Goal: Transaction & Acquisition: Download file/media

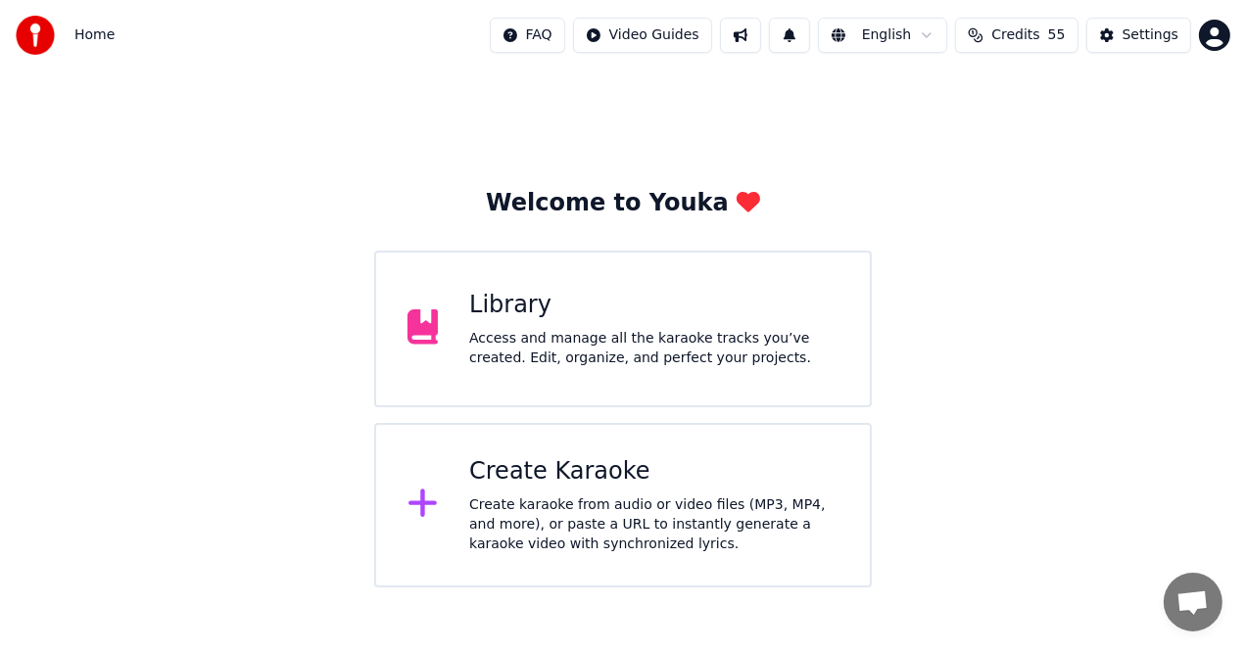
click at [717, 486] on div "Create Karaoke" at bounding box center [653, 471] width 369 height 31
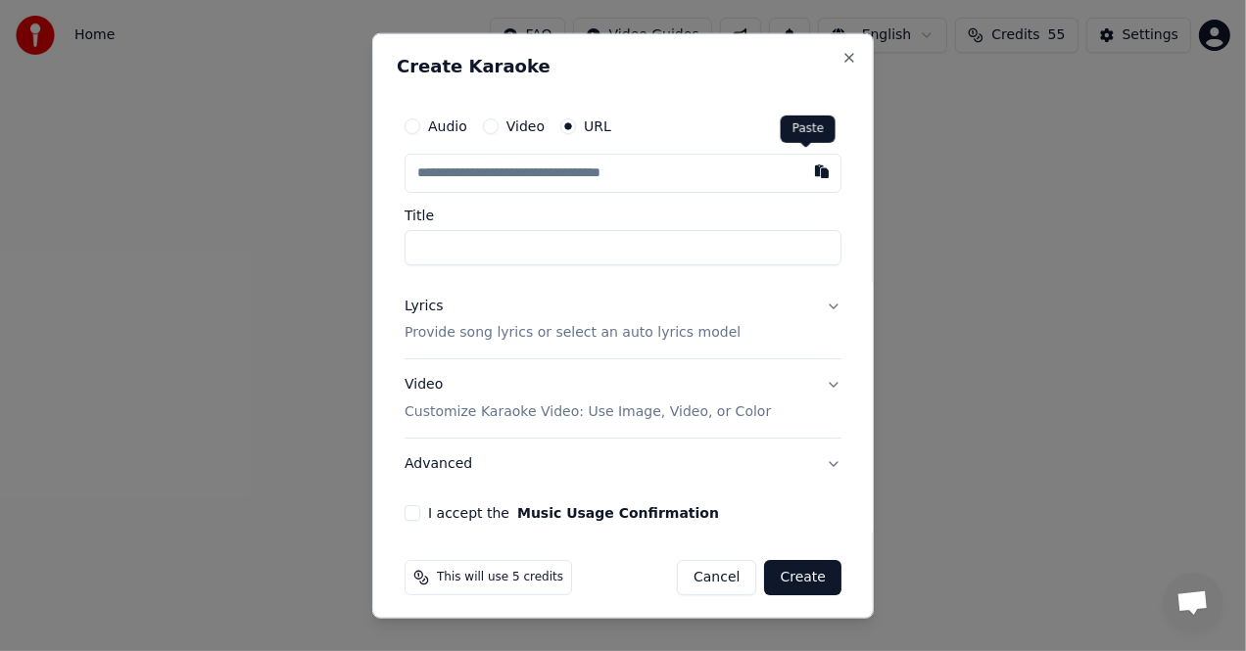
click at [808, 172] on button "button" at bounding box center [821, 170] width 39 height 35
type input "**********"
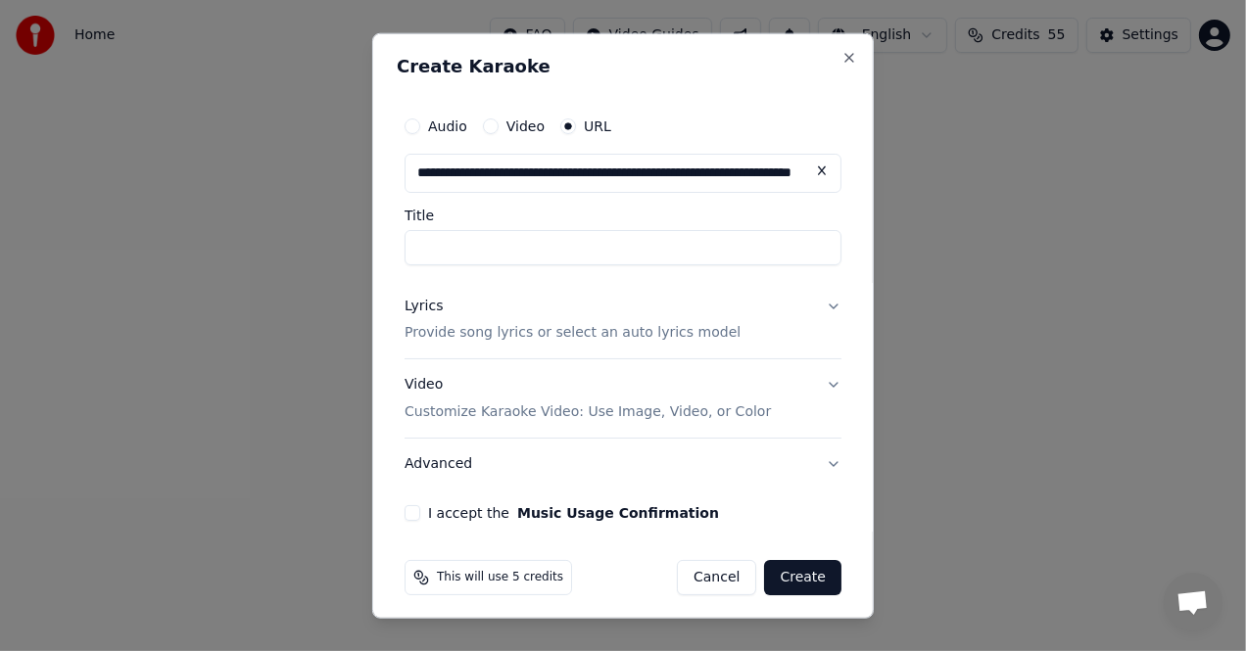
type input "**********"
click at [820, 307] on button "Lyrics Provide song lyrics or select an auto lyrics model" at bounding box center [622, 319] width 437 height 78
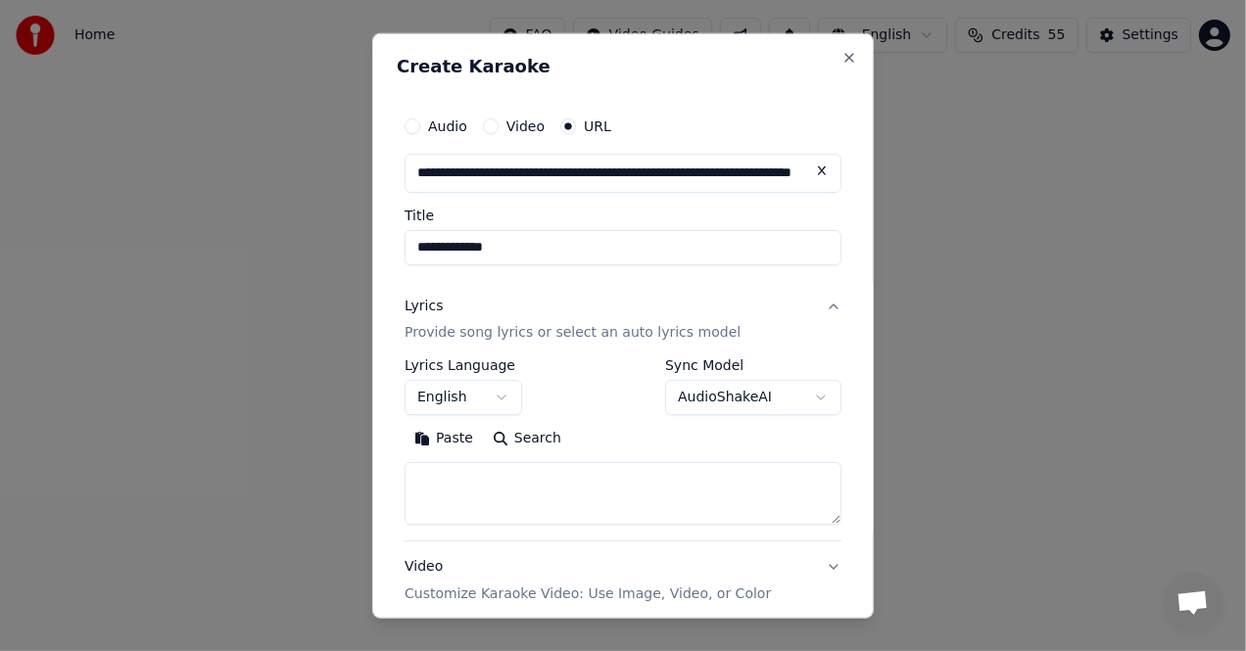
click at [454, 436] on button "Paste" at bounding box center [443, 438] width 78 height 31
drag, startPoint x: 410, startPoint y: 499, endPoint x: 515, endPoint y: 500, distance: 104.8
click at [515, 500] on textarea "**********" at bounding box center [614, 493] width 421 height 63
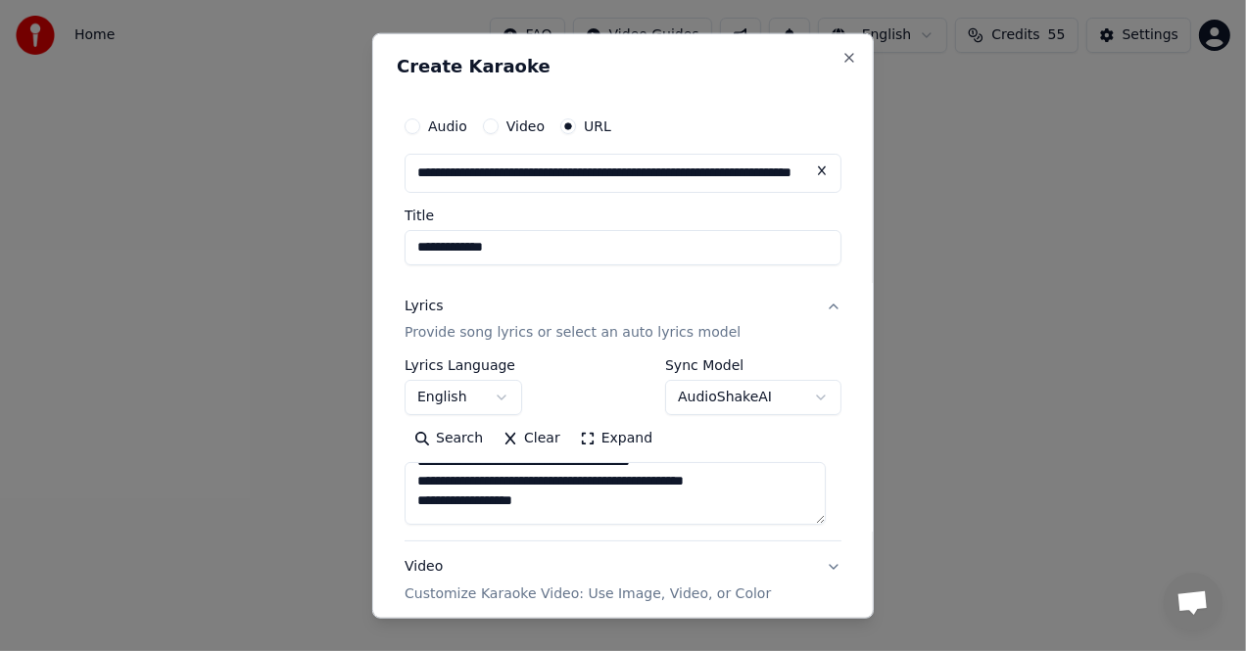
scroll to position [157, 0]
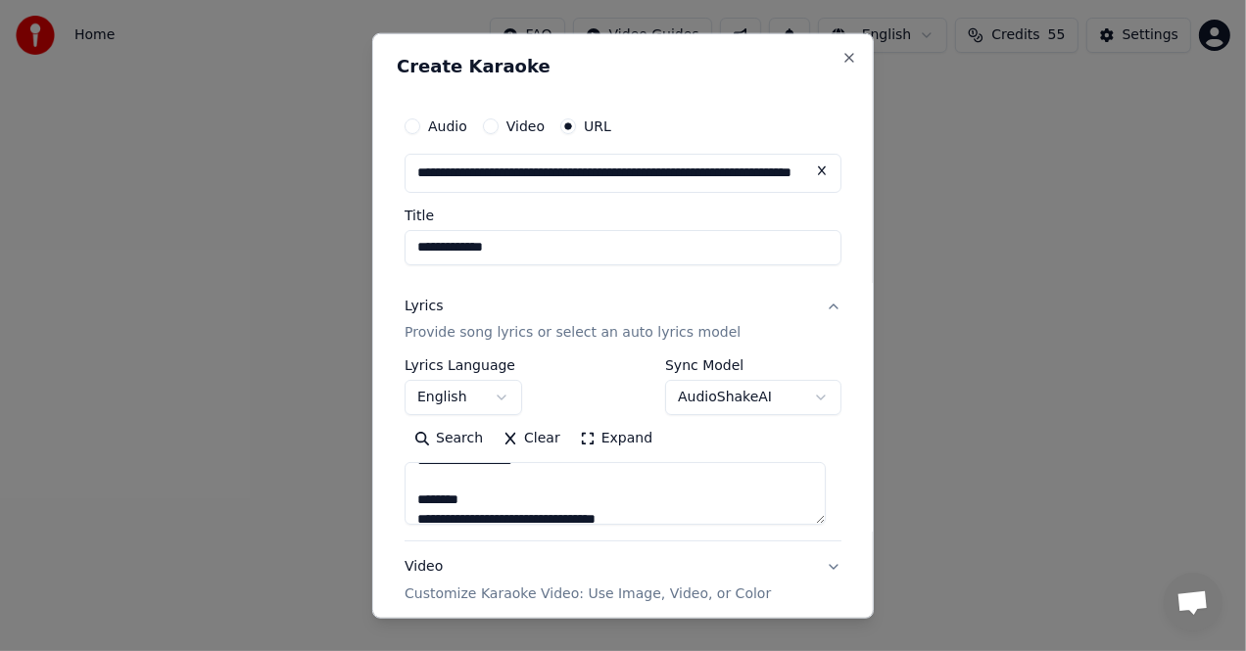
drag, startPoint x: 478, startPoint y: 493, endPoint x: 395, endPoint y: 491, distance: 83.3
click at [395, 491] on div "**********" at bounding box center [622, 325] width 501 height 587
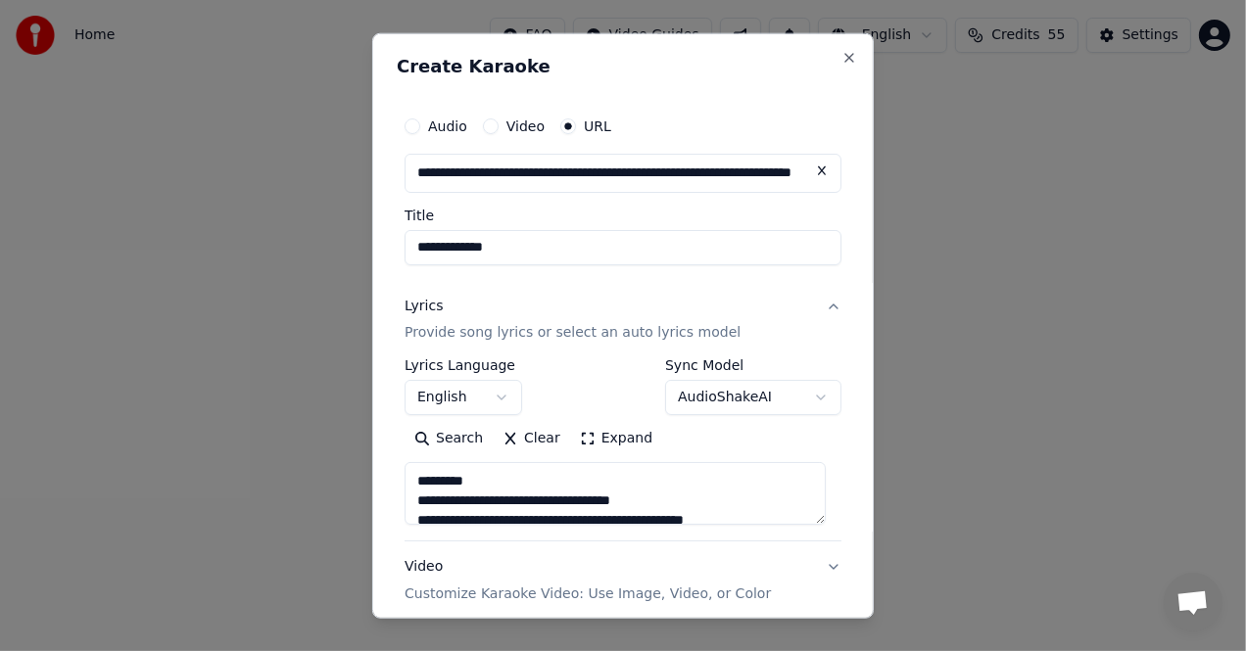
drag, startPoint x: 486, startPoint y: 482, endPoint x: 345, endPoint y: 474, distance: 141.3
click at [345, 475] on body "**********" at bounding box center [623, 294] width 1246 height 588
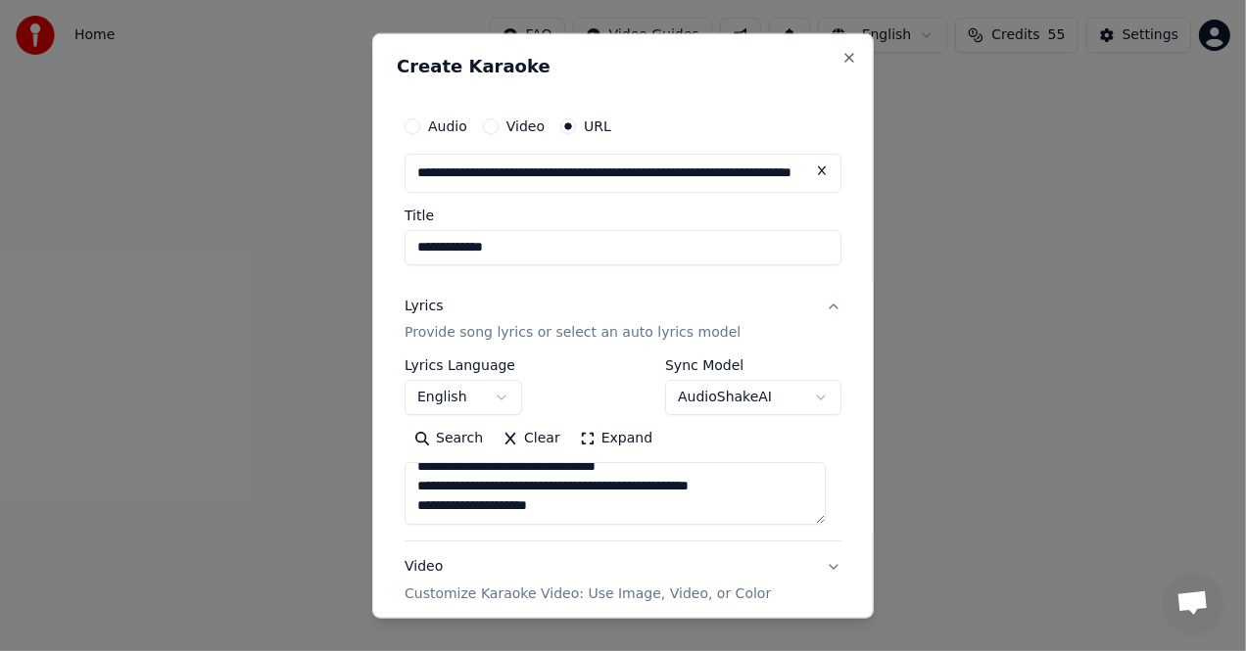
scroll to position [26, 0]
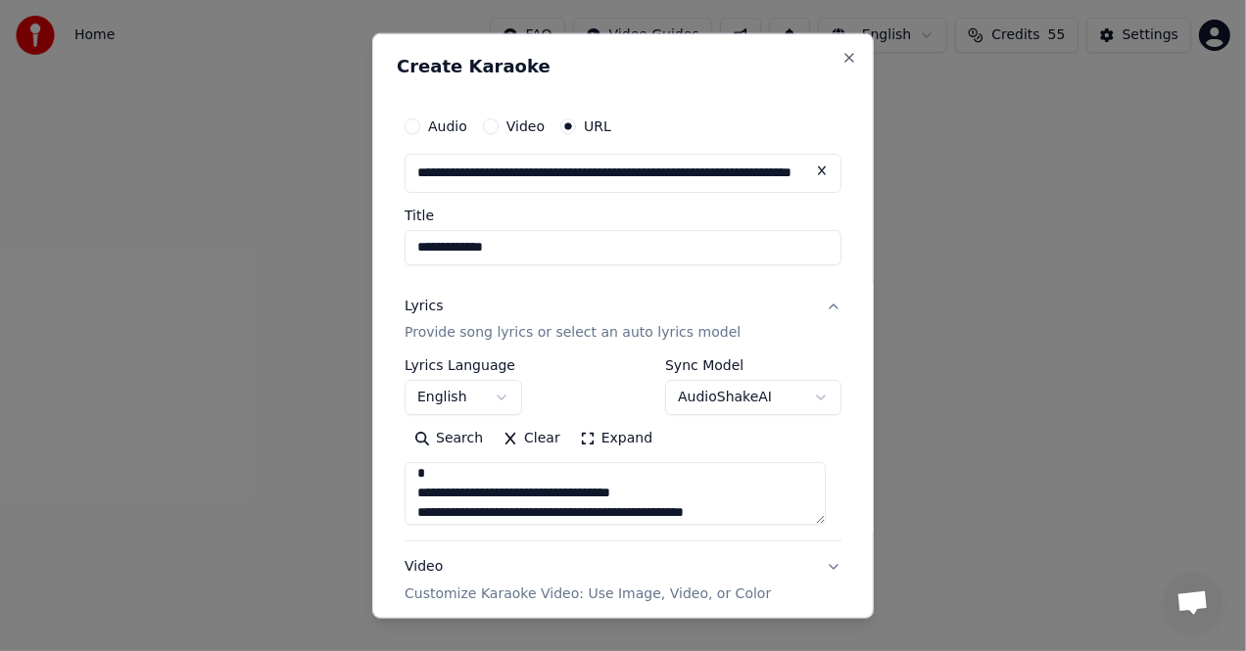
type textarea "**********"
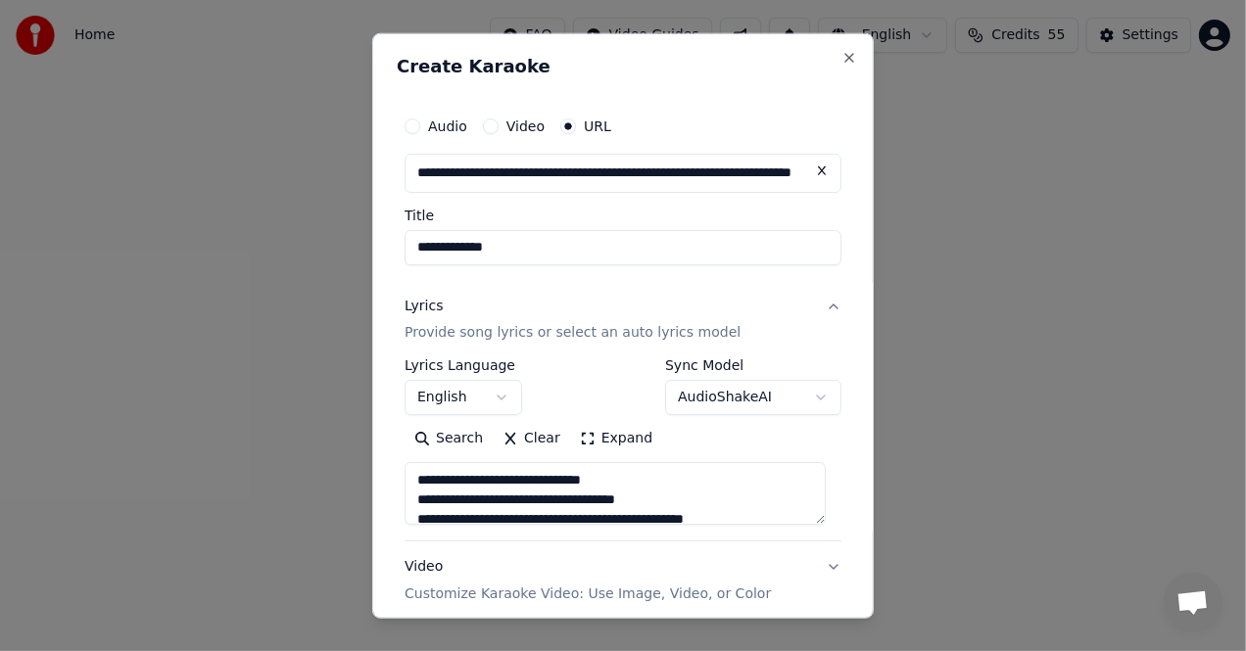
click at [653, 503] on textarea "**********" at bounding box center [614, 493] width 421 height 63
drag, startPoint x: 575, startPoint y: 504, endPoint x: 397, endPoint y: 466, distance: 182.3
click at [397, 466] on div "**********" at bounding box center [623, 404] width 452 height 613
click at [684, 478] on textarea "**********" at bounding box center [614, 493] width 421 height 63
drag, startPoint x: 654, startPoint y: 477, endPoint x: 554, endPoint y: 480, distance: 99.9
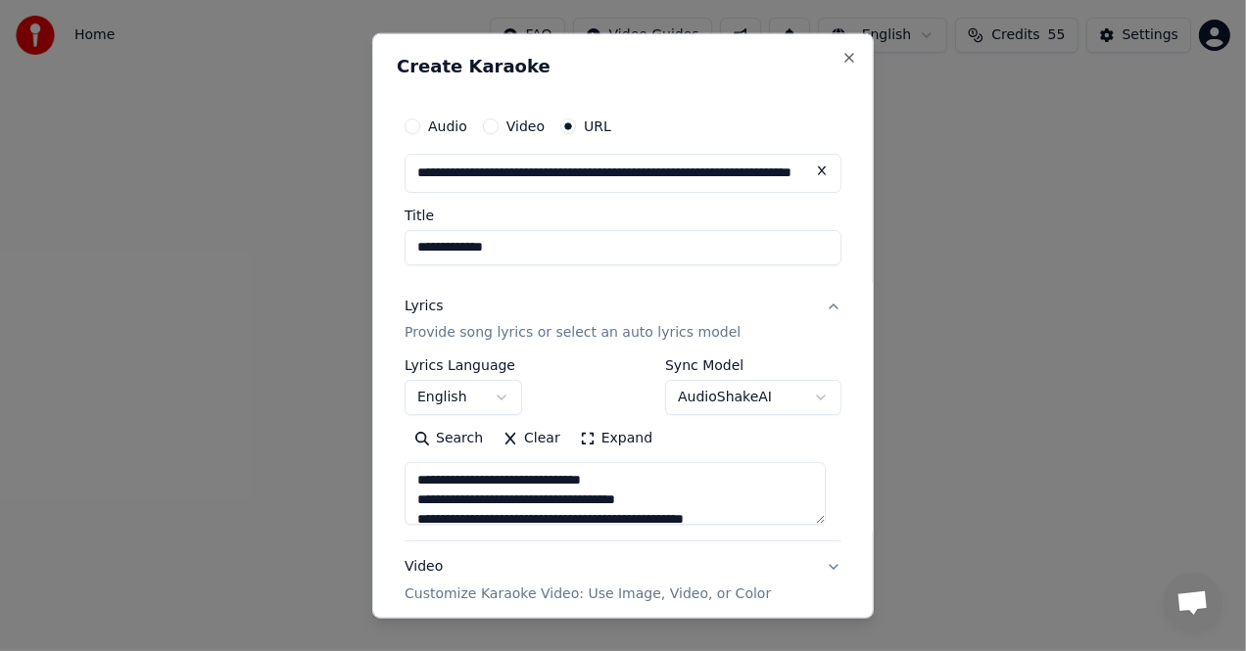
click at [554, 480] on textarea "**********" at bounding box center [614, 493] width 421 height 63
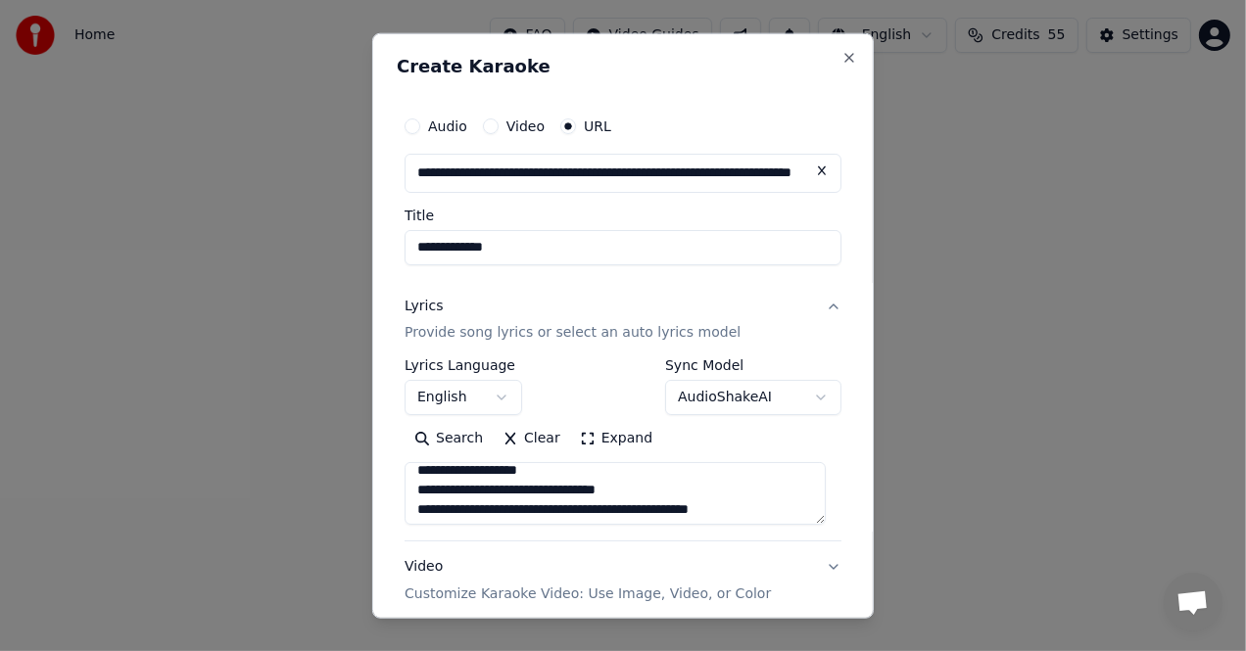
scroll to position [90, 0]
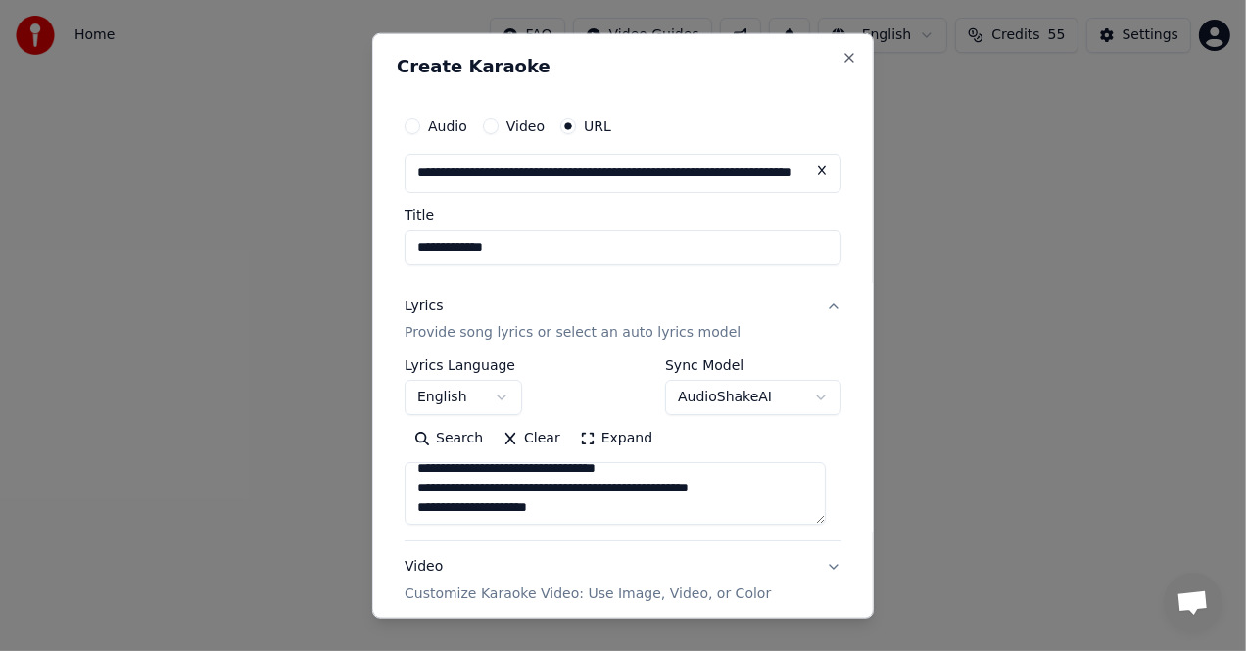
drag, startPoint x: 414, startPoint y: 484, endPoint x: 707, endPoint y: 516, distance: 294.6
click at [707, 516] on textarea "**********" at bounding box center [614, 493] width 421 height 63
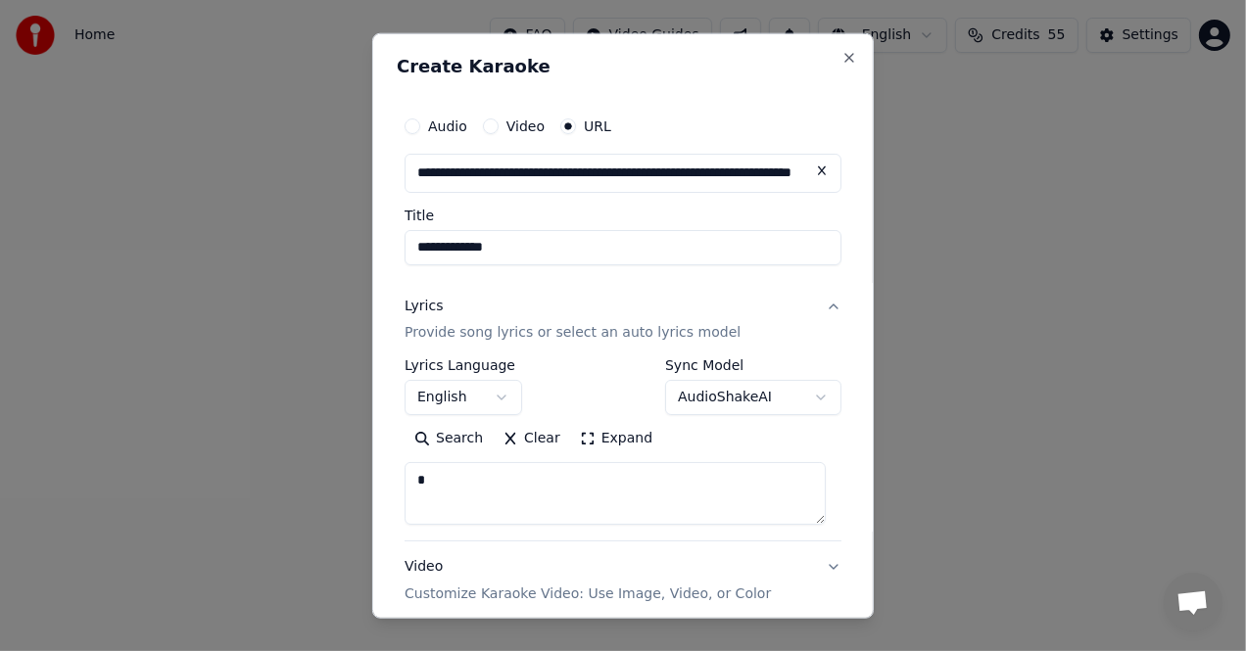
scroll to position [0, 0]
click at [481, 483] on textarea at bounding box center [614, 493] width 421 height 63
click at [433, 309] on div "Lyrics" at bounding box center [423, 306] width 38 height 20
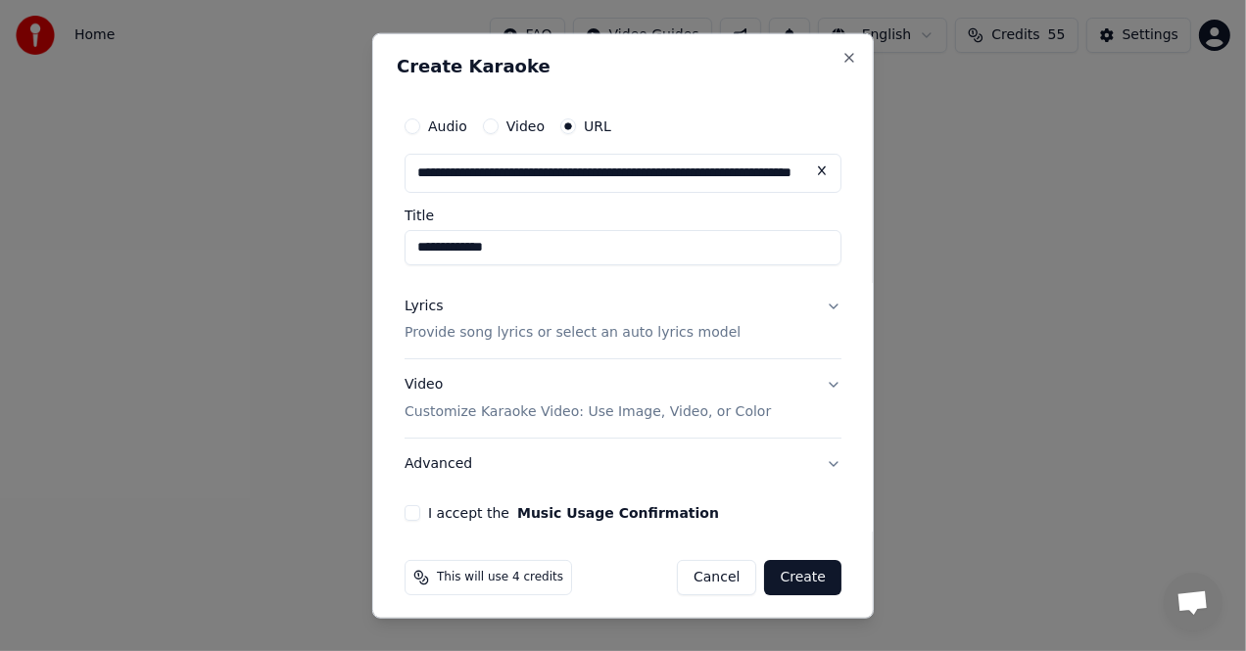
click at [436, 338] on p "Provide song lyrics or select an auto lyrics model" at bounding box center [572, 333] width 336 height 20
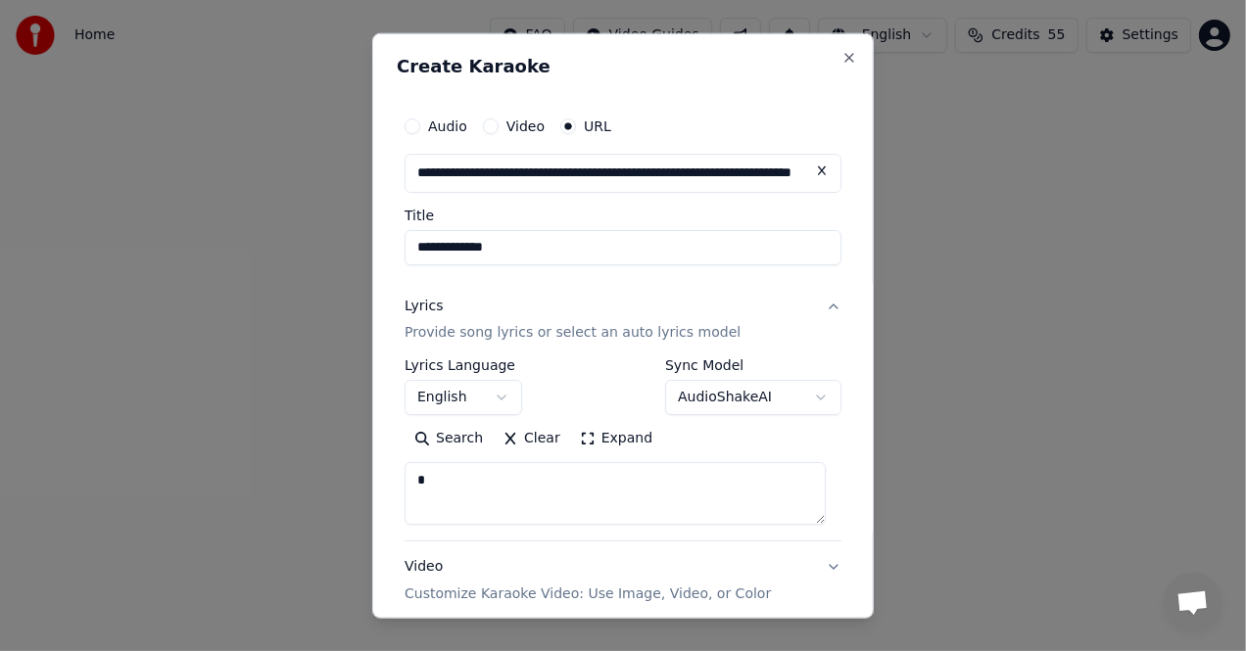
click at [472, 477] on textarea at bounding box center [614, 493] width 421 height 63
click at [495, 332] on p "Provide song lyrics or select an auto lyrics model" at bounding box center [572, 333] width 336 height 20
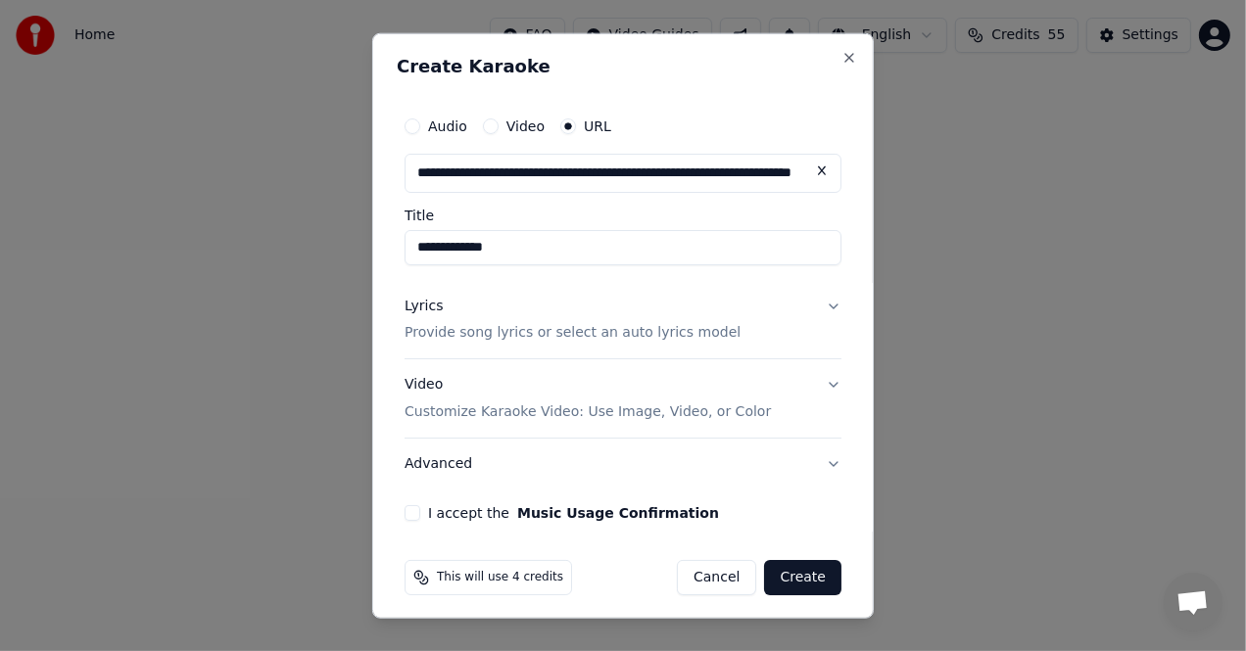
click at [700, 572] on button "Cancel" at bounding box center [716, 577] width 79 height 35
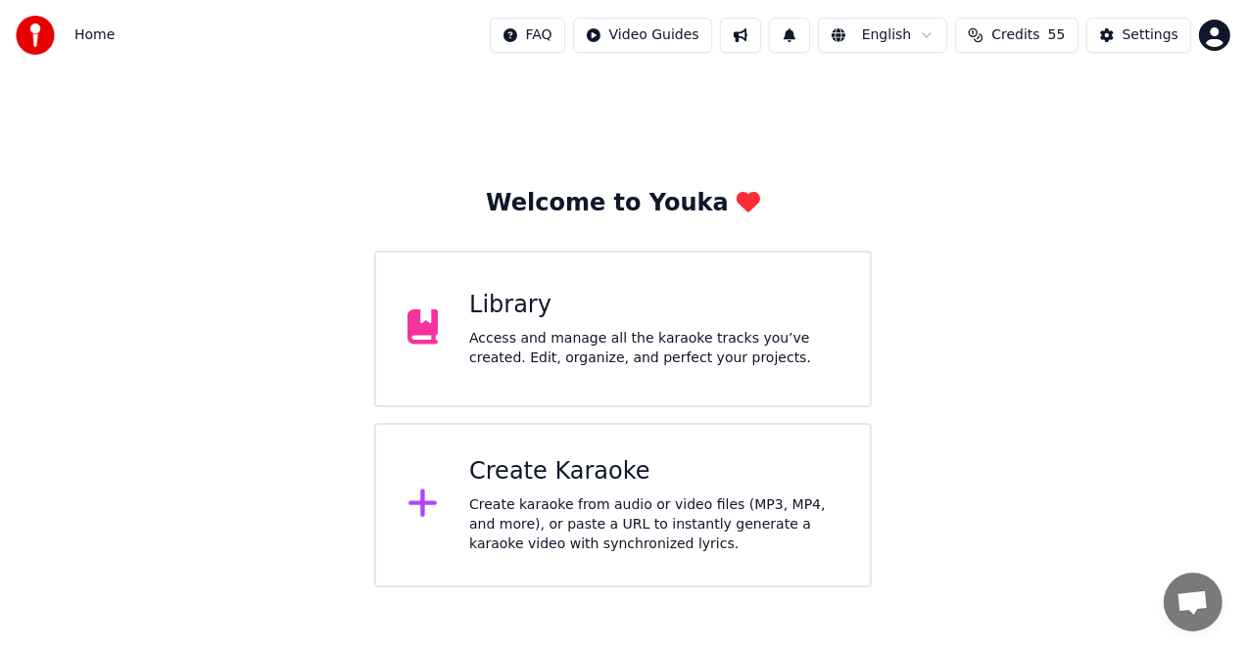
click at [597, 486] on div "Create Karaoke" at bounding box center [653, 471] width 369 height 31
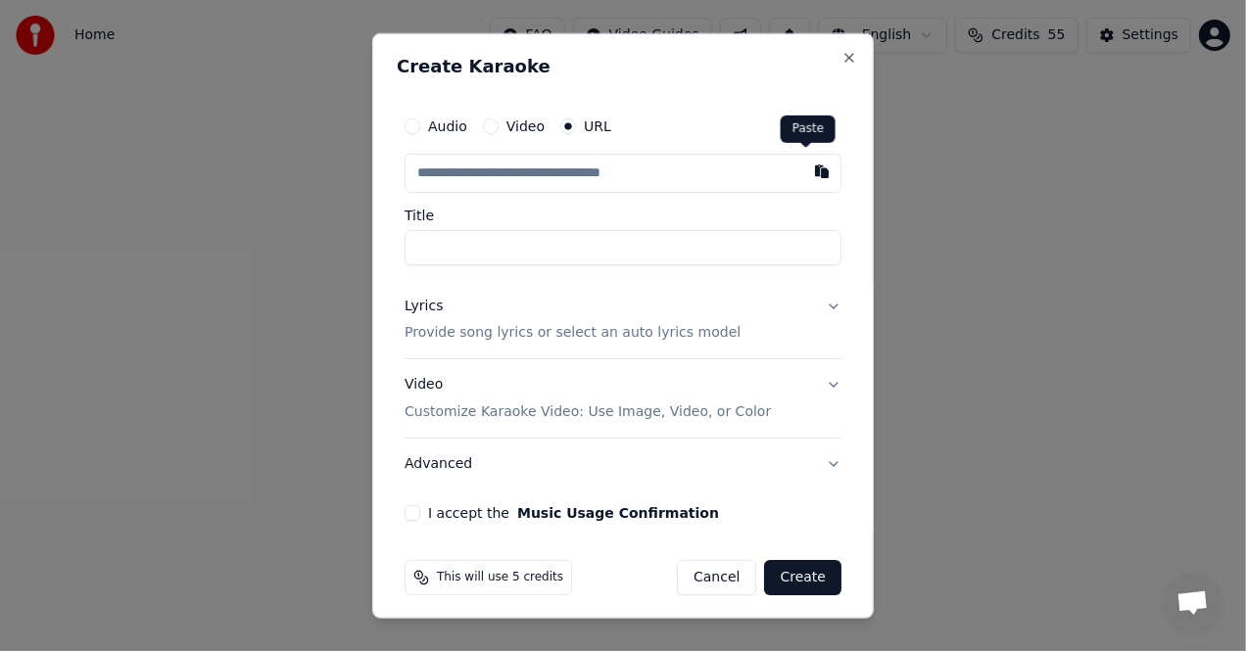
click at [806, 169] on button "button" at bounding box center [821, 170] width 39 height 35
type input "**********"
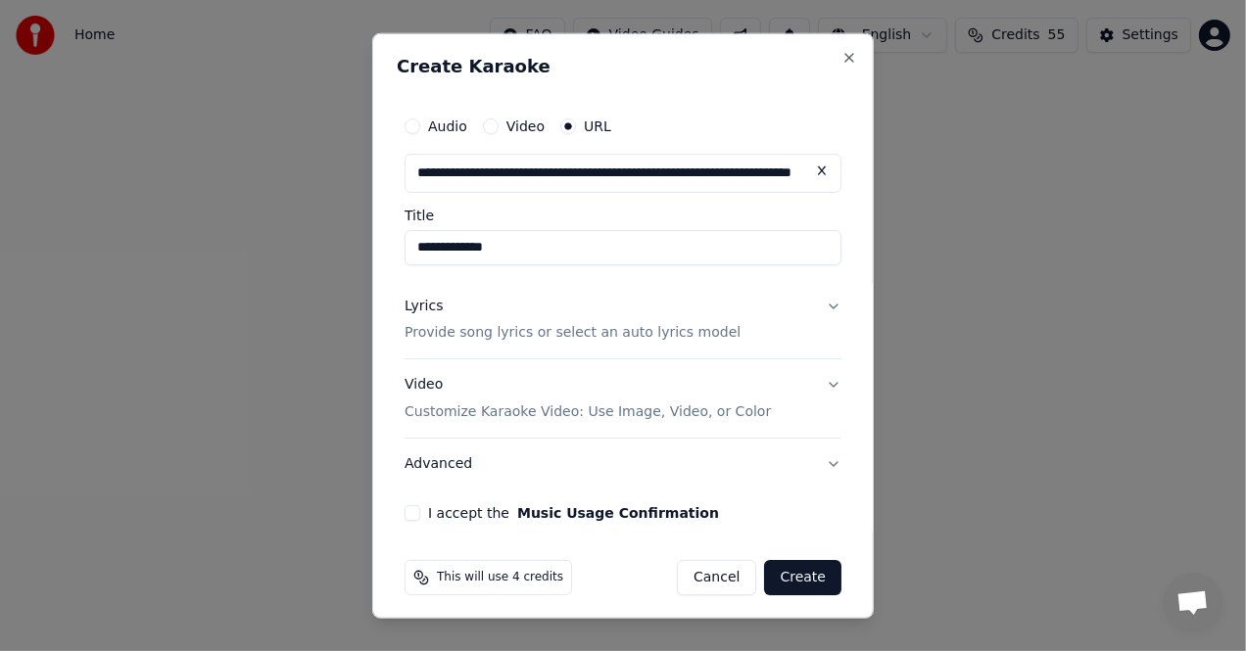
type input "**********"
click at [428, 305] on div "Lyrics" at bounding box center [423, 306] width 38 height 20
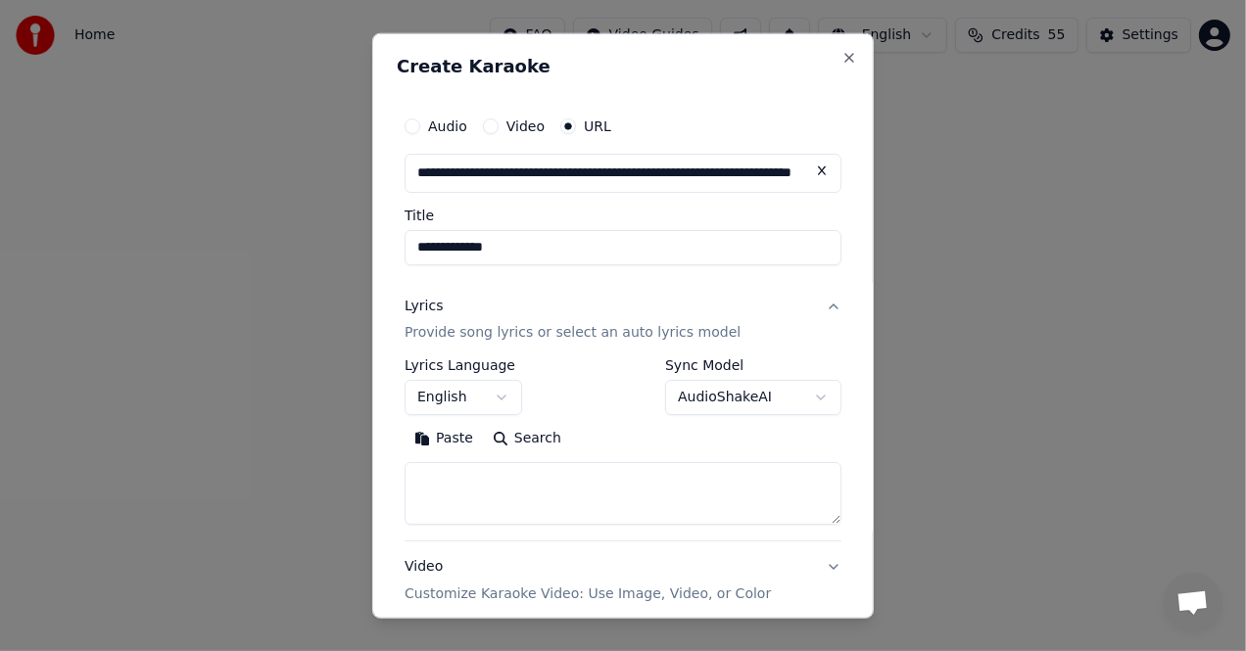
click at [447, 438] on button "Paste" at bounding box center [443, 438] width 78 height 31
click at [414, 497] on textarea "**********" at bounding box center [614, 493] width 421 height 63
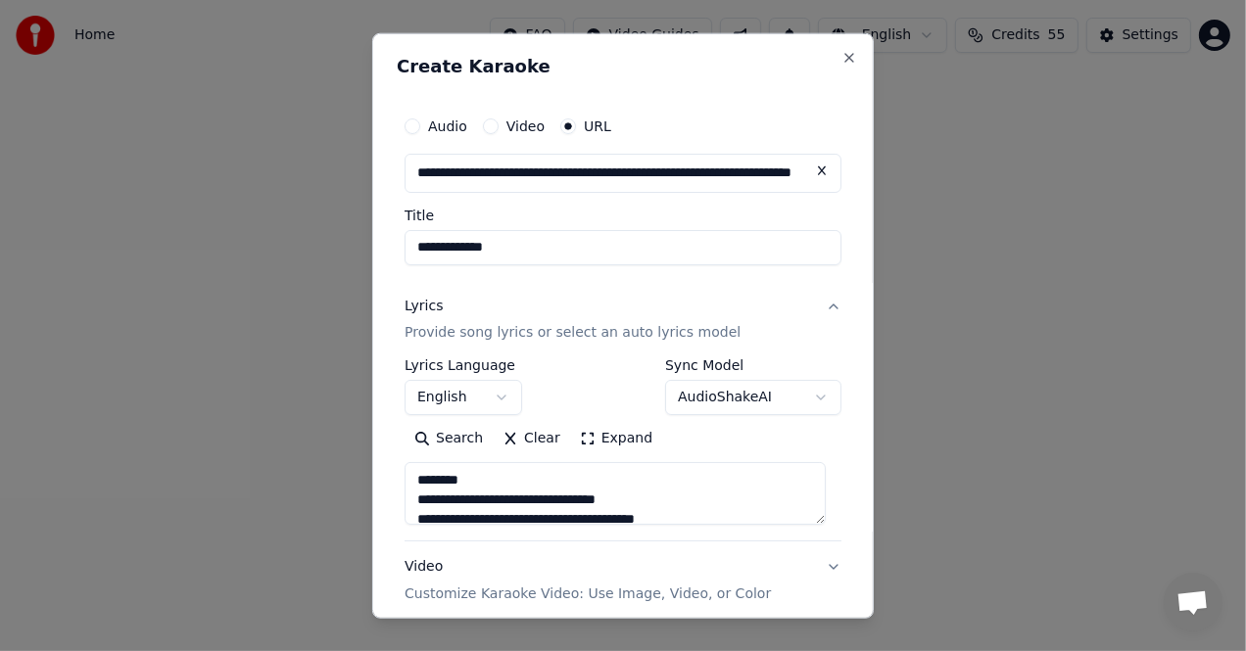
click at [415, 490] on textarea "**********" at bounding box center [614, 493] width 421 height 63
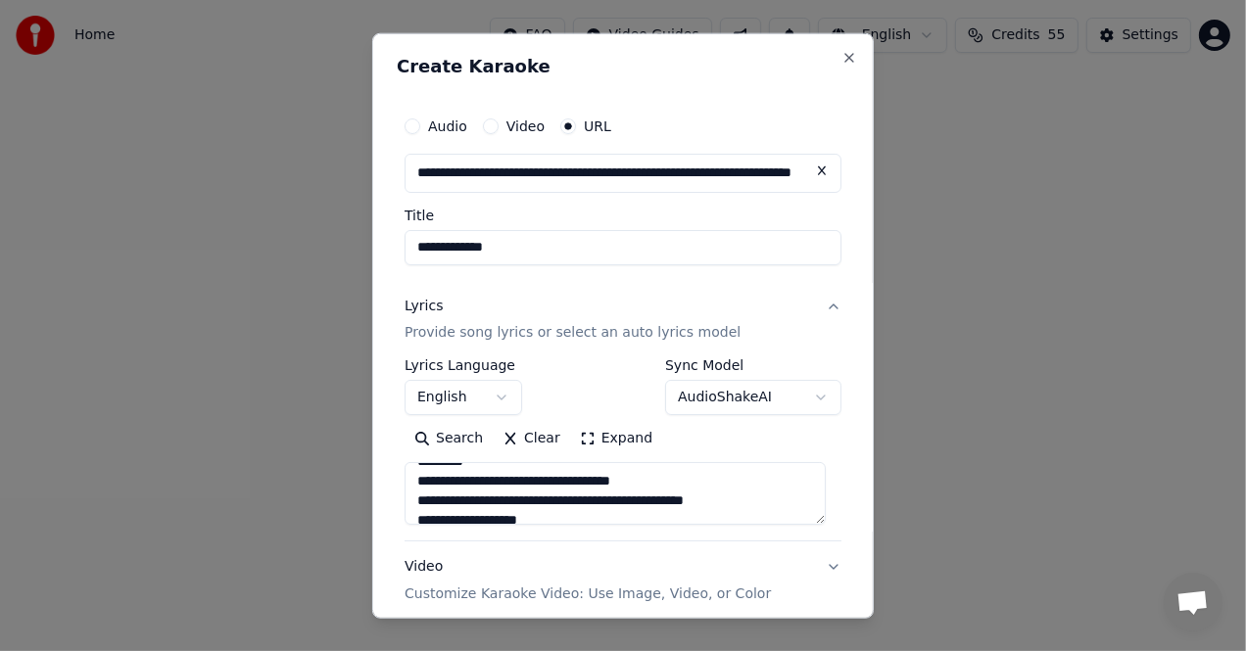
scroll to position [294, 0]
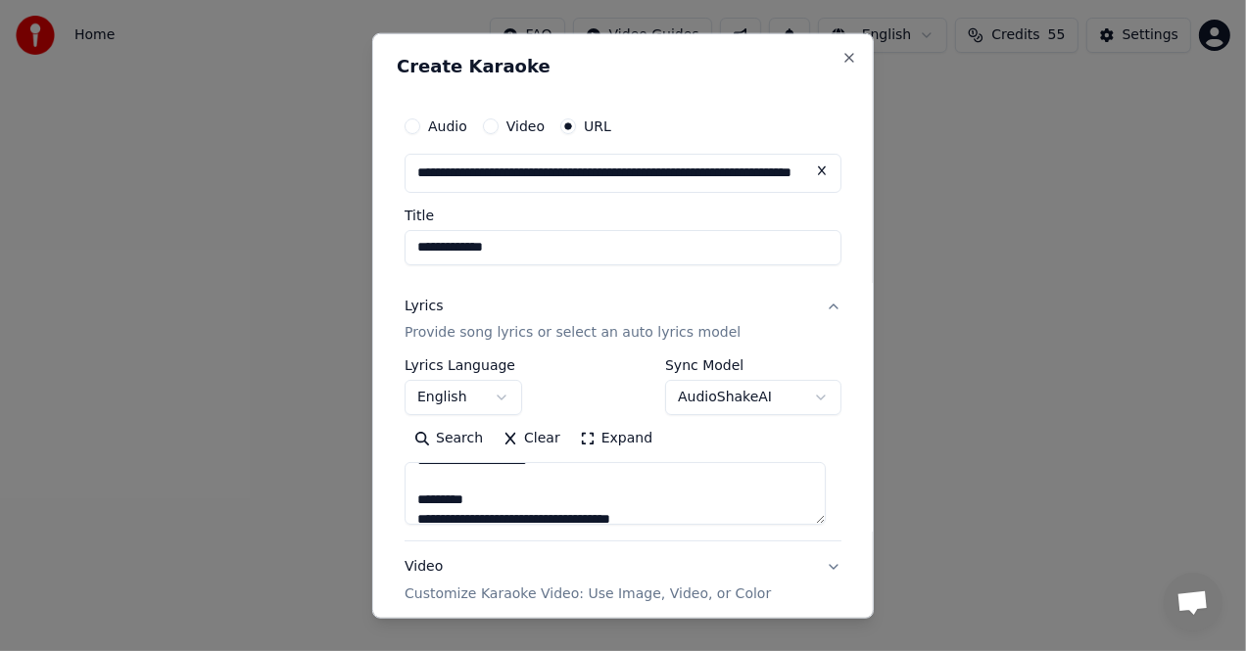
click at [412, 501] on textarea "**********" at bounding box center [614, 493] width 421 height 63
click at [484, 483] on textarea "**********" at bounding box center [614, 493] width 421 height 63
click at [484, 482] on textarea "**********" at bounding box center [614, 493] width 421 height 63
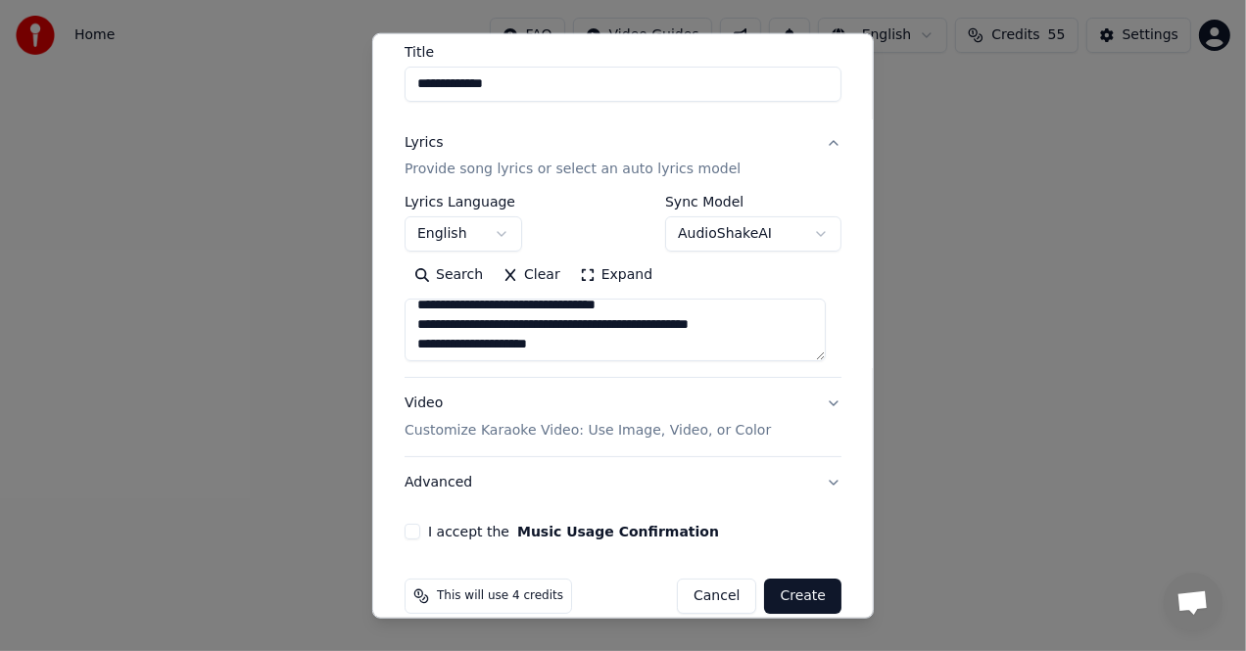
scroll to position [189, 0]
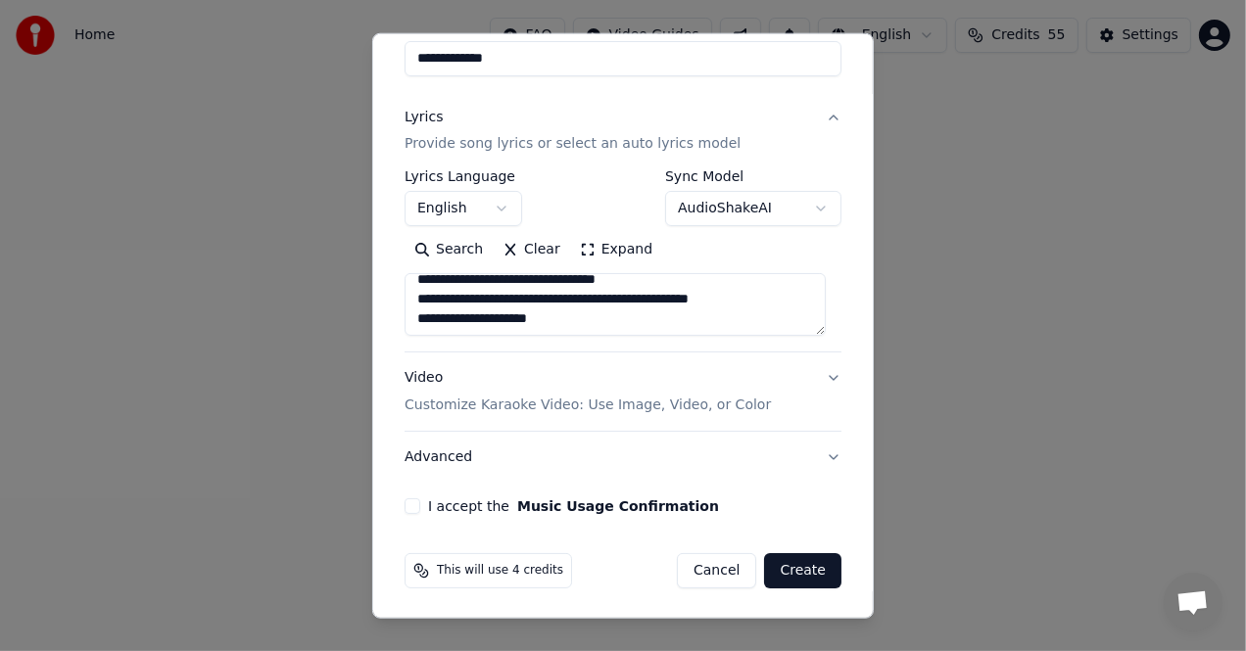
click at [548, 318] on textarea "**********" at bounding box center [614, 304] width 421 height 63
click at [548, 319] on textarea "**********" at bounding box center [614, 304] width 421 height 63
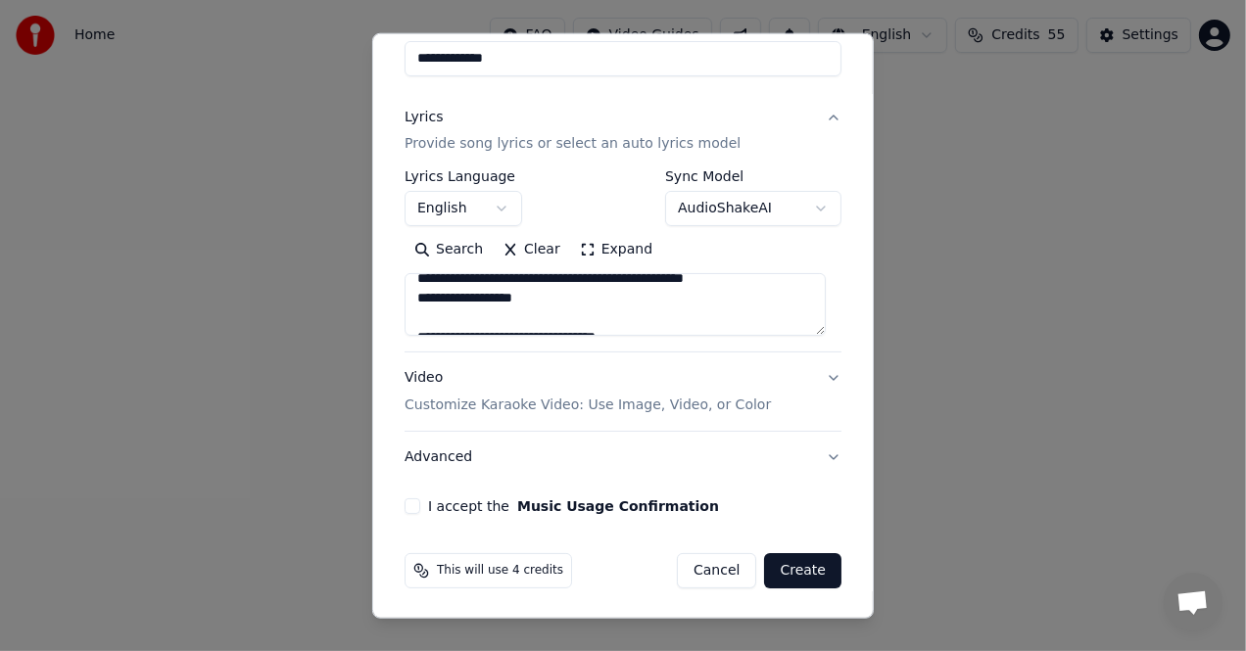
click at [820, 318] on textarea "**********" at bounding box center [614, 304] width 421 height 63
click at [819, 318] on textarea "**********" at bounding box center [614, 304] width 421 height 63
drag, startPoint x: 410, startPoint y: 311, endPoint x: 480, endPoint y: 314, distance: 69.6
click at [480, 314] on textarea "**********" at bounding box center [614, 304] width 421 height 63
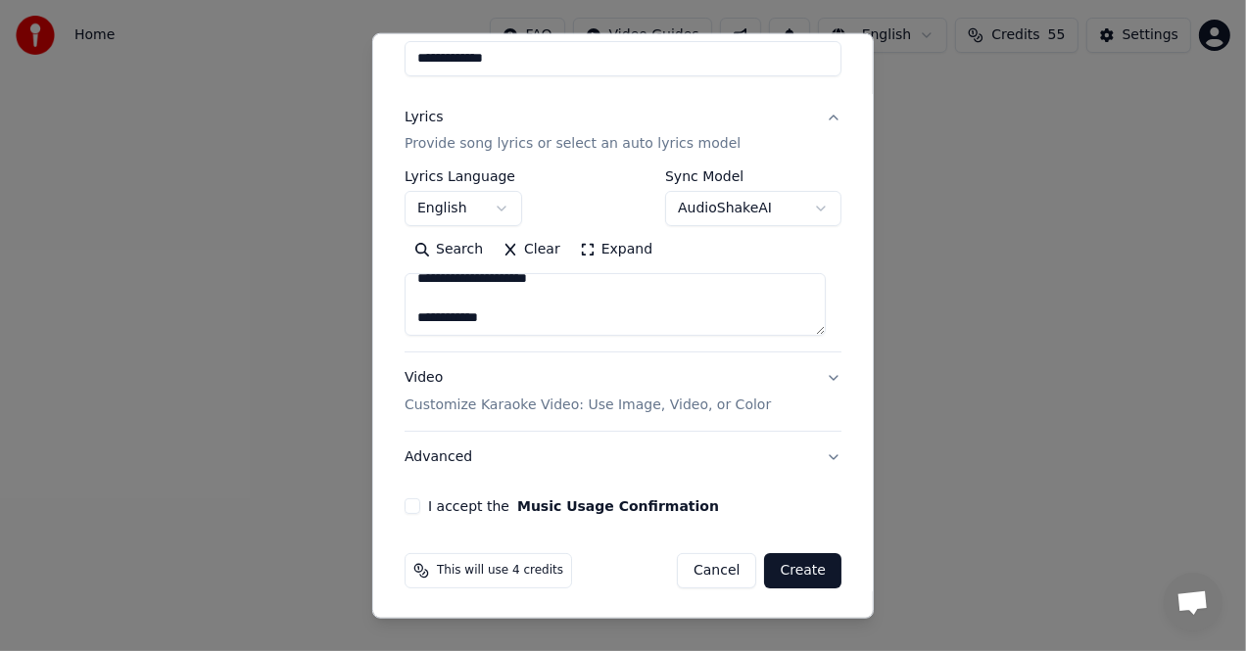
click at [490, 321] on textarea "**********" at bounding box center [614, 304] width 421 height 63
click at [479, 317] on textarea "**********" at bounding box center [614, 304] width 421 height 63
click at [453, 325] on textarea "**********" at bounding box center [614, 304] width 421 height 63
click at [567, 317] on textarea "**********" at bounding box center [614, 304] width 421 height 63
click at [453, 322] on textarea "**********" at bounding box center [614, 304] width 421 height 63
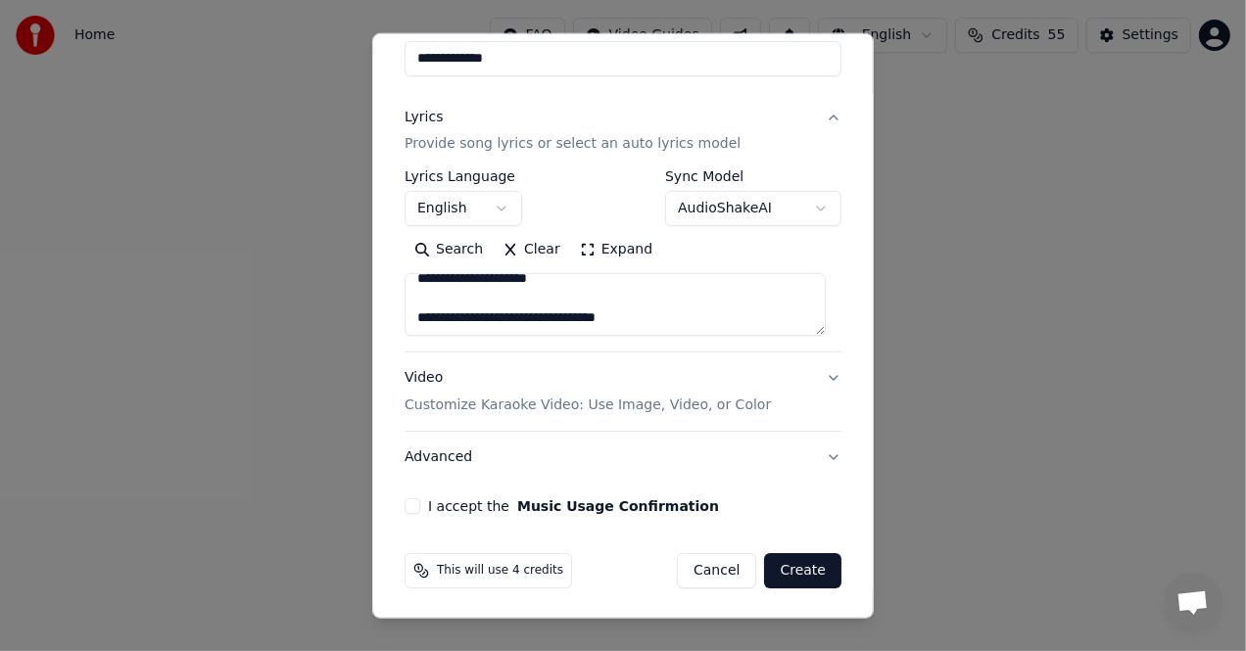
click at [570, 320] on textarea "**********" at bounding box center [614, 304] width 421 height 63
click at [572, 321] on textarea "**********" at bounding box center [614, 304] width 421 height 63
click at [582, 326] on textarea "**********" at bounding box center [614, 304] width 421 height 63
click at [618, 314] on textarea "**********" at bounding box center [614, 304] width 421 height 63
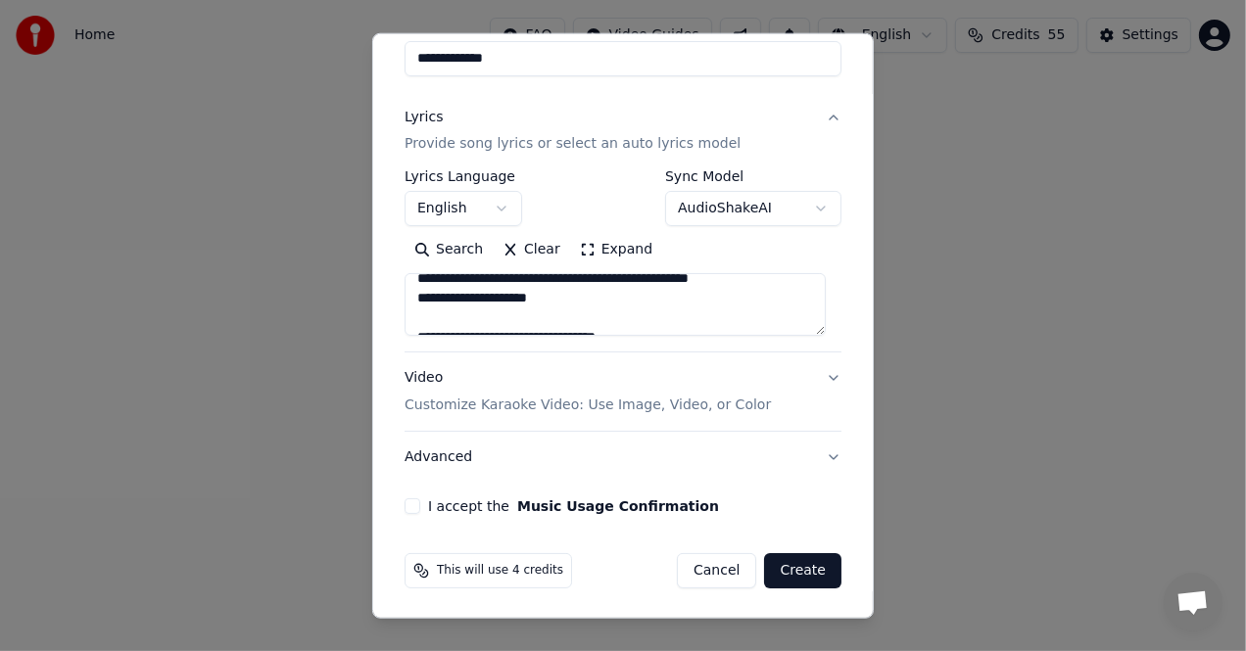
scroll to position [443, 0]
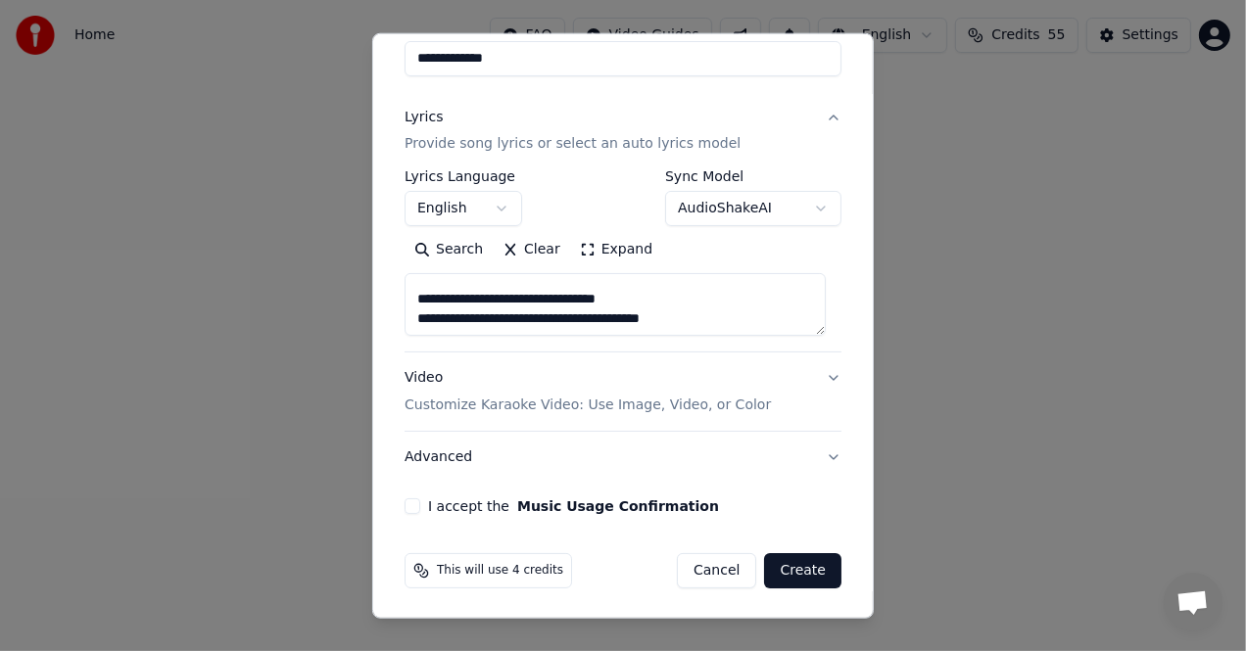
click at [662, 316] on textarea "**********" at bounding box center [614, 304] width 421 height 63
click at [760, 317] on textarea "**********" at bounding box center [614, 304] width 421 height 63
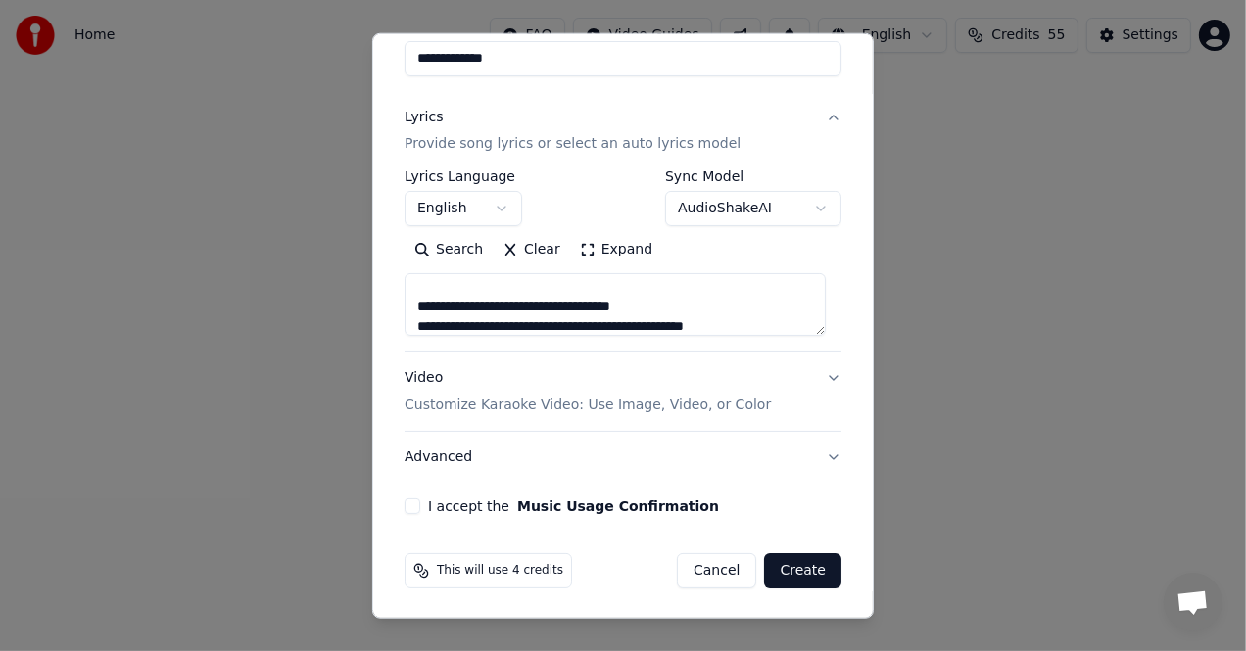
scroll to position [462, 0]
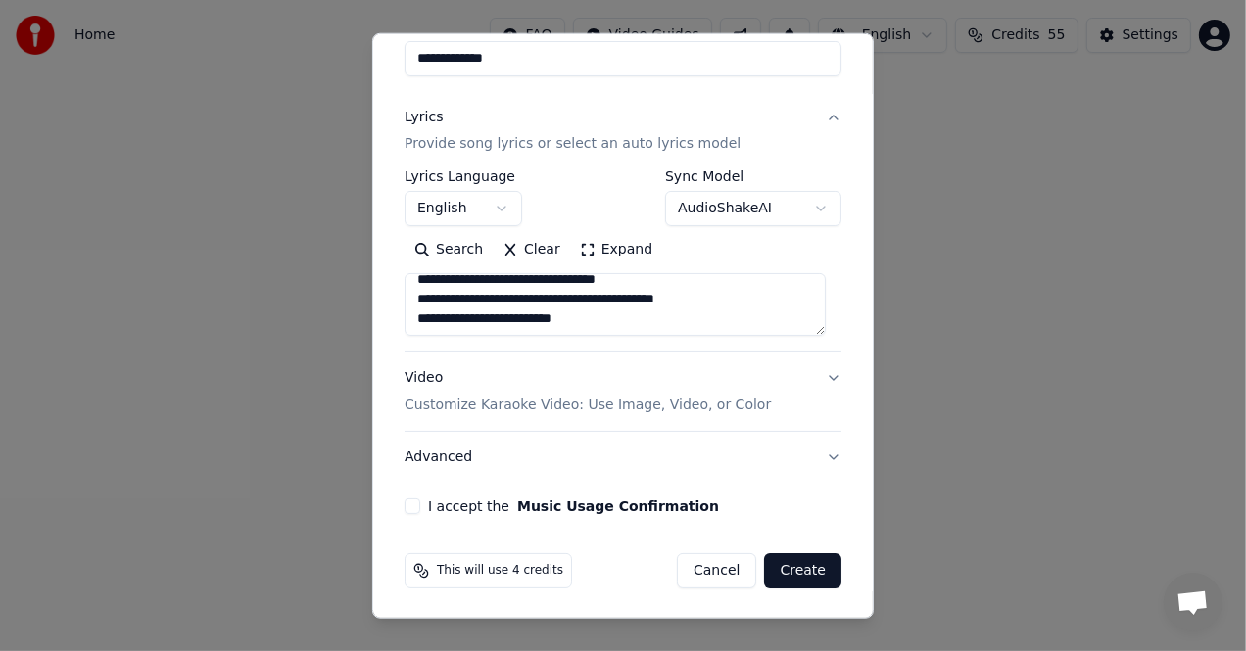
click at [498, 317] on textarea "**********" at bounding box center [614, 304] width 421 height 63
click at [498, 304] on textarea "**********" at bounding box center [614, 304] width 421 height 63
click at [623, 322] on textarea "**********" at bounding box center [614, 304] width 421 height 63
type textarea "**********"
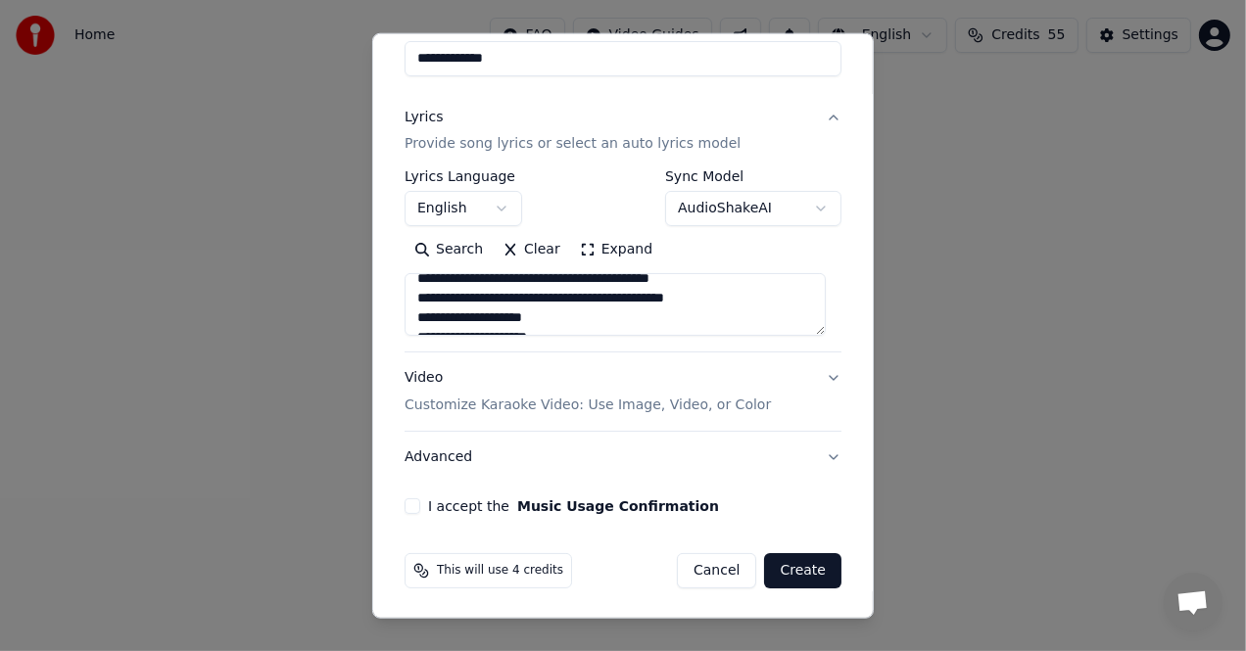
drag, startPoint x: 814, startPoint y: 354, endPoint x: 808, endPoint y: 375, distance: 22.3
click at [813, 360] on button "Video Customize Karaoke Video: Use Image, Video, or Color" at bounding box center [622, 392] width 437 height 78
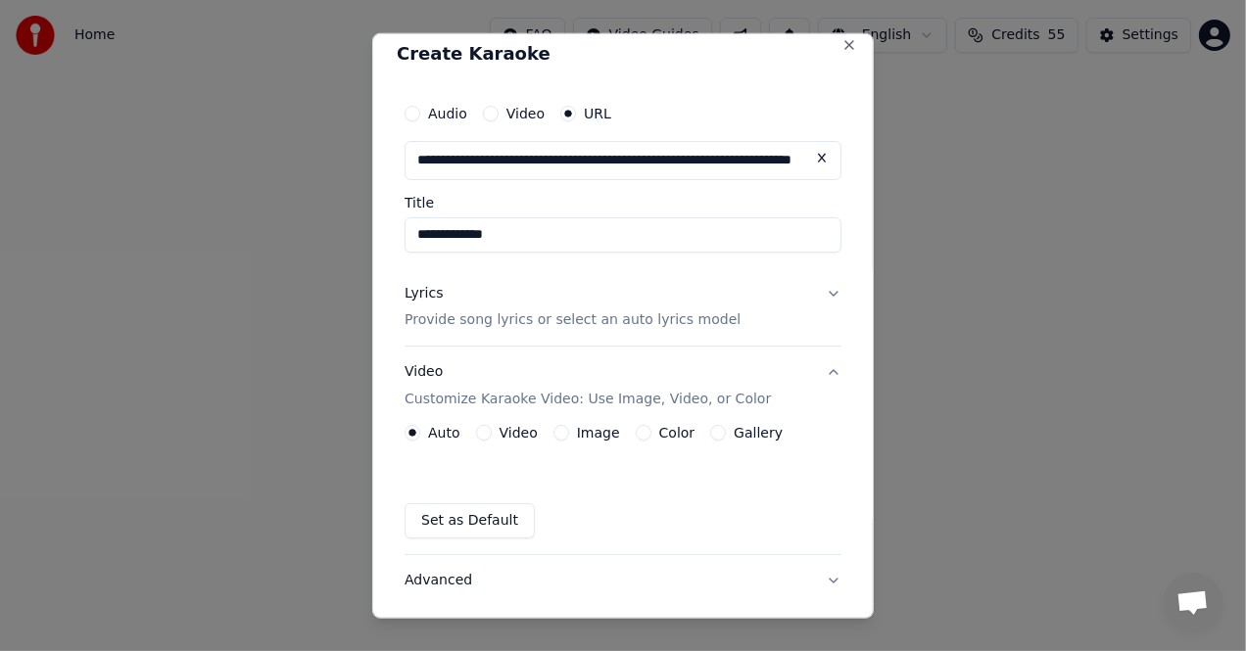
scroll to position [0, 0]
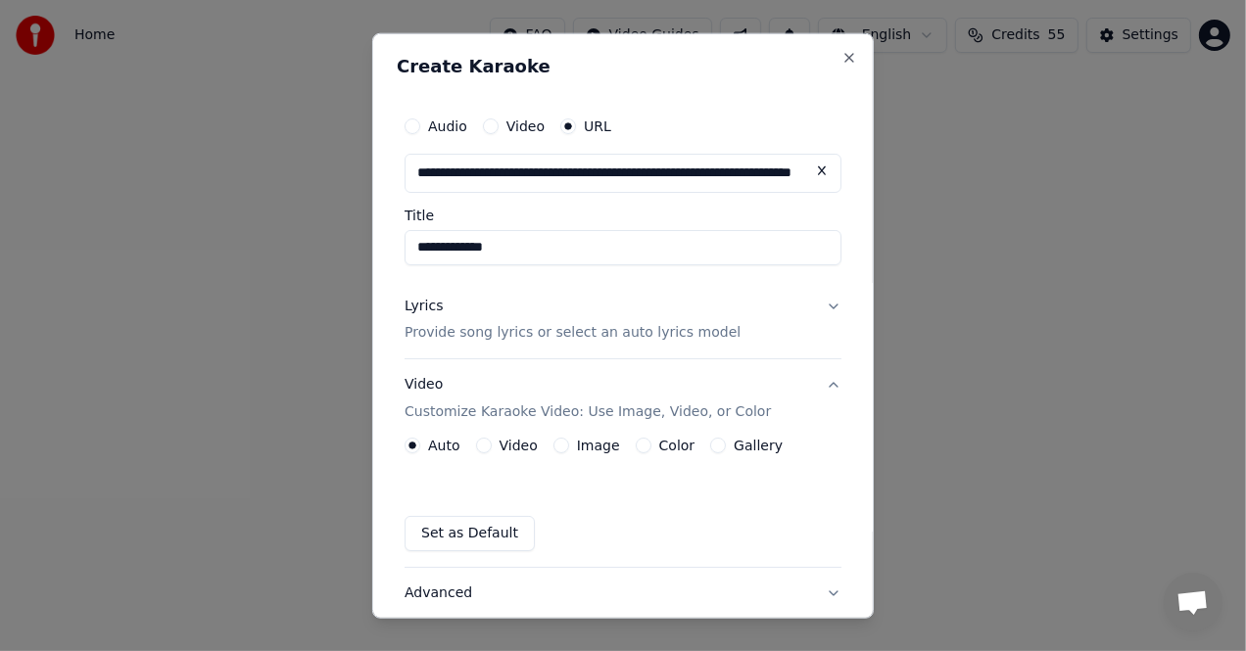
click at [406, 306] on div "Lyrics" at bounding box center [423, 306] width 38 height 20
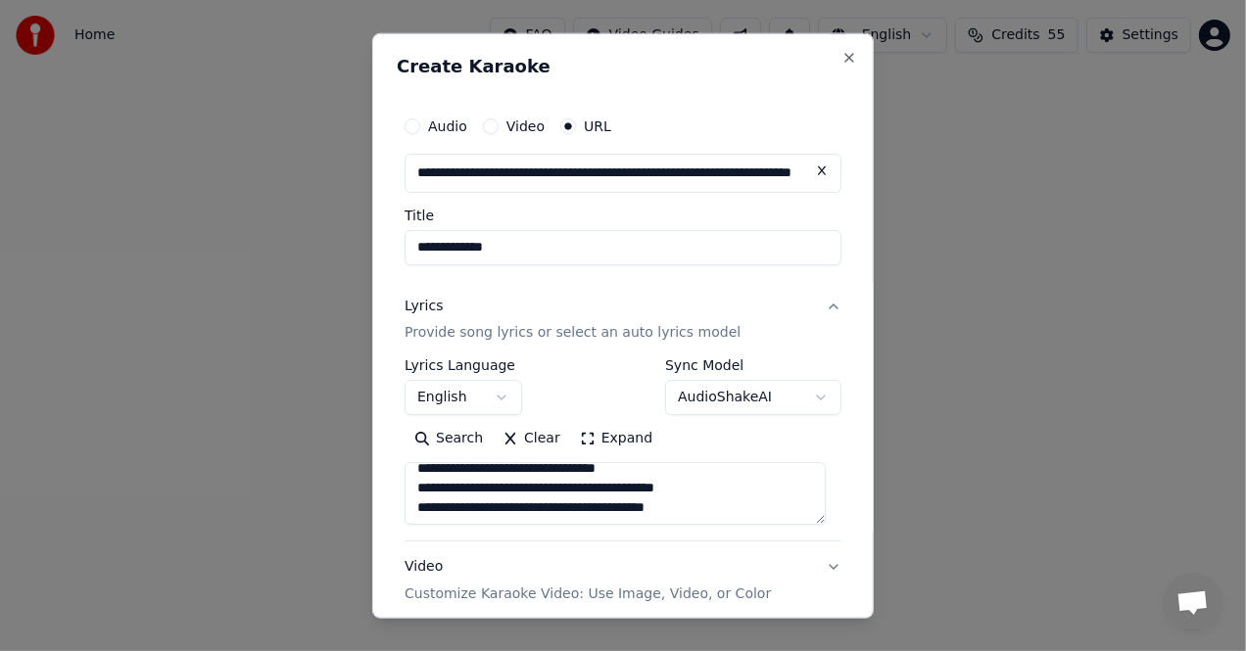
scroll to position [98, 0]
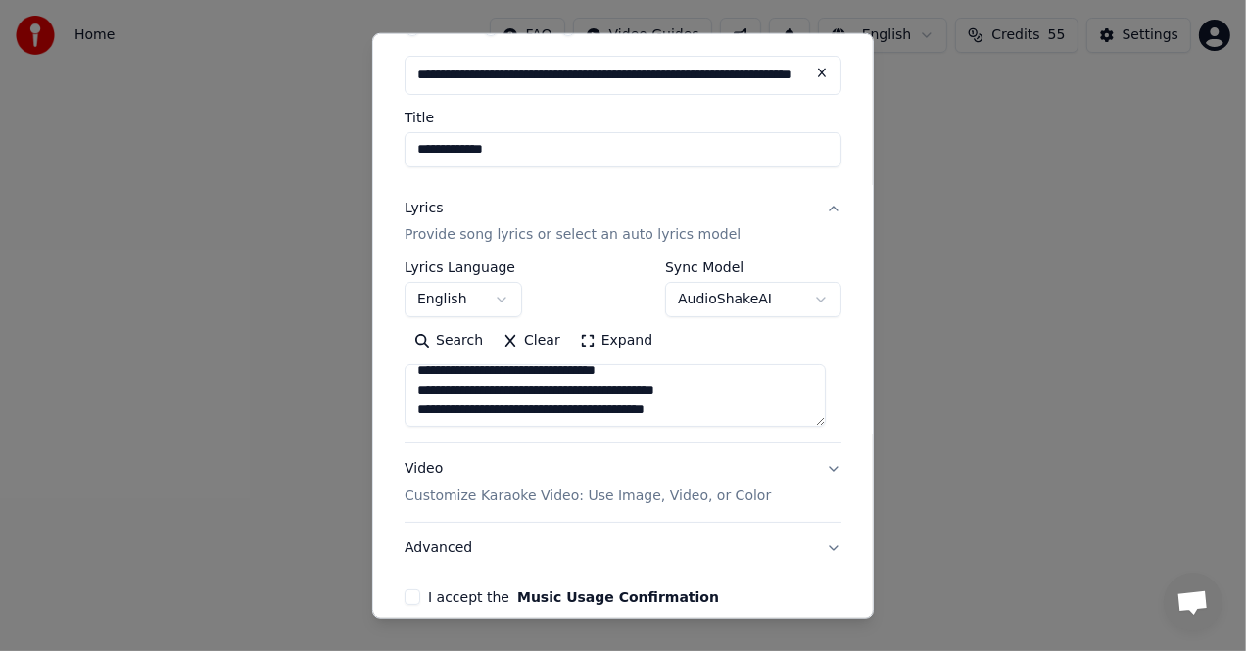
click at [690, 409] on textarea "**********" at bounding box center [614, 395] width 421 height 63
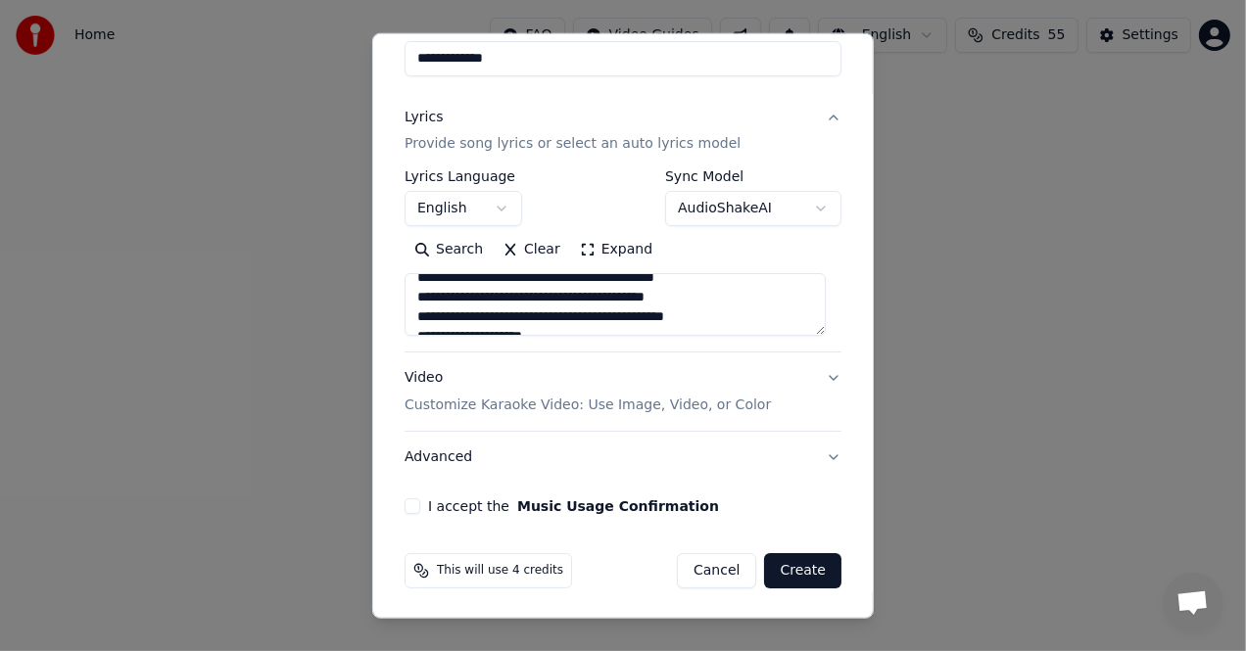
scroll to position [470, 0]
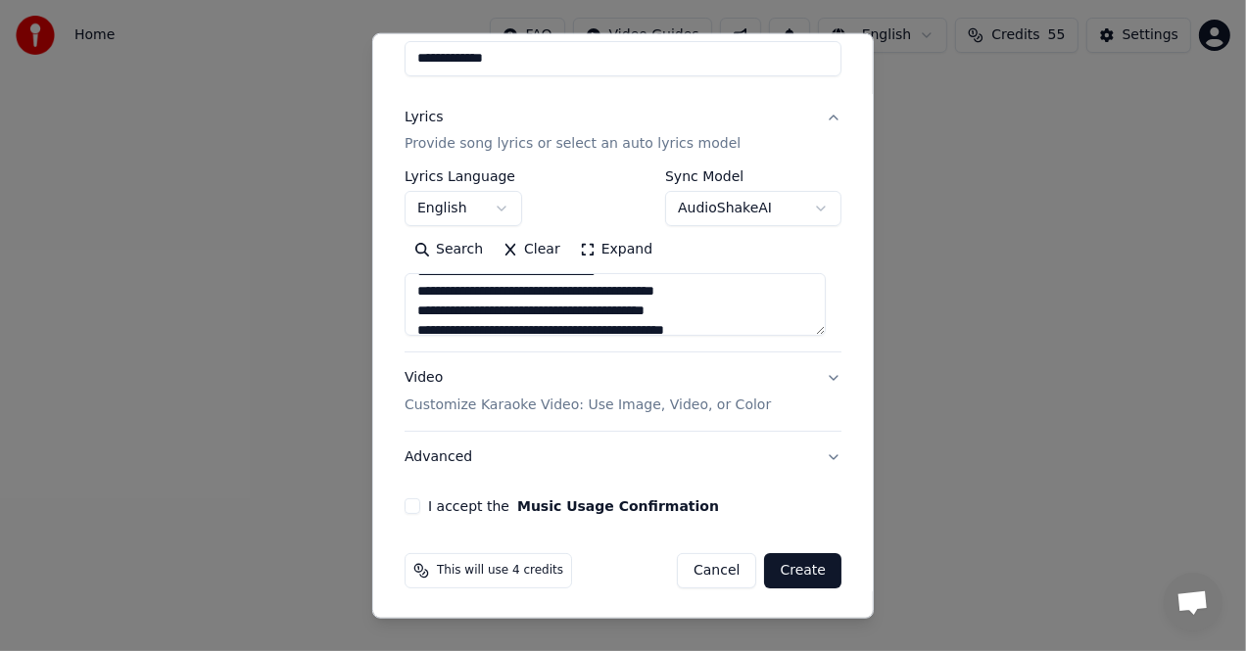
click at [566, 315] on textarea "**********" at bounding box center [614, 304] width 421 height 63
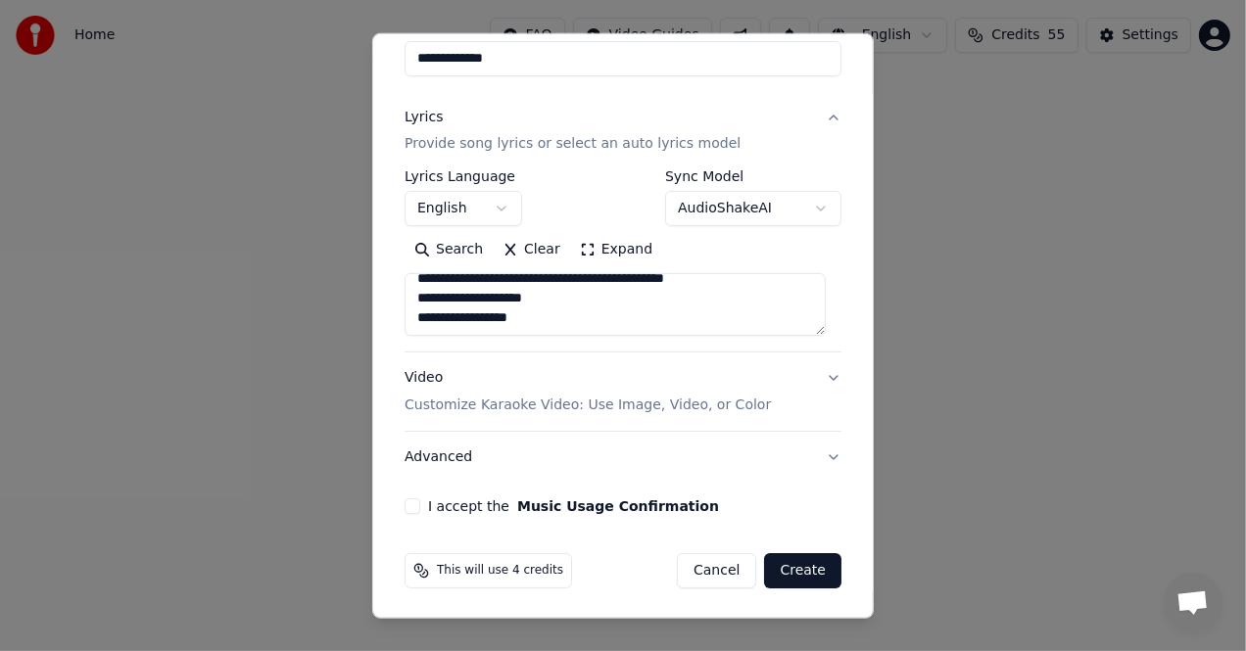
type textarea "**********"
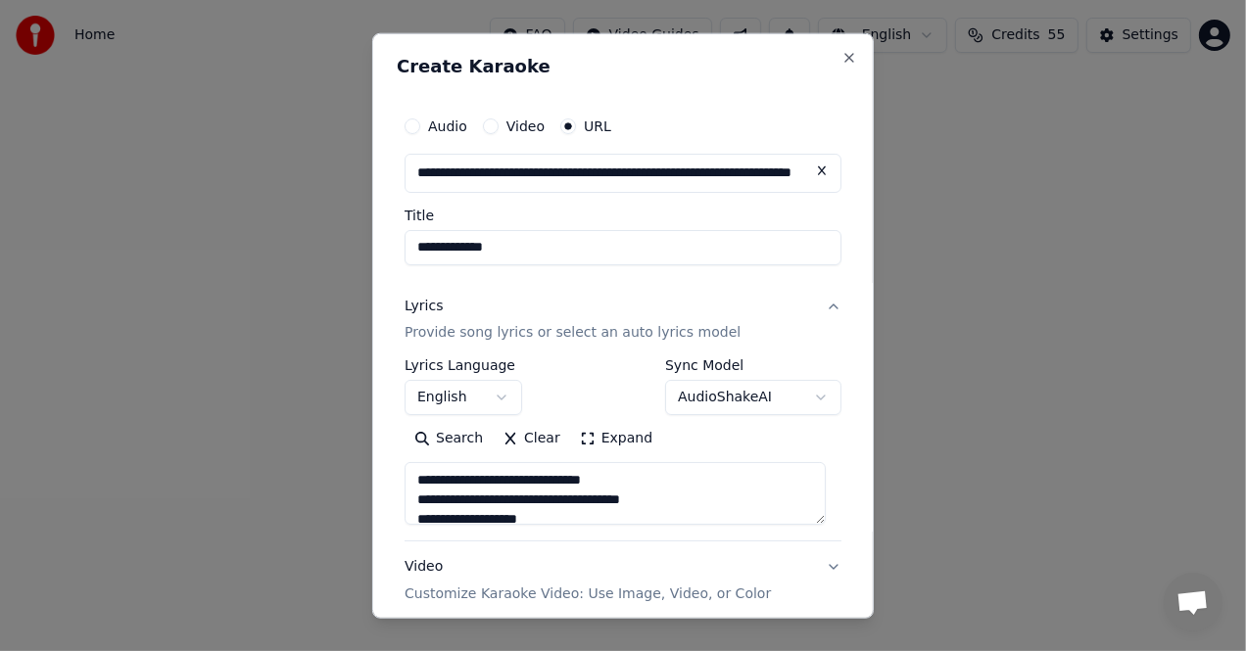
scroll to position [189, 0]
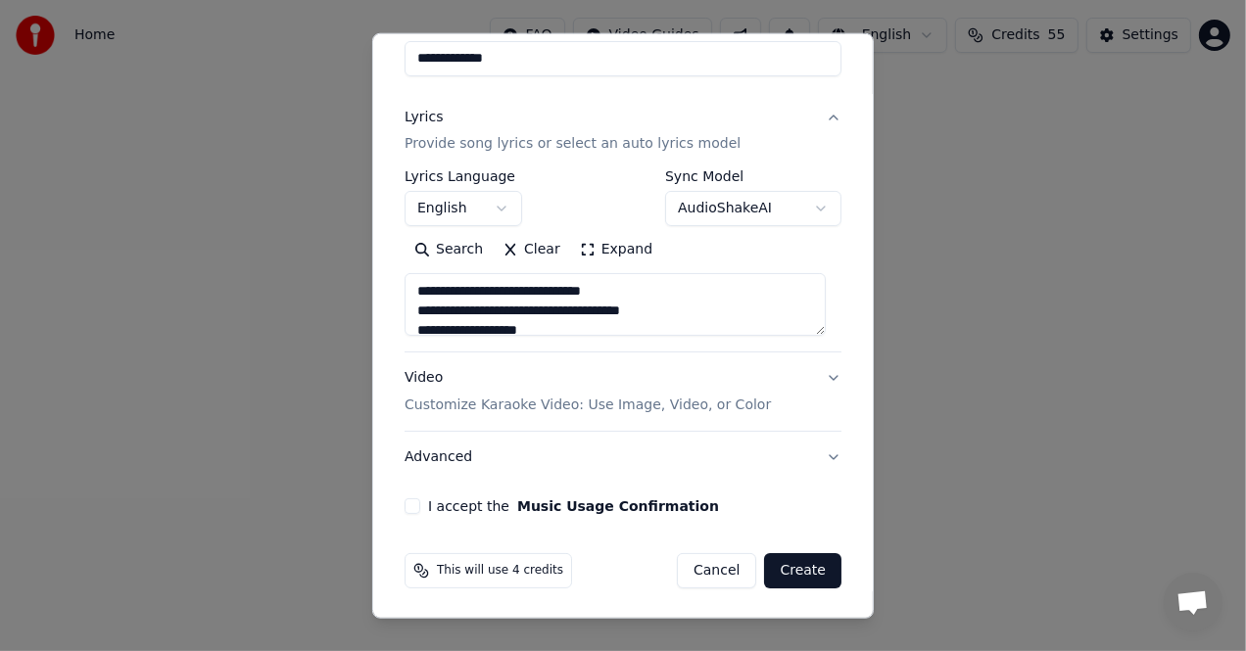
click at [713, 563] on button "Cancel" at bounding box center [716, 570] width 79 height 35
select select
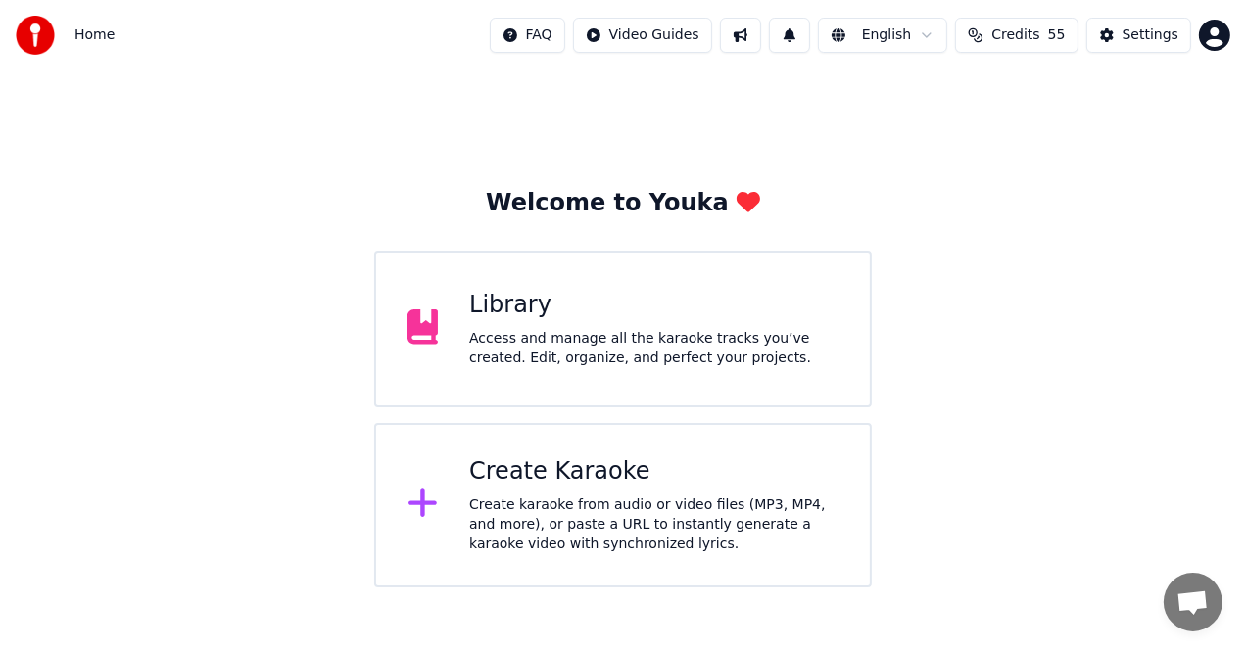
click at [634, 518] on div "Create karaoke from audio or video files (MP3, MP4, and more), or paste a URL t…" at bounding box center [653, 525] width 369 height 59
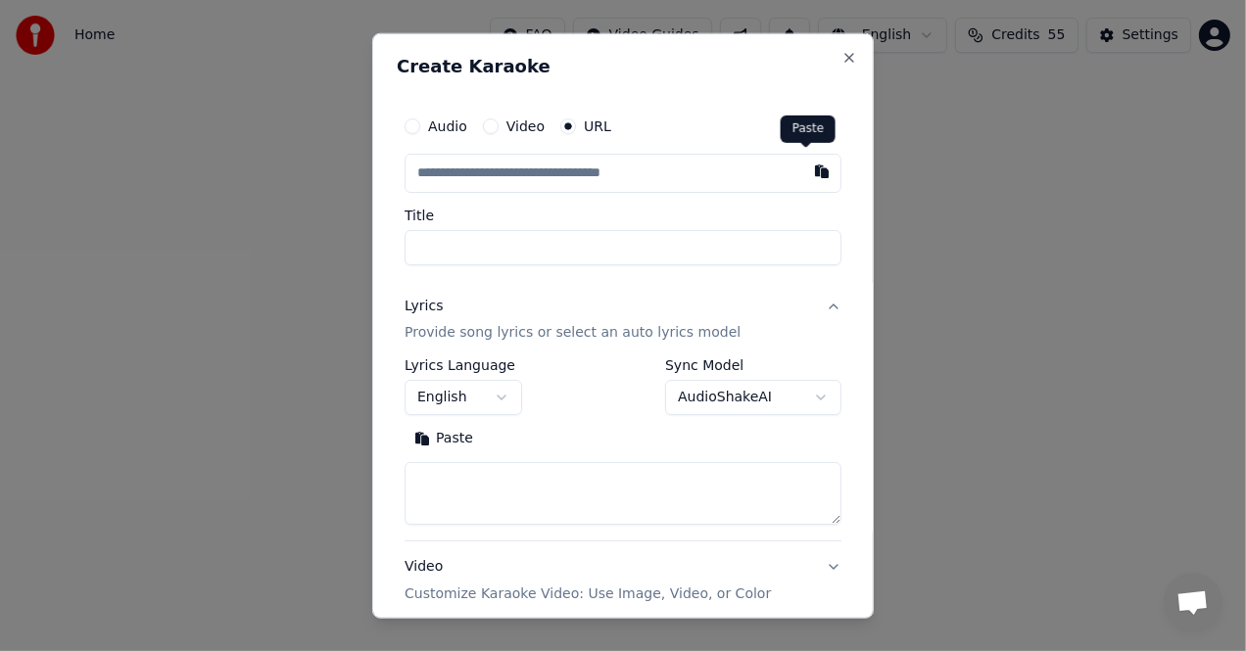
click at [803, 173] on button "button" at bounding box center [821, 170] width 39 height 35
type input "**********"
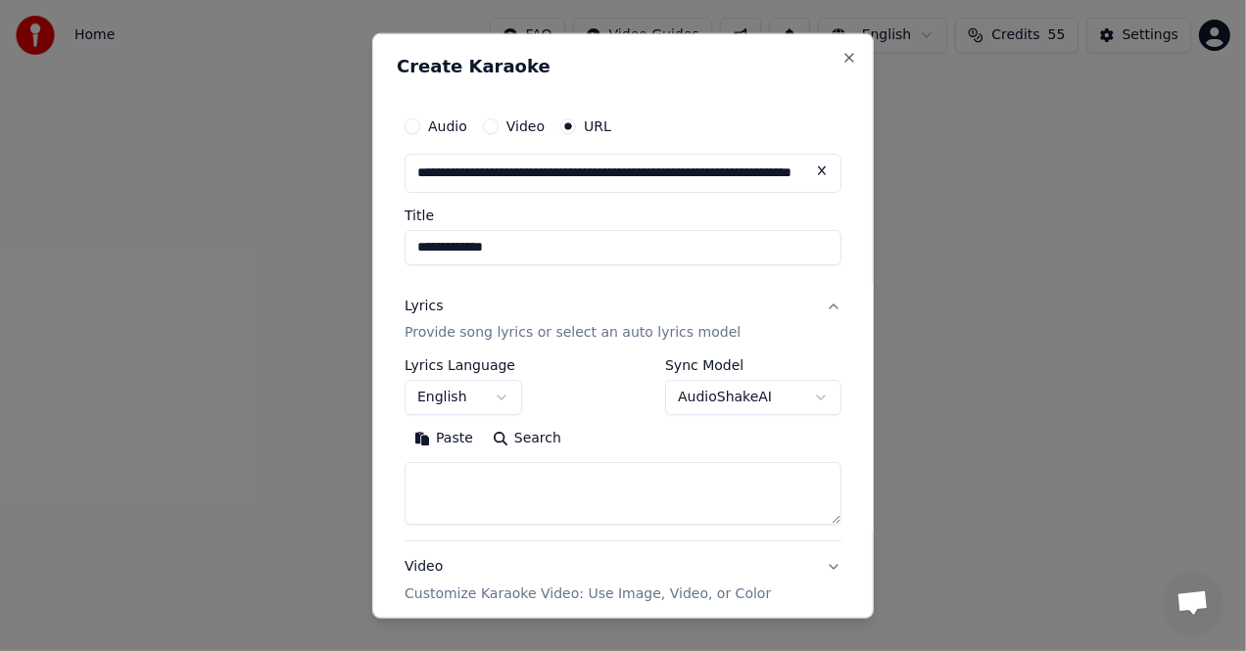
type input "**********"
click at [441, 474] on textarea at bounding box center [622, 493] width 437 height 63
click at [448, 430] on button "Paste" at bounding box center [443, 438] width 78 height 31
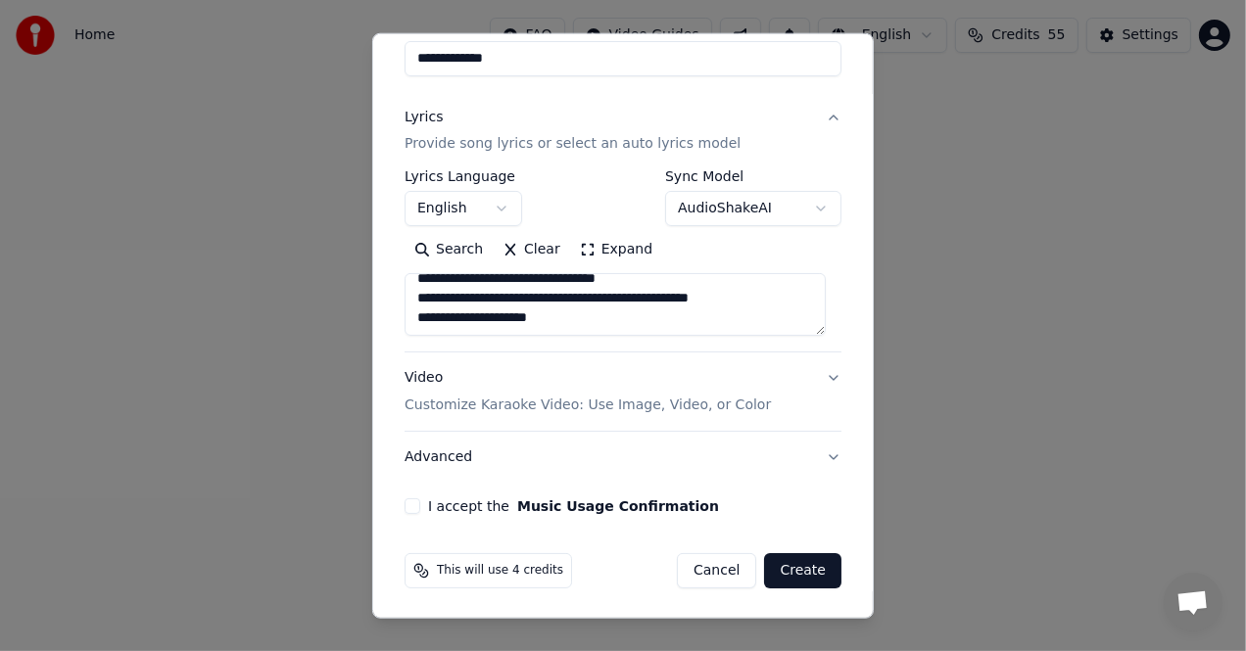
scroll to position [874, 0]
click at [572, 312] on textarea "**********" at bounding box center [614, 304] width 421 height 63
click at [537, 297] on textarea "**********" at bounding box center [614, 304] width 421 height 63
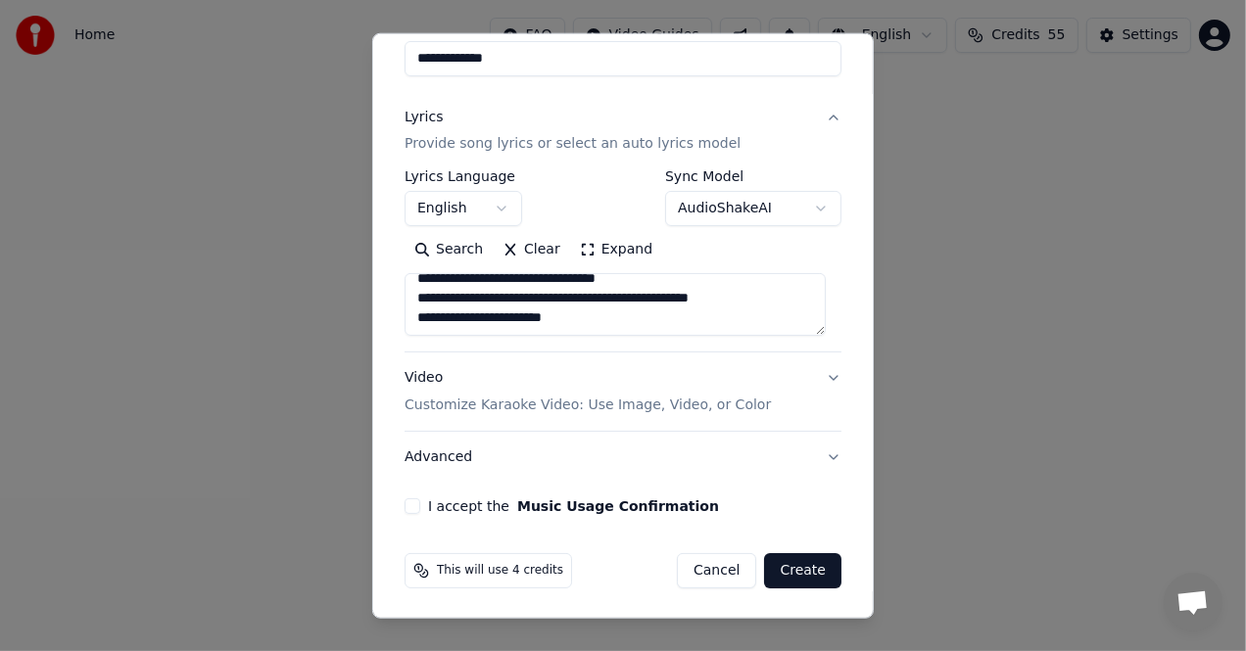
click at [516, 297] on textarea "**********" at bounding box center [614, 304] width 421 height 63
type textarea "**********"
click at [416, 119] on div "Lyrics" at bounding box center [423, 117] width 38 height 20
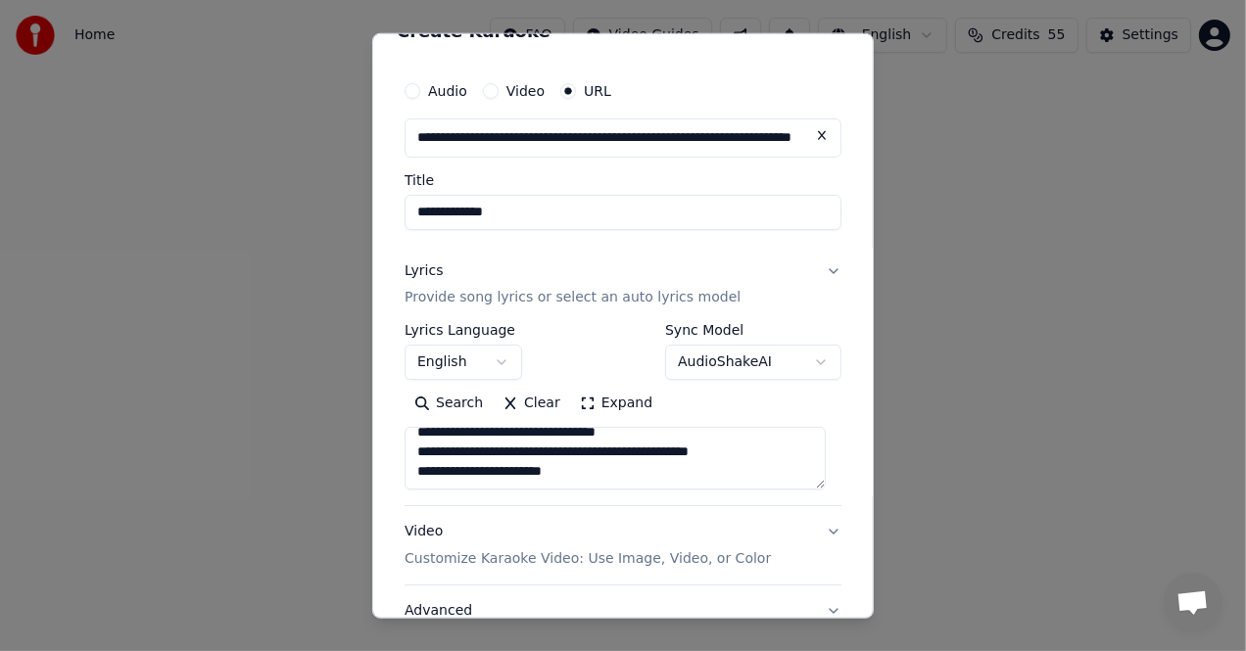
scroll to position [7, 0]
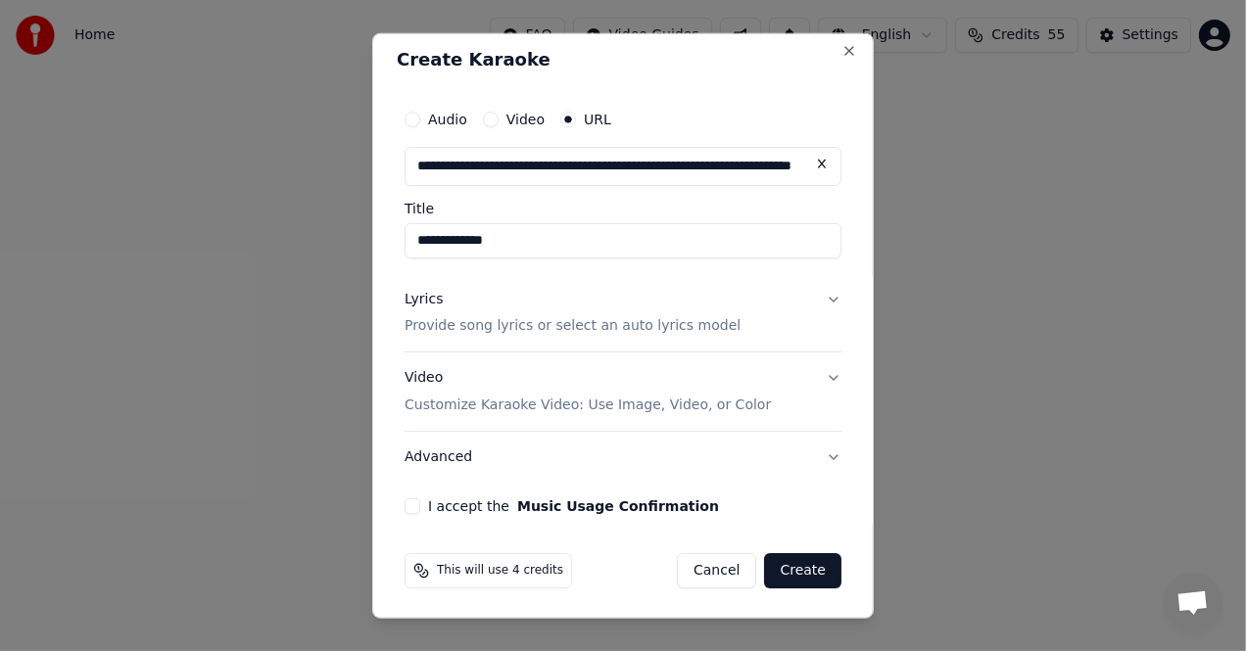
click at [435, 299] on div "Lyrics" at bounding box center [423, 299] width 38 height 20
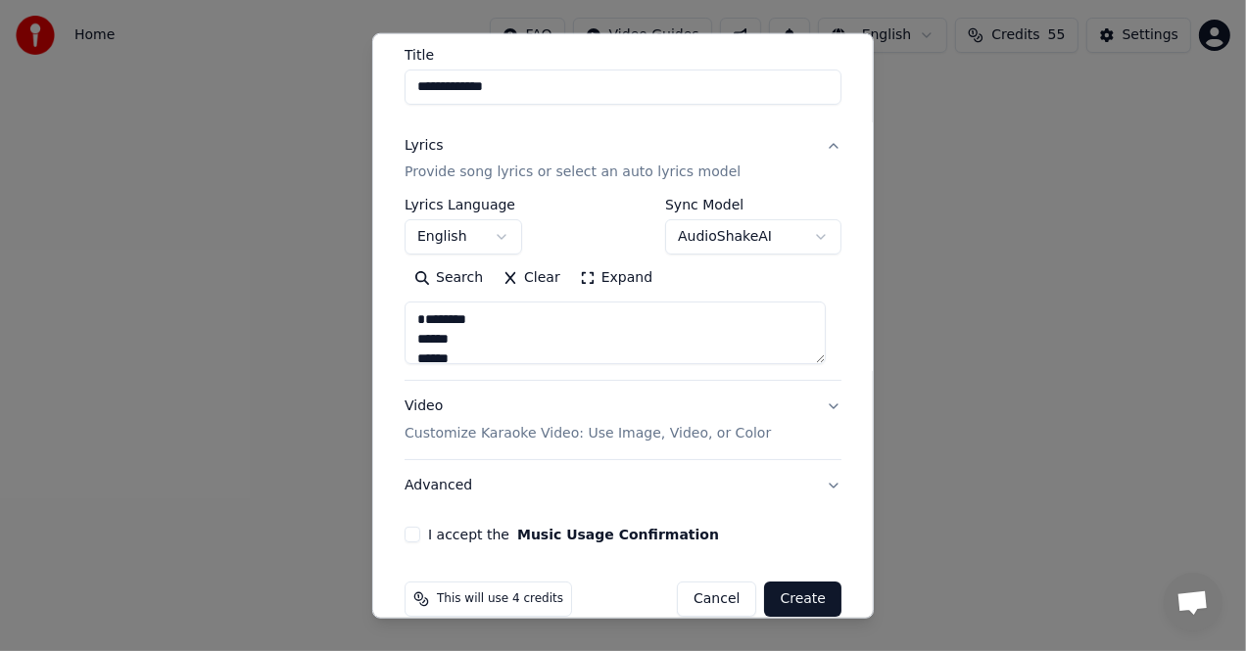
scroll to position [189, 0]
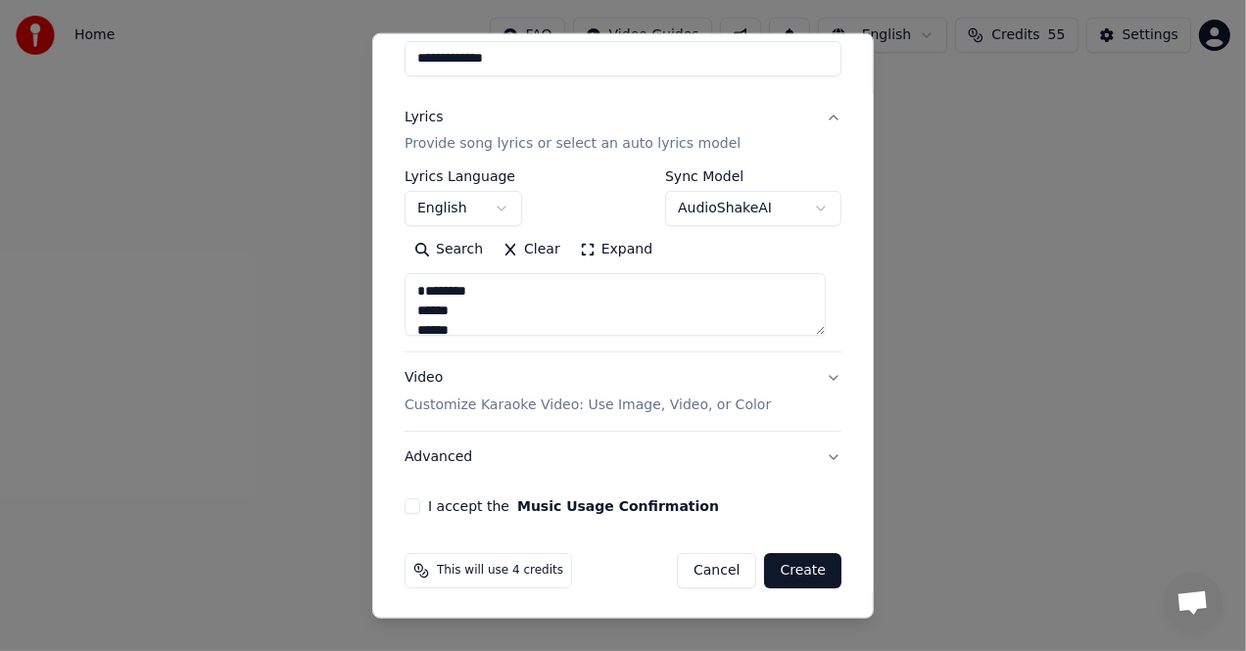
click at [701, 574] on button "Cancel" at bounding box center [716, 570] width 79 height 35
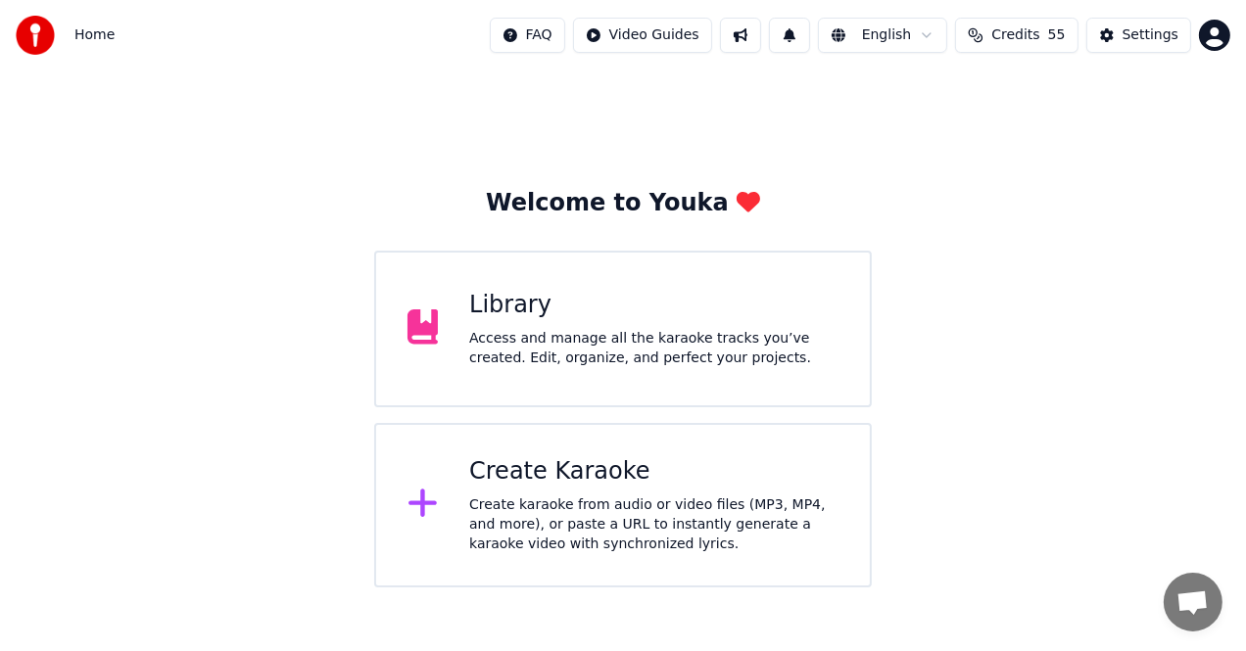
click at [641, 488] on div "Create Karaoke Create karaoke from audio or video files (MP3, MP4, and more), o…" at bounding box center [653, 505] width 369 height 98
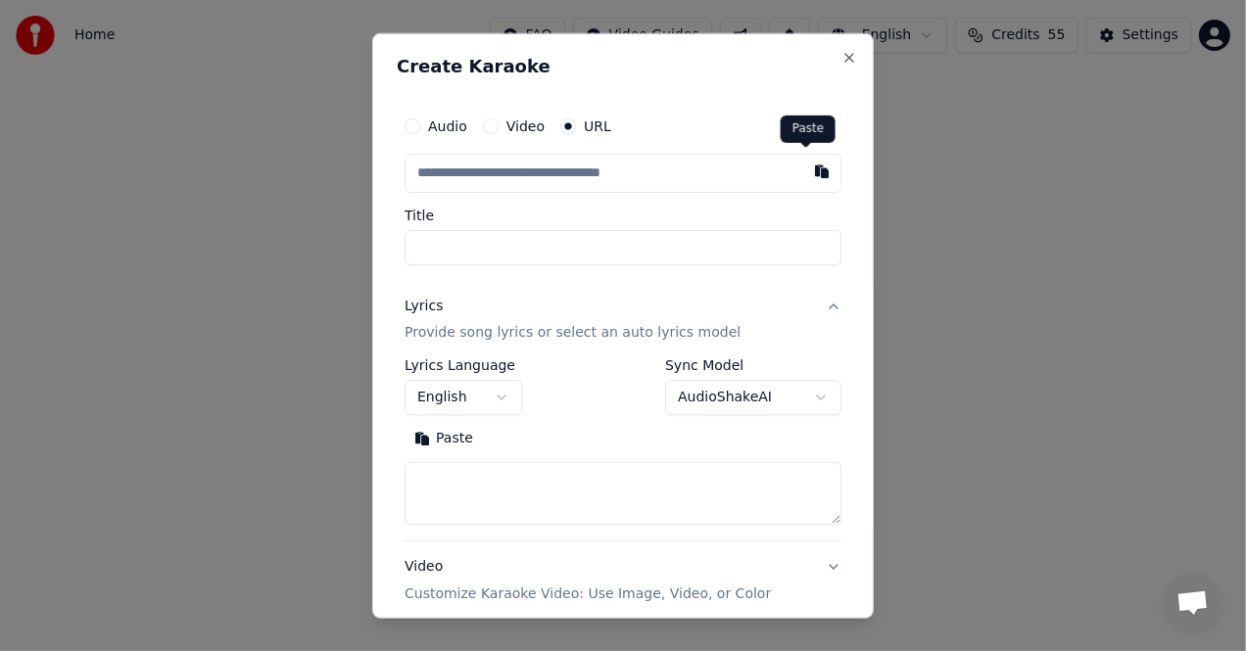
click at [811, 168] on button "button" at bounding box center [821, 170] width 39 height 35
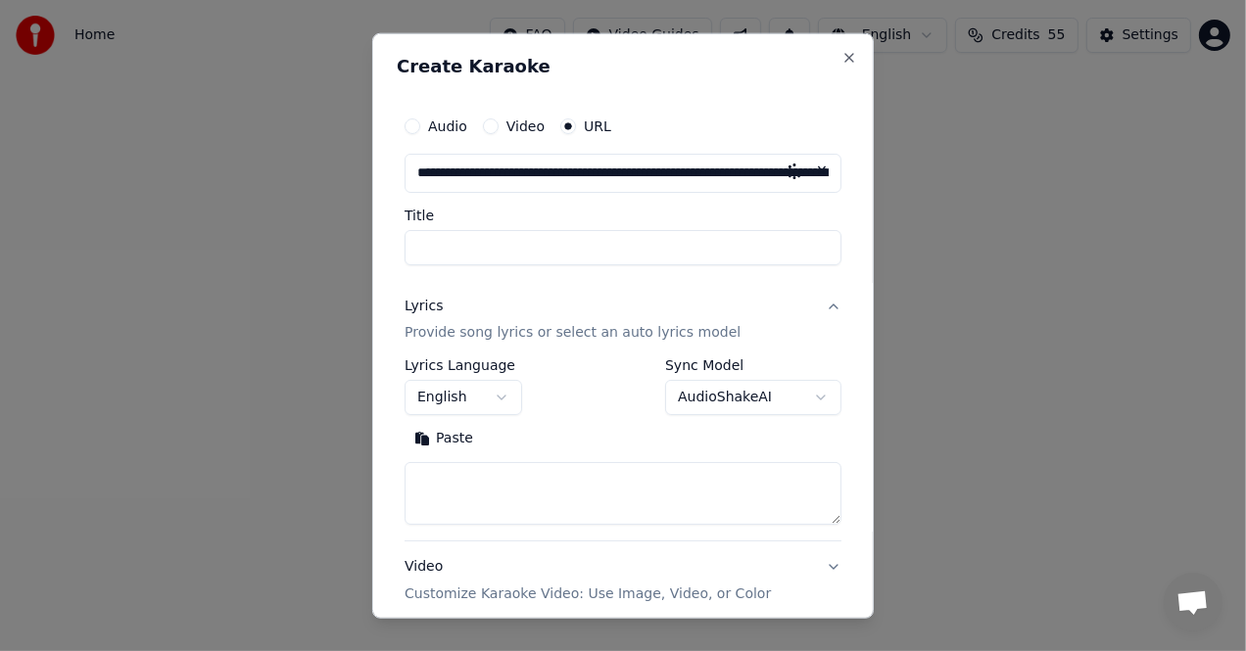
type input "**********"
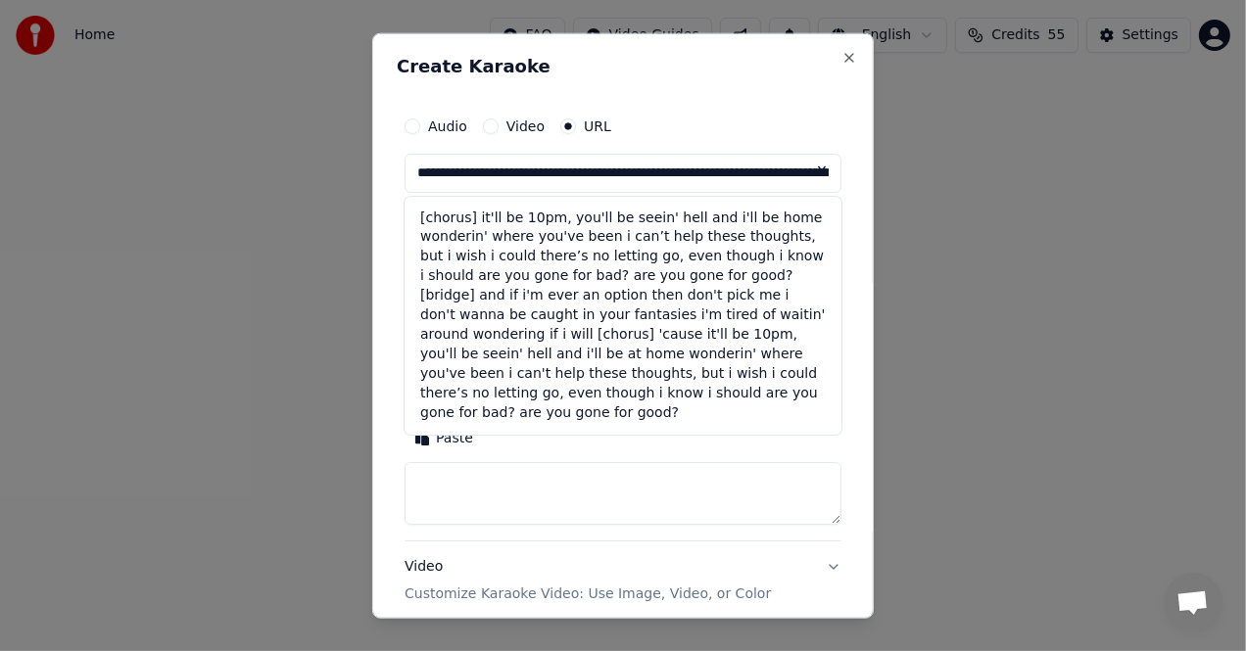
click at [810, 168] on button at bounding box center [821, 170] width 39 height 35
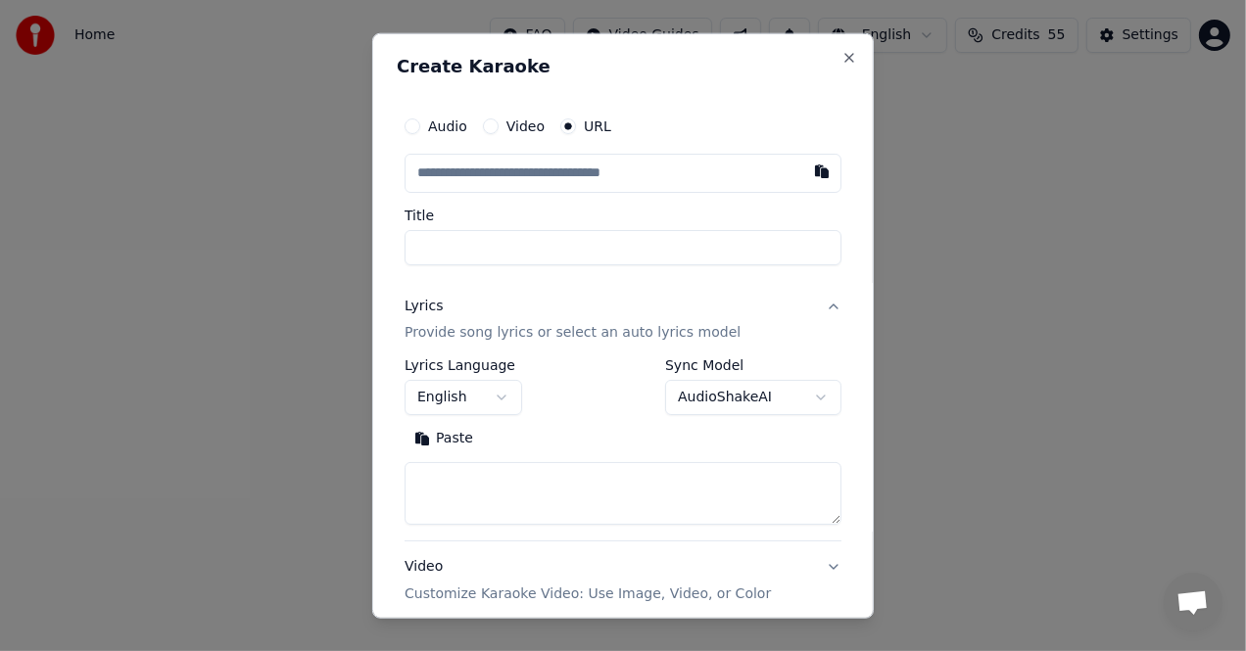
click at [465, 169] on input "text" at bounding box center [622, 172] width 437 height 39
click at [812, 168] on button "button" at bounding box center [821, 170] width 39 height 35
type input "**********"
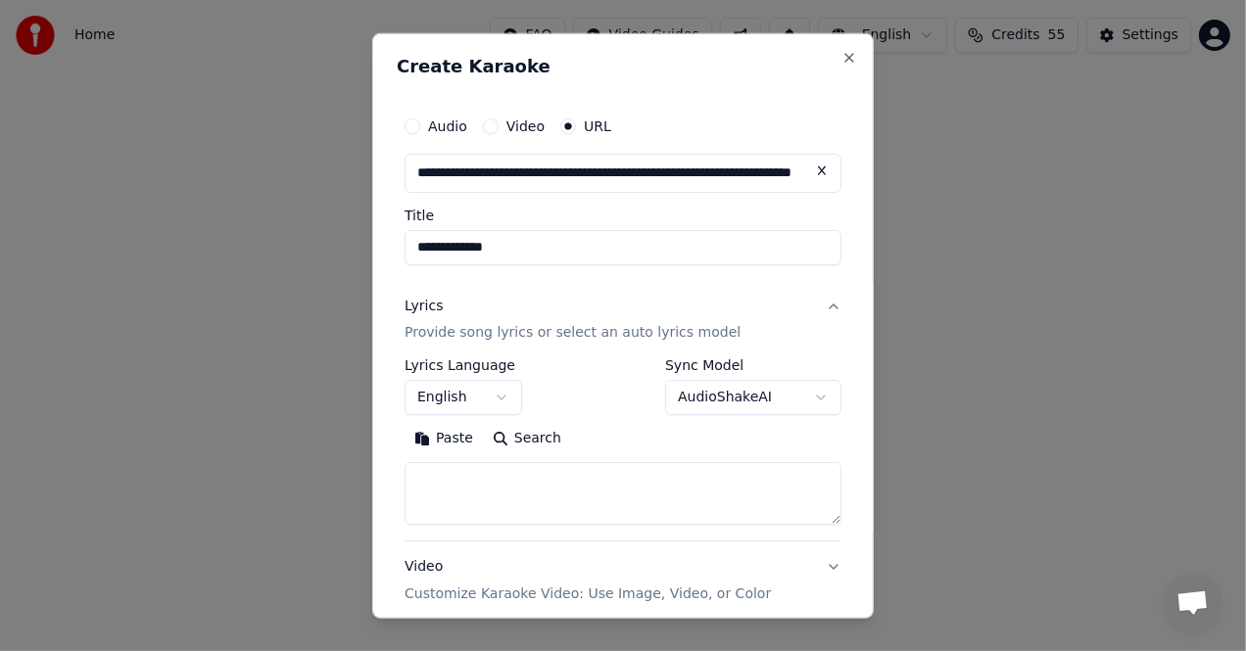
type input "**********"
click at [466, 480] on textarea at bounding box center [622, 493] width 437 height 63
click at [452, 434] on button "Paste" at bounding box center [443, 438] width 78 height 31
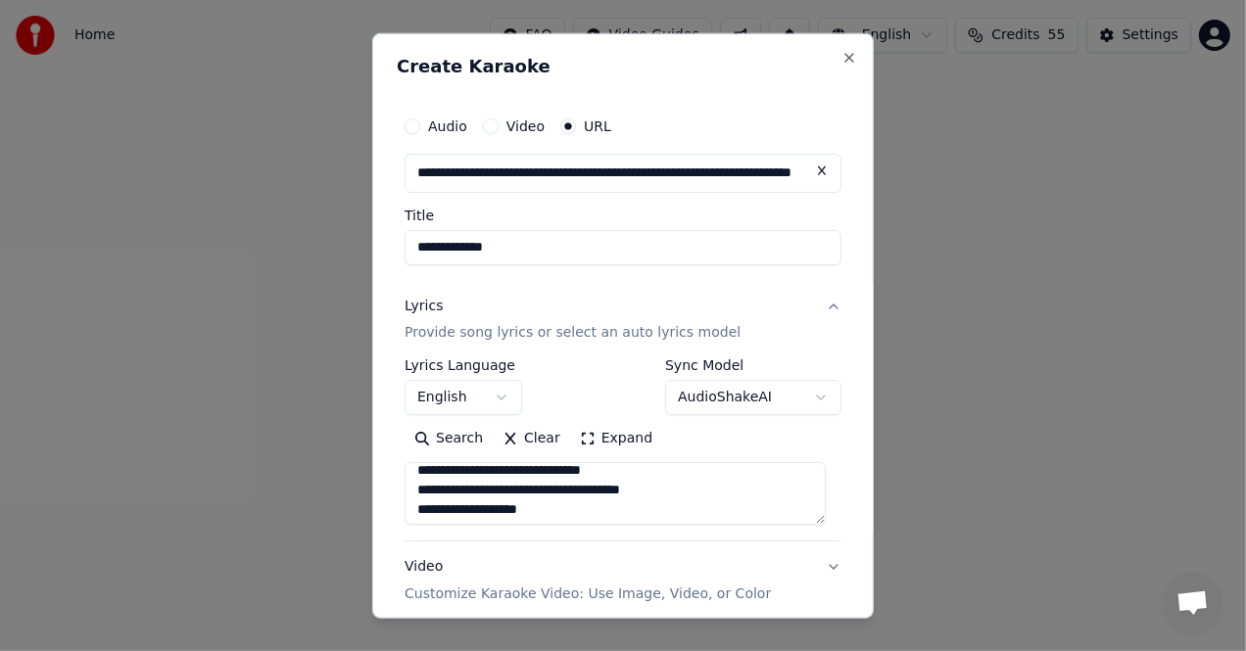
scroll to position [0, 0]
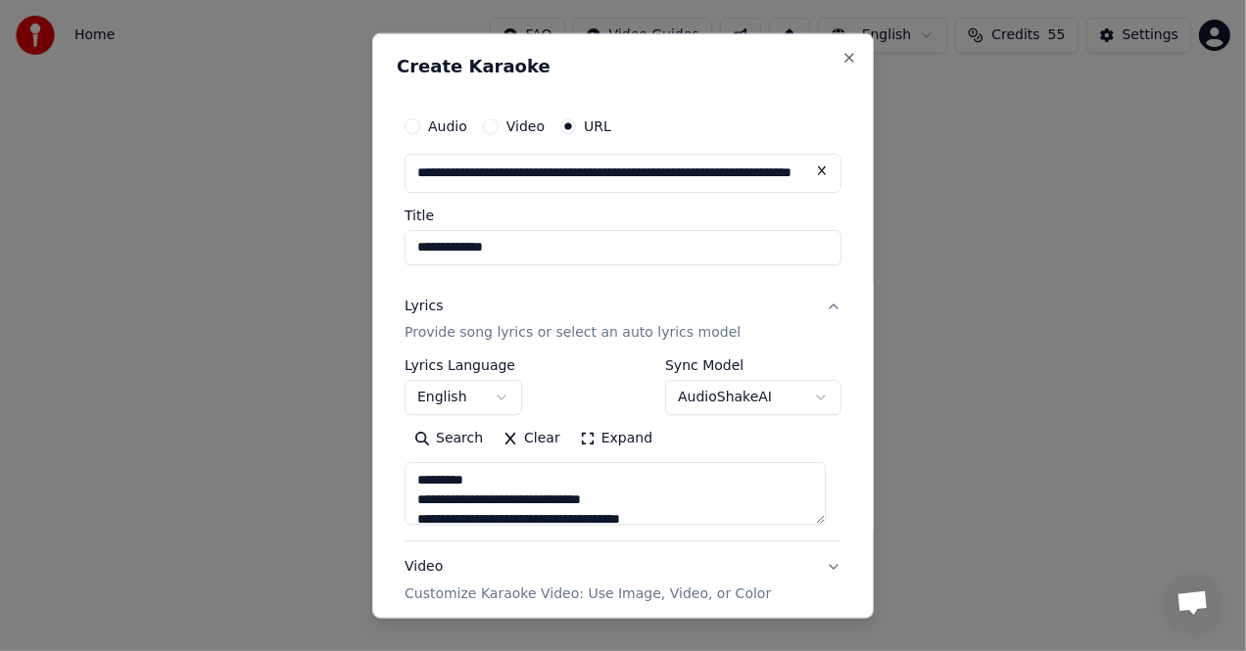
click at [416, 480] on textarea at bounding box center [614, 493] width 421 height 63
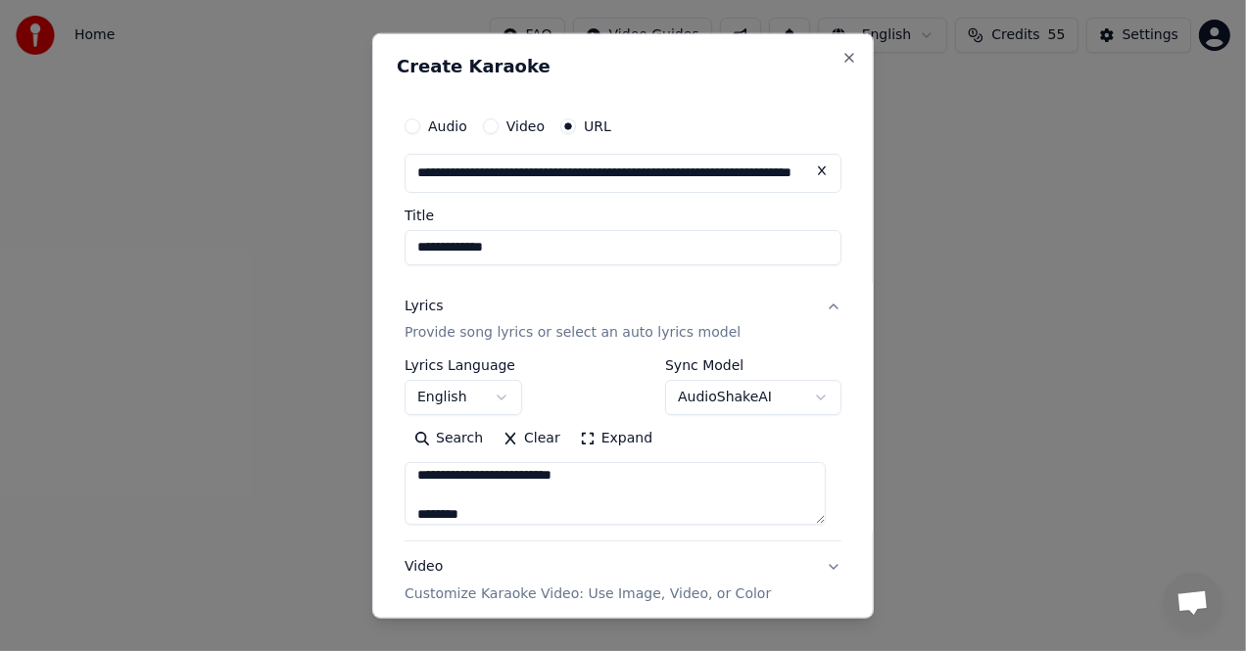
scroll to position [78, 0]
click at [413, 499] on textarea at bounding box center [614, 493] width 421 height 63
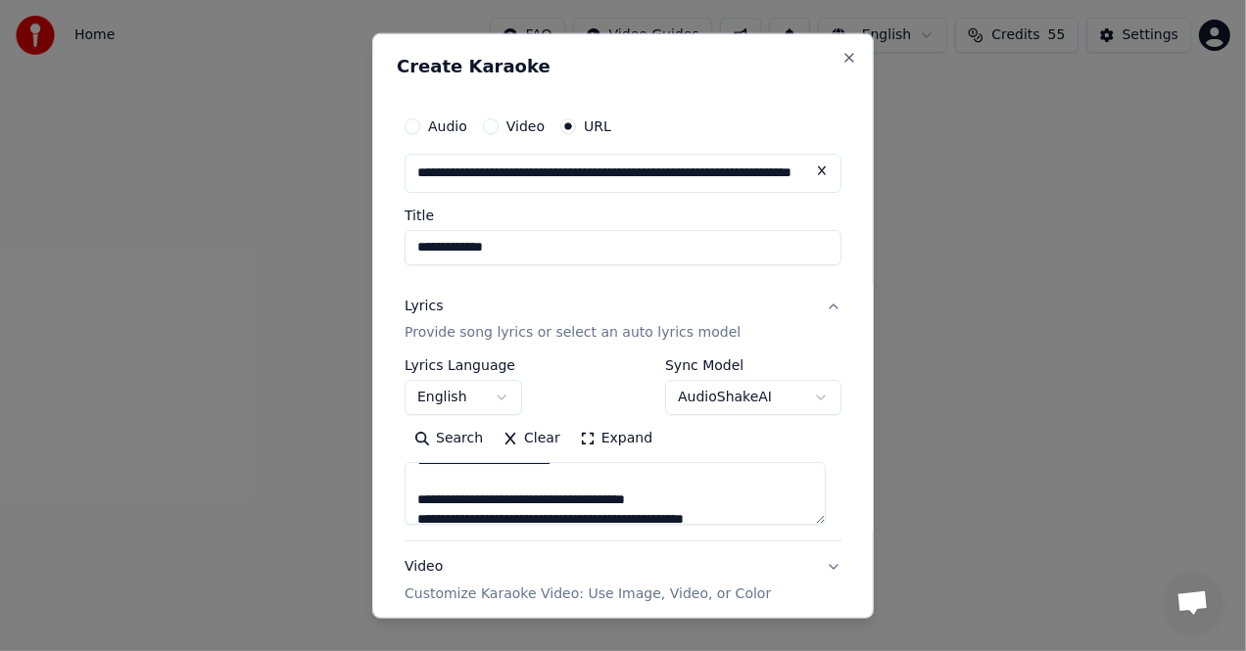
scroll to position [176, 0]
click at [415, 485] on textarea at bounding box center [614, 493] width 421 height 63
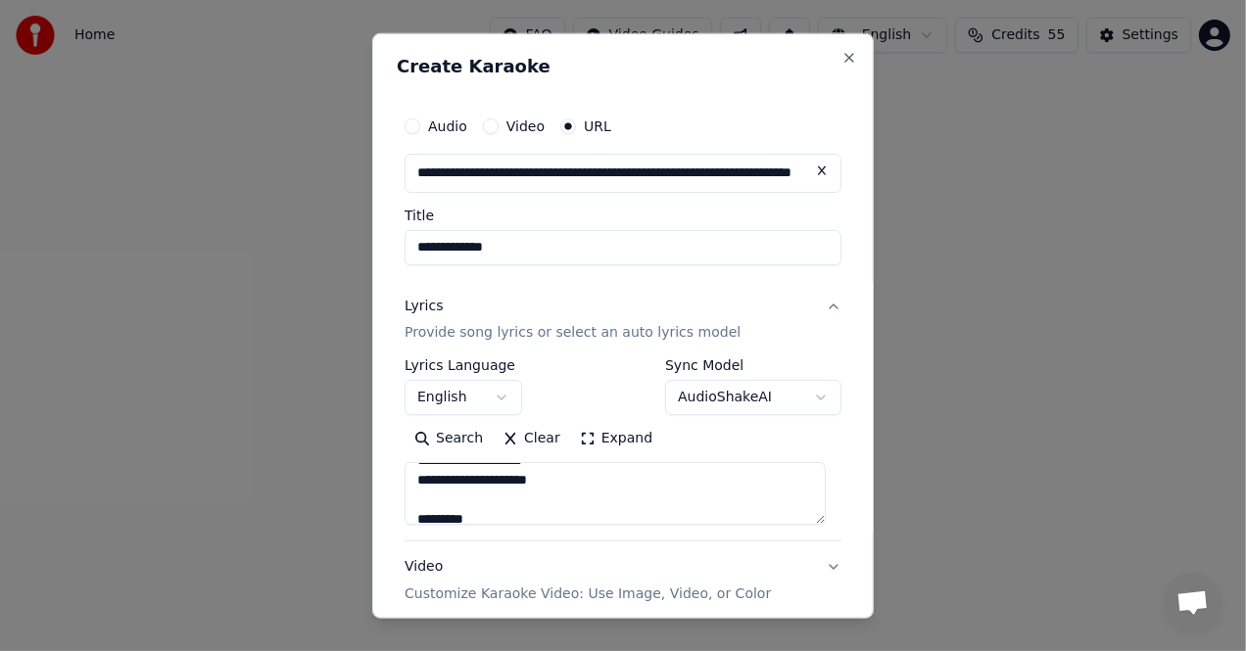
scroll to position [312, 0]
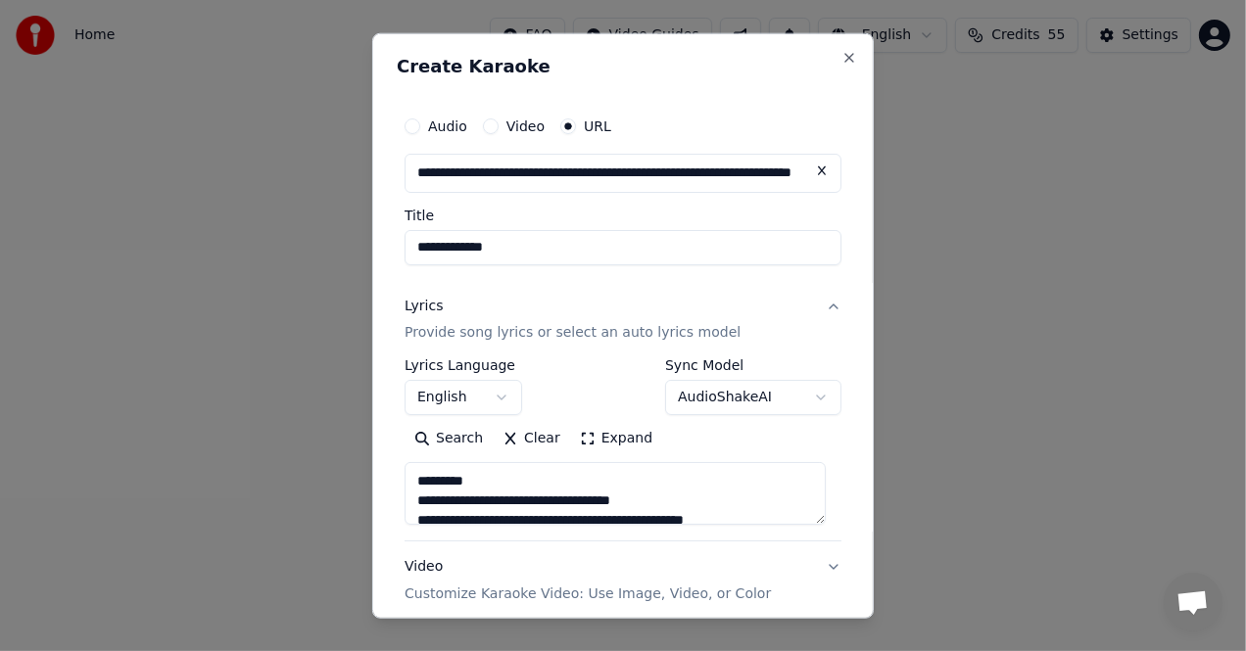
click at [411, 481] on textarea at bounding box center [614, 493] width 421 height 63
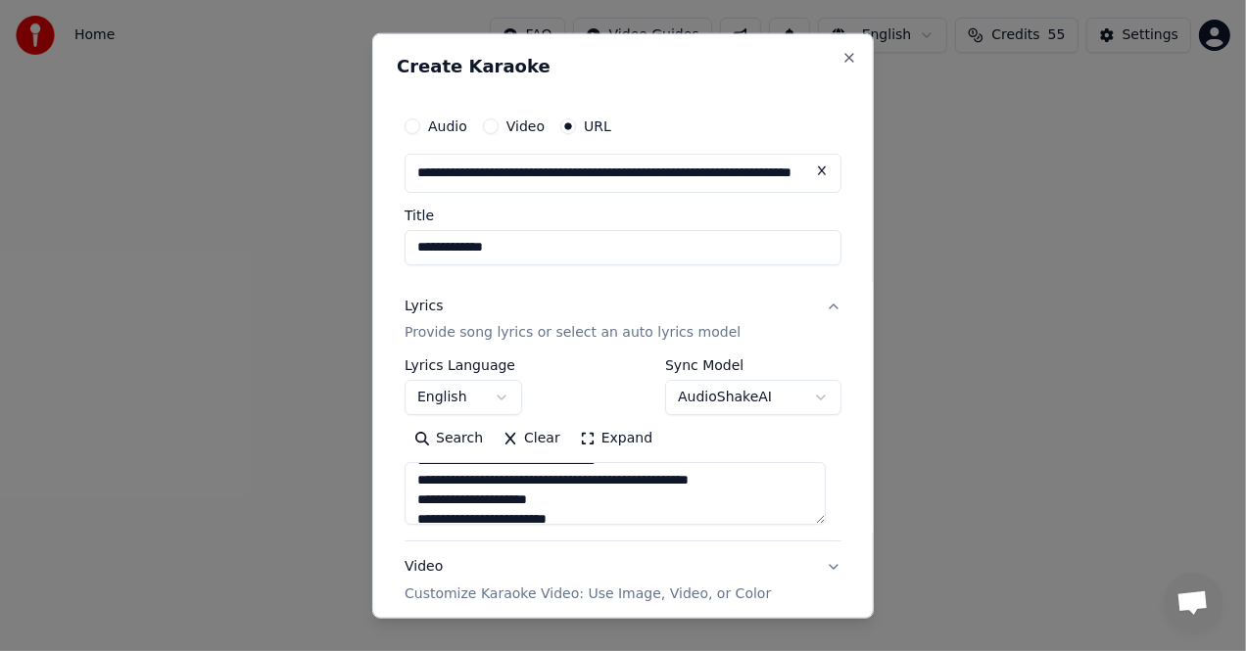
scroll to position [353, 0]
click at [815, 508] on textarea at bounding box center [614, 493] width 421 height 63
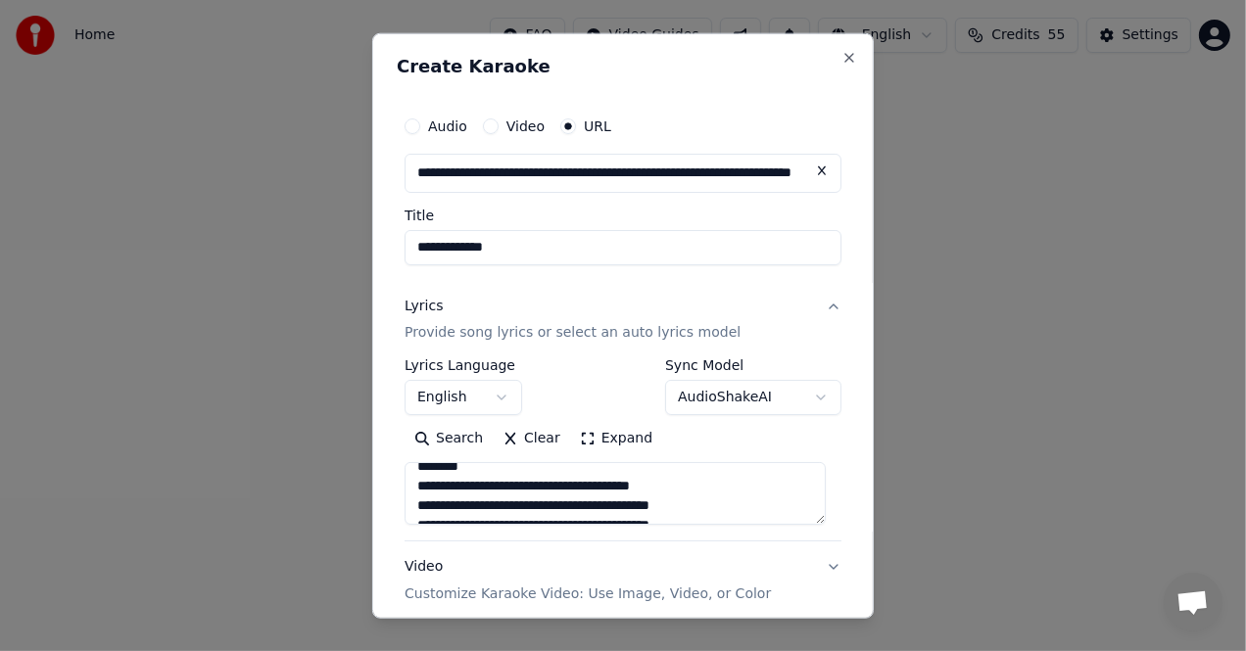
scroll to position [991, 0]
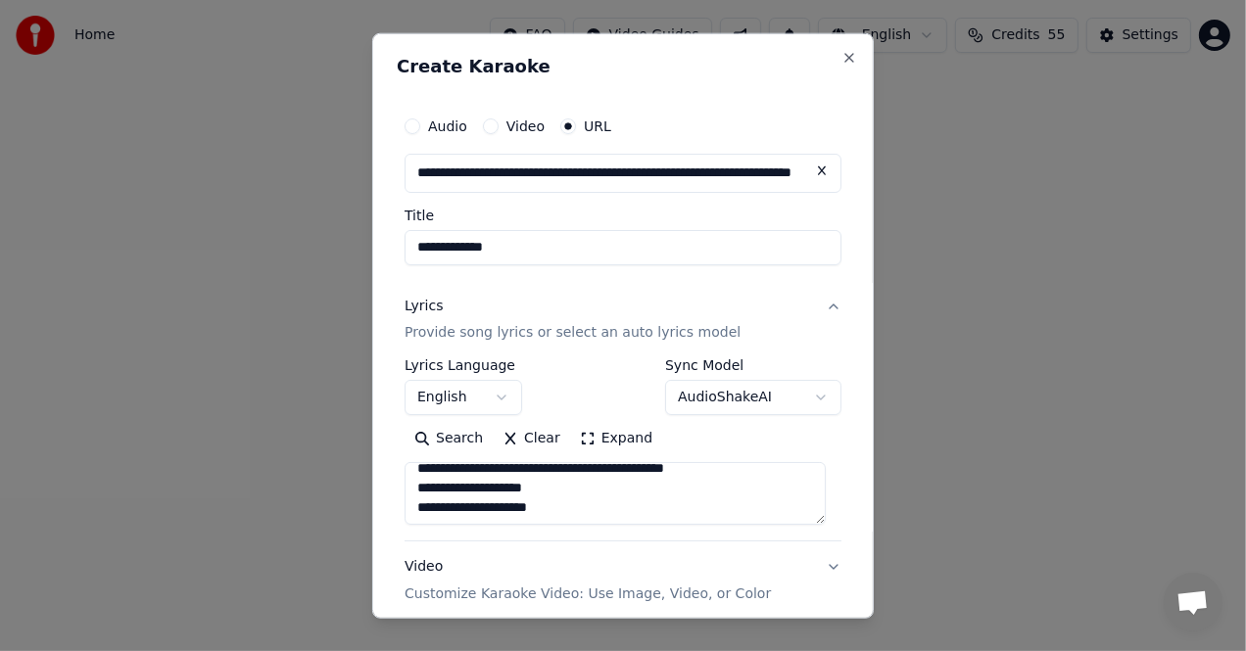
drag, startPoint x: 414, startPoint y: 495, endPoint x: 657, endPoint y: 532, distance: 245.7
click at [653, 532] on div "**********" at bounding box center [622, 449] width 437 height 182
click at [657, 532] on div "**********" at bounding box center [622, 449] width 437 height 182
drag, startPoint x: 585, startPoint y: 515, endPoint x: 413, endPoint y: 502, distance: 171.9
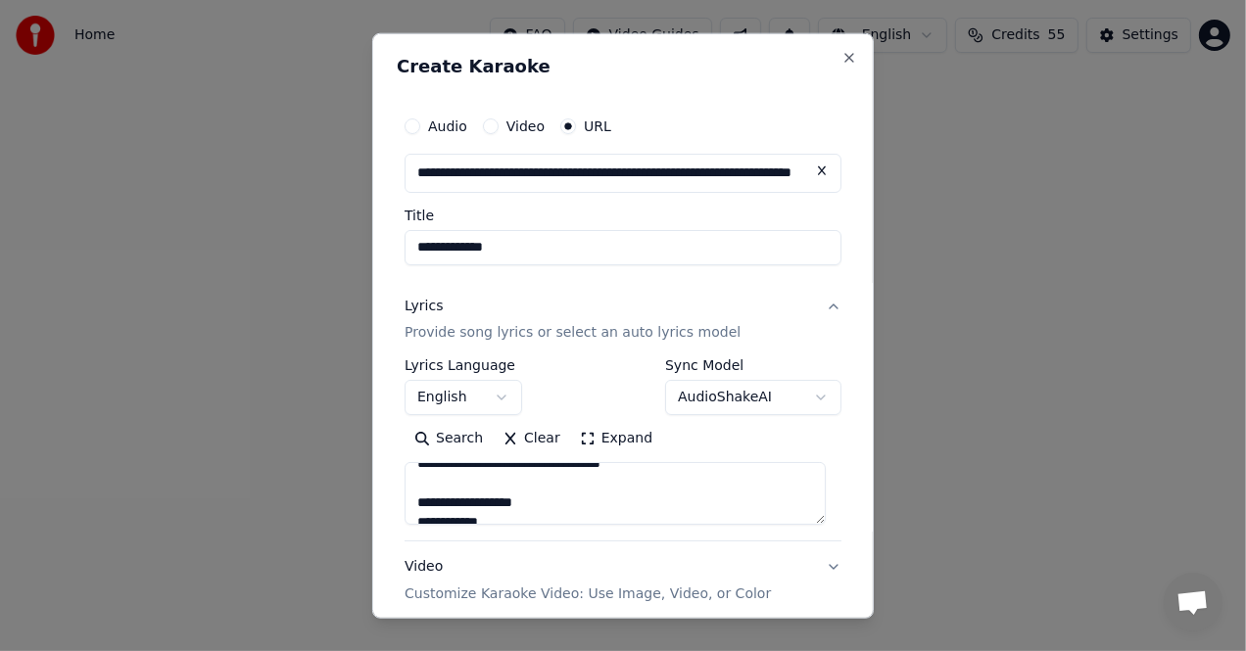
click at [413, 502] on textarea at bounding box center [614, 493] width 421 height 63
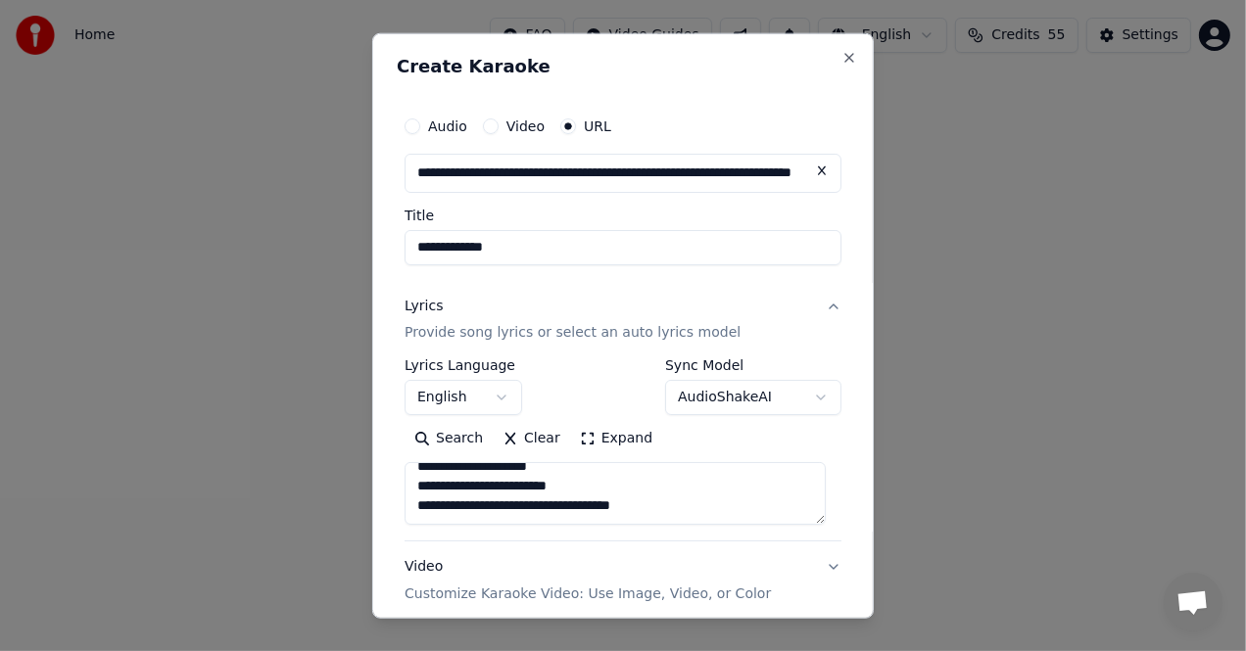
scroll to position [401, 0]
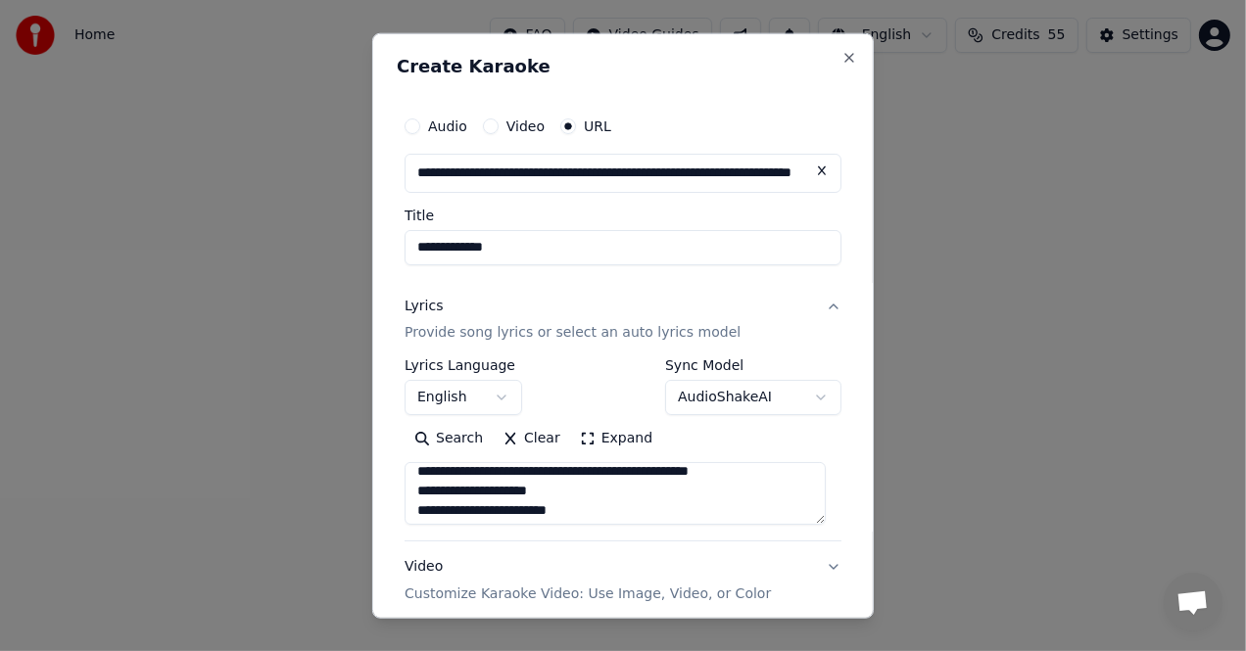
drag, startPoint x: 414, startPoint y: 466, endPoint x: 486, endPoint y: 503, distance: 80.6
click at [486, 503] on textarea "**********" at bounding box center [614, 493] width 421 height 63
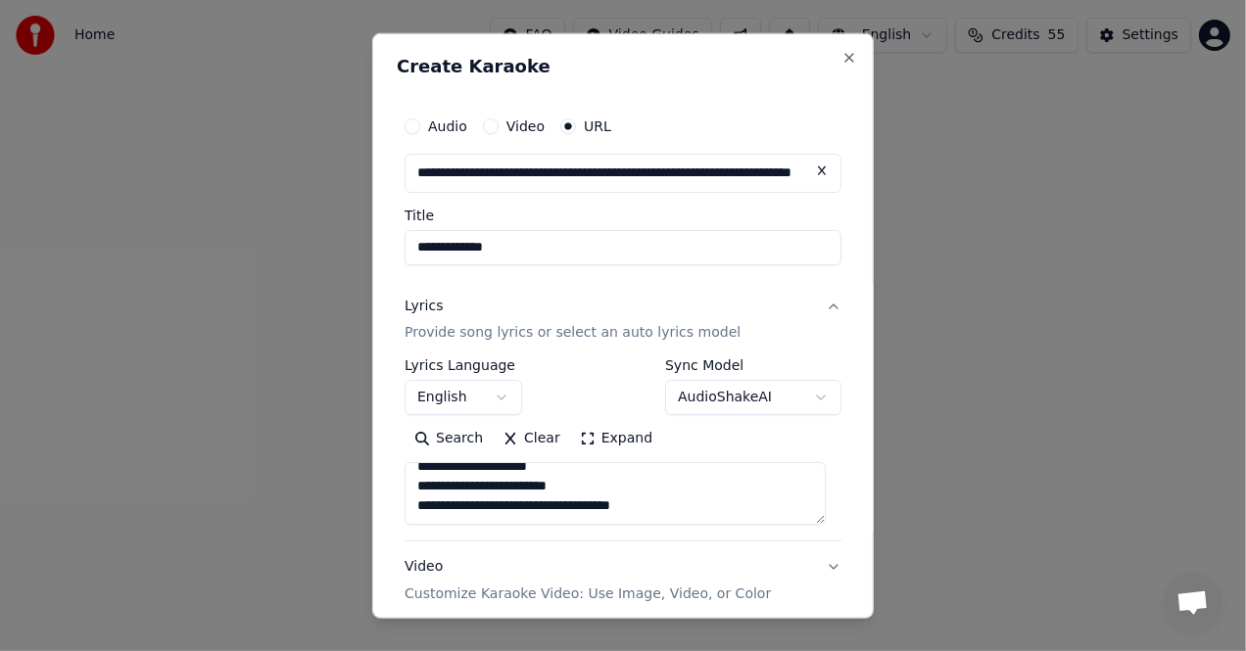
drag, startPoint x: 418, startPoint y: 506, endPoint x: 493, endPoint y: 519, distance: 75.5
click at [493, 519] on textarea "**********" at bounding box center [614, 493] width 421 height 63
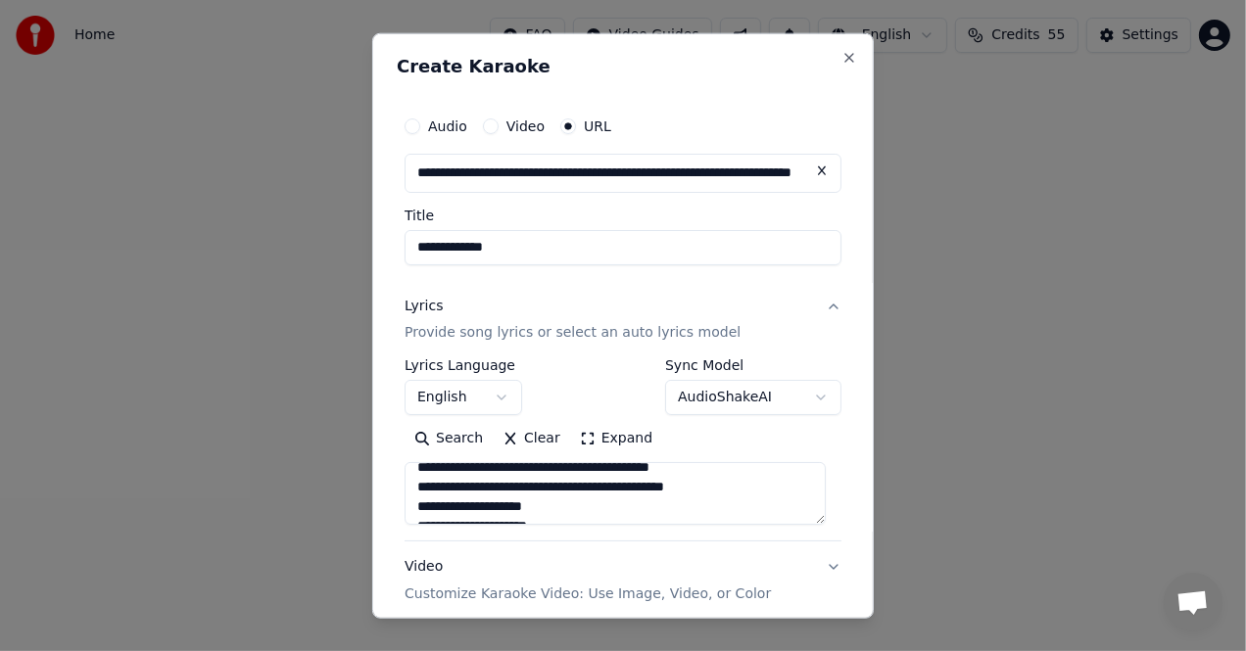
scroll to position [189, 0]
click at [816, 507] on textarea "**********" at bounding box center [614, 493] width 421 height 63
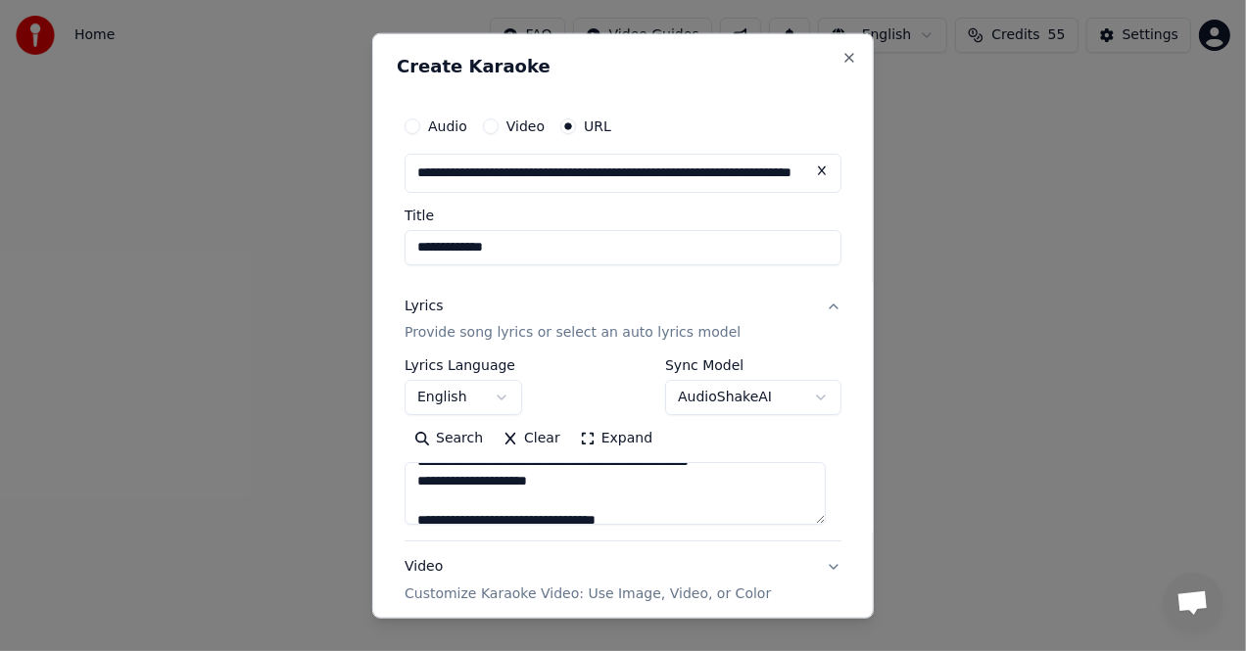
scroll to position [443, 0]
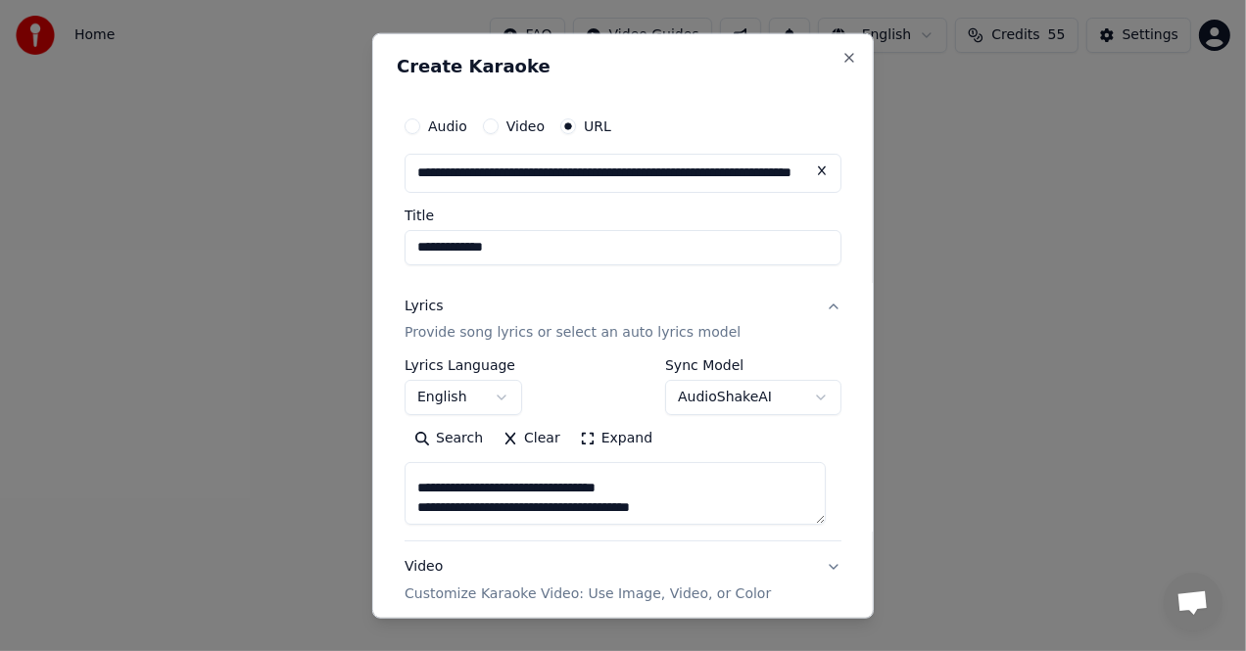
click at [738, 508] on textarea "**********" at bounding box center [614, 493] width 421 height 63
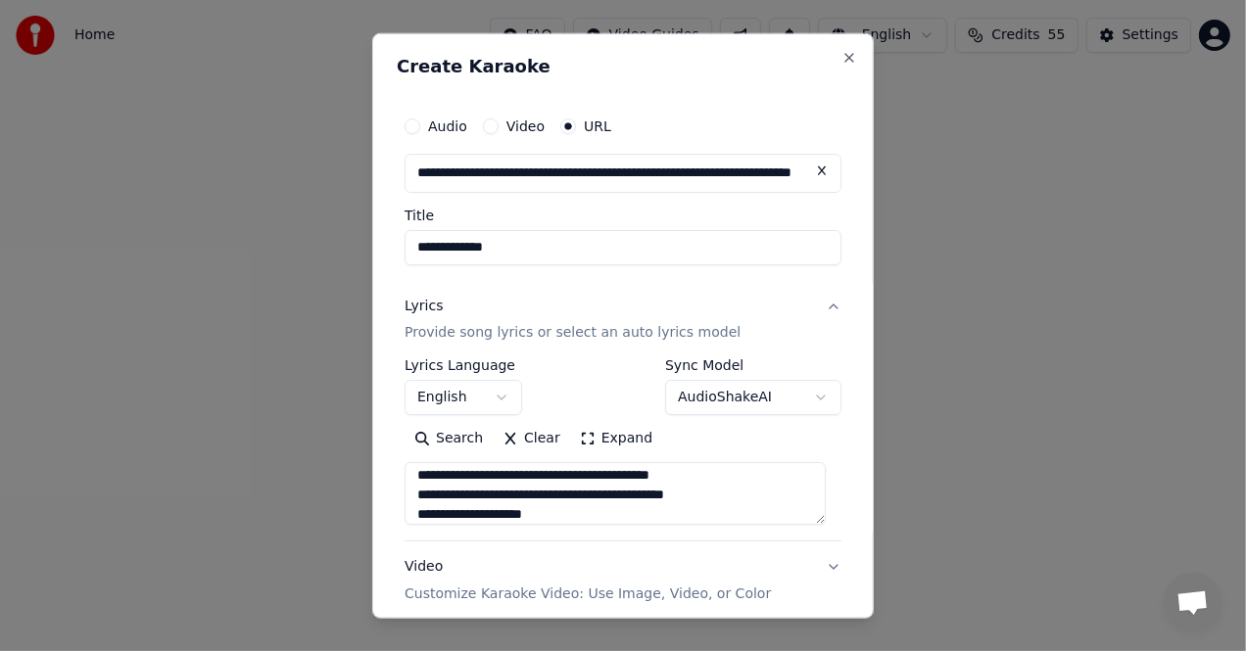
click at [818, 508] on textarea "**********" at bounding box center [614, 493] width 421 height 63
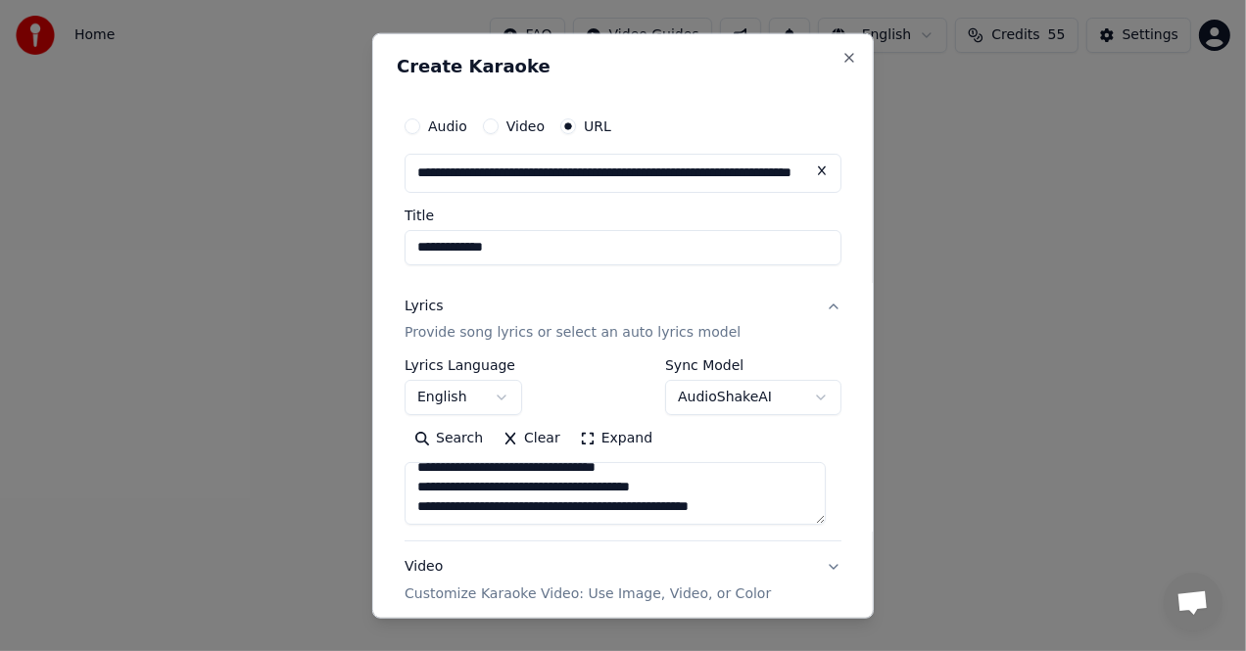
scroll to position [482, 0]
drag, startPoint x: 576, startPoint y: 493, endPoint x: 731, endPoint y: 497, distance: 154.8
click at [731, 497] on textarea "**********" at bounding box center [614, 493] width 421 height 63
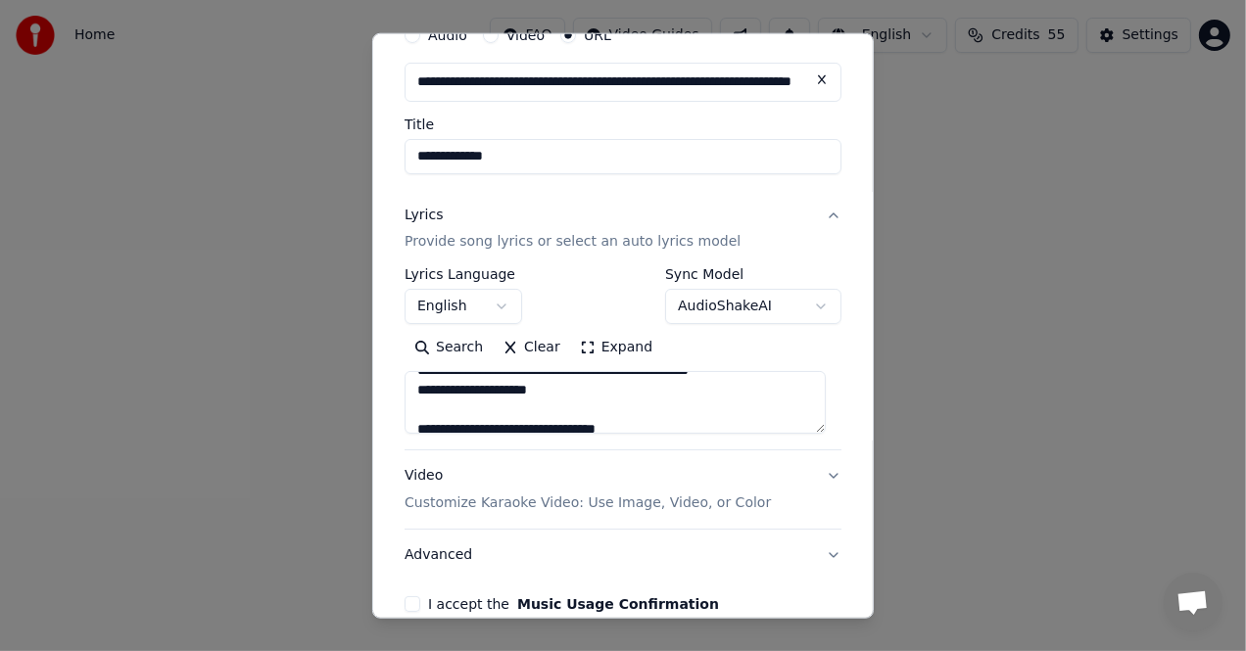
scroll to position [462, 0]
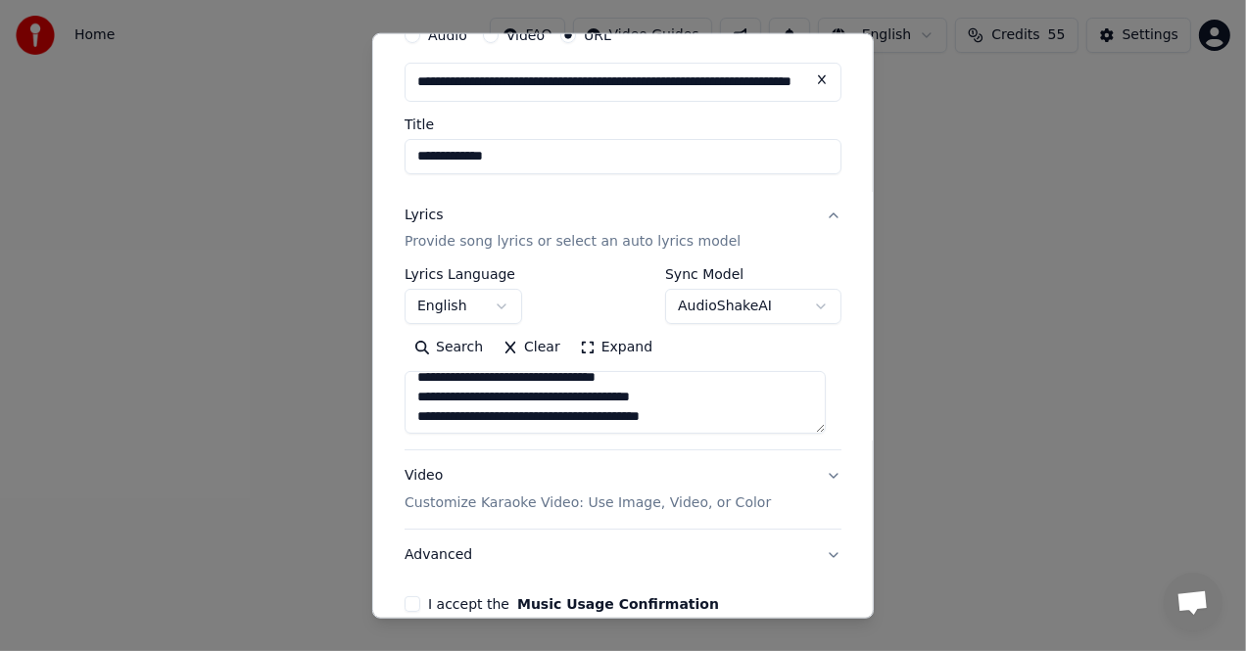
click at [565, 420] on textarea "**********" at bounding box center [614, 402] width 421 height 63
type textarea "**********"
click at [612, 456] on button "Video Customize Karaoke Video: Use Image, Video, or Color" at bounding box center [622, 490] width 437 height 78
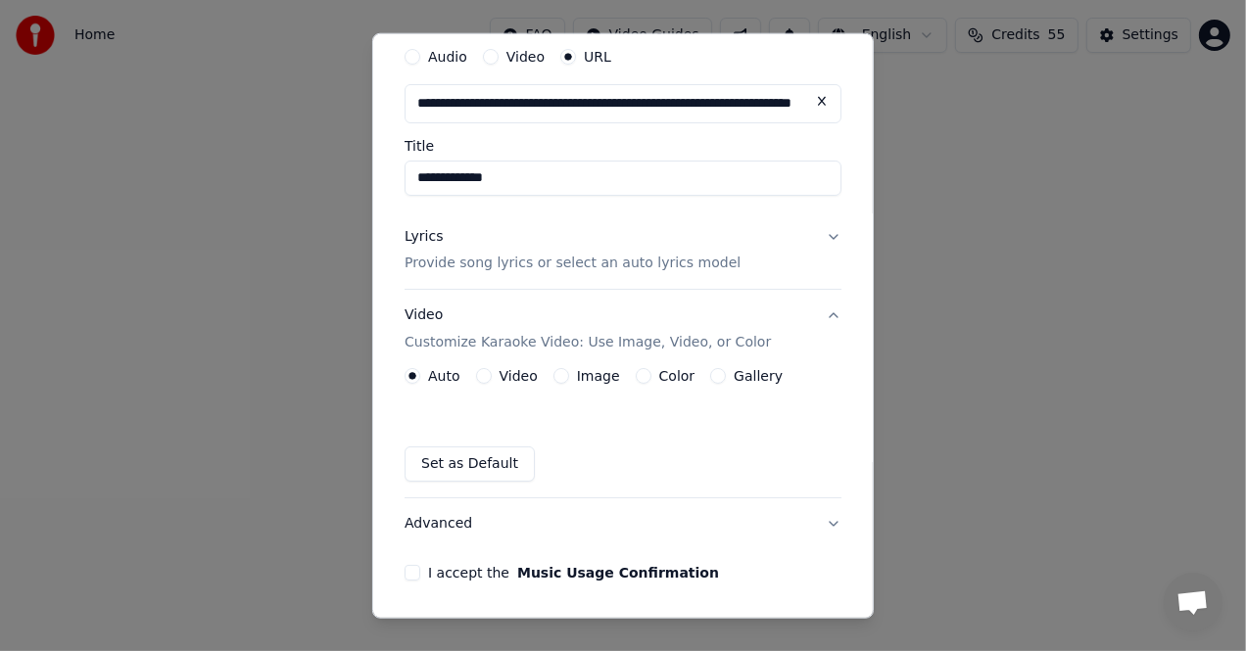
scroll to position [0, 0]
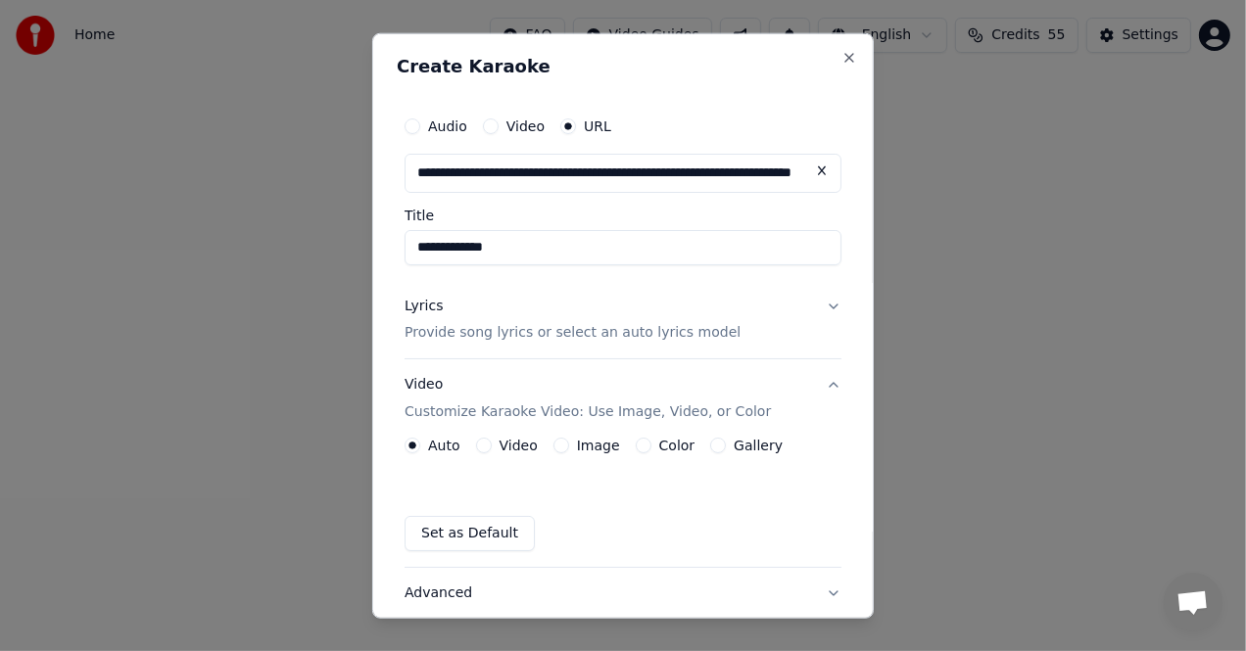
click at [437, 309] on div "Lyrics" at bounding box center [423, 306] width 38 height 20
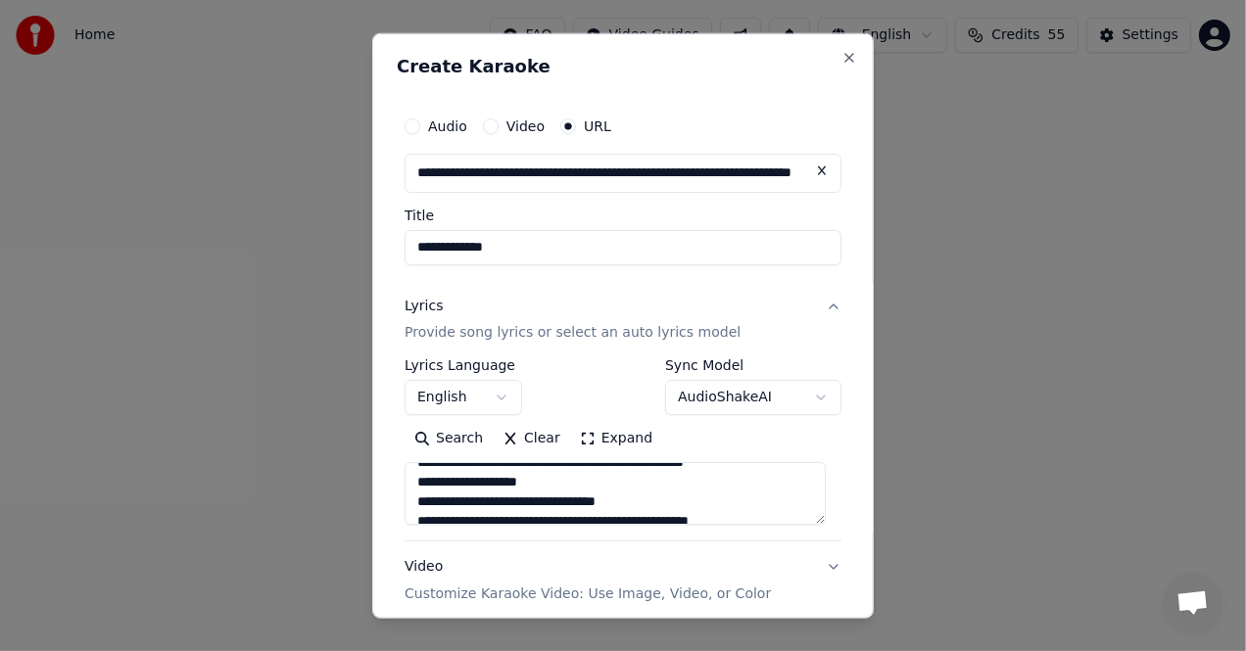
scroll to position [462, 0]
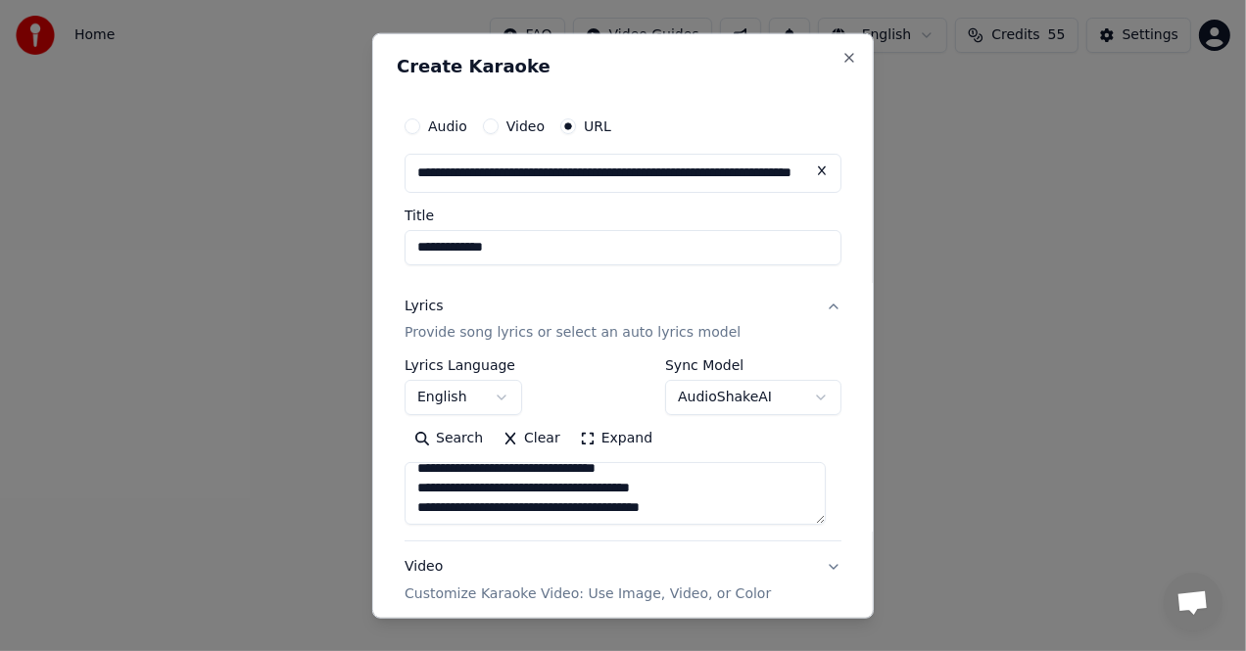
click at [564, 509] on textarea "**********" at bounding box center [614, 493] width 421 height 63
click at [698, 510] on textarea "**********" at bounding box center [614, 493] width 421 height 63
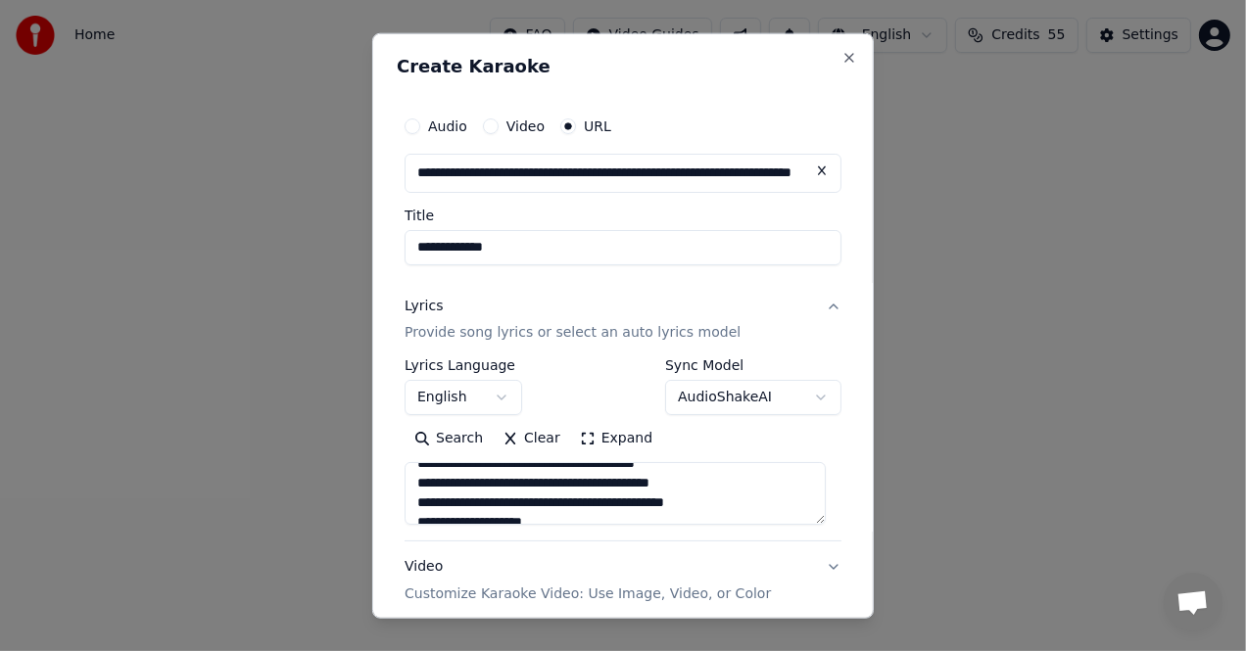
scroll to position [200, 0]
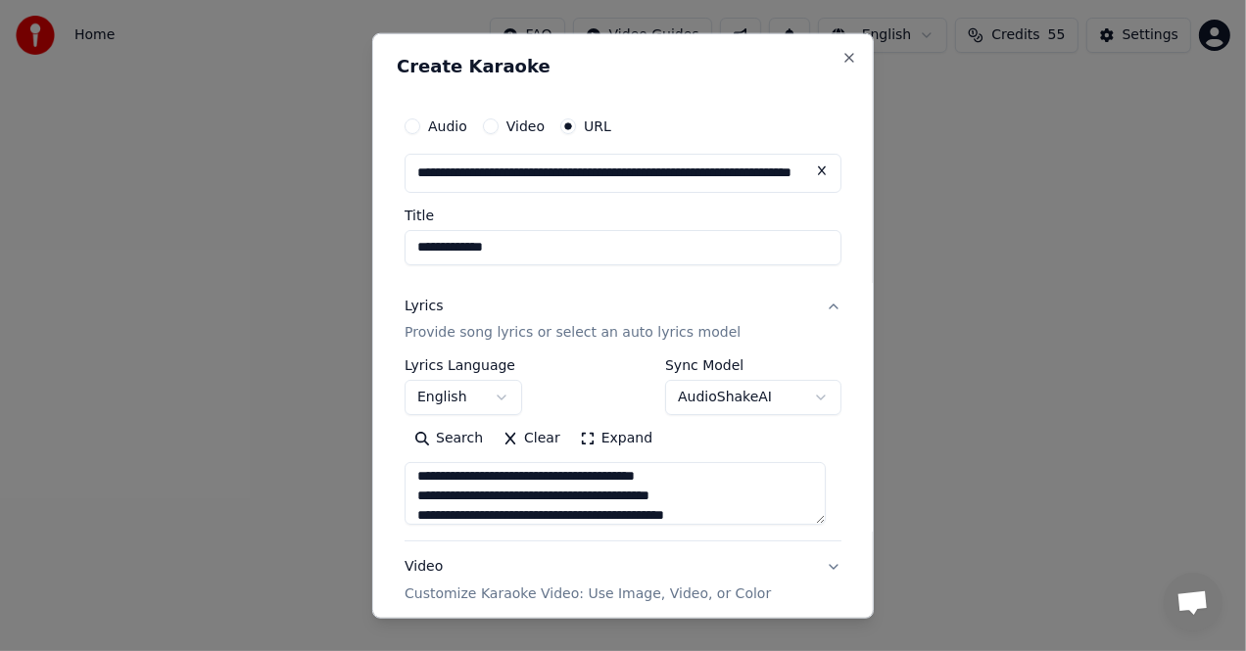
click at [815, 520] on textarea "**********" at bounding box center [614, 493] width 421 height 63
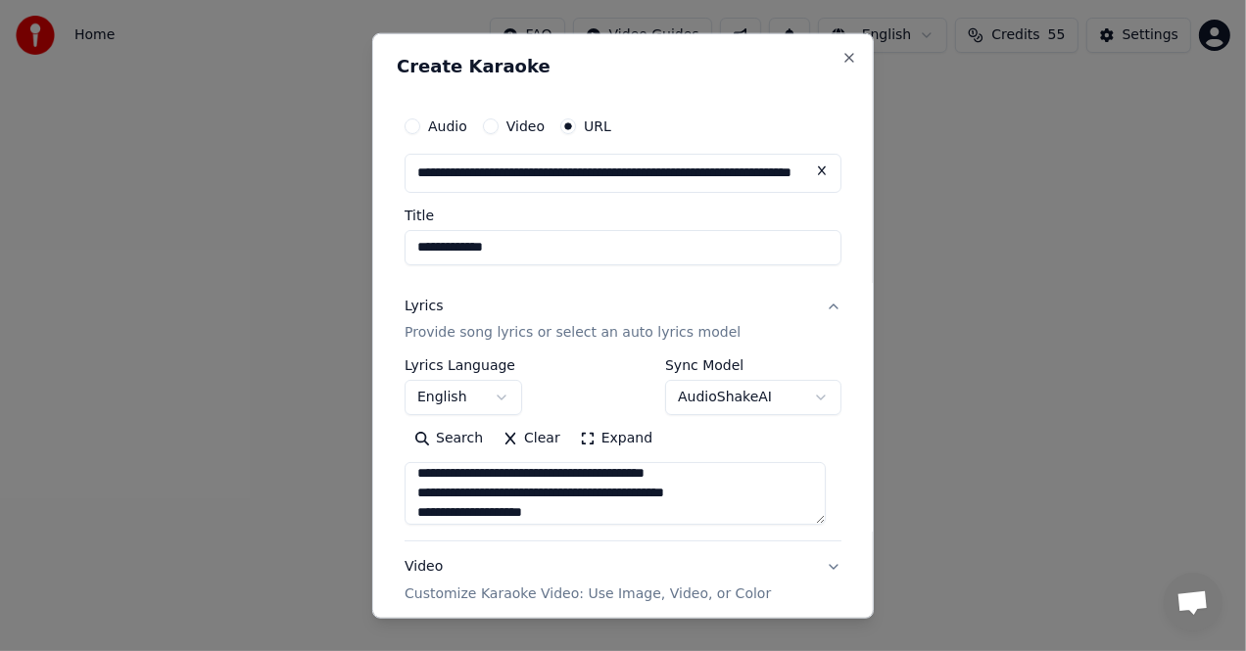
scroll to position [508, 0]
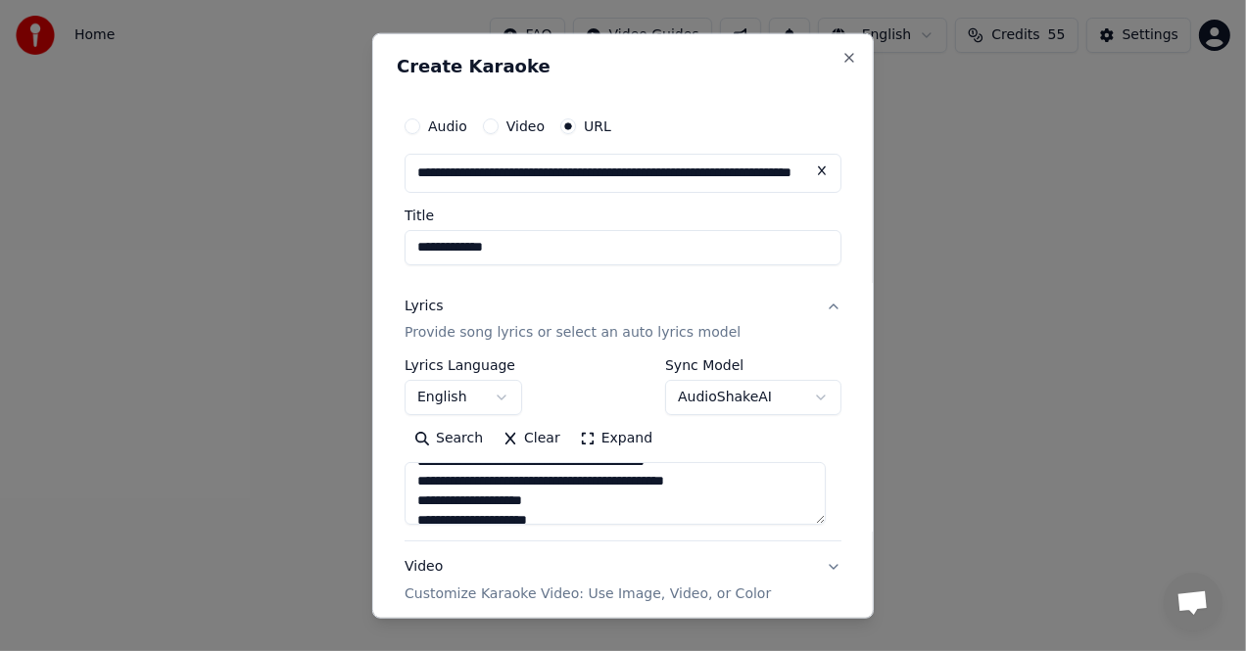
click at [452, 483] on textarea "**********" at bounding box center [614, 493] width 421 height 63
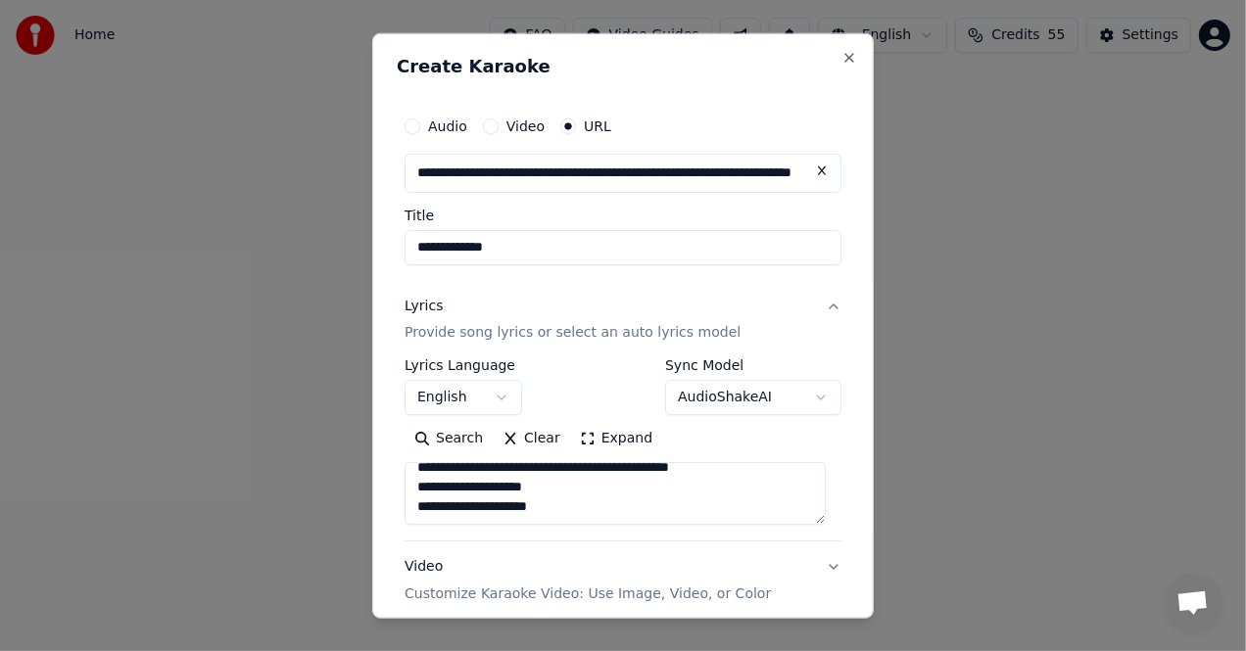
click at [587, 510] on textarea "**********" at bounding box center [614, 493] width 421 height 63
type textarea "**********"
click at [715, 602] on p "Customize Karaoke Video: Use Image, Video, or Color" at bounding box center [587, 595] width 366 height 20
click at [404, 542] on button "Video Customize Karaoke Video: Use Image, Video, or Color" at bounding box center [622, 581] width 437 height 78
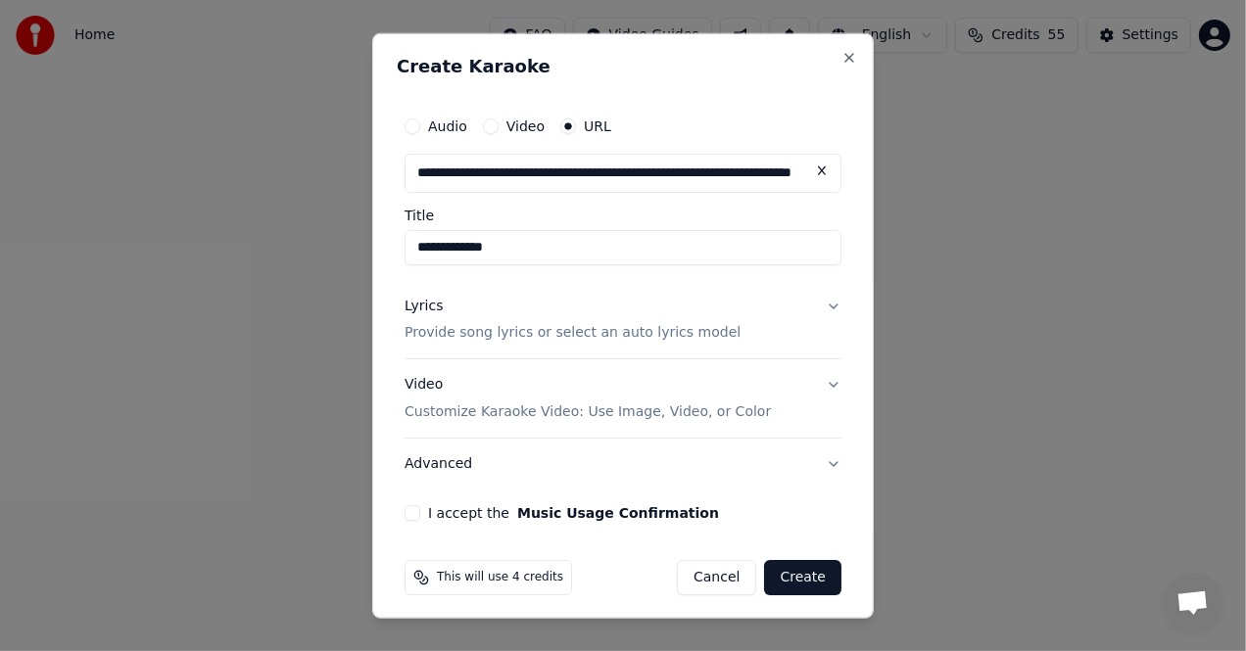
click at [406, 307] on div "Lyrics" at bounding box center [423, 306] width 38 height 20
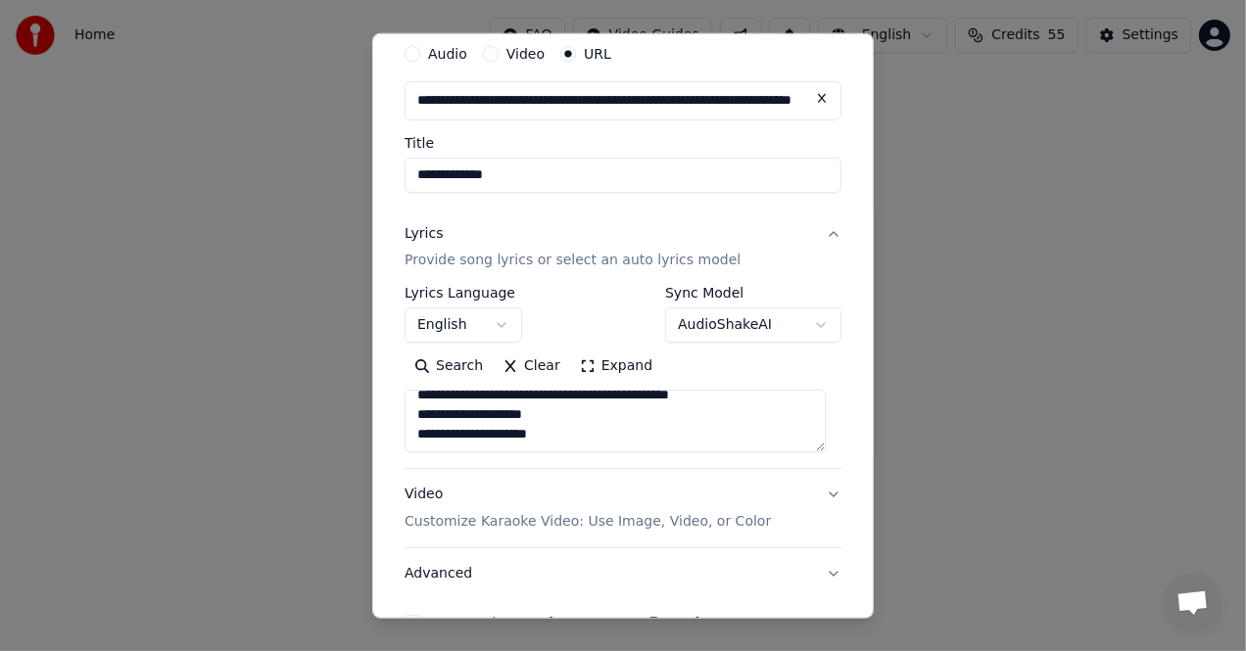
scroll to position [189, 0]
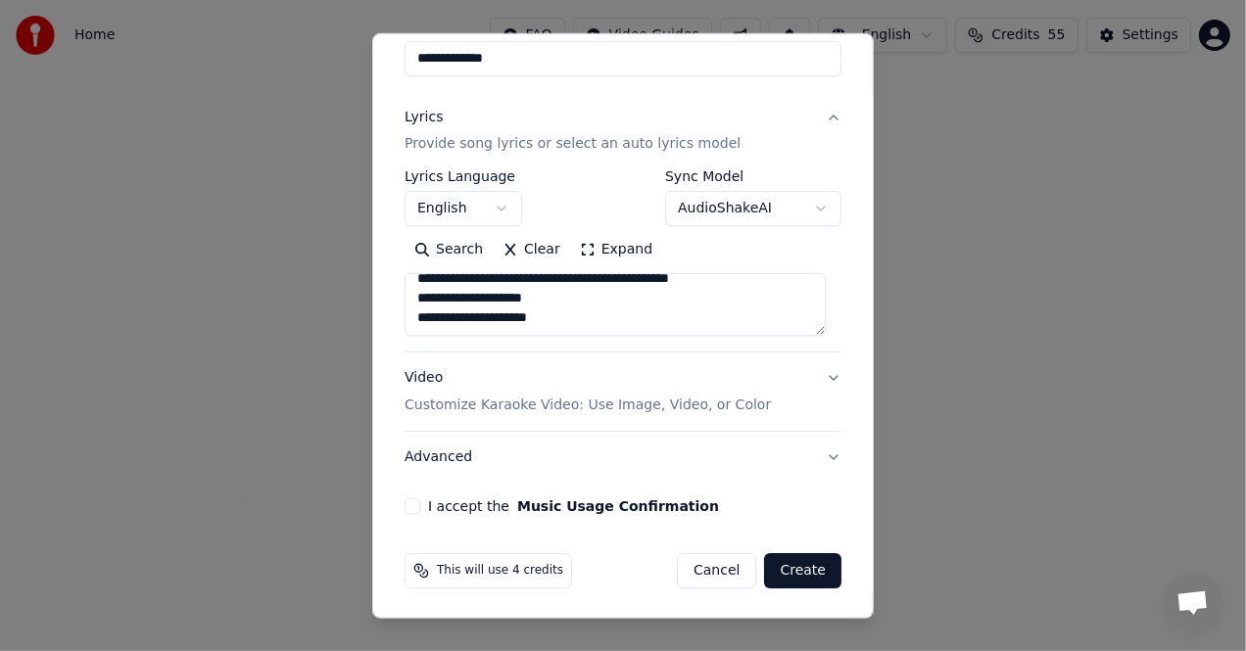
click at [567, 308] on textarea "**********" at bounding box center [614, 304] width 421 height 63
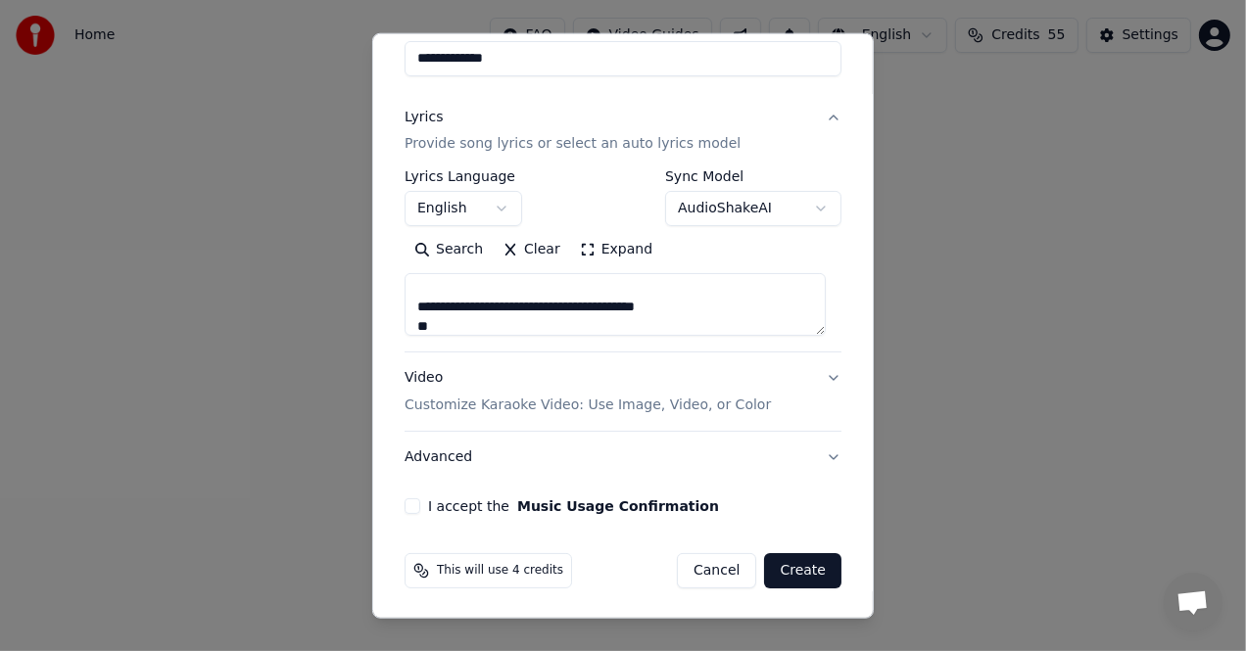
scroll to position [580, 0]
drag, startPoint x: 424, startPoint y: 325, endPoint x: 402, endPoint y: 325, distance: 22.5
click at [404, 325] on textarea "**********" at bounding box center [614, 304] width 421 height 63
click at [629, 299] on textarea "**********" at bounding box center [614, 304] width 421 height 63
click at [579, 303] on textarea "**********" at bounding box center [614, 304] width 421 height 63
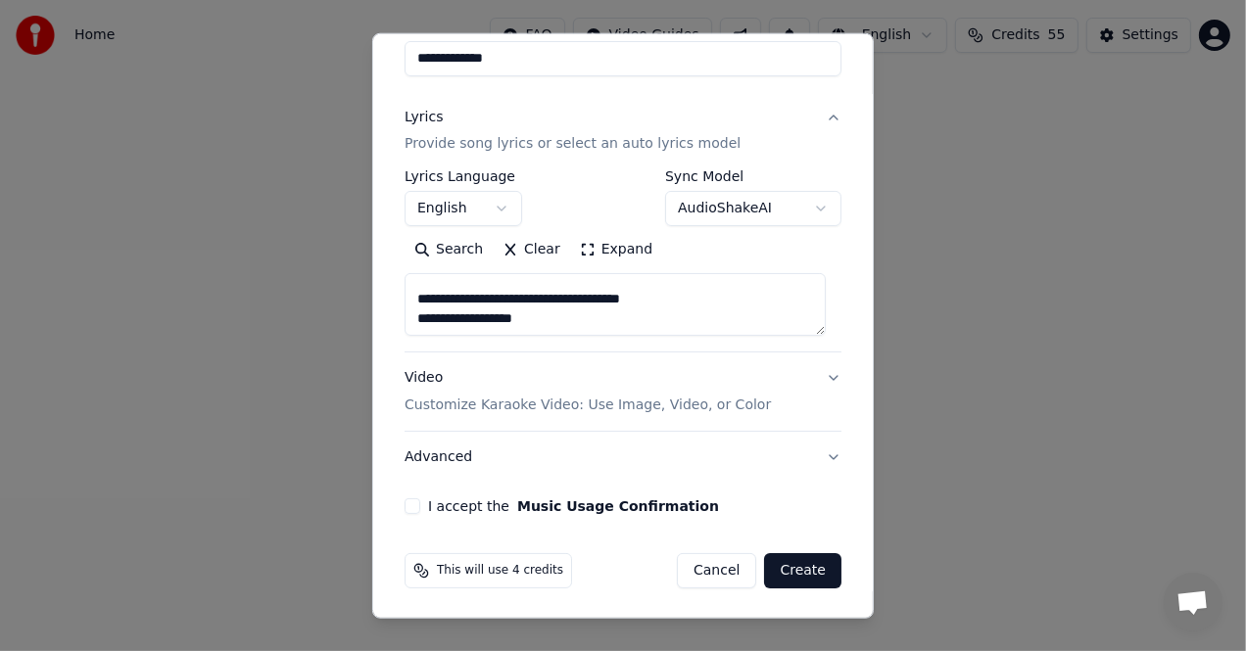
click at [535, 319] on textarea "**********" at bounding box center [614, 304] width 421 height 63
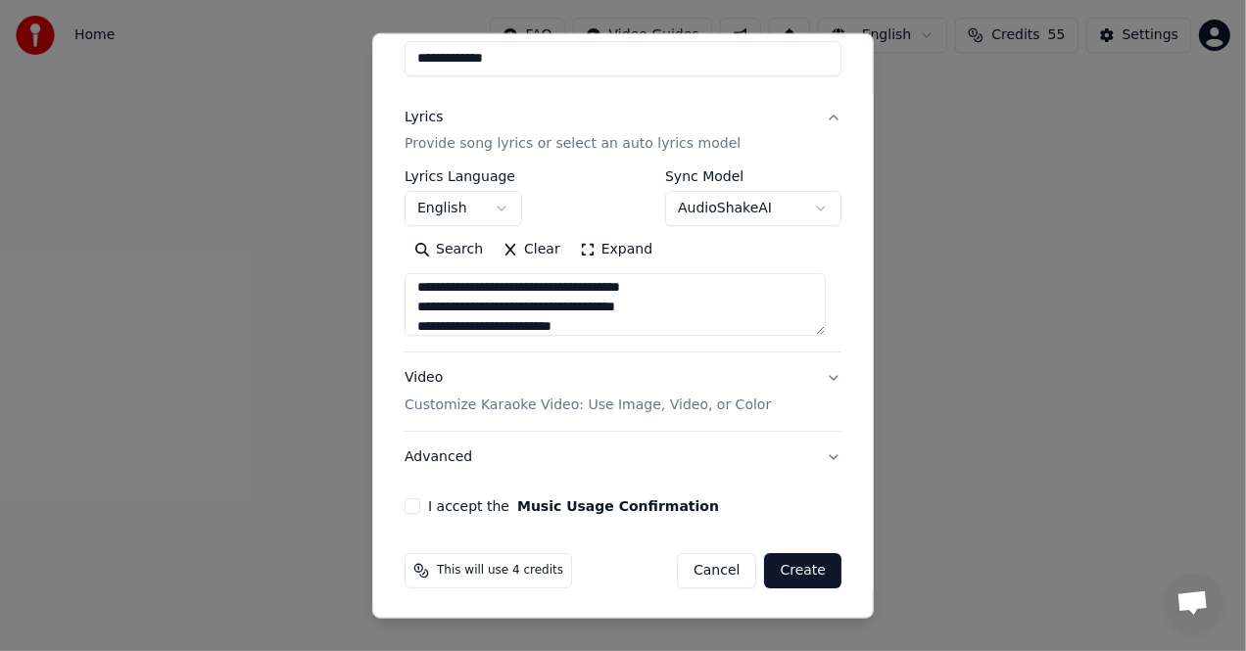
drag, startPoint x: 622, startPoint y: 308, endPoint x: 645, endPoint y: 309, distance: 23.5
click at [645, 309] on textarea at bounding box center [614, 304] width 421 height 63
drag, startPoint x: 654, startPoint y: 310, endPoint x: 624, endPoint y: 310, distance: 30.4
click at [624, 310] on textarea at bounding box center [614, 304] width 421 height 63
click at [589, 320] on textarea at bounding box center [614, 304] width 421 height 63
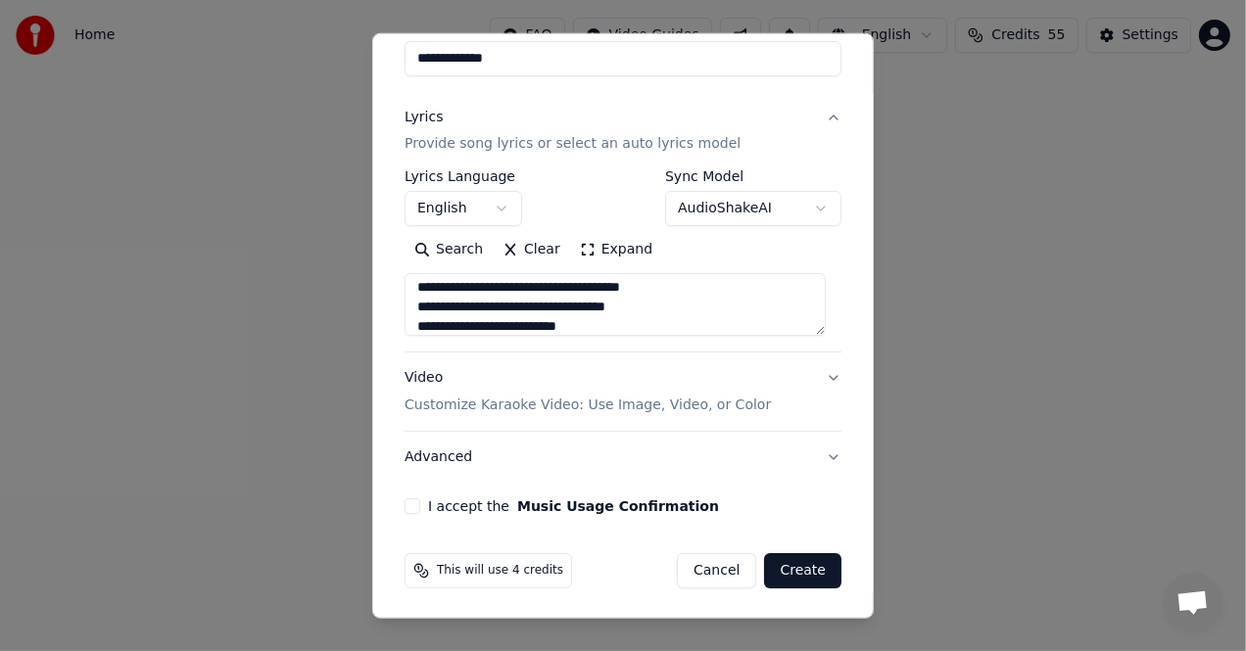
scroll to position [611, 0]
type textarea "**********"
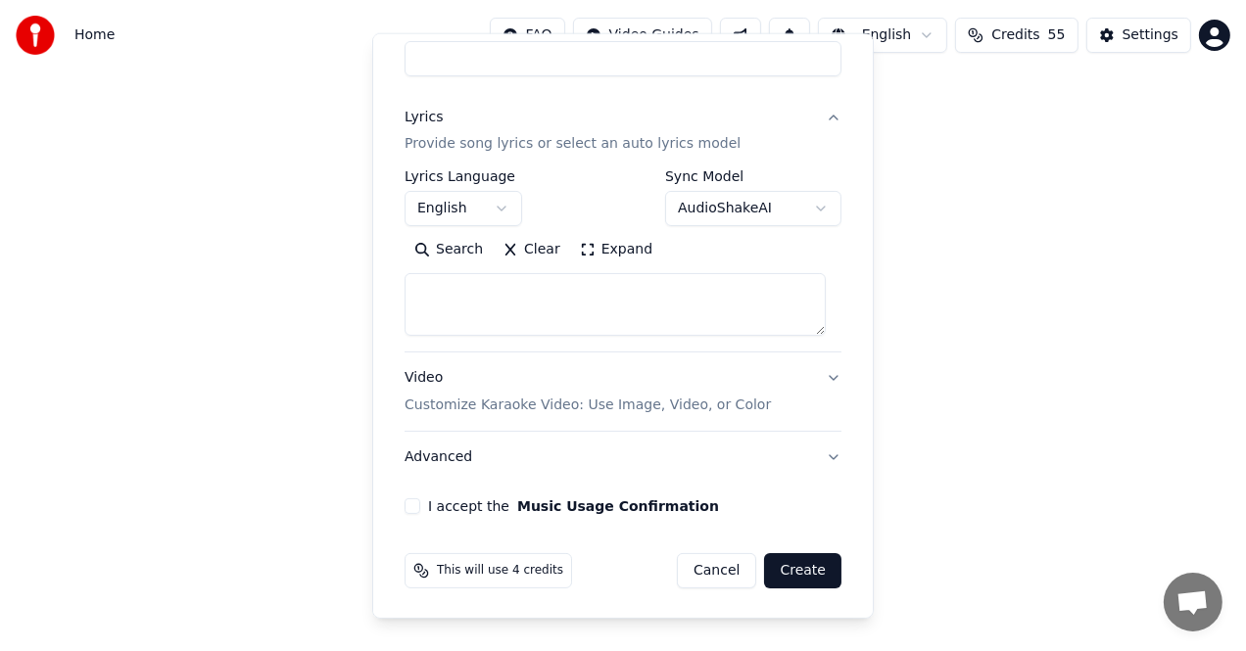
scroll to position [0, 0]
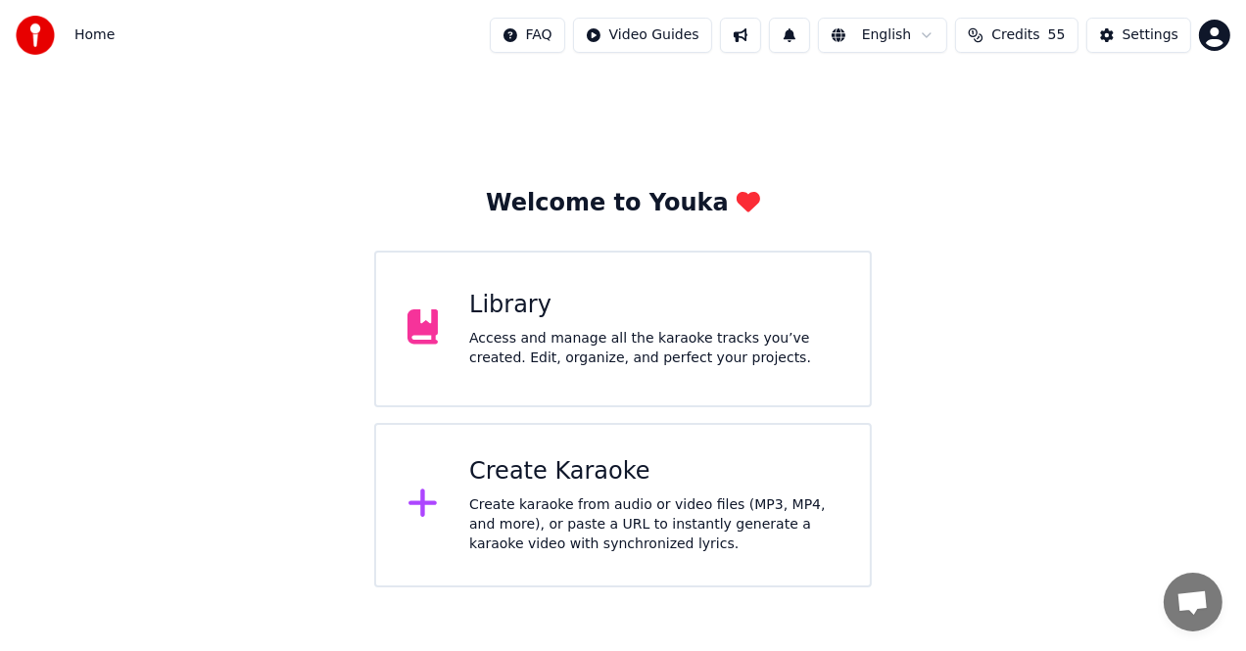
click at [768, 466] on div "Create Karaoke" at bounding box center [653, 471] width 369 height 31
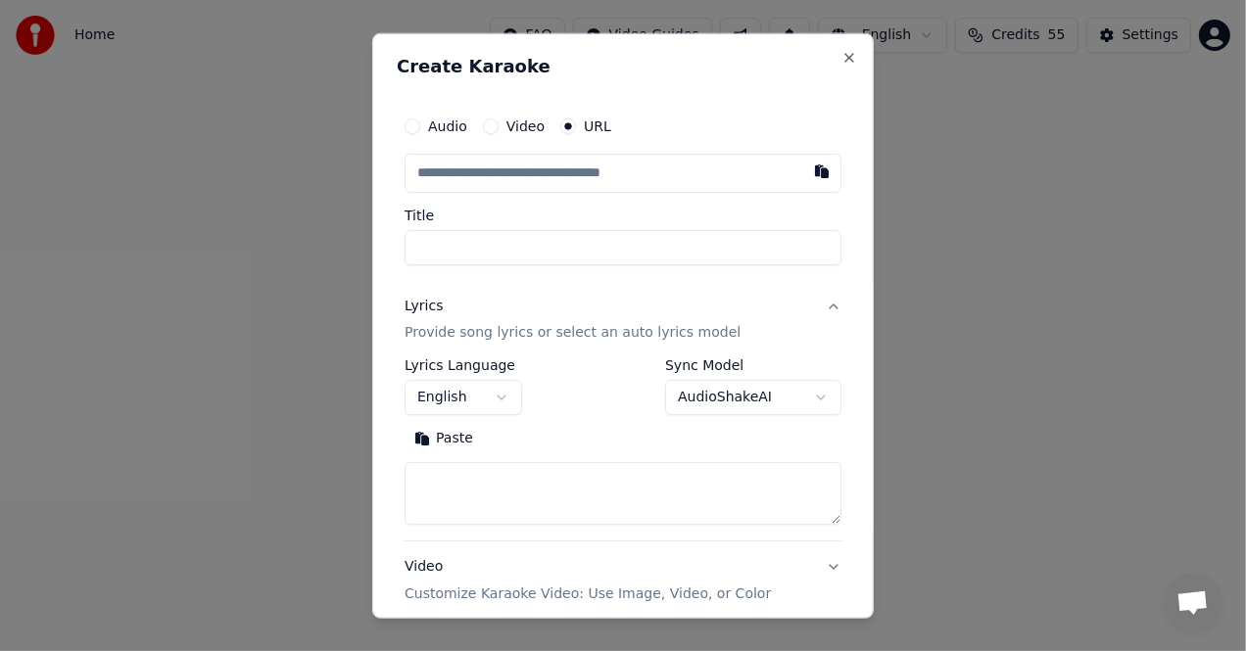
click at [540, 443] on div "Paste" at bounding box center [622, 438] width 437 height 31
click at [462, 441] on button "Paste" at bounding box center [443, 438] width 78 height 31
type textarea "**********"
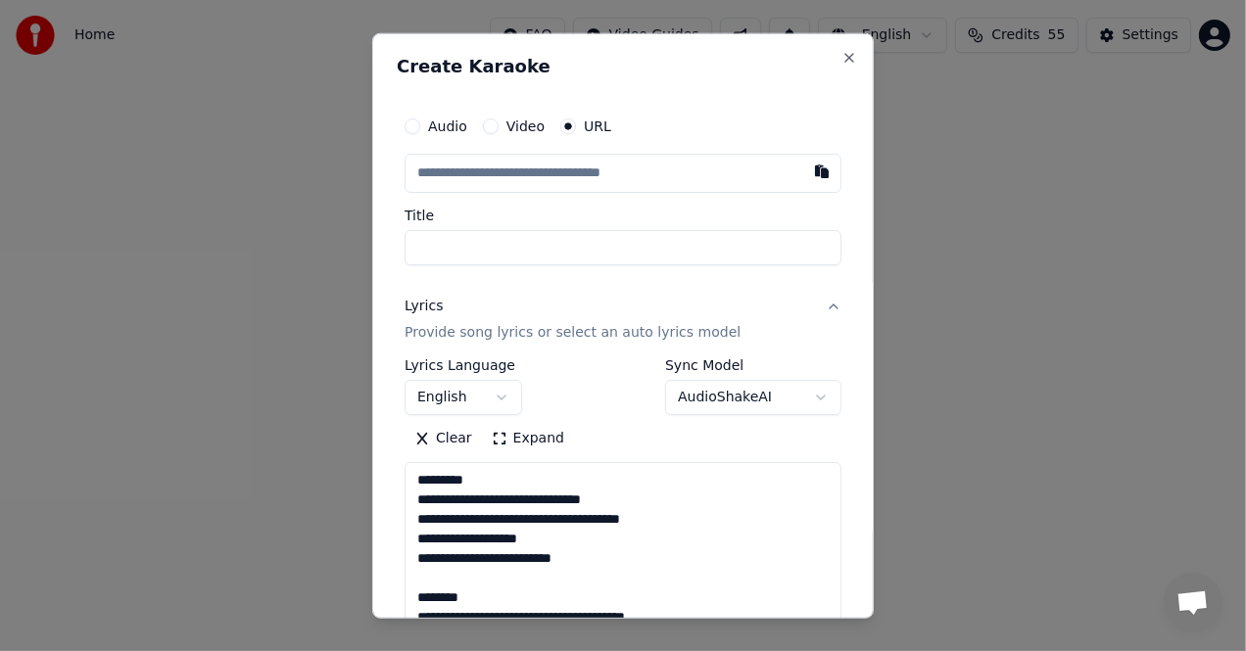
click at [462, 441] on button "Clear" at bounding box center [442, 438] width 77 height 31
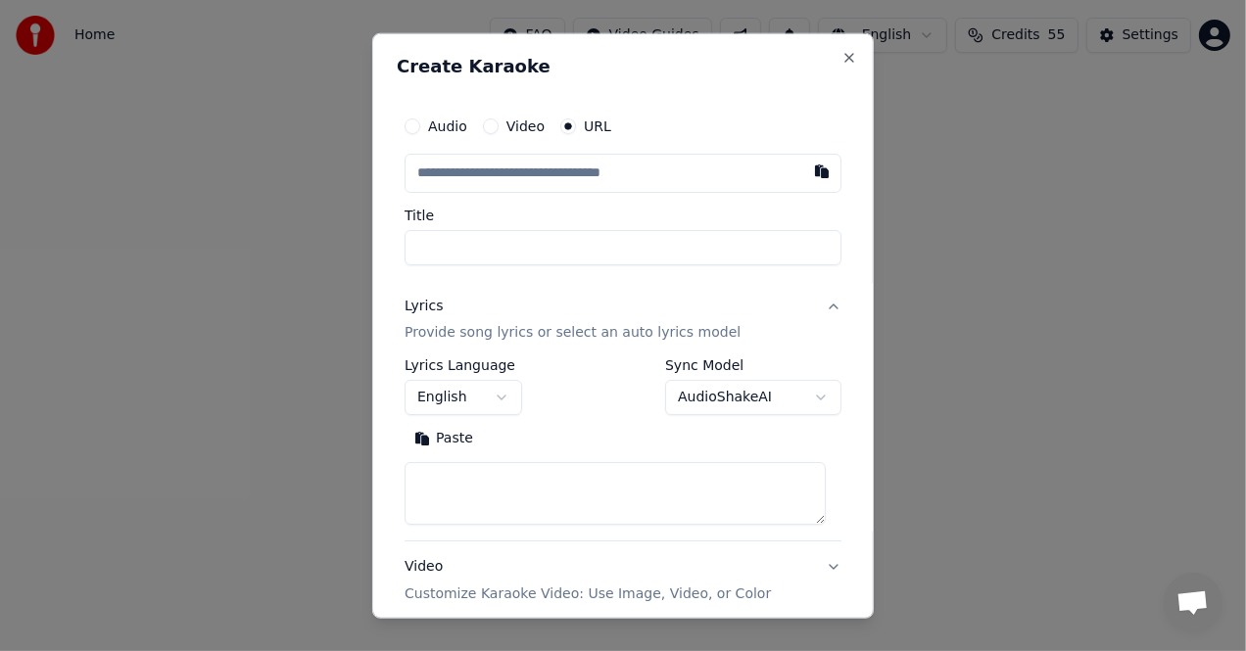
click at [464, 441] on button "Paste" at bounding box center [443, 438] width 78 height 31
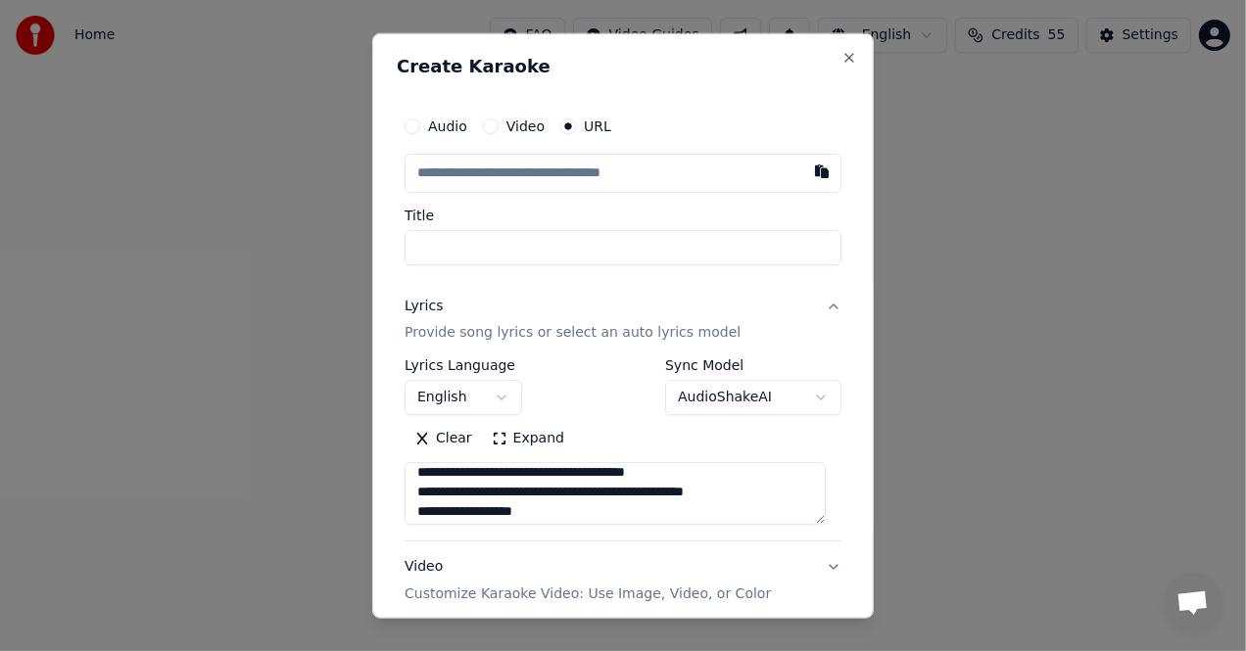
scroll to position [196, 0]
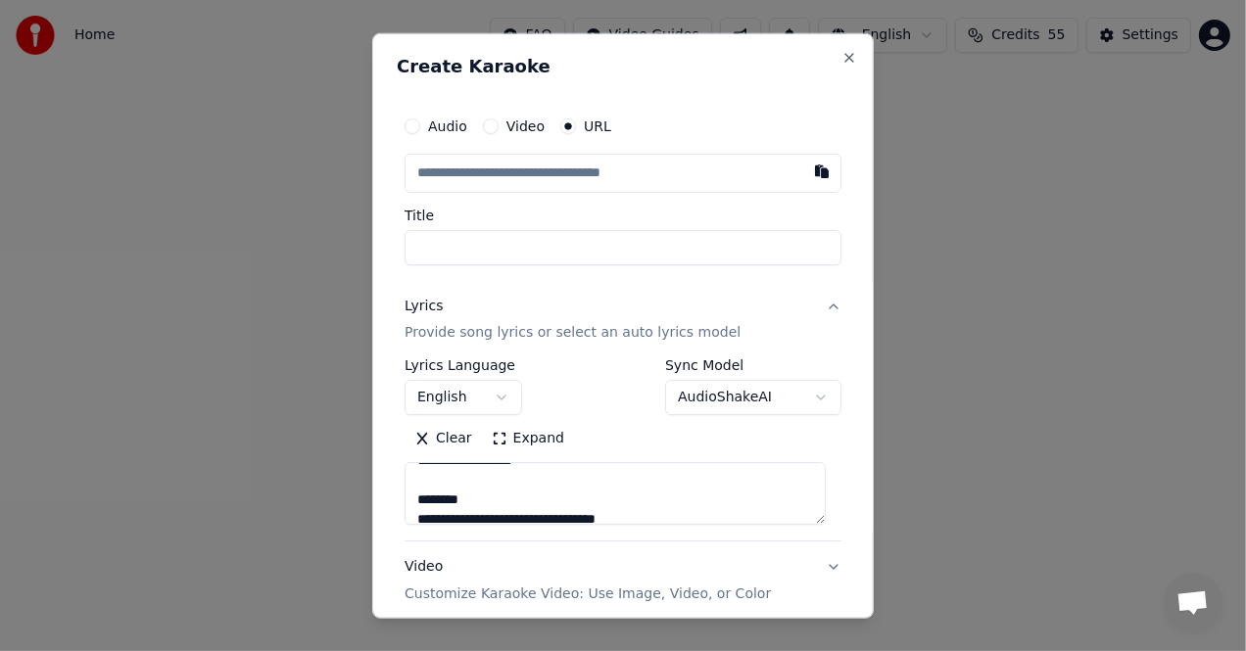
click at [526, 445] on button "Expand" at bounding box center [528, 438] width 92 height 31
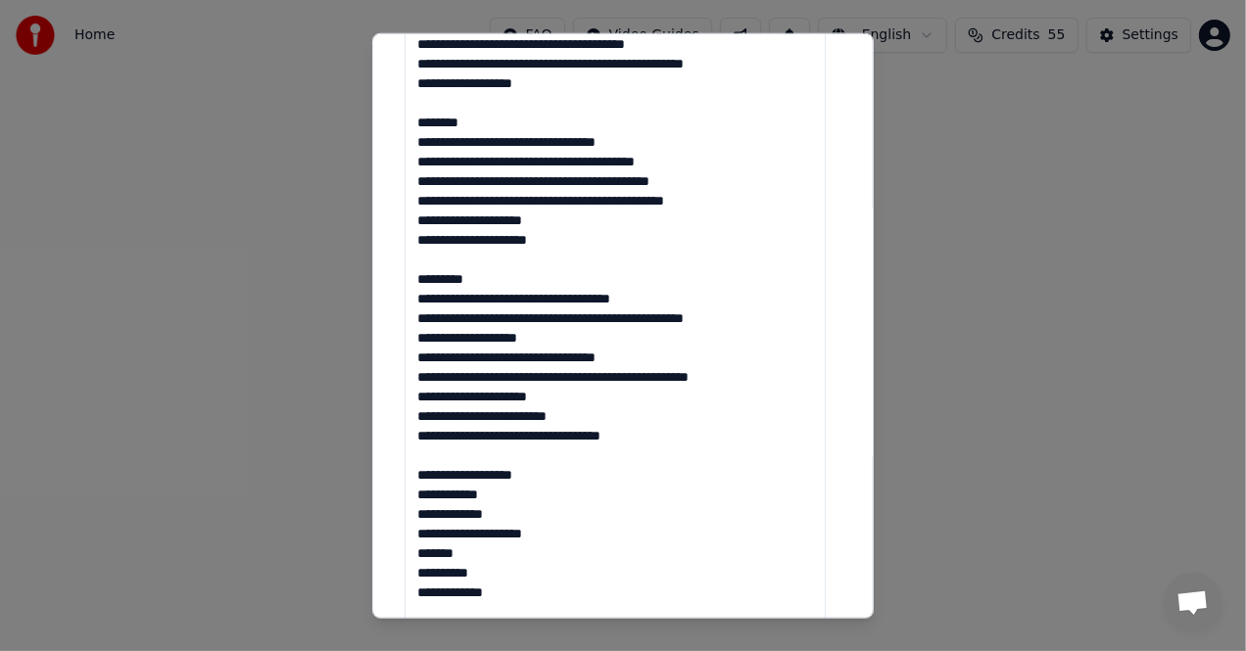
scroll to position [671, 0]
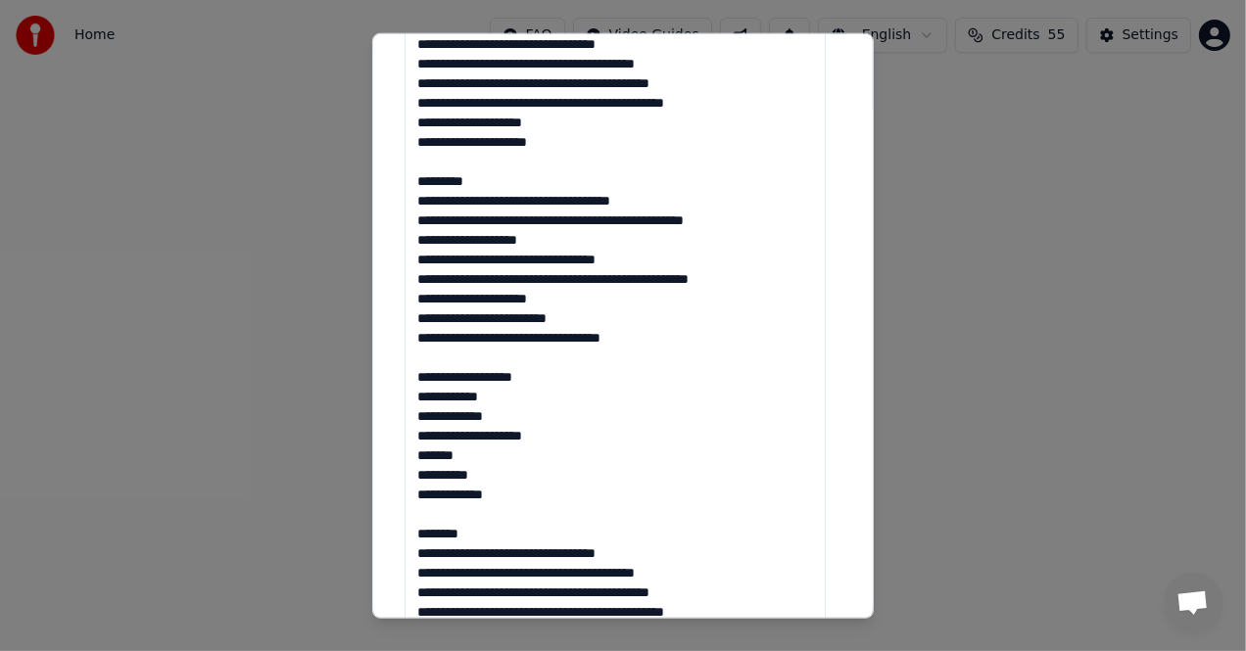
drag, startPoint x: 410, startPoint y: 376, endPoint x: 618, endPoint y: 501, distance: 242.5
click at [618, 501] on textarea at bounding box center [614, 357] width 421 height 1132
drag, startPoint x: 488, startPoint y: 493, endPoint x: 400, endPoint y: 380, distance: 143.0
click at [400, 380] on div "**********" at bounding box center [623, 268] width 452 height 1683
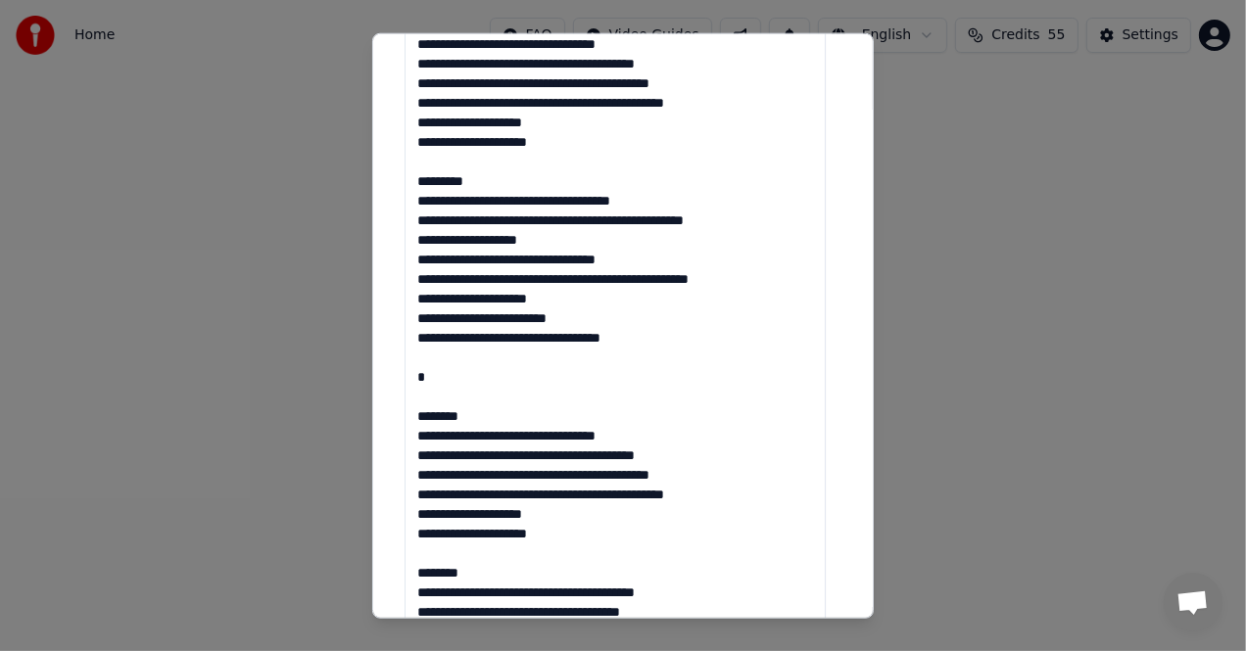
scroll to position [672, 0]
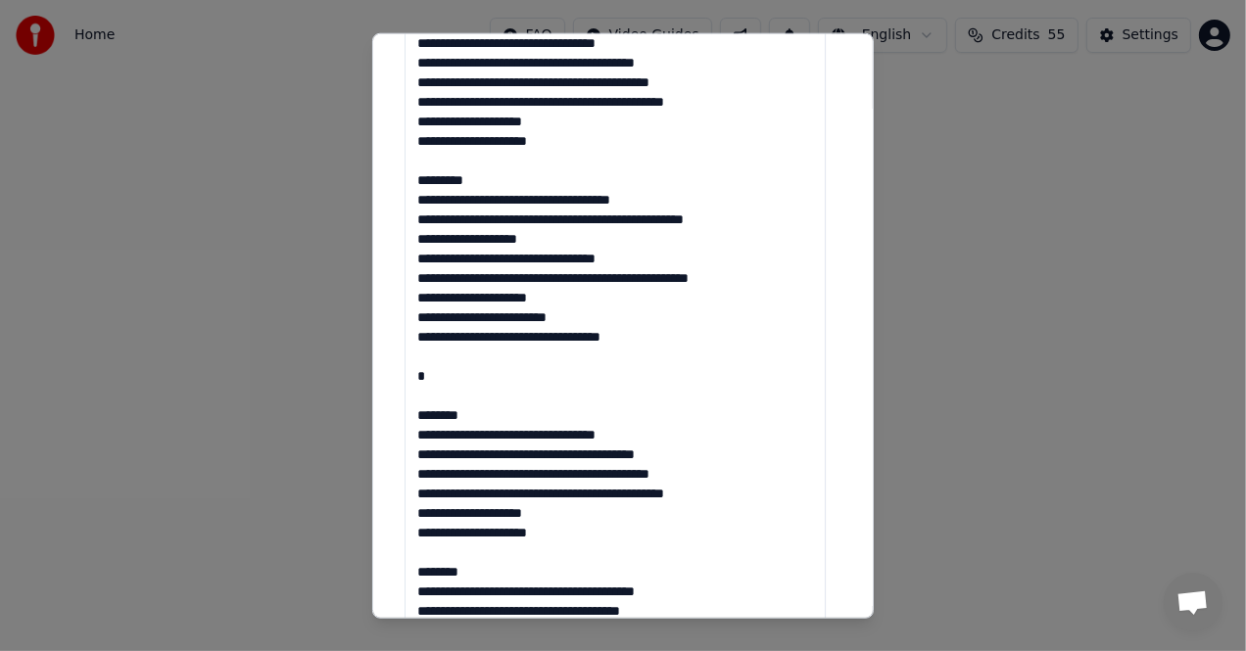
drag, startPoint x: 414, startPoint y: 320, endPoint x: 632, endPoint y: 357, distance: 220.6
click at [632, 357] on textarea at bounding box center [614, 356] width 421 height 1132
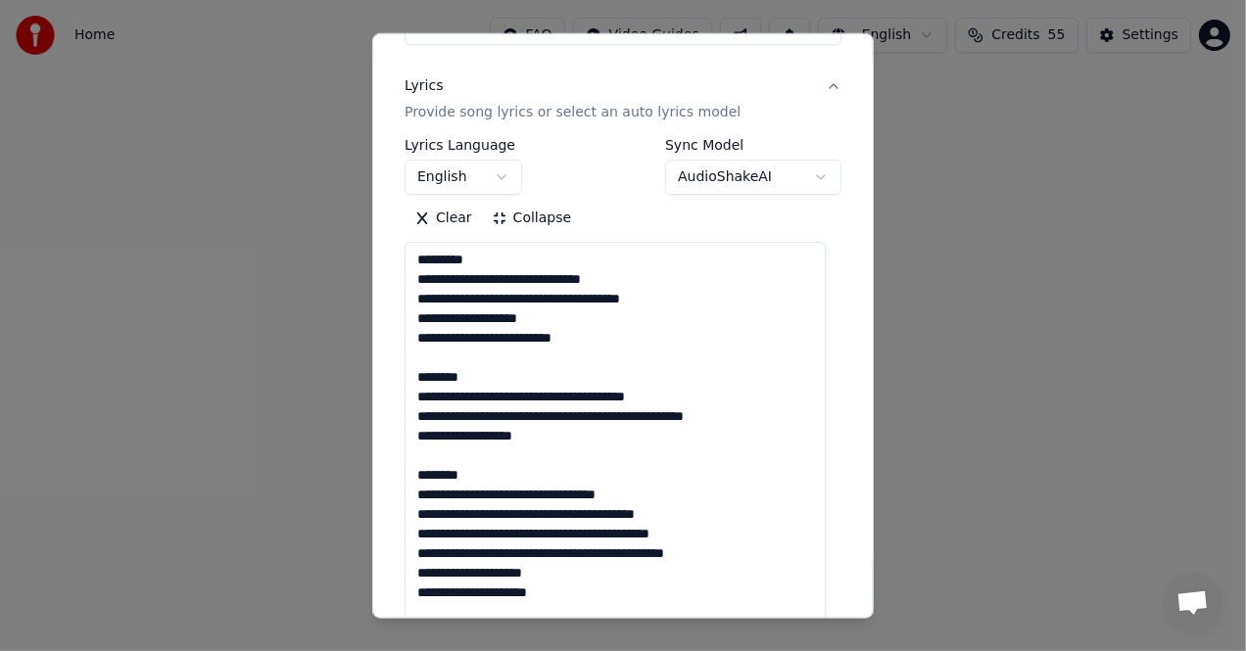
scroll to position [280, 0]
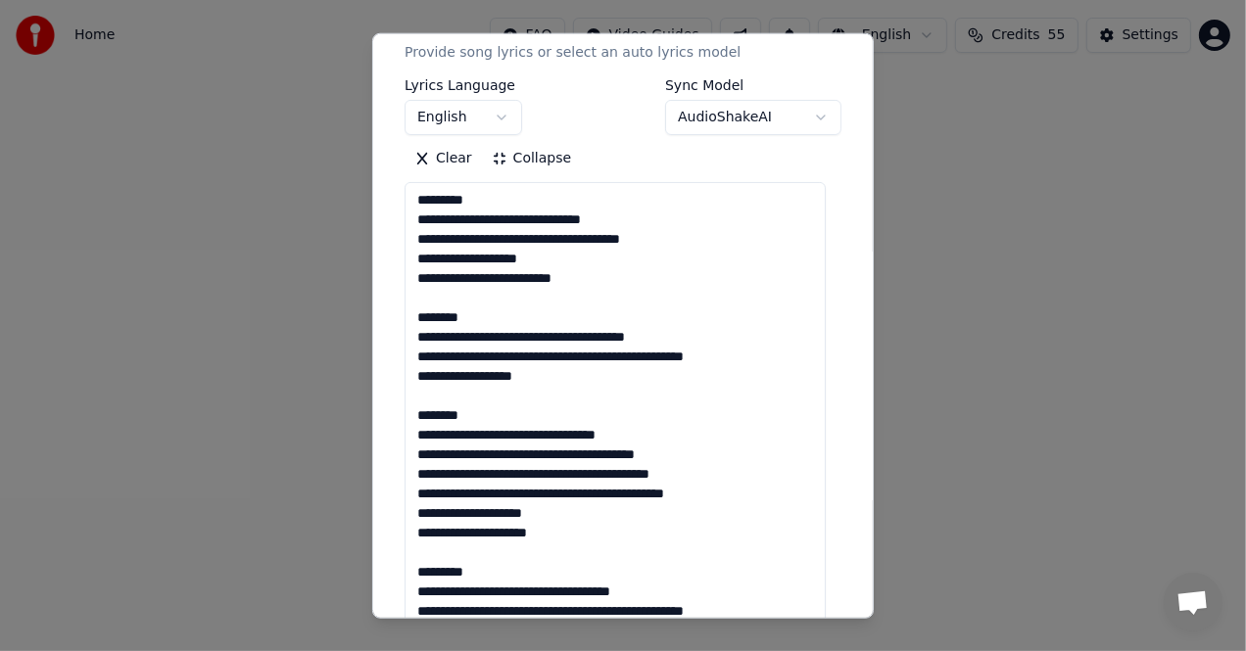
drag, startPoint x: 470, startPoint y: 201, endPoint x: 397, endPoint y: 205, distance: 73.6
click at [397, 205] on div "**********" at bounding box center [623, 659] width 452 height 1683
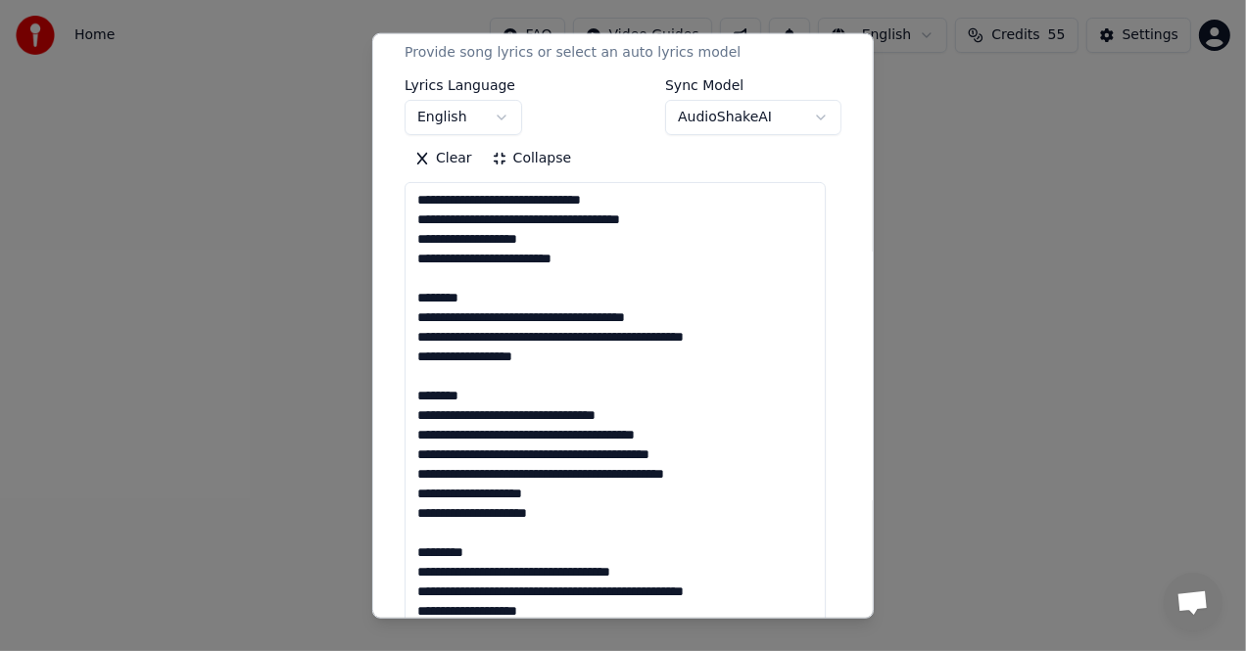
drag, startPoint x: 410, startPoint y: 299, endPoint x: 480, endPoint y: 299, distance: 69.5
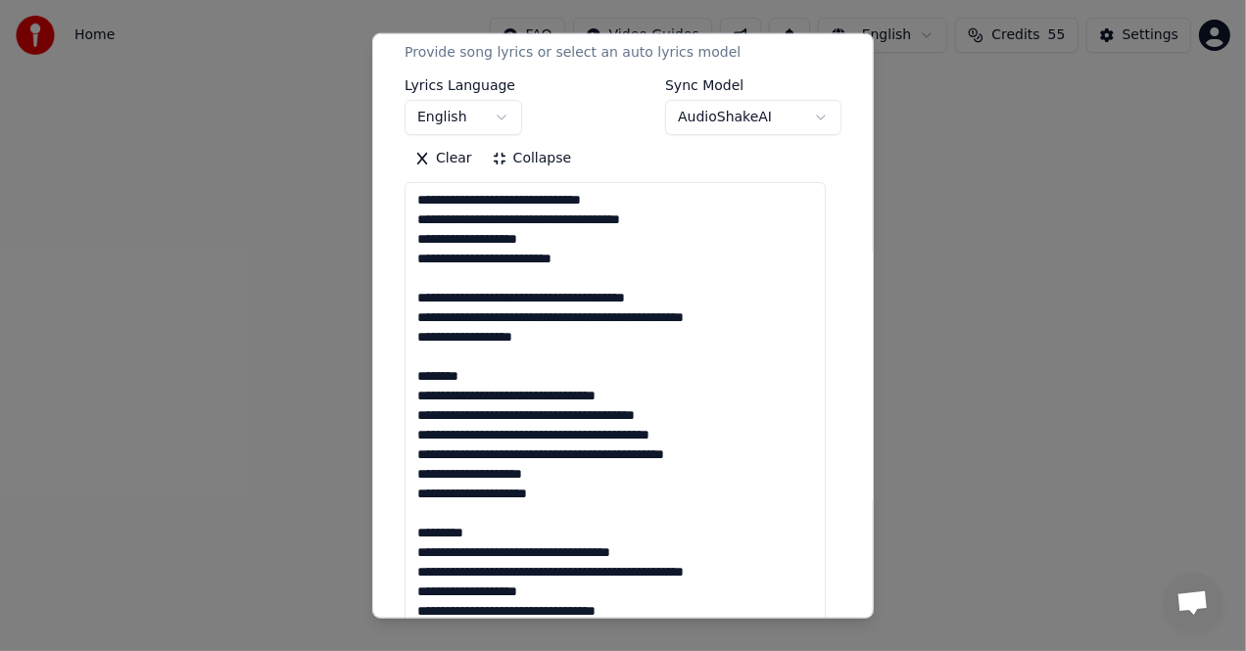
scroll to position [378, 0]
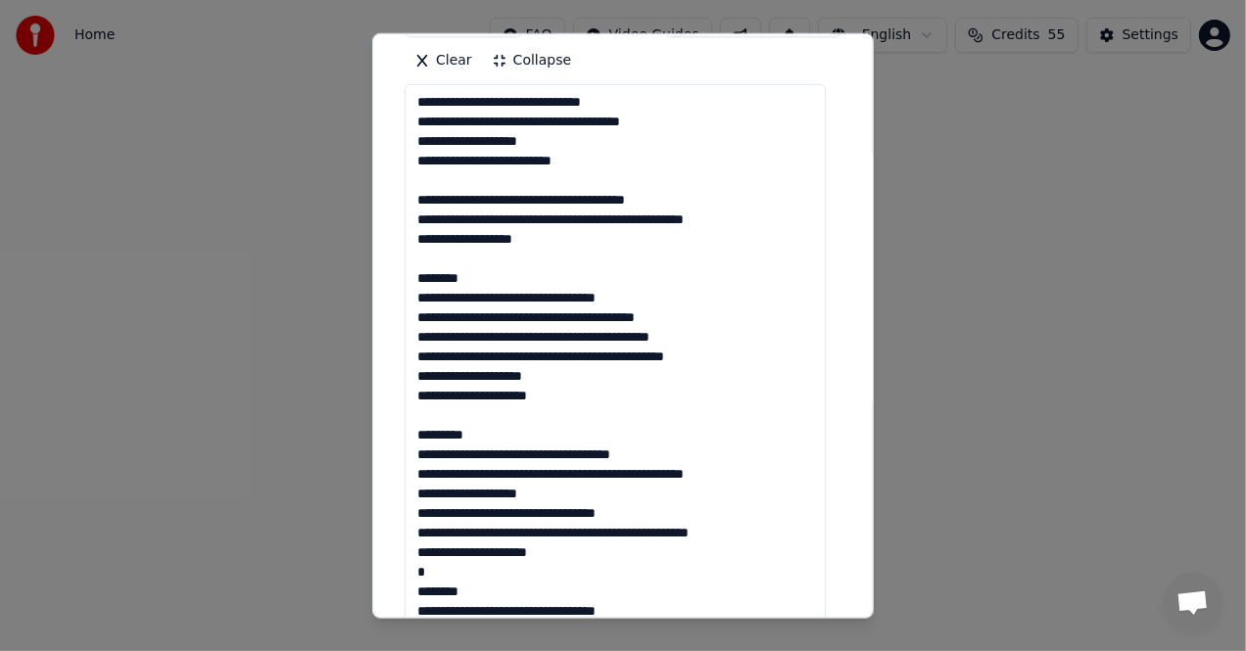
drag, startPoint x: 412, startPoint y: 275, endPoint x: 516, endPoint y: 279, distance: 103.9
click at [516, 279] on textarea at bounding box center [614, 650] width 421 height 1132
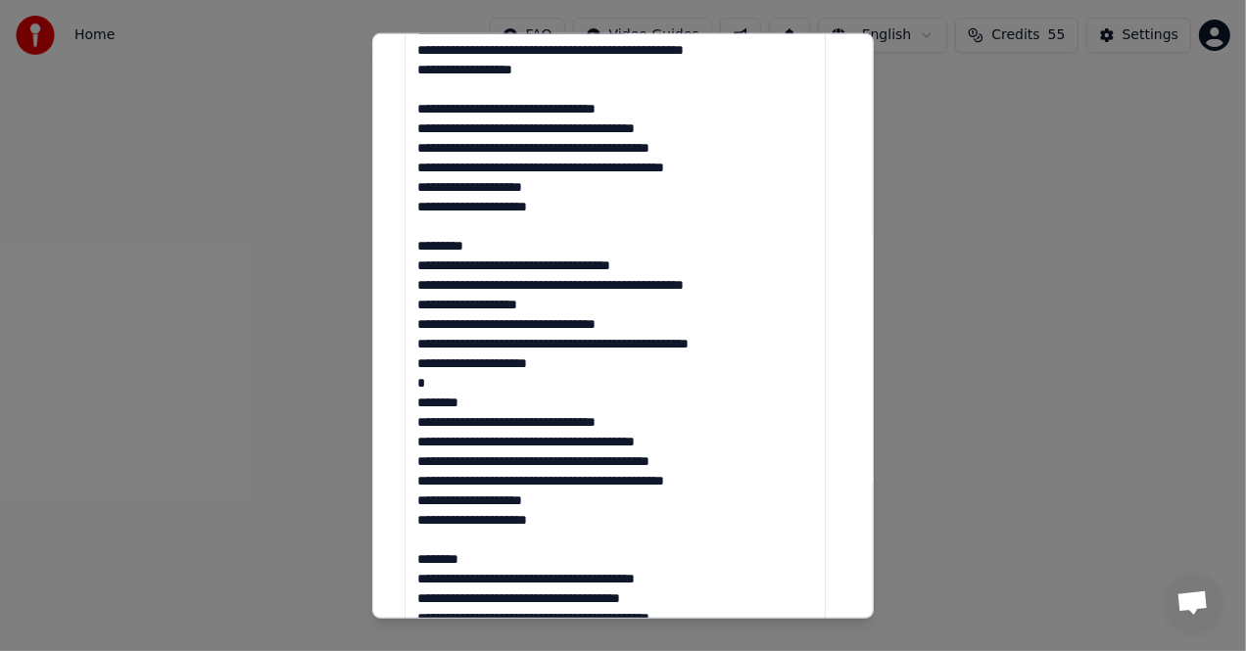
scroll to position [574, 0]
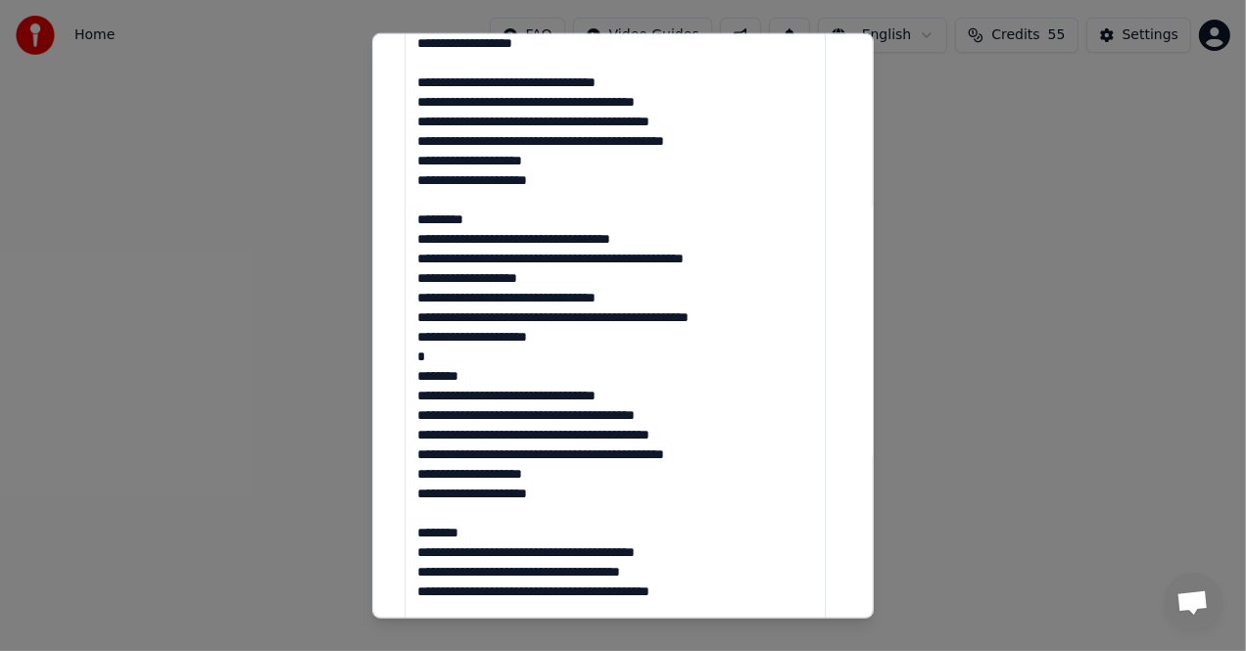
drag, startPoint x: 412, startPoint y: 221, endPoint x: 491, endPoint y: 224, distance: 78.4
click at [491, 224] on textarea at bounding box center [614, 454] width 421 height 1132
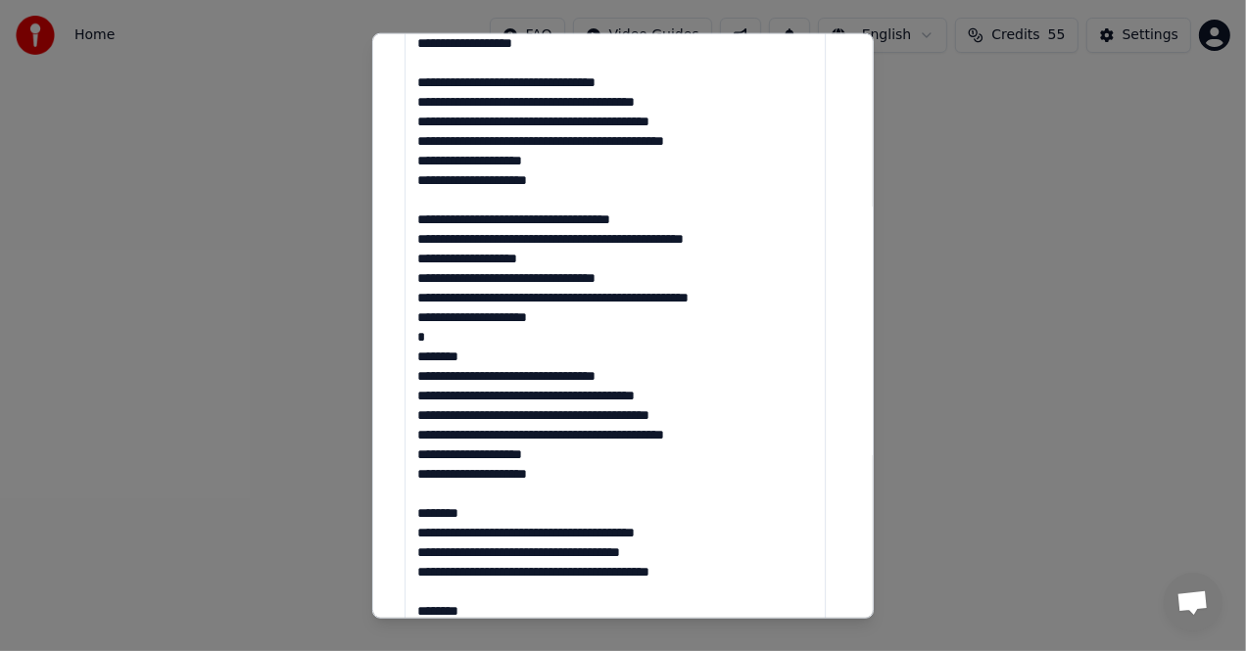
drag, startPoint x: 416, startPoint y: 357, endPoint x: 508, endPoint y: 358, distance: 92.1
click at [508, 359] on textarea at bounding box center [614, 454] width 421 height 1132
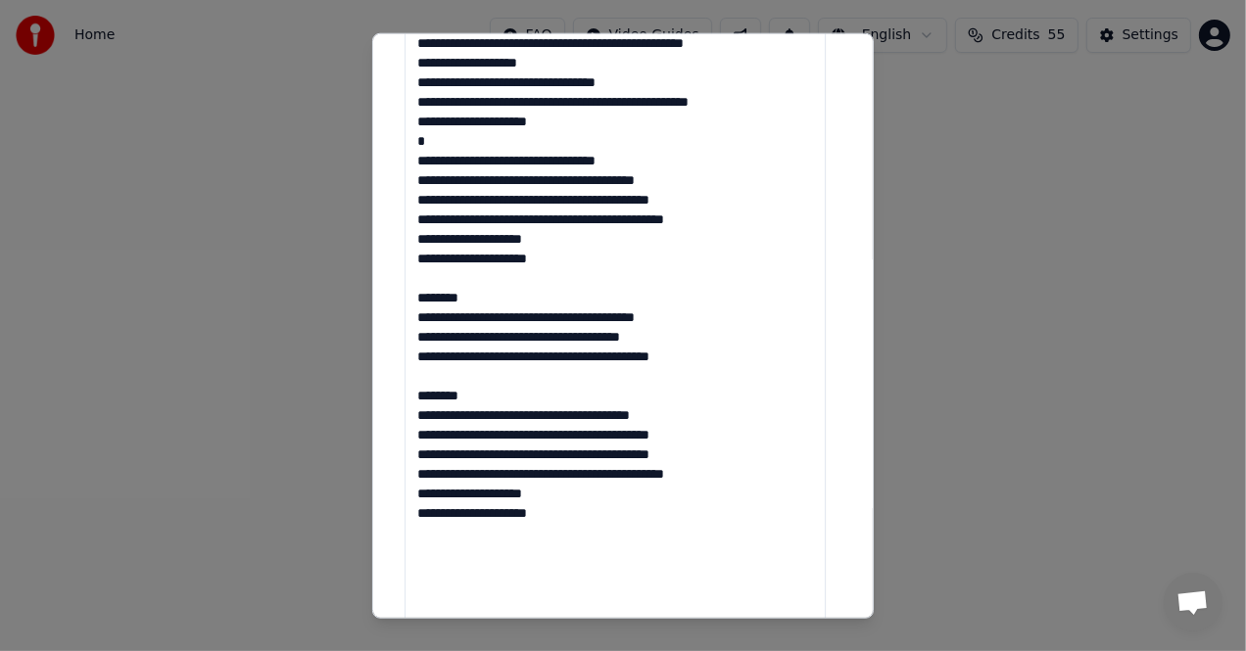
scroll to position [868, 0]
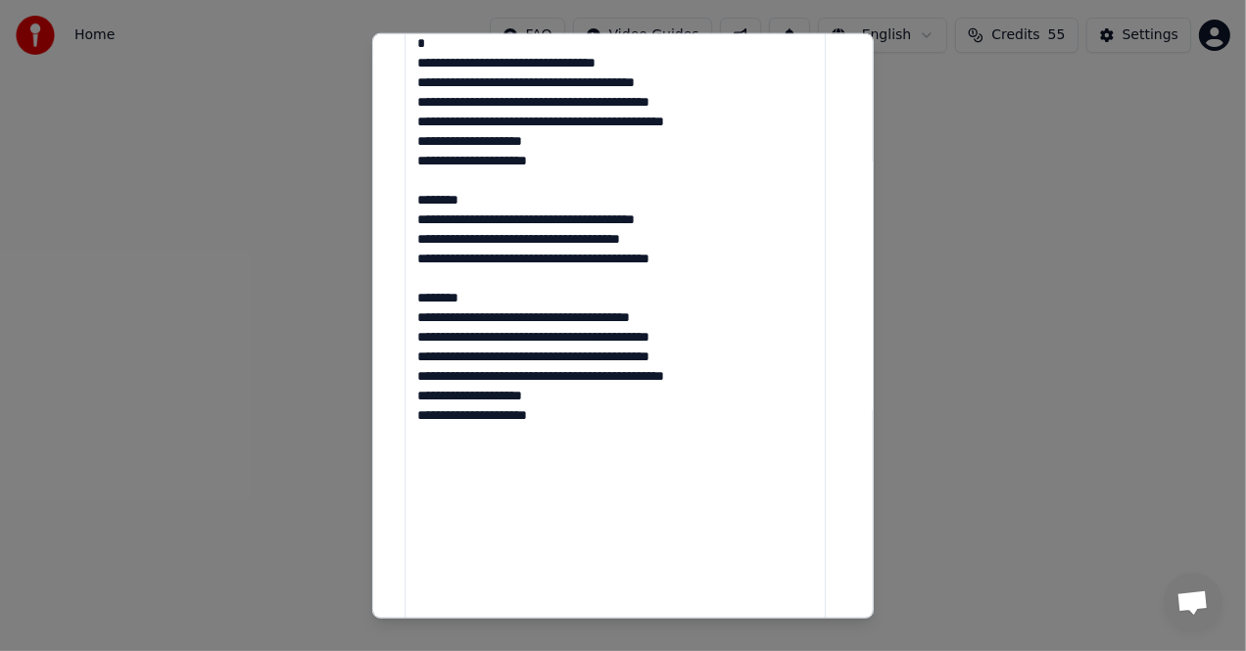
drag, startPoint x: 416, startPoint y: 204, endPoint x: 499, endPoint y: 207, distance: 82.3
click at [499, 207] on textarea at bounding box center [614, 161] width 421 height 1132
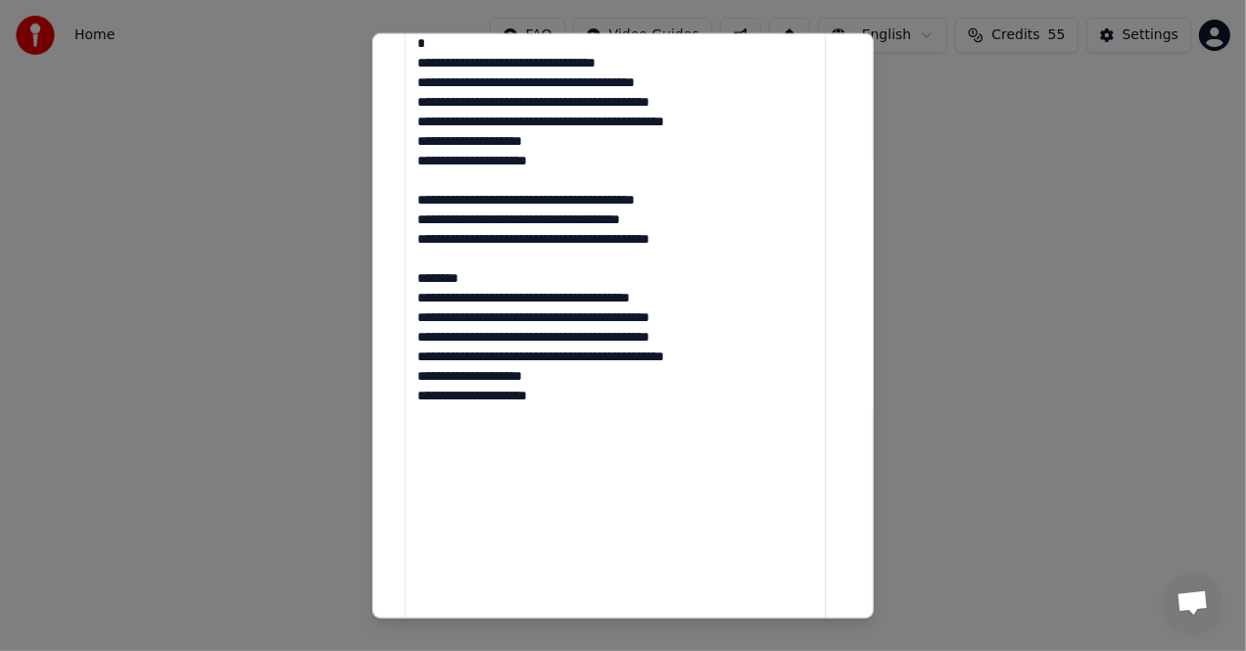
drag, startPoint x: 414, startPoint y: 272, endPoint x: 504, endPoint y: 278, distance: 90.3
click at [504, 279] on textarea at bounding box center [614, 161] width 421 height 1132
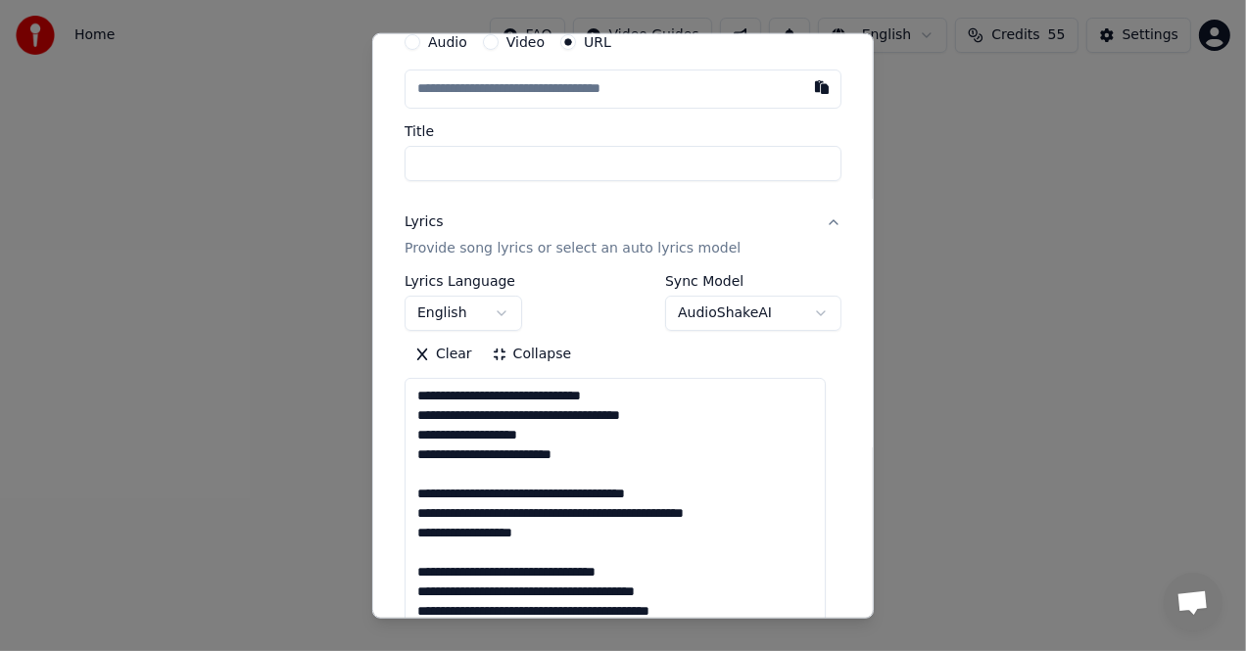
scroll to position [0, 0]
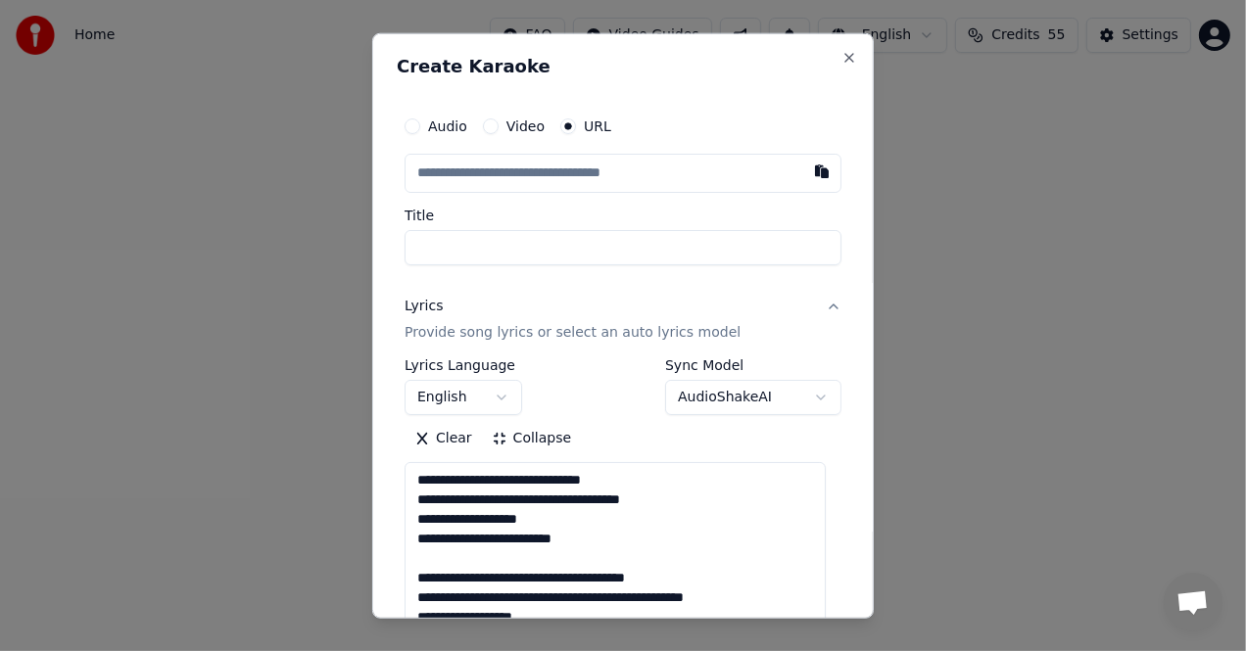
type textarea "**********"
click at [804, 180] on button "button" at bounding box center [821, 170] width 39 height 35
type input "**********"
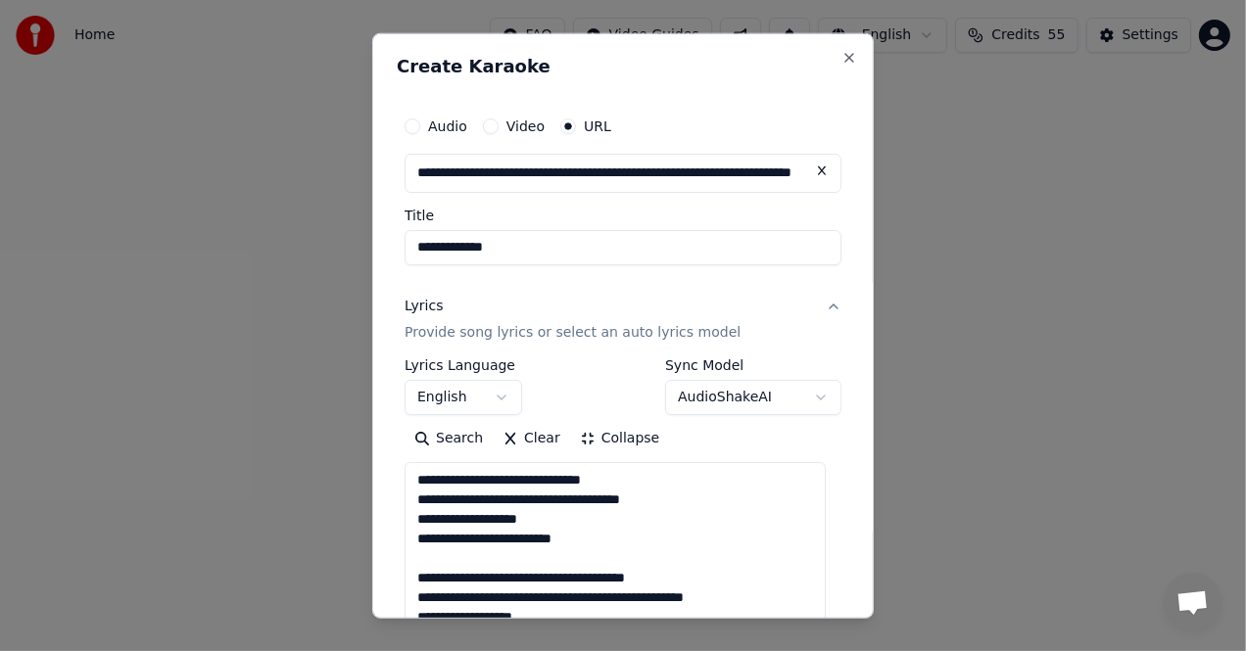
type input "**********"
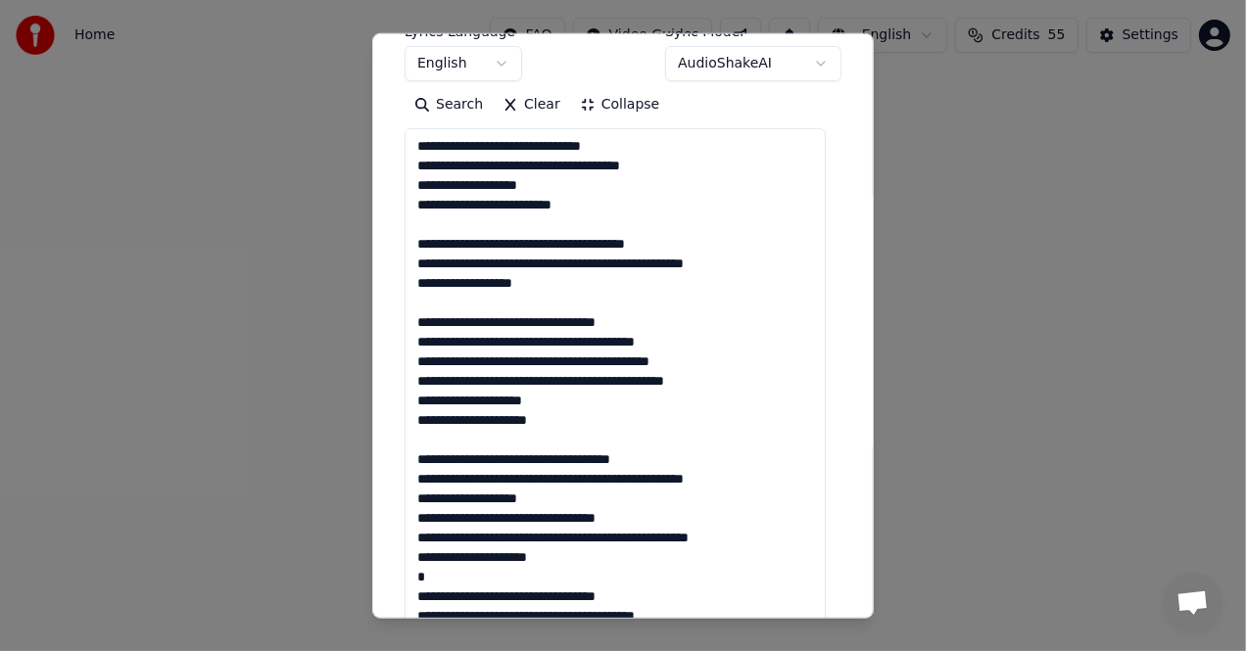
scroll to position [432, 0]
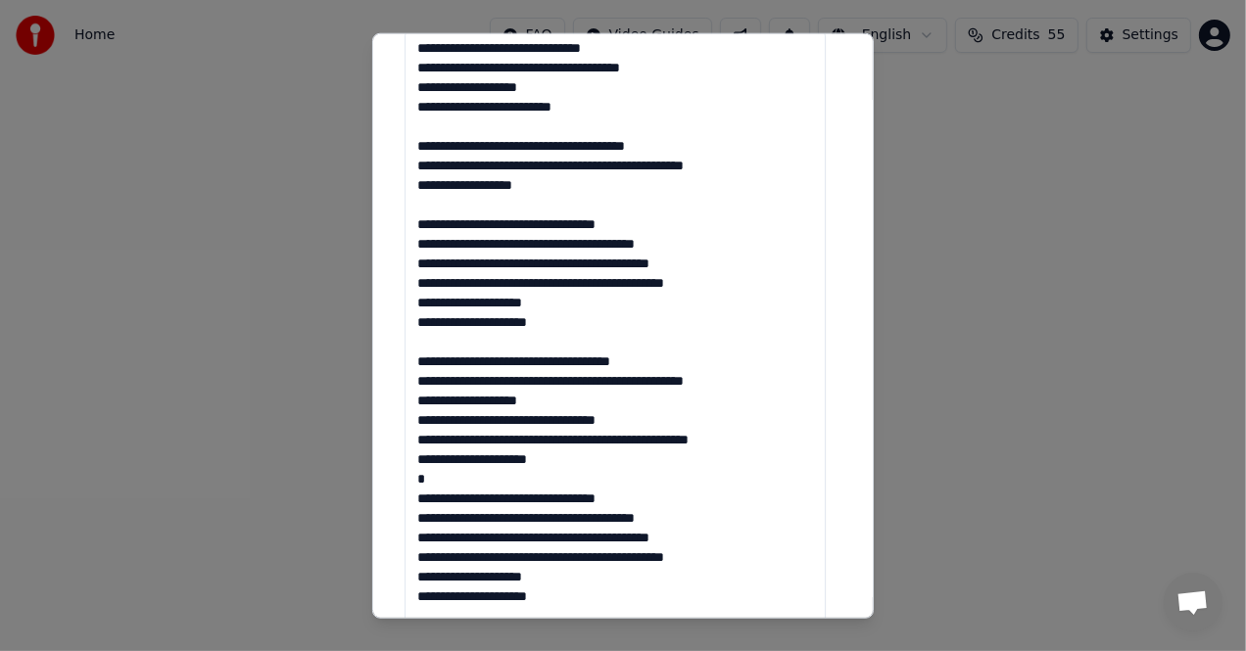
click at [422, 69] on textarea at bounding box center [614, 596] width 421 height 1132
click at [420, 66] on textarea at bounding box center [614, 596] width 421 height 1132
click at [420, 65] on textarea at bounding box center [614, 596] width 421 height 1132
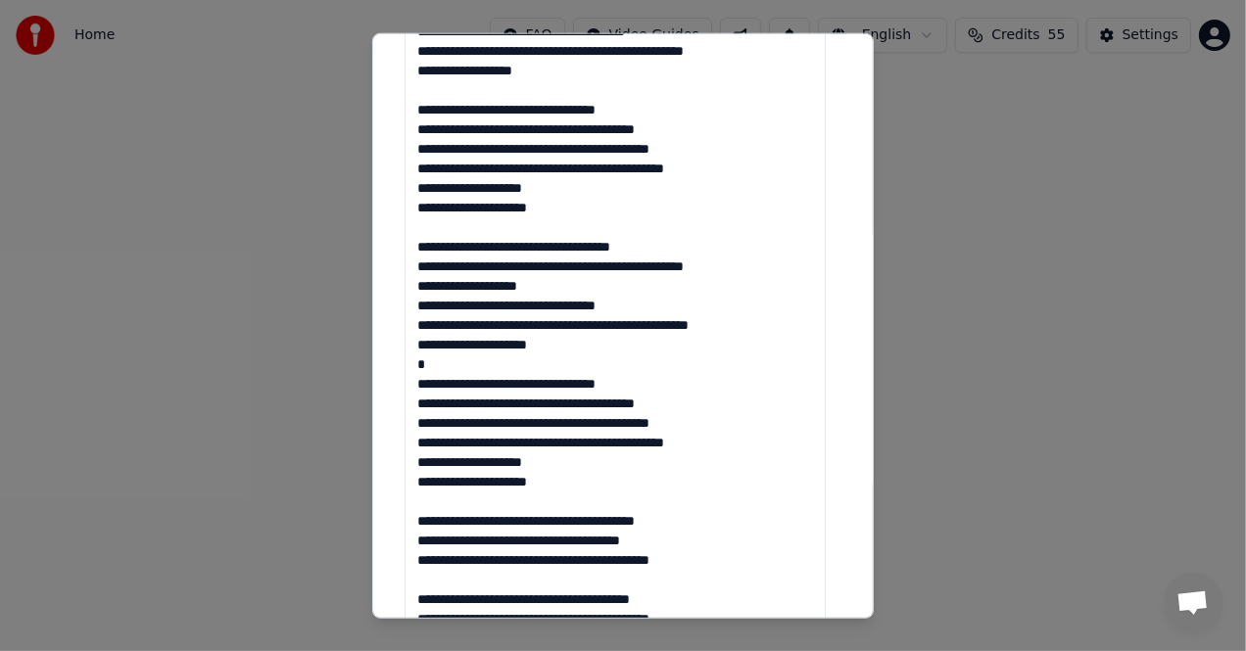
scroll to position [548, 0]
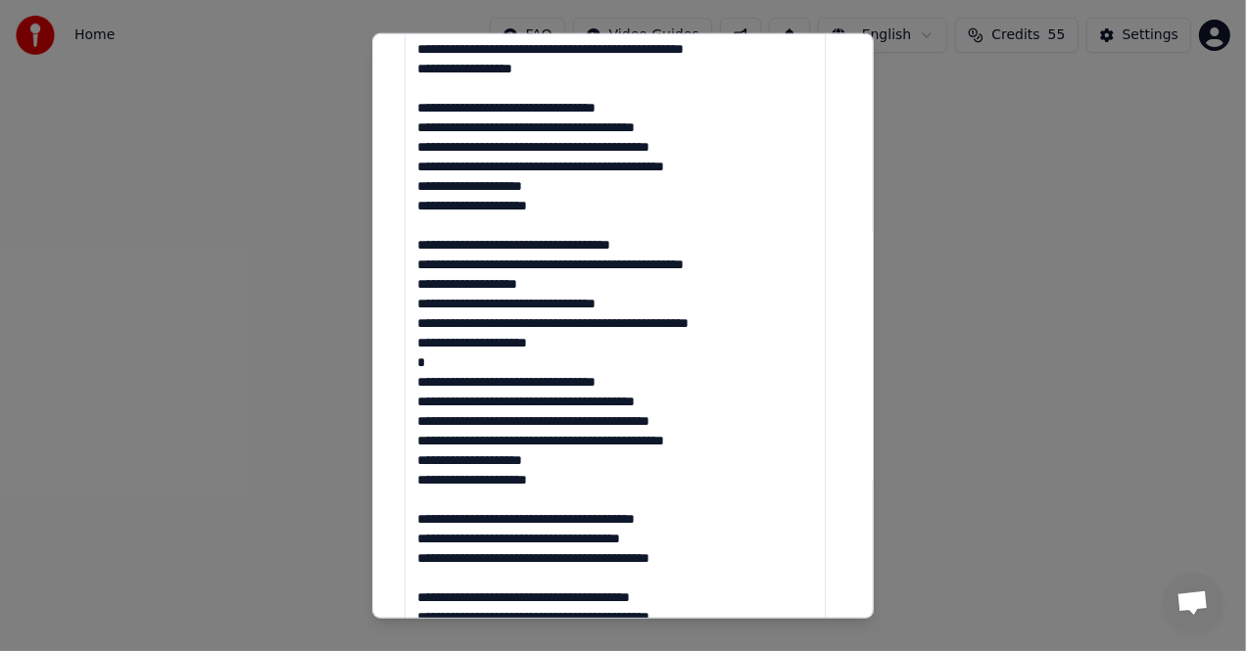
click at [479, 128] on textarea at bounding box center [614, 480] width 421 height 1132
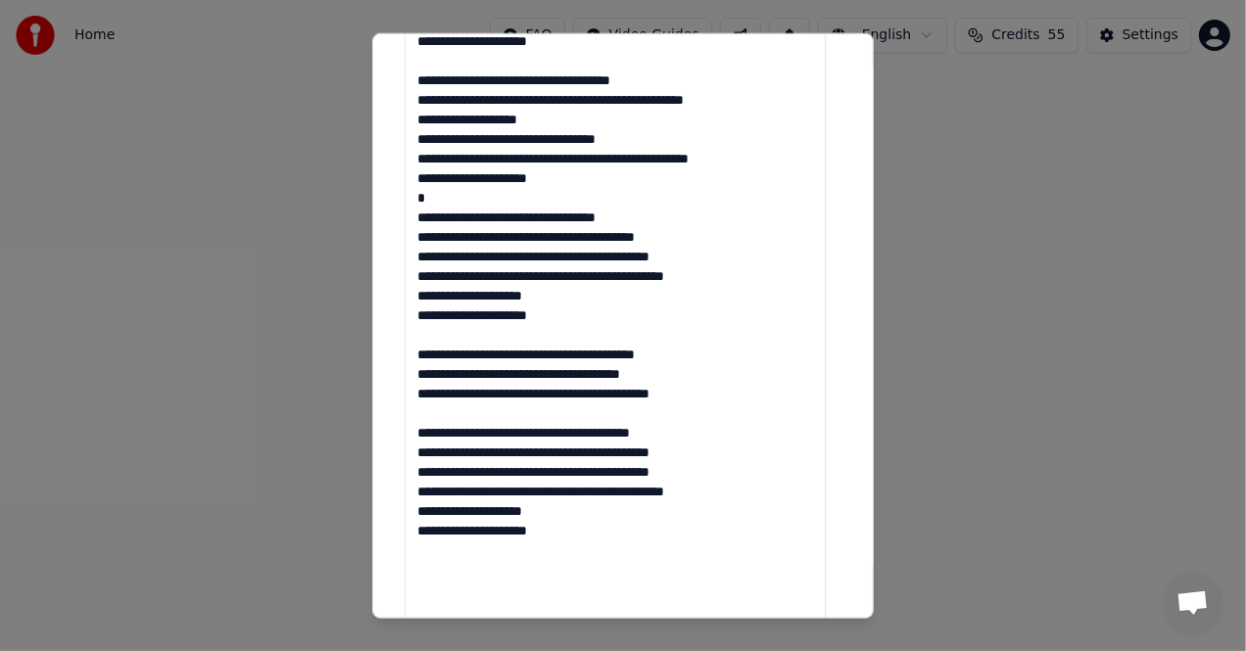
scroll to position [718, 0]
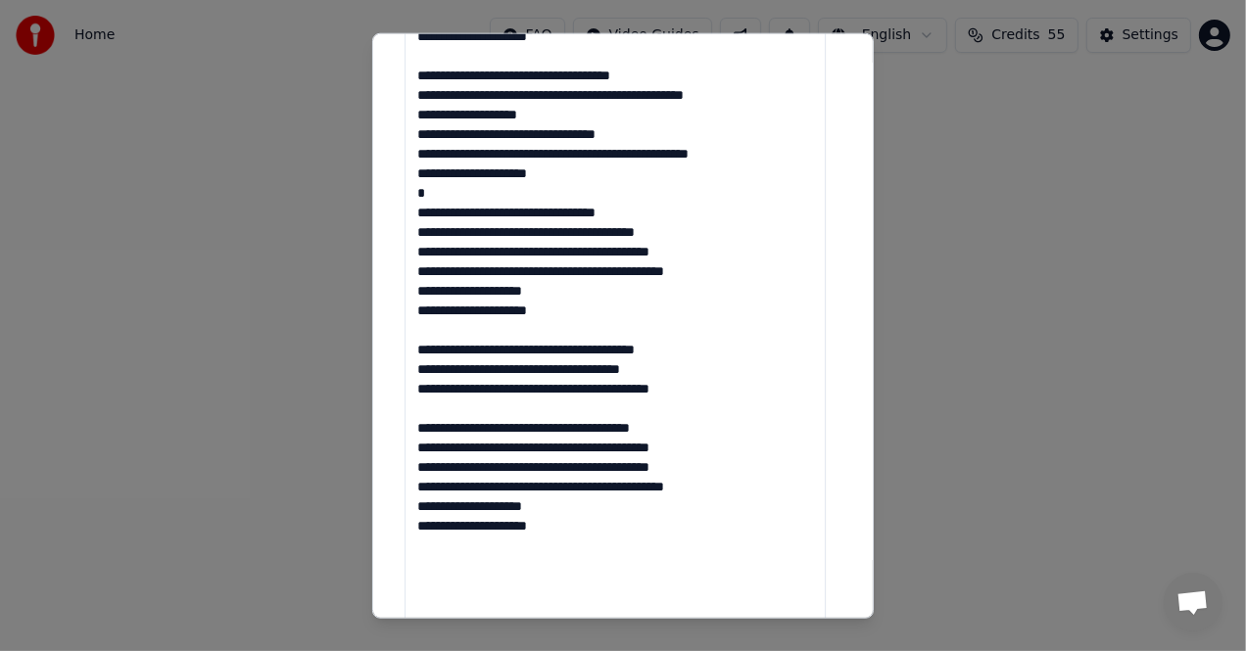
click at [478, 235] on textarea at bounding box center [614, 310] width 421 height 1132
click at [478, 234] on textarea at bounding box center [614, 310] width 421 height 1132
type textarea "**********"
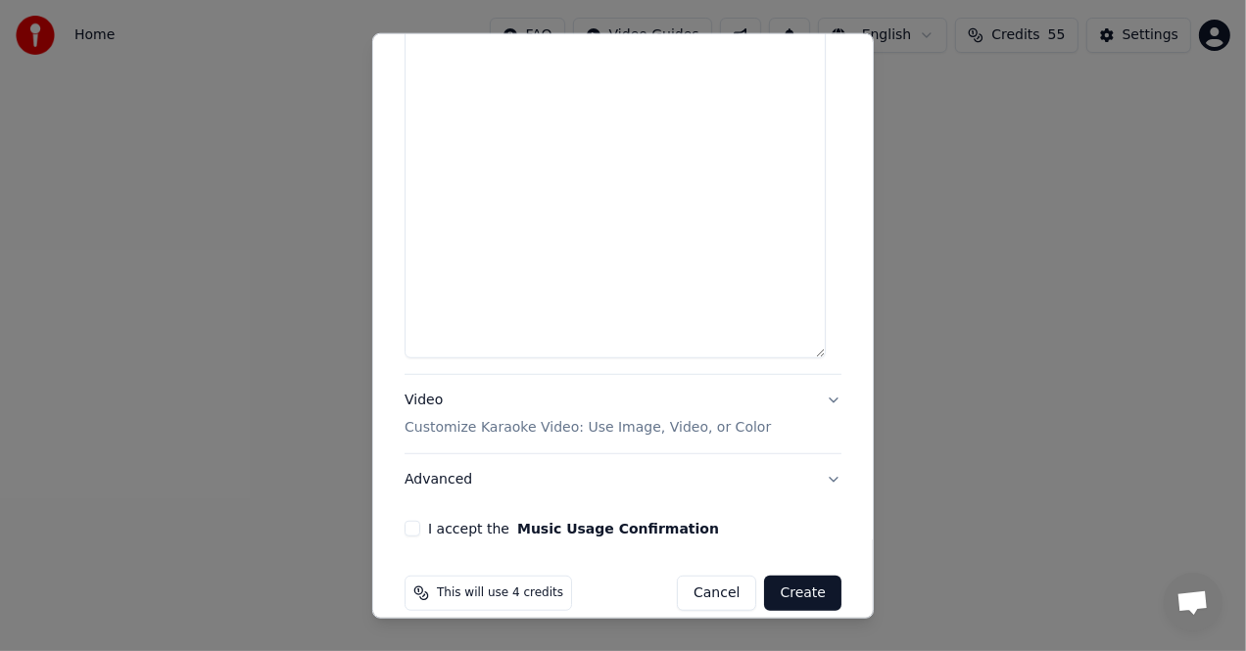
scroll to position [1259, 0]
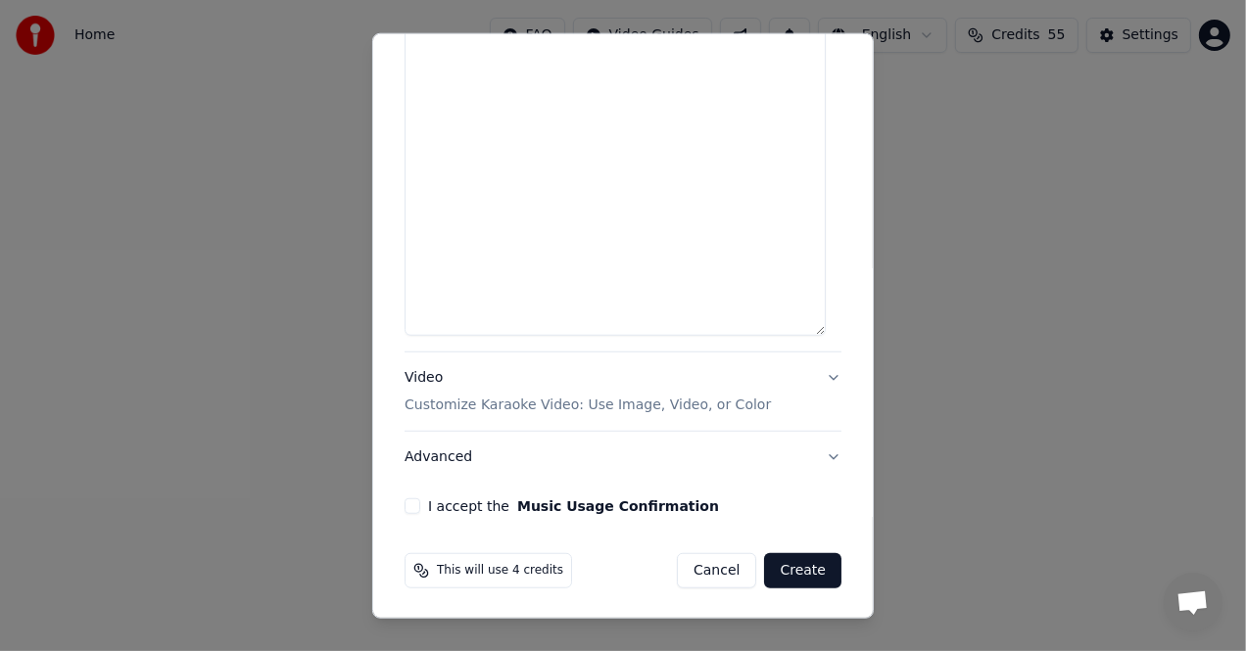
click at [415, 510] on button "I accept the Music Usage Confirmation" at bounding box center [412, 507] width 16 height 16
click at [797, 566] on button "Create" at bounding box center [802, 570] width 77 height 35
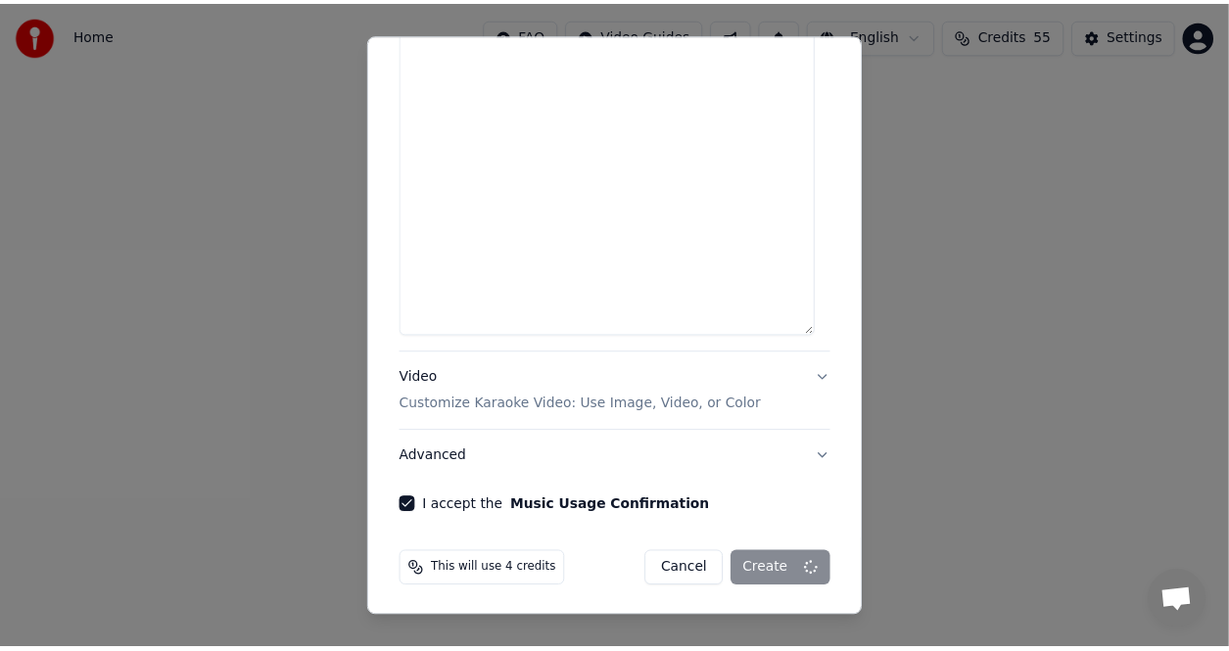
scroll to position [1258, 0]
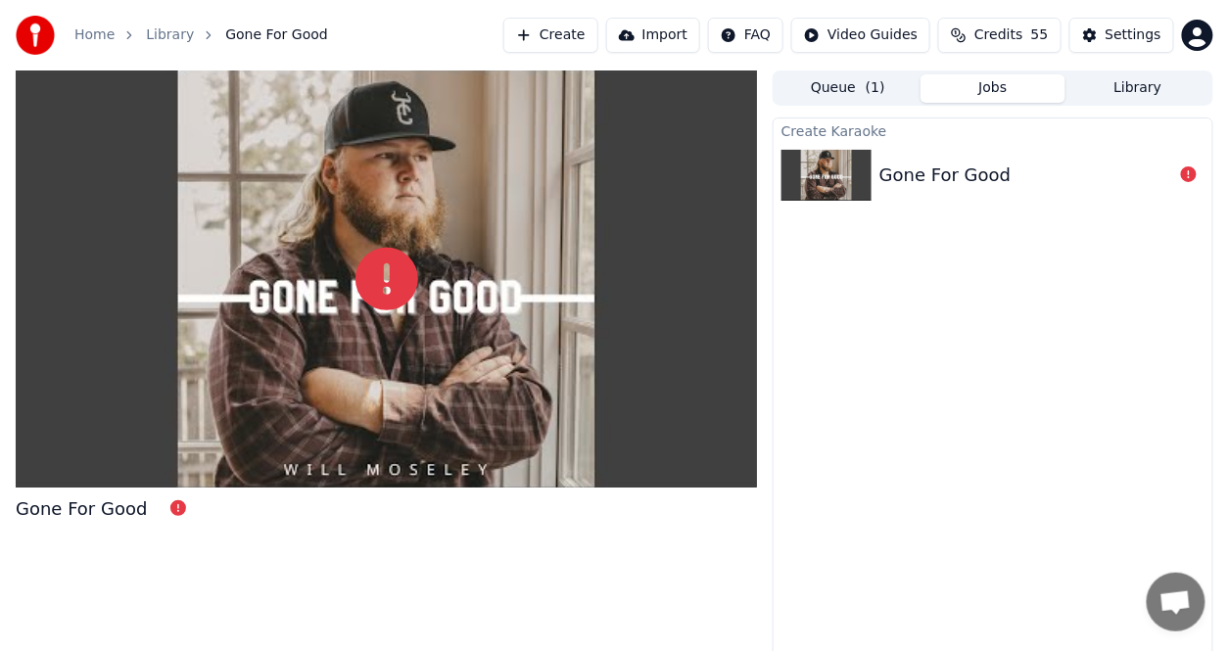
click at [780, 500] on div "Create Karaoke Gone For Good" at bounding box center [993, 394] width 441 height 553
click at [739, 472] on div at bounding box center [386, 279] width 741 height 417
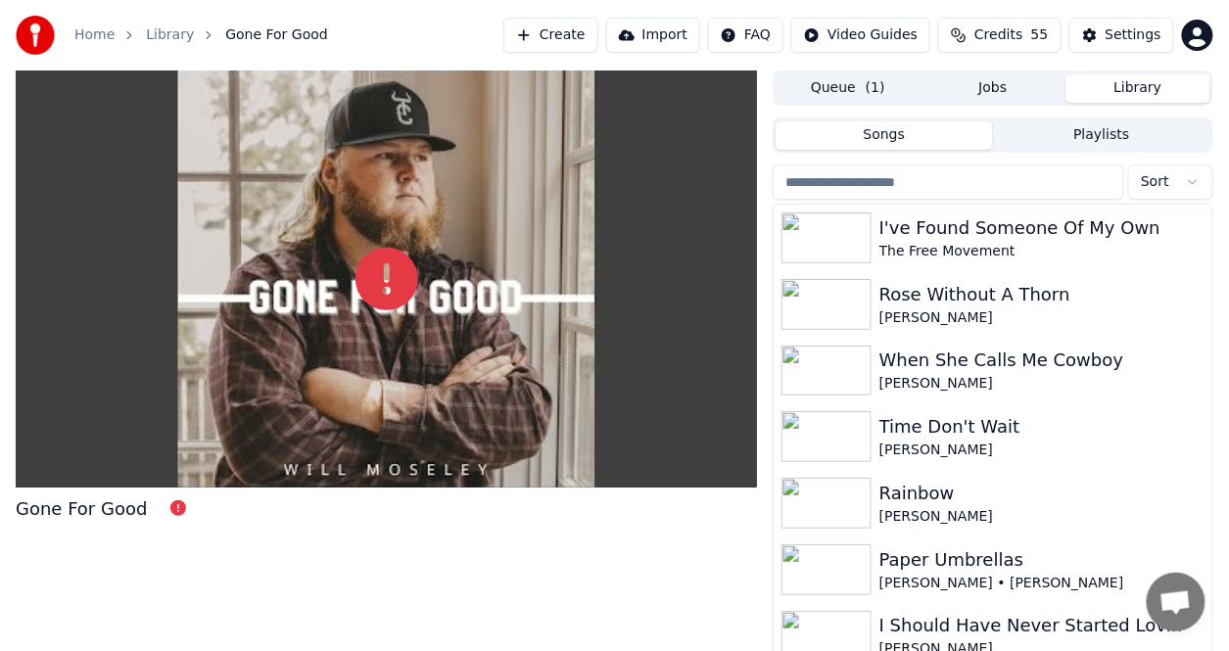
click at [1117, 92] on button "Library" at bounding box center [1138, 88] width 145 height 28
click at [174, 32] on link "Library" at bounding box center [170, 35] width 48 height 20
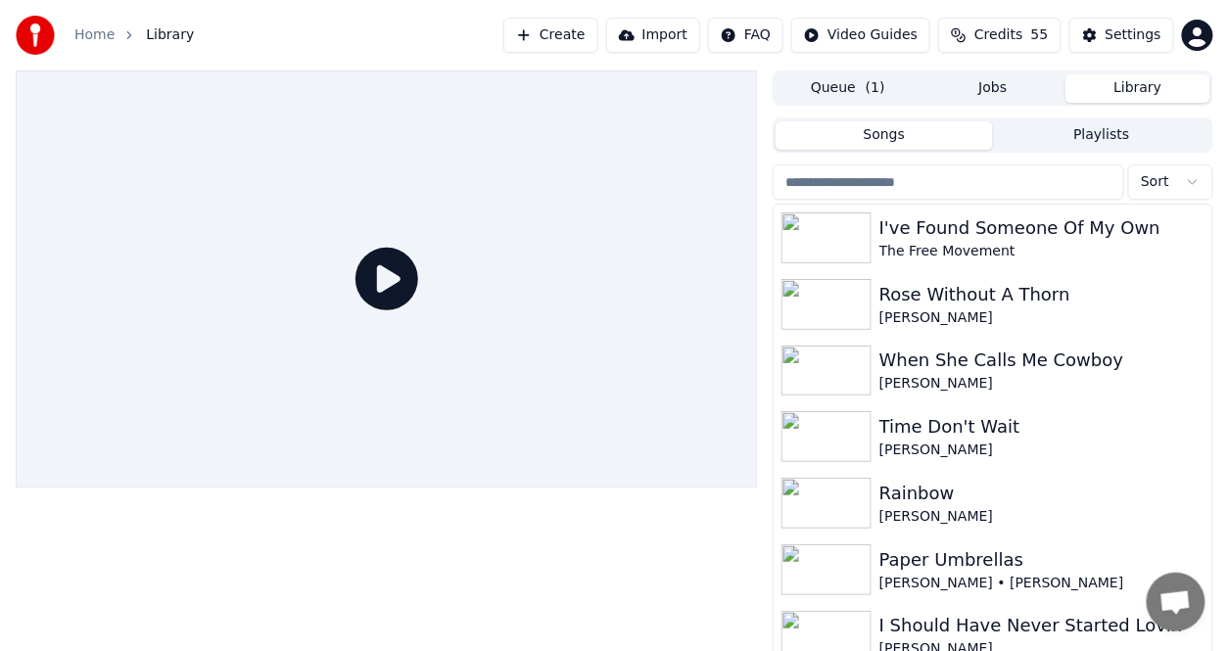
click at [374, 281] on icon at bounding box center [387, 279] width 63 height 63
click at [101, 37] on link "Home" at bounding box center [94, 35] width 40 height 20
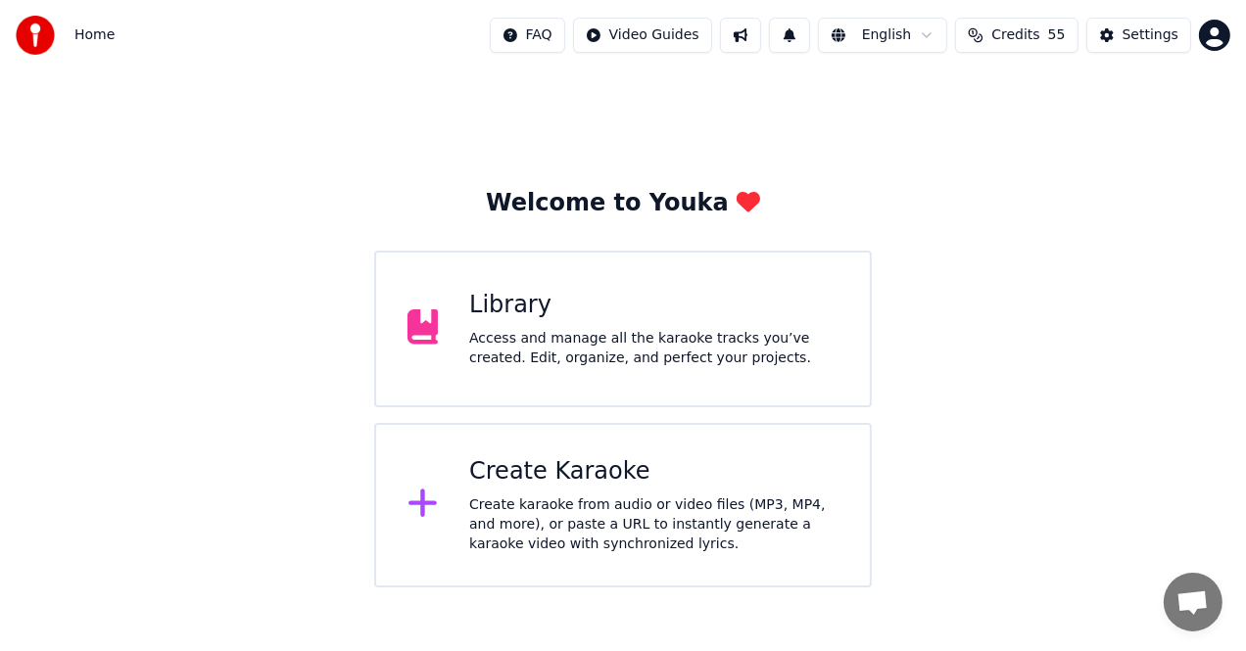
click at [545, 316] on div "Library" at bounding box center [653, 305] width 369 height 31
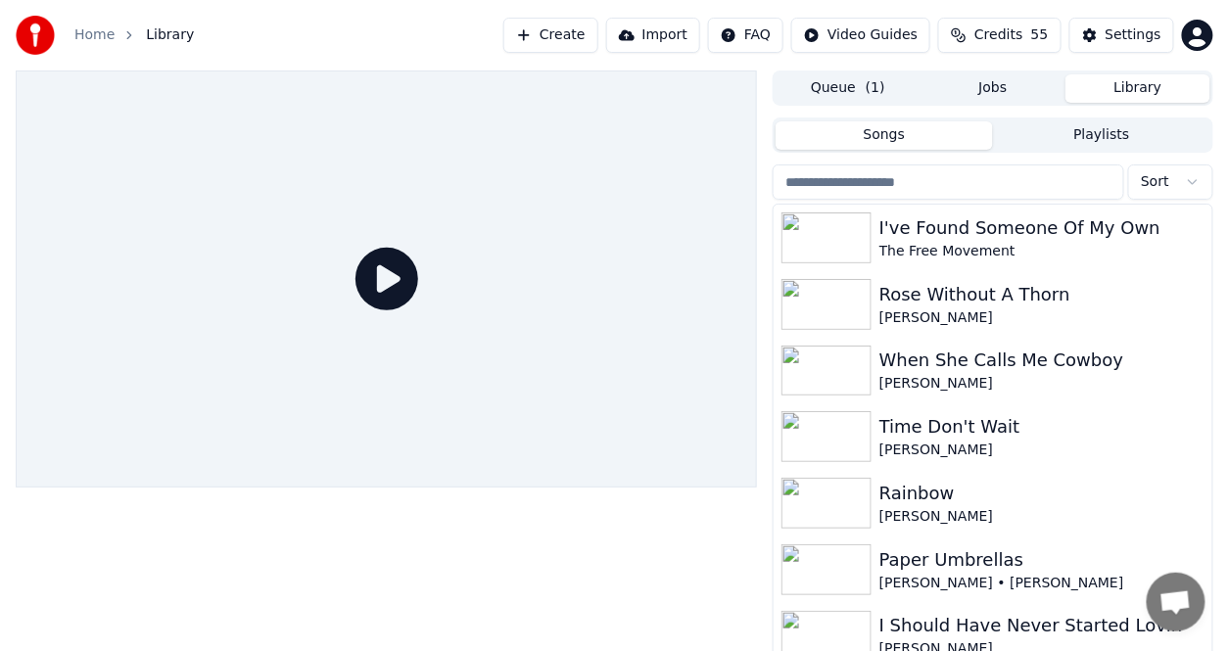
click at [96, 5] on div "Home Library Create Import FAQ Video Guides Credits 55 Settings" at bounding box center [614, 35] width 1229 height 71
click at [91, 32] on link "Home" at bounding box center [94, 35] width 40 height 20
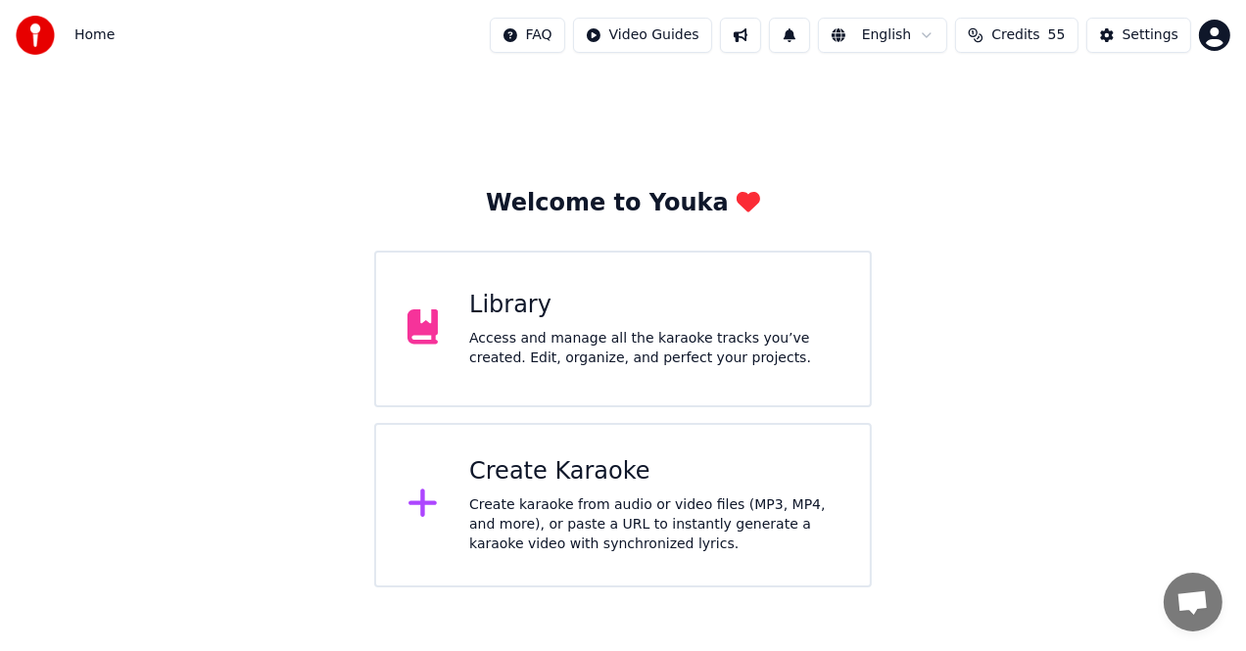
click at [493, 464] on div "Create Karaoke" at bounding box center [653, 471] width 369 height 31
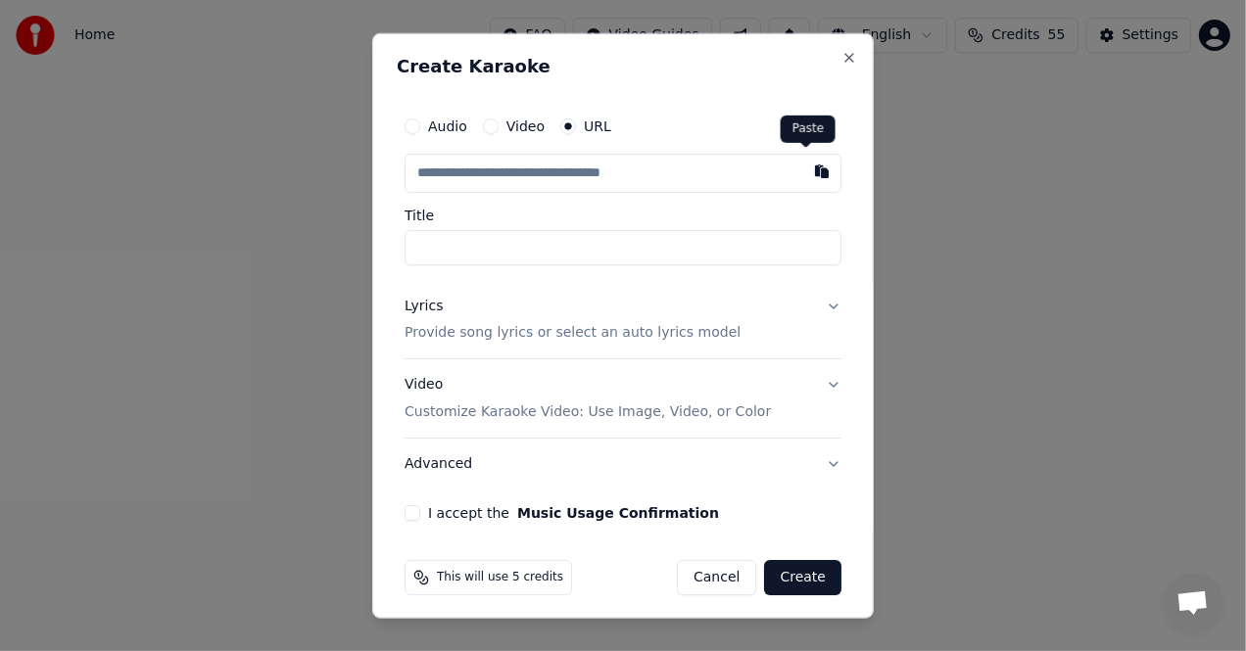
click at [809, 176] on button "button" at bounding box center [821, 170] width 39 height 35
type input "**********"
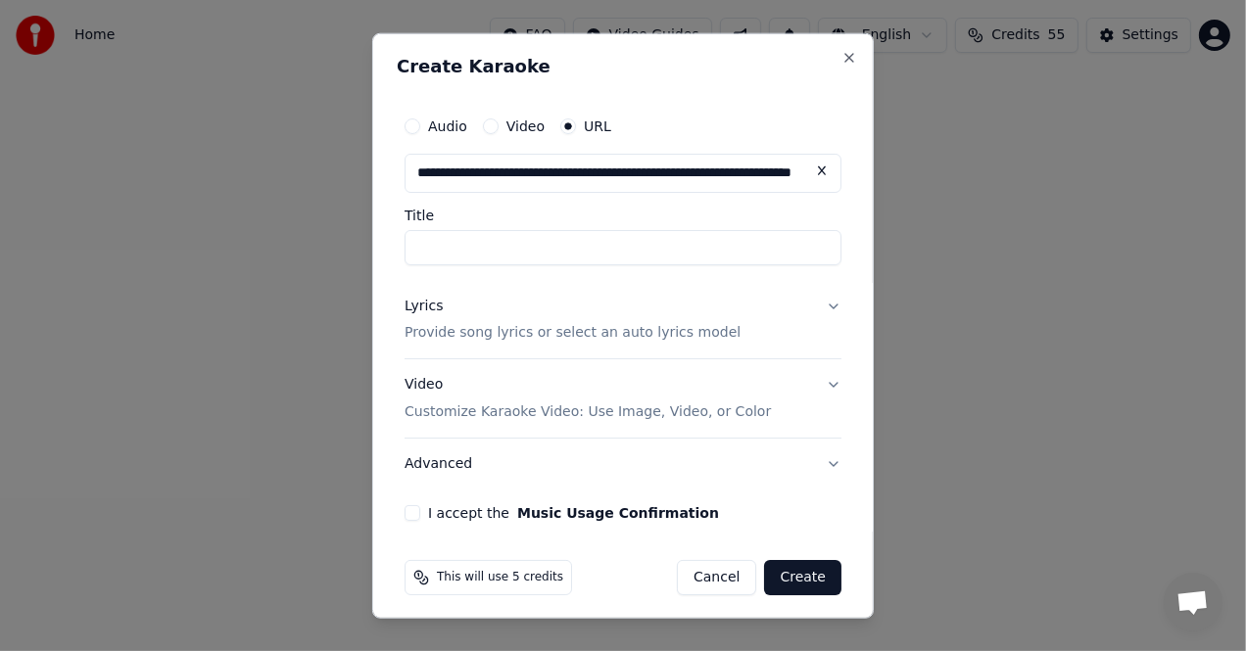
type input "**********"
click at [538, 255] on input "**********" at bounding box center [622, 246] width 437 height 35
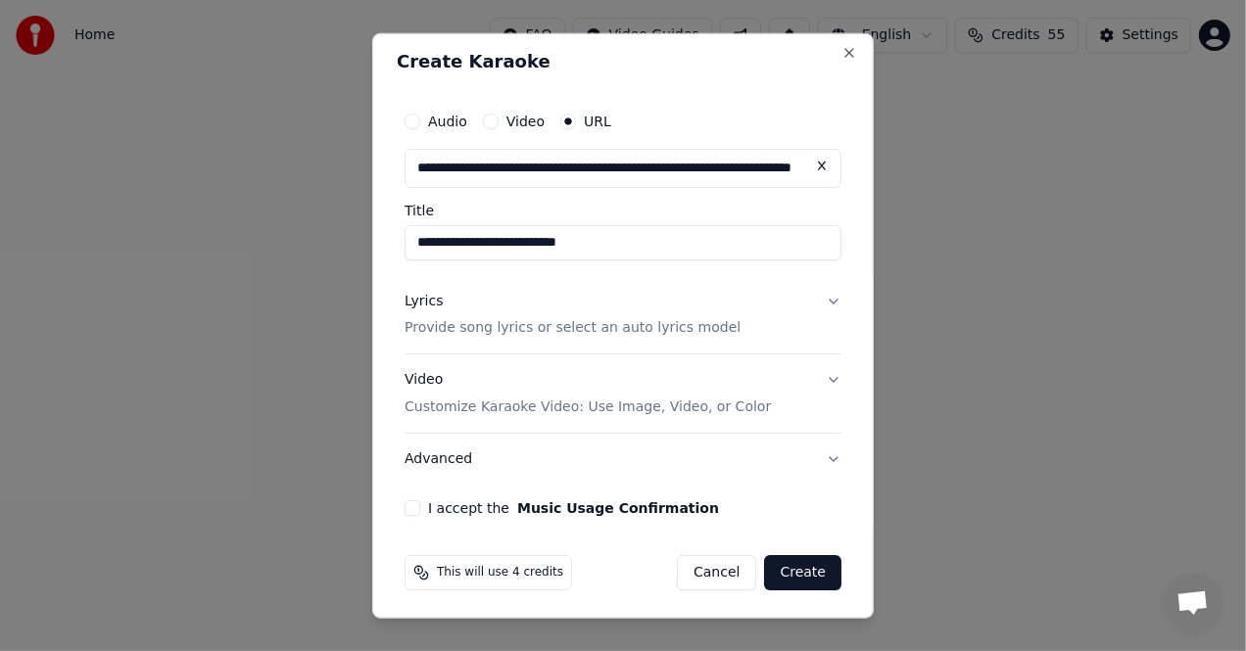
scroll to position [7, 0]
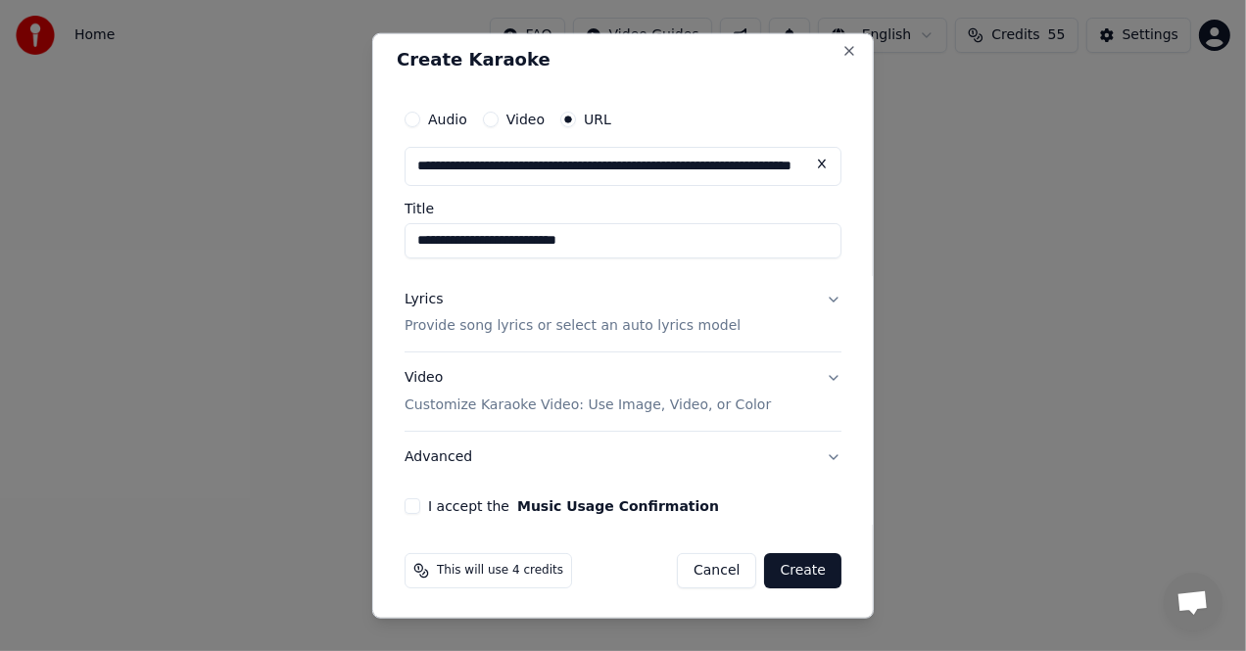
click at [434, 303] on div "Lyrics" at bounding box center [423, 299] width 38 height 20
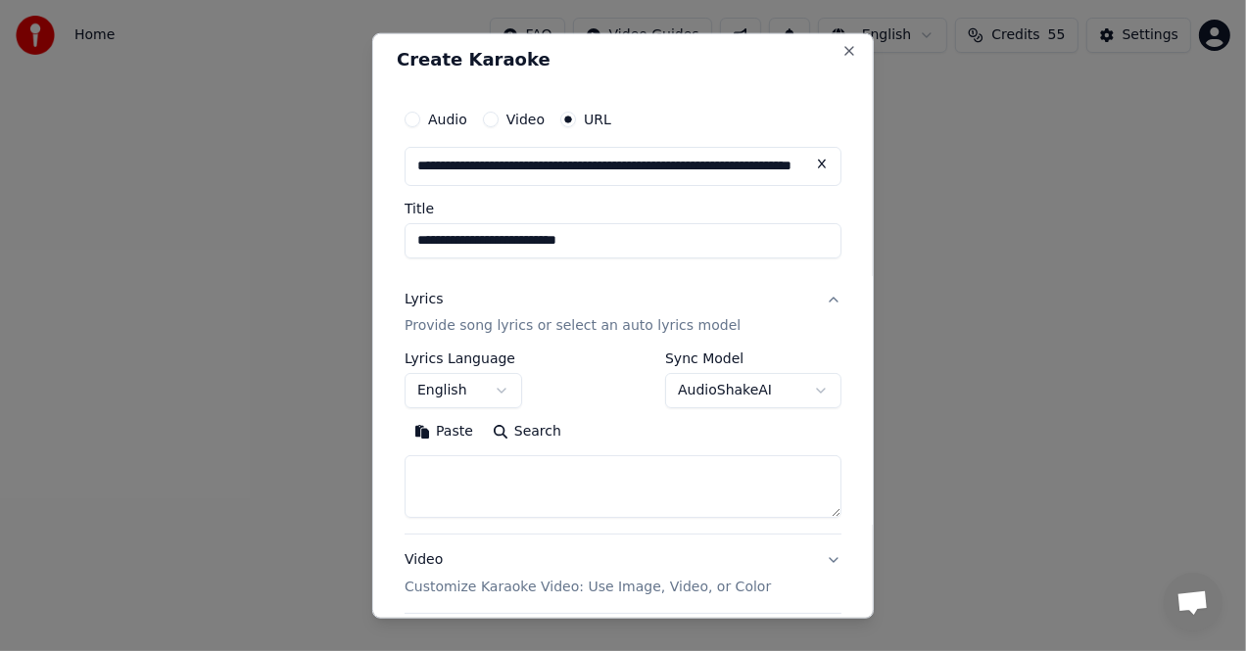
click at [460, 432] on button "Paste" at bounding box center [443, 431] width 78 height 31
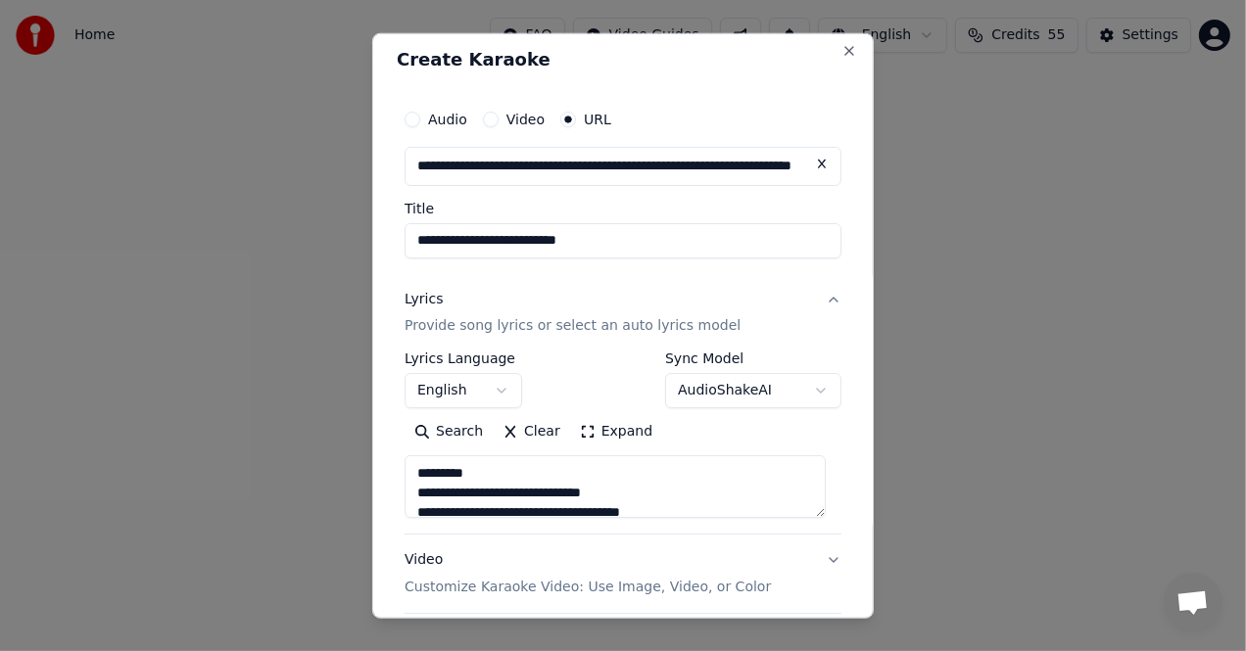
click at [602, 430] on button "Expand" at bounding box center [616, 431] width 92 height 31
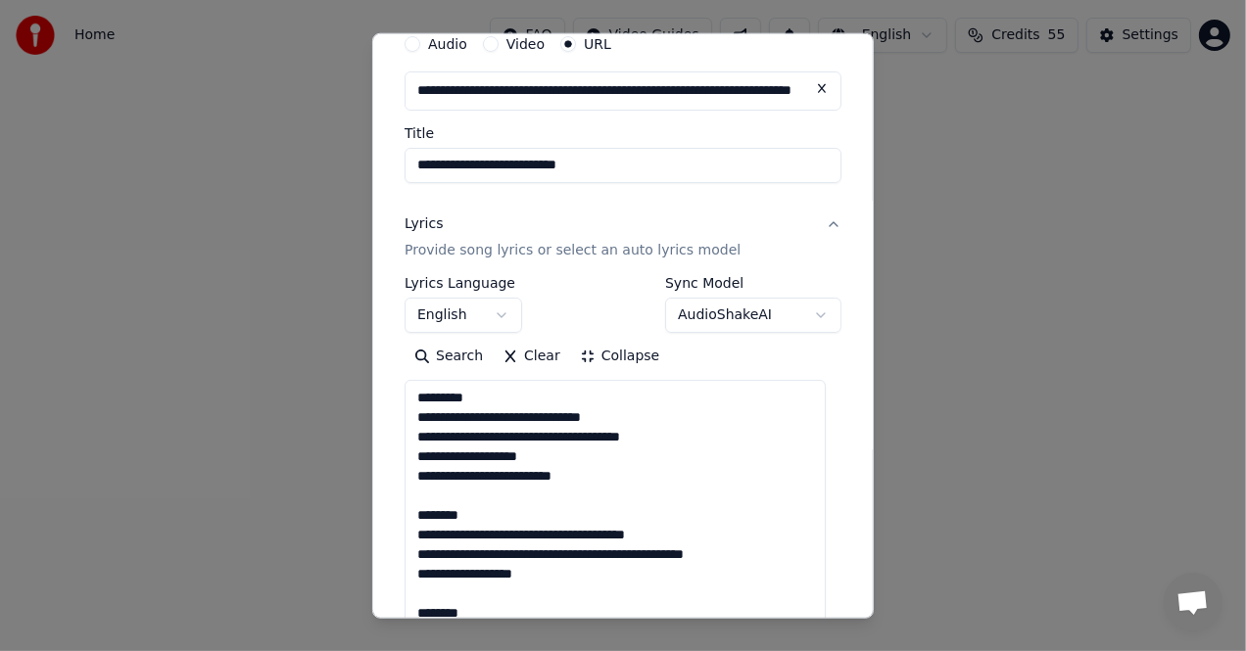
scroll to position [0, 0]
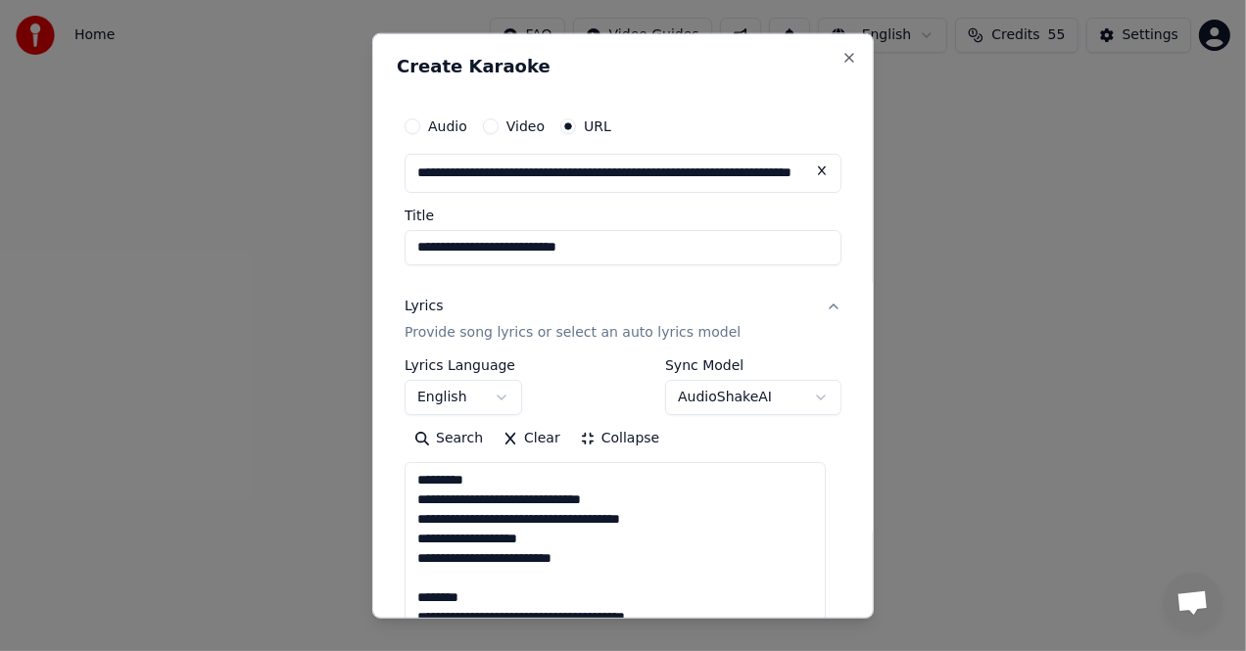
drag, startPoint x: 482, startPoint y: 477, endPoint x: 399, endPoint y: 474, distance: 83.3
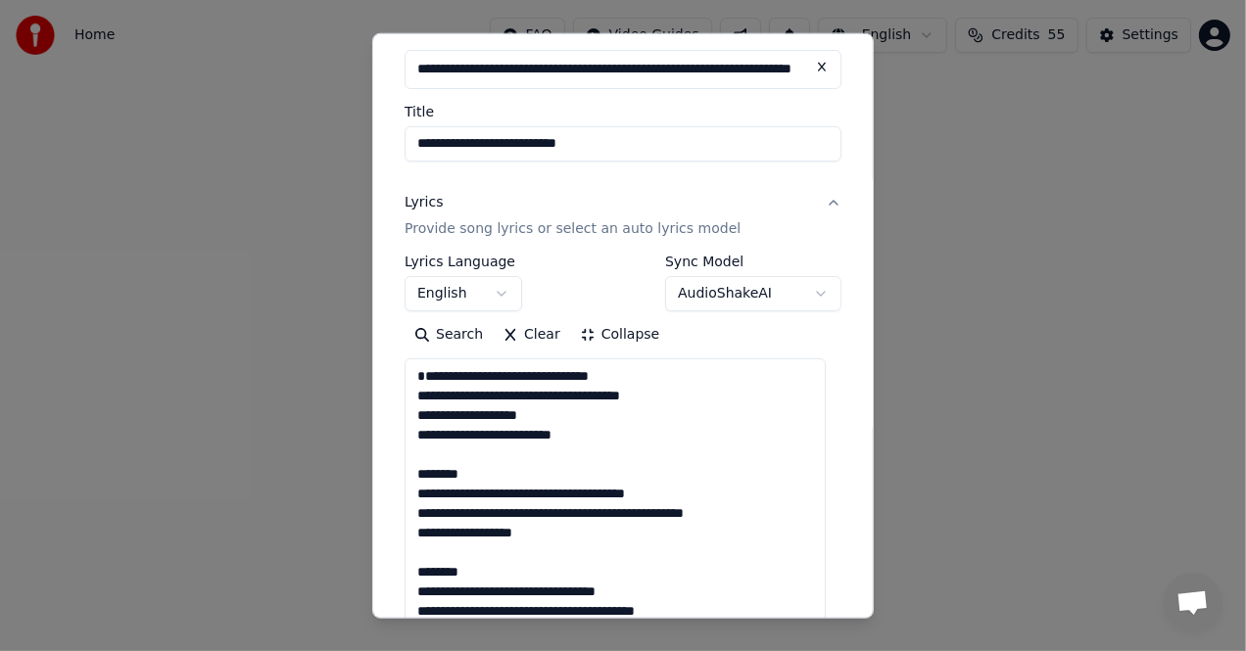
scroll to position [196, 0]
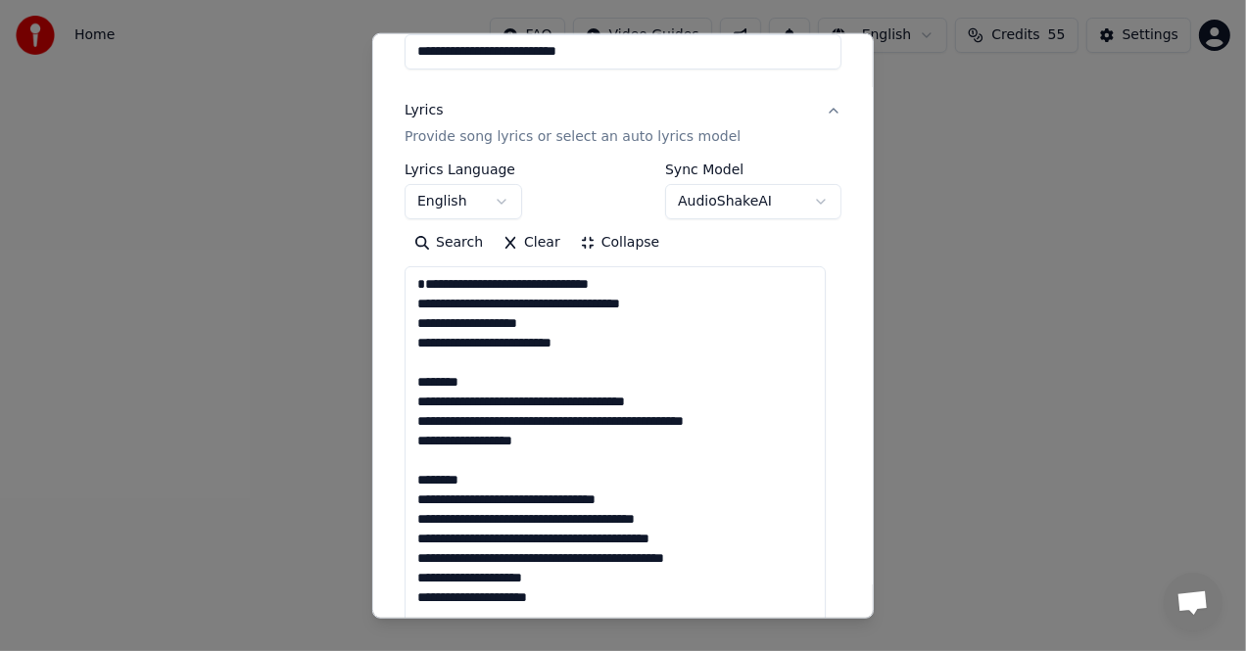
drag, startPoint x: 468, startPoint y: 387, endPoint x: 402, endPoint y: 378, distance: 67.2
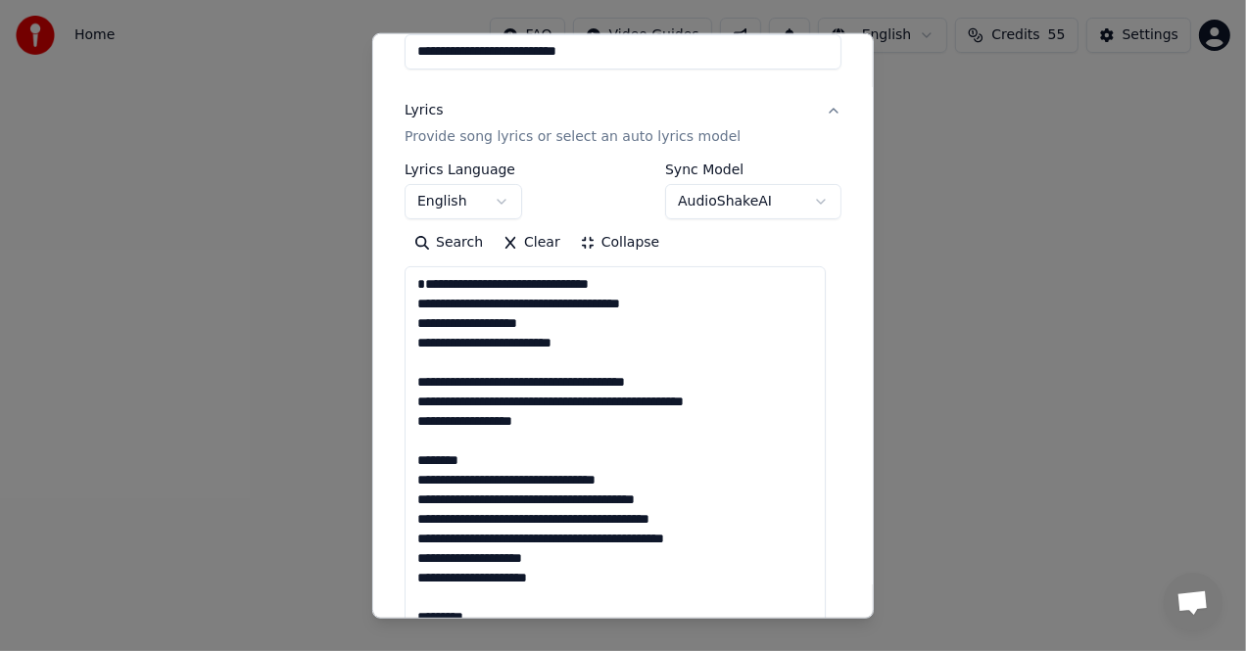
drag, startPoint x: 413, startPoint y: 462, endPoint x: 477, endPoint y: 468, distance: 63.9
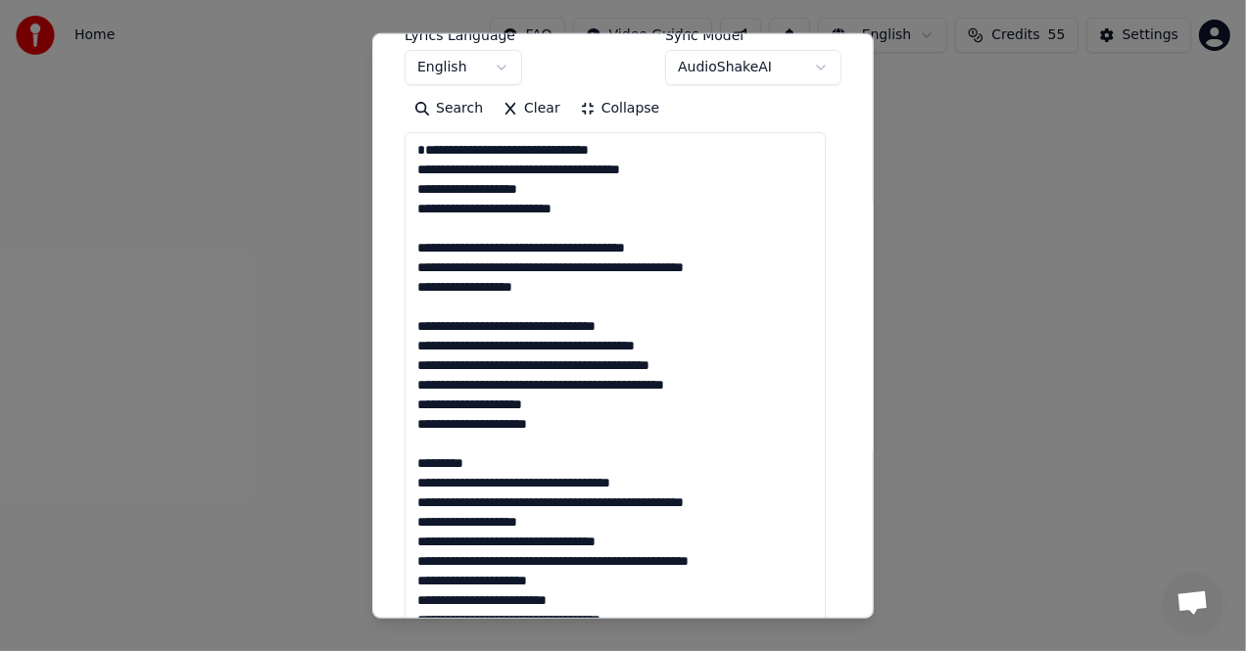
scroll to position [392, 0]
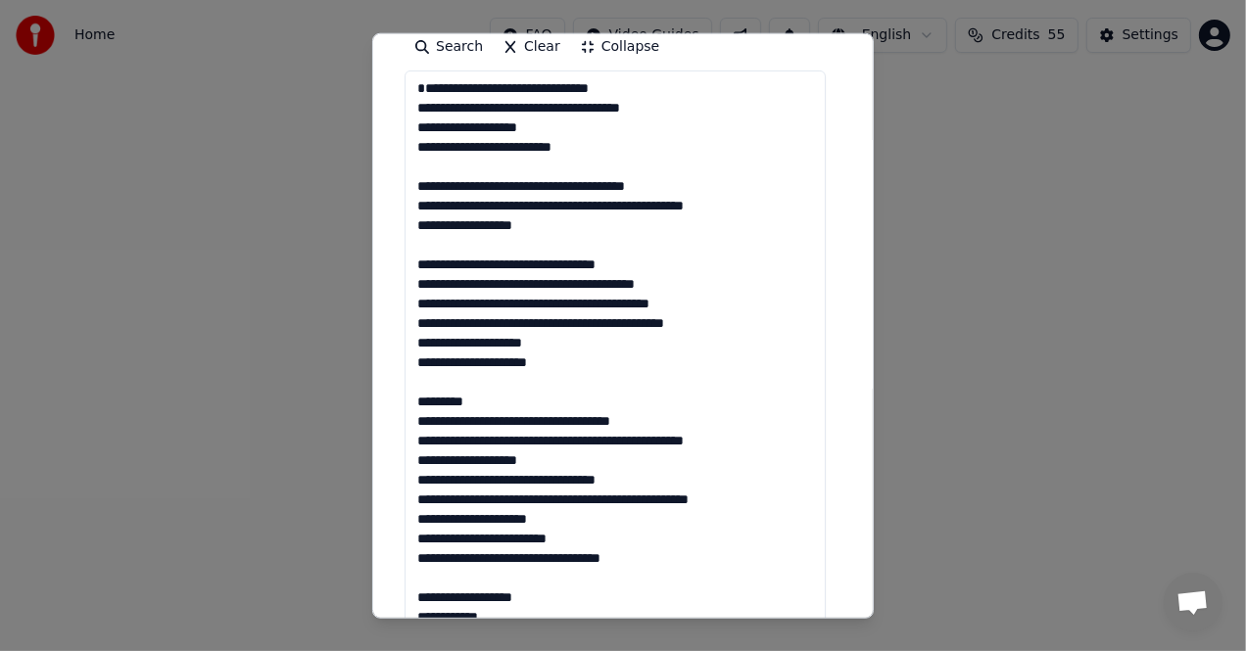
drag, startPoint x: 410, startPoint y: 404, endPoint x: 481, endPoint y: 414, distance: 71.3
click at [481, 414] on textarea at bounding box center [614, 637] width 421 height 1132
click at [481, 400] on textarea at bounding box center [614, 637] width 421 height 1132
click at [435, 393] on textarea at bounding box center [614, 637] width 421 height 1132
drag, startPoint x: 415, startPoint y: 403, endPoint x: 476, endPoint y: 399, distance: 60.8
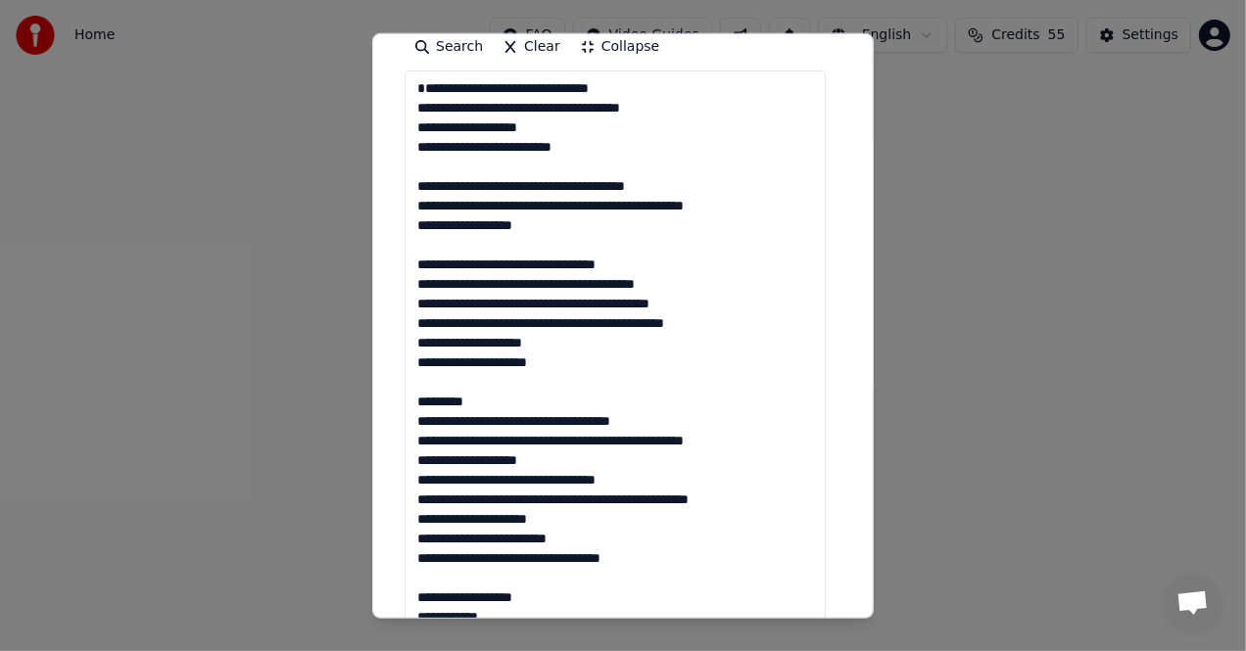
click at [476, 399] on textarea at bounding box center [614, 637] width 421 height 1132
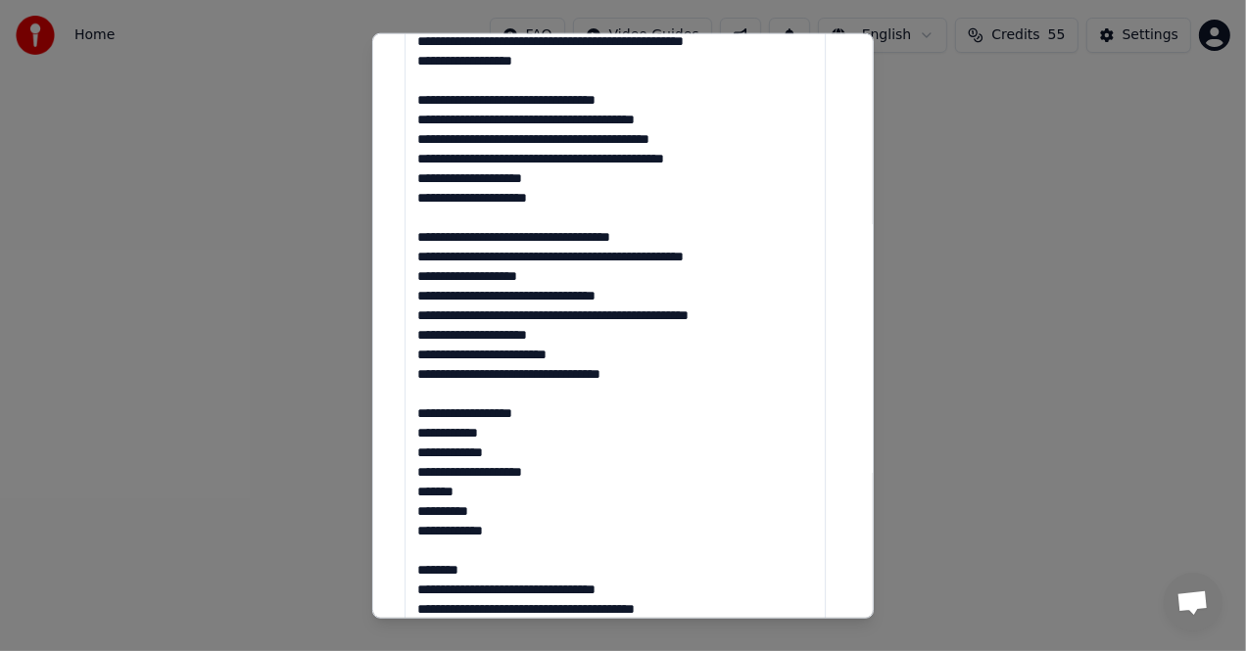
scroll to position [588, 0]
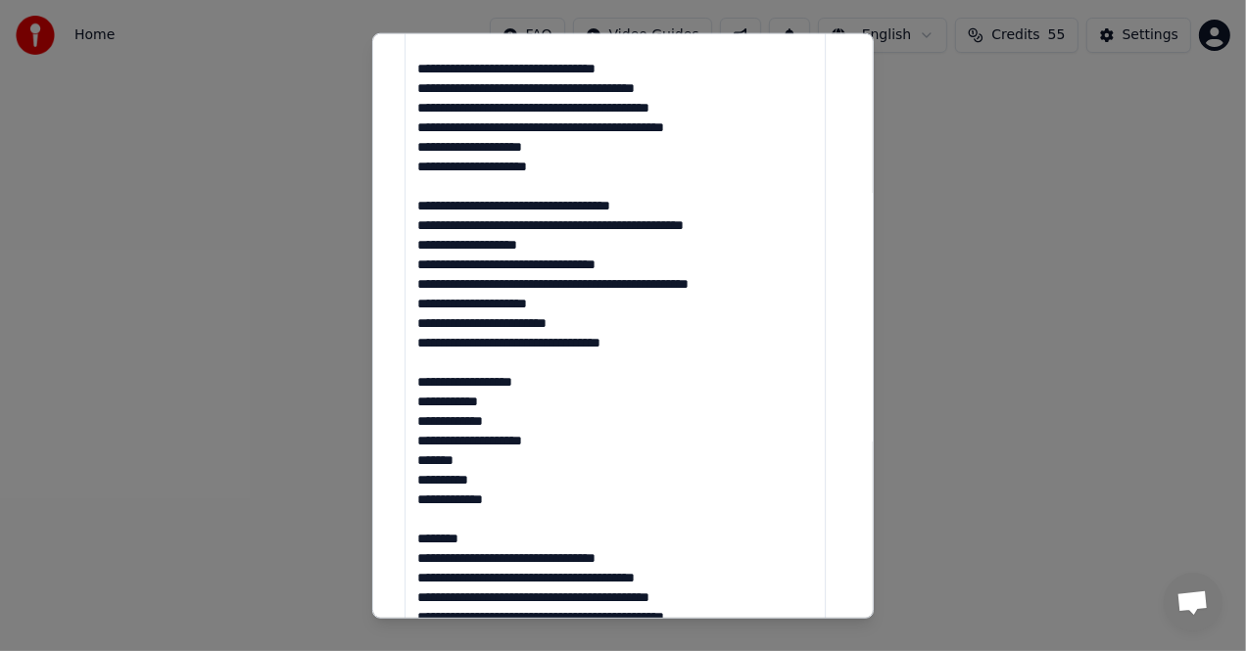
drag, startPoint x: 416, startPoint y: 381, endPoint x: 552, endPoint y: 499, distance: 180.5
click at [552, 499] on textarea at bounding box center [614, 441] width 421 height 1132
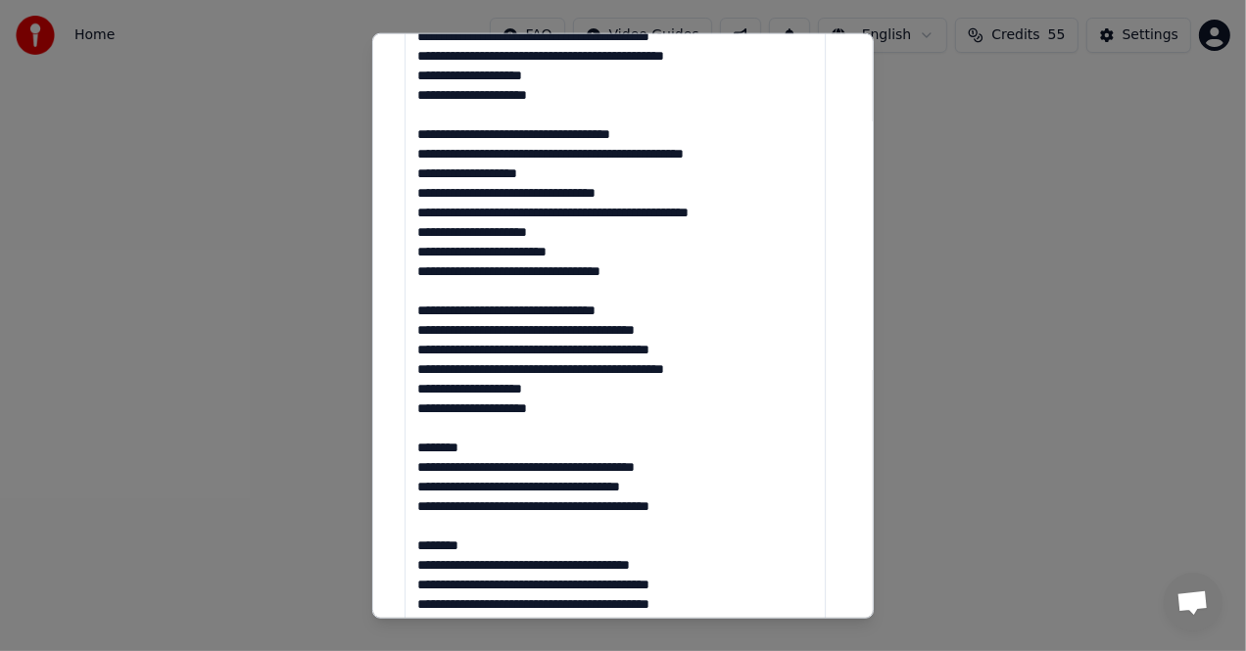
scroll to position [686, 0]
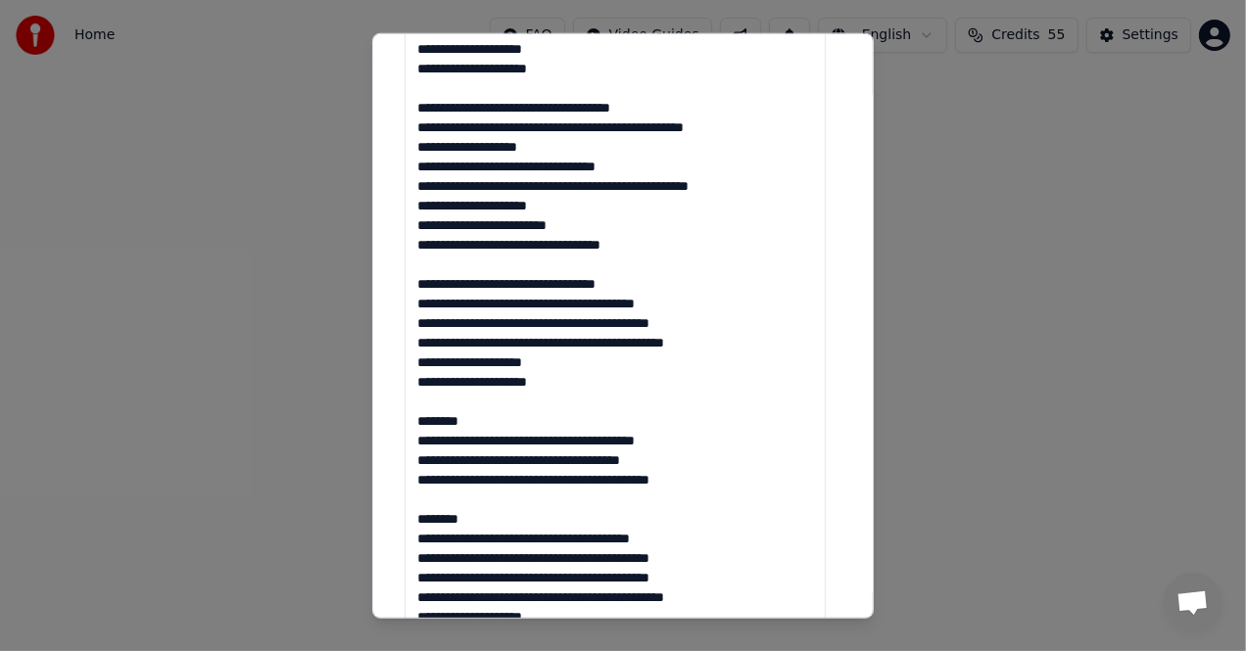
drag, startPoint x: 464, startPoint y: 420, endPoint x: 406, endPoint y: 422, distance: 57.8
click at [406, 422] on textarea at bounding box center [614, 343] width 421 height 1132
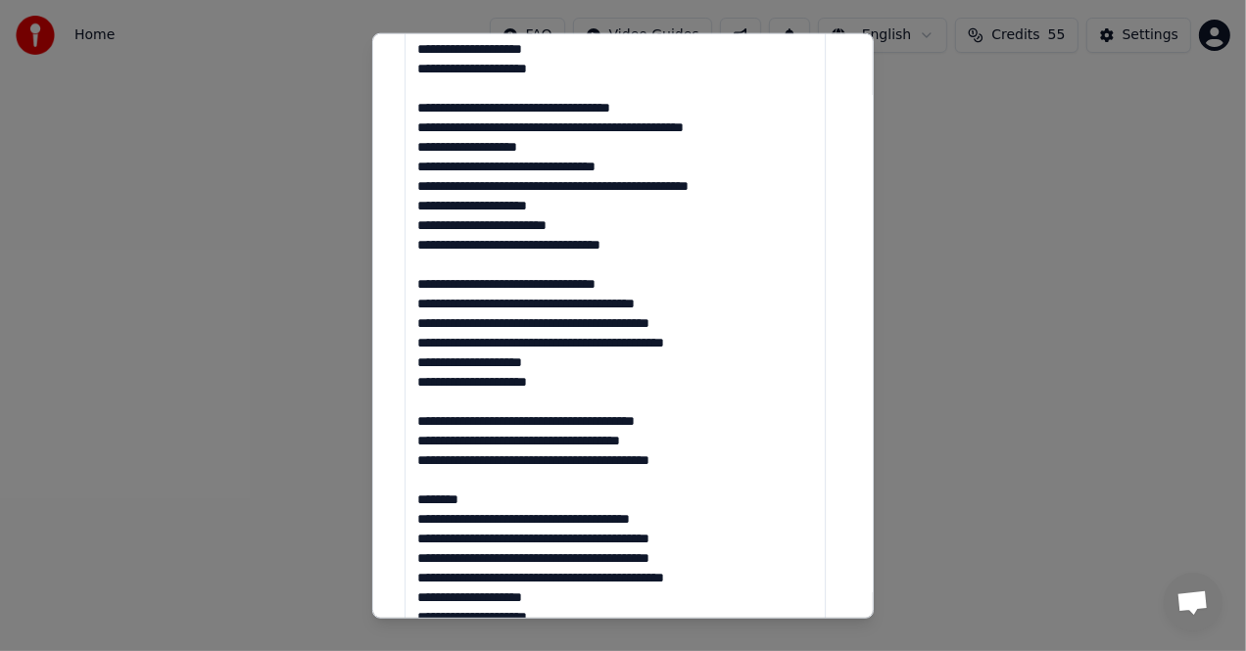
drag, startPoint x: 472, startPoint y: 500, endPoint x: 402, endPoint y: 499, distance: 70.5
click at [402, 499] on div "**********" at bounding box center [623, 253] width 452 height 1683
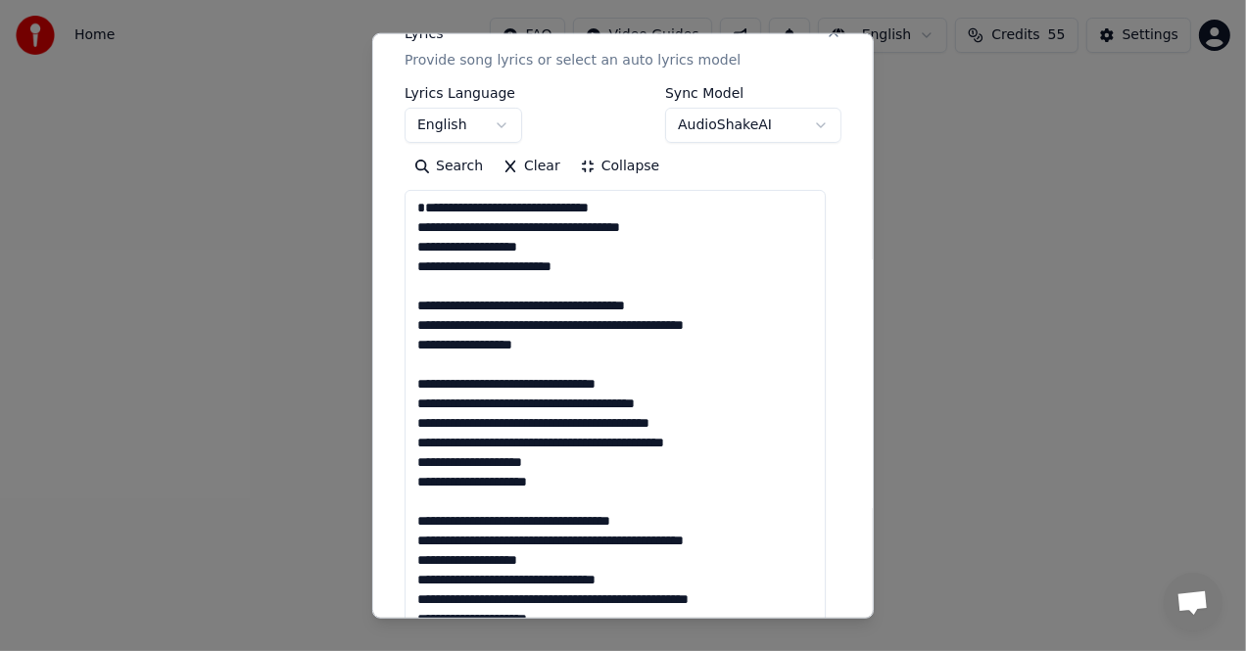
scroll to position [294, 0]
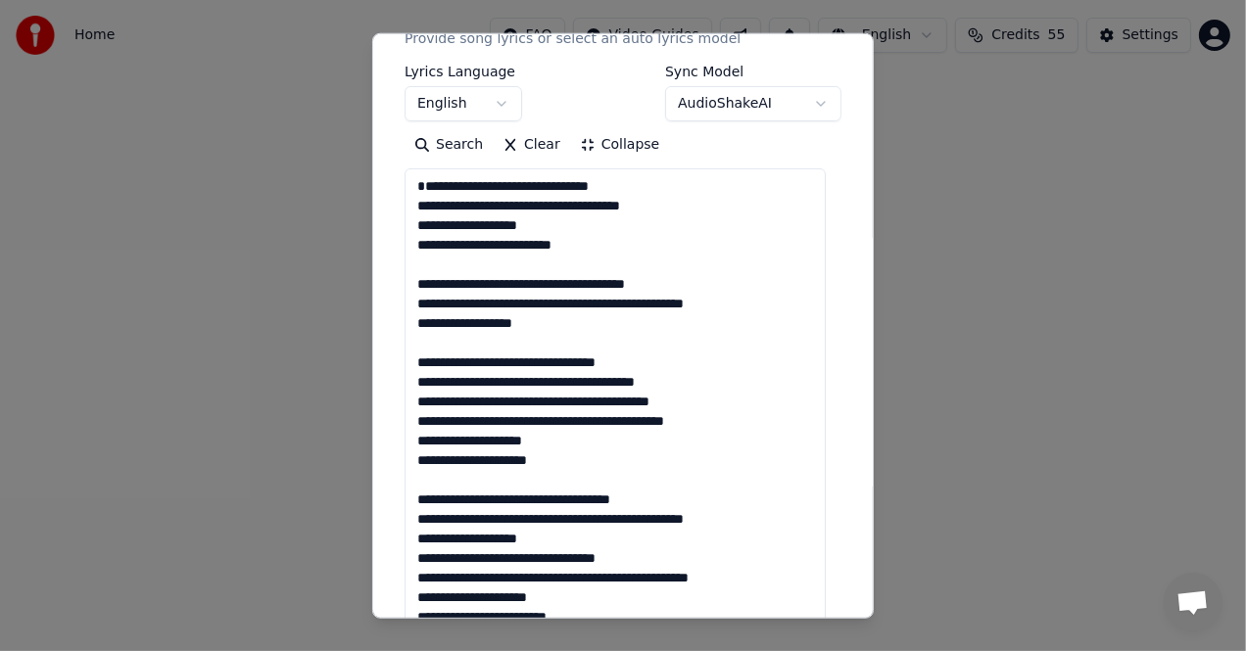
drag, startPoint x: 421, startPoint y: 205, endPoint x: 451, endPoint y: 205, distance: 29.4
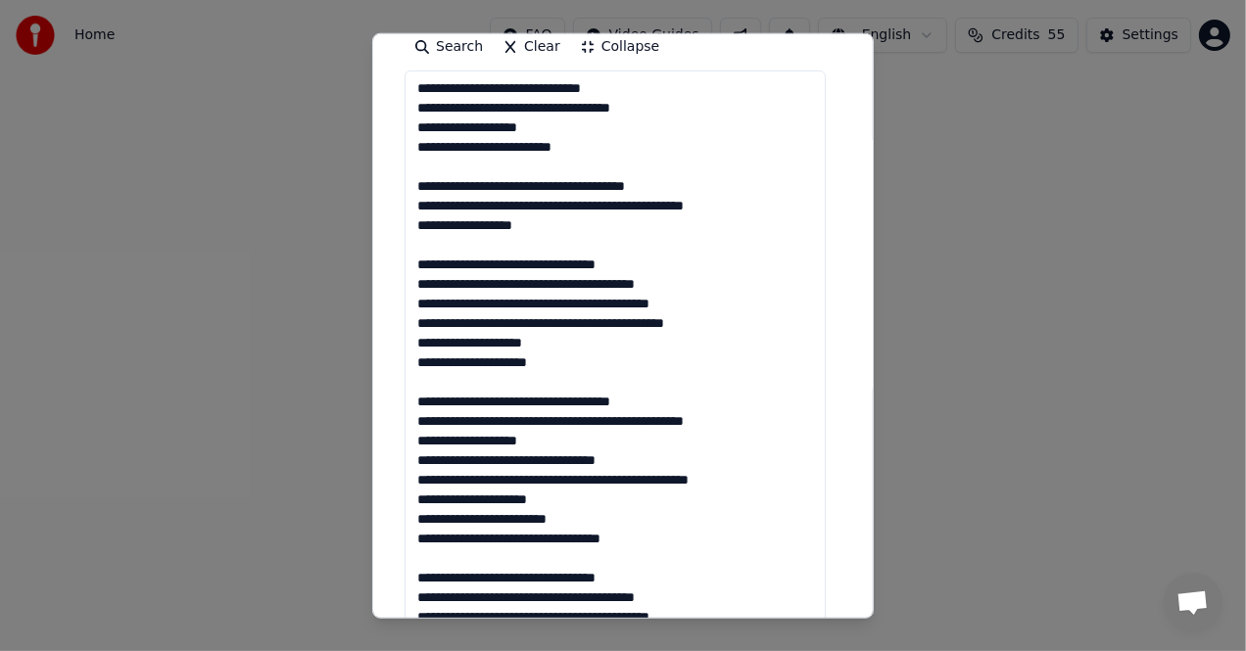
click at [481, 282] on textarea at bounding box center [614, 637] width 421 height 1132
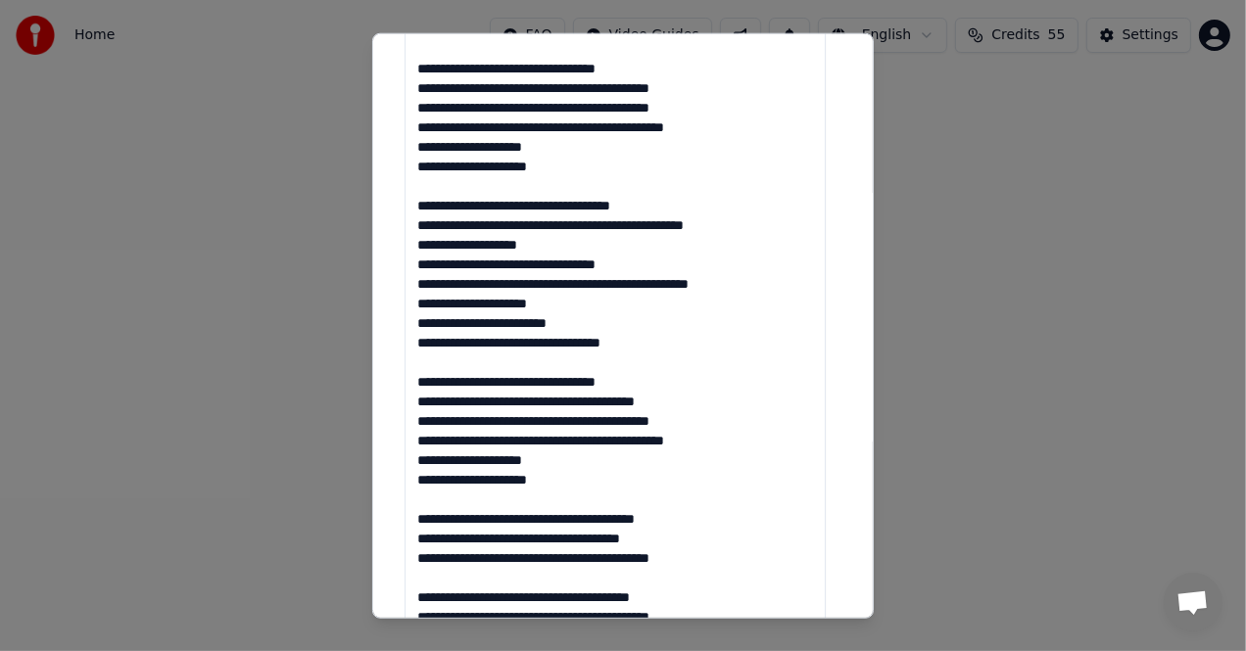
scroll to position [686, 0]
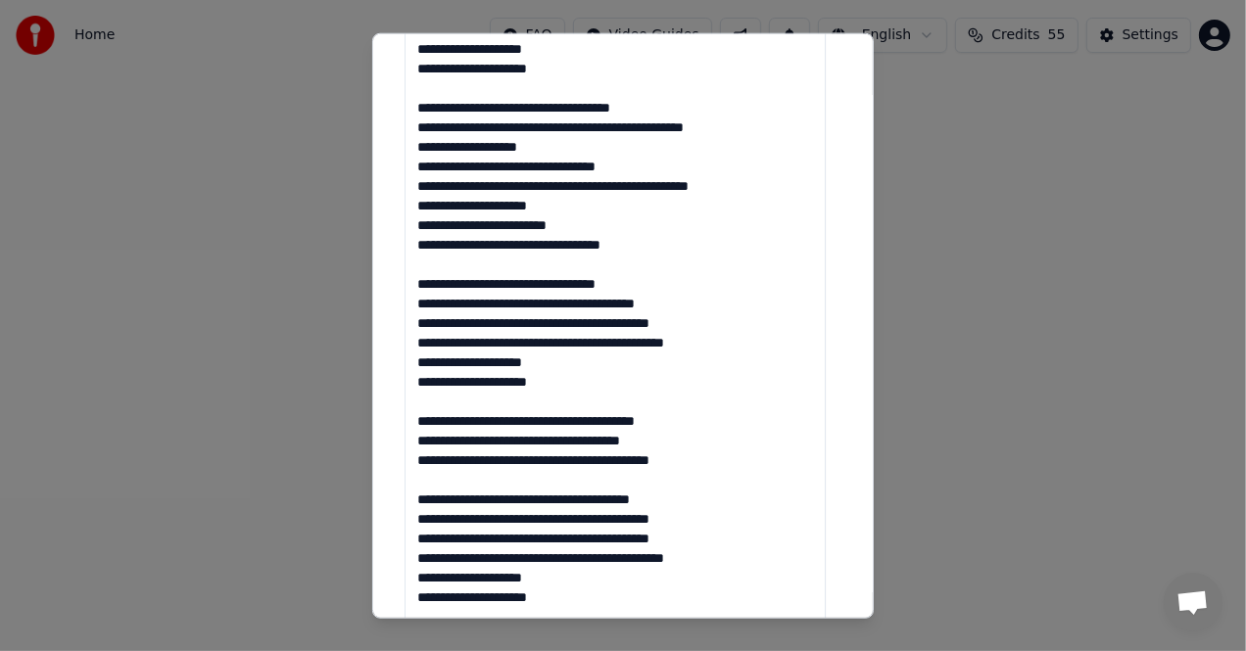
click at [482, 305] on textarea at bounding box center [614, 343] width 421 height 1132
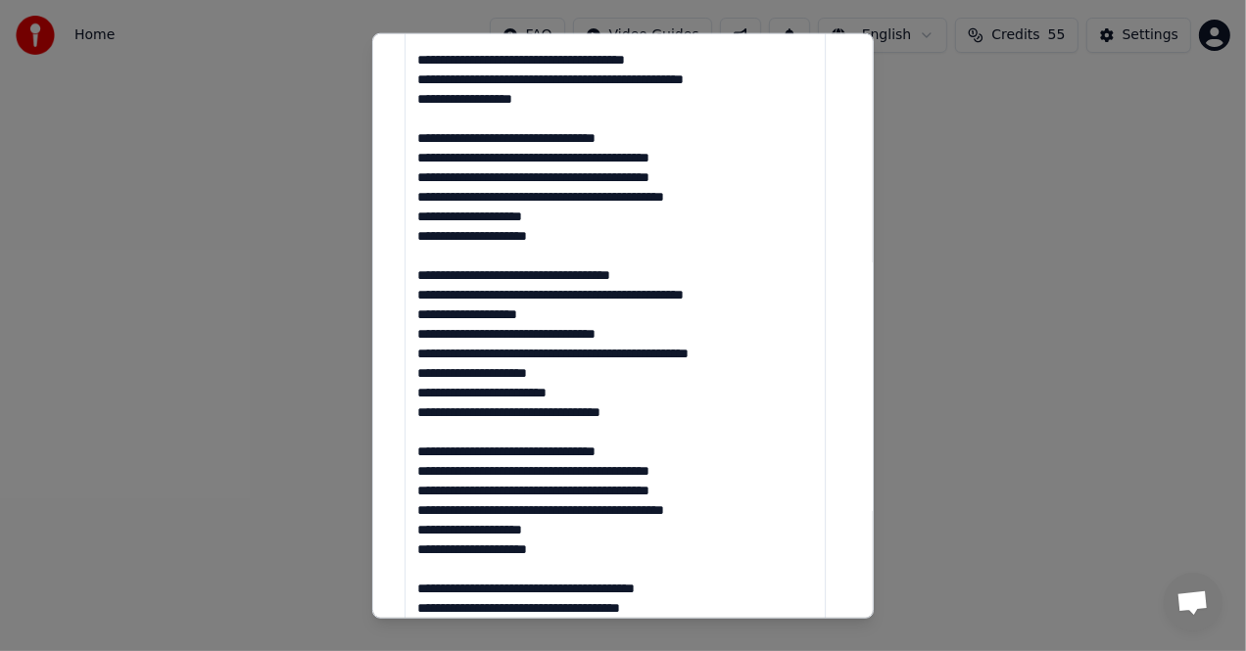
scroll to position [530, 0]
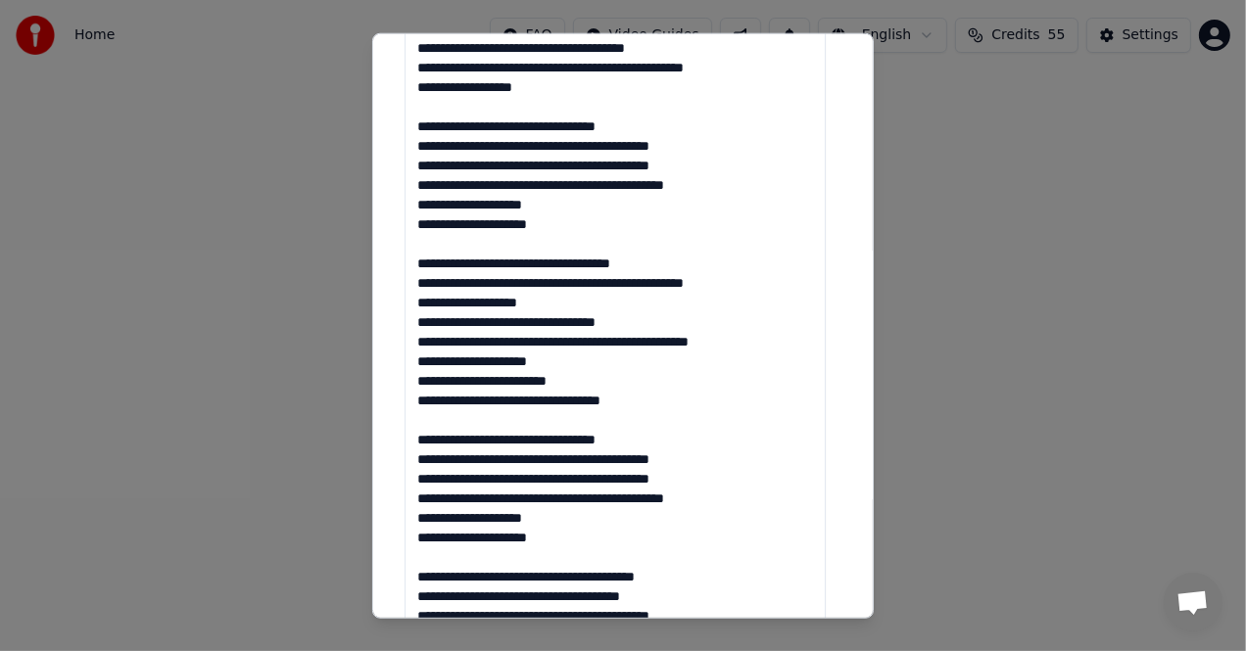
drag, startPoint x: 420, startPoint y: 383, endPoint x: 439, endPoint y: 386, distance: 18.8
click at [439, 386] on textarea at bounding box center [614, 498] width 421 height 1132
drag, startPoint x: 415, startPoint y: 385, endPoint x: 651, endPoint y: 416, distance: 238.1
click at [651, 416] on textarea at bounding box center [614, 498] width 421 height 1132
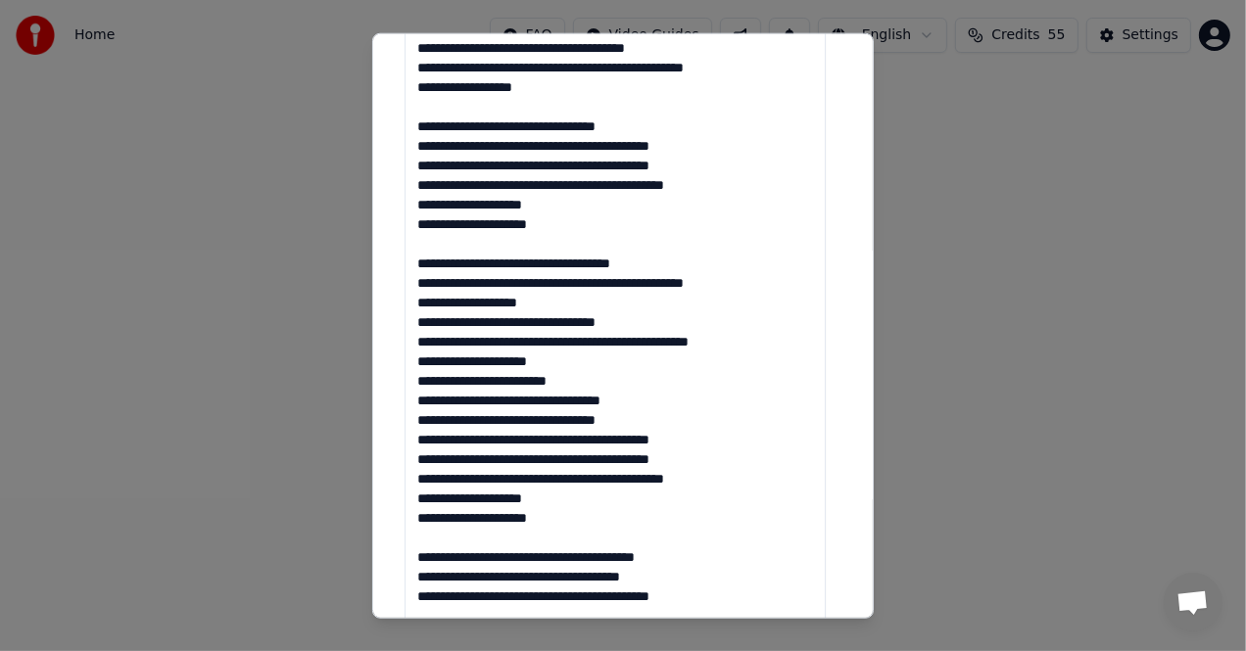
drag, startPoint x: 412, startPoint y: 383, endPoint x: 634, endPoint y: 402, distance: 222.1
click at [634, 402] on textarea at bounding box center [614, 498] width 421 height 1132
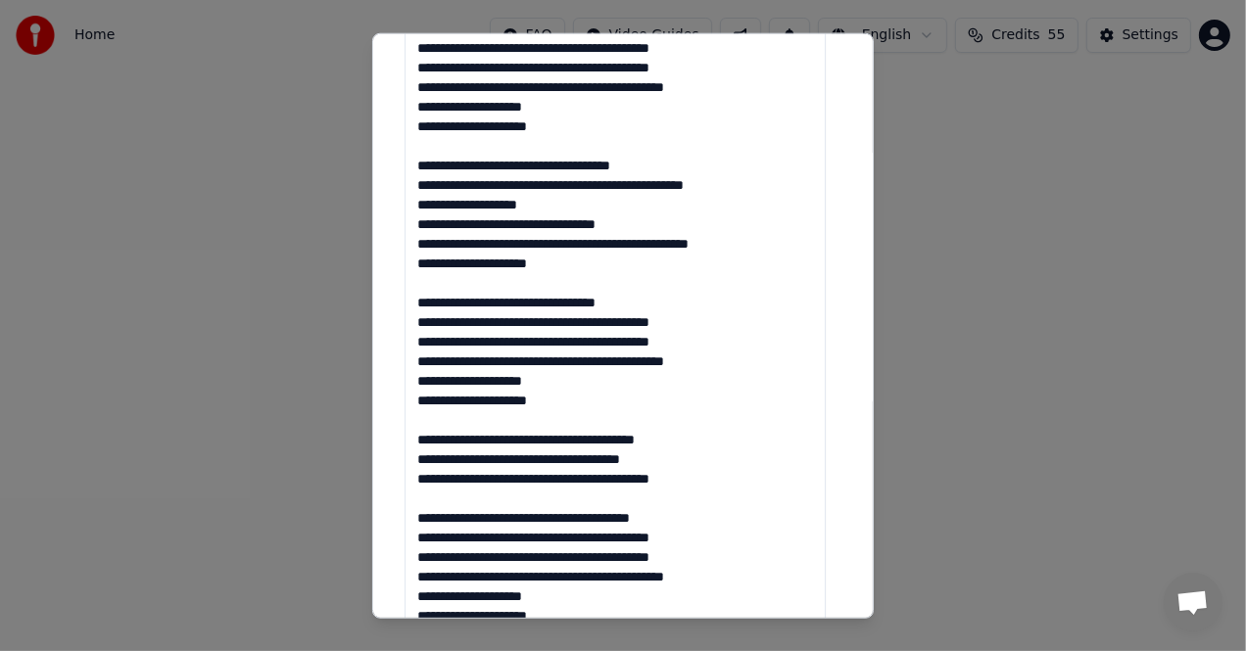
scroll to position [726, 0]
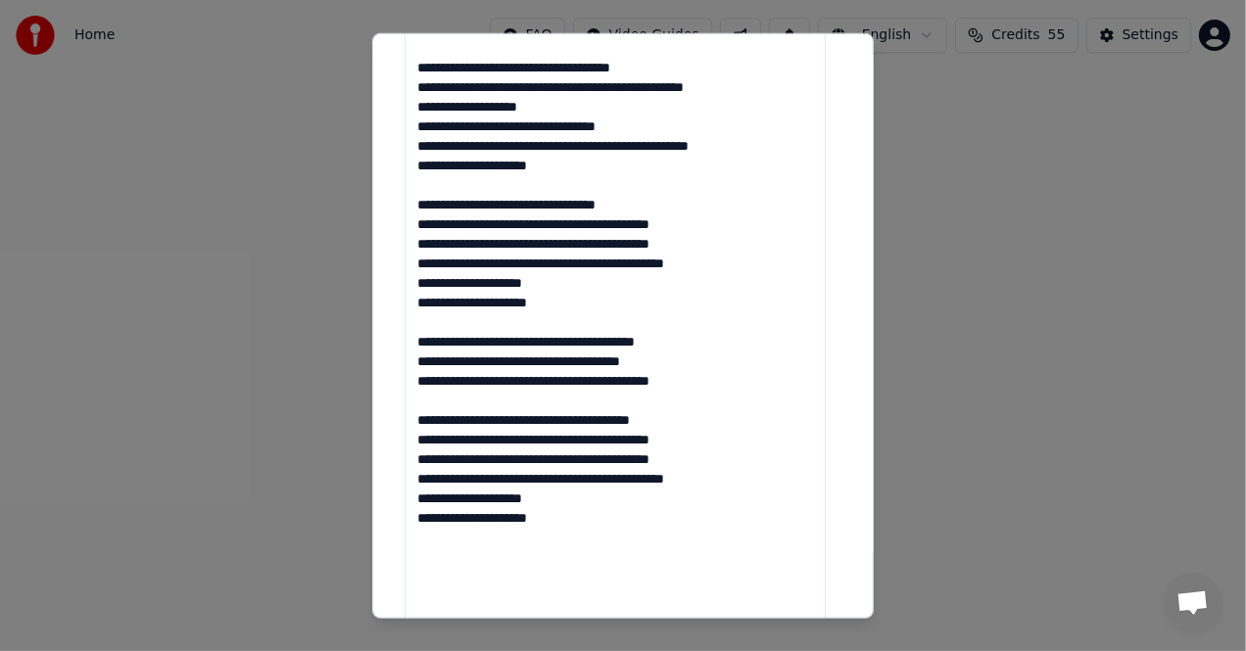
type textarea "**********"
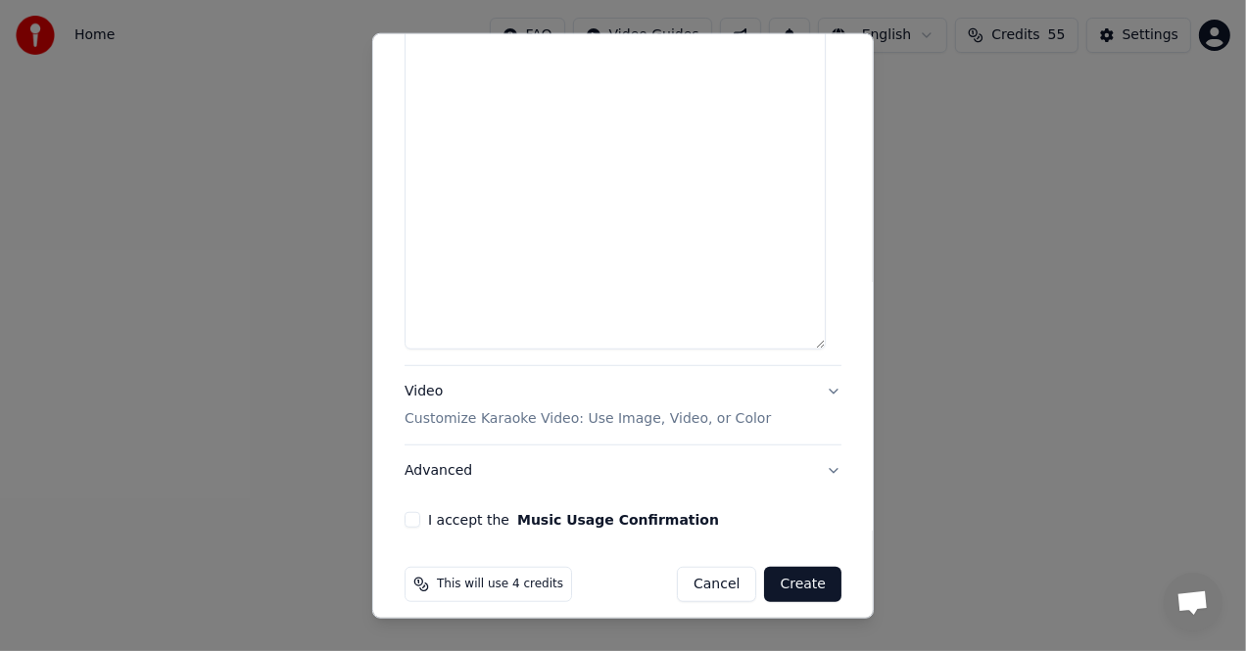
scroll to position [1259, 0]
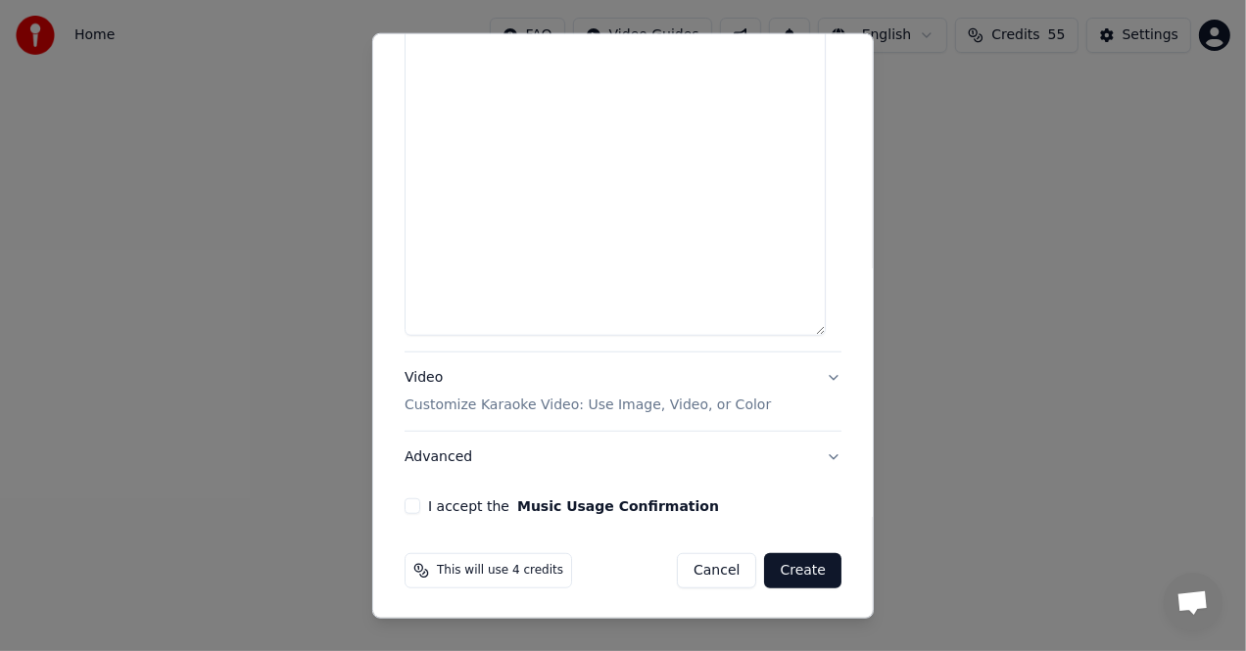
click at [414, 504] on button "I accept the Music Usage Confirmation" at bounding box center [412, 507] width 16 height 16
click at [788, 567] on button "Create" at bounding box center [802, 570] width 77 height 35
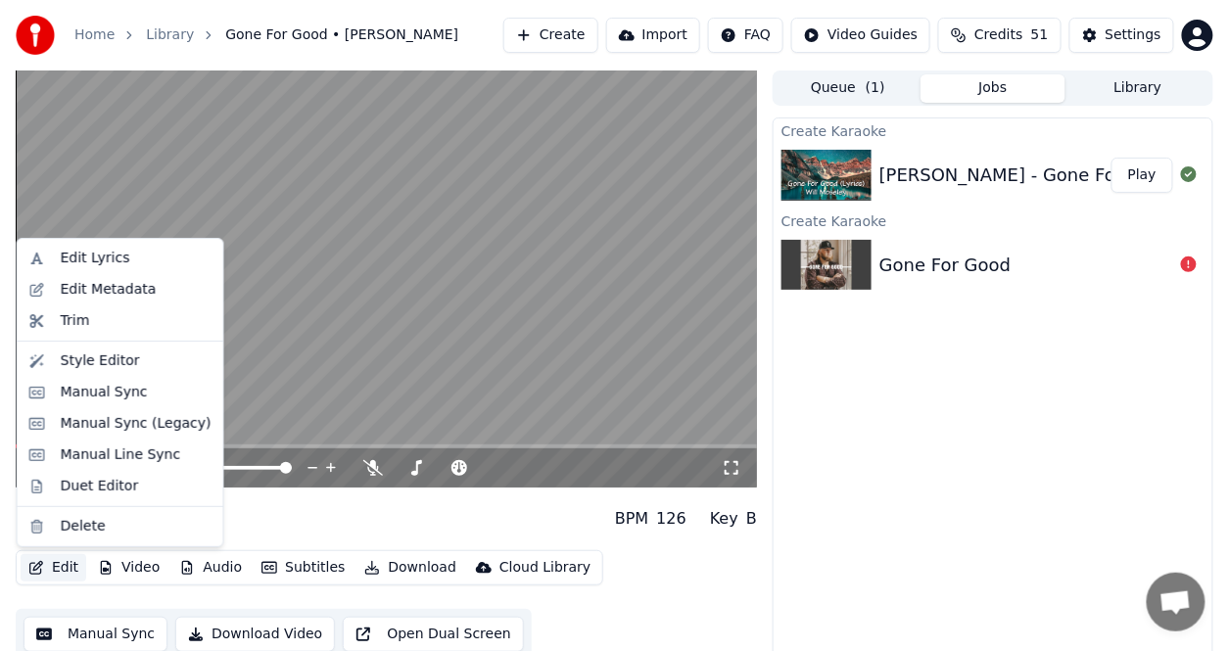
click at [65, 567] on button "Edit" at bounding box center [54, 567] width 66 height 27
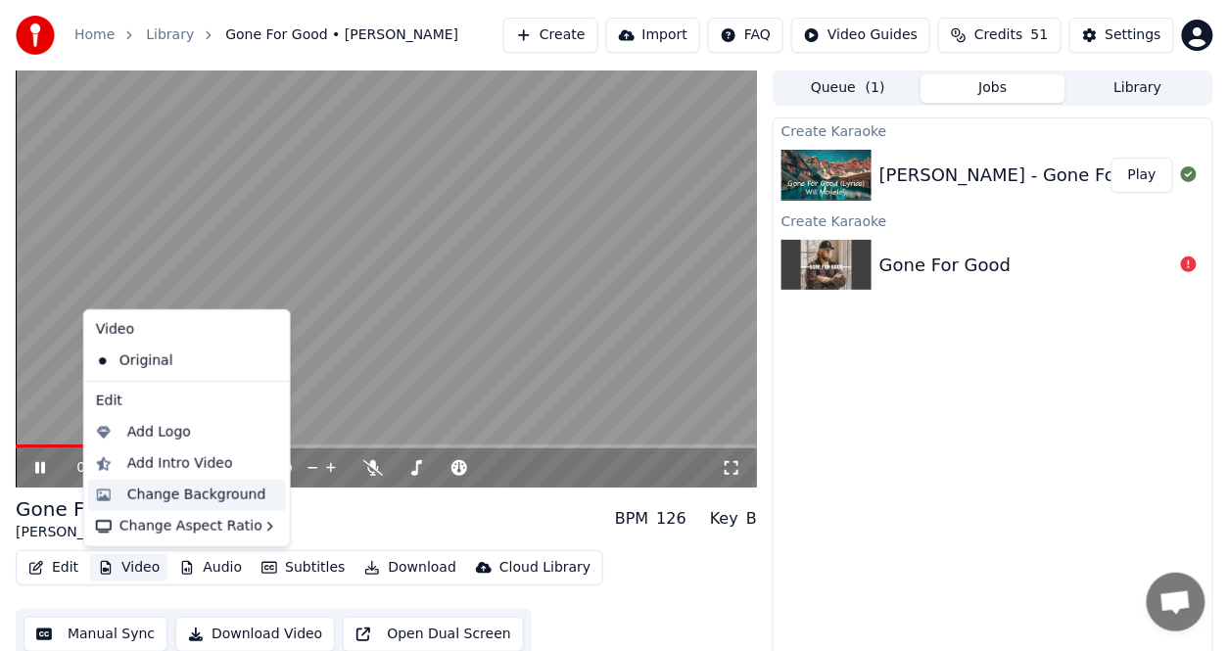
click at [171, 494] on div "Change Background" at bounding box center [196, 496] width 139 height 20
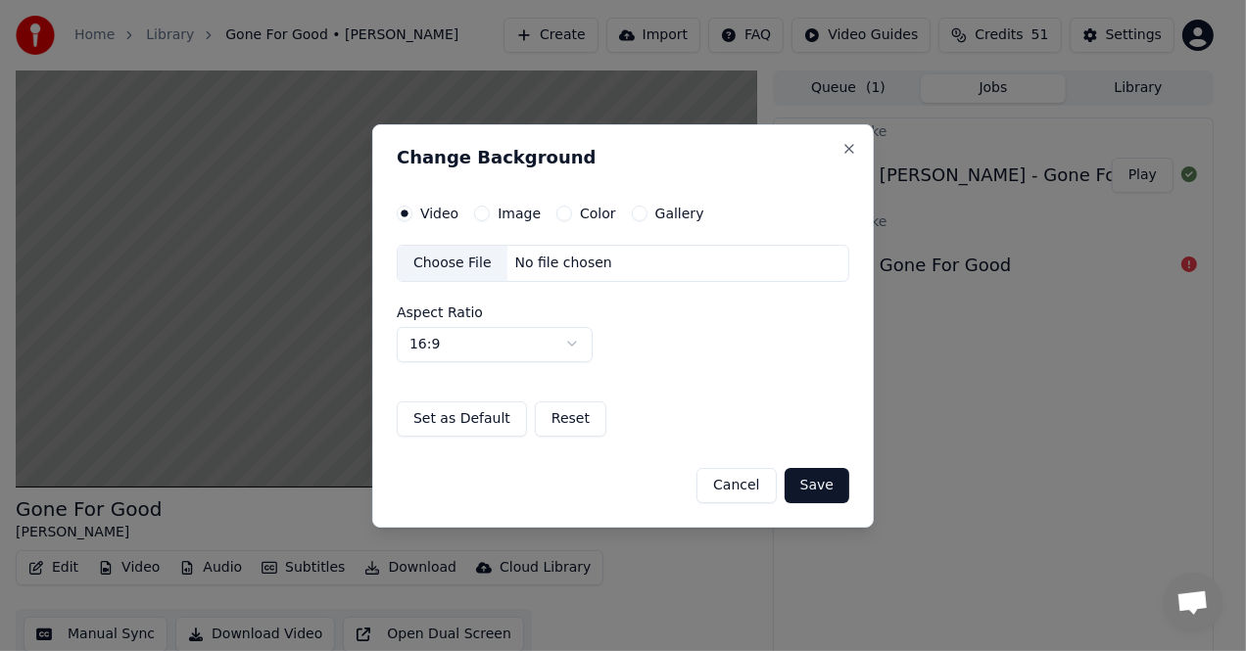
click at [515, 210] on label "Image" at bounding box center [519, 214] width 43 height 14
click at [490, 210] on button "Image" at bounding box center [482, 214] width 16 height 16
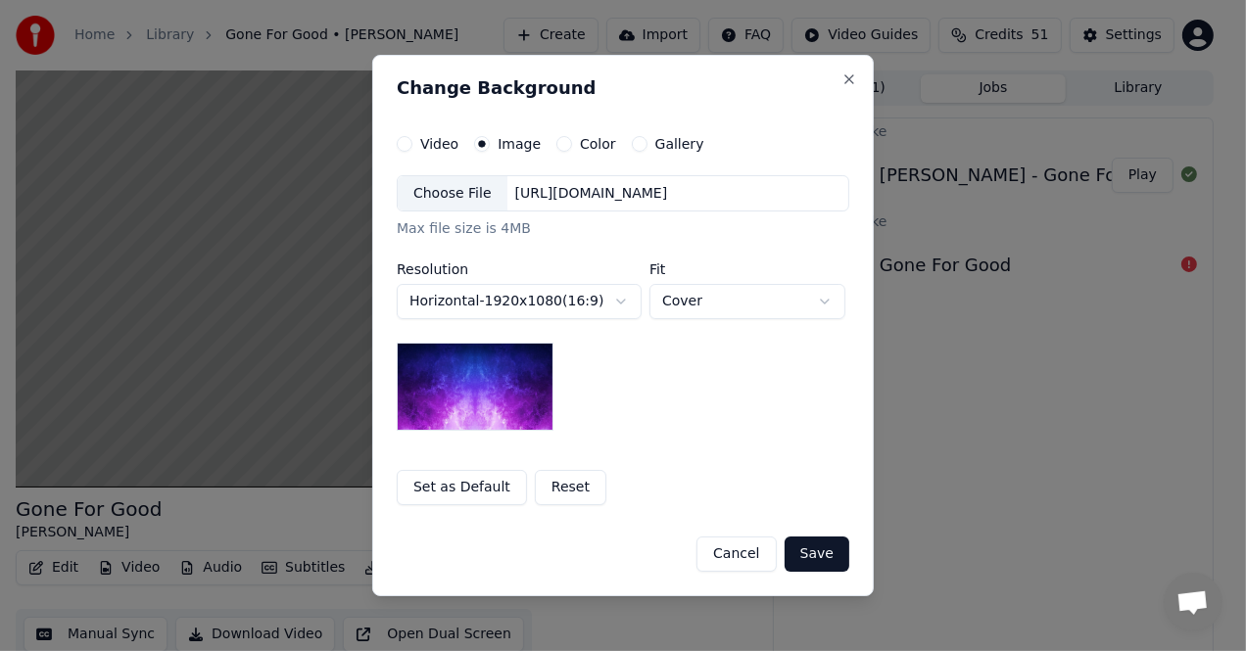
click at [582, 140] on label "Color" at bounding box center [598, 144] width 36 height 14
click at [572, 140] on button "Color" at bounding box center [564, 144] width 16 height 16
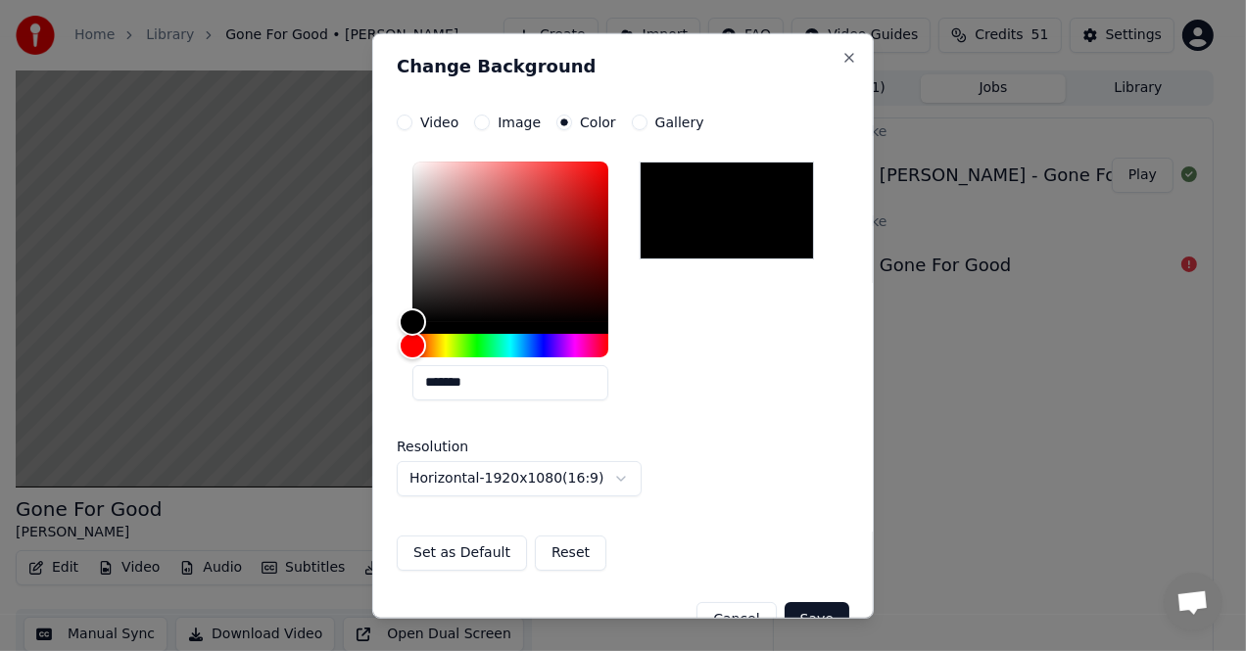
click at [673, 120] on label "Gallery" at bounding box center [679, 122] width 49 height 14
click at [647, 120] on button "Gallery" at bounding box center [640, 122] width 16 height 16
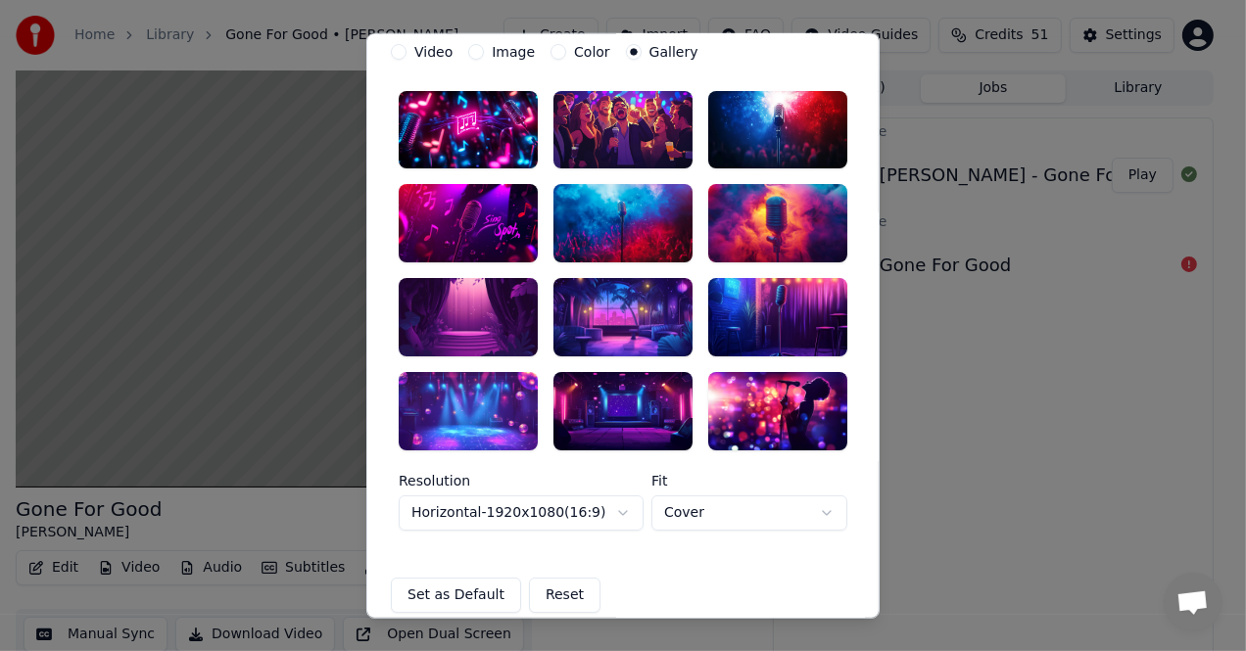
scroll to position [56, 0]
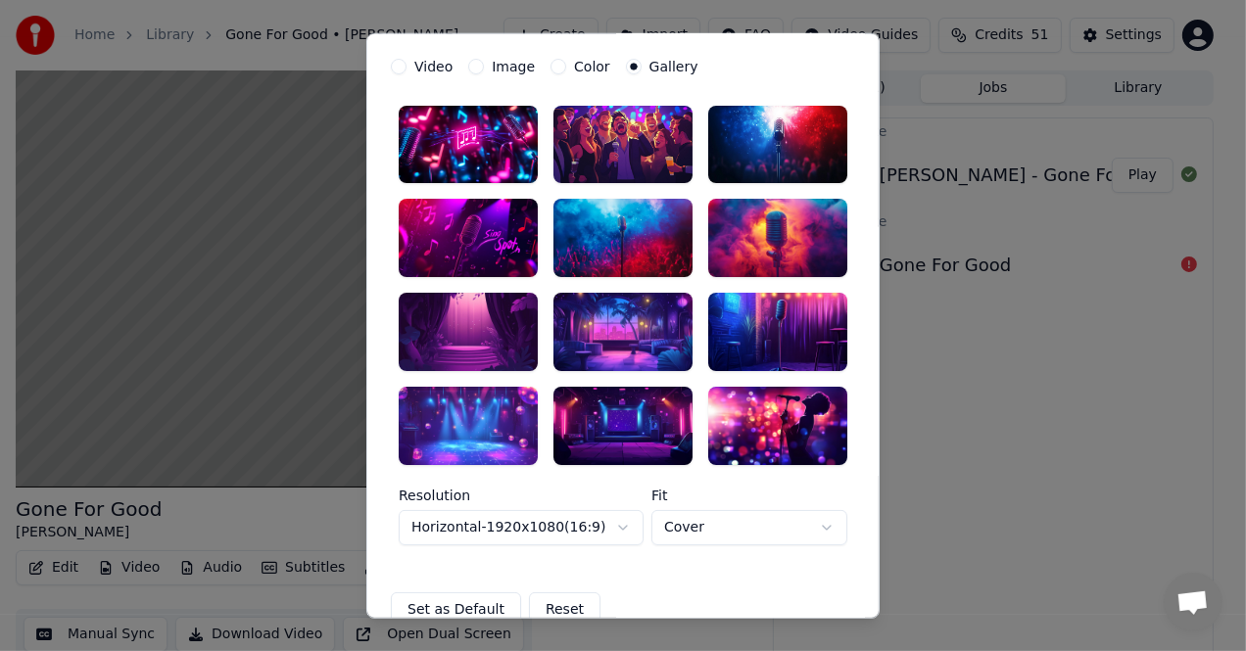
click at [724, 539] on body "**********" at bounding box center [614, 325] width 1229 height 651
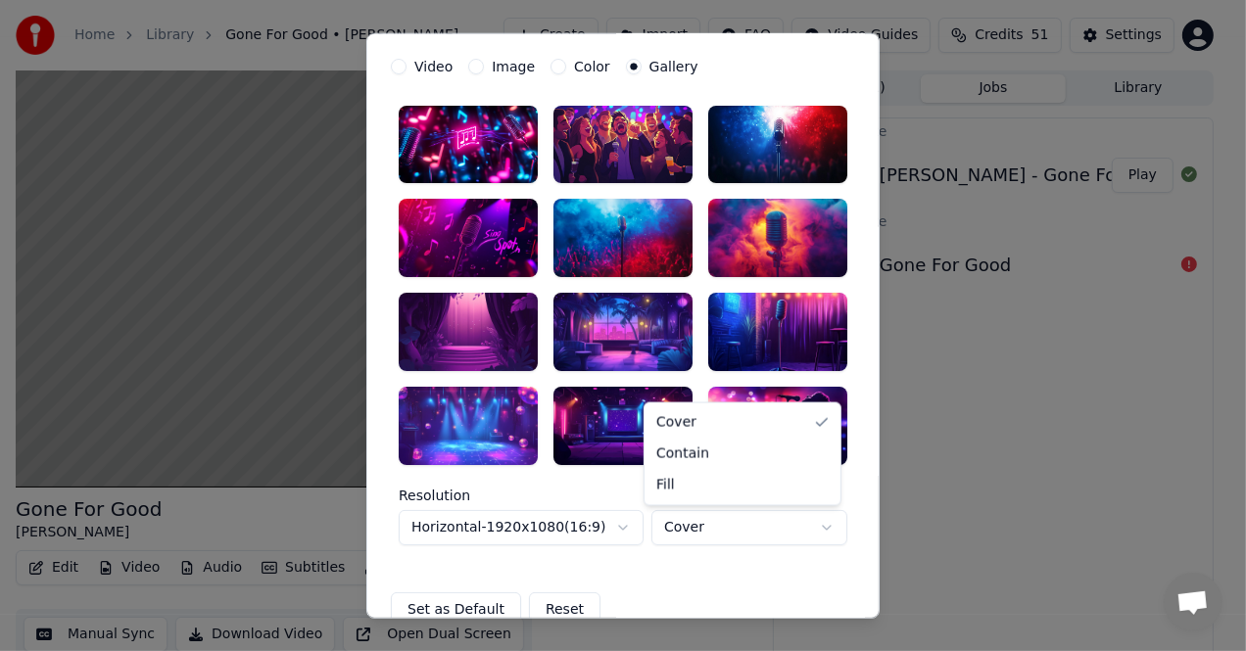
click at [724, 539] on body "**********" at bounding box center [614, 325] width 1229 height 651
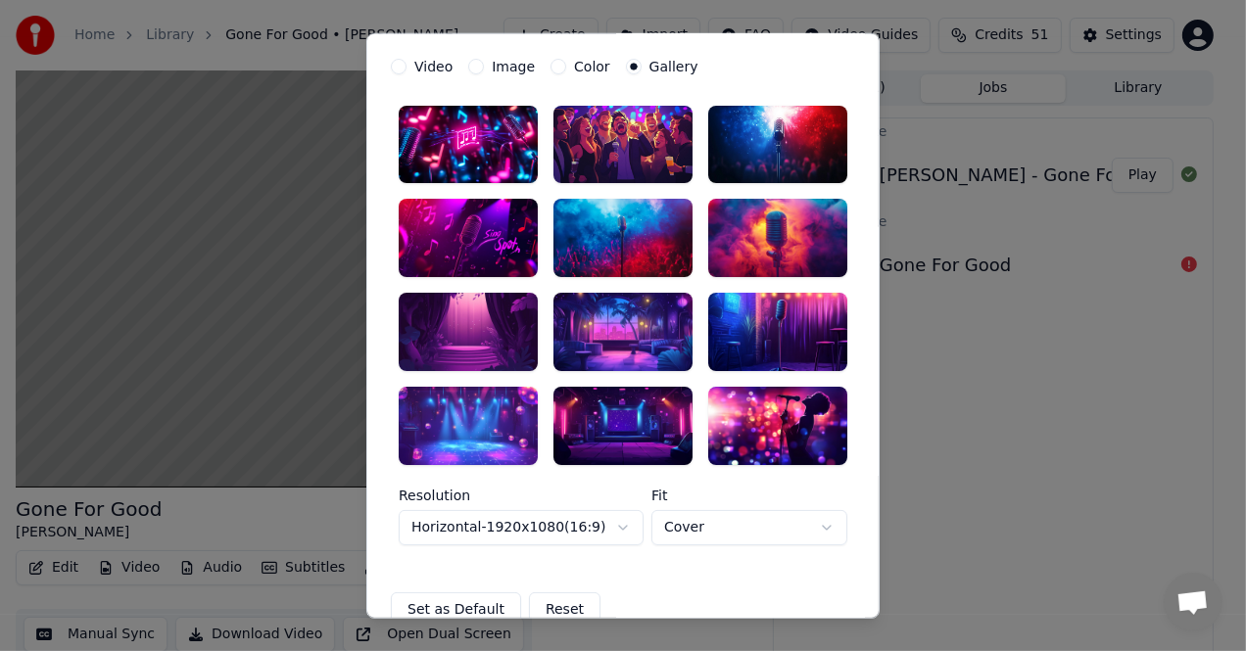
click at [632, 427] on div at bounding box center [622, 426] width 139 height 78
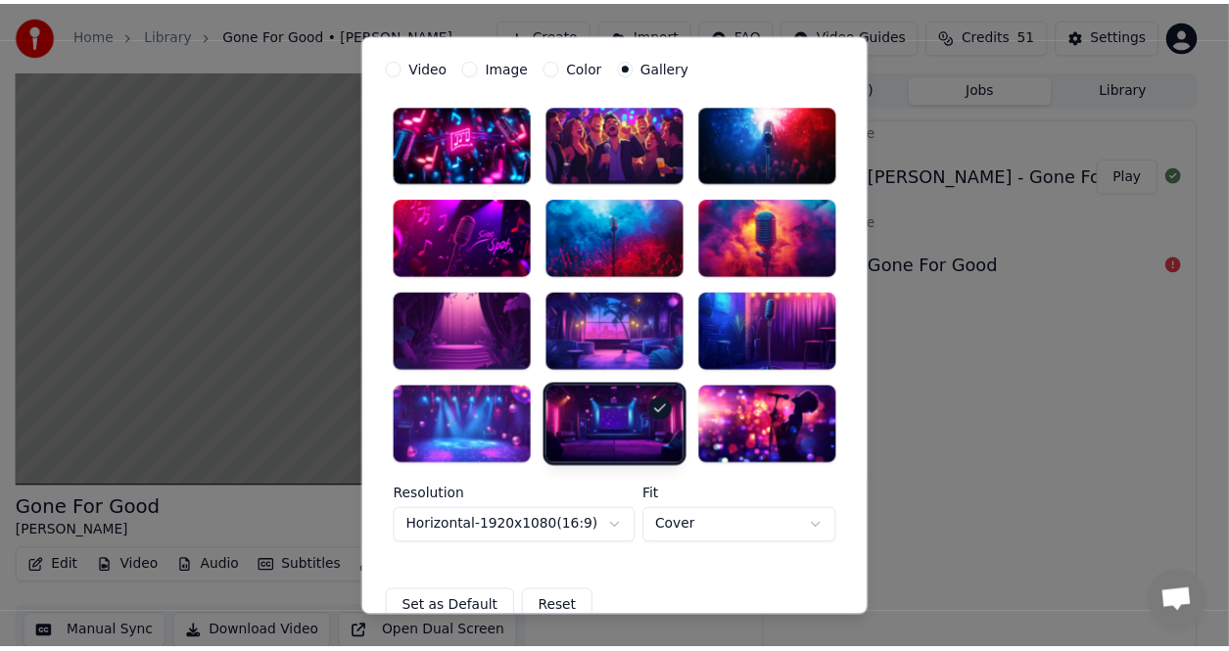
scroll to position [154, 0]
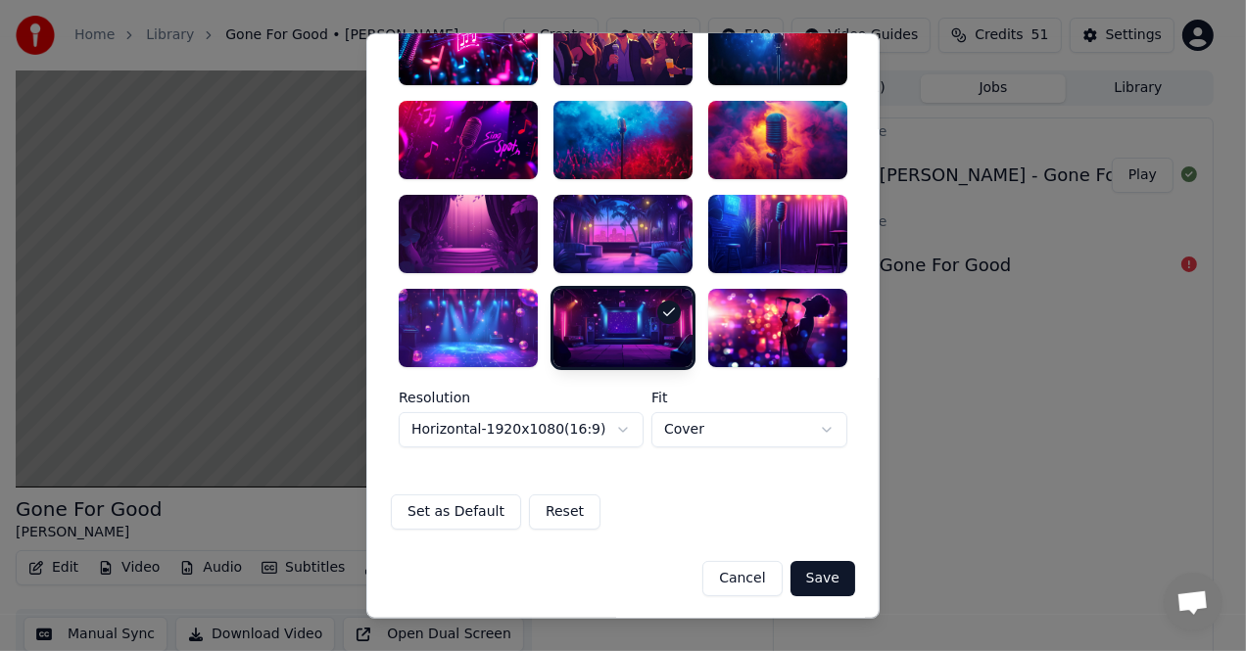
click at [812, 567] on button "Save" at bounding box center [822, 578] width 65 height 35
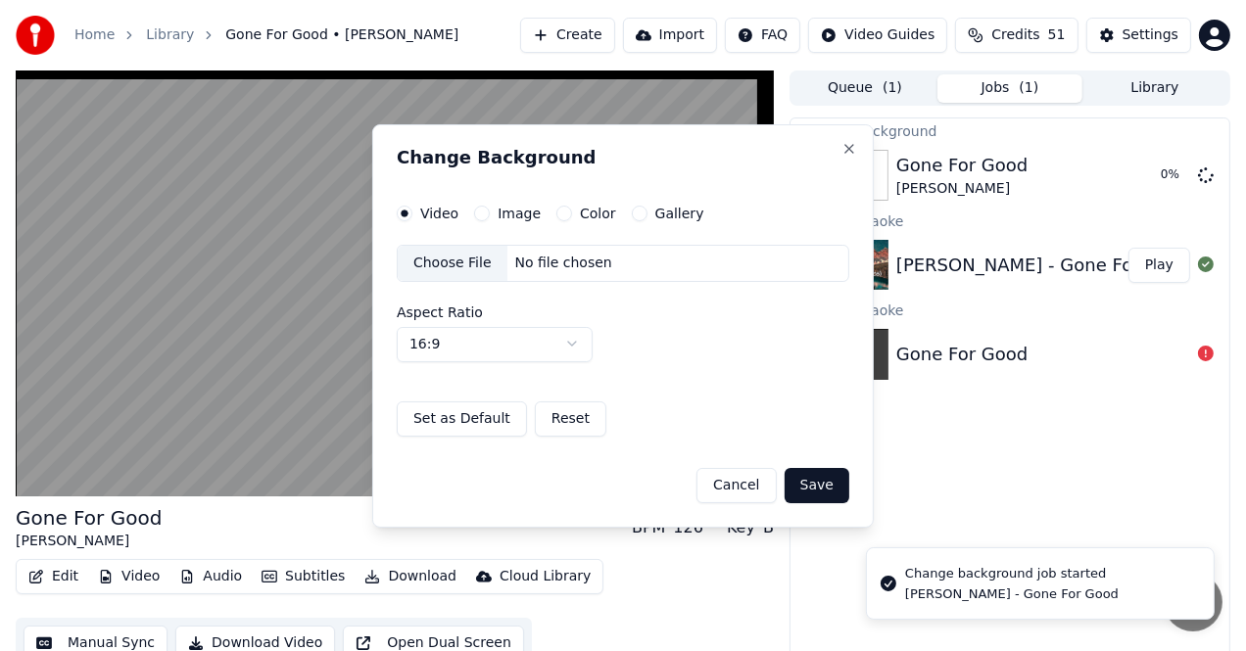
scroll to position [0, 0]
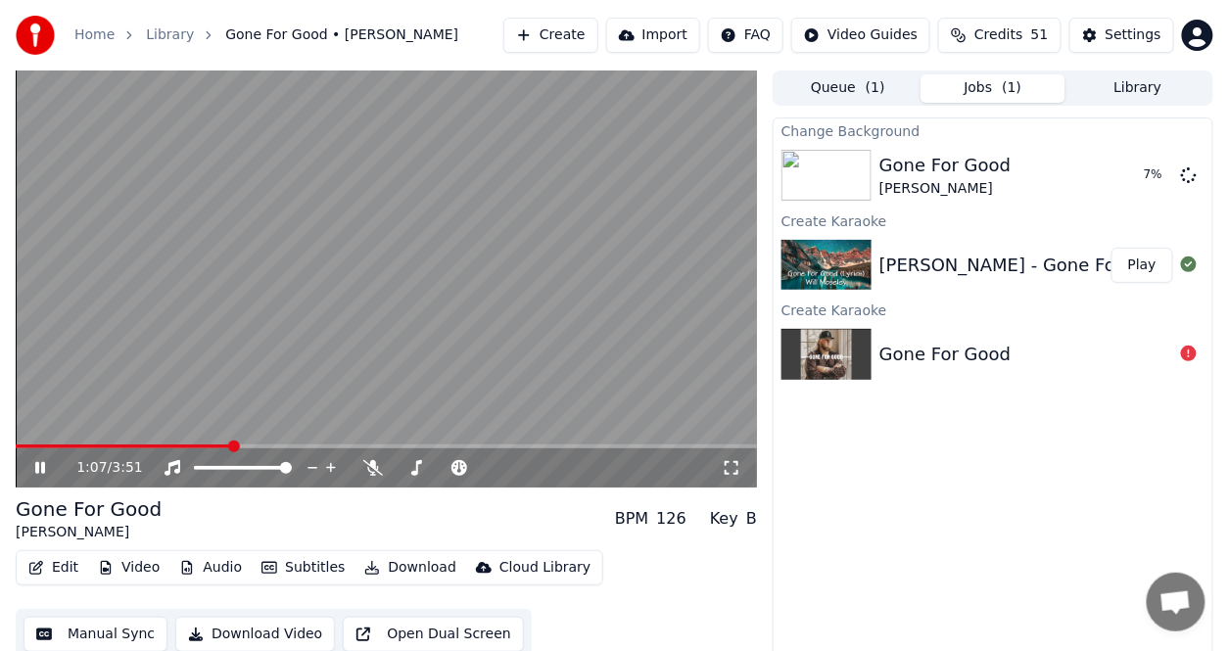
click at [155, 569] on button "Video" at bounding box center [128, 567] width 77 height 27
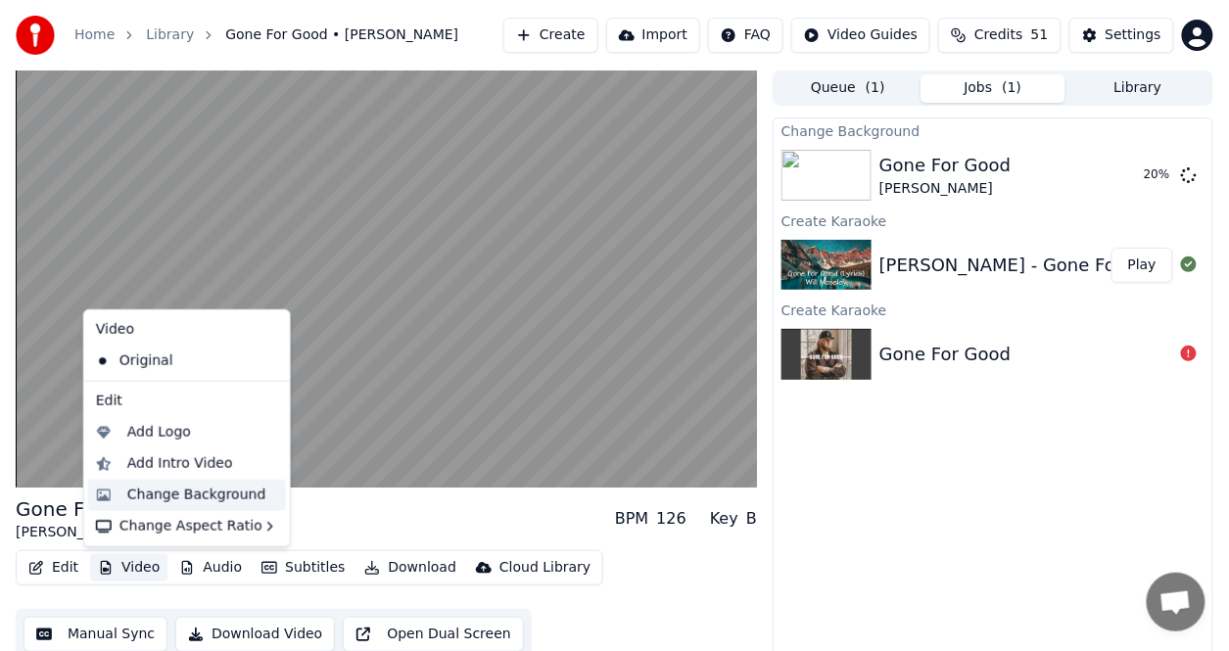
click at [170, 494] on div "Change Background" at bounding box center [196, 496] width 139 height 20
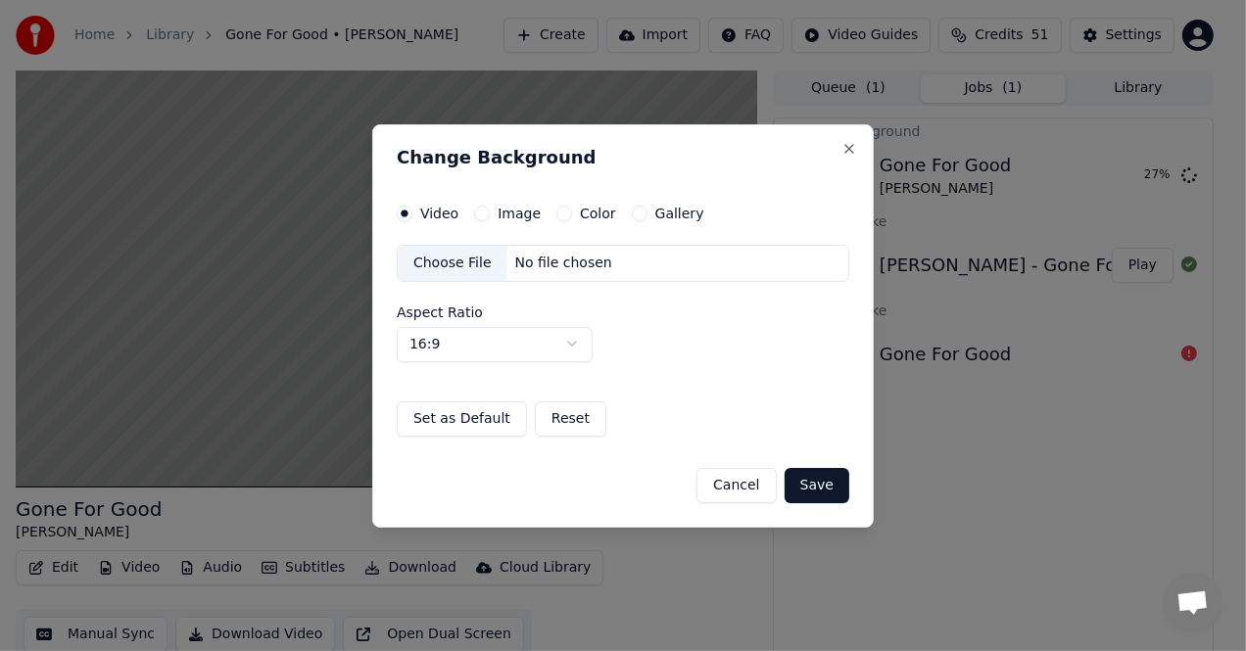
click at [519, 211] on label "Image" at bounding box center [519, 214] width 43 height 14
click at [490, 211] on button "Image" at bounding box center [482, 214] width 16 height 16
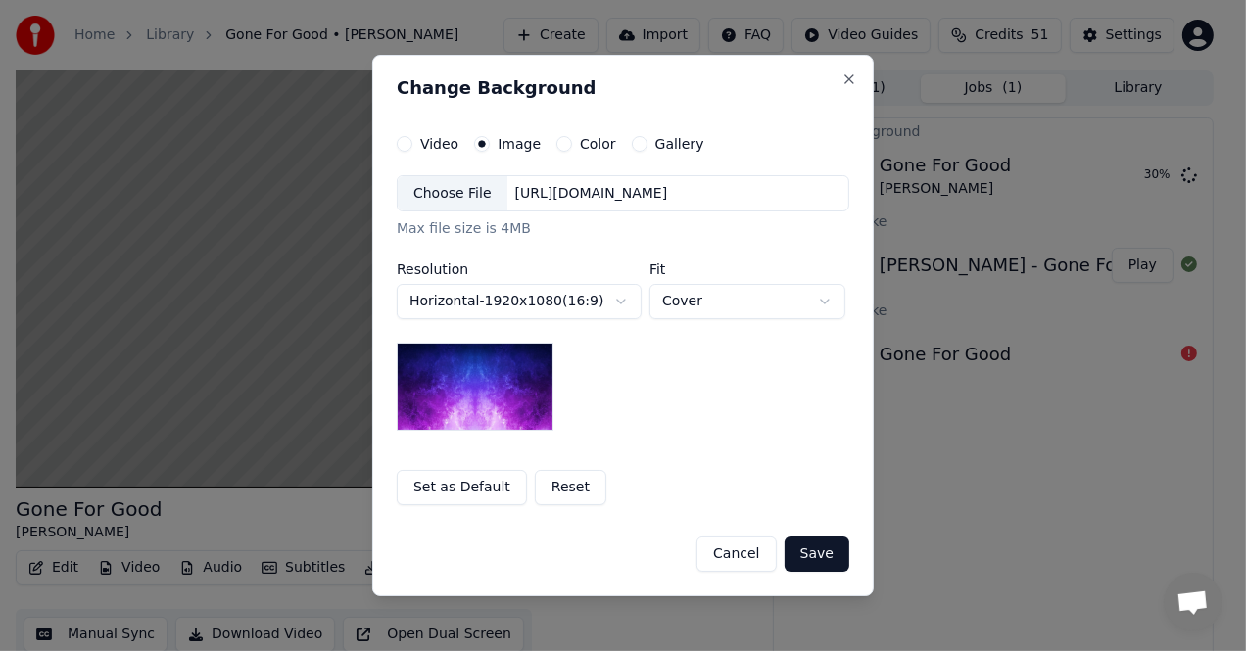
click at [591, 146] on label "Color" at bounding box center [598, 144] width 36 height 14
click at [572, 146] on button "Color" at bounding box center [564, 144] width 16 height 16
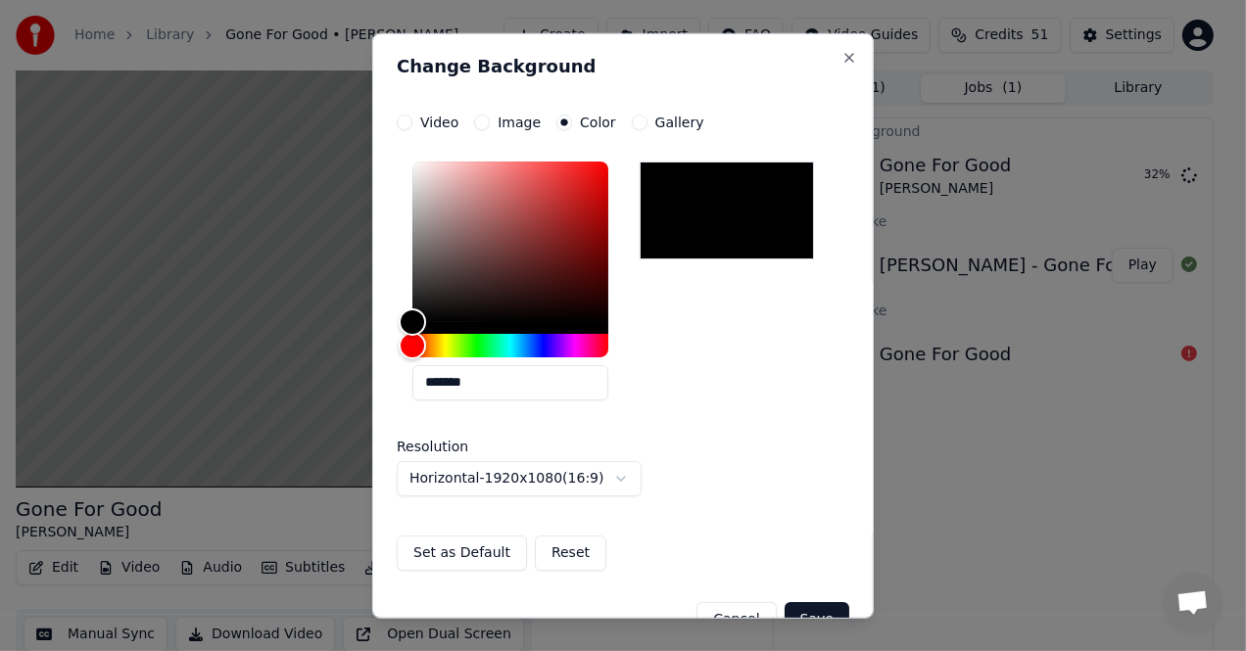
click at [662, 126] on label "Gallery" at bounding box center [679, 122] width 49 height 14
click at [647, 126] on button "Gallery" at bounding box center [640, 122] width 16 height 16
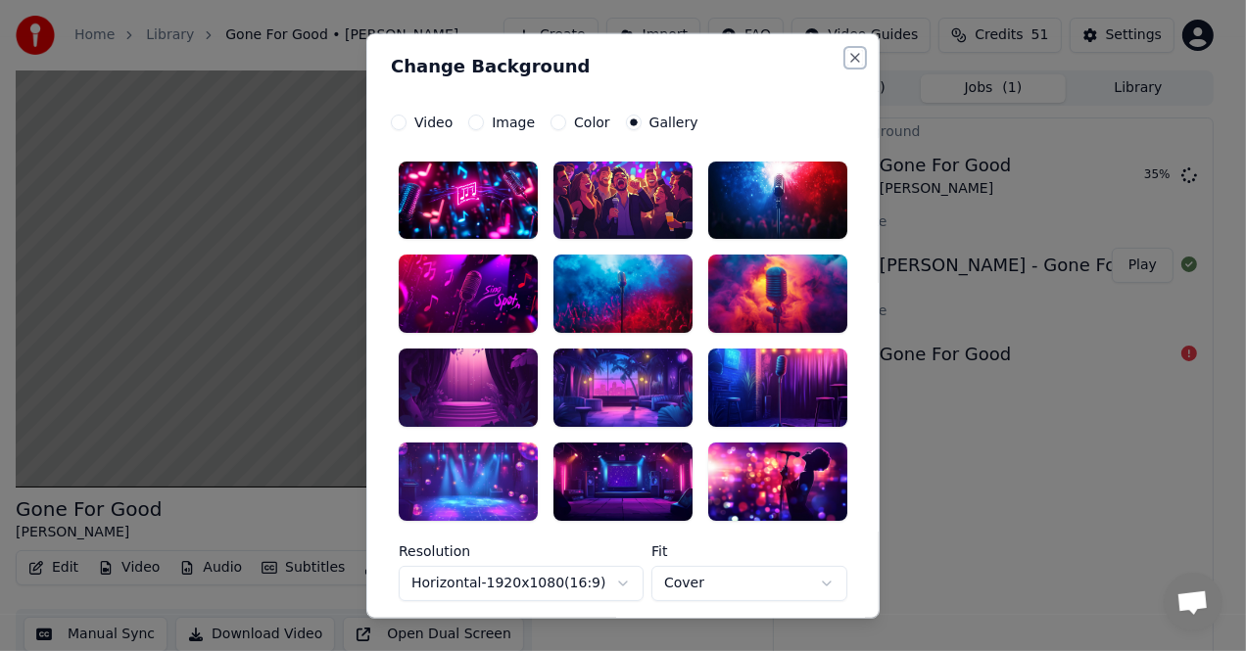
click at [847, 61] on button "Close" at bounding box center [855, 57] width 16 height 16
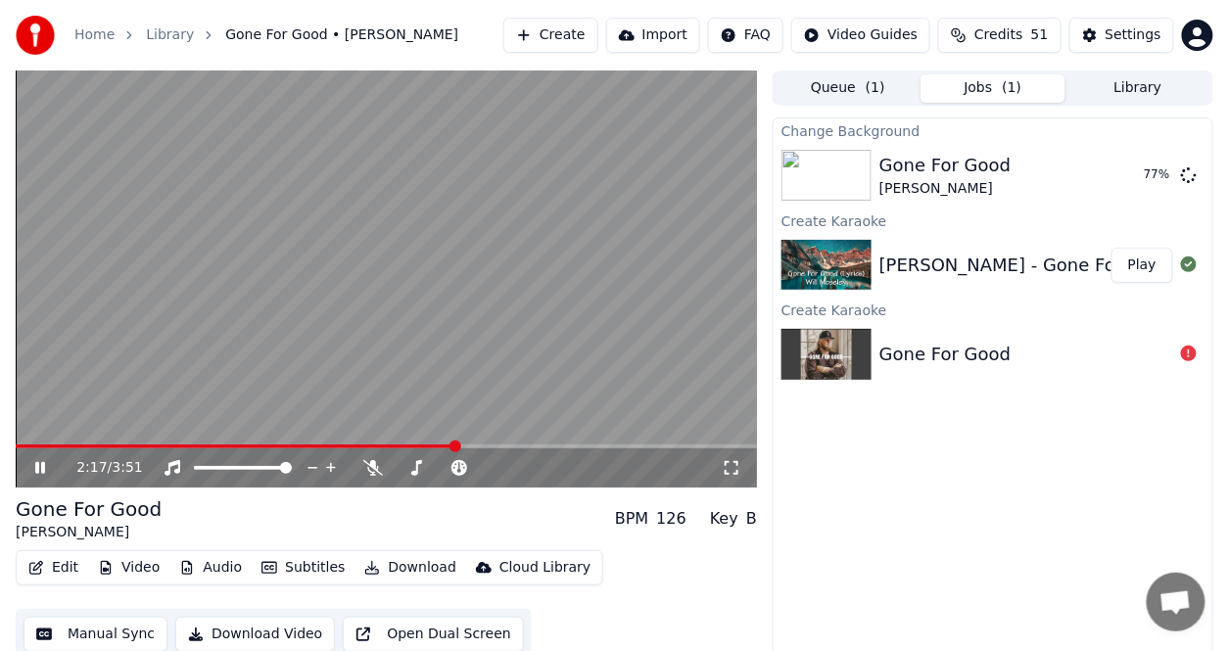
click at [36, 467] on icon at bounding box center [40, 468] width 10 height 12
click at [1136, 179] on button "Play" at bounding box center [1143, 175] width 62 height 35
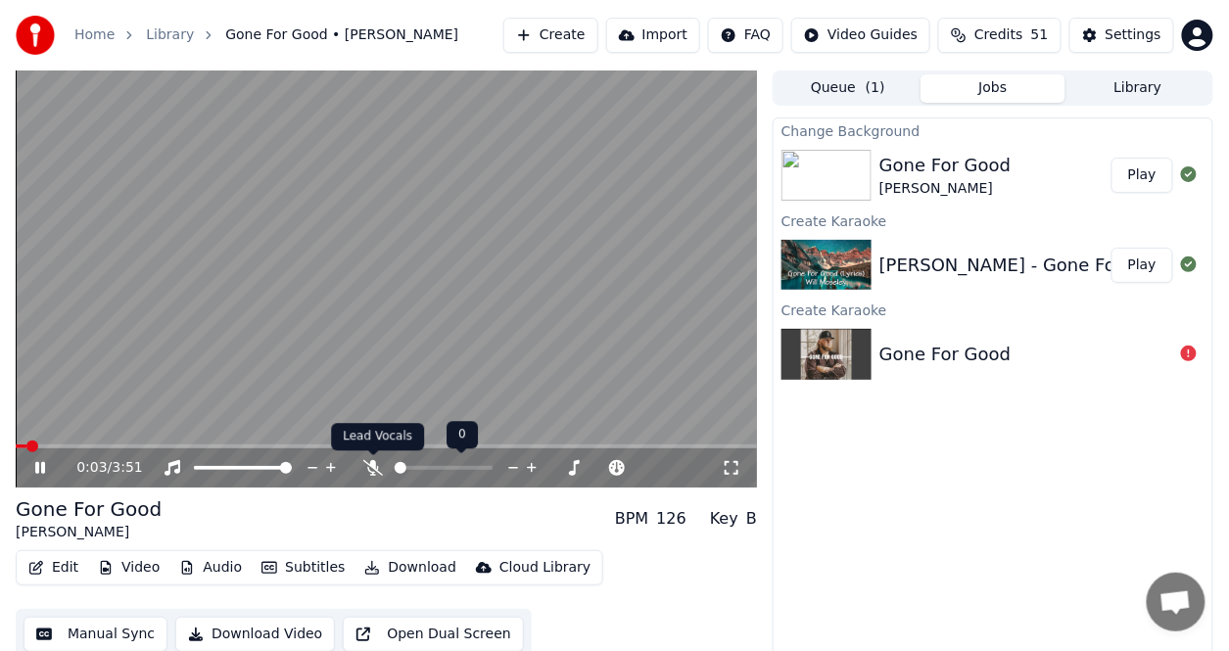
click at [376, 468] on icon at bounding box center [373, 468] width 20 height 16
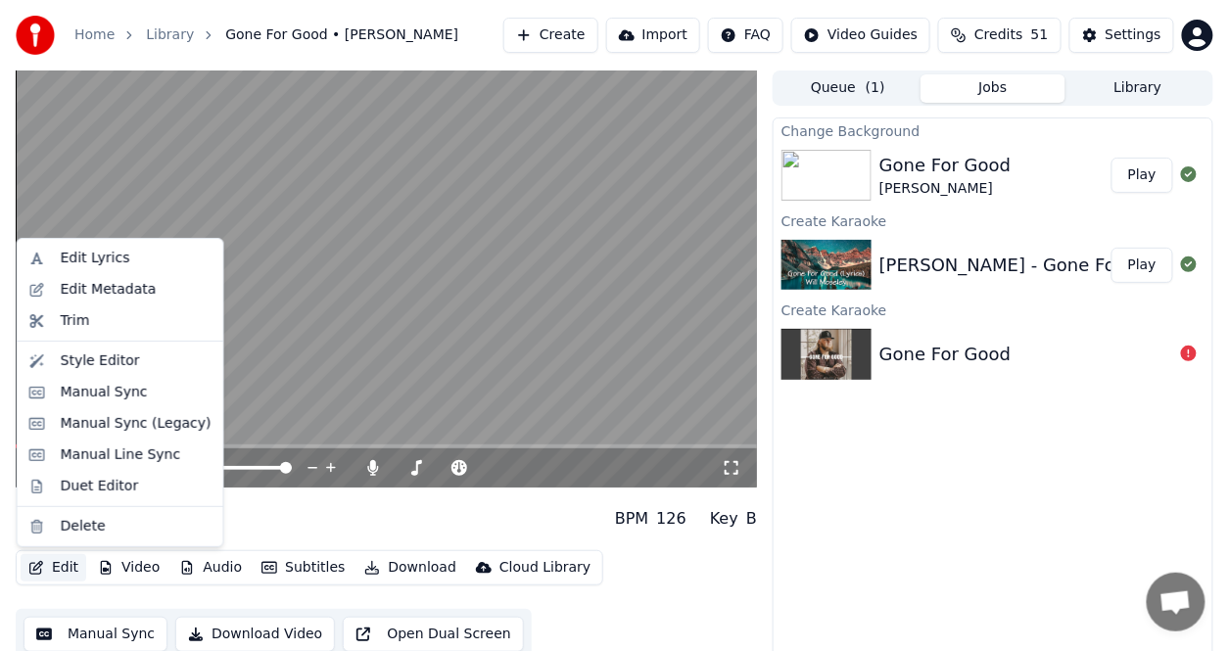
click at [61, 570] on button "Edit" at bounding box center [54, 567] width 66 height 27
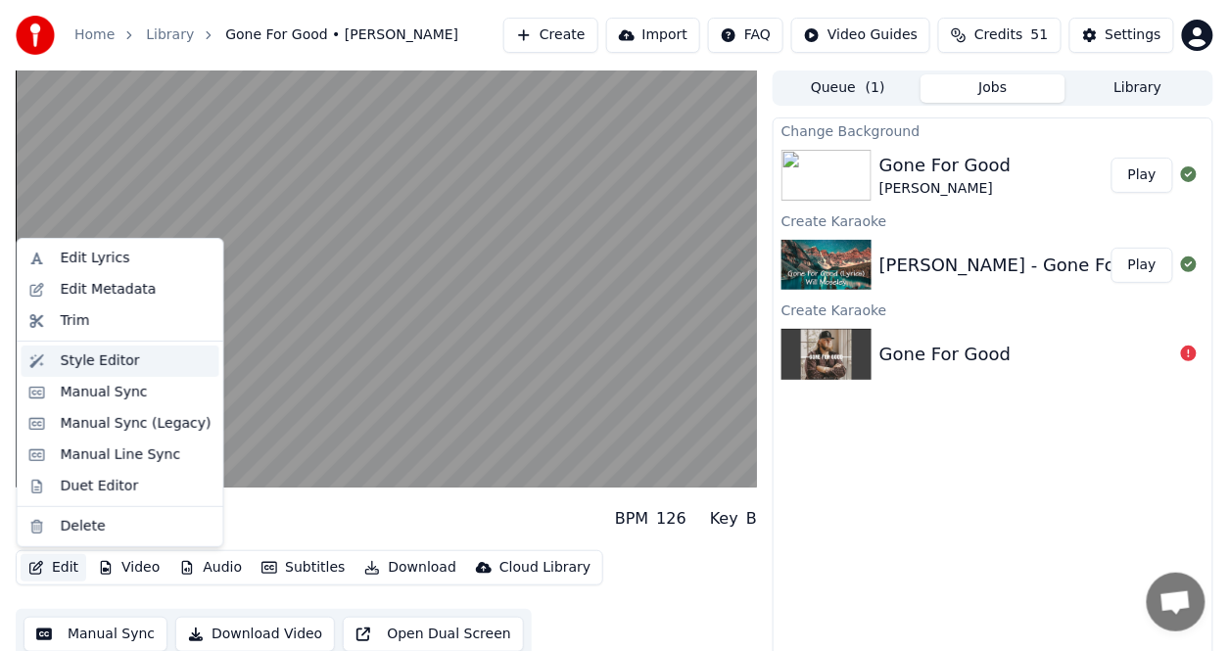
click at [98, 358] on div "Style Editor" at bounding box center [100, 362] width 79 height 20
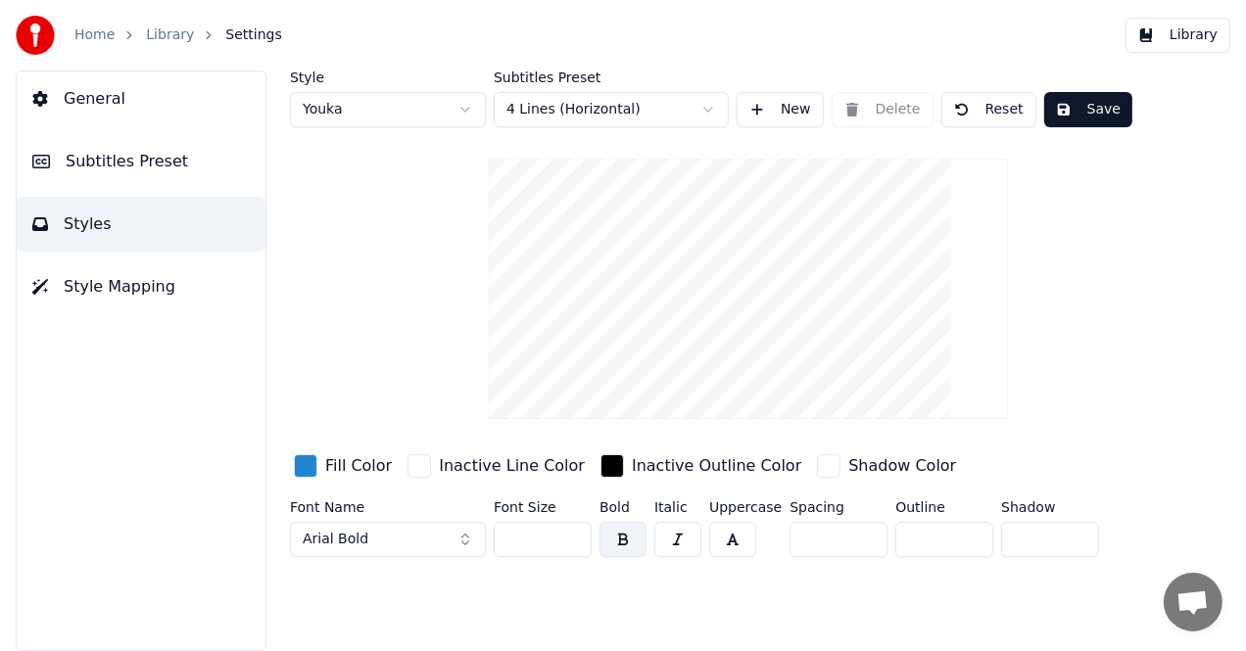
click at [303, 471] on div "button" at bounding box center [306, 466] width 24 height 24
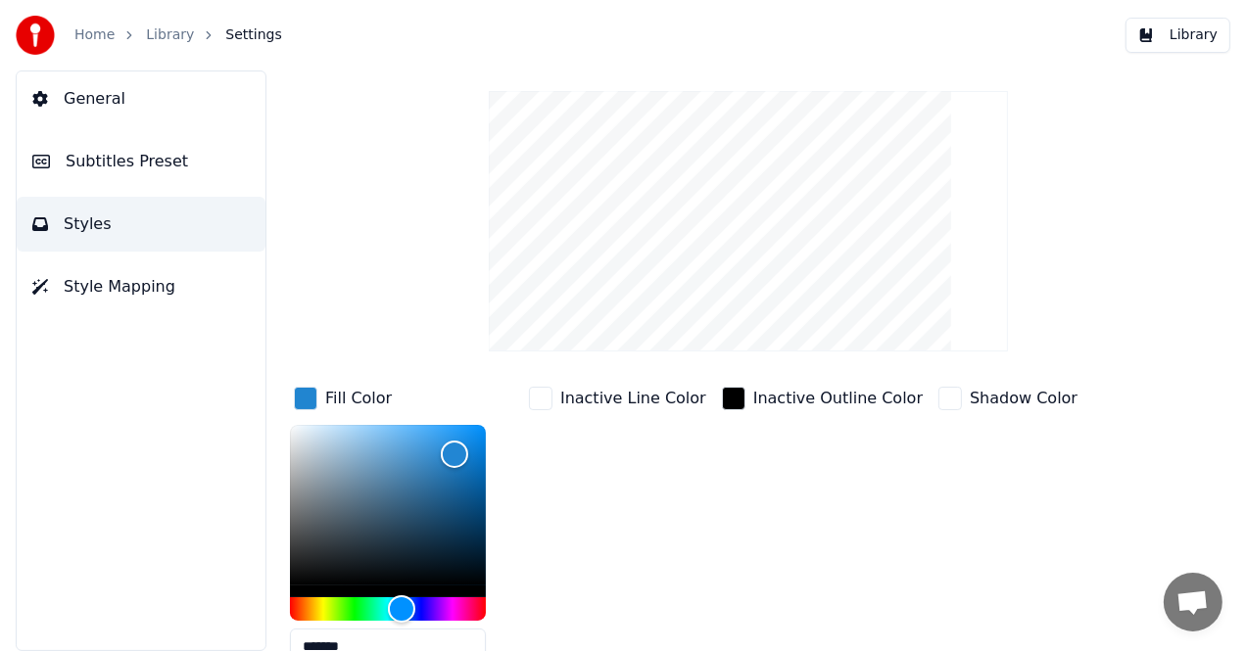
scroll to position [98, 0]
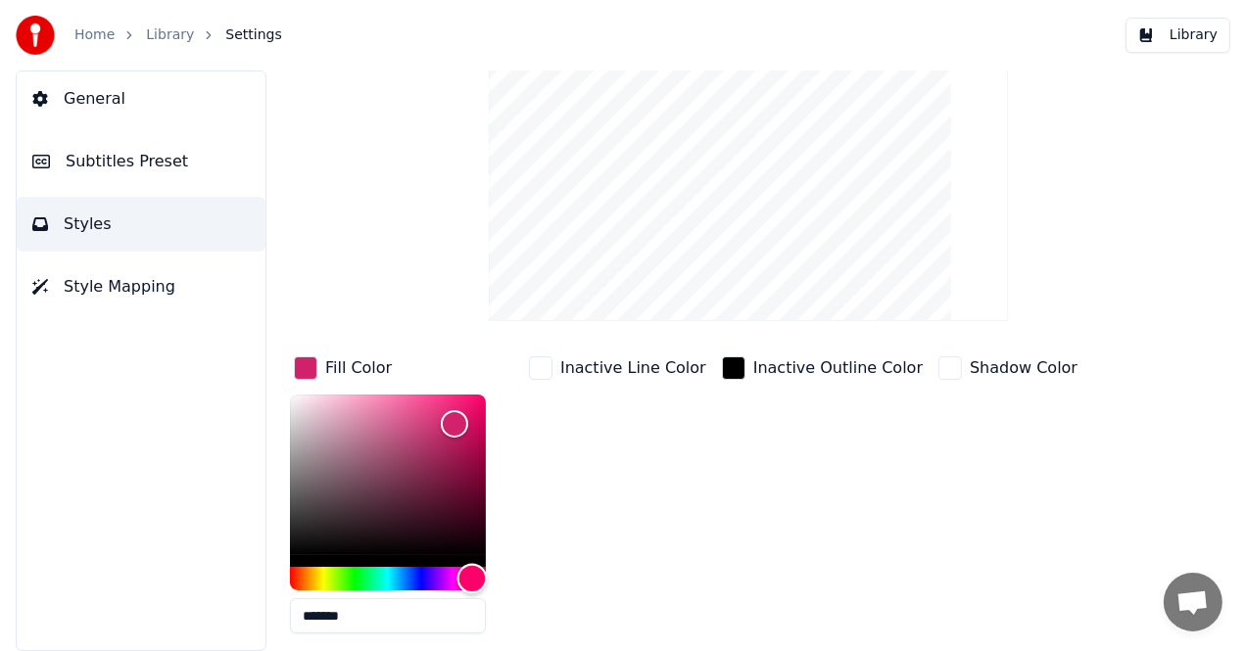
click at [472, 577] on div "Hue" at bounding box center [388, 579] width 196 height 24
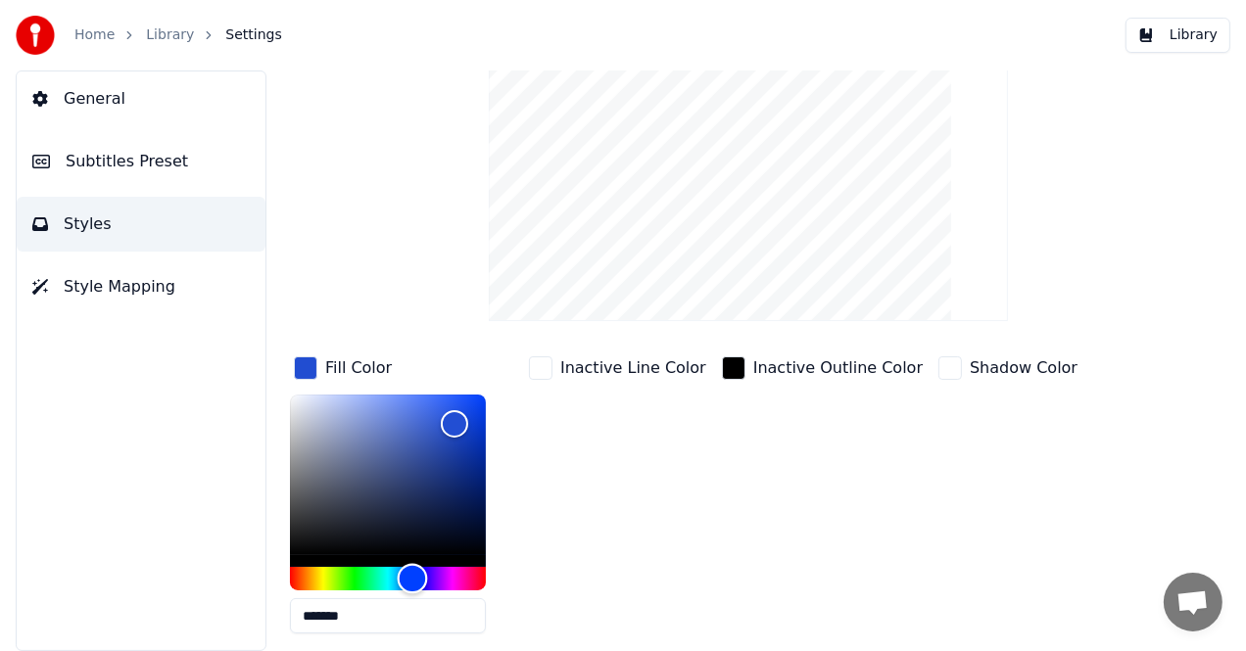
click at [412, 575] on div "Hue" at bounding box center [388, 579] width 196 height 24
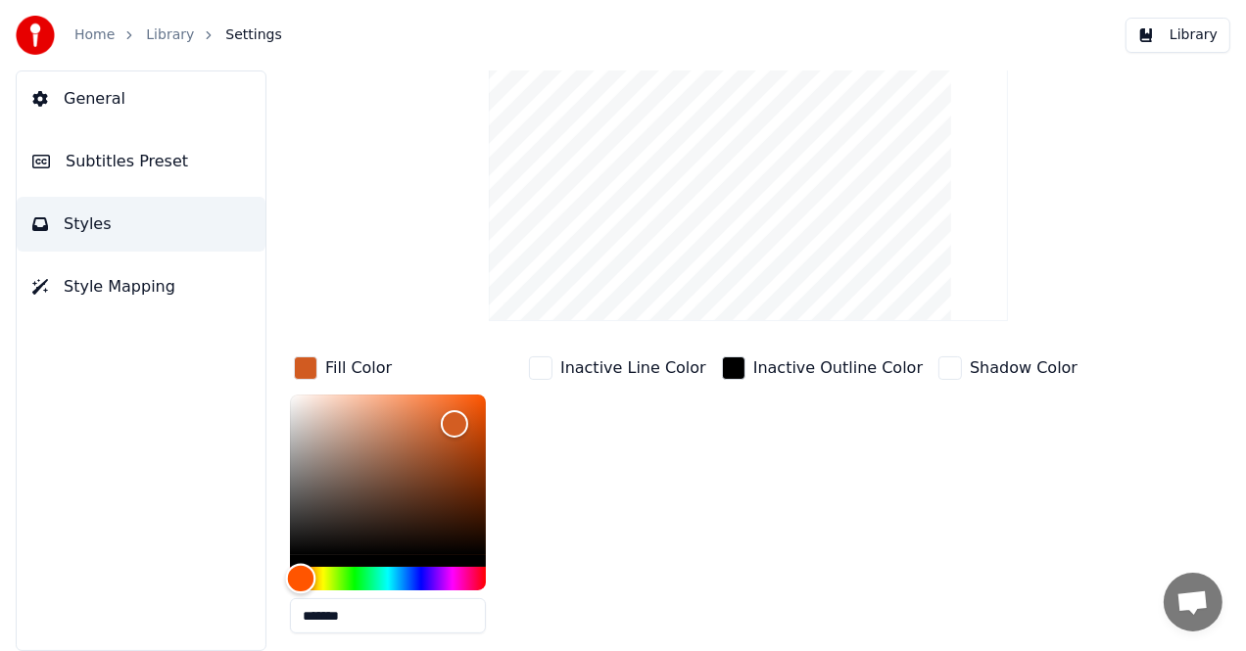
click at [301, 578] on div "Hue" at bounding box center [388, 579] width 196 height 24
click at [324, 581] on div "Hue" at bounding box center [388, 579] width 196 height 24
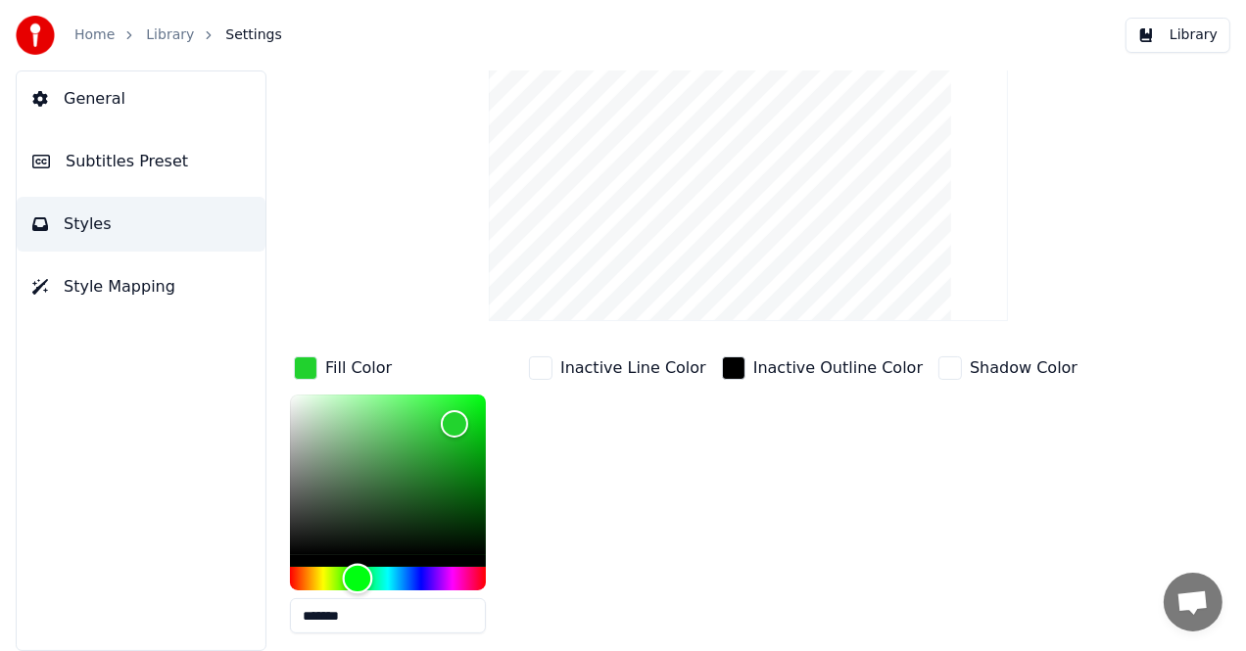
click at [357, 580] on div "Hue" at bounding box center [388, 579] width 196 height 24
click at [637, 366] on div "Inactive Line Color" at bounding box center [633, 369] width 146 height 24
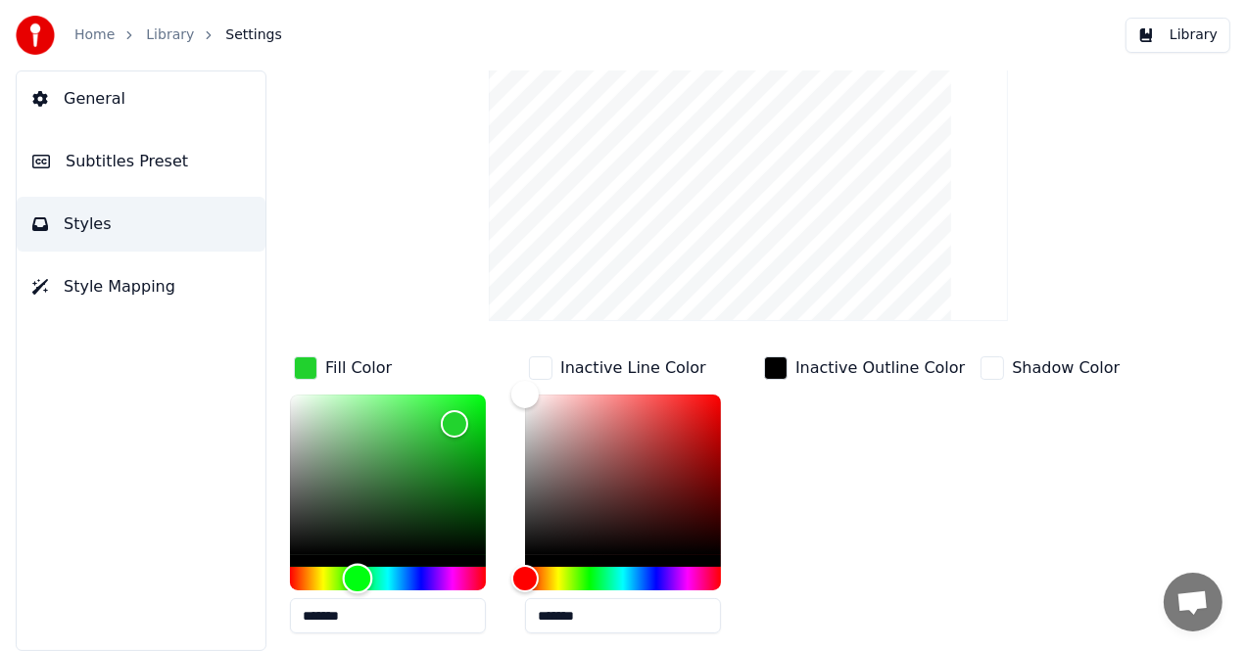
type input "*******"
click at [388, 577] on div "Hue" at bounding box center [388, 579] width 196 height 24
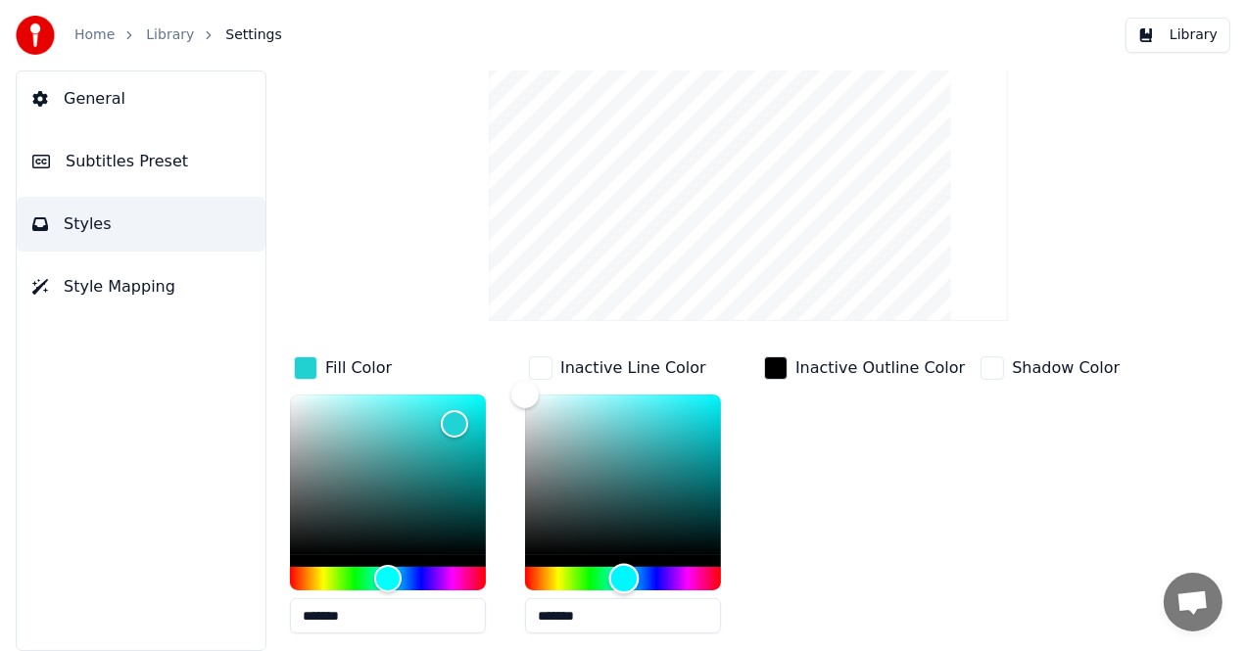
drag, startPoint x: 517, startPoint y: 575, endPoint x: 624, endPoint y: 589, distance: 107.6
click at [624, 589] on div "Hue" at bounding box center [624, 579] width 30 height 30
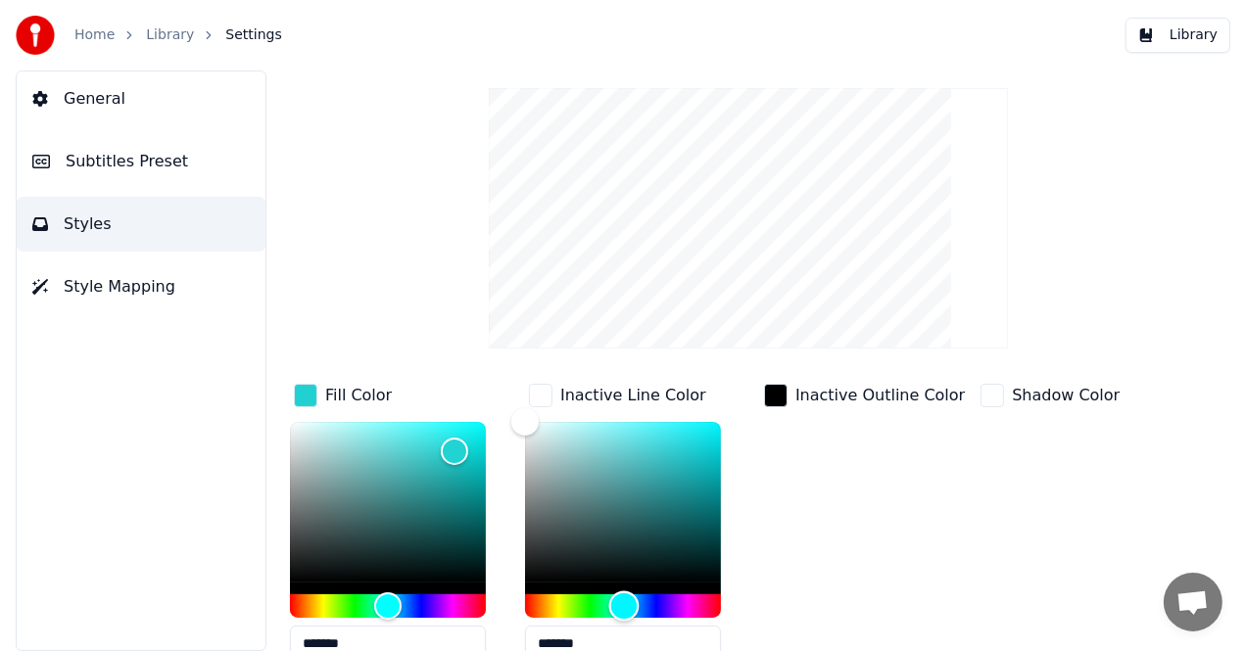
scroll to position [0, 0]
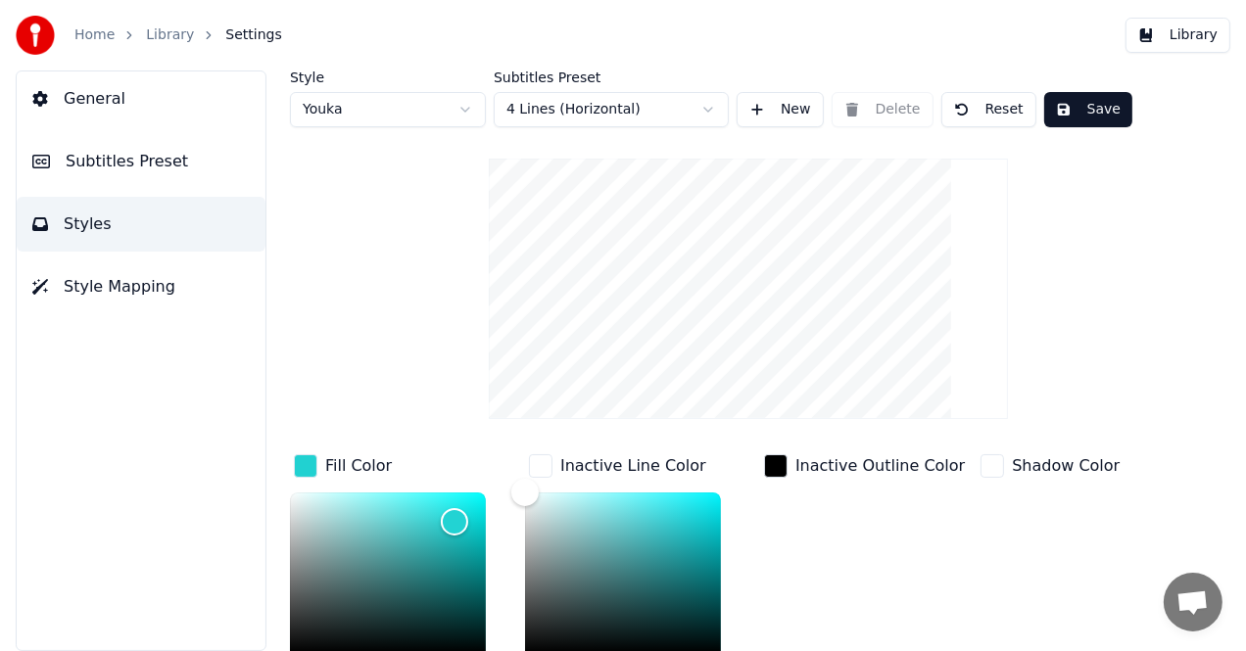
click at [1073, 108] on button "Save" at bounding box center [1088, 109] width 88 height 35
click at [103, 35] on link "Home" at bounding box center [94, 35] width 40 height 20
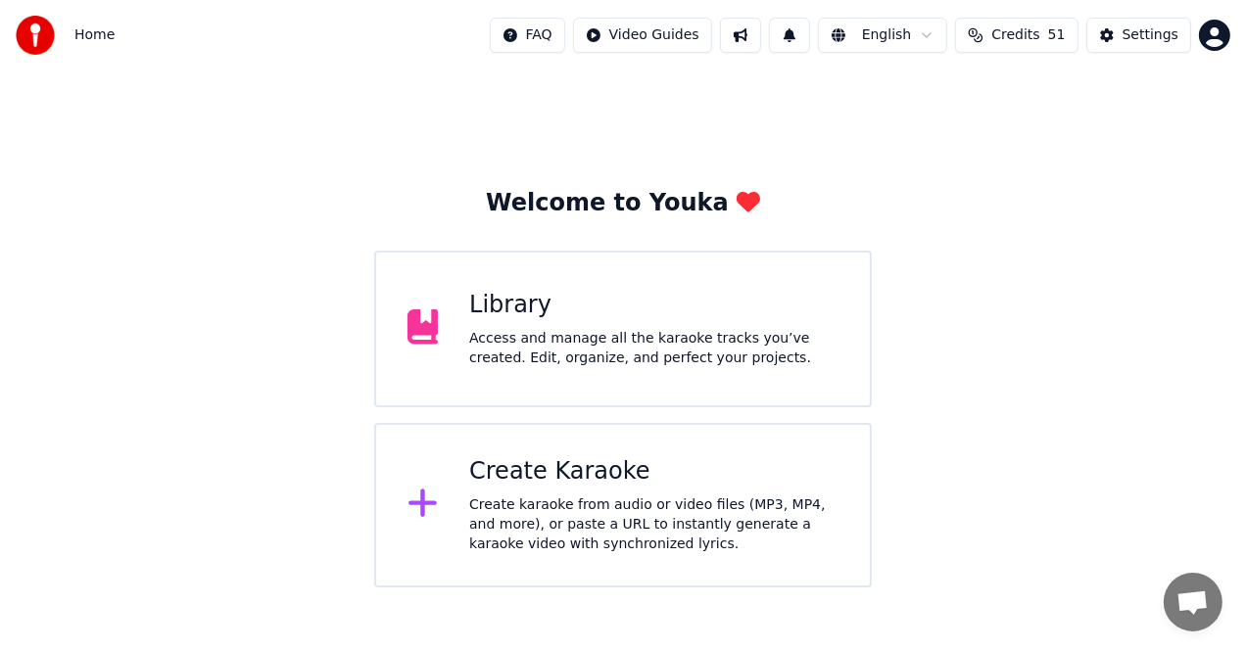
click at [526, 336] on div "Access and manage all the karaoke tracks you’ve created. Edit, organize, and pe…" at bounding box center [653, 348] width 369 height 39
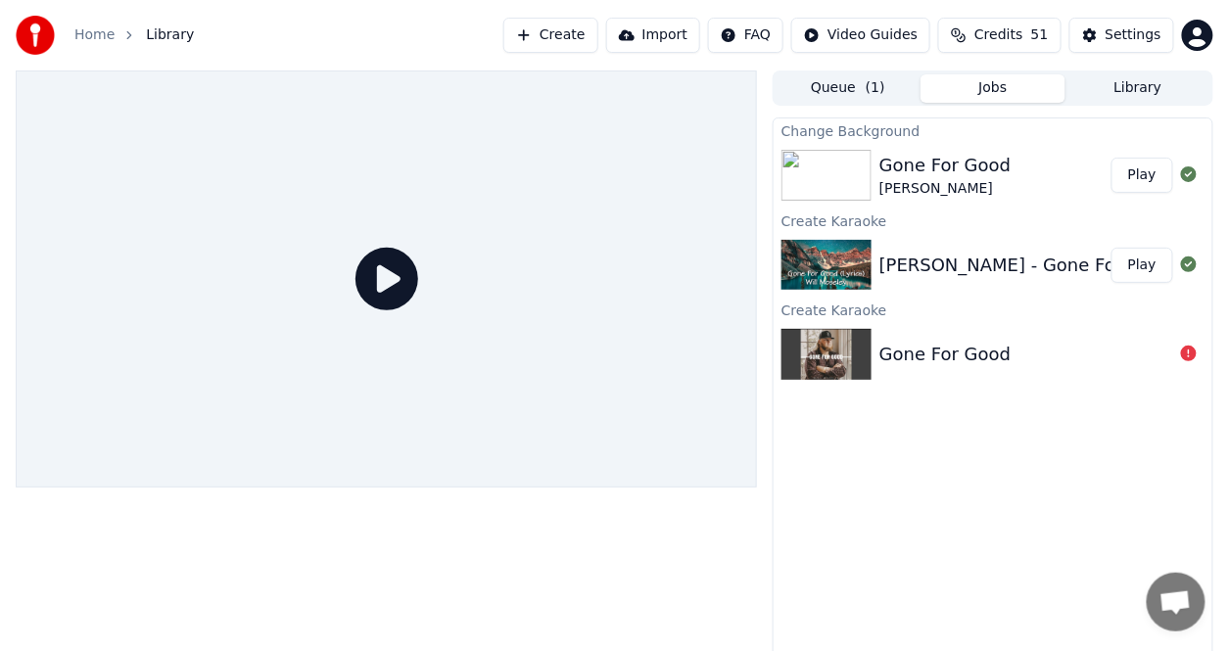
click at [932, 172] on div "Gone For Good" at bounding box center [944, 165] width 131 height 27
click at [1150, 178] on button "Play" at bounding box center [1143, 175] width 62 height 35
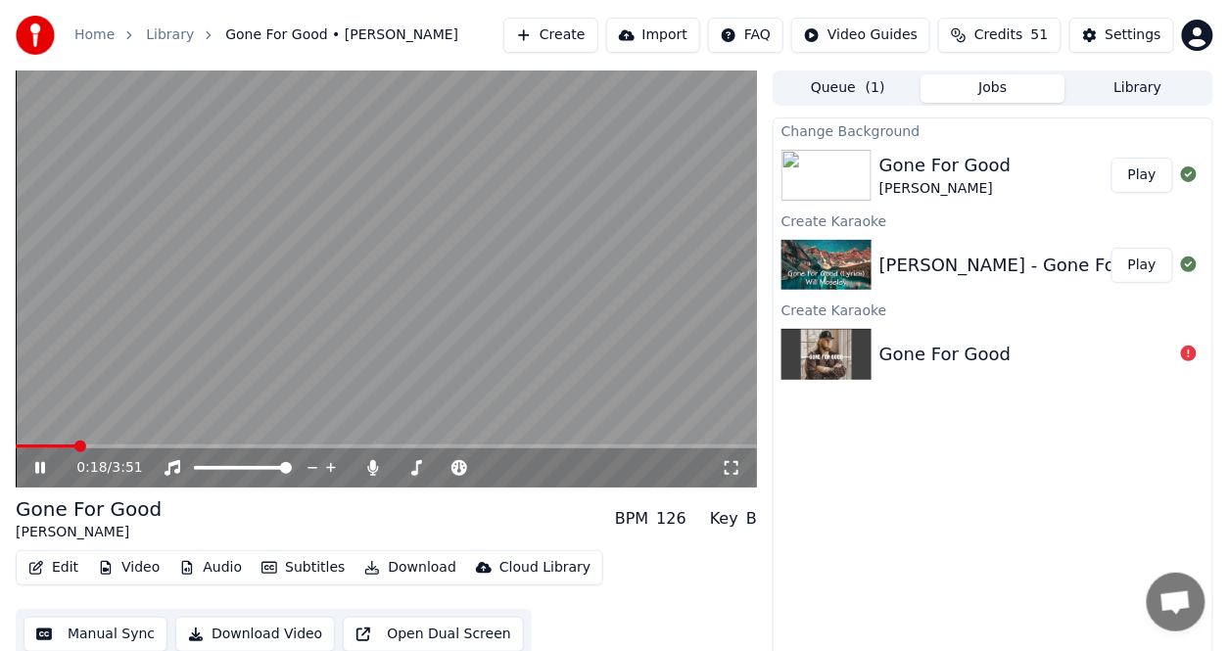
click at [59, 566] on button "Edit" at bounding box center [54, 567] width 66 height 27
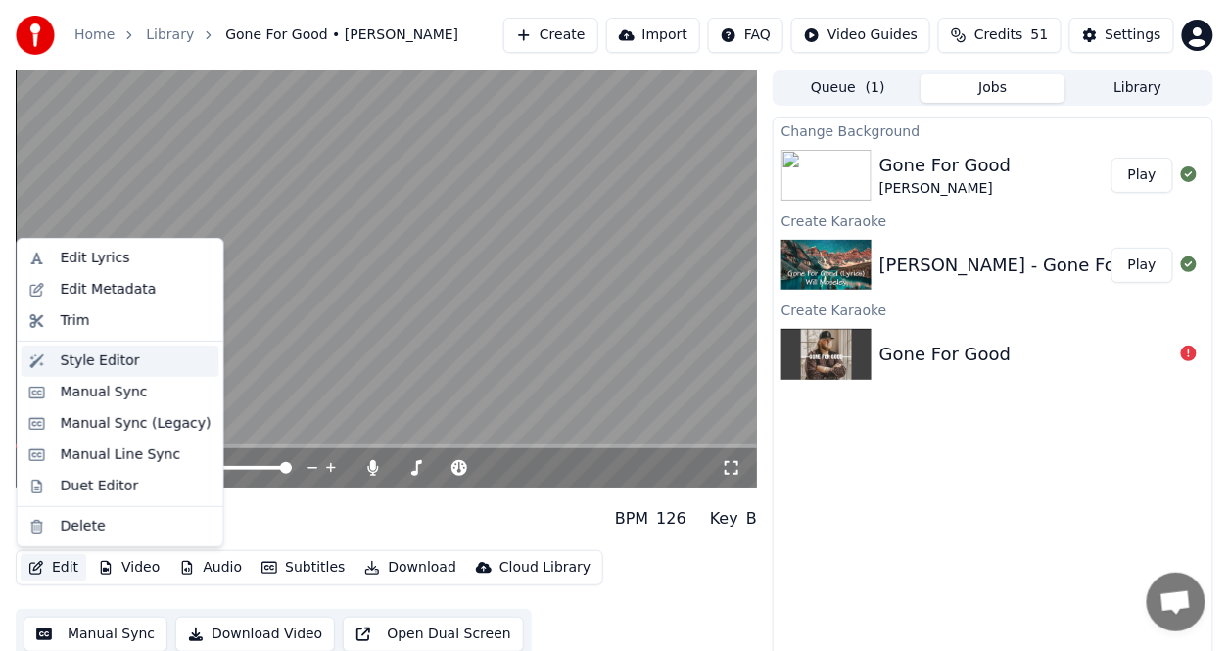
click at [89, 358] on div "Style Editor" at bounding box center [100, 362] width 79 height 20
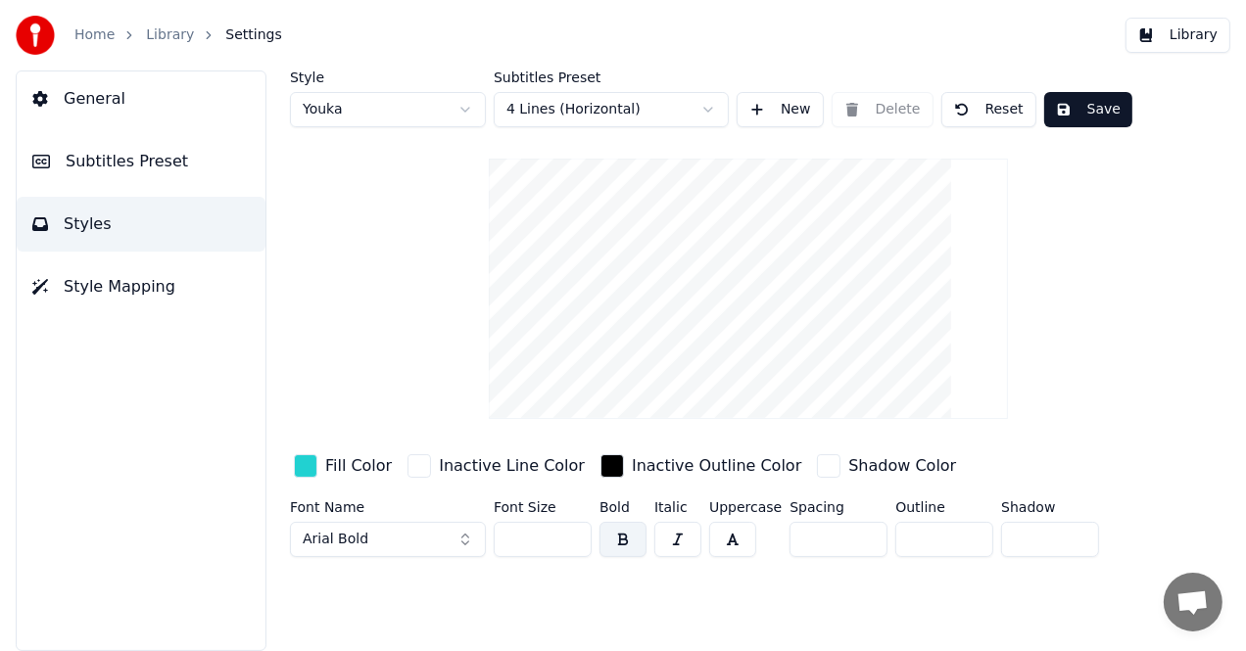
click at [303, 465] on div "button" at bounding box center [306, 466] width 24 height 24
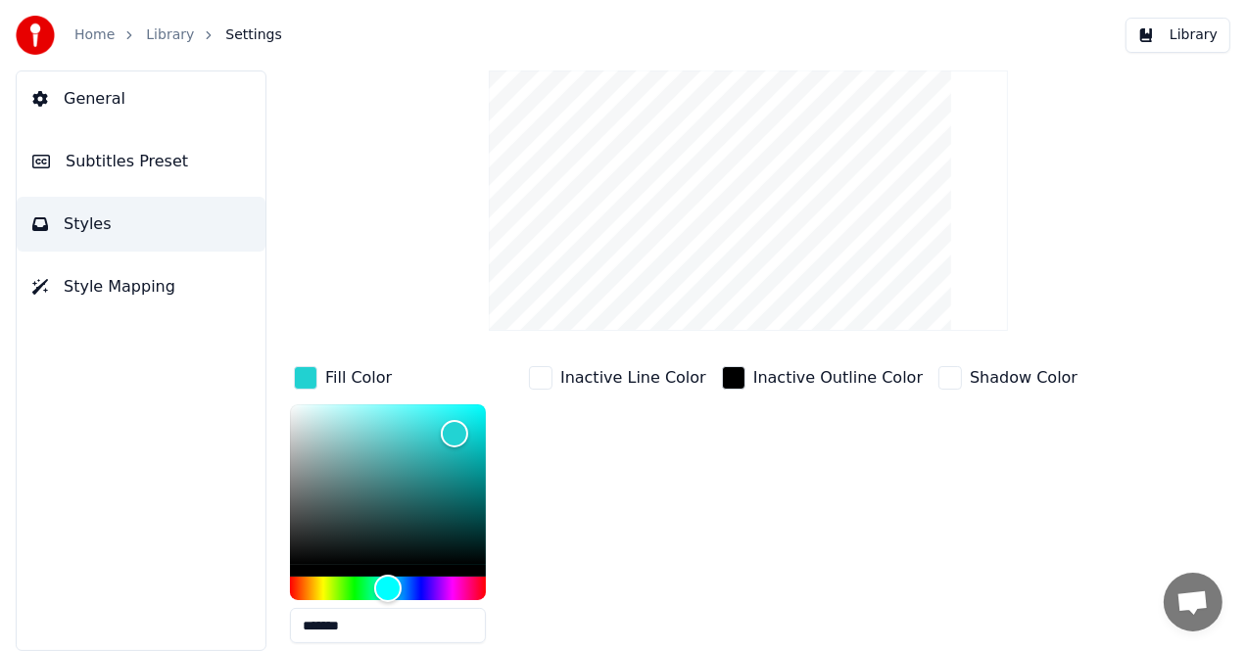
scroll to position [174, 0]
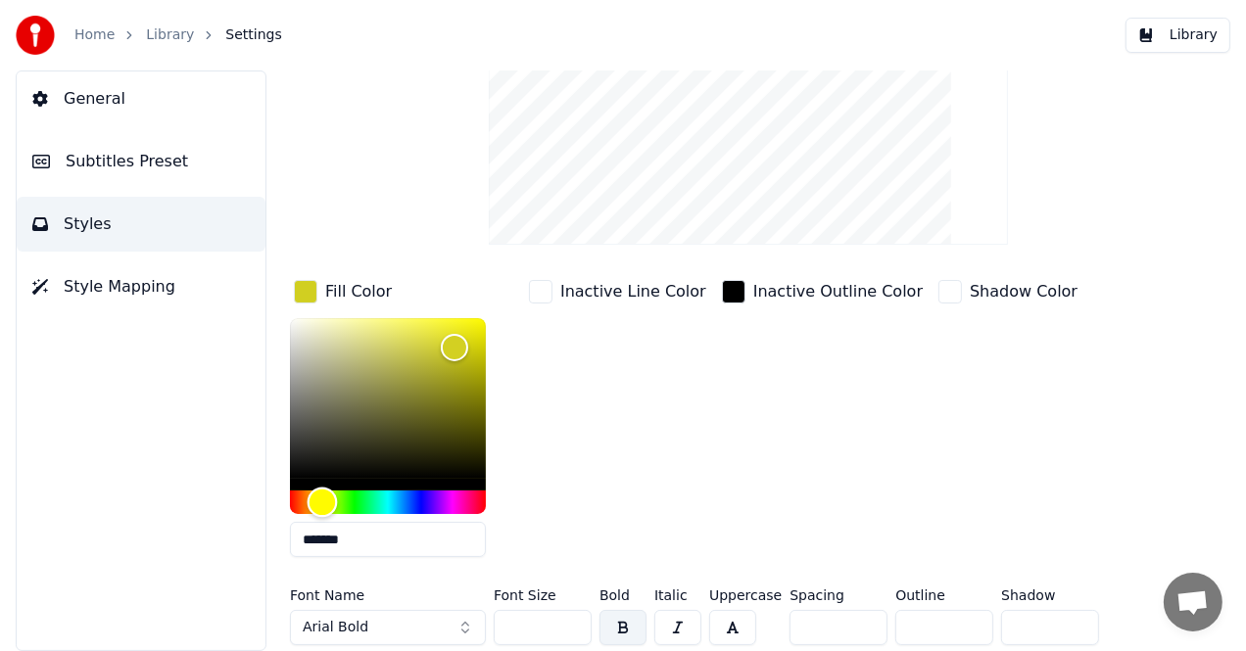
type input "*******"
drag, startPoint x: 392, startPoint y: 500, endPoint x: 324, endPoint y: 502, distance: 67.6
click at [324, 502] on div "Hue" at bounding box center [324, 503] width 30 height 30
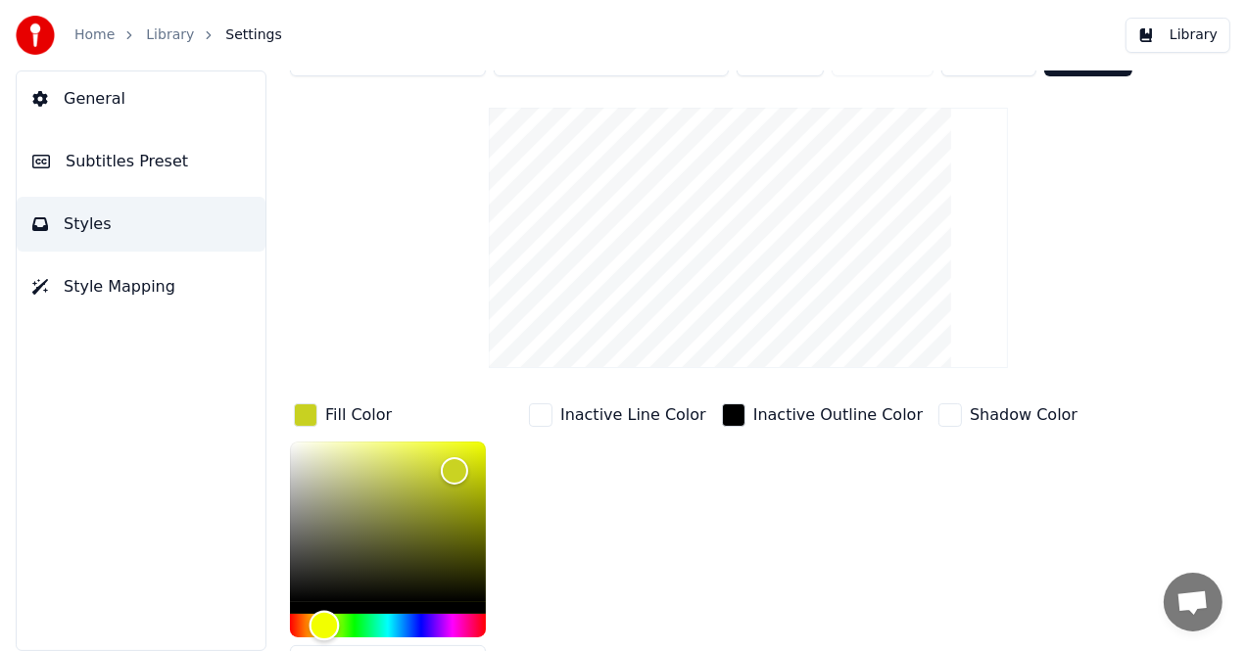
scroll to position [0, 0]
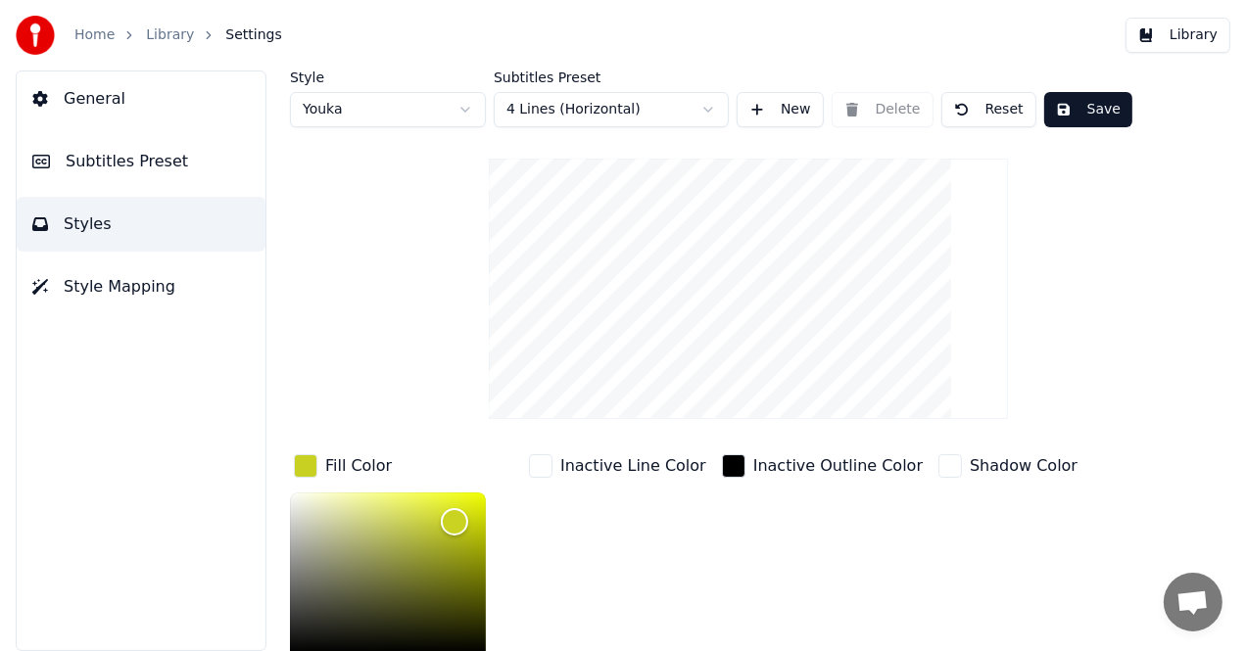
click at [1087, 118] on button "Save" at bounding box center [1088, 109] width 88 height 35
click at [91, 31] on link "Home" at bounding box center [94, 35] width 40 height 20
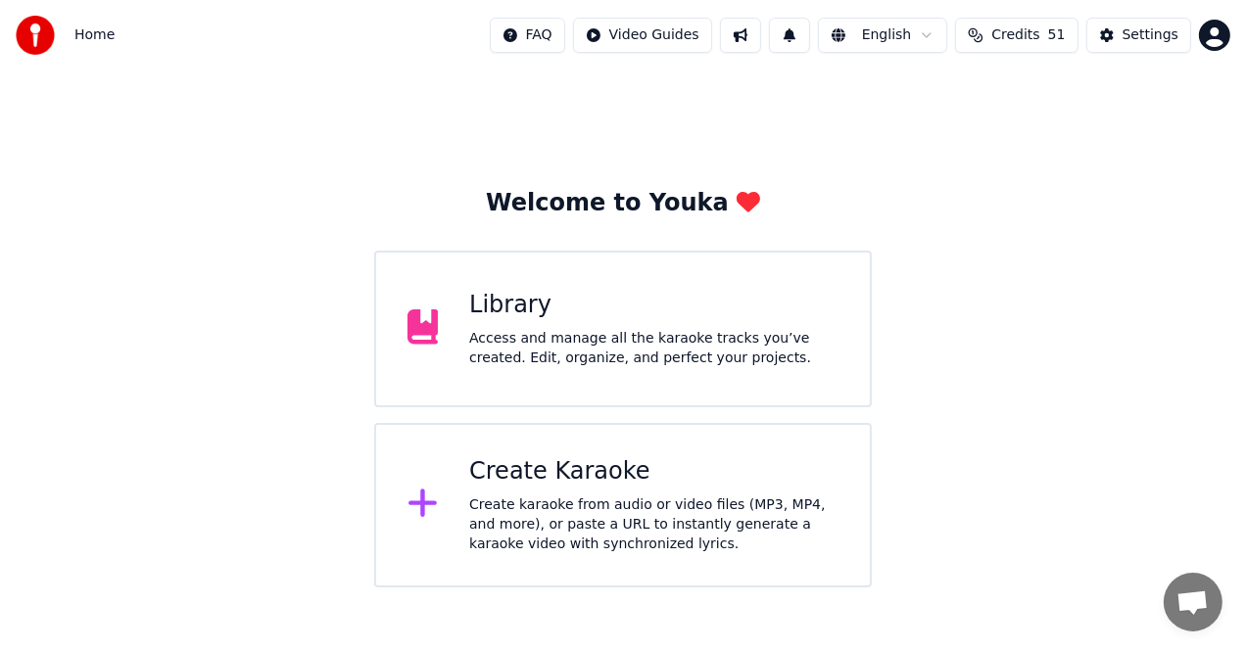
click at [471, 351] on div "Access and manage all the karaoke tracks you’ve created. Edit, organize, and pe…" at bounding box center [653, 348] width 369 height 39
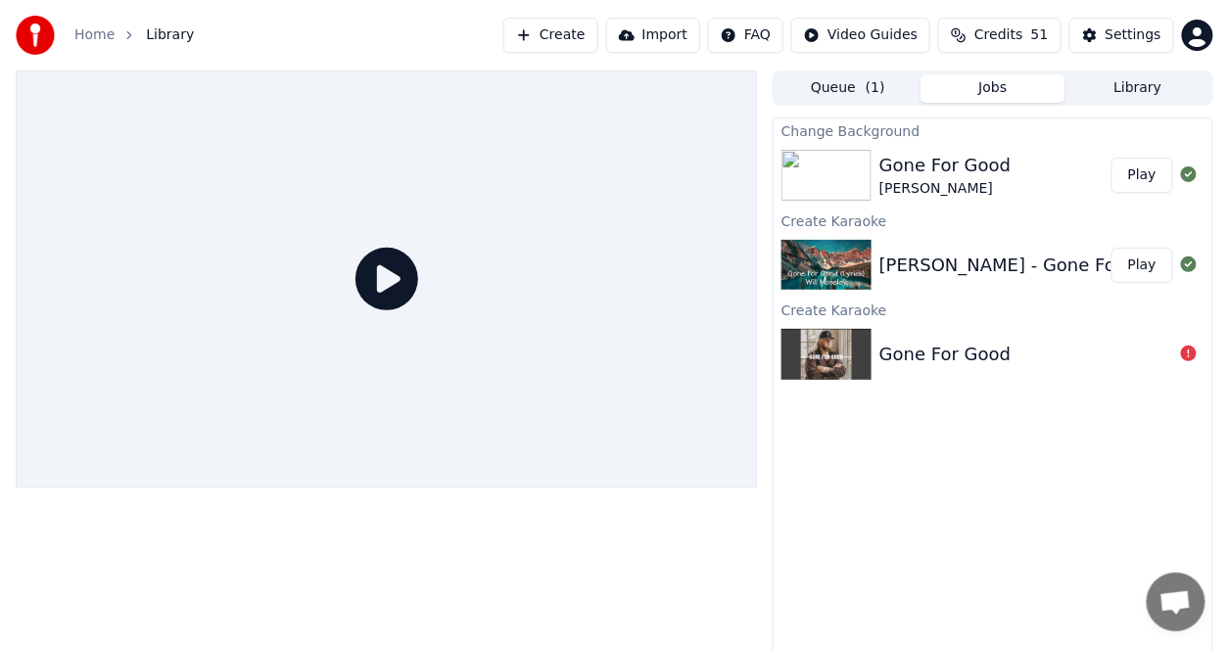
click at [1142, 172] on button "Play" at bounding box center [1143, 175] width 62 height 35
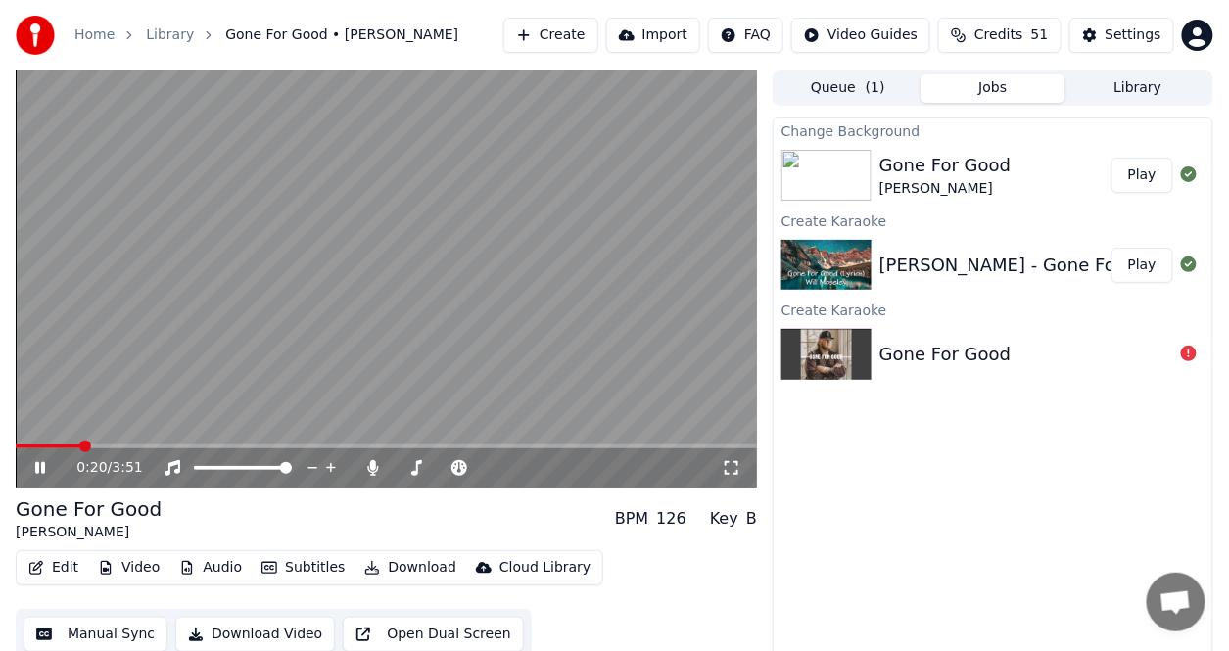
click at [45, 468] on icon at bounding box center [53, 468] width 45 height 16
click at [44, 468] on icon at bounding box center [40, 468] width 12 height 14
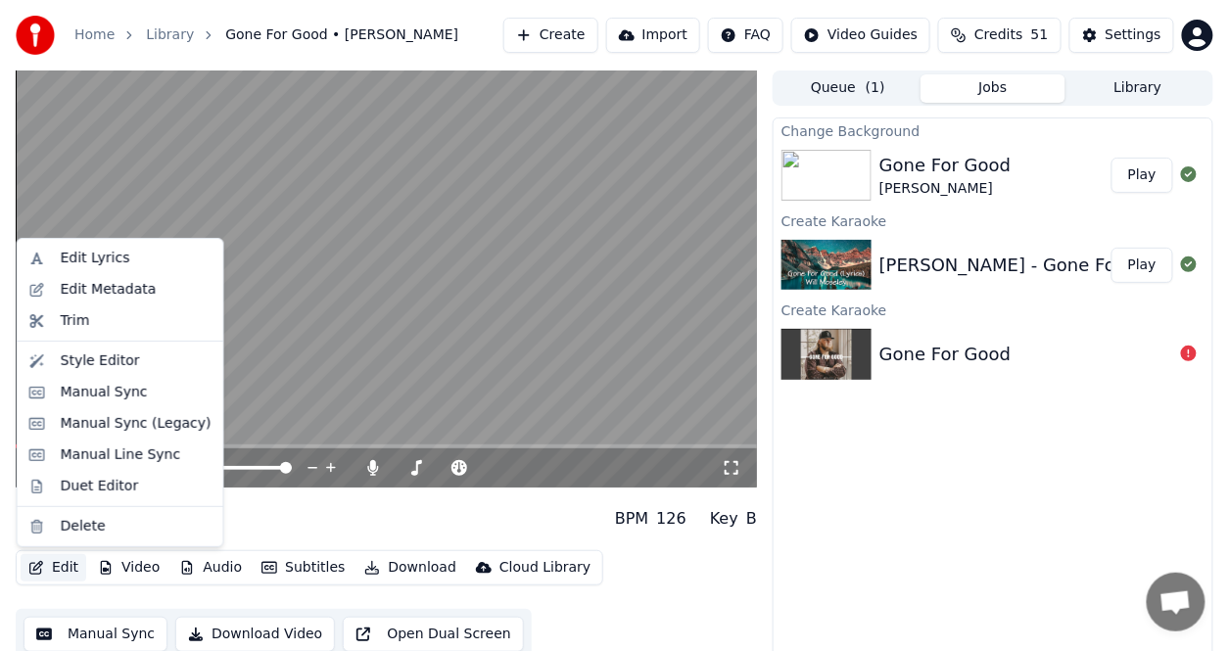
click at [61, 571] on button "Edit" at bounding box center [54, 567] width 66 height 27
click at [103, 357] on div "Style Editor" at bounding box center [100, 362] width 79 height 20
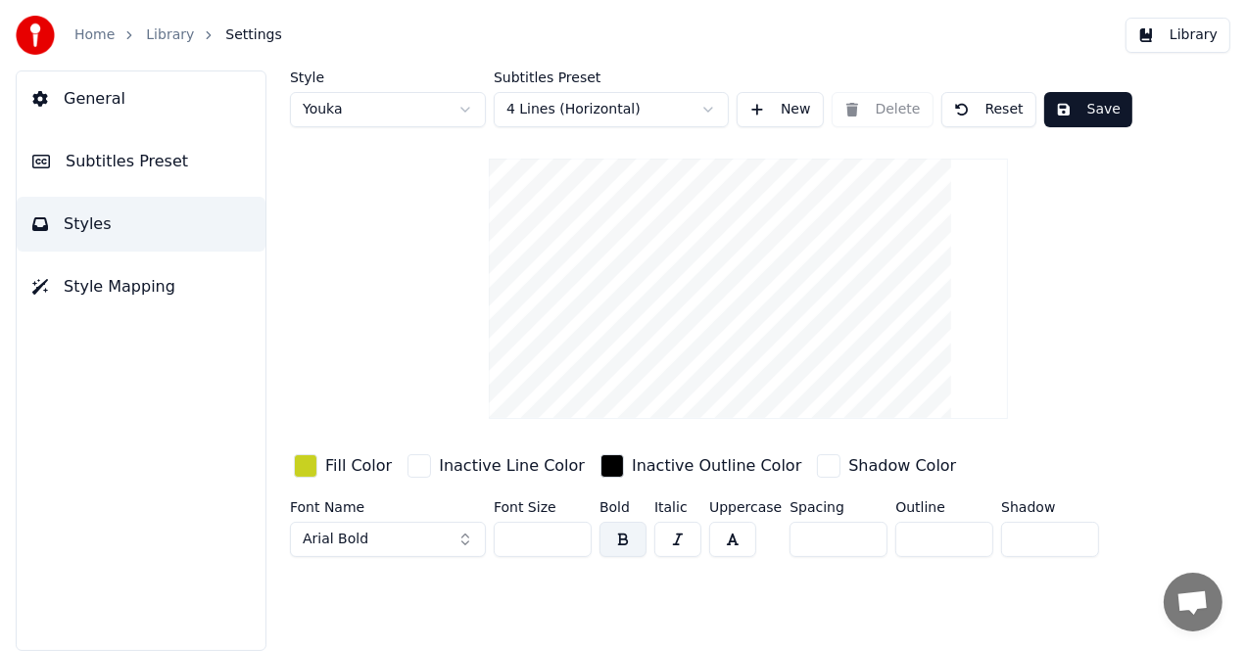
click at [161, 32] on link "Library" at bounding box center [170, 35] width 48 height 20
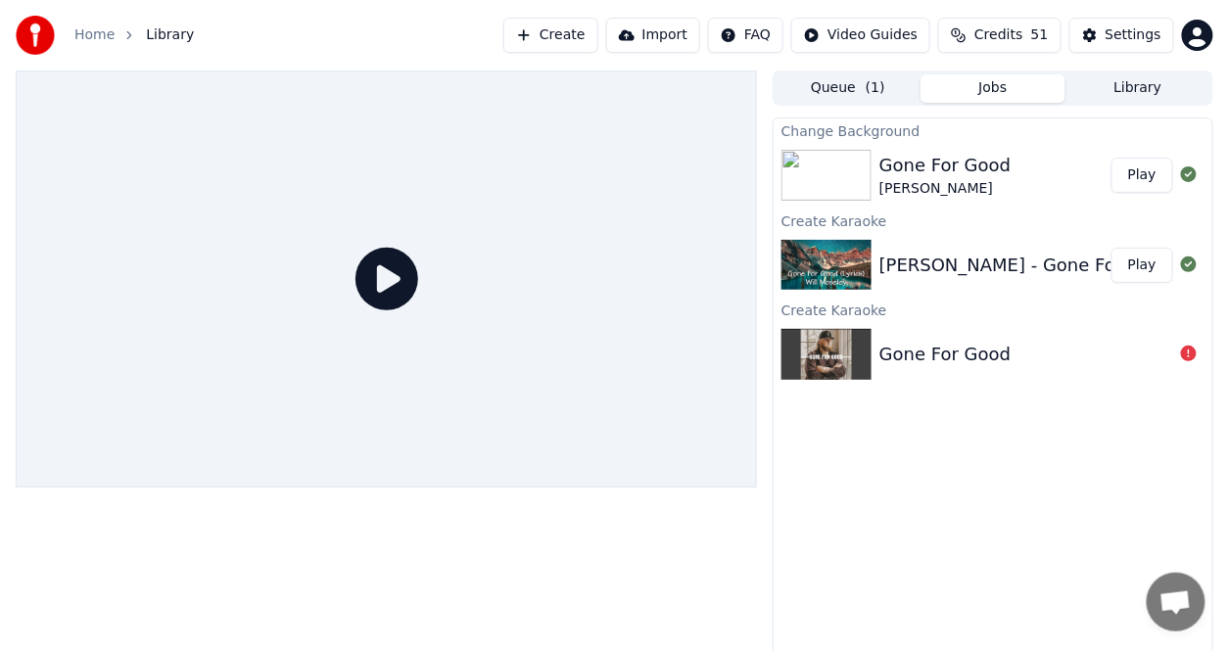
click at [857, 188] on img at bounding box center [827, 175] width 90 height 51
click at [1176, 179] on div at bounding box center [1188, 176] width 31 height 24
click at [1155, 177] on button "Play" at bounding box center [1143, 175] width 62 height 35
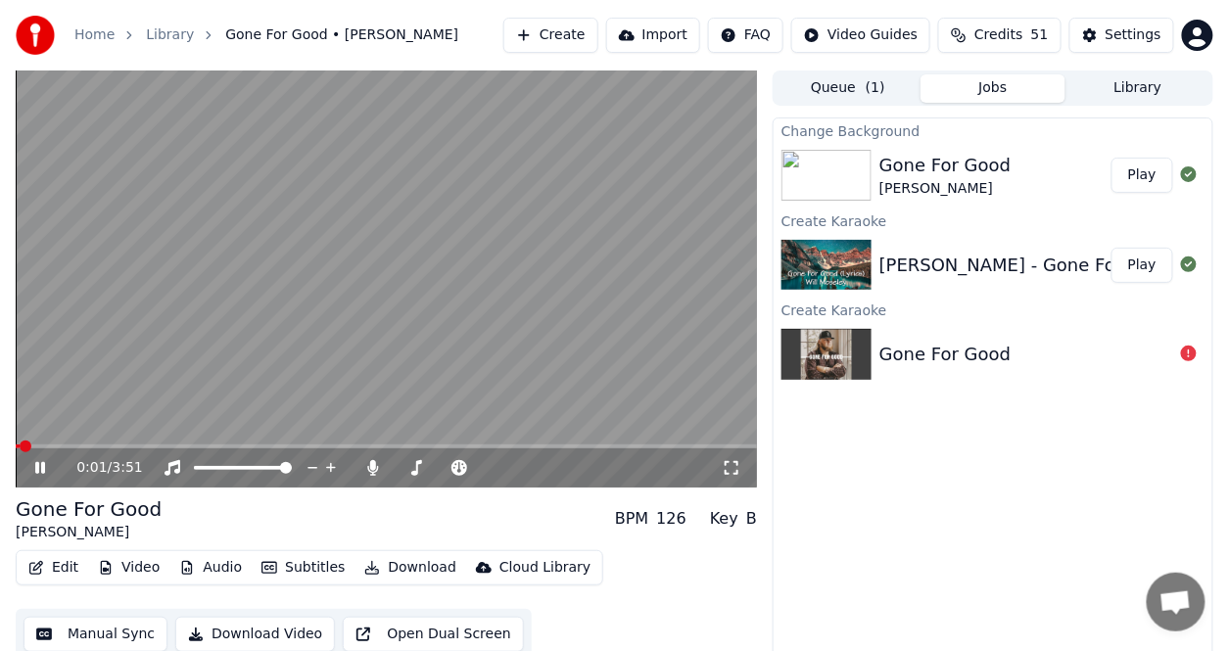
click at [71, 564] on button "Edit" at bounding box center [54, 567] width 66 height 27
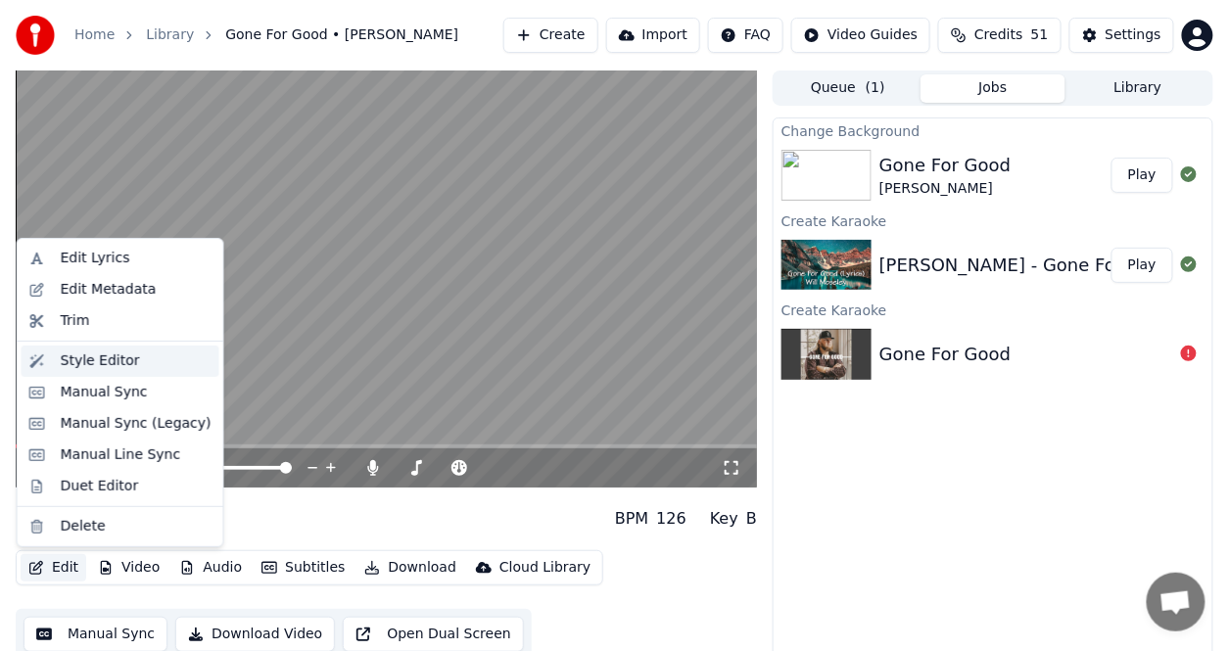
click at [76, 365] on div "Style Editor" at bounding box center [100, 362] width 79 height 20
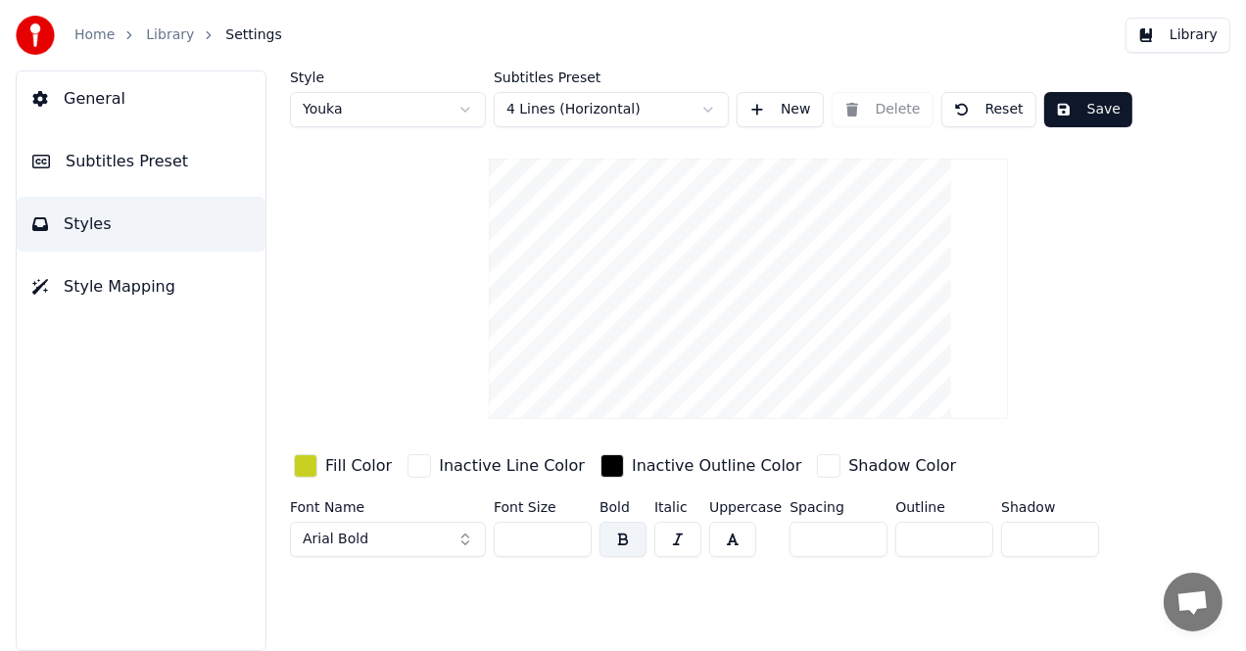
click at [1204, 33] on button "Library" at bounding box center [1177, 35] width 105 height 35
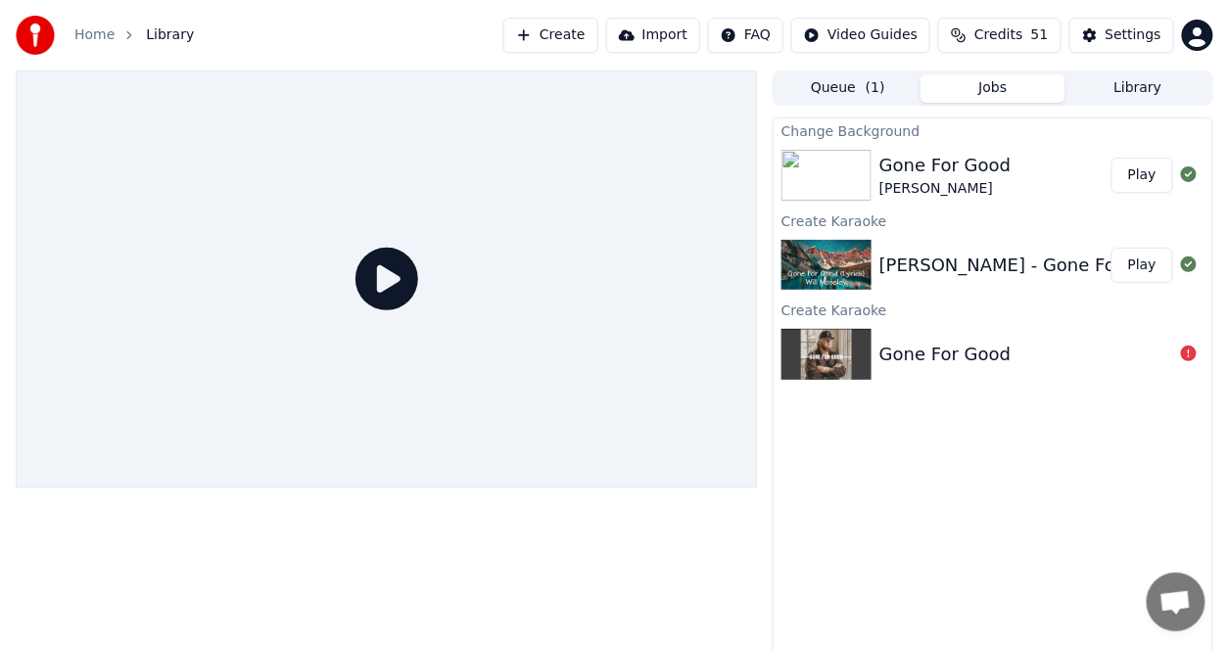
click at [998, 90] on button "Jobs" at bounding box center [993, 88] width 145 height 28
click at [977, 165] on div "Gone For Good" at bounding box center [944, 165] width 131 height 27
click at [1125, 173] on button "Play" at bounding box center [1143, 175] width 62 height 35
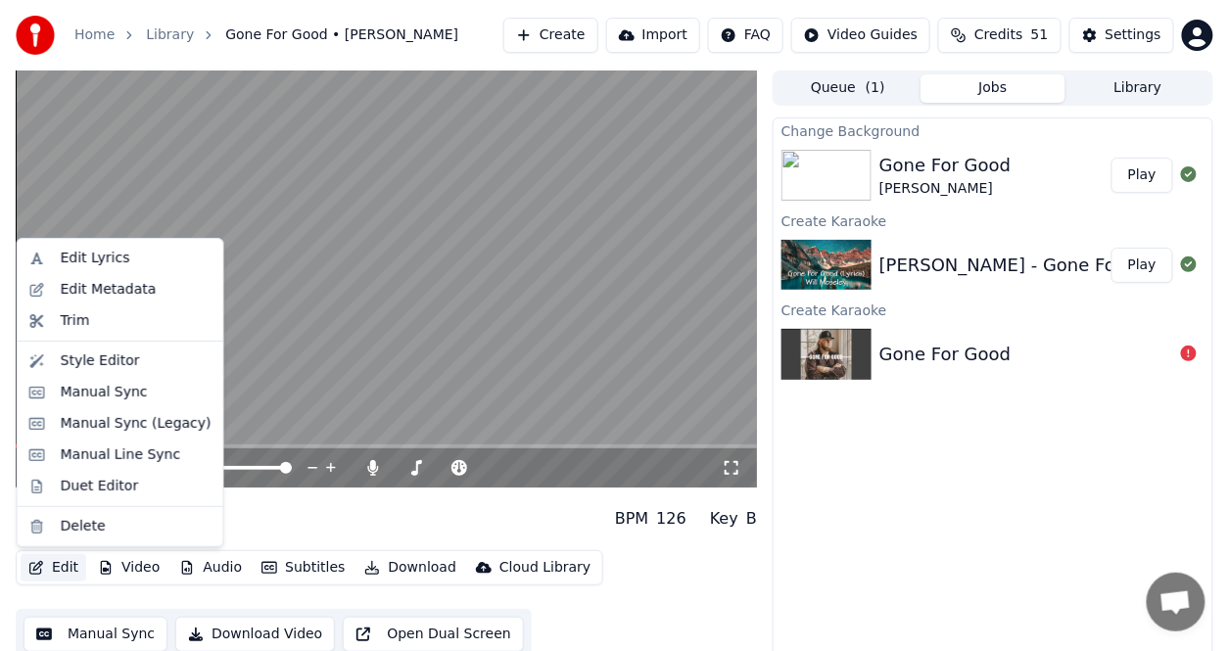
click at [69, 567] on button "Edit" at bounding box center [54, 567] width 66 height 27
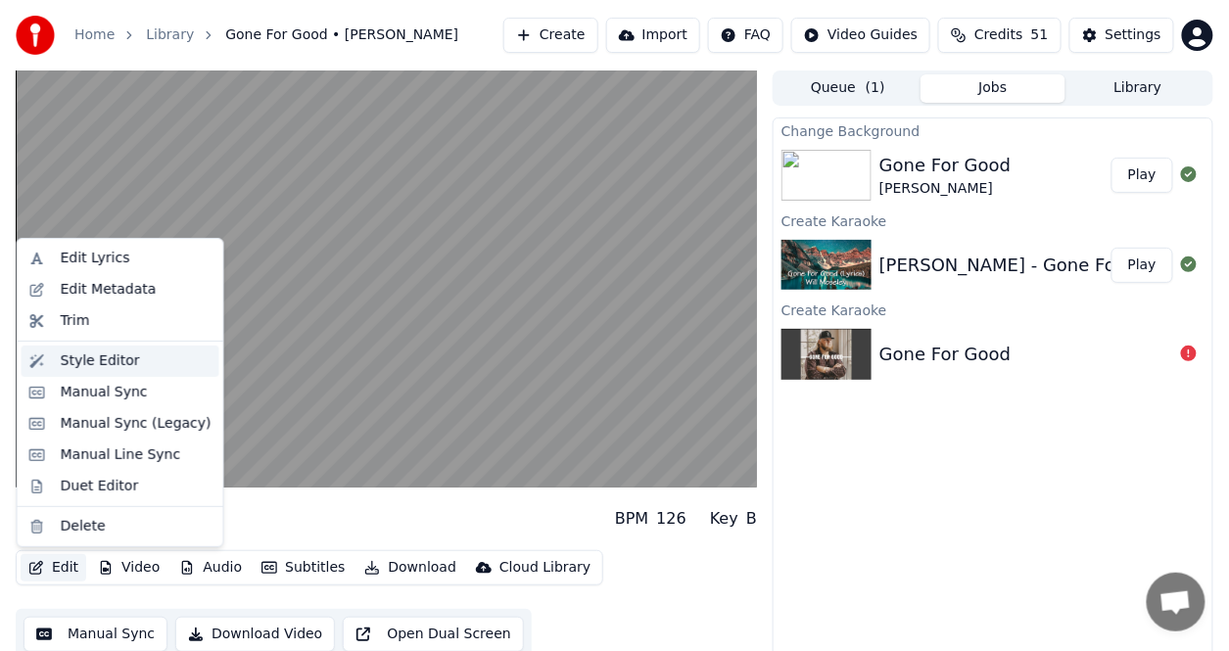
click at [78, 362] on div "Style Editor" at bounding box center [100, 362] width 79 height 20
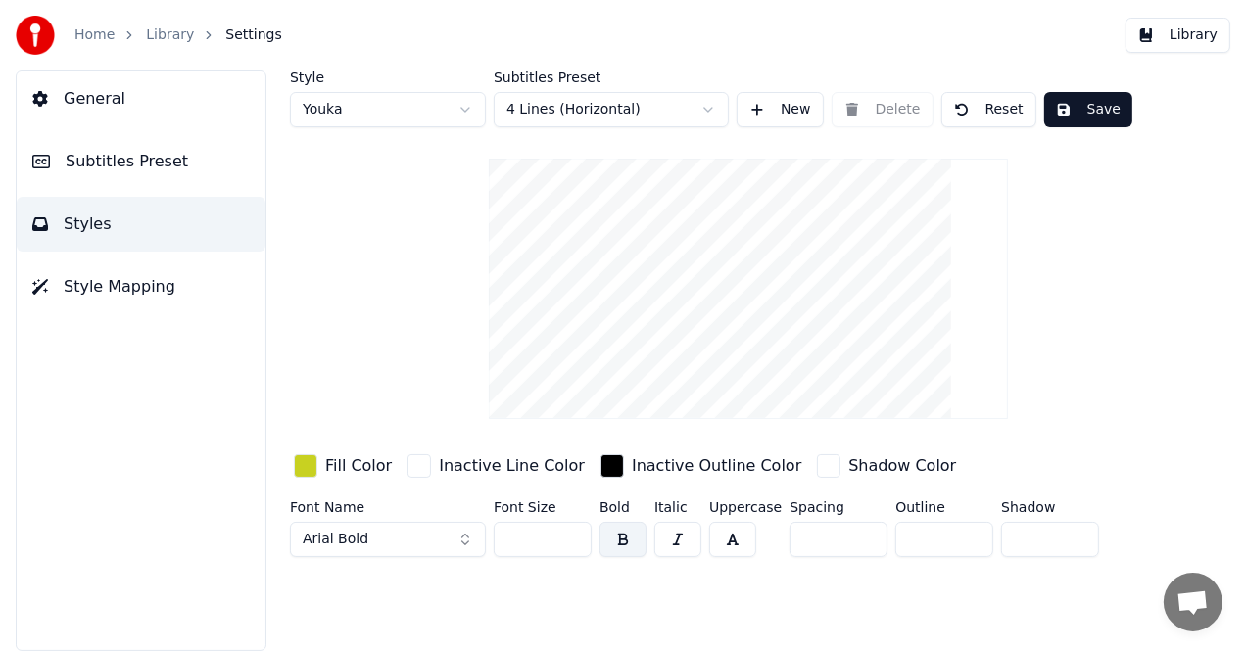
drag, startPoint x: 1228, startPoint y: 0, endPoint x: 1214, endPoint y: 10, distance: 16.9
click at [1226, 4] on div "Home Library Settings Library" at bounding box center [623, 35] width 1246 height 71
click at [1200, 34] on button "Library" at bounding box center [1177, 35] width 105 height 35
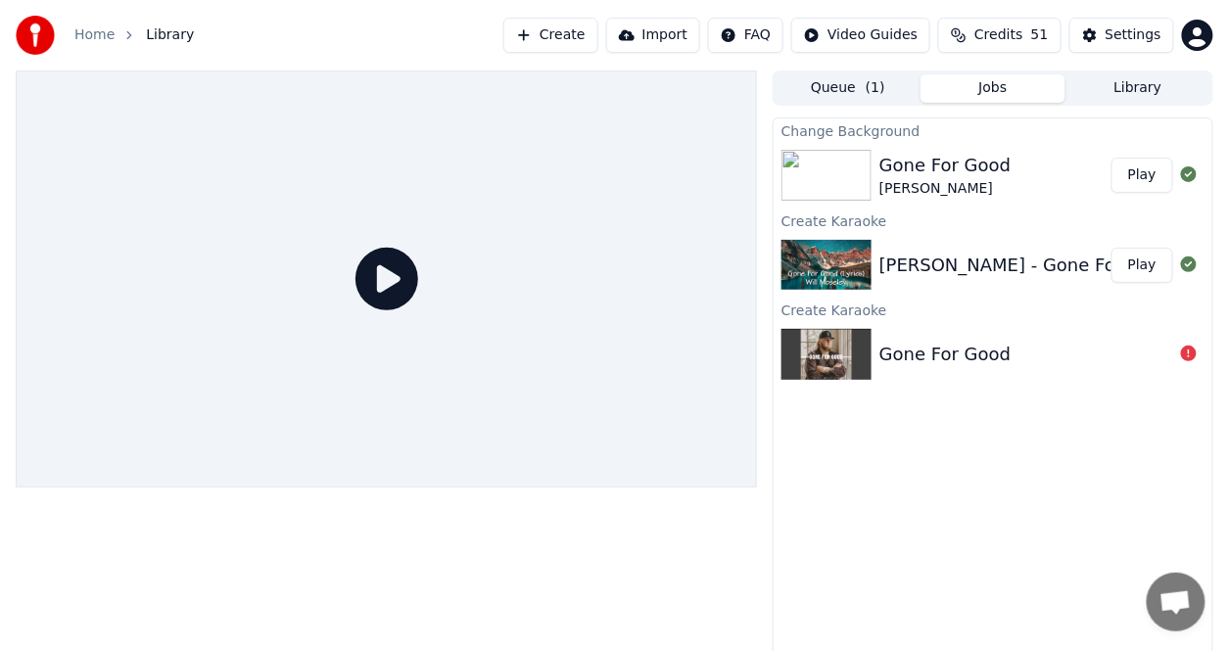
click at [970, 83] on button "Jobs" at bounding box center [993, 88] width 145 height 28
click at [974, 167] on div "Gone For Good" at bounding box center [944, 165] width 131 height 27
click at [1165, 181] on button "Play" at bounding box center [1143, 175] width 62 height 35
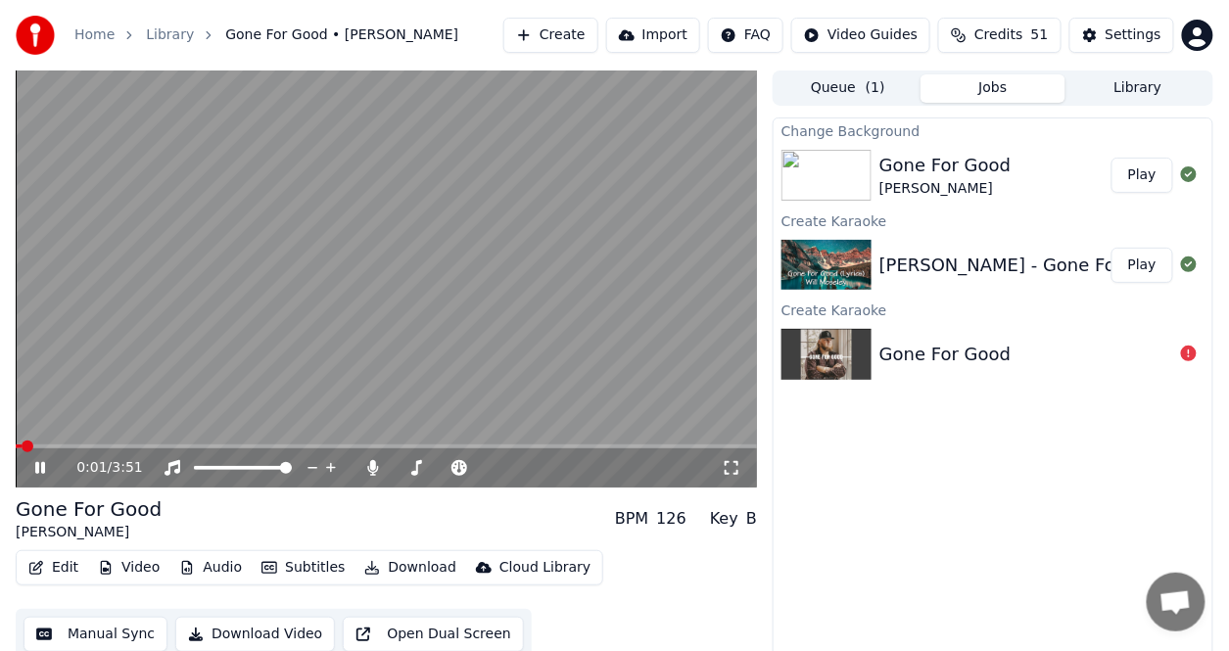
click at [67, 564] on button "Edit" at bounding box center [54, 567] width 66 height 27
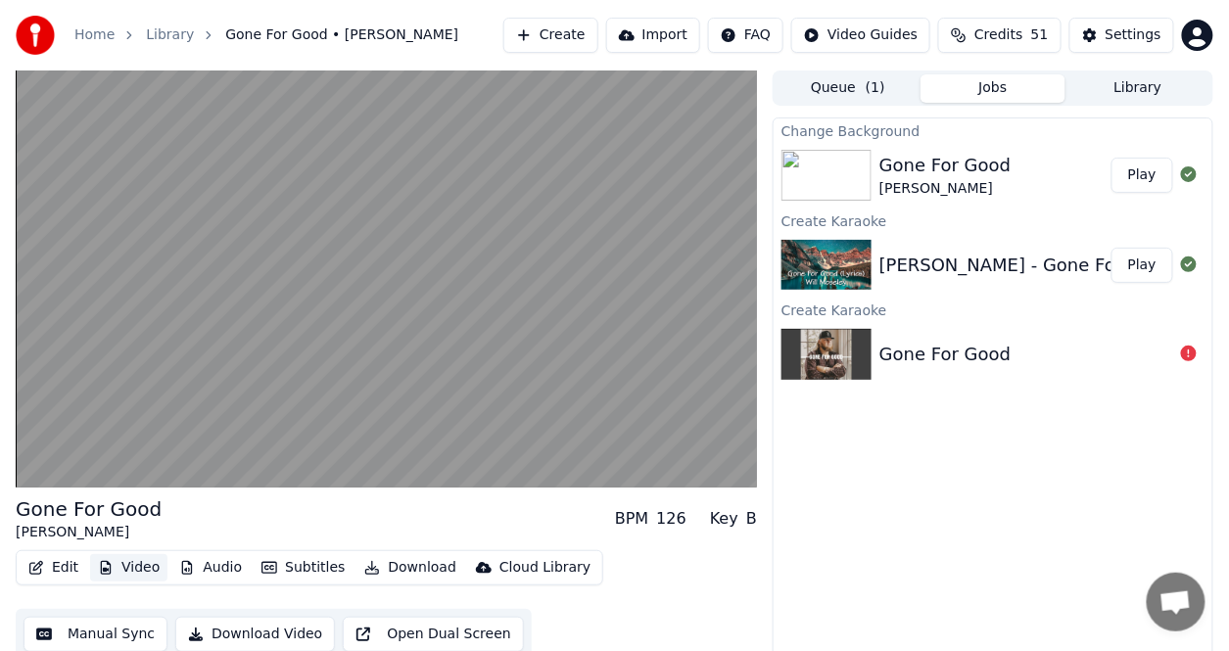
click at [136, 571] on button "Video" at bounding box center [128, 567] width 77 height 27
click at [137, 568] on button "Video" at bounding box center [128, 567] width 77 height 27
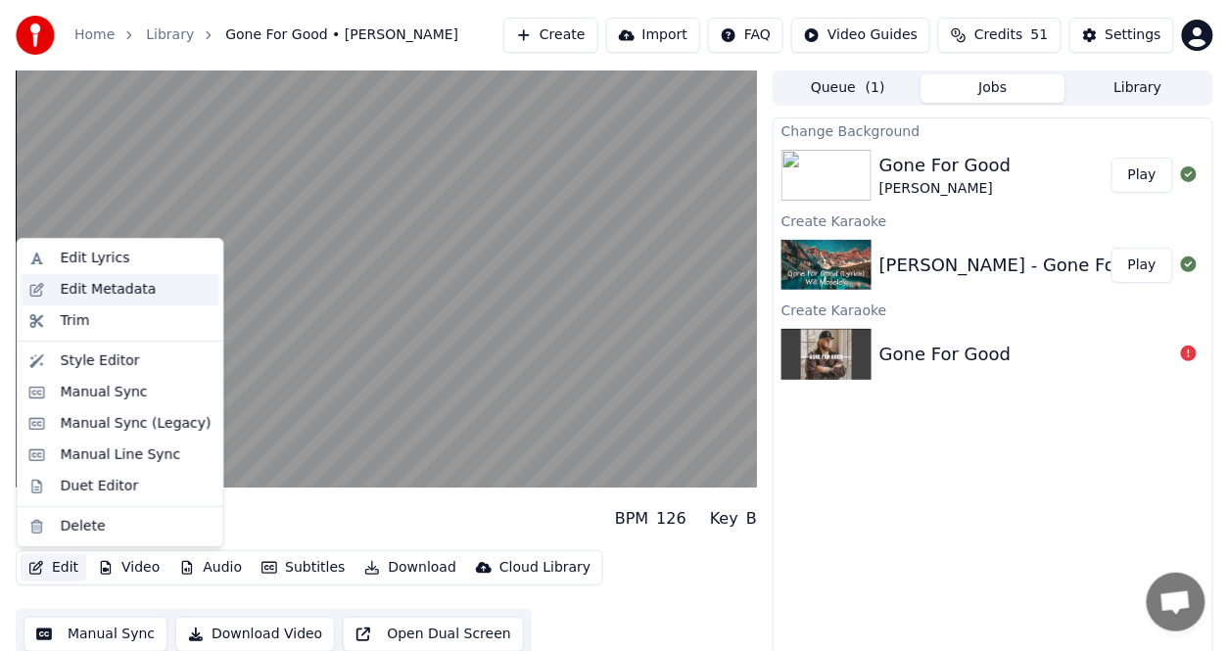
click at [82, 292] on div "Edit Metadata" at bounding box center [109, 290] width 96 height 20
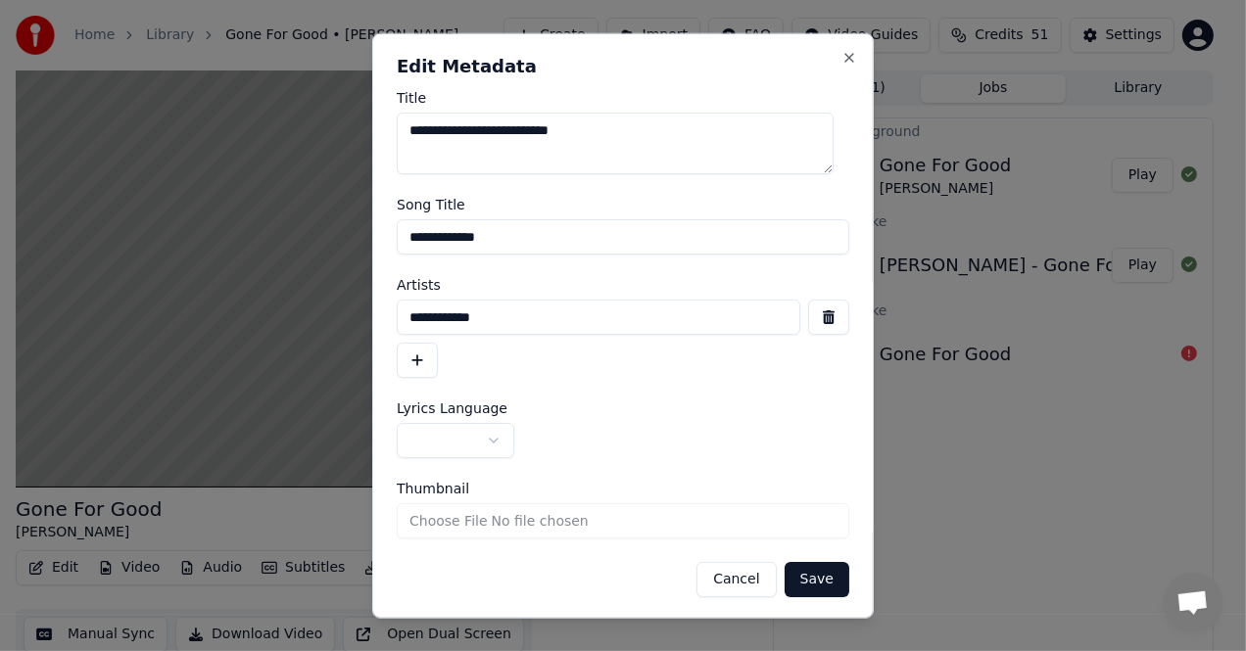
click at [732, 586] on button "Cancel" at bounding box center [735, 579] width 79 height 35
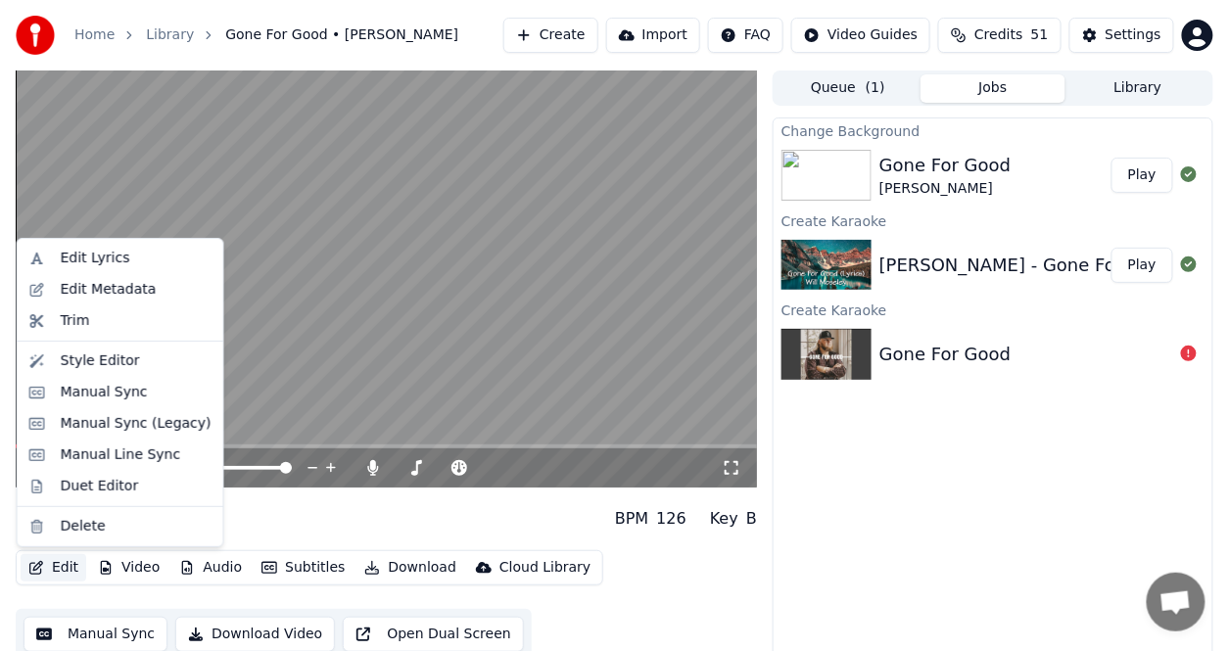
click at [65, 574] on button "Edit" at bounding box center [54, 567] width 66 height 27
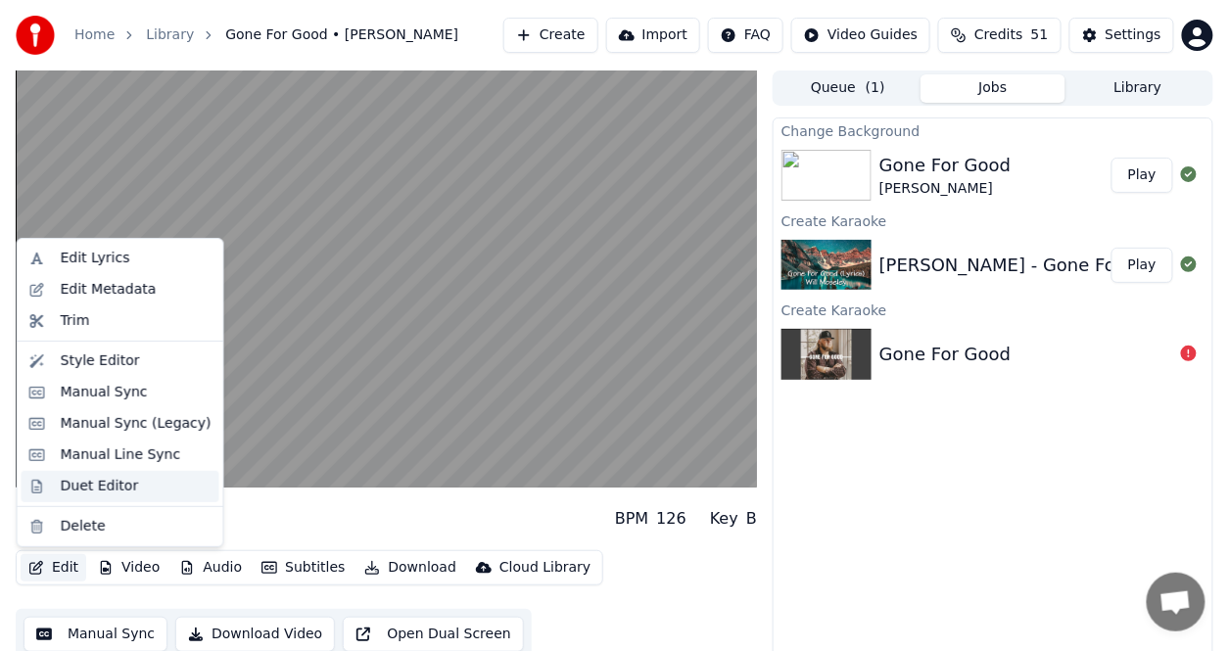
click at [84, 486] on div "Duet Editor" at bounding box center [100, 487] width 78 height 20
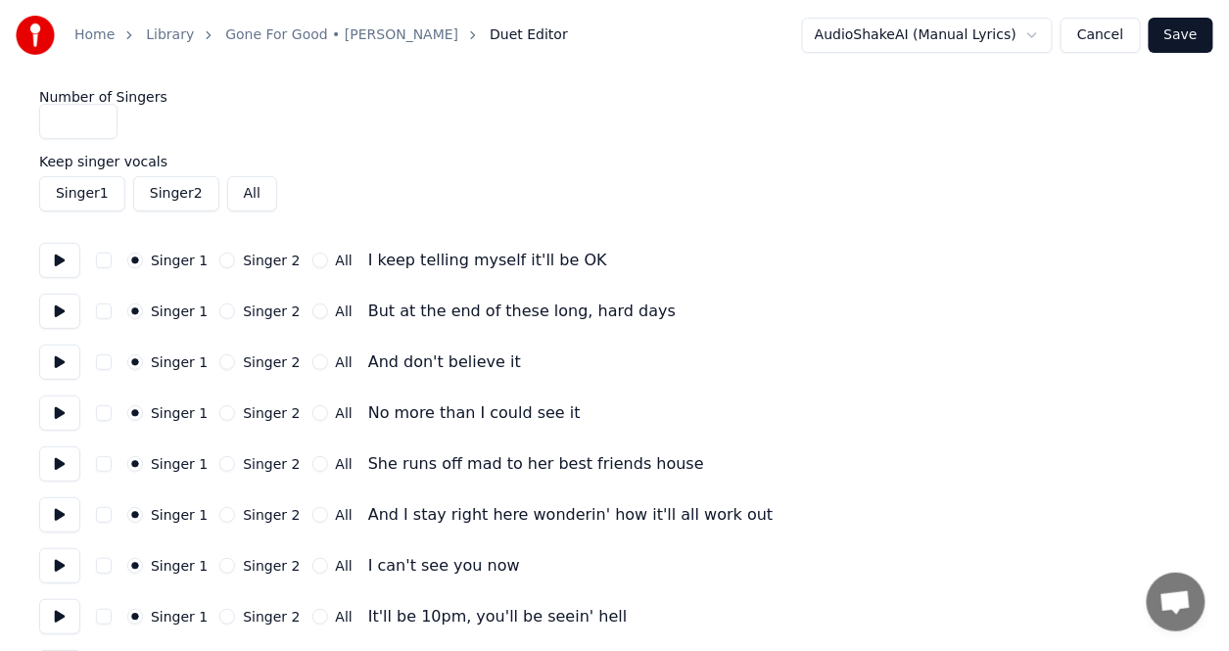
click at [101, 29] on link "Home" at bounding box center [94, 35] width 40 height 20
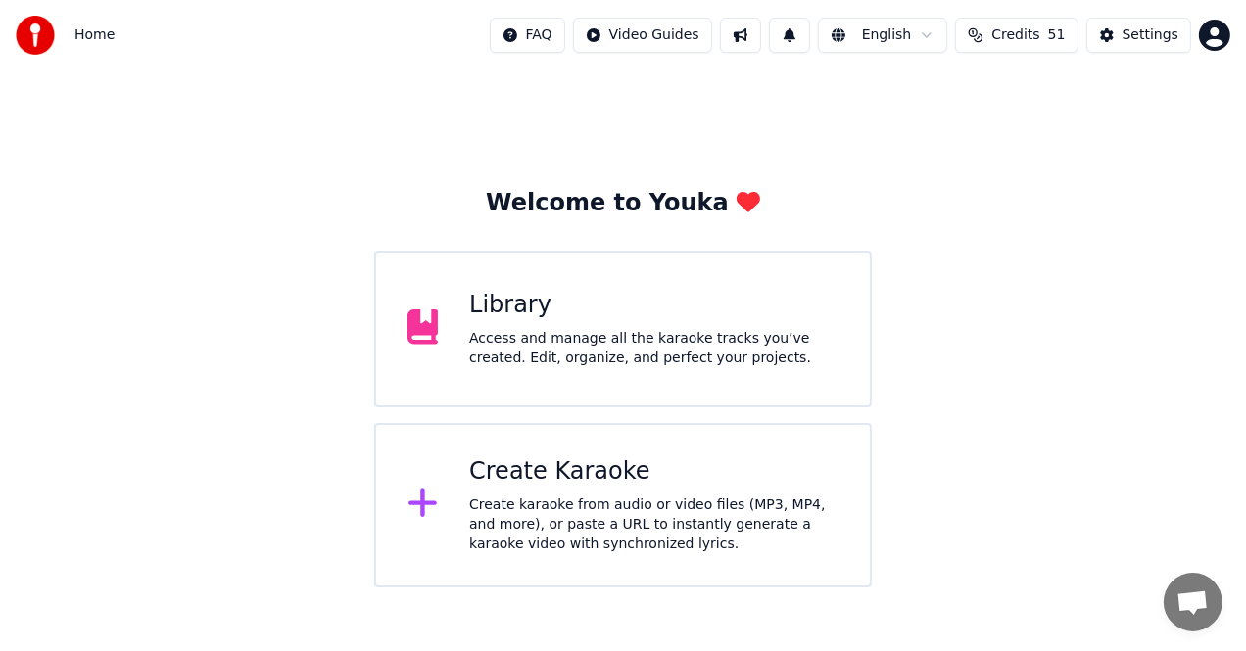
click at [654, 370] on div "Library Access and manage all the karaoke tracks you’ve created. Edit, organize…" at bounding box center [623, 329] width 499 height 157
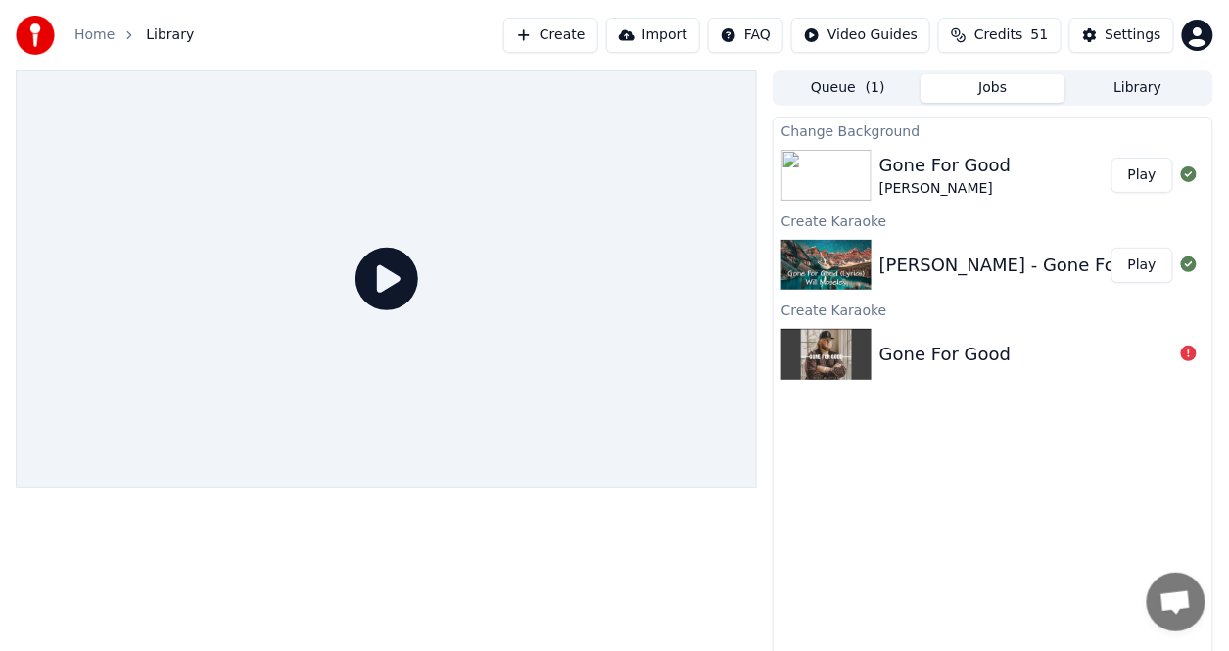
click at [916, 180] on div "[PERSON_NAME]" at bounding box center [944, 189] width 131 height 20
click at [1153, 178] on button "Play" at bounding box center [1143, 175] width 62 height 35
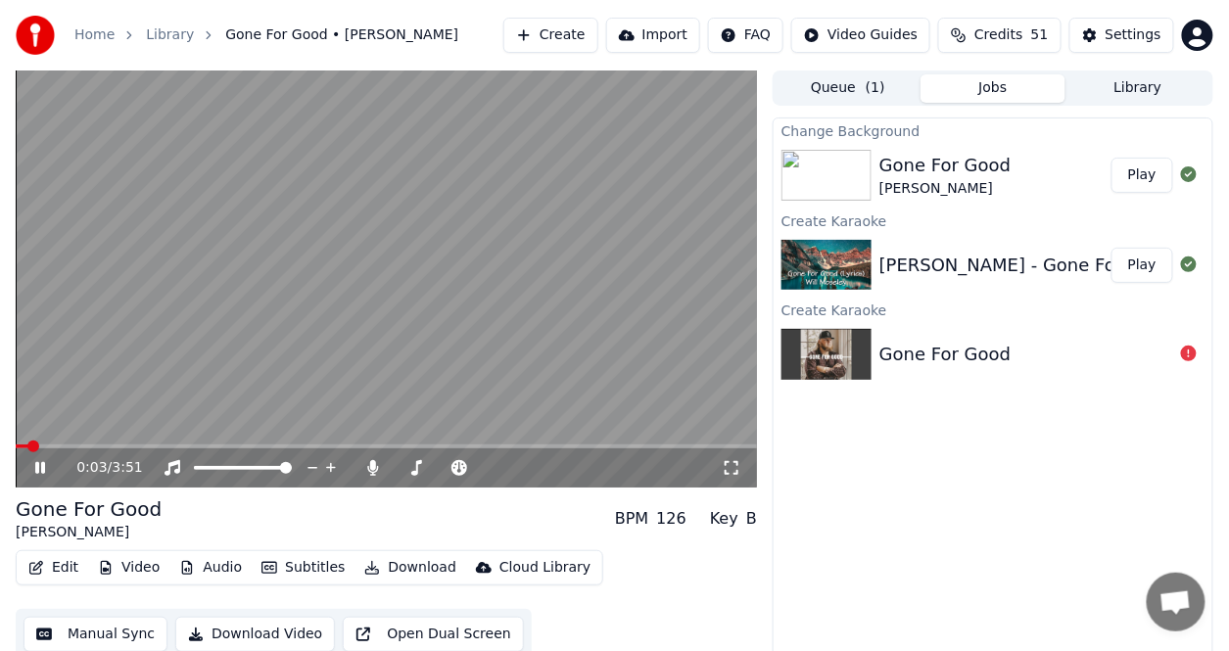
click at [42, 476] on icon at bounding box center [53, 468] width 45 height 16
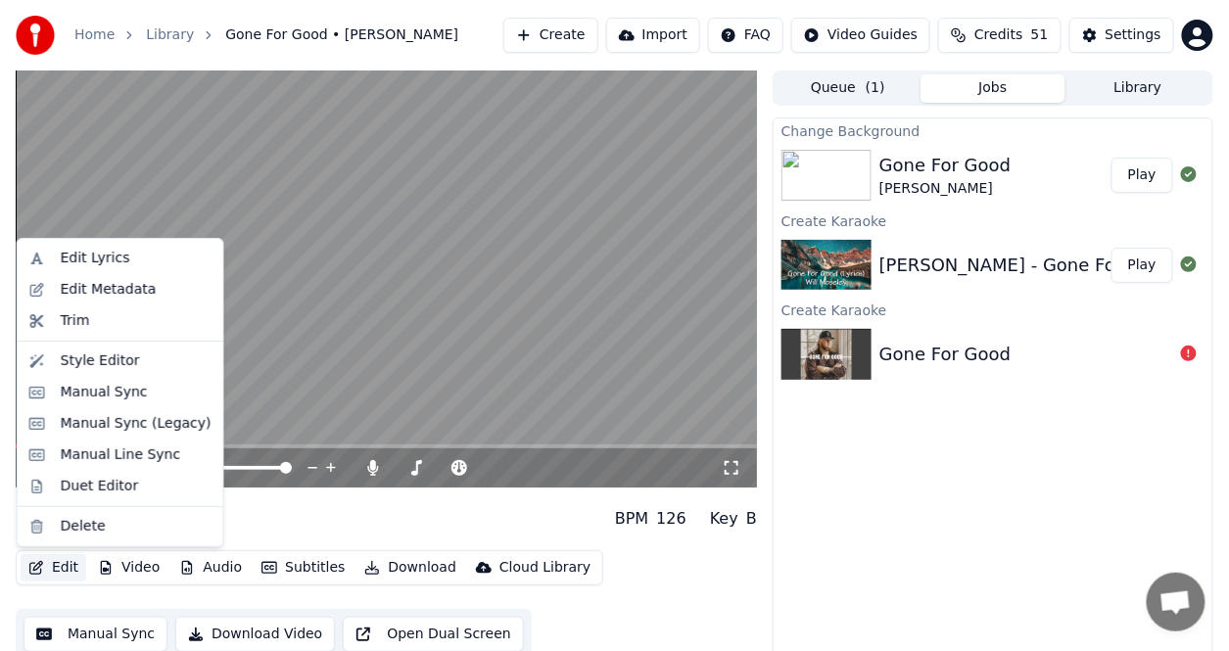
click at [65, 566] on button "Edit" at bounding box center [54, 567] width 66 height 27
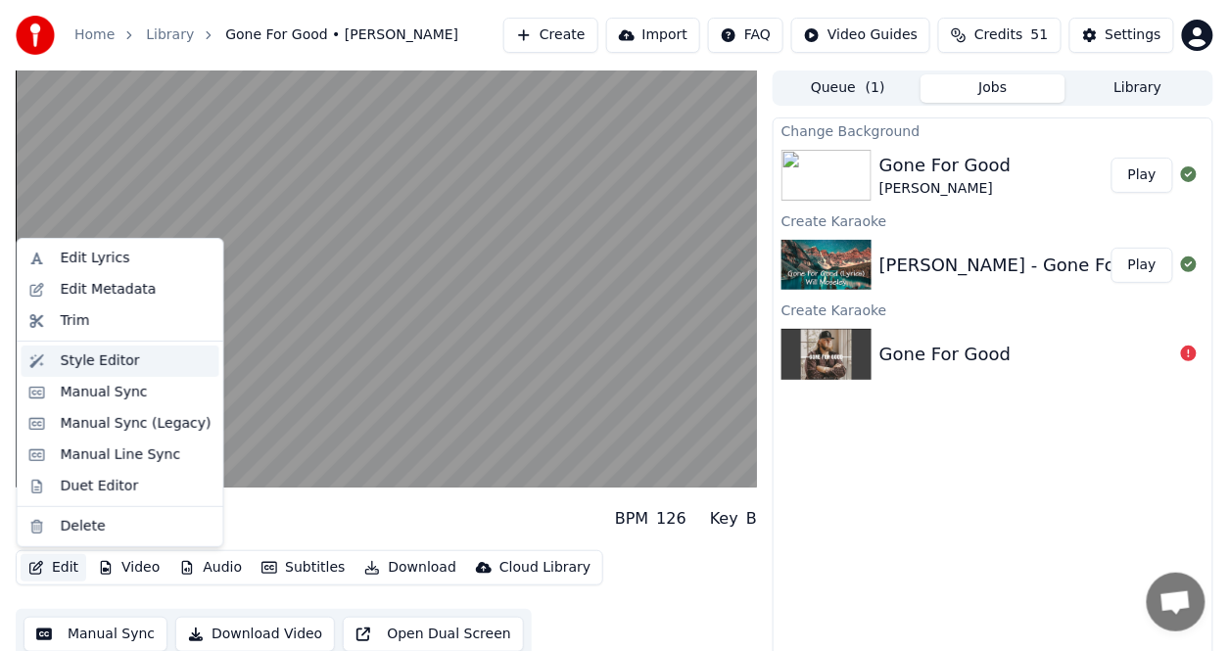
click at [103, 365] on div "Style Editor" at bounding box center [100, 362] width 79 height 20
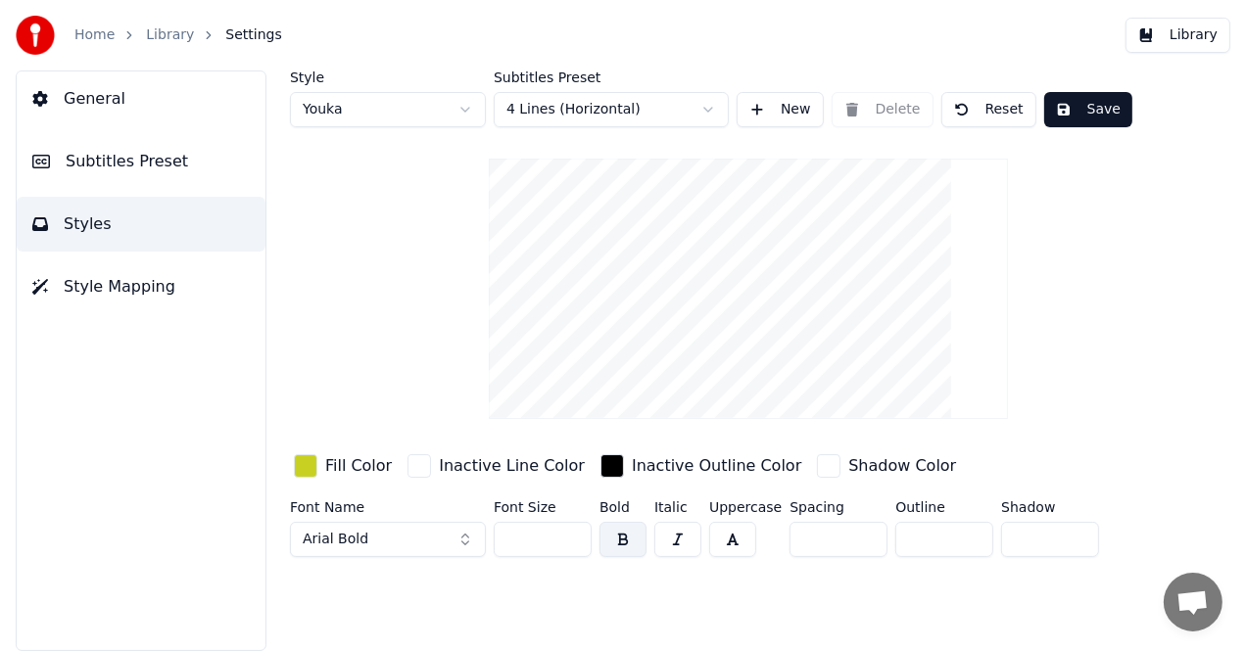
click at [105, 94] on span "General" at bounding box center [95, 99] width 62 height 24
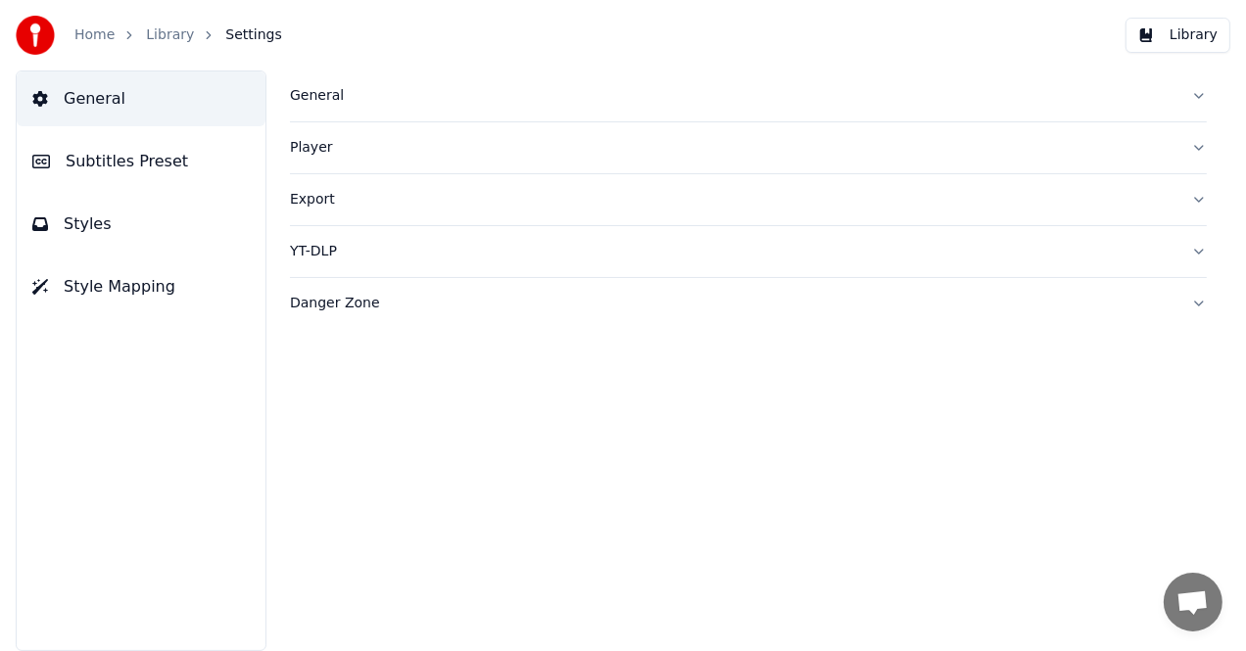
click at [115, 159] on span "Subtitles Preset" at bounding box center [127, 162] width 122 height 24
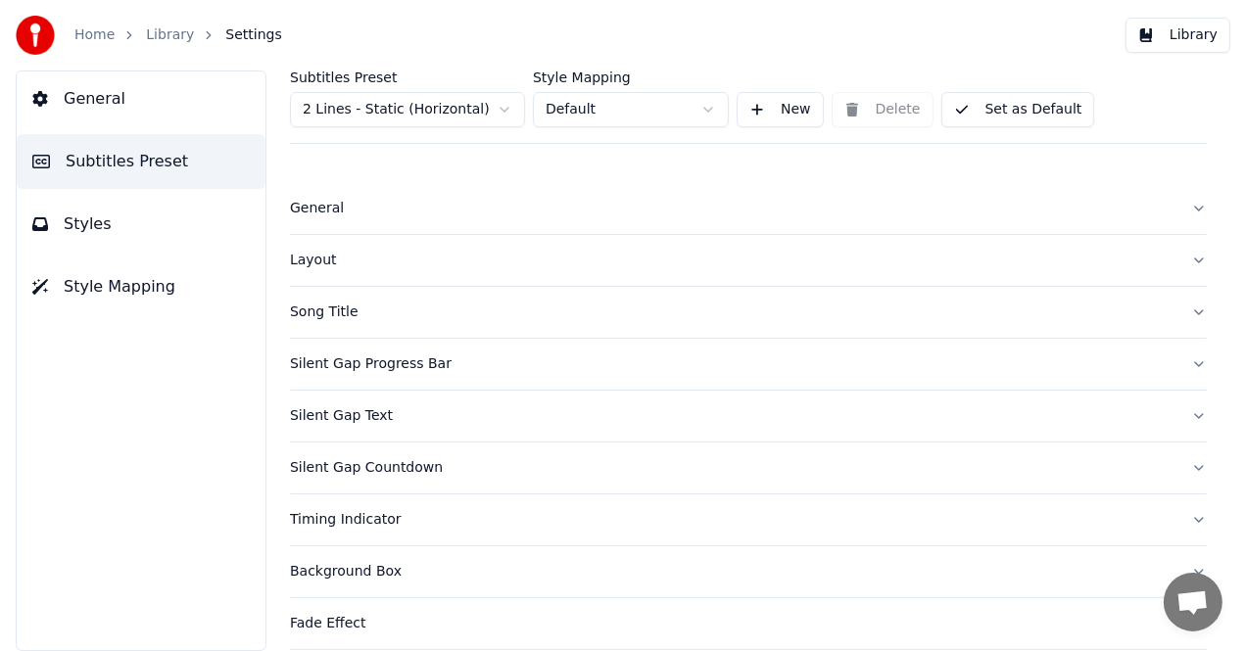
click at [103, 222] on button "Styles" at bounding box center [141, 224] width 249 height 55
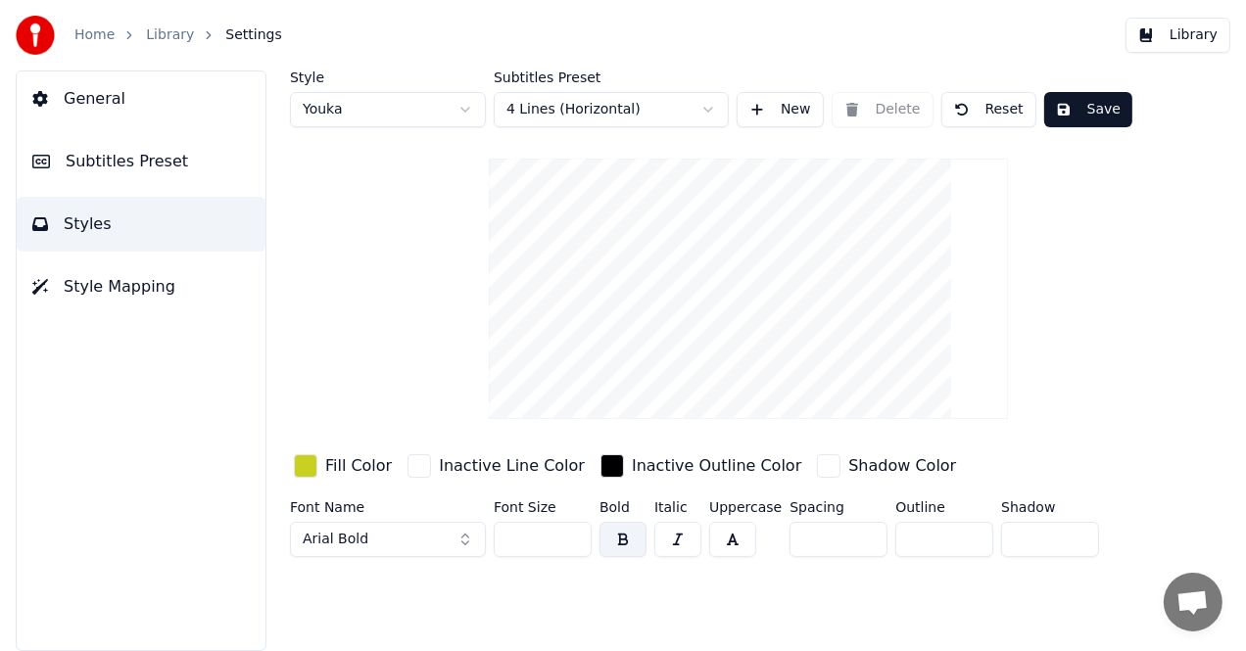
click at [170, 287] on button "Style Mapping" at bounding box center [141, 287] width 249 height 55
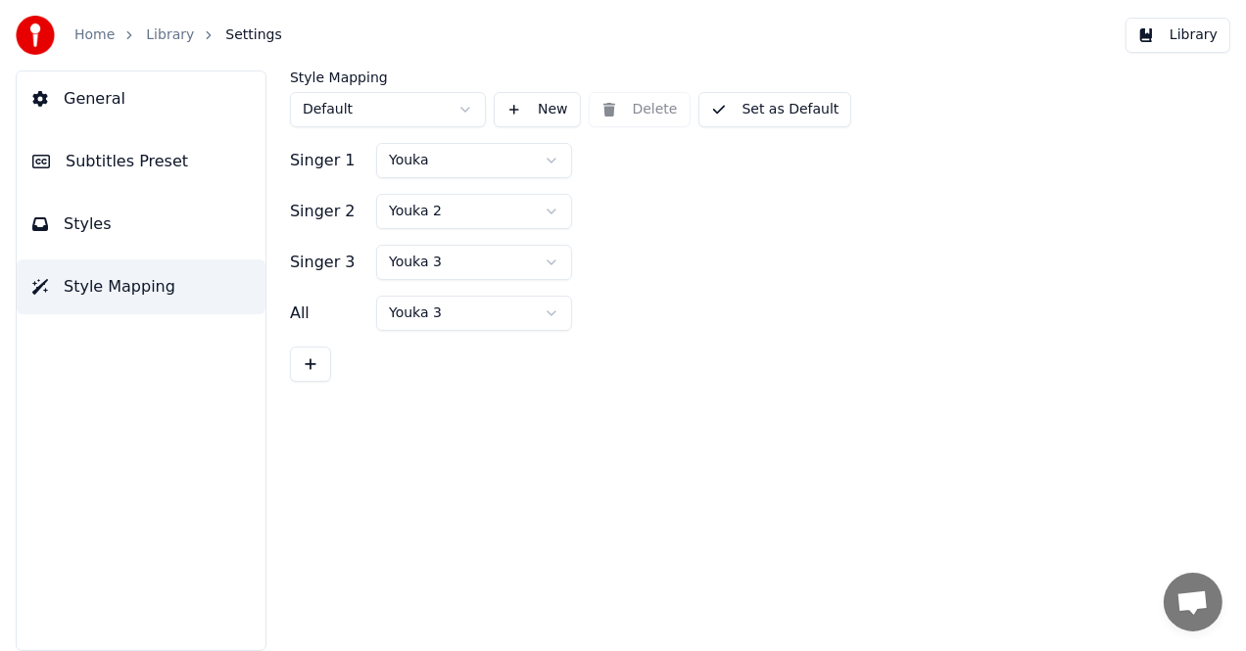
click at [119, 237] on button "Styles" at bounding box center [141, 224] width 249 height 55
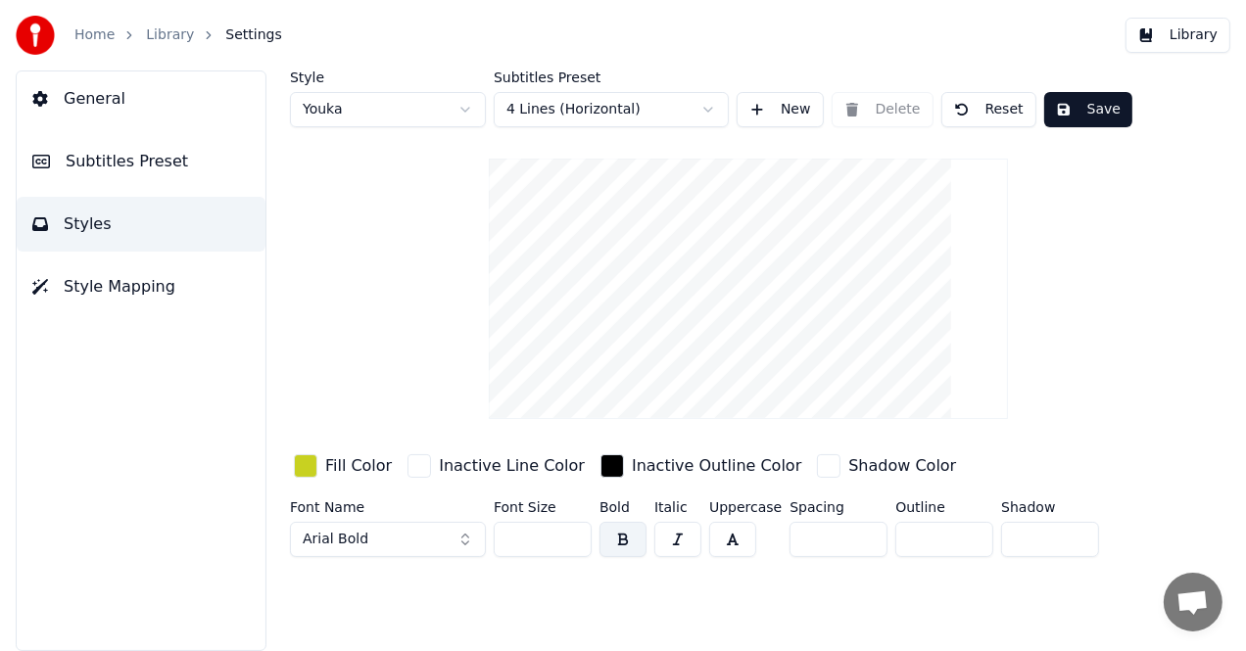
click at [604, 385] on video at bounding box center [748, 289] width 519 height 261
click at [802, 115] on button "New" at bounding box center [780, 109] width 87 height 35
click at [372, 474] on div "Fill Color" at bounding box center [358, 466] width 67 height 24
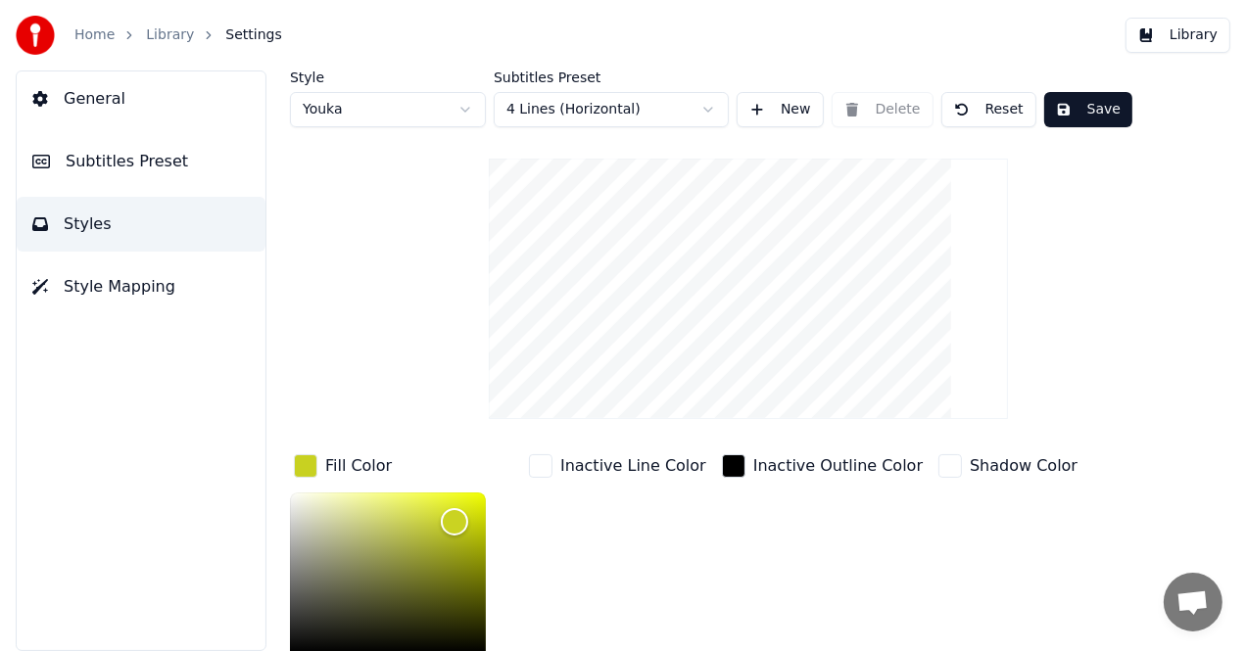
click at [604, 478] on div "Inactive Line Color" at bounding box center [617, 466] width 185 height 31
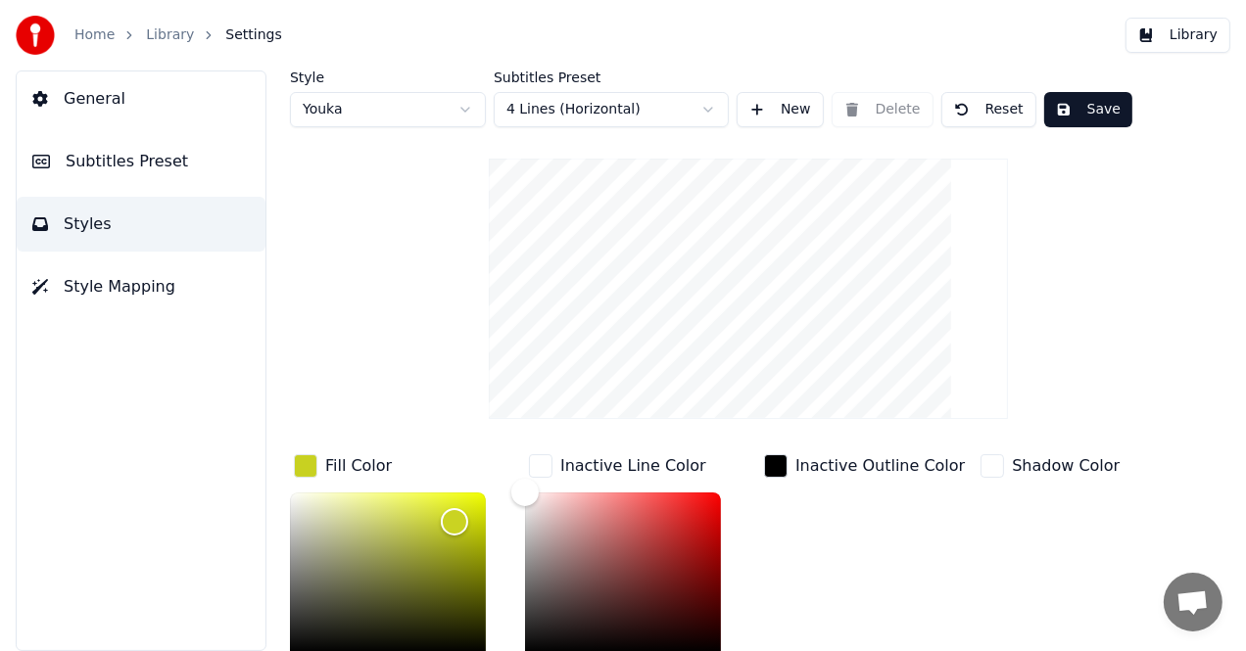
click at [823, 472] on div "Inactive Outline Color" at bounding box center [879, 466] width 169 height 24
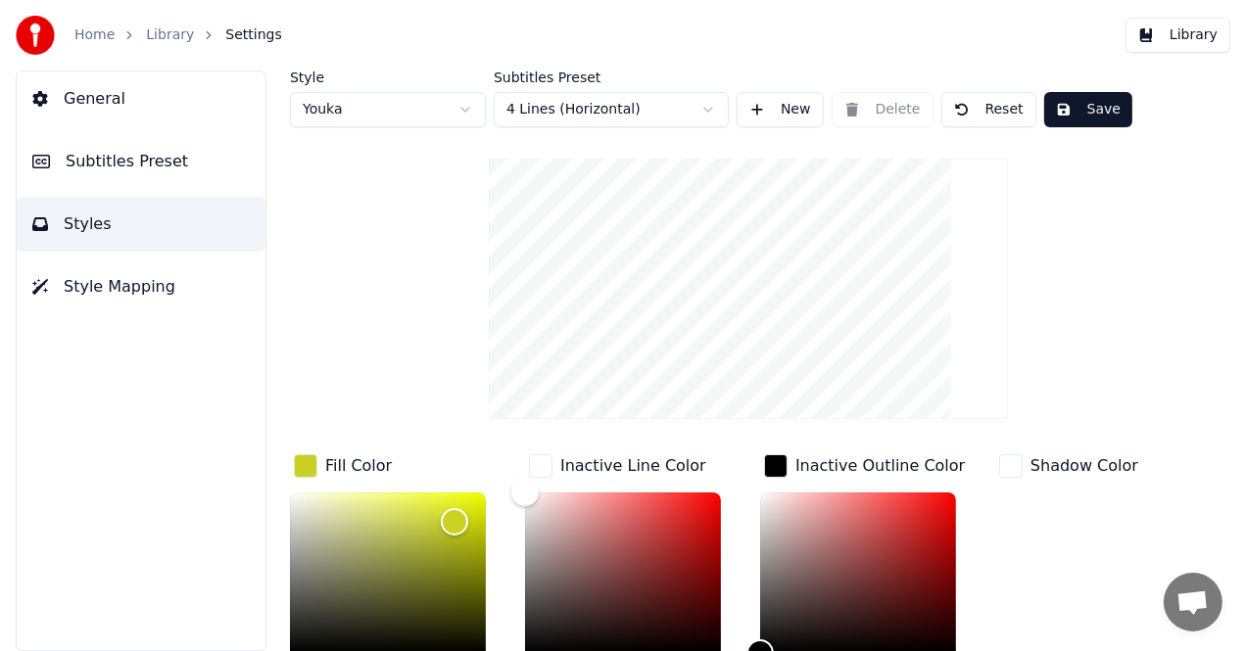
click at [1036, 462] on div "Shadow Color" at bounding box center [1084, 466] width 108 height 24
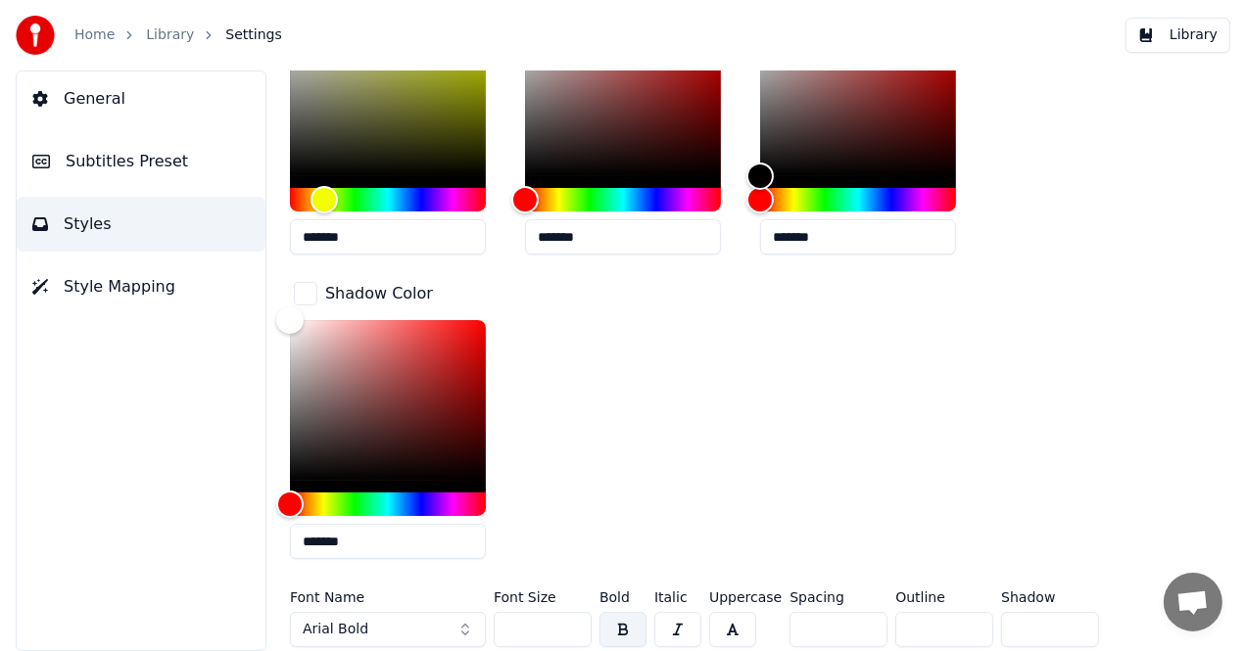
click at [144, 291] on span "Style Mapping" at bounding box center [120, 287] width 112 height 24
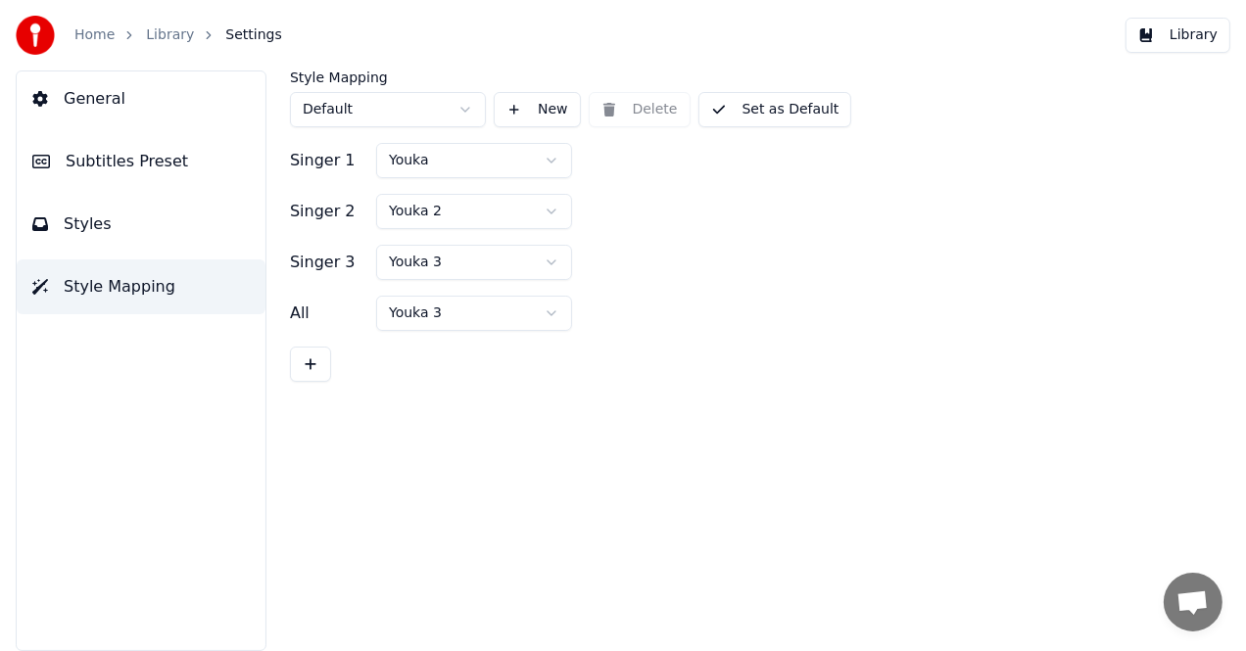
click at [142, 239] on button "Styles" at bounding box center [141, 224] width 249 height 55
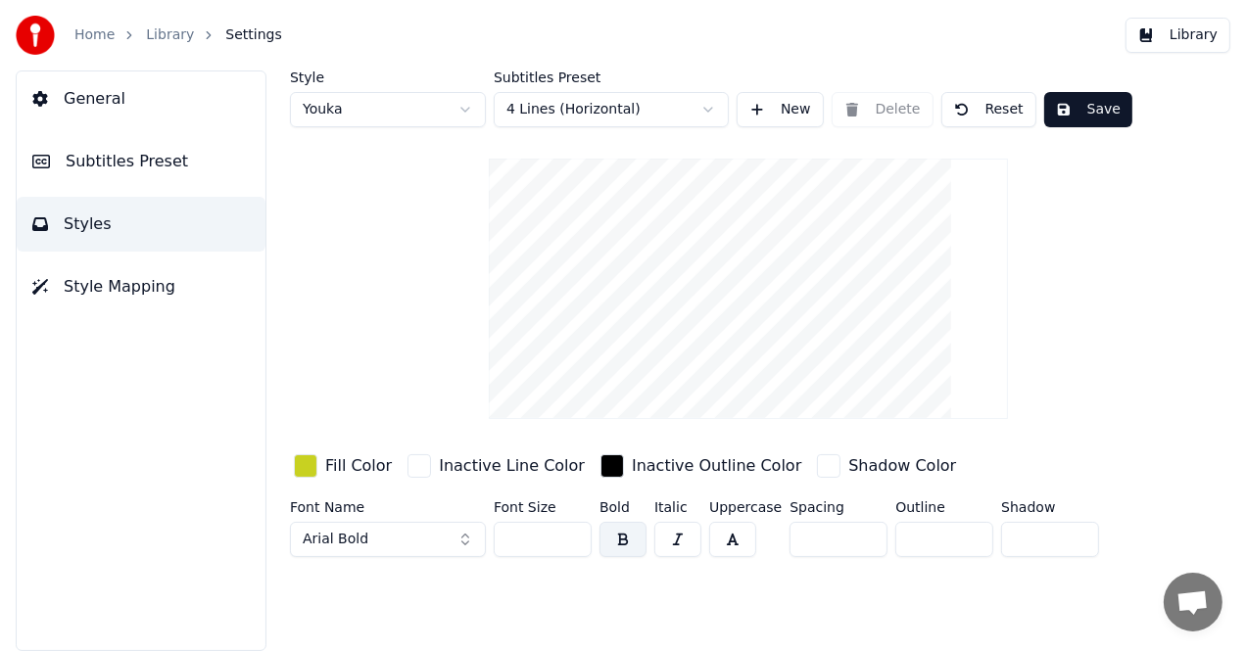
click at [154, 166] on span "Subtitles Preset" at bounding box center [127, 162] width 122 height 24
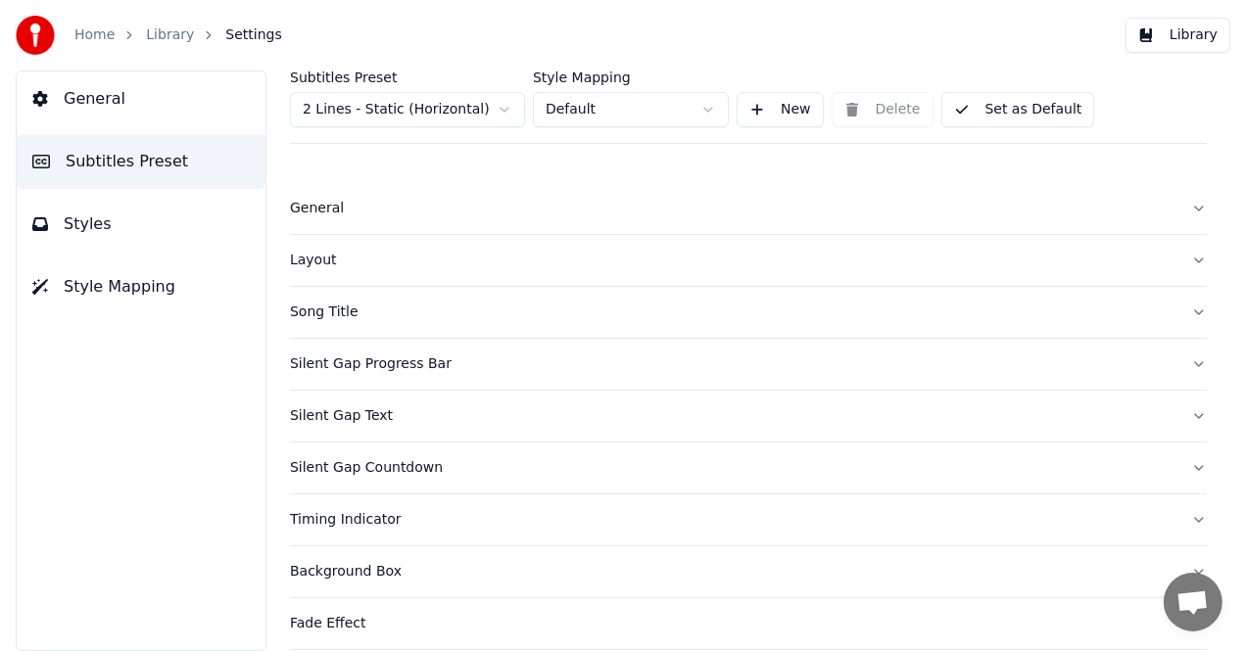
click at [316, 262] on div "Layout" at bounding box center [732, 261] width 885 height 20
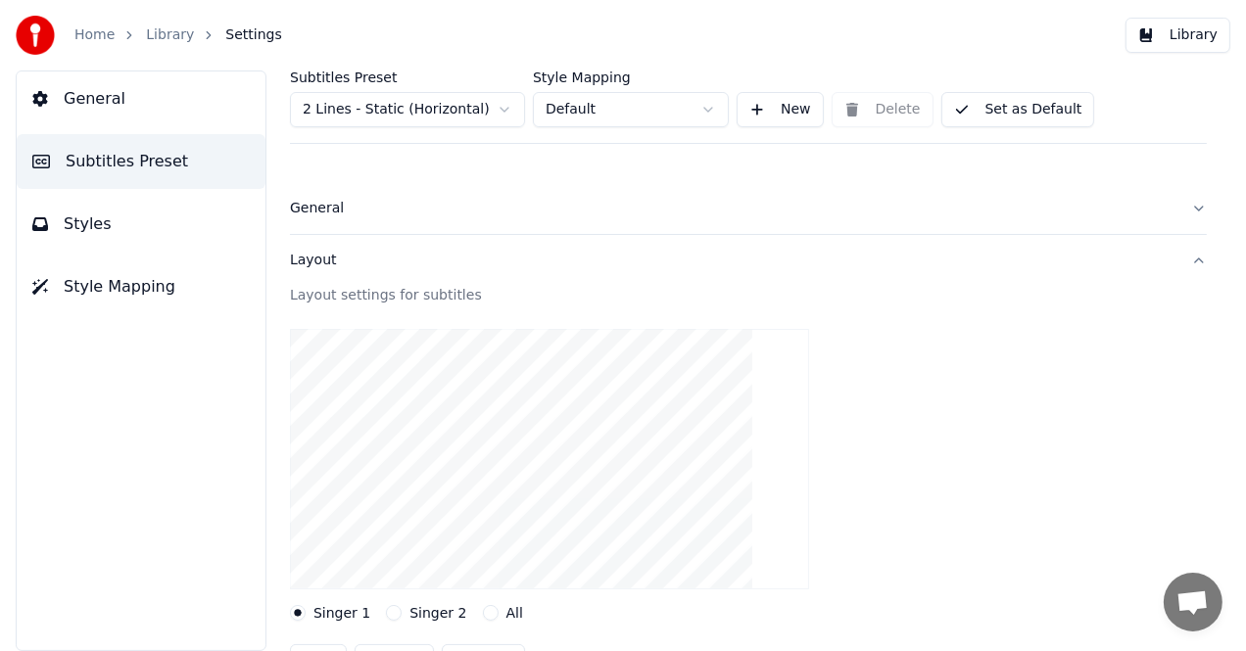
click at [316, 261] on div "Layout" at bounding box center [732, 261] width 885 height 20
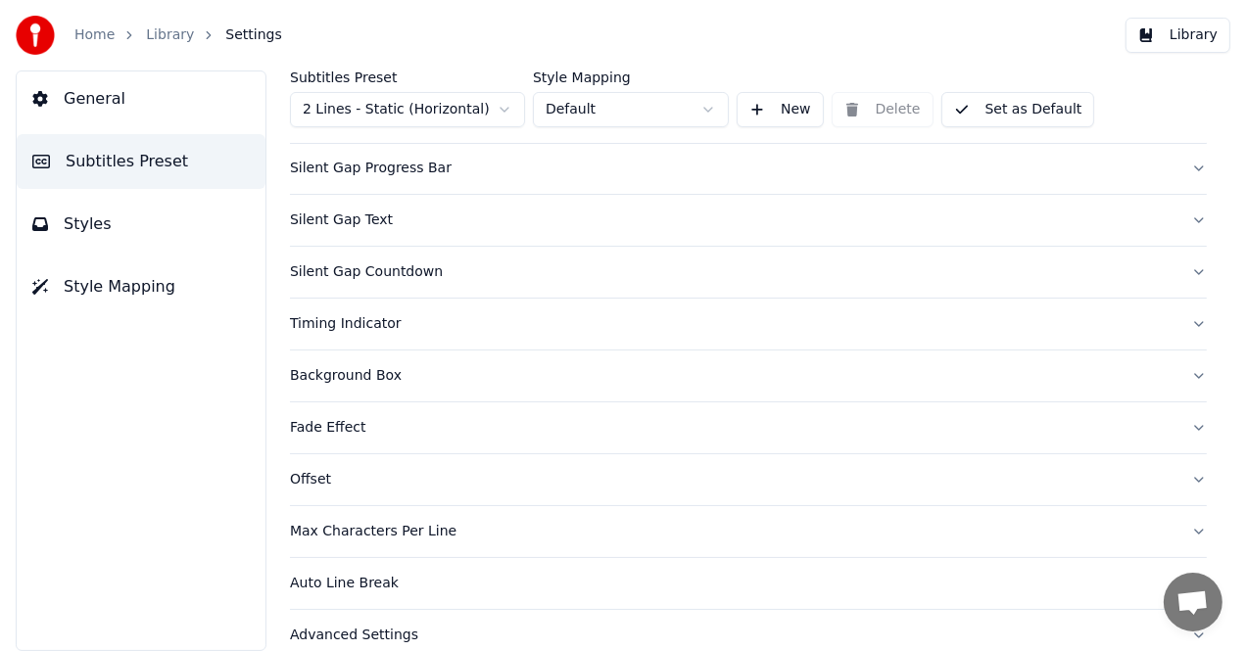
scroll to position [215, 0]
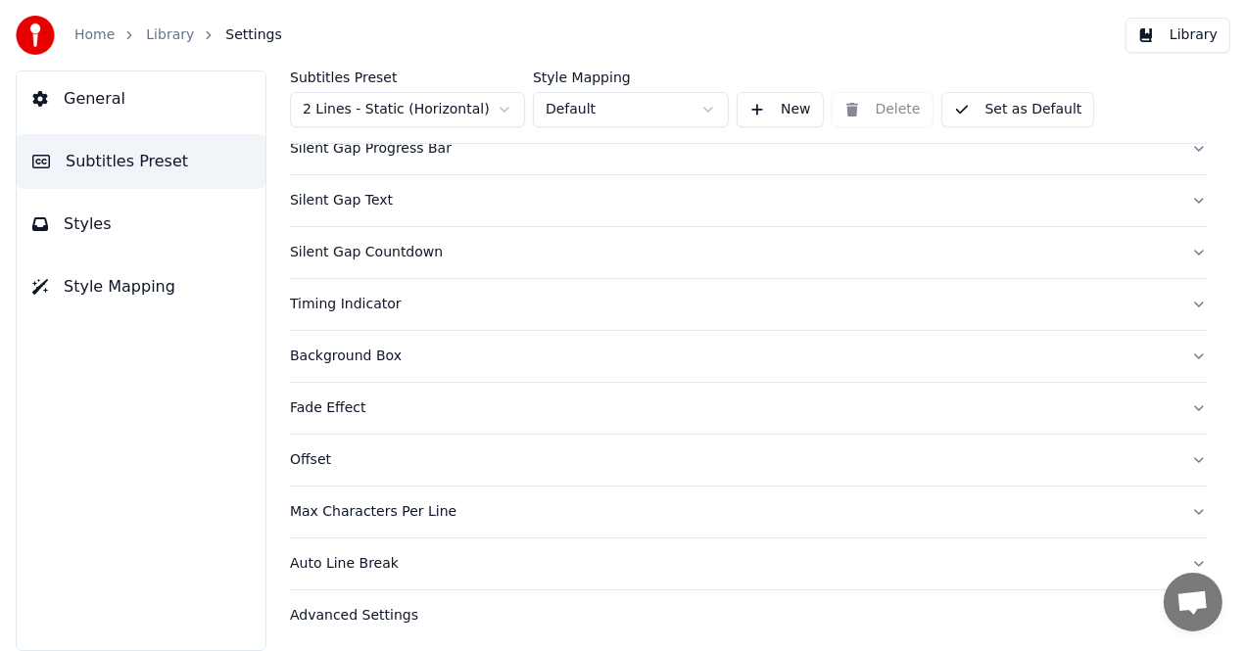
click at [340, 356] on div "Background Box" at bounding box center [732, 357] width 885 height 20
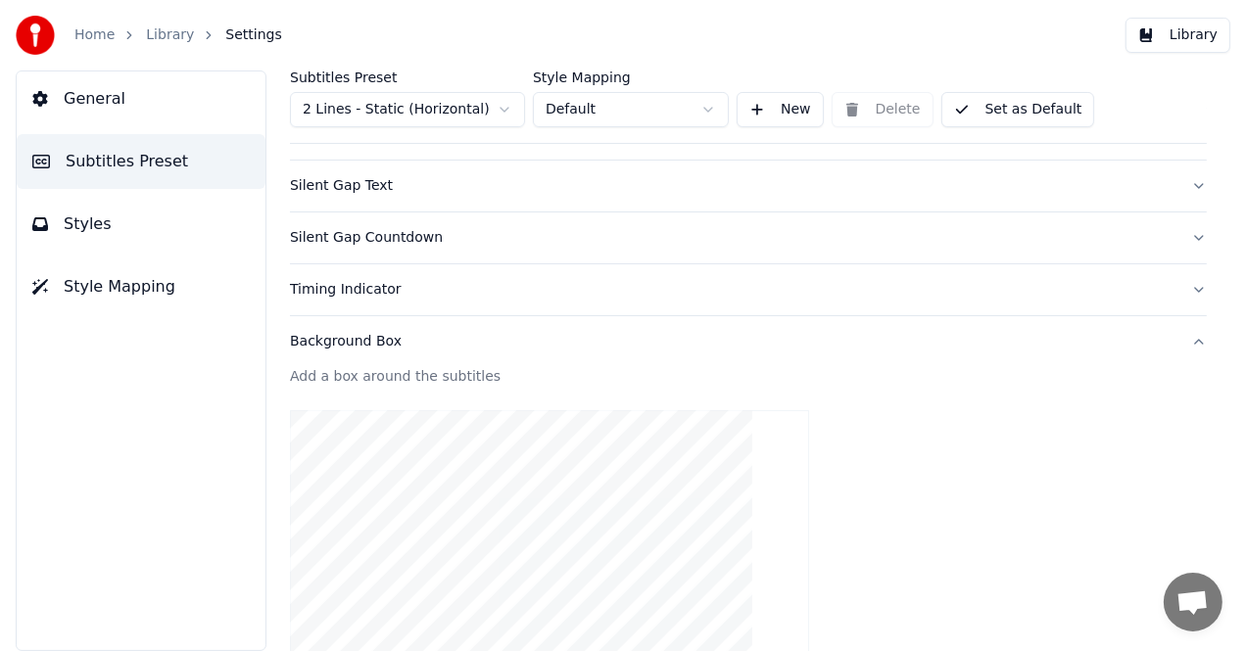
scroll to position [0, 0]
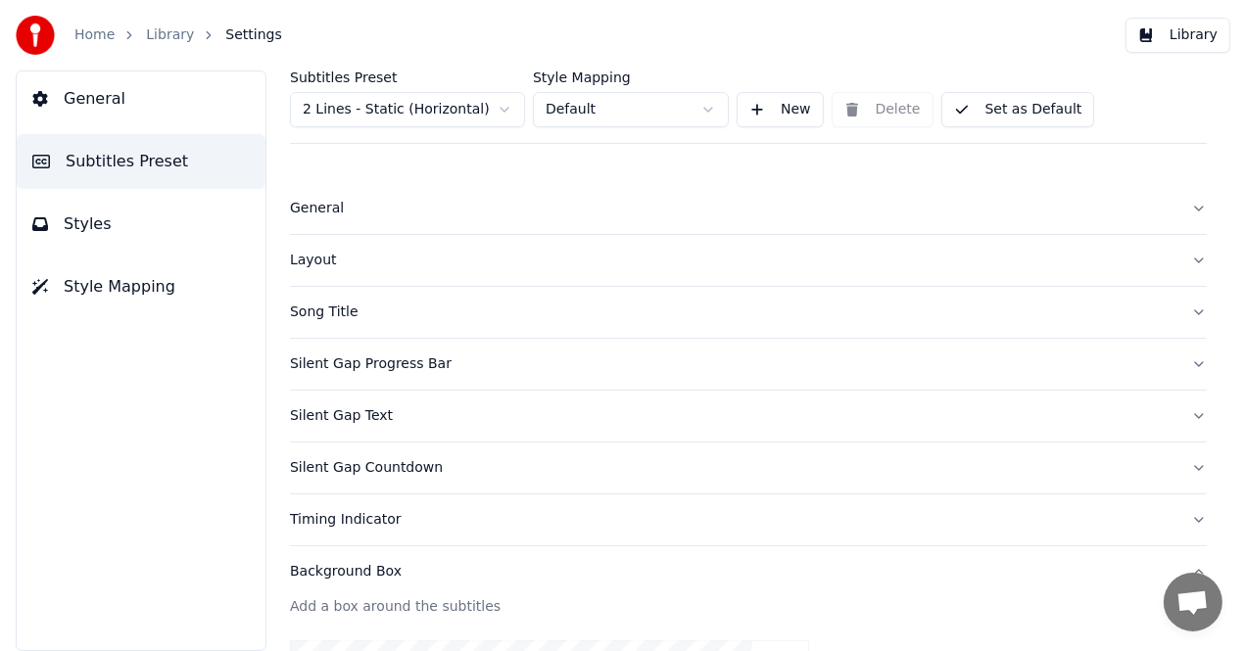
click at [319, 214] on div "General" at bounding box center [732, 209] width 885 height 20
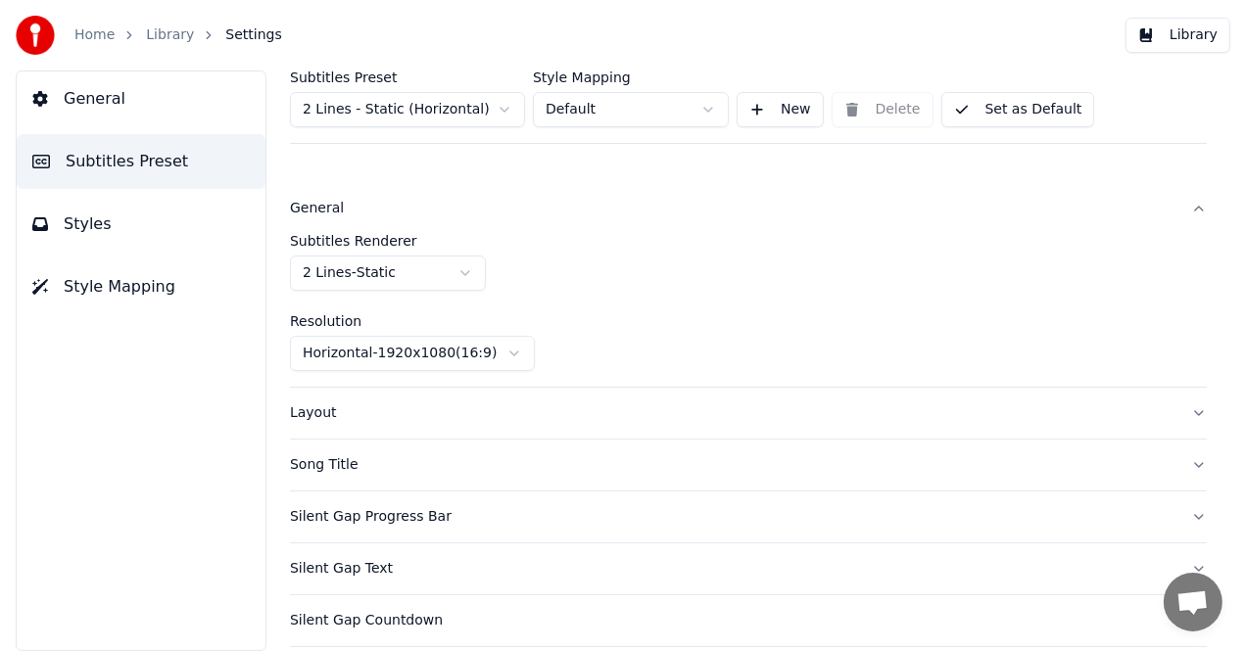
click at [319, 214] on div "General" at bounding box center [732, 209] width 885 height 20
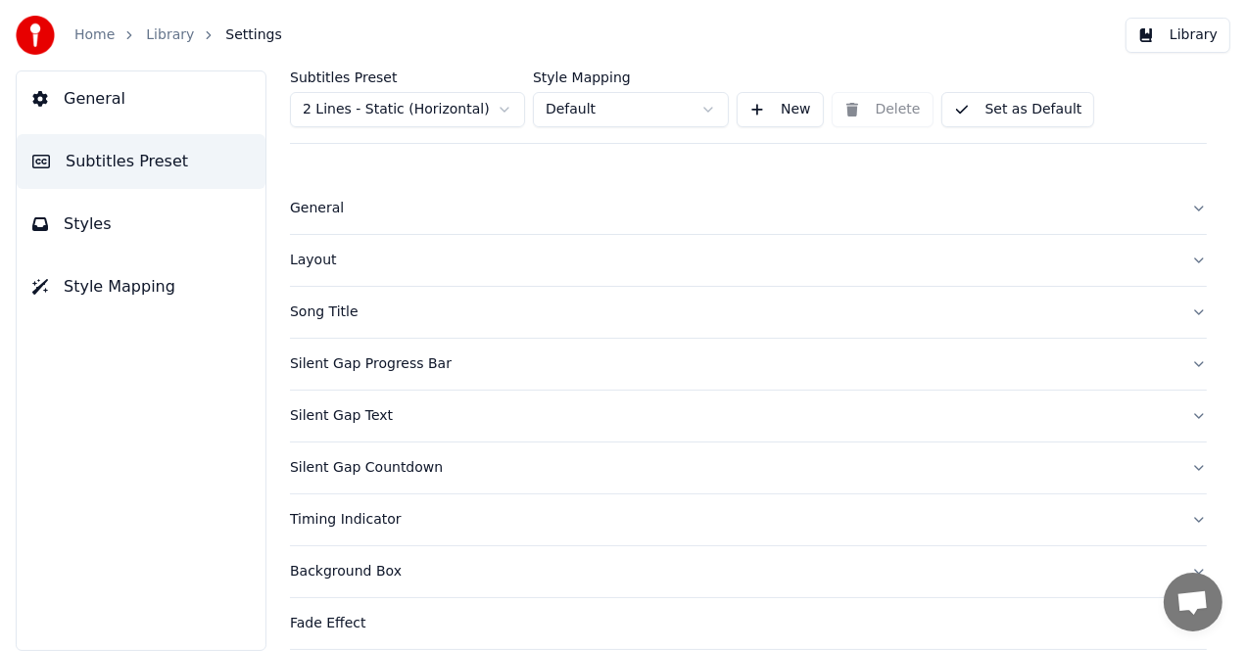
click at [329, 253] on div "Layout" at bounding box center [732, 261] width 885 height 20
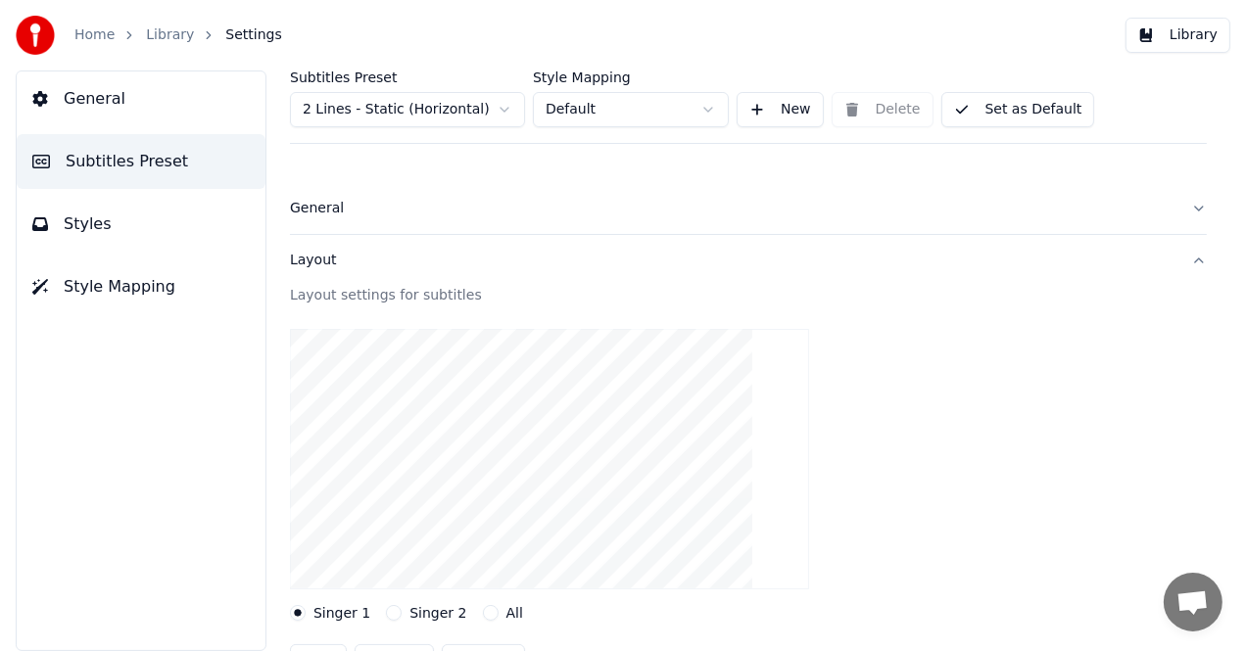
click at [329, 253] on div "Layout" at bounding box center [732, 261] width 885 height 20
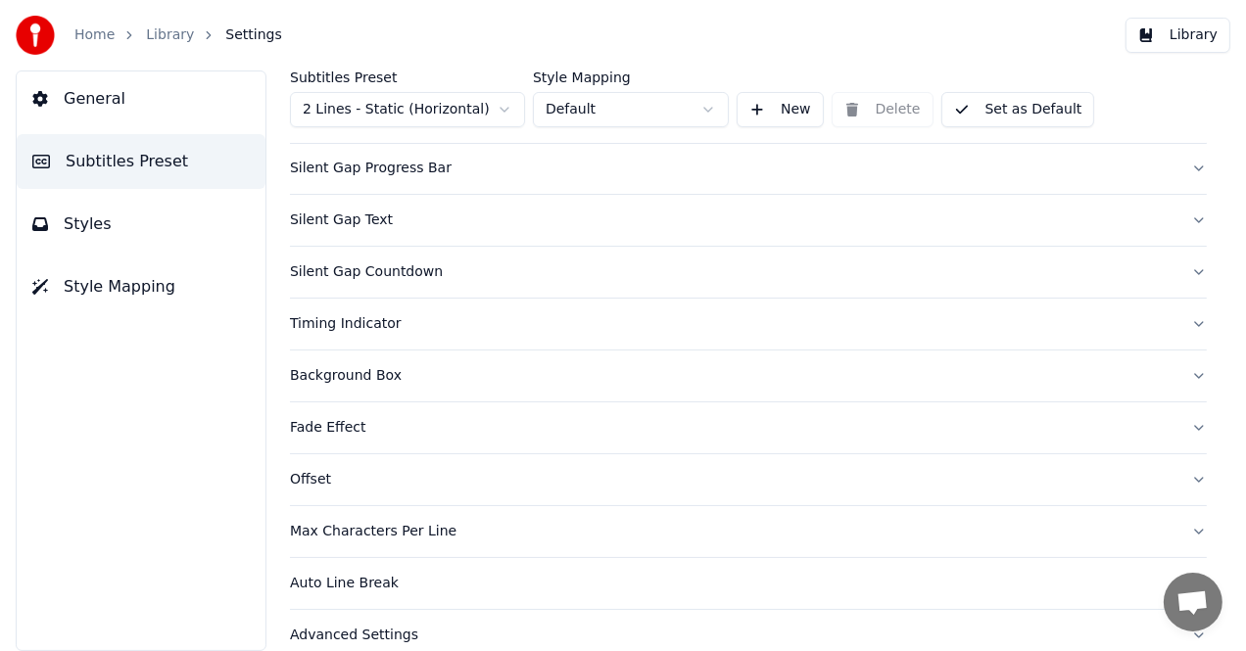
scroll to position [215, 0]
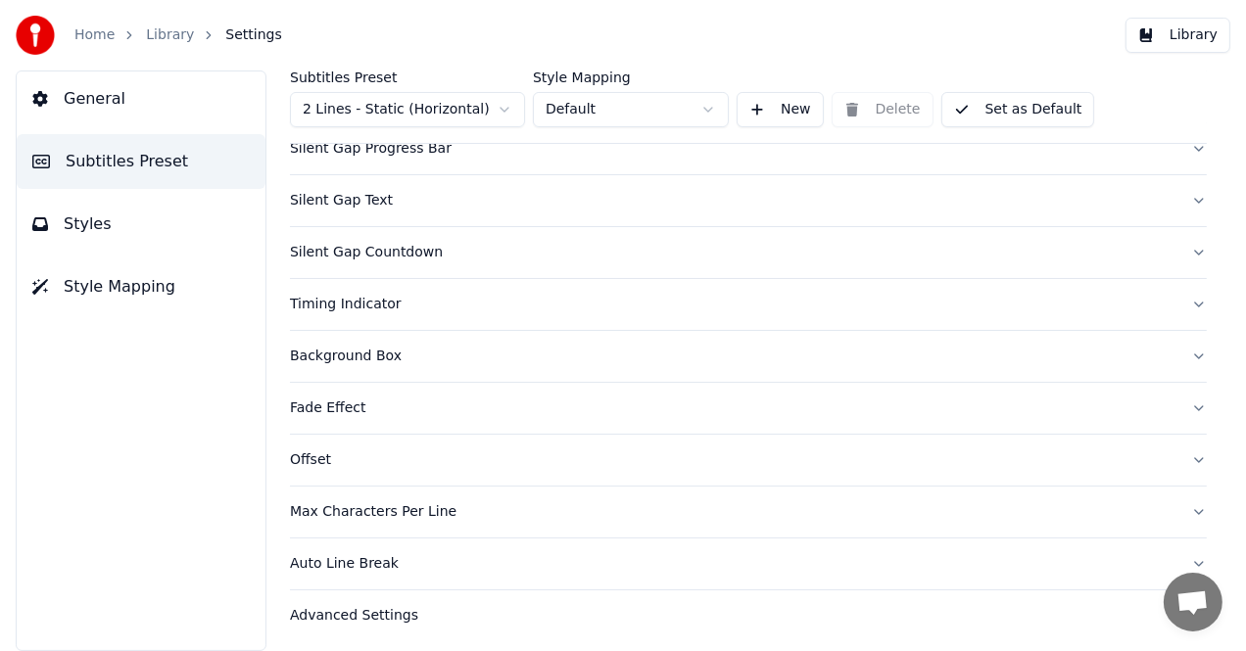
click at [341, 350] on div "Background Box" at bounding box center [732, 357] width 885 height 20
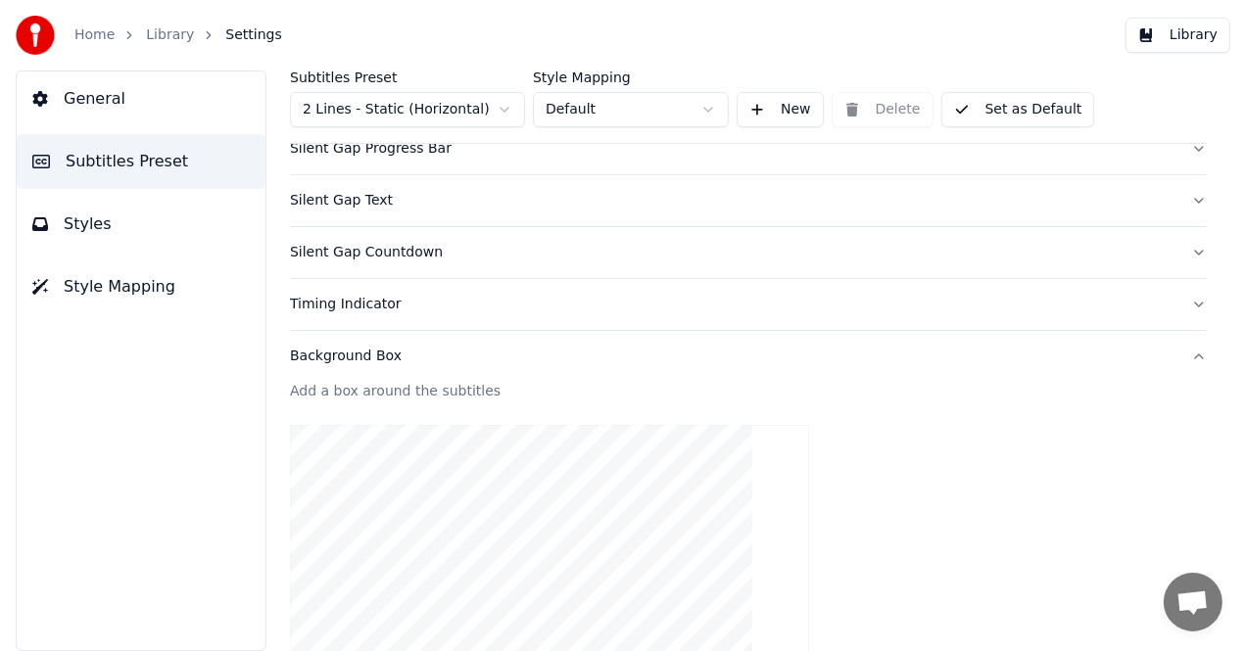
click at [342, 351] on div "Background Box" at bounding box center [732, 357] width 885 height 20
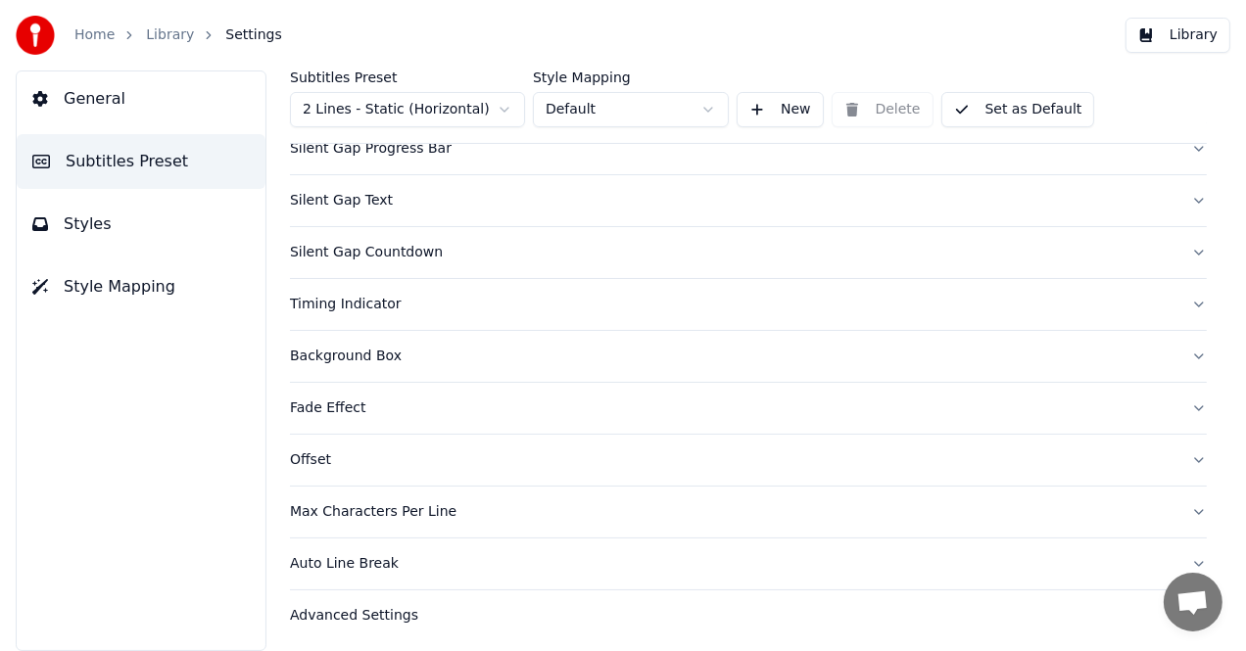
click at [80, 284] on span "Style Mapping" at bounding box center [120, 287] width 112 height 24
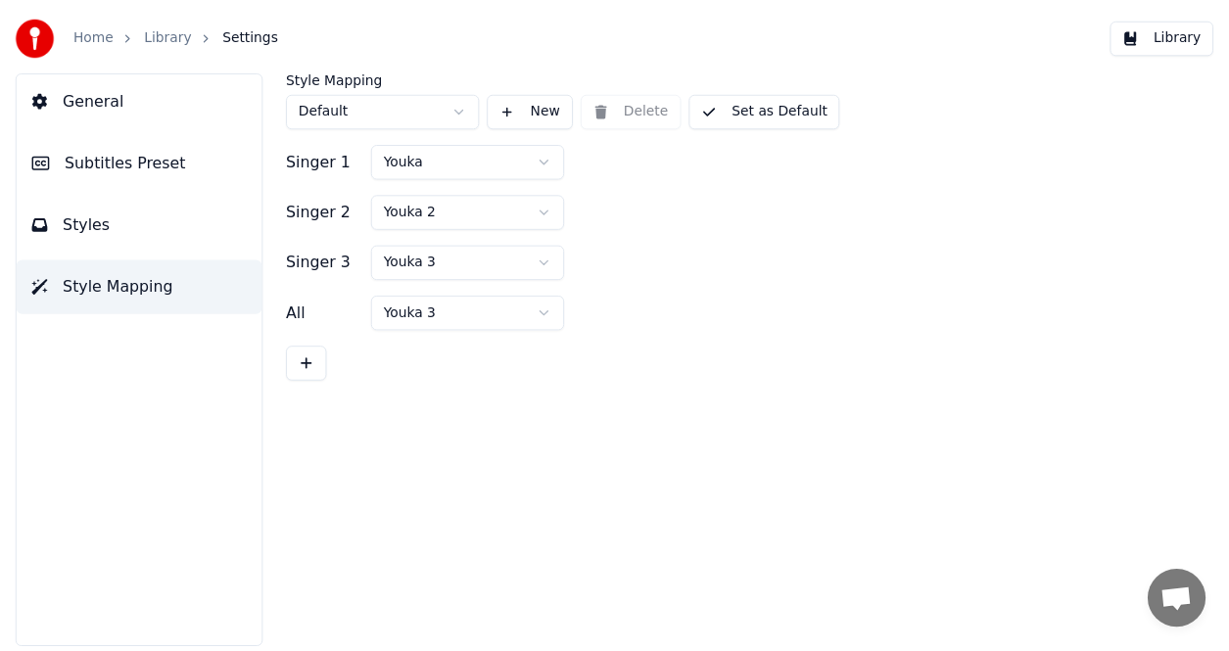
scroll to position [0, 0]
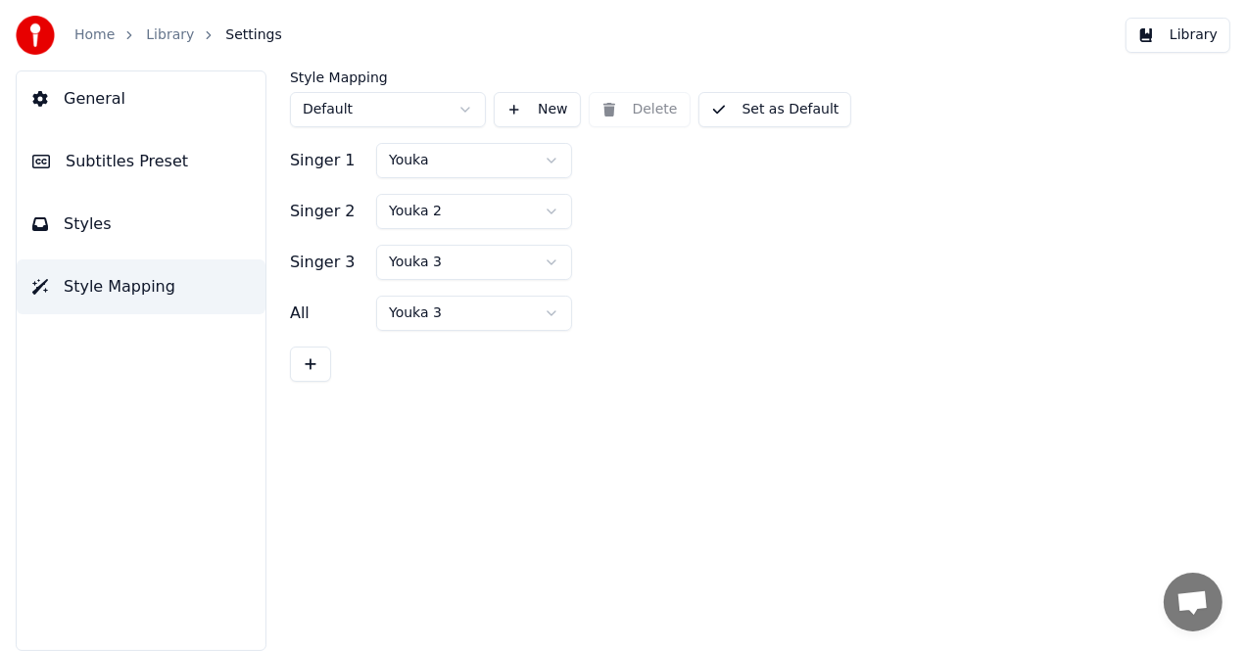
click at [80, 284] on span "Style Mapping" at bounding box center [120, 287] width 112 height 24
click at [93, 164] on span "Subtitles Preset" at bounding box center [127, 162] width 122 height 24
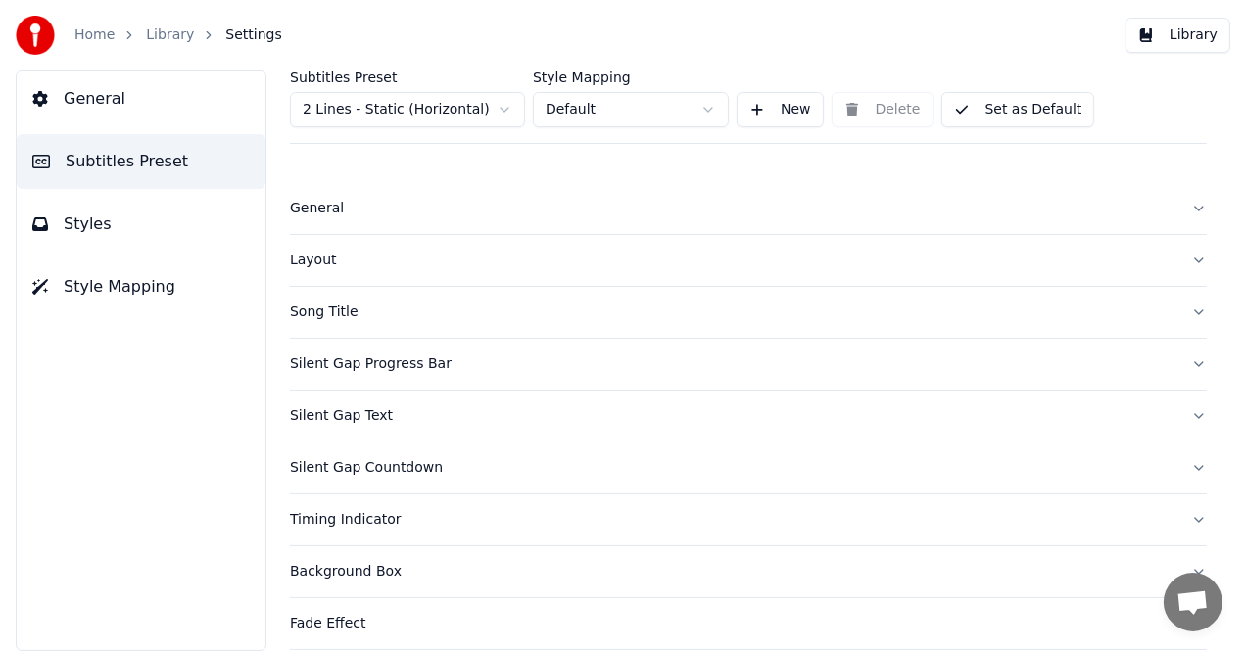
click at [81, 224] on span "Styles" at bounding box center [88, 225] width 48 height 24
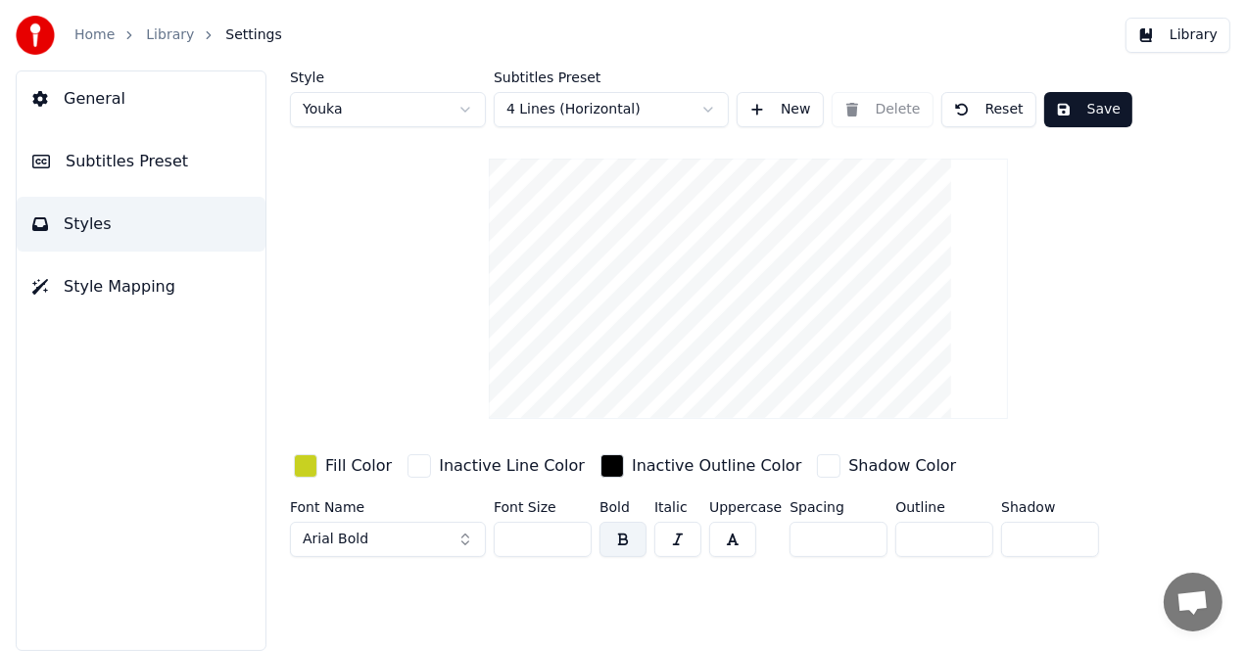
click at [1076, 102] on button "Save" at bounding box center [1088, 109] width 88 height 35
click at [146, 34] on link "Library" at bounding box center [170, 35] width 48 height 20
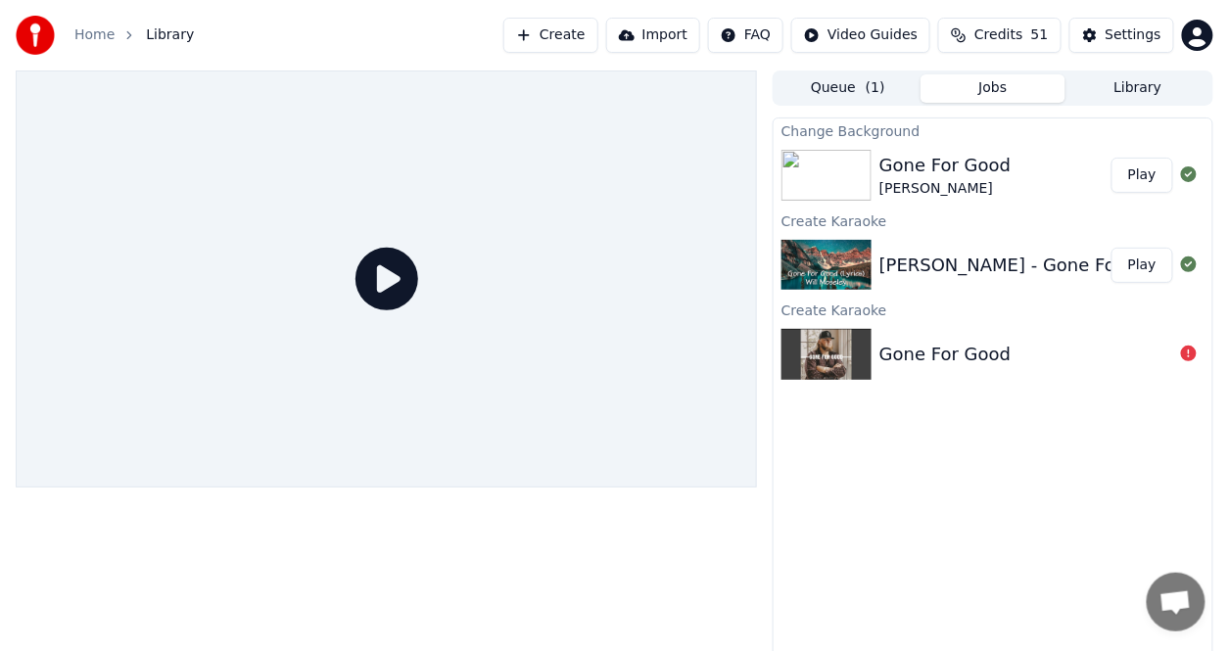
click at [1146, 182] on button "Play" at bounding box center [1143, 175] width 62 height 35
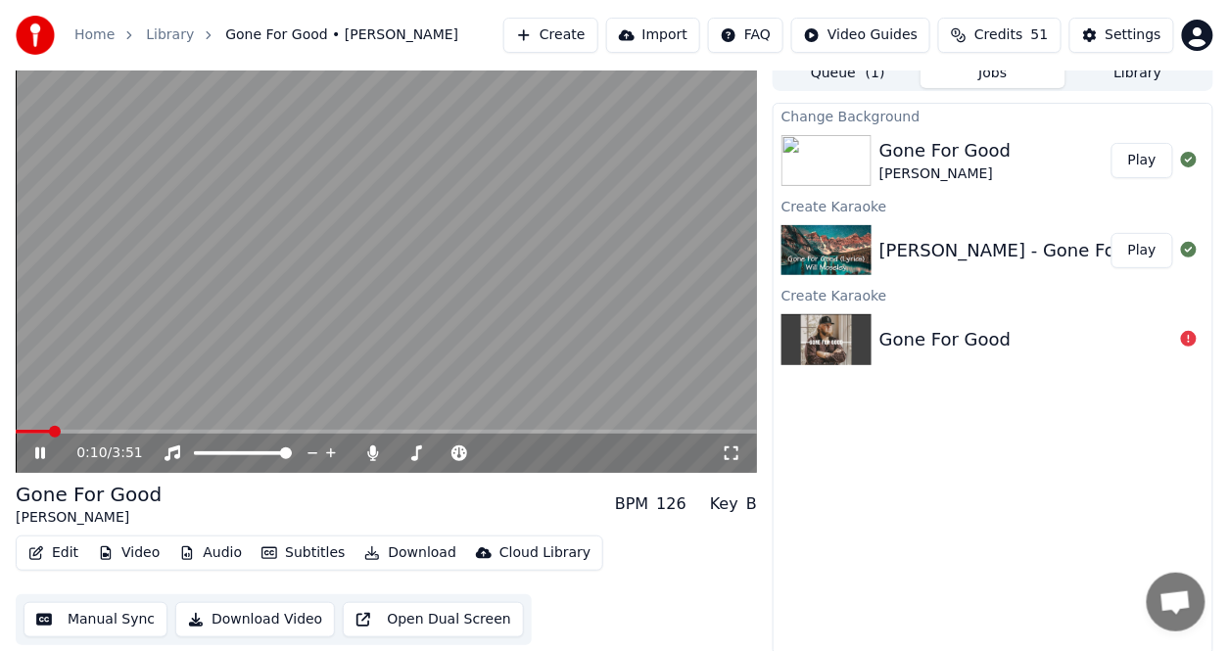
scroll to position [19, 0]
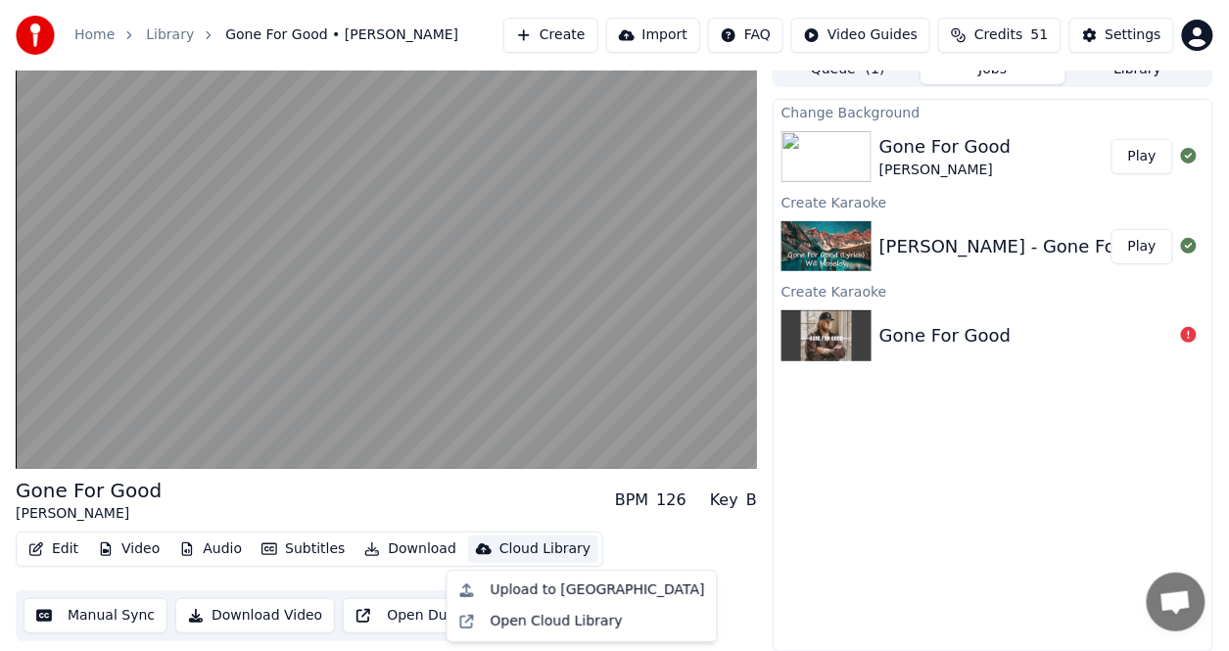
click at [499, 547] on div "Cloud Library" at bounding box center [544, 550] width 91 height 20
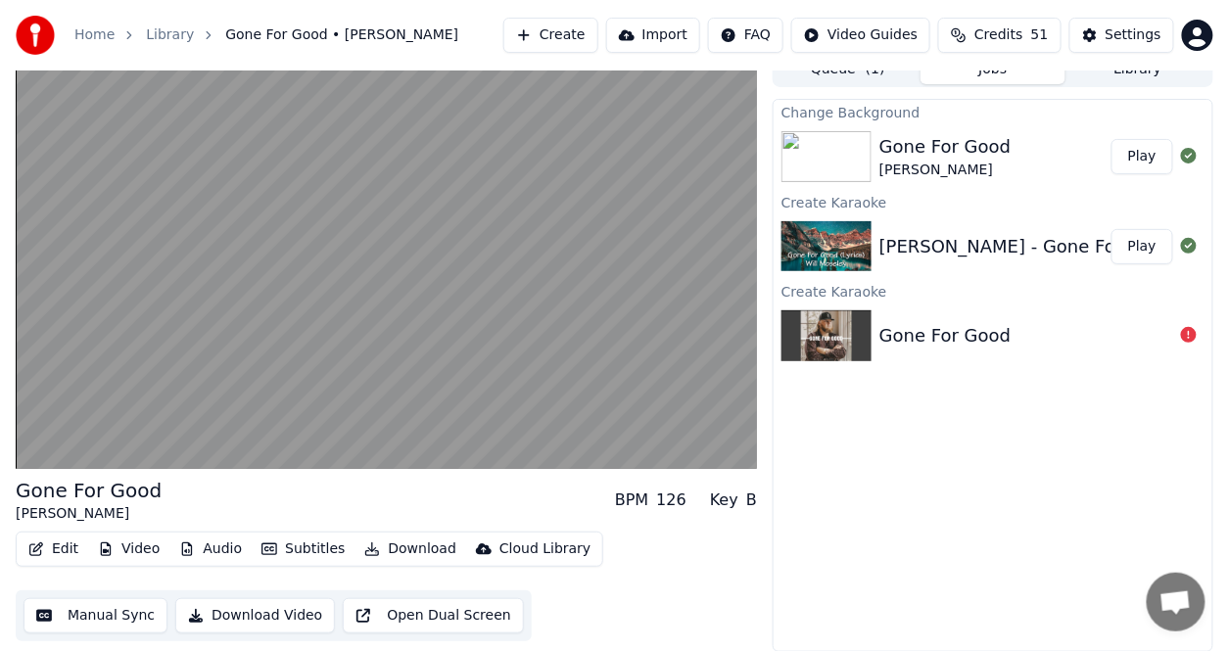
click at [390, 550] on button "Download" at bounding box center [411, 549] width 108 height 27
click at [309, 543] on button "Subtitles" at bounding box center [303, 549] width 99 height 27
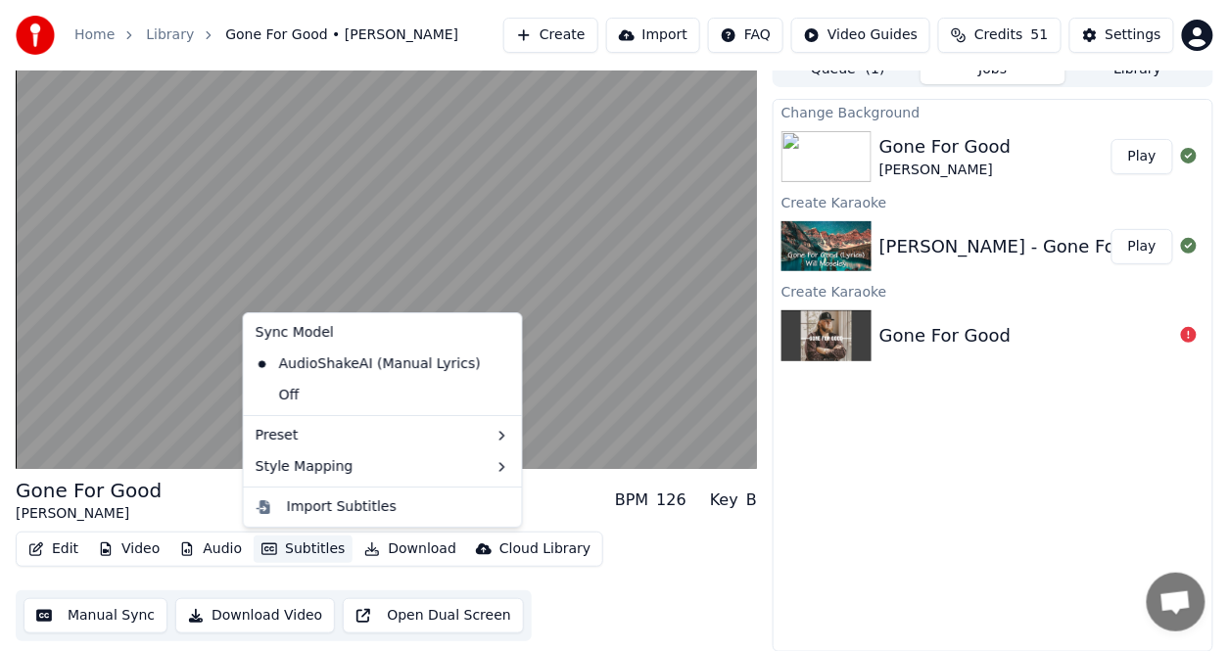
click at [309, 543] on button "Subtitles" at bounding box center [303, 549] width 99 height 27
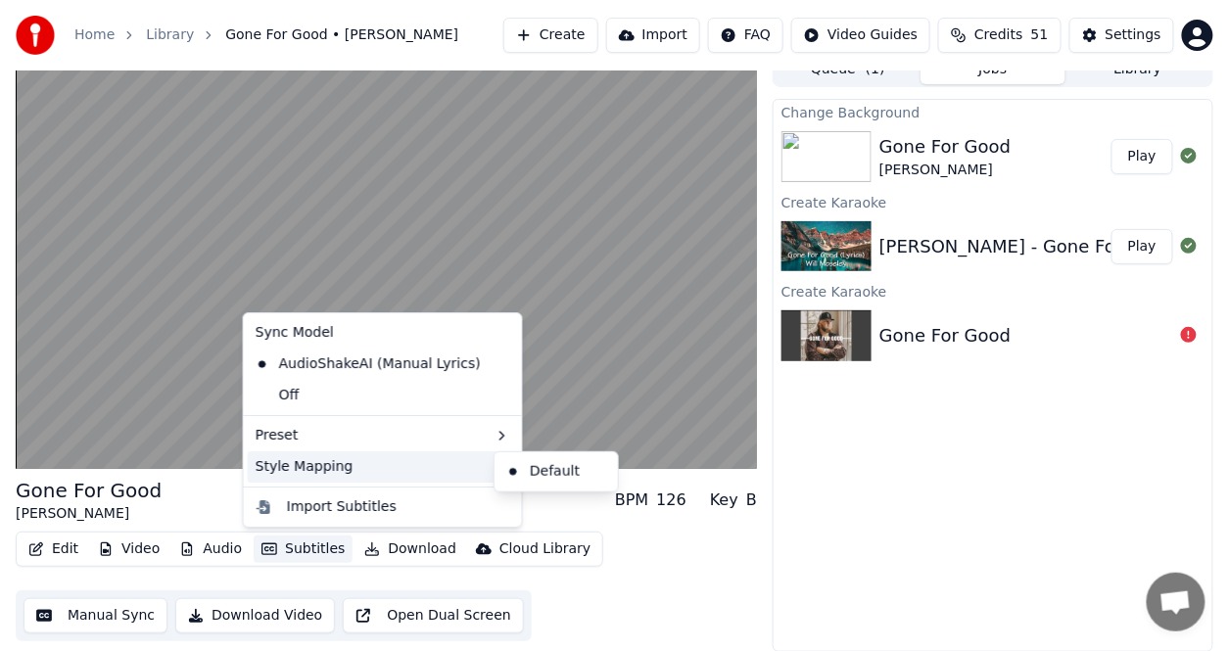
click at [314, 472] on div "Style Mapping" at bounding box center [383, 467] width 270 height 31
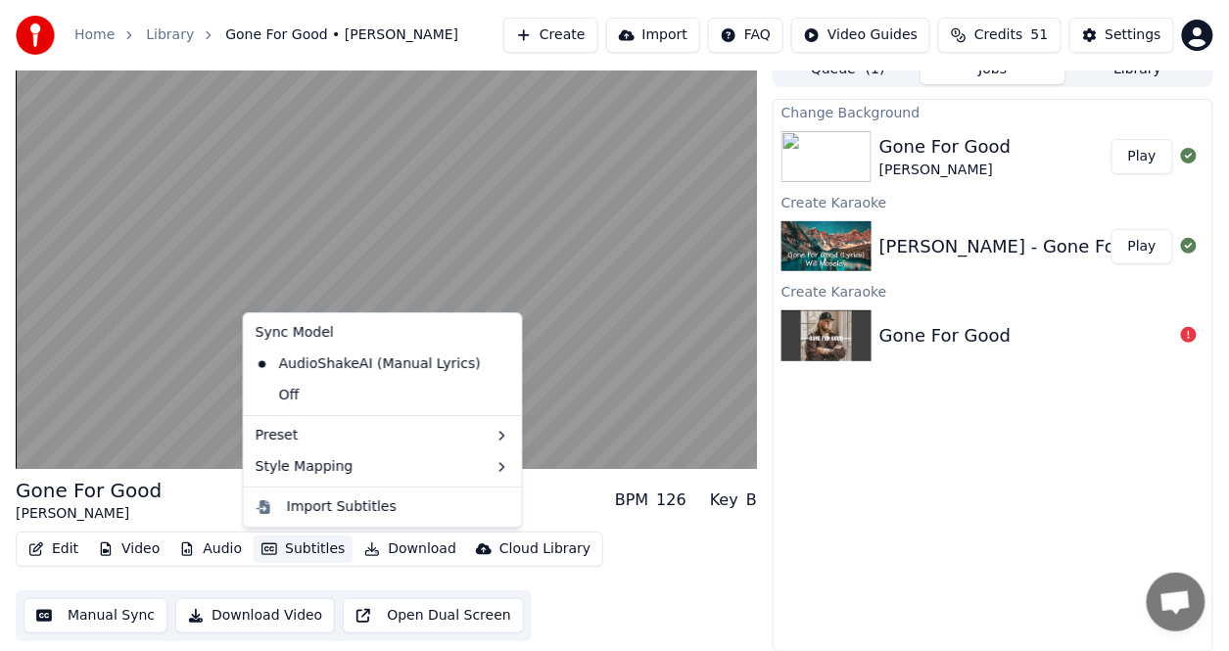
click at [138, 479] on div "Gone For Good" at bounding box center [89, 490] width 146 height 27
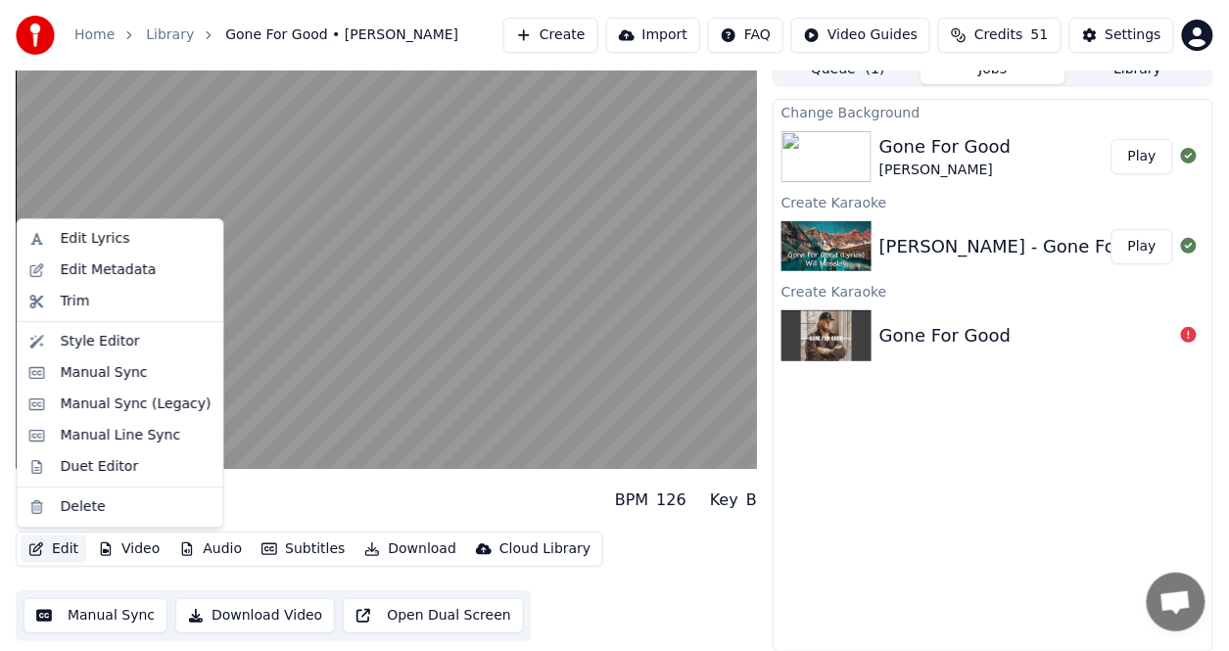
click at [56, 547] on button "Edit" at bounding box center [54, 549] width 66 height 27
click at [119, 345] on div "Style Editor" at bounding box center [100, 342] width 79 height 20
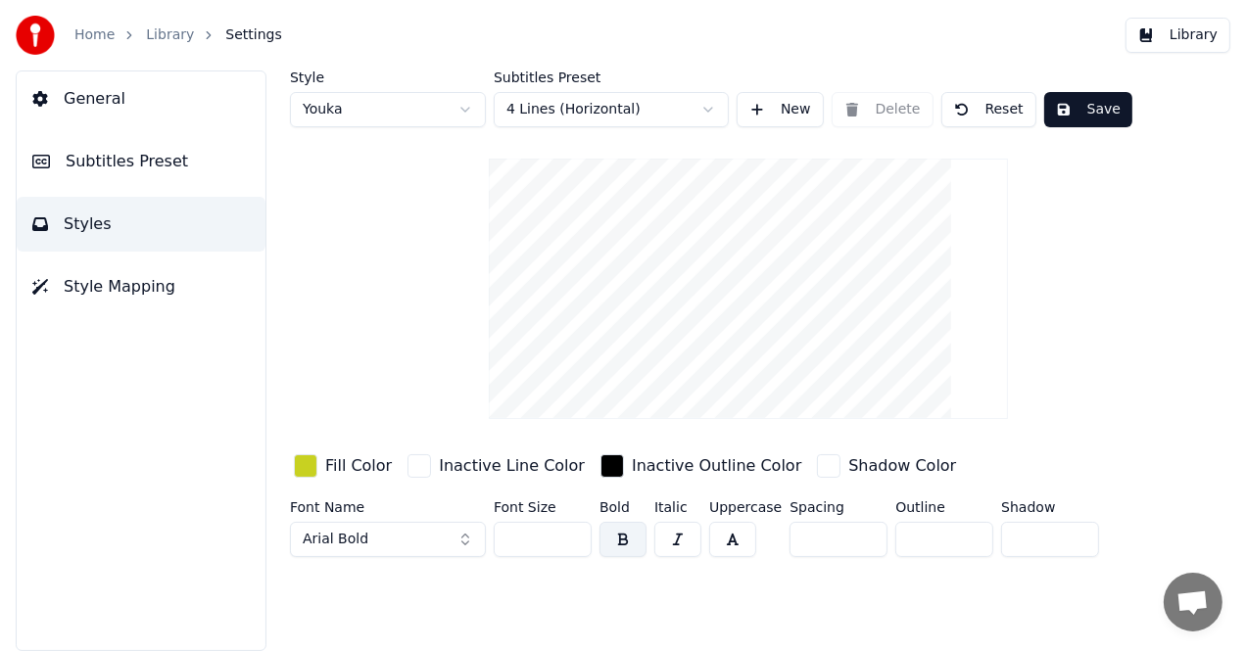
click at [119, 285] on span "Style Mapping" at bounding box center [120, 287] width 112 height 24
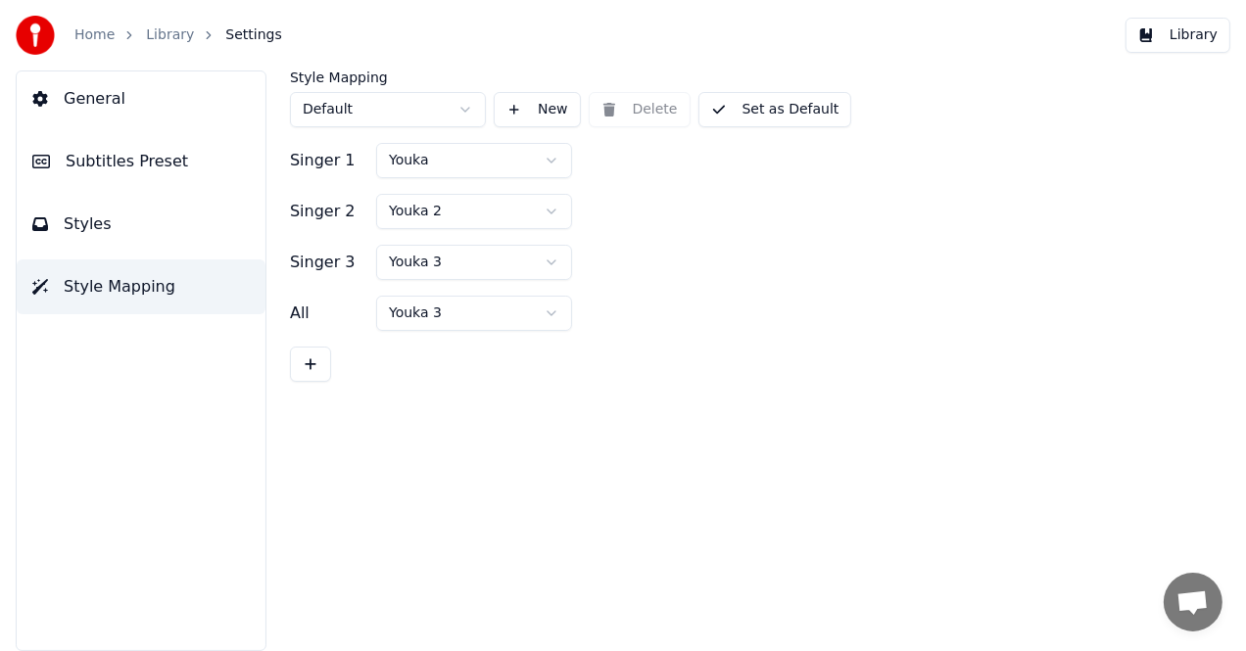
click at [157, 233] on button "Styles" at bounding box center [141, 224] width 249 height 55
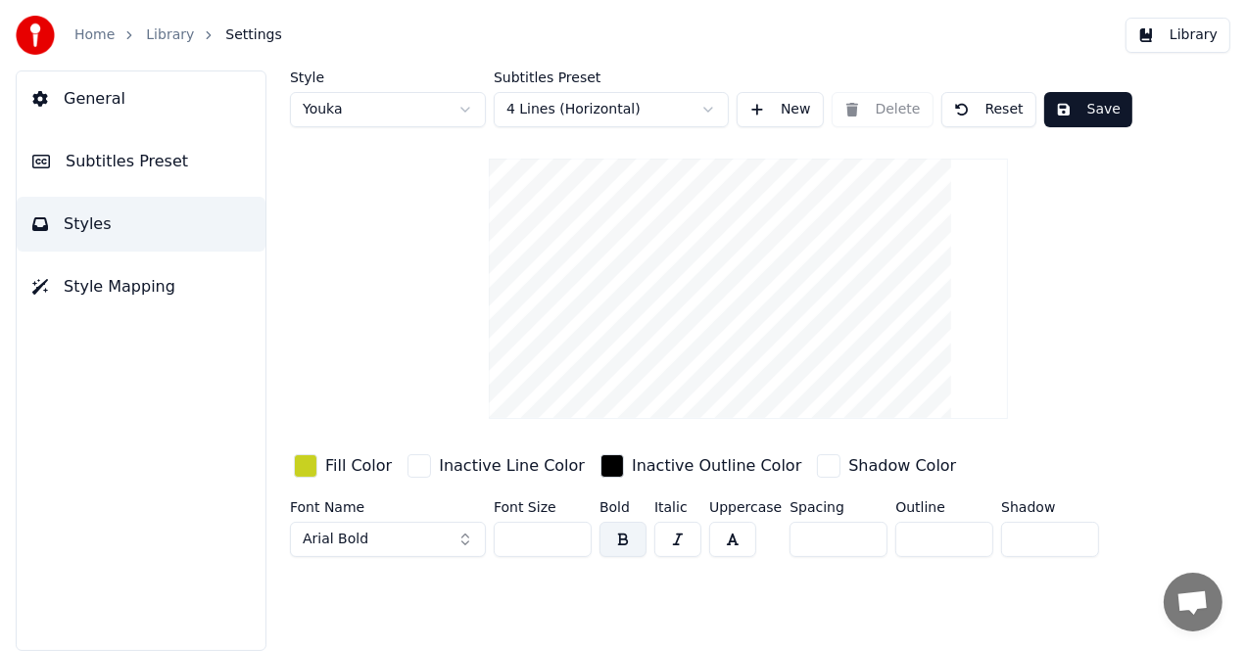
click at [689, 342] on video at bounding box center [748, 289] width 519 height 261
click at [312, 466] on div "button" at bounding box center [306, 466] width 24 height 24
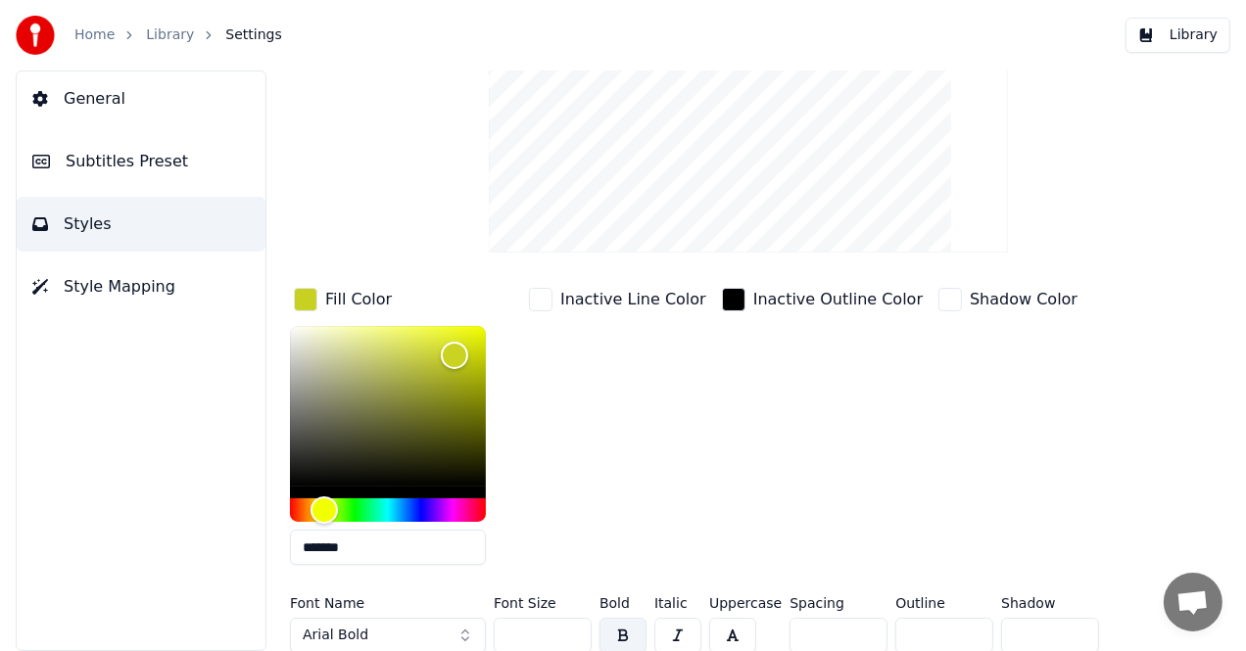
scroll to position [174, 0]
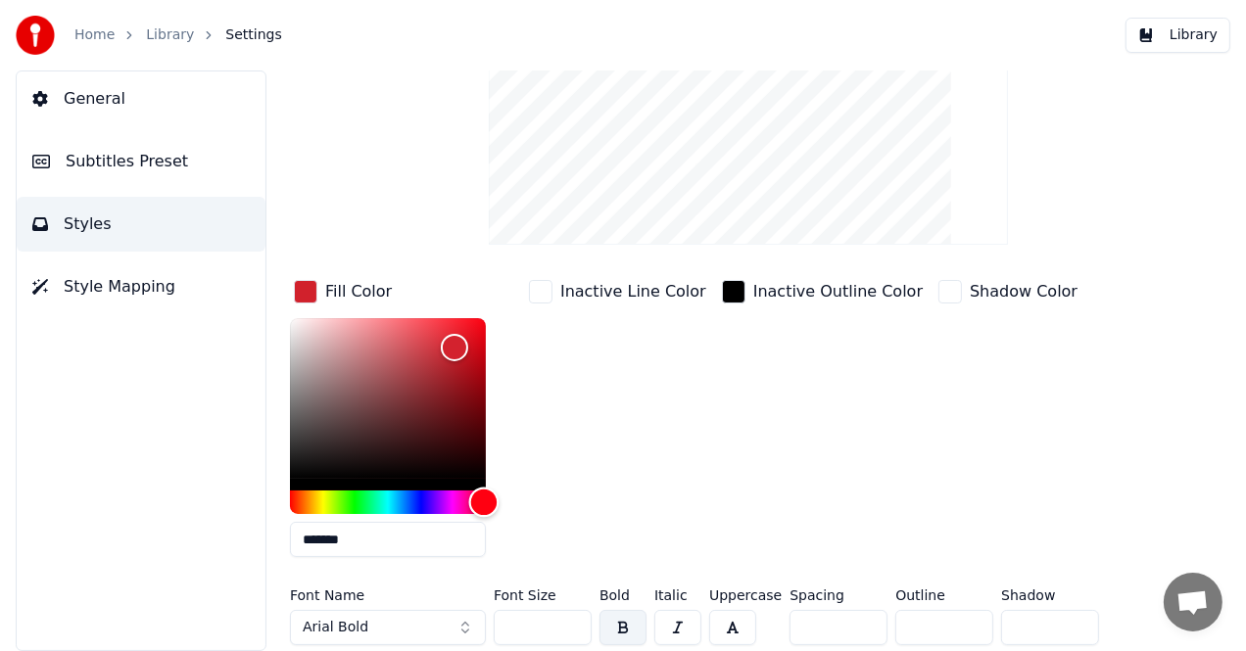
type input "*******"
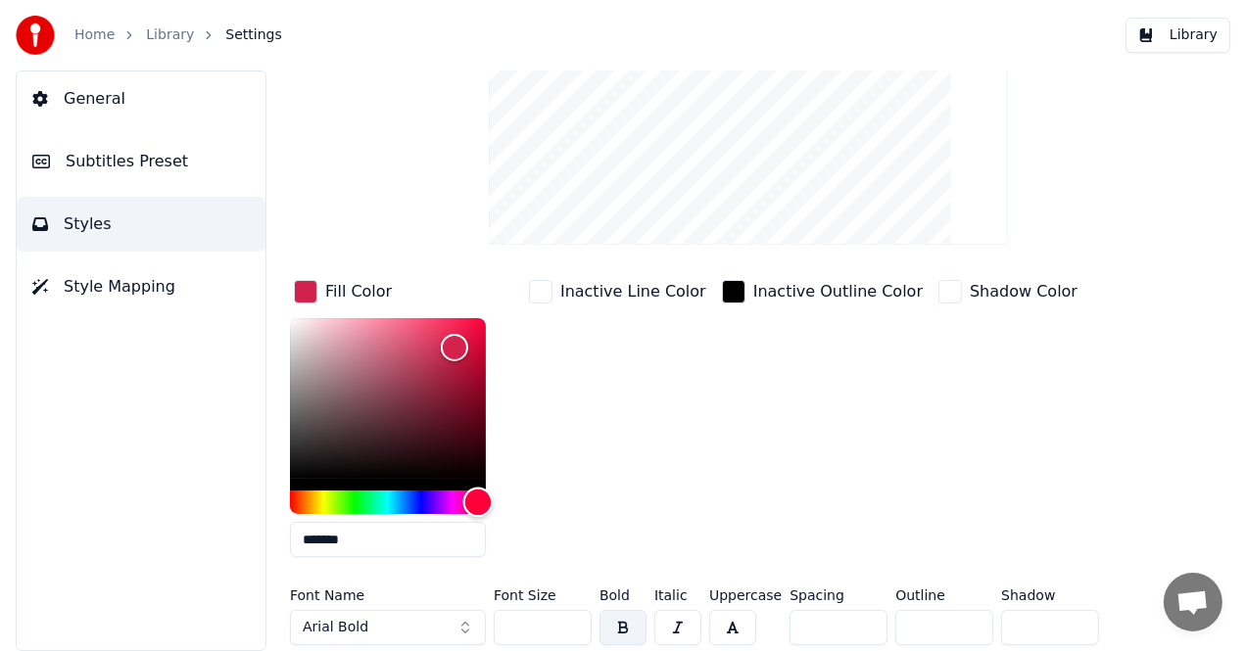
drag, startPoint x: 330, startPoint y: 495, endPoint x: 478, endPoint y: 506, distance: 148.4
click at [478, 506] on div "Hue" at bounding box center [478, 503] width 30 height 30
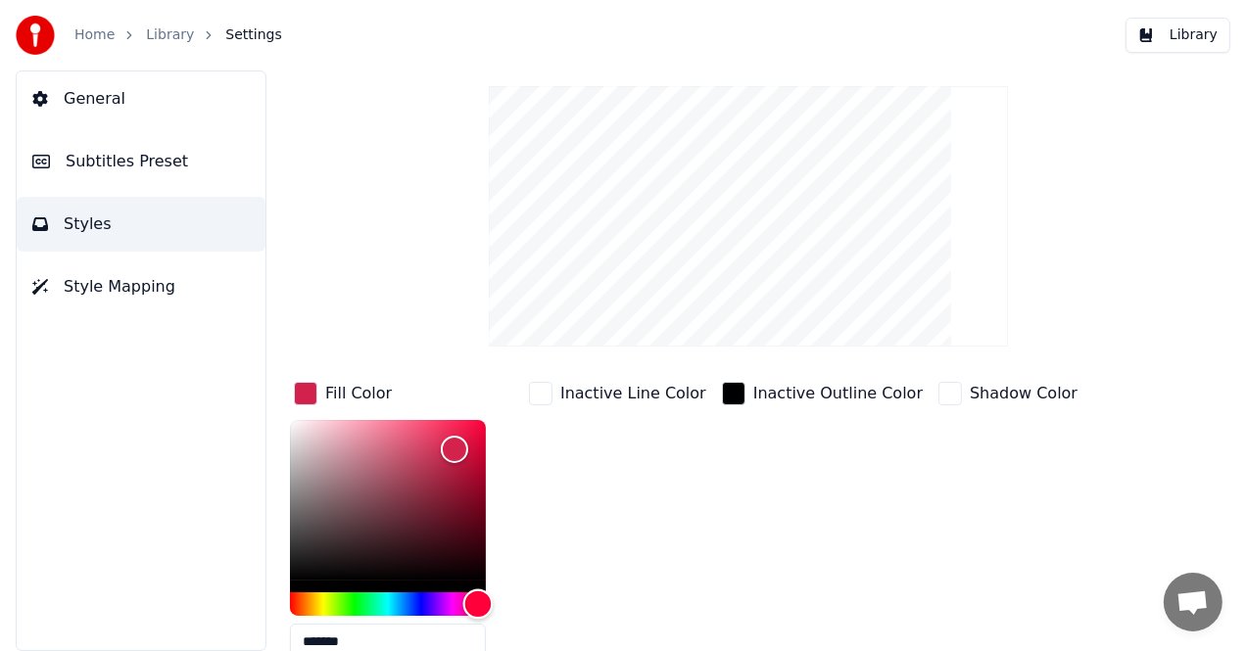
scroll to position [0, 0]
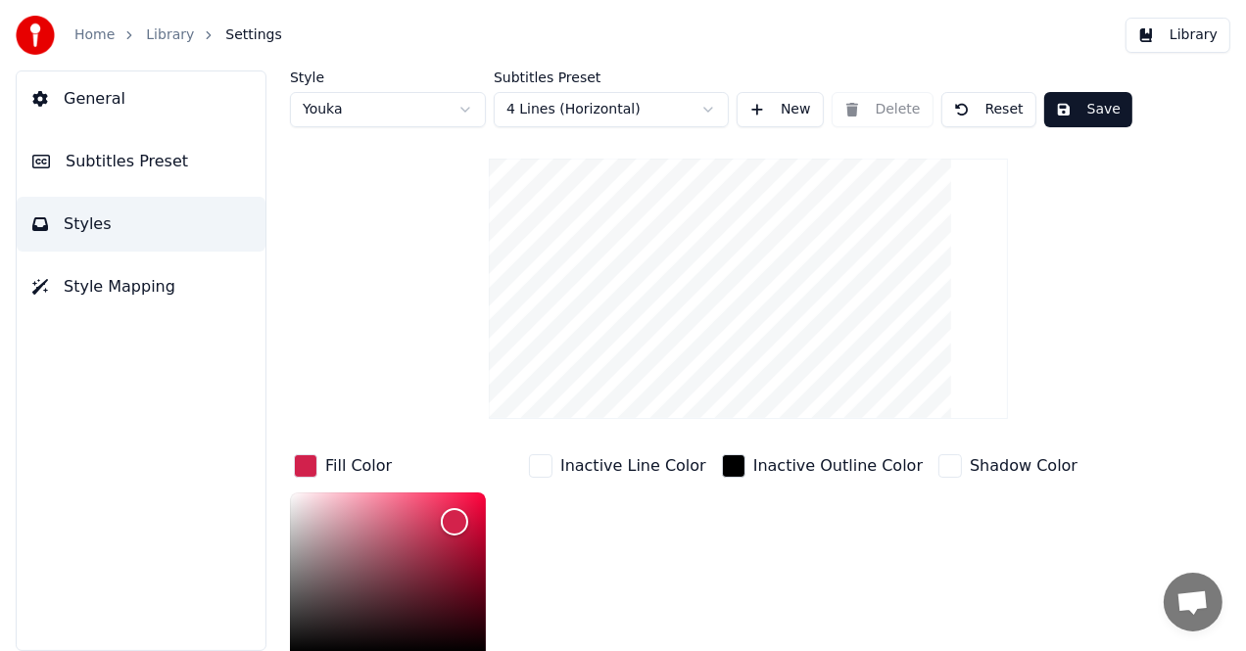
click at [1080, 105] on button "Save" at bounding box center [1088, 109] width 88 height 35
click at [155, 35] on link "Library" at bounding box center [170, 35] width 48 height 20
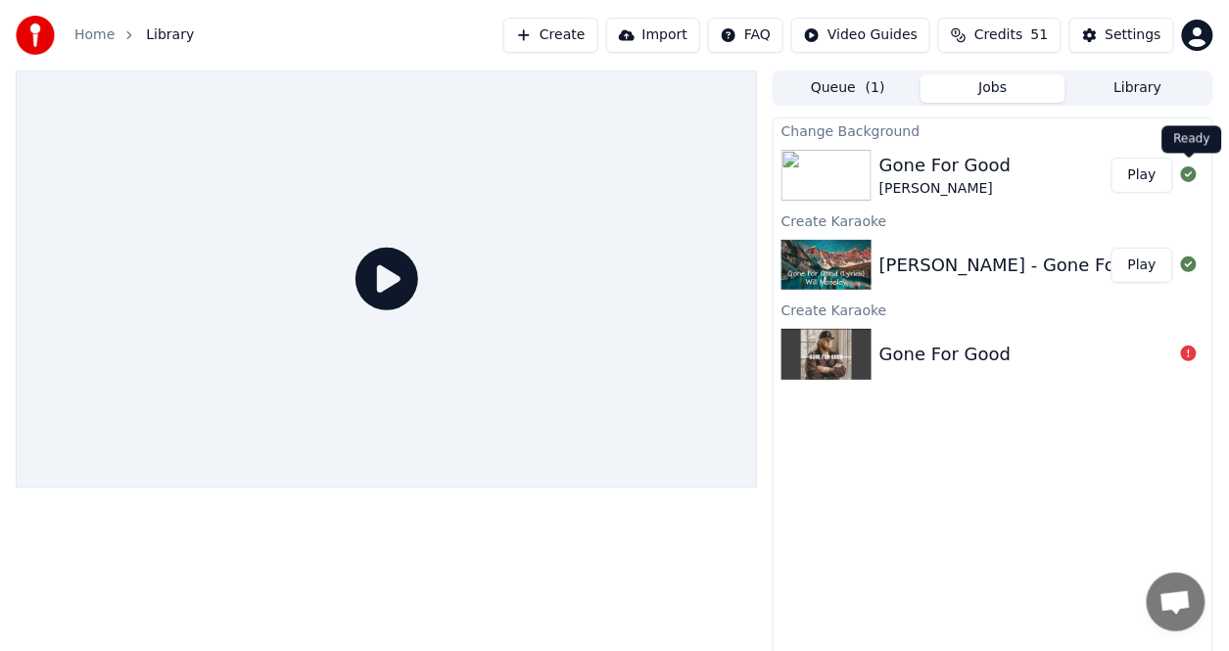
click at [1149, 168] on button "Play" at bounding box center [1143, 175] width 62 height 35
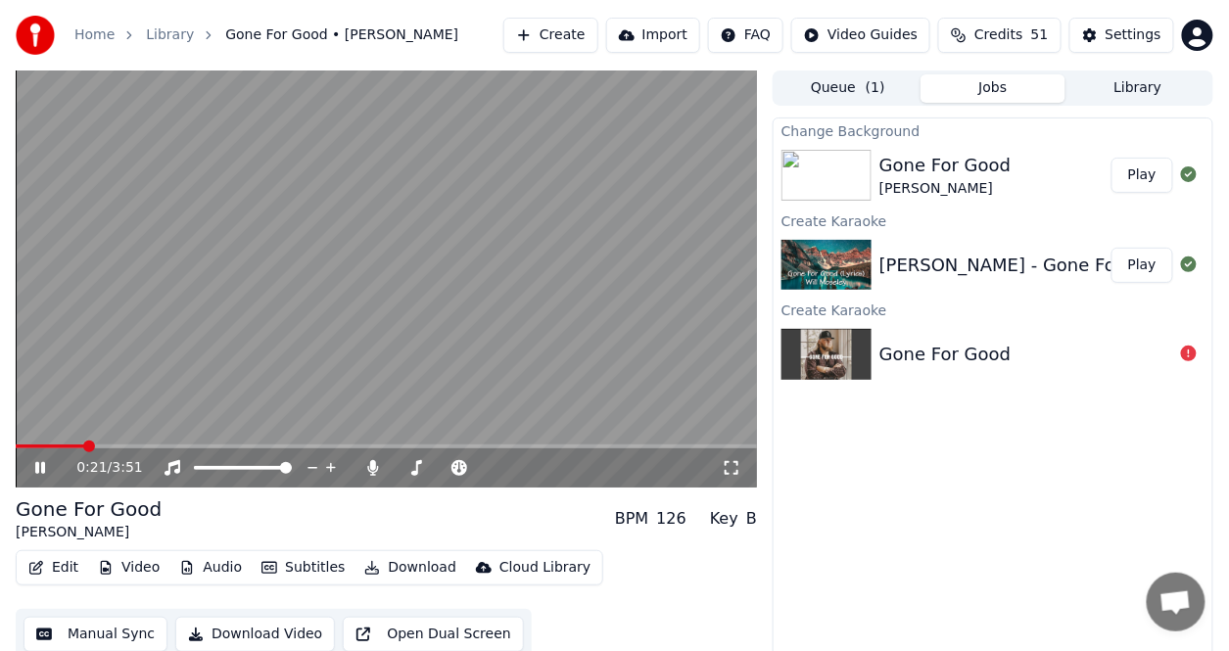
click at [71, 570] on button "Edit" at bounding box center [54, 567] width 66 height 27
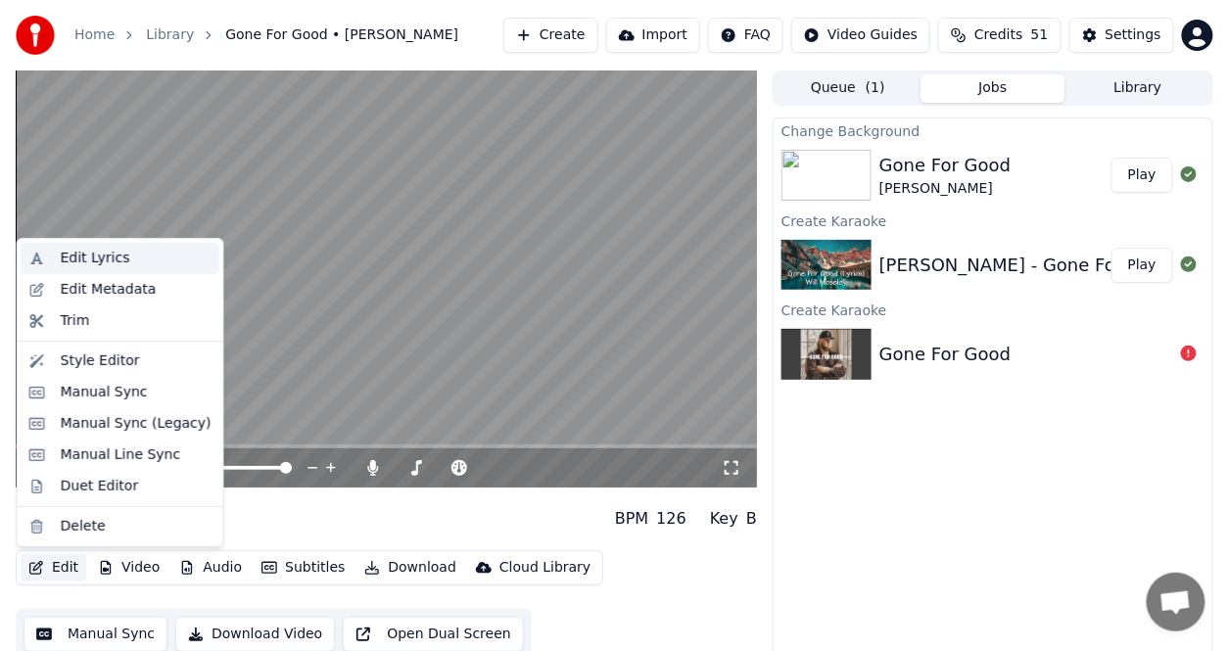
click at [87, 245] on div "Edit Lyrics" at bounding box center [121, 258] width 198 height 31
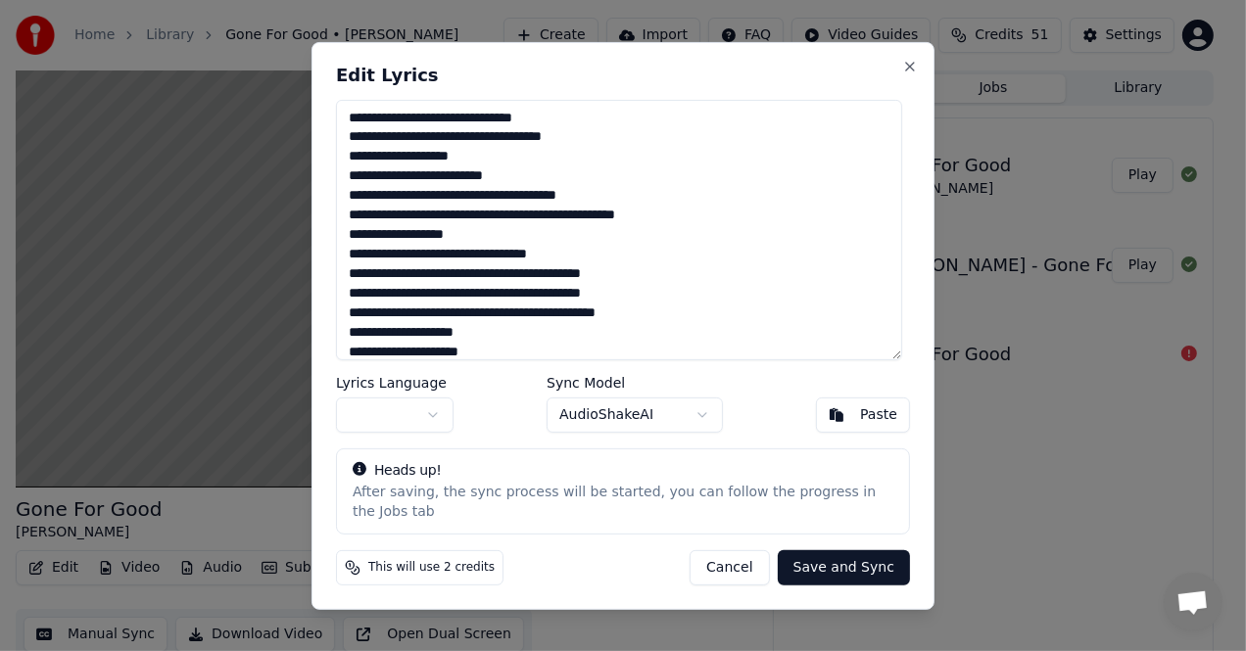
click at [731, 555] on button "Cancel" at bounding box center [728, 567] width 79 height 35
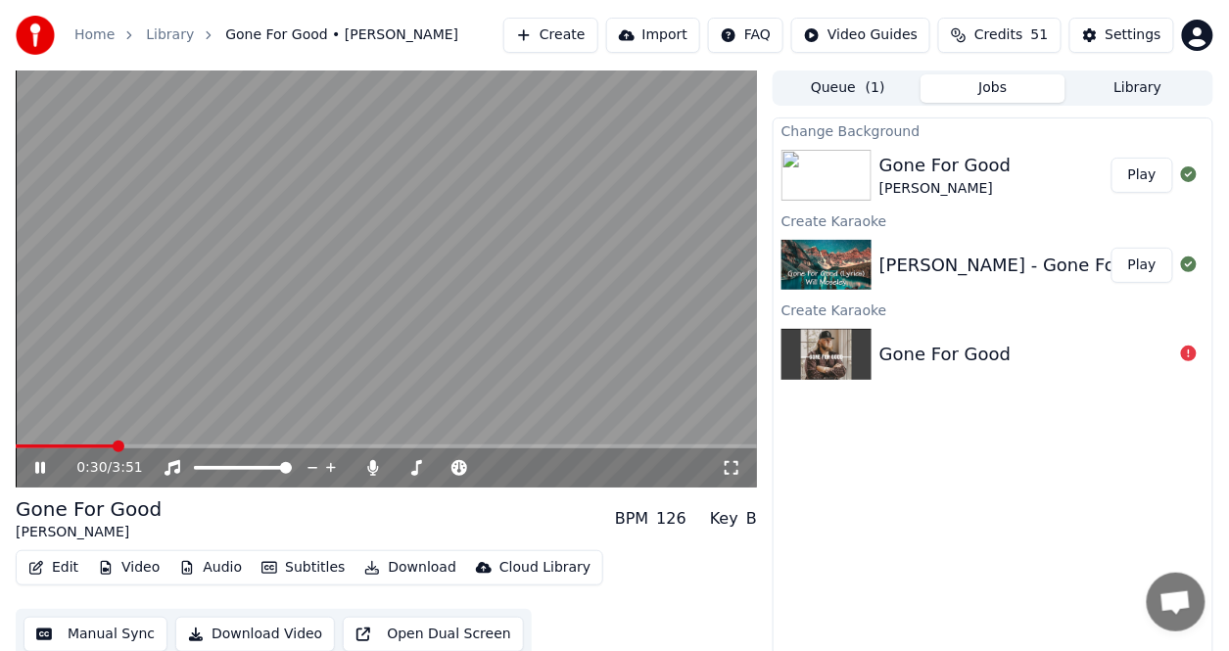
click at [67, 571] on button "Edit" at bounding box center [54, 567] width 66 height 27
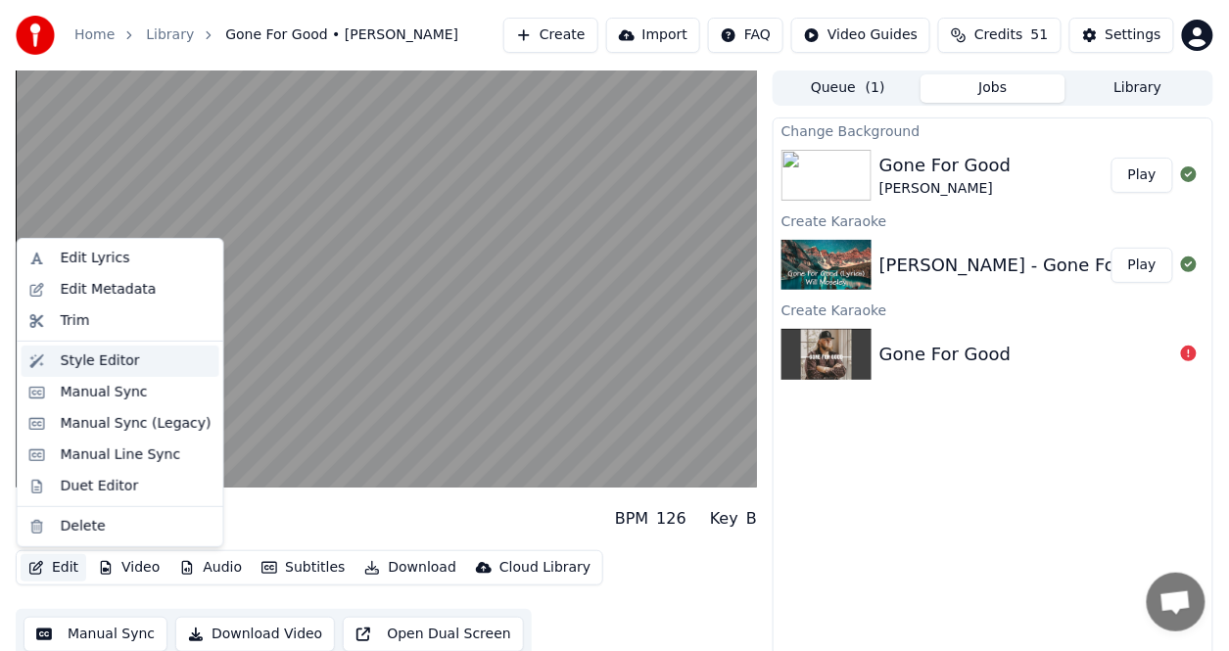
click at [76, 355] on div "Style Editor" at bounding box center [100, 362] width 79 height 20
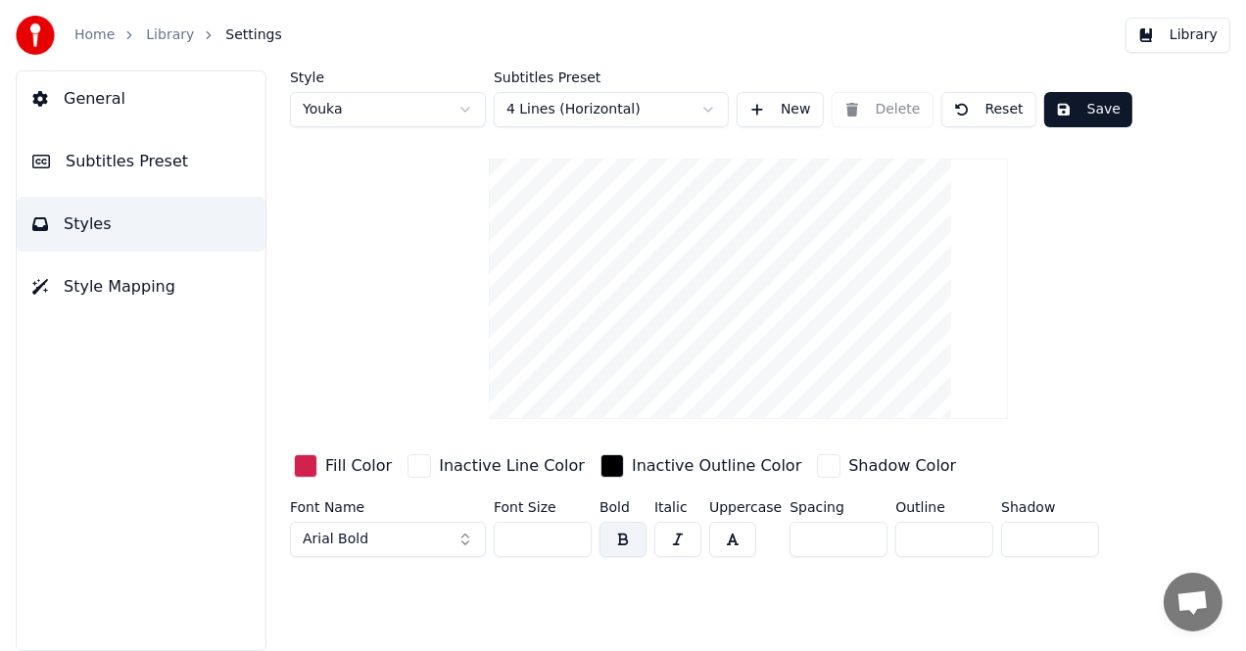
click at [308, 461] on div "button" at bounding box center [306, 466] width 24 height 24
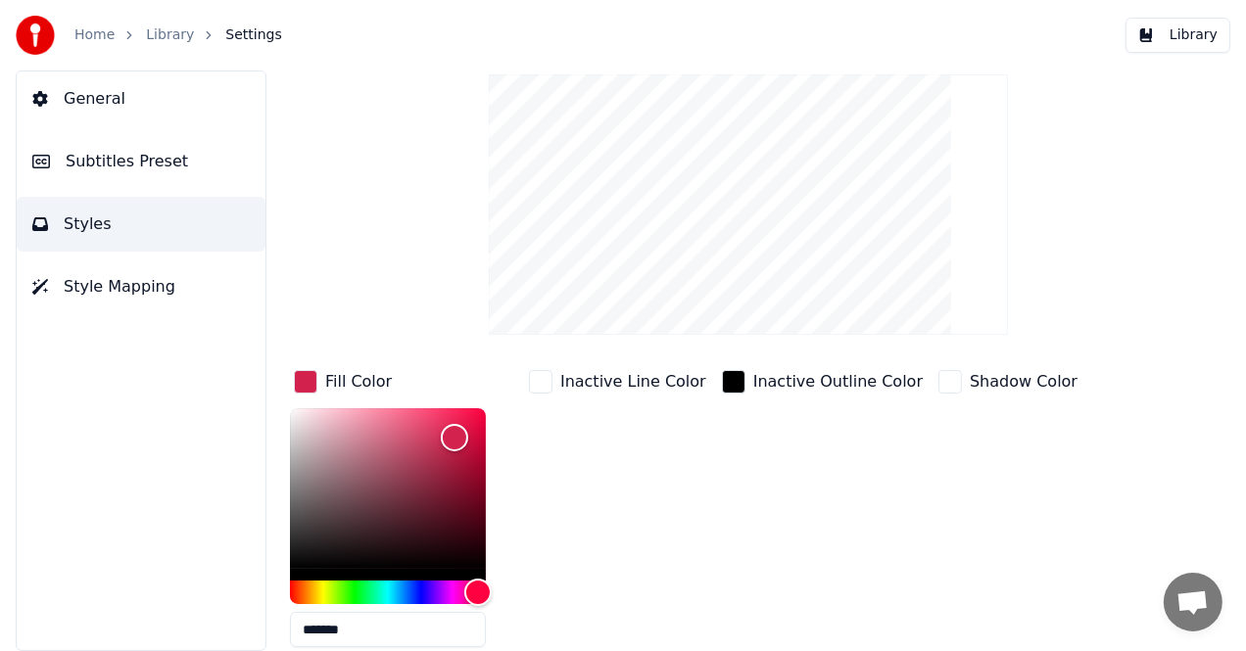
scroll to position [174, 0]
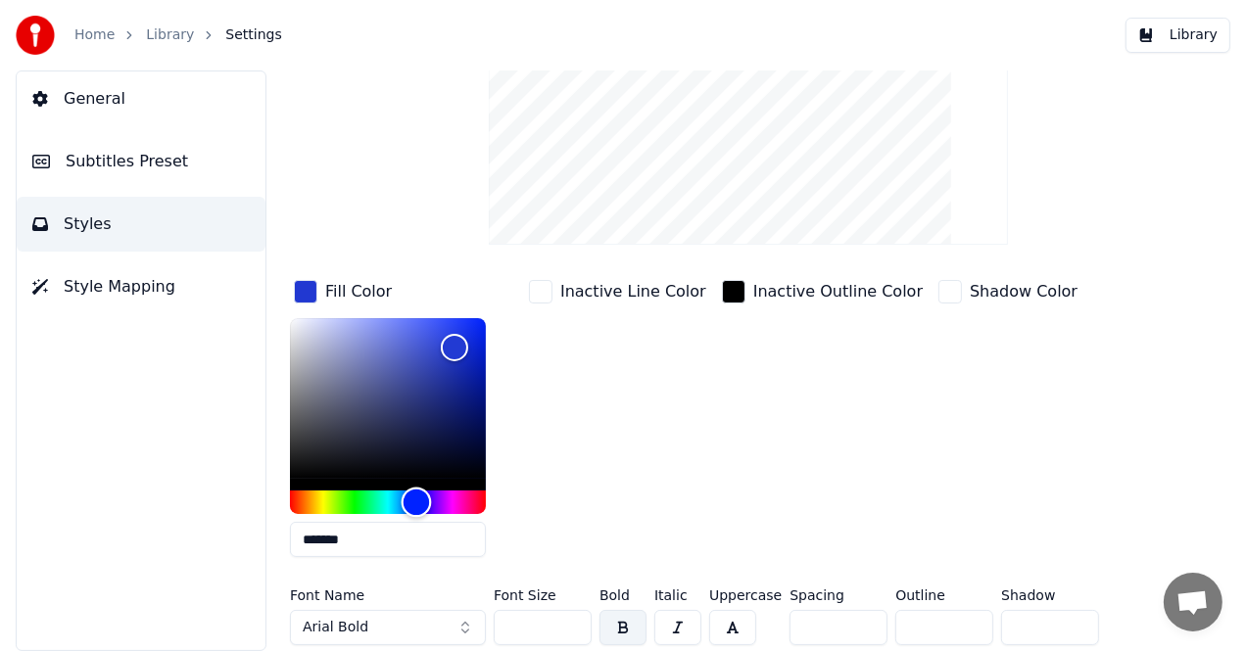
click at [416, 500] on div "Hue" at bounding box center [388, 503] width 196 height 24
type input "*******"
click at [414, 496] on div "Hue" at bounding box center [415, 503] width 30 height 30
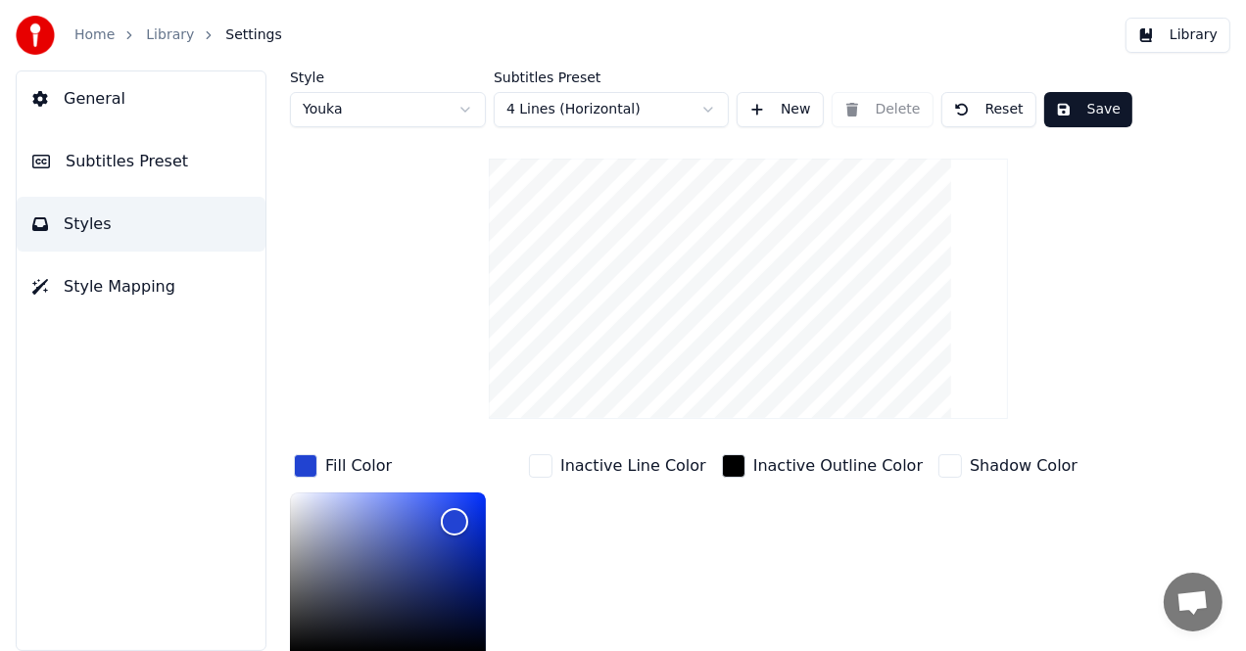
click at [1076, 111] on button "Save" at bounding box center [1088, 109] width 88 height 35
click at [103, 34] on link "Home" at bounding box center [94, 35] width 40 height 20
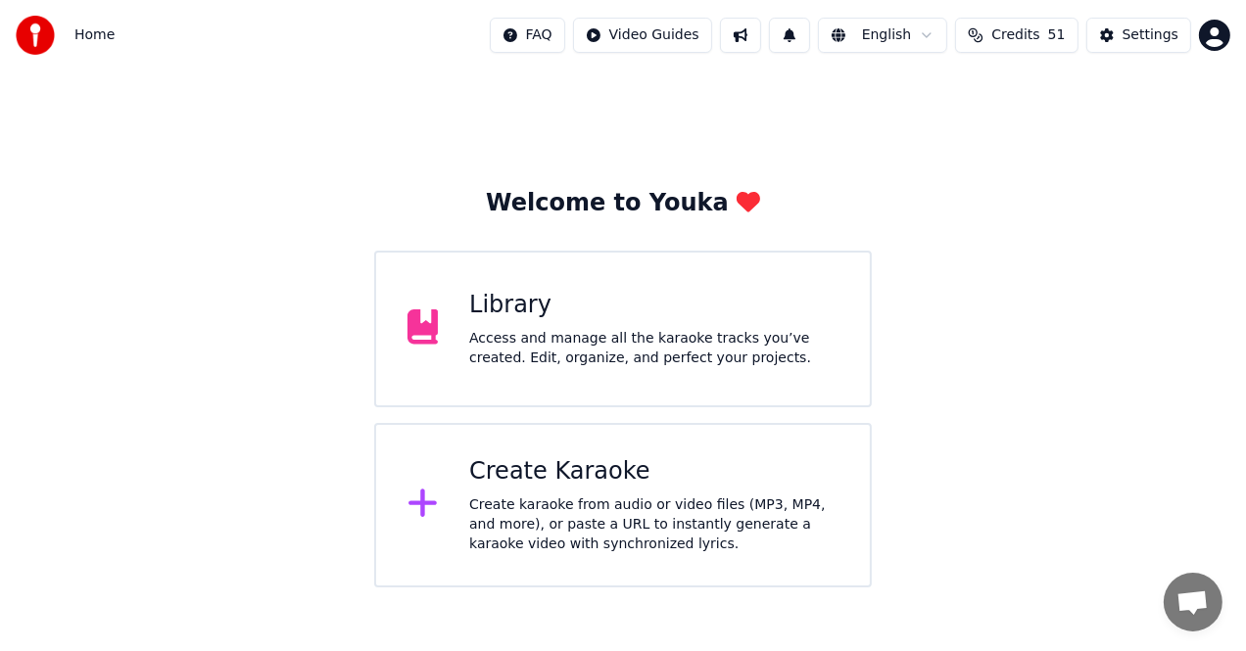
click at [513, 291] on div "Library" at bounding box center [653, 305] width 369 height 31
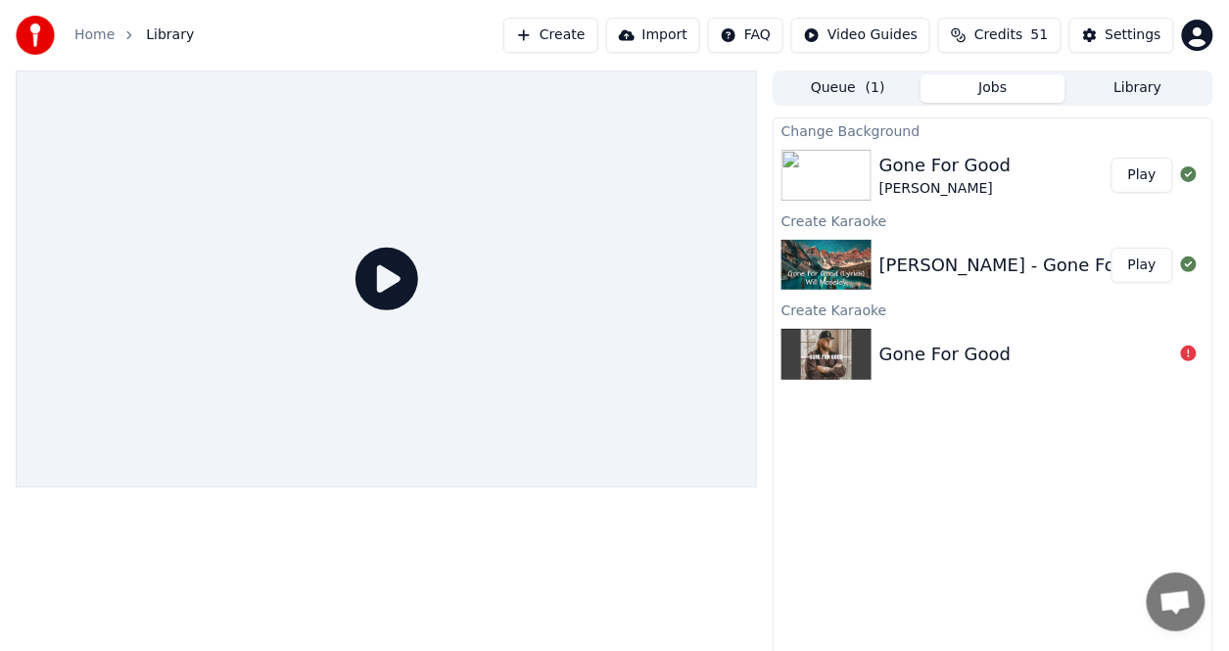
click at [1128, 169] on button "Play" at bounding box center [1143, 175] width 62 height 35
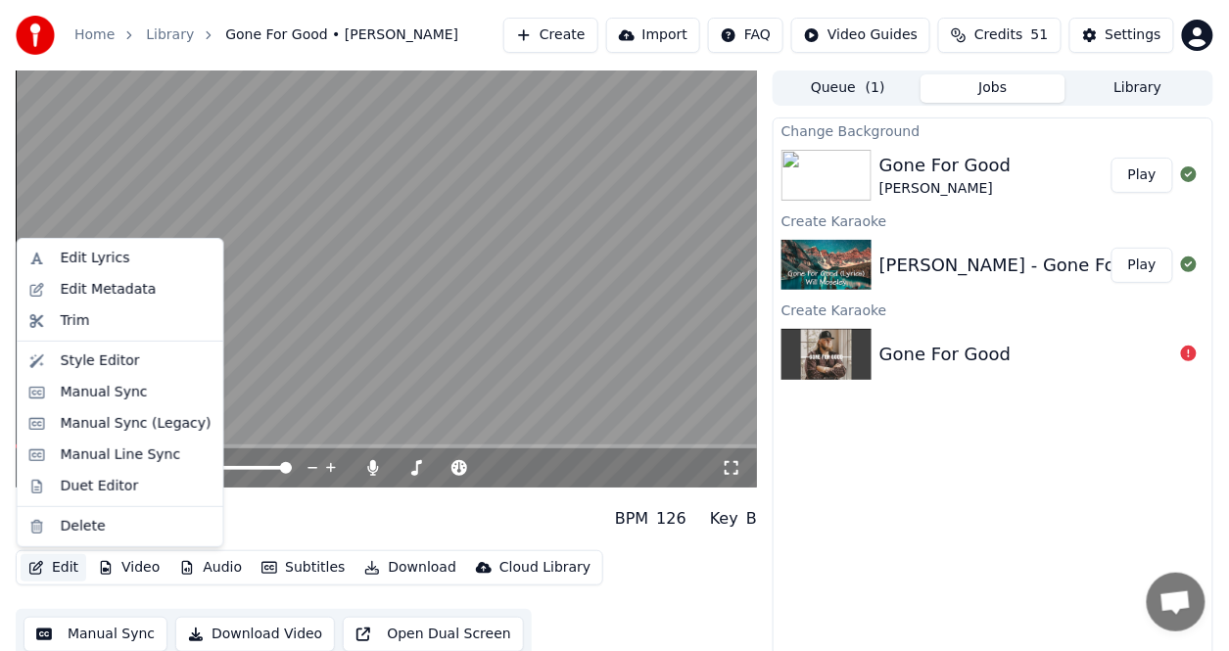
click at [74, 570] on button "Edit" at bounding box center [54, 567] width 66 height 27
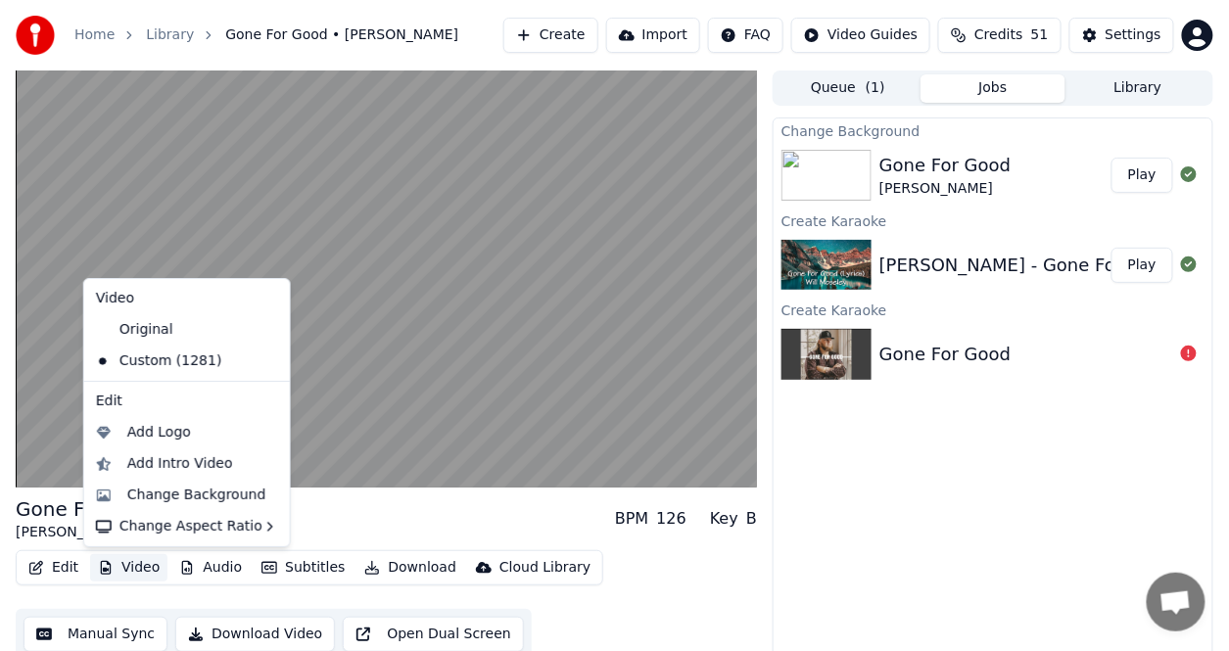
click at [131, 568] on button "Video" at bounding box center [128, 567] width 77 height 27
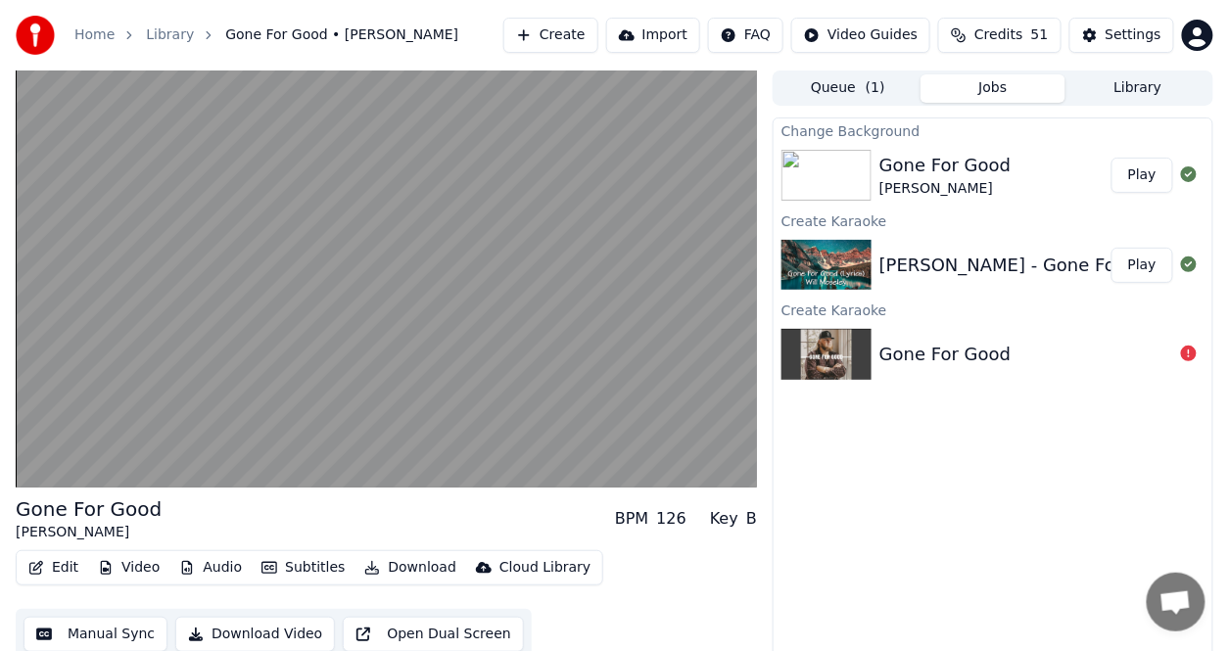
click at [132, 564] on button "Video" at bounding box center [128, 567] width 77 height 27
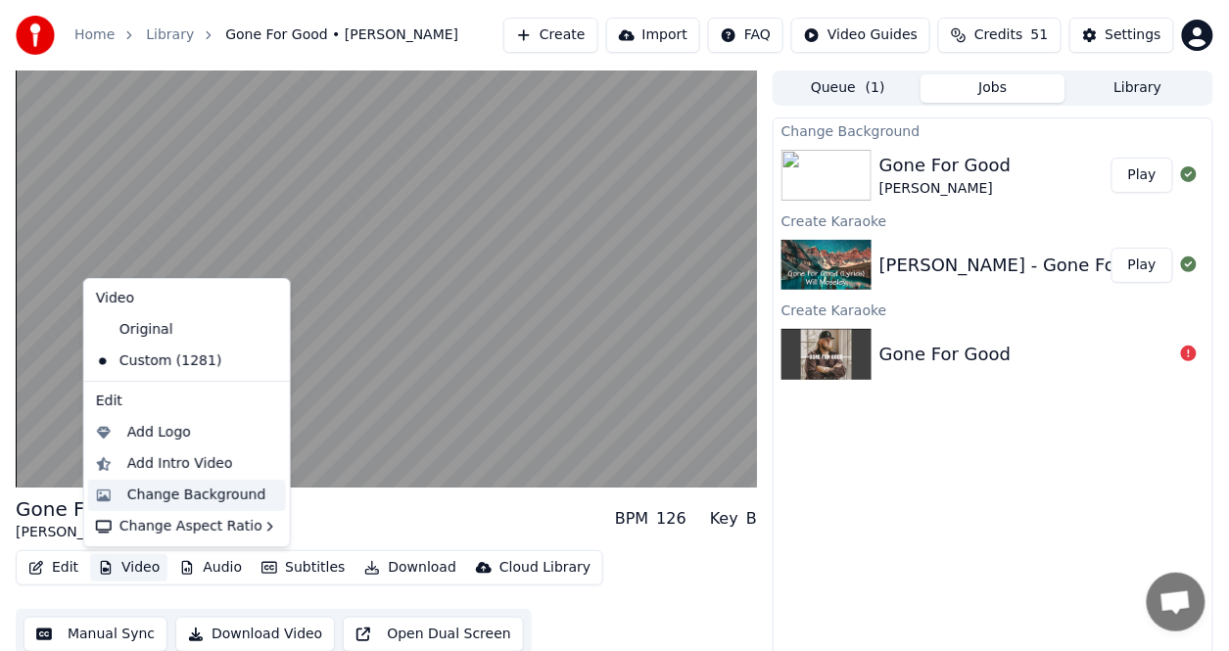
click at [162, 492] on div "Change Background" at bounding box center [196, 496] width 139 height 20
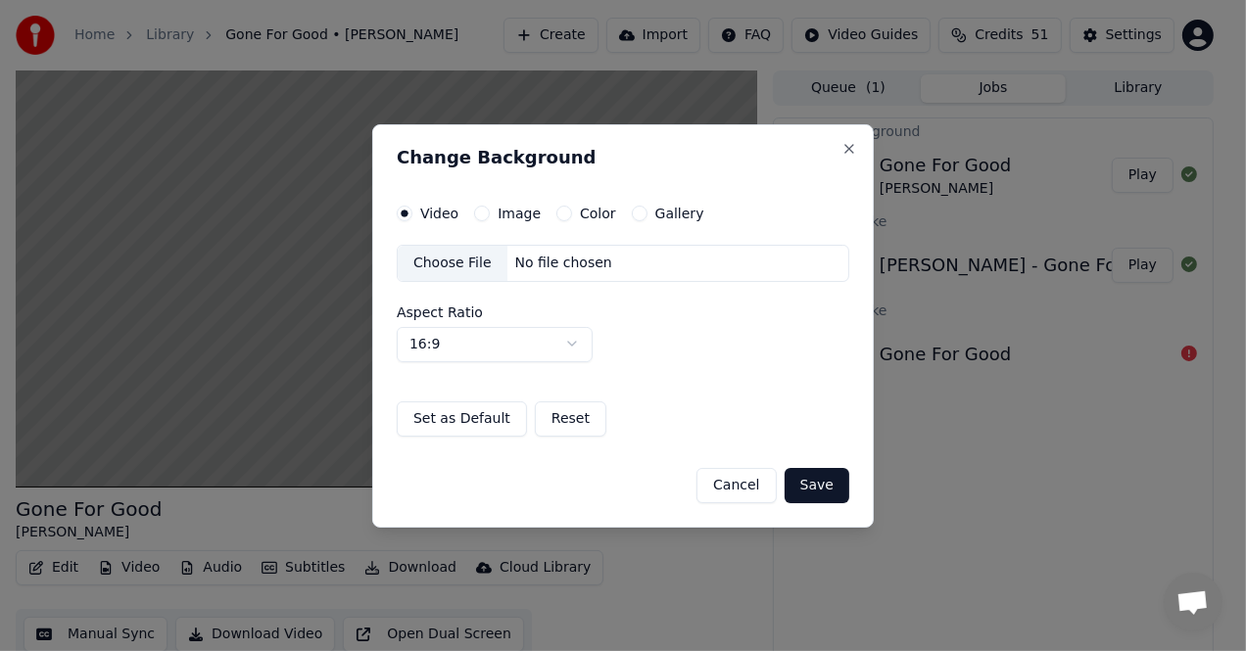
click at [580, 211] on label "Color" at bounding box center [598, 214] width 36 height 14
click at [572, 211] on button "Color" at bounding box center [564, 214] width 16 height 16
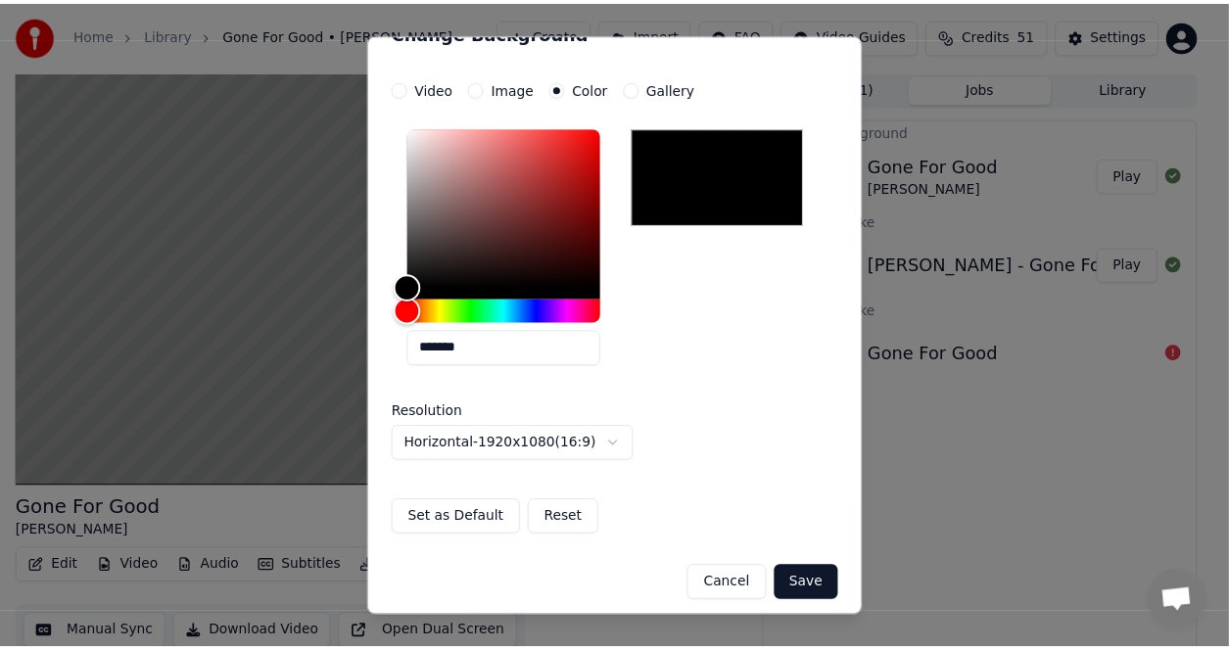
scroll to position [40, 0]
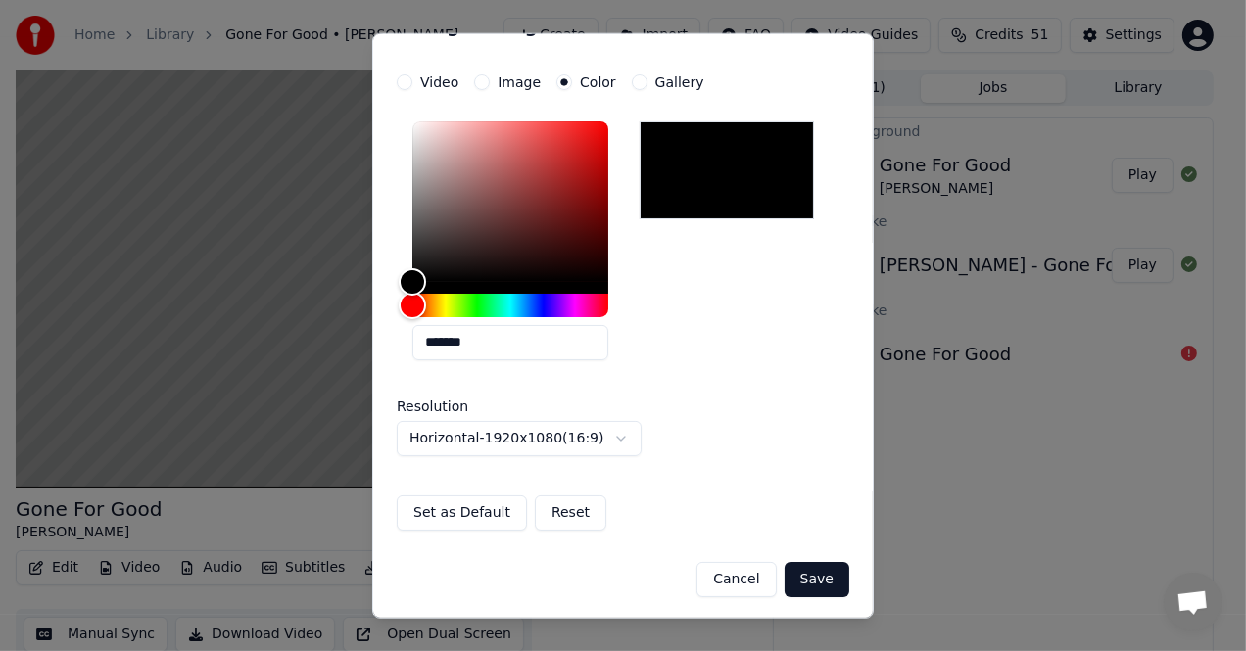
click at [791, 573] on button "Save" at bounding box center [816, 578] width 65 height 35
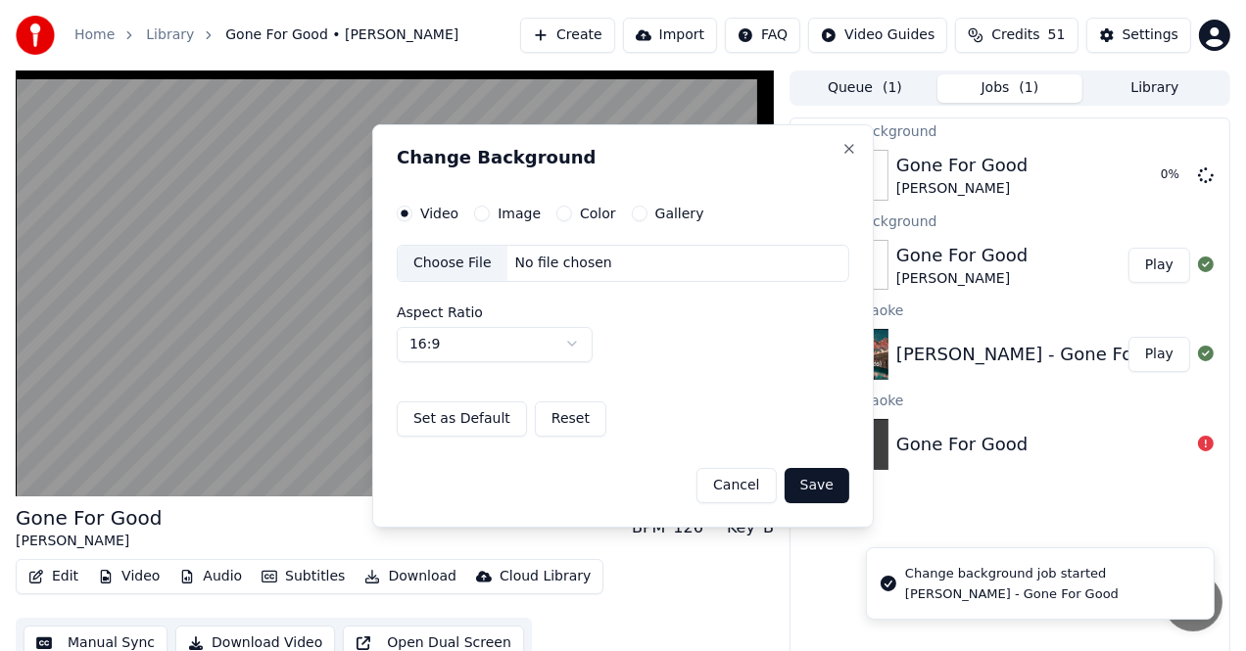
scroll to position [0, 0]
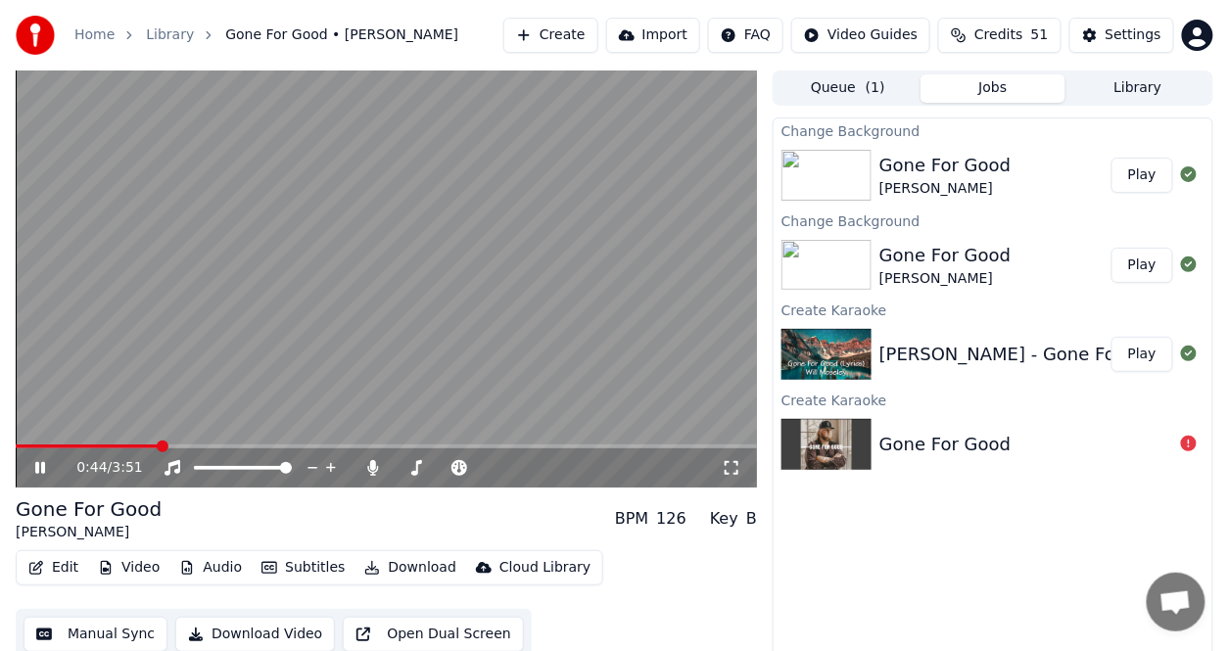
click at [1151, 180] on button "Play" at bounding box center [1143, 175] width 62 height 35
click at [126, 570] on button "Video" at bounding box center [128, 567] width 77 height 27
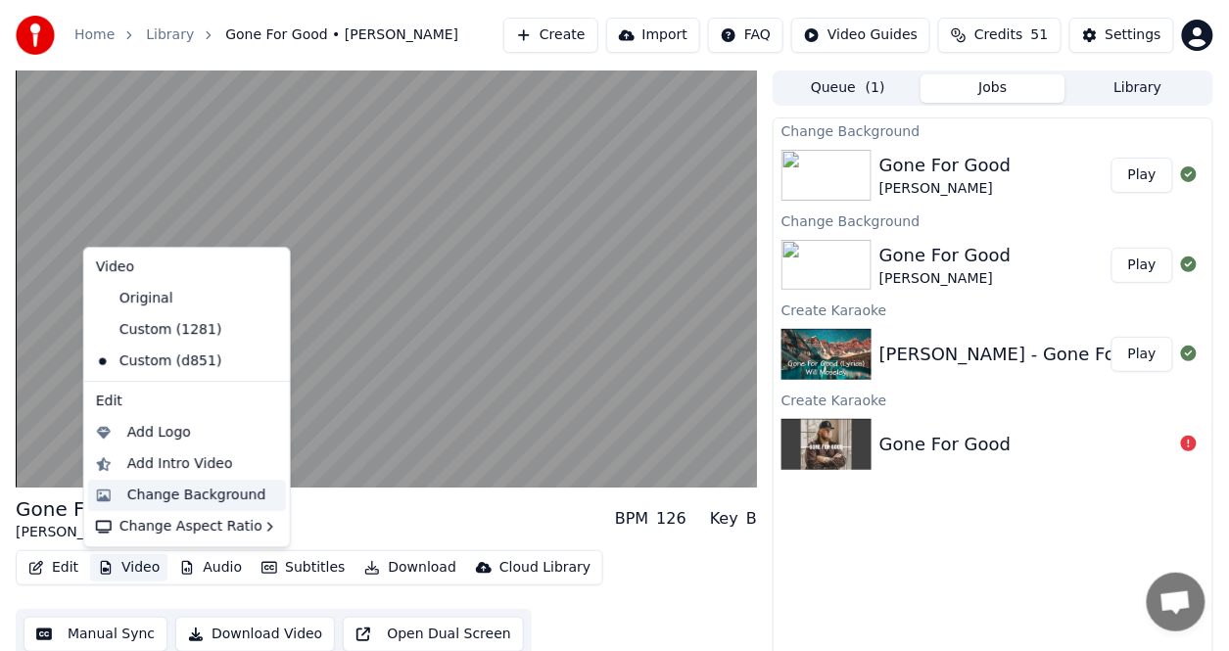
click at [159, 498] on div "Change Background" at bounding box center [196, 496] width 139 height 20
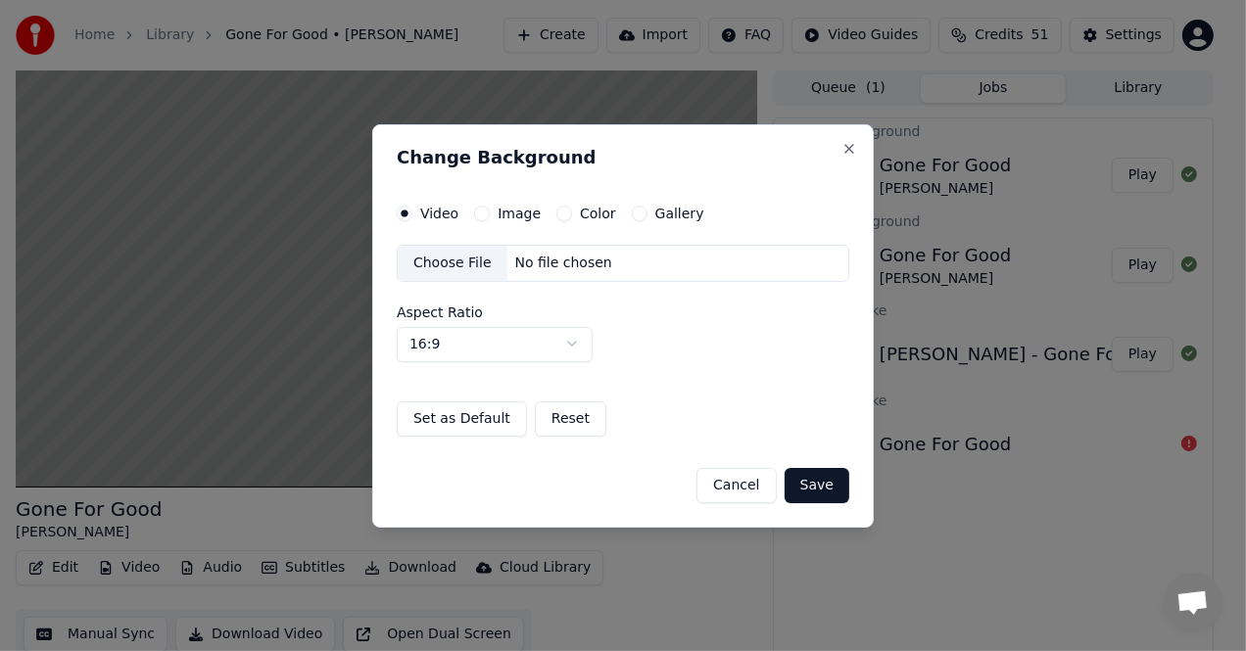
click at [508, 210] on label "Image" at bounding box center [519, 214] width 43 height 14
click at [490, 210] on button "Image" at bounding box center [482, 214] width 16 height 16
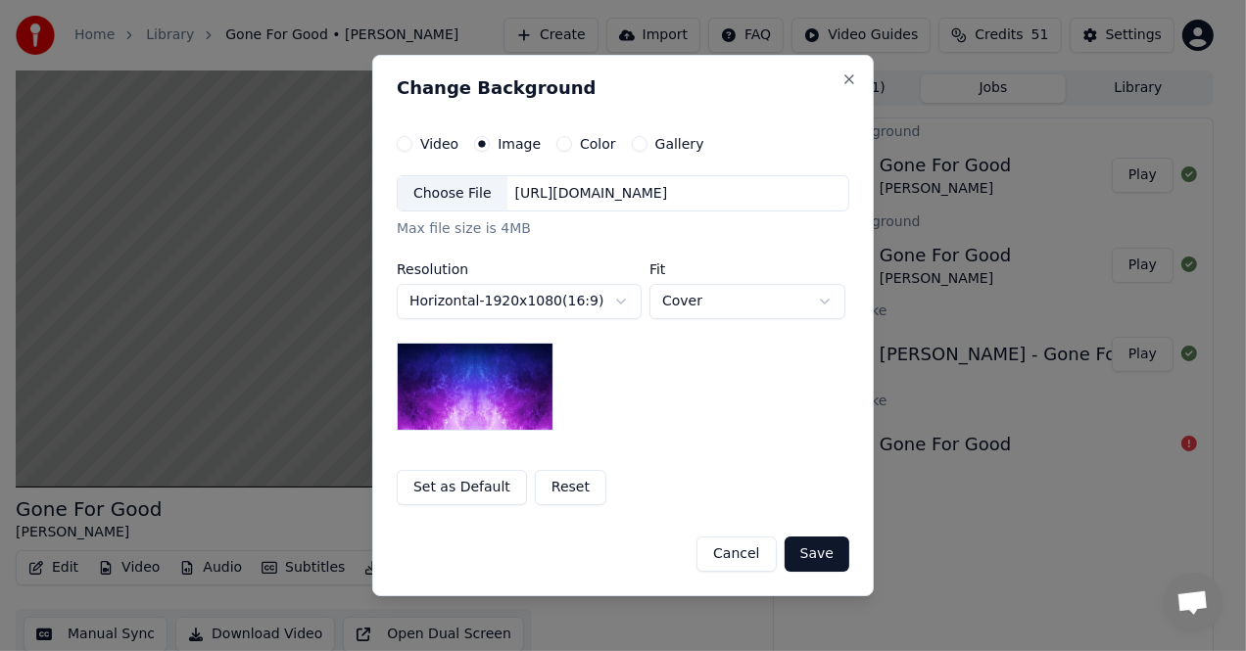
click at [657, 142] on label "Gallery" at bounding box center [679, 144] width 49 height 14
click at [647, 142] on button "Gallery" at bounding box center [640, 144] width 16 height 16
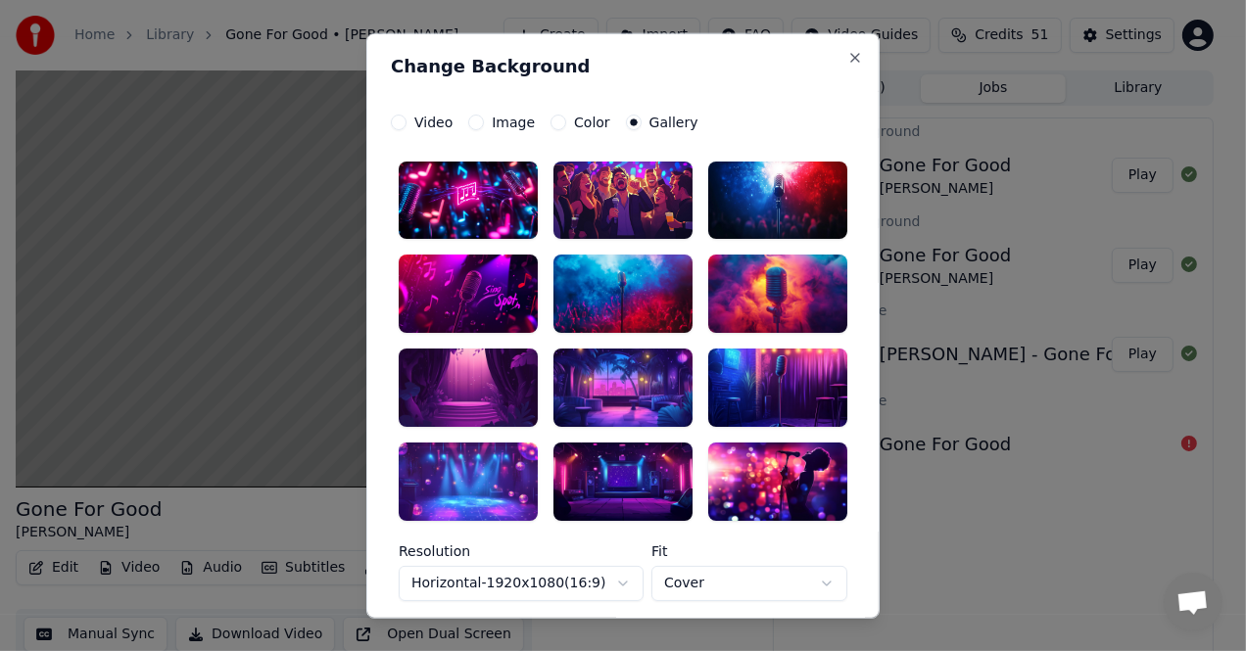
click at [508, 123] on label "Image" at bounding box center [513, 122] width 43 height 14
click at [484, 123] on button "Image" at bounding box center [476, 122] width 16 height 16
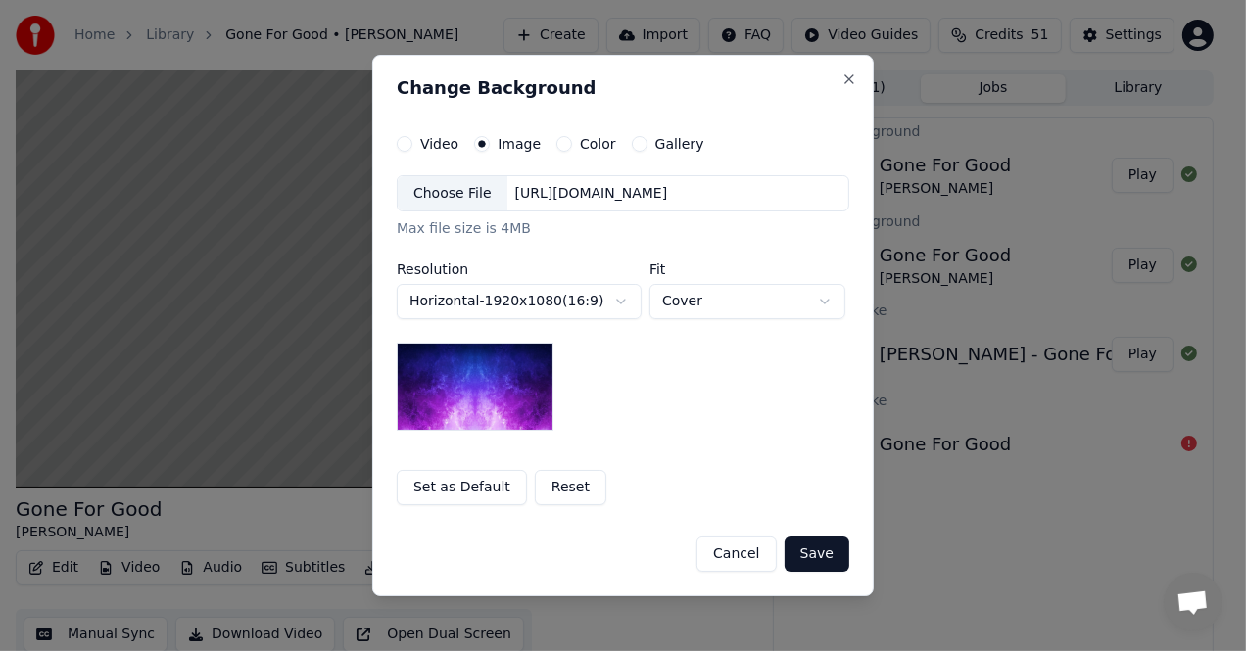
click at [466, 192] on div "Choose File" at bounding box center [453, 193] width 110 height 35
click at [452, 188] on div "Choose File" at bounding box center [453, 193] width 110 height 35
click at [737, 550] on button "Cancel" at bounding box center [735, 554] width 79 height 35
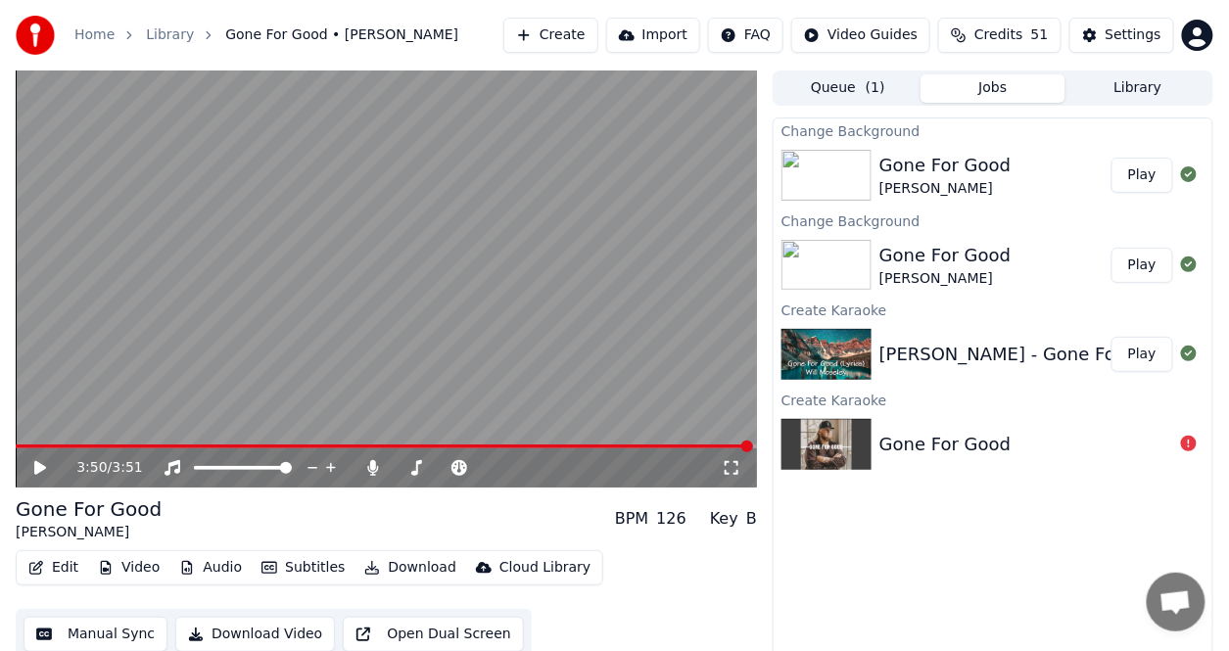
click at [143, 564] on button "Video" at bounding box center [128, 567] width 77 height 27
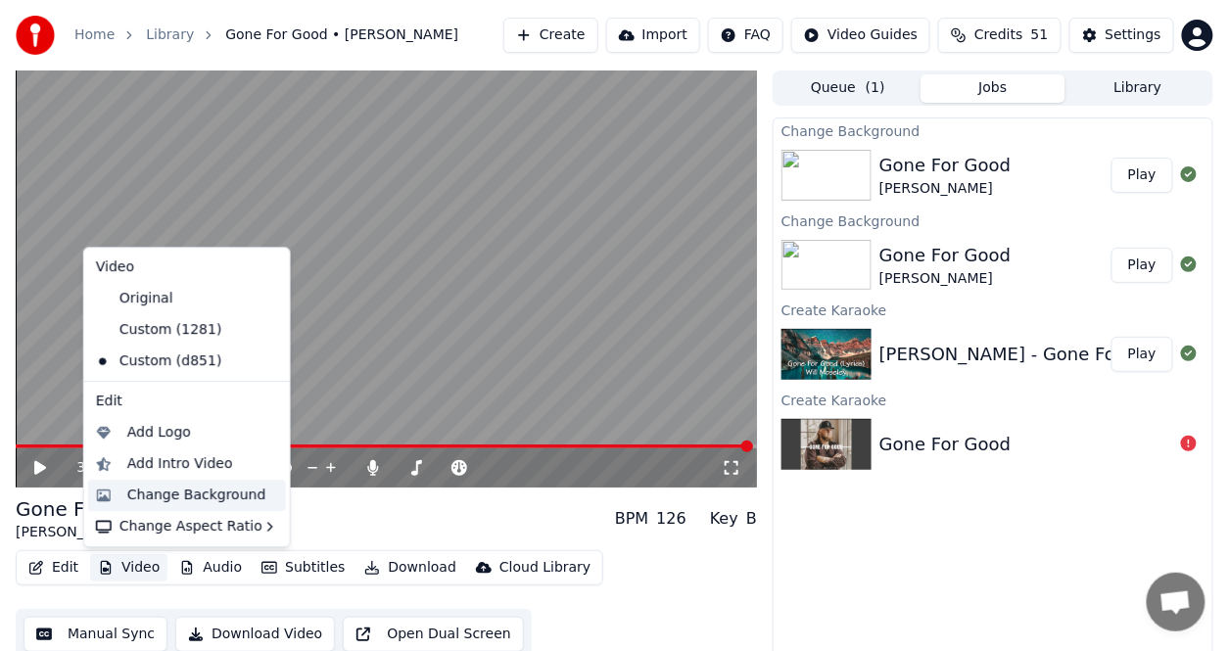
click at [192, 493] on div "Change Background" at bounding box center [196, 496] width 139 height 20
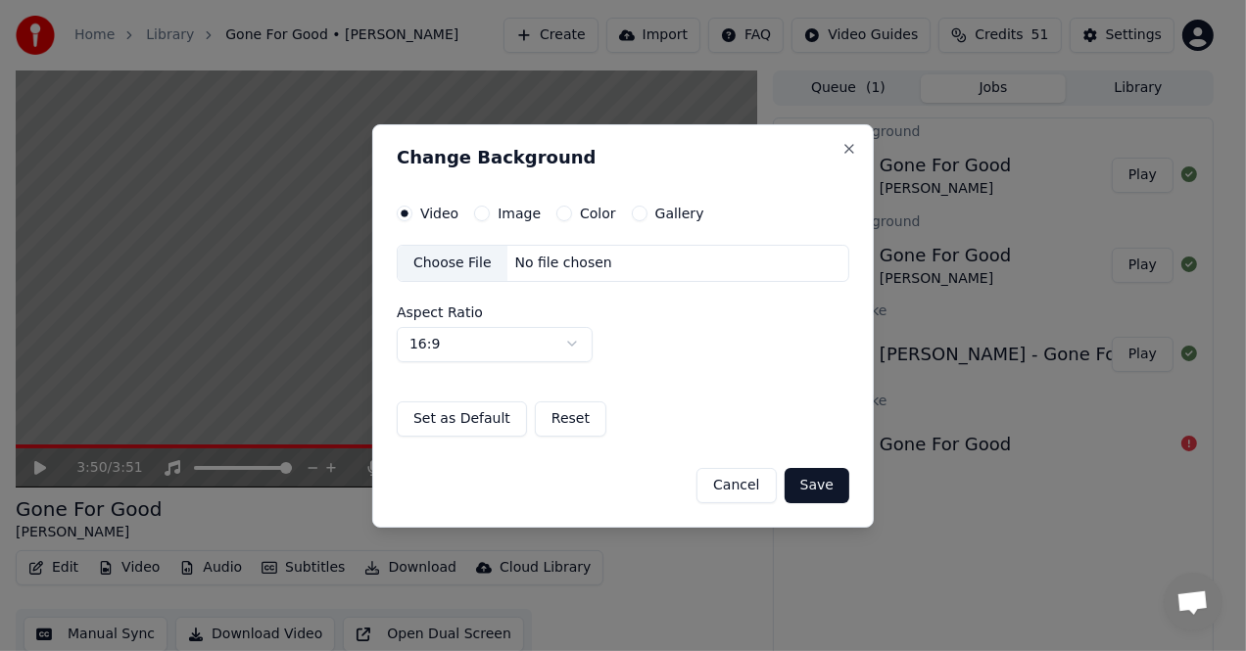
click at [428, 262] on div "Choose File" at bounding box center [453, 263] width 110 height 35
click at [475, 259] on div "Choose File" at bounding box center [453, 263] width 110 height 35
click at [537, 262] on div "No file chosen" at bounding box center [563, 264] width 113 height 20
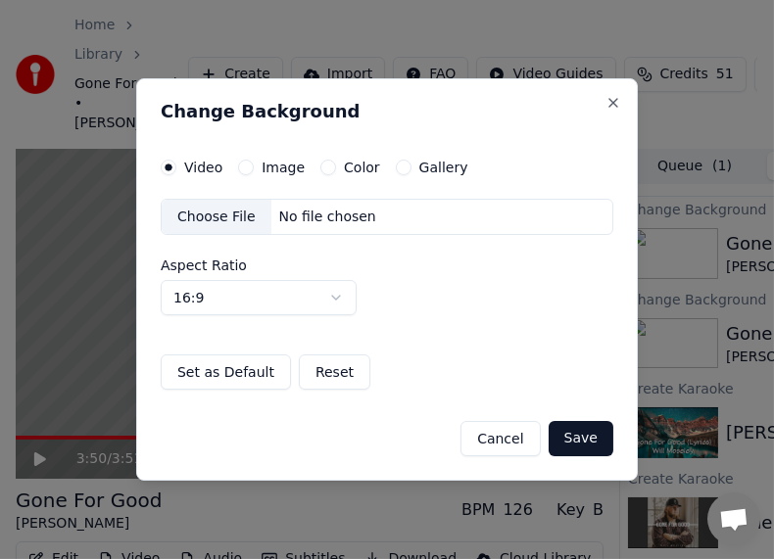
click at [339, 214] on div "No file chosen" at bounding box center [327, 218] width 113 height 20
click at [320, 214] on div "No file chosen" at bounding box center [327, 218] width 113 height 20
click at [578, 433] on button "Save" at bounding box center [580, 438] width 65 height 35
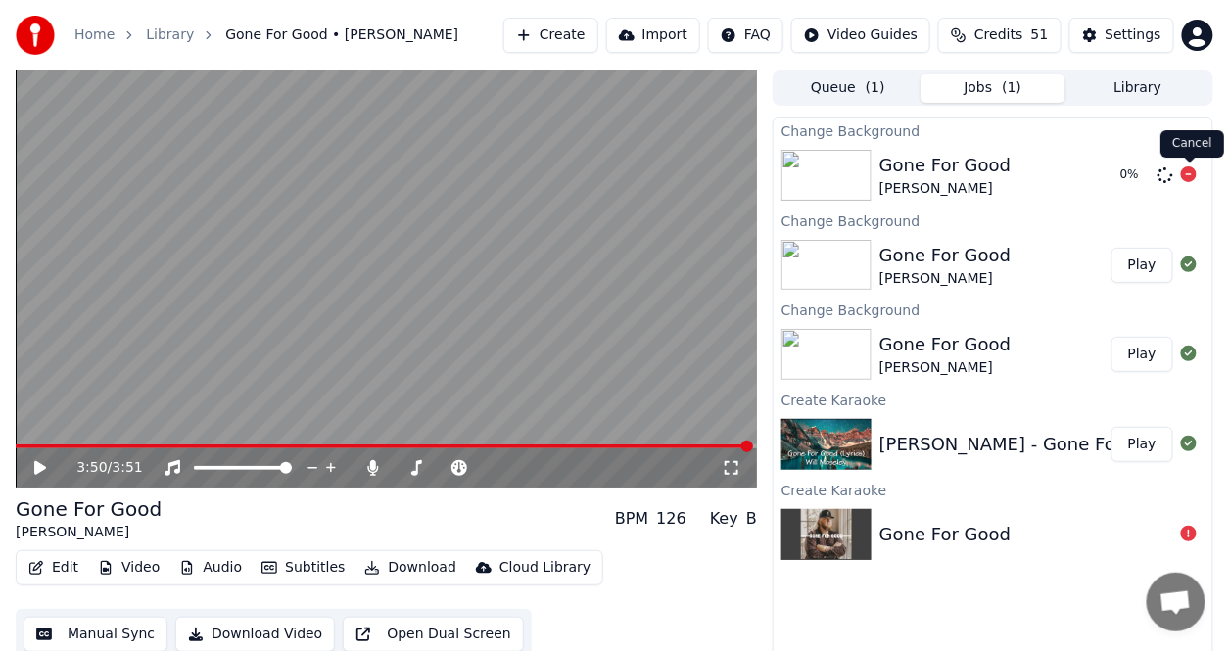
click at [1192, 176] on icon at bounding box center [1189, 174] width 16 height 16
click at [1191, 176] on icon at bounding box center [1189, 174] width 16 height 16
click at [146, 563] on button "Video" at bounding box center [128, 567] width 77 height 27
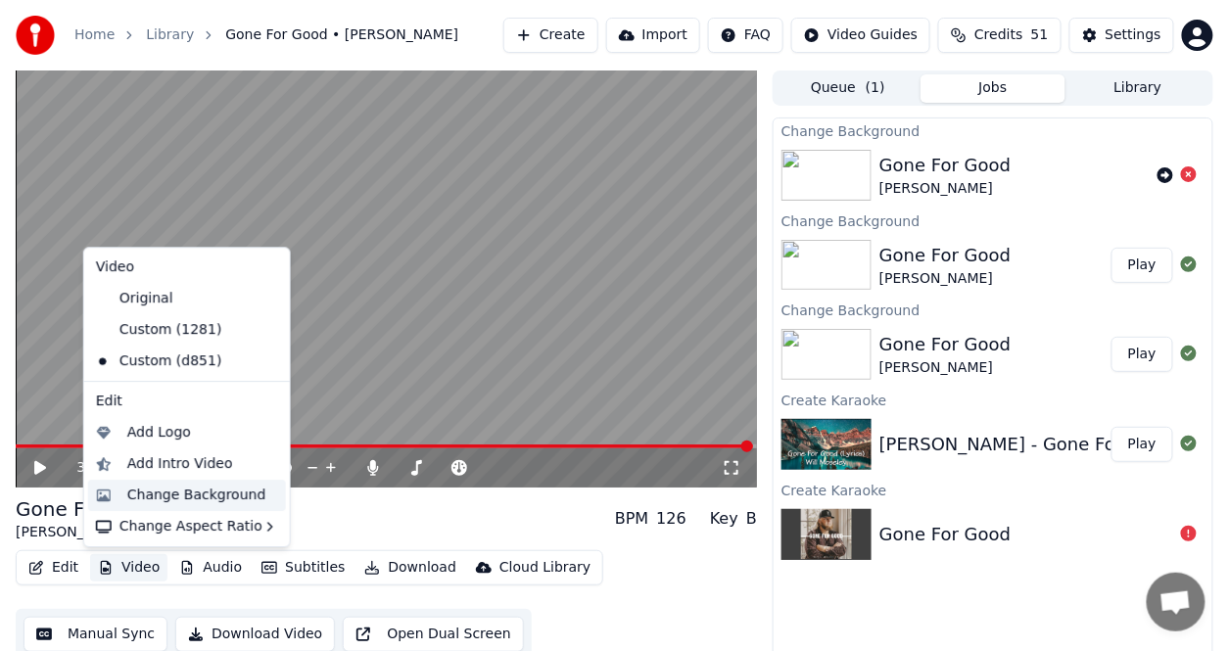
click at [184, 492] on div "Change Background" at bounding box center [196, 496] width 139 height 20
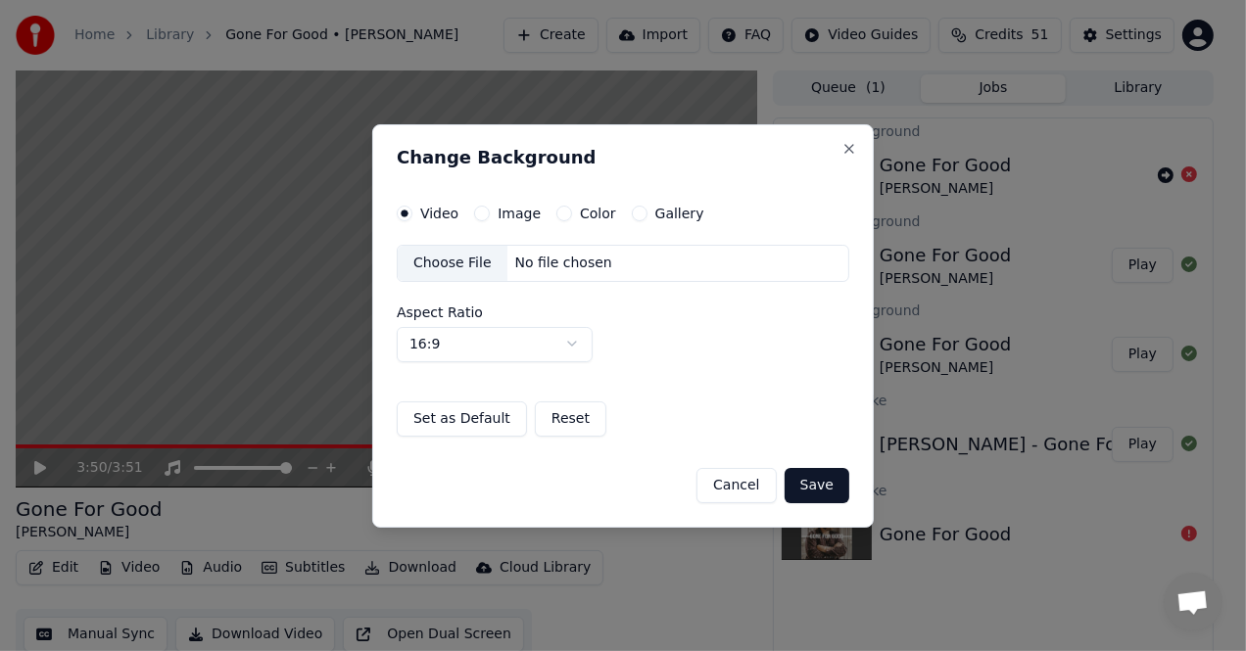
click at [445, 257] on div "Choose File" at bounding box center [453, 263] width 110 height 35
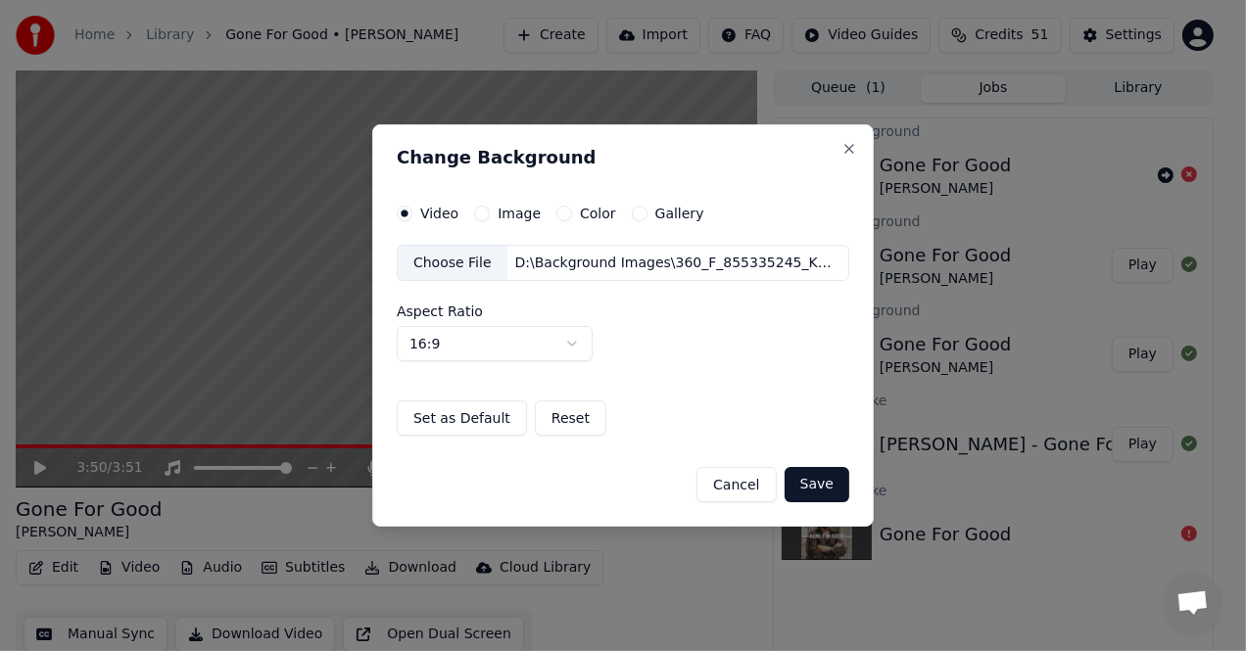
click at [816, 490] on button "Save" at bounding box center [816, 484] width 65 height 35
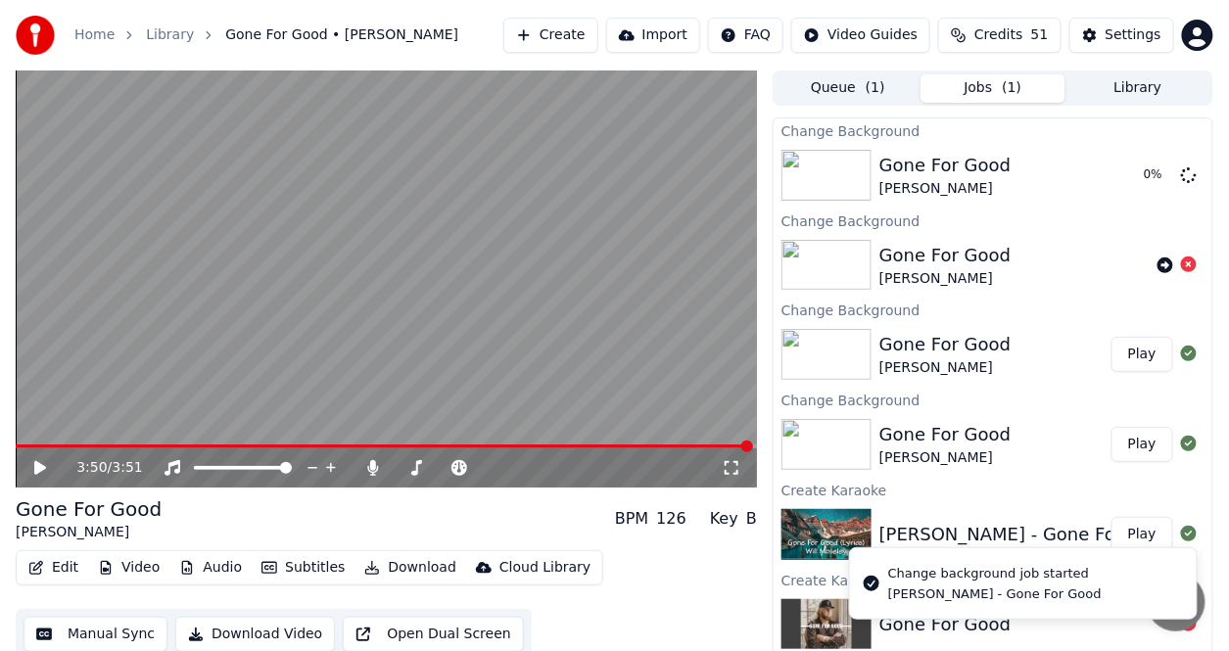
click at [44, 466] on icon at bounding box center [40, 468] width 12 height 14
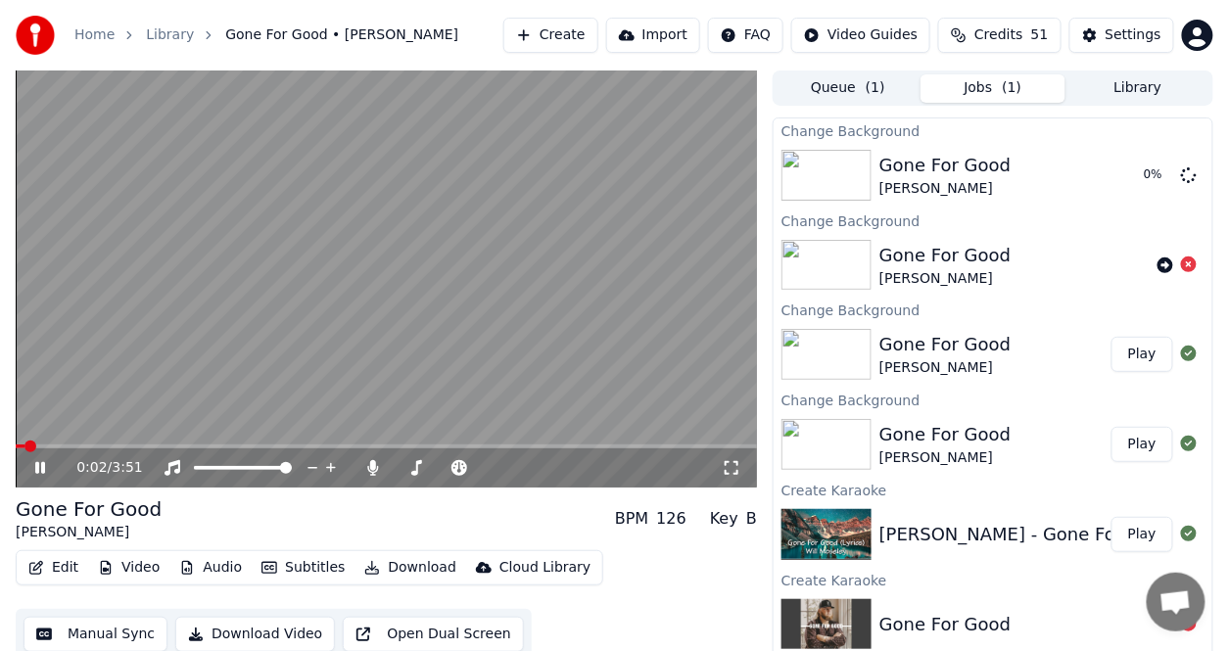
click at [142, 565] on button "Video" at bounding box center [128, 567] width 77 height 27
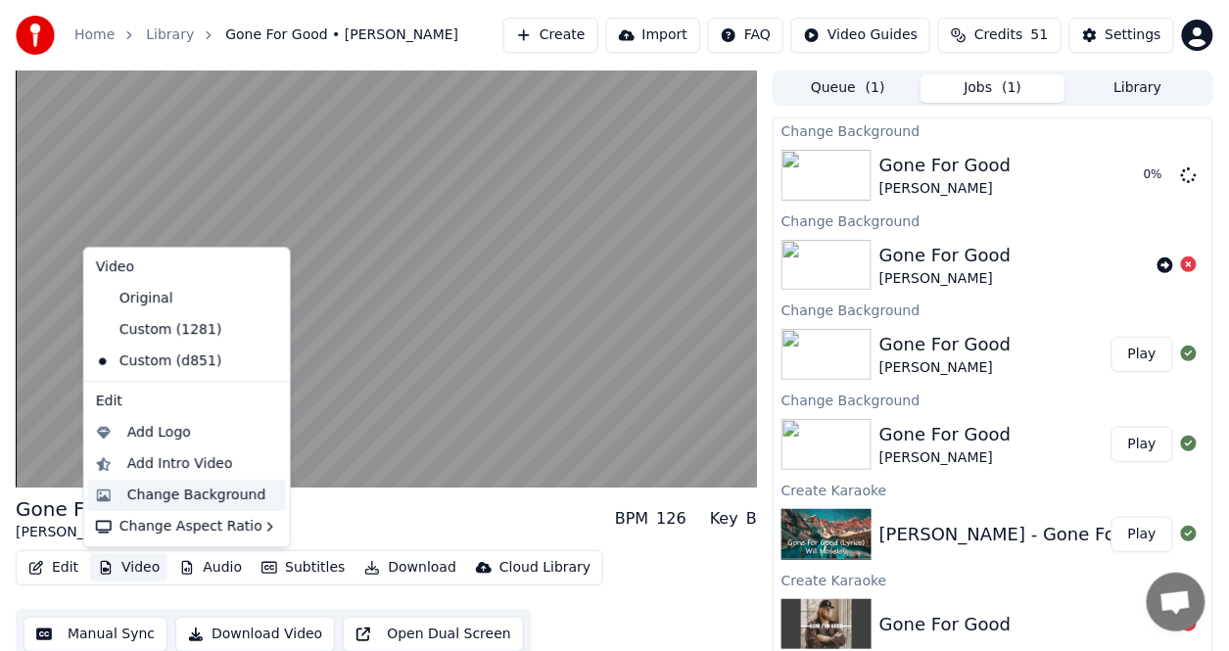
click at [166, 494] on div "Change Background" at bounding box center [196, 496] width 139 height 20
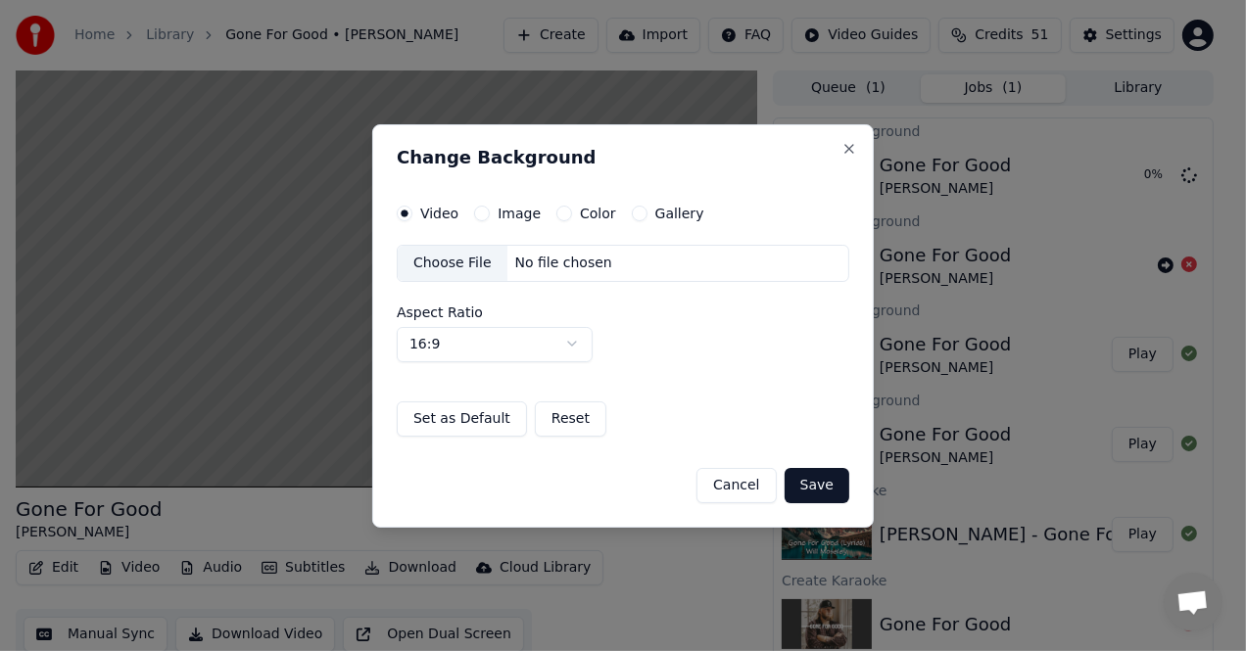
click at [530, 212] on label "Image" at bounding box center [519, 214] width 43 height 14
click at [490, 212] on button "Image" at bounding box center [482, 214] width 16 height 16
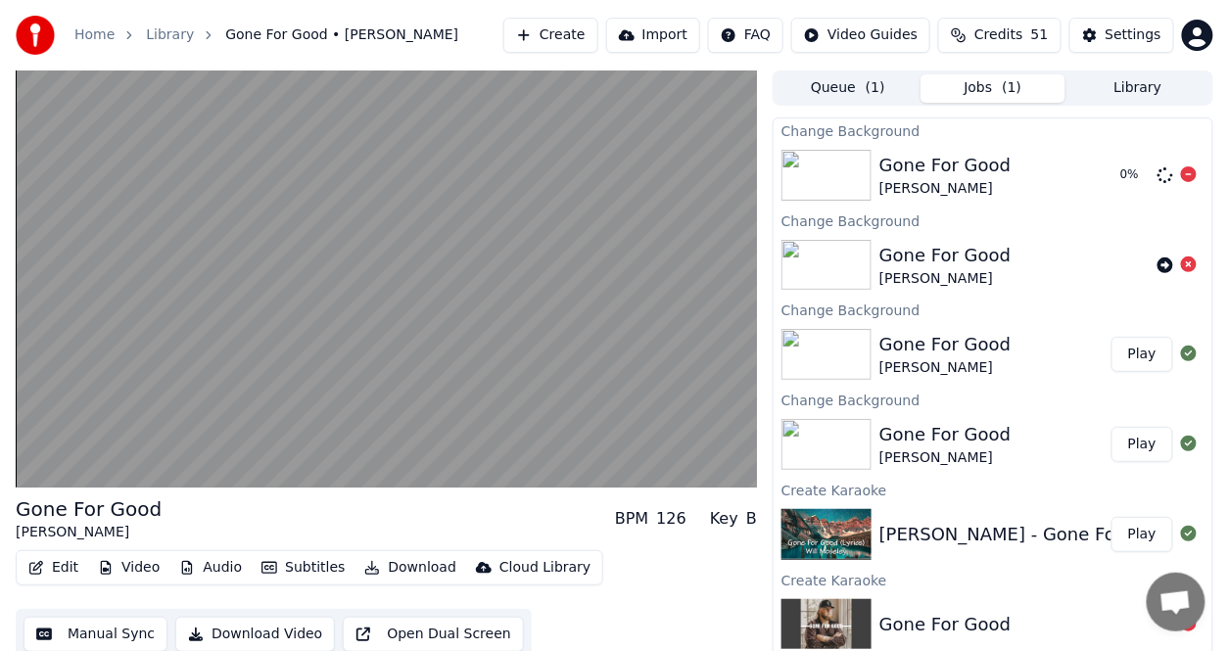
click at [1198, 177] on div "0 %" at bounding box center [1155, 176] width 100 height 24
click at [1194, 176] on icon at bounding box center [1189, 174] width 16 height 16
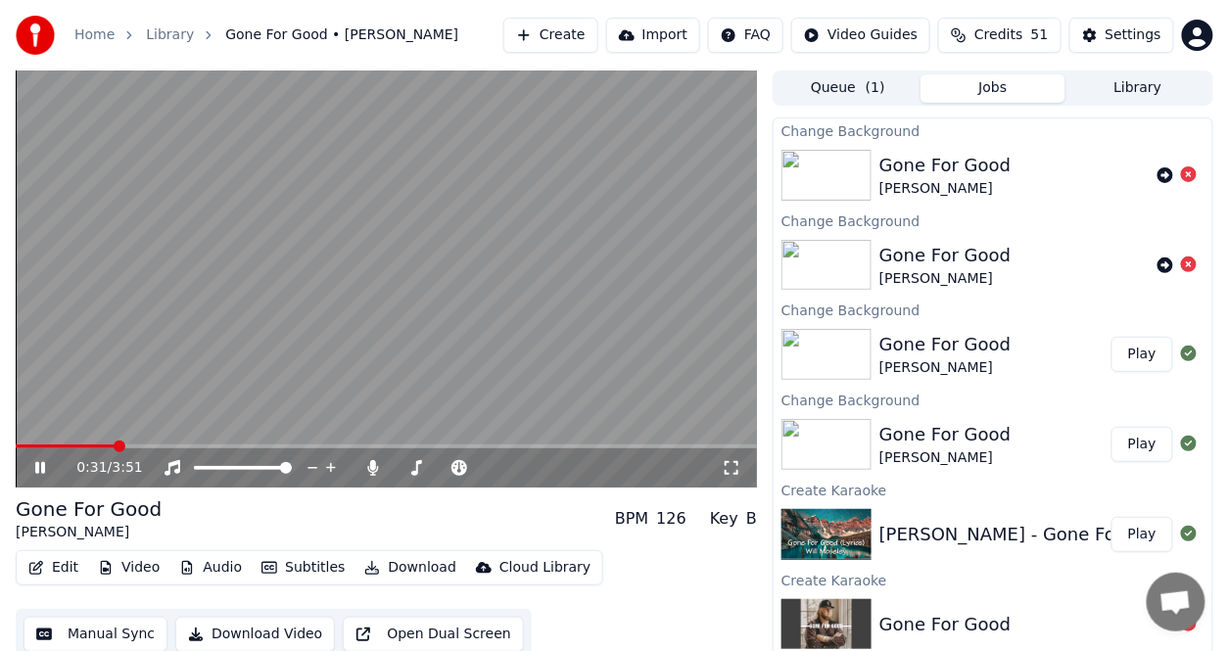
click at [134, 570] on button "Video" at bounding box center [128, 567] width 77 height 27
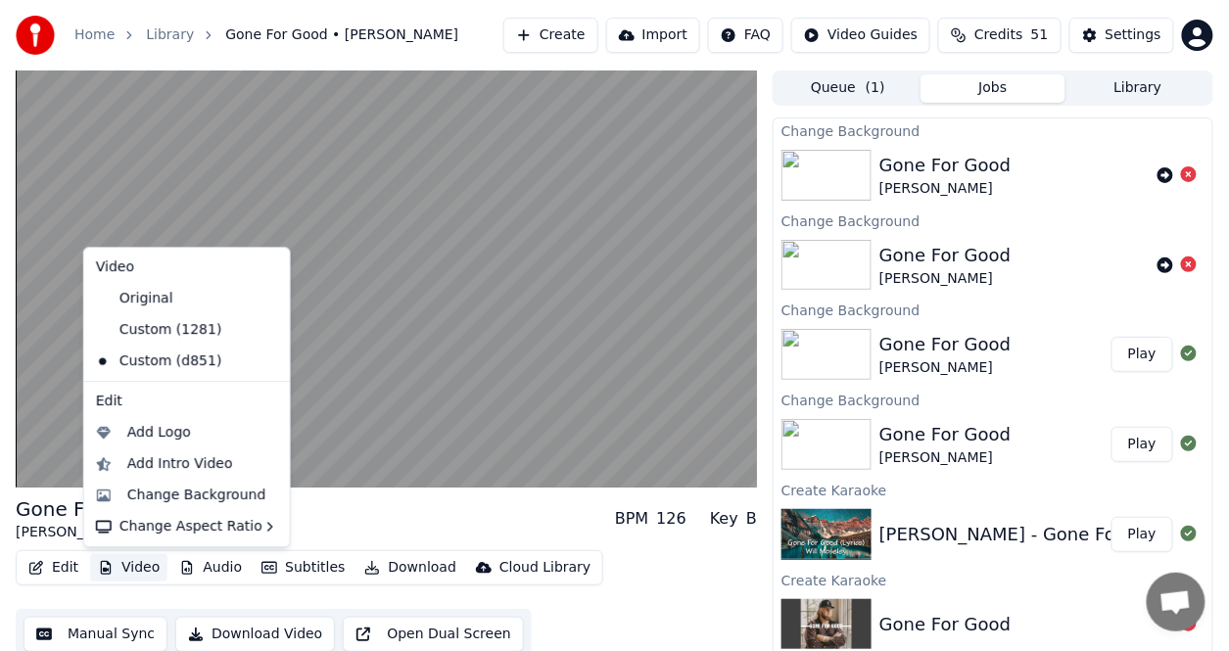
click at [141, 566] on button "Video" at bounding box center [128, 567] width 77 height 27
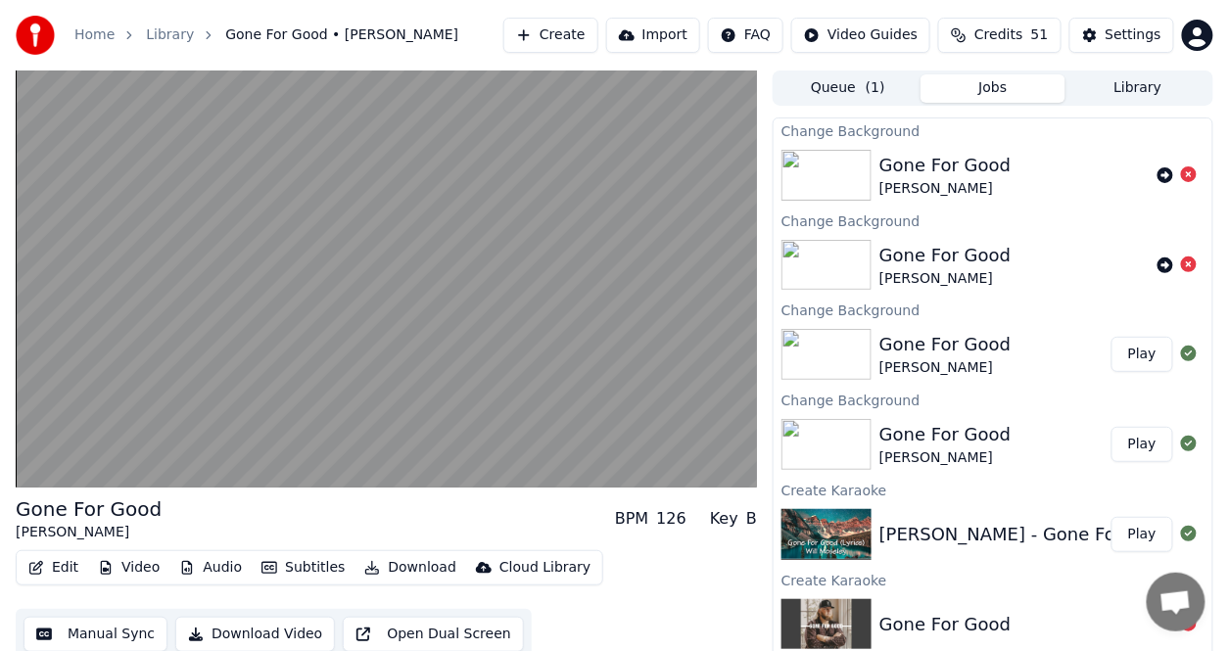
click at [141, 565] on button "Video" at bounding box center [128, 567] width 77 height 27
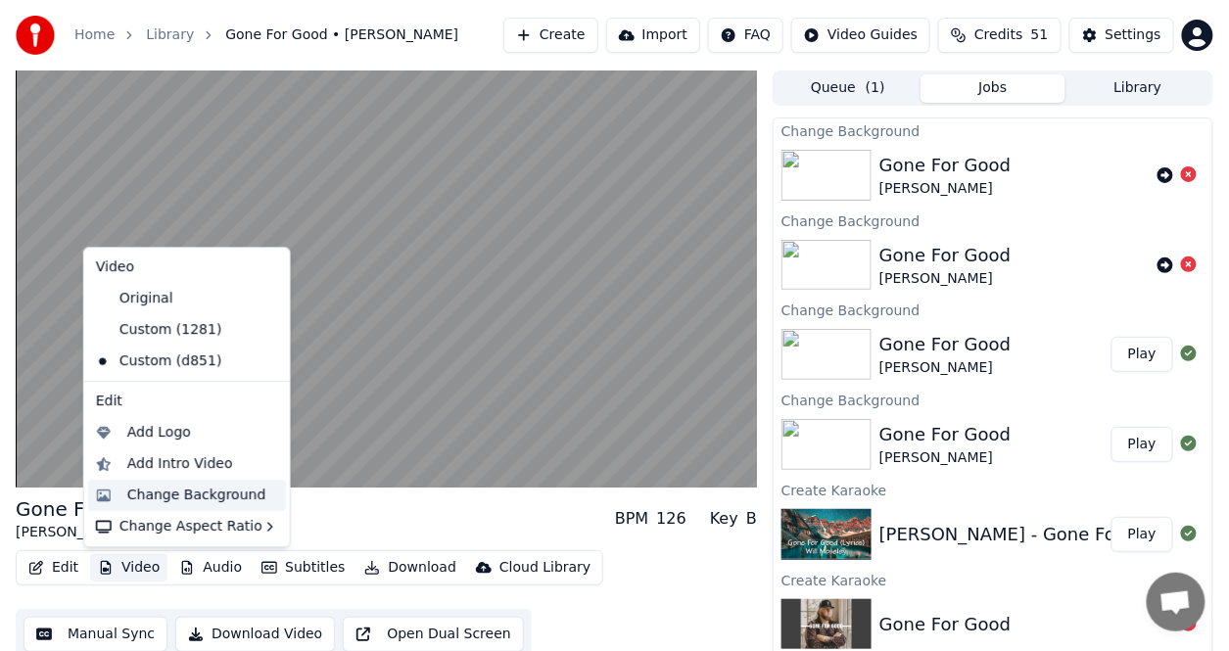
click at [157, 495] on div "Change Background" at bounding box center [196, 496] width 139 height 20
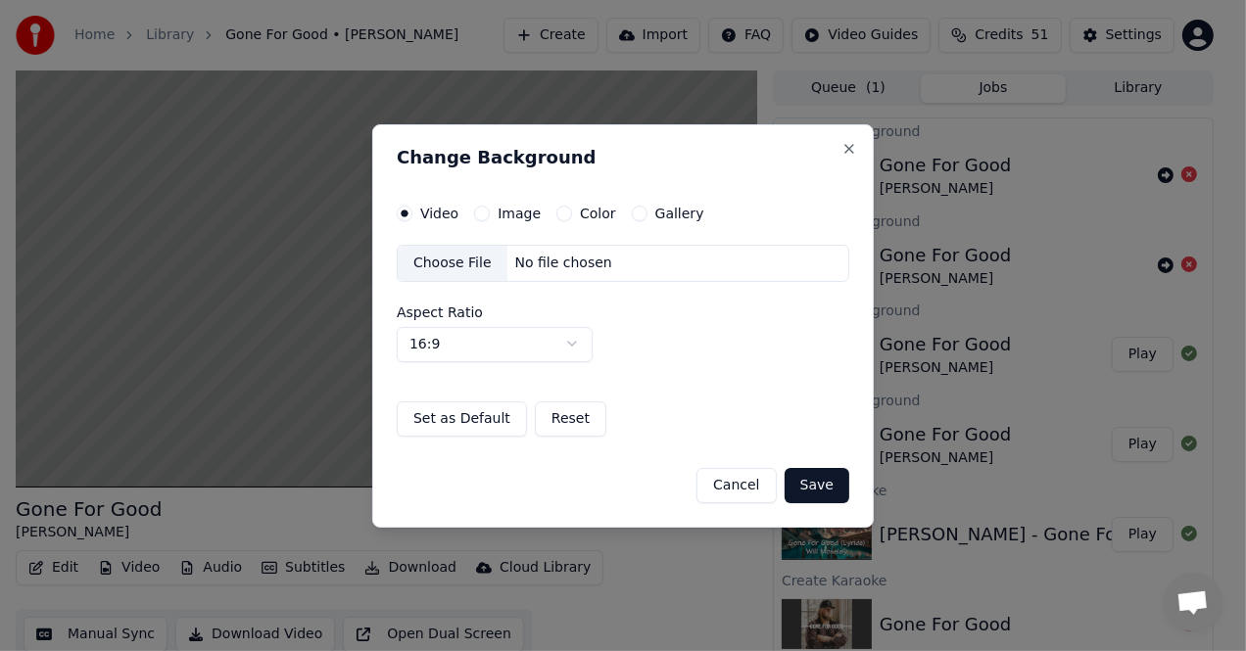
click at [525, 211] on label "Image" at bounding box center [519, 214] width 43 height 14
click at [490, 211] on button "Image" at bounding box center [482, 214] width 16 height 16
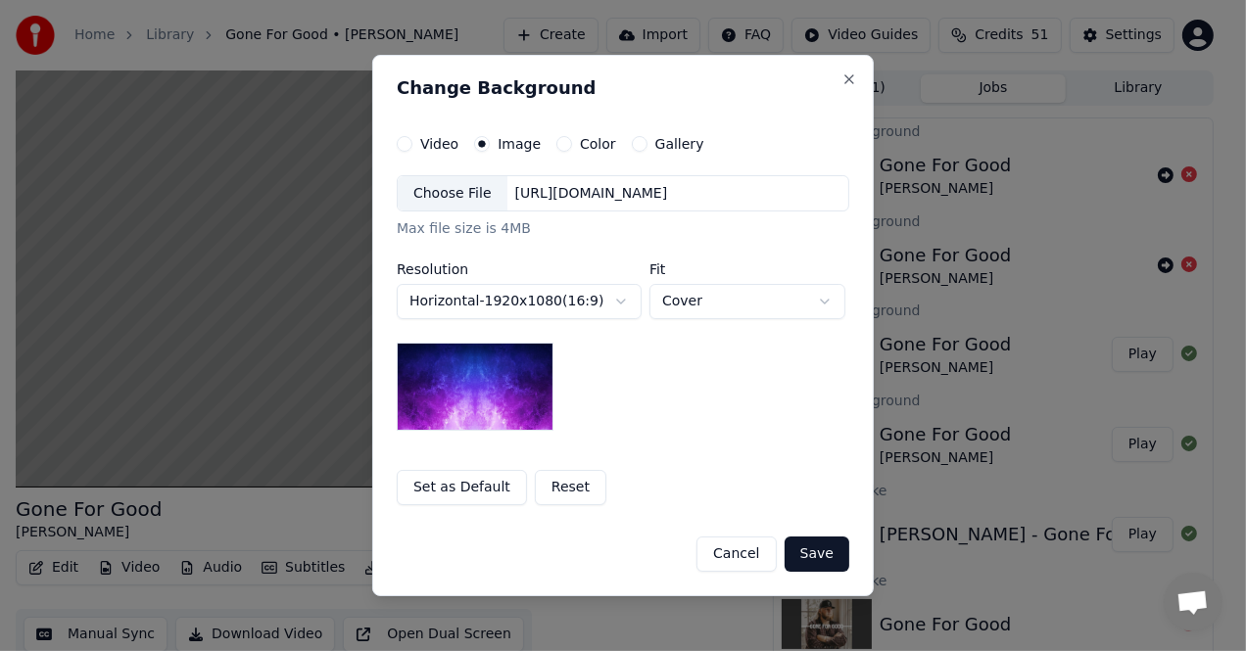
click at [470, 198] on div "Choose File" at bounding box center [453, 193] width 110 height 35
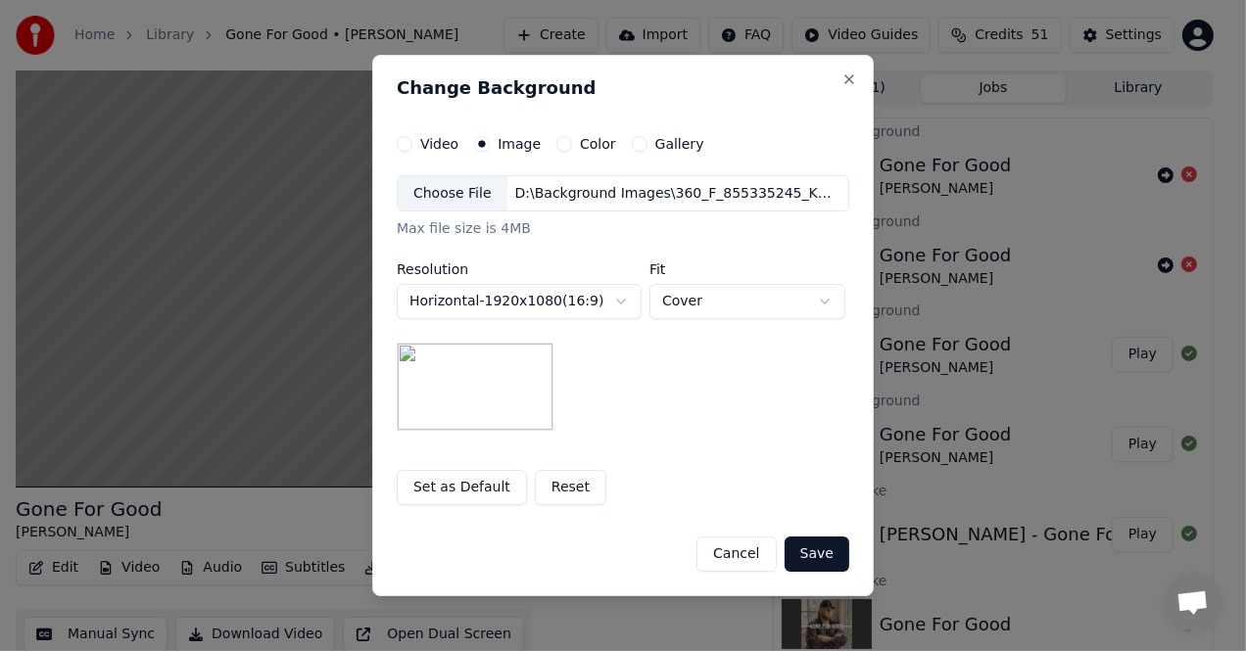
click at [816, 558] on button "Save" at bounding box center [816, 554] width 65 height 35
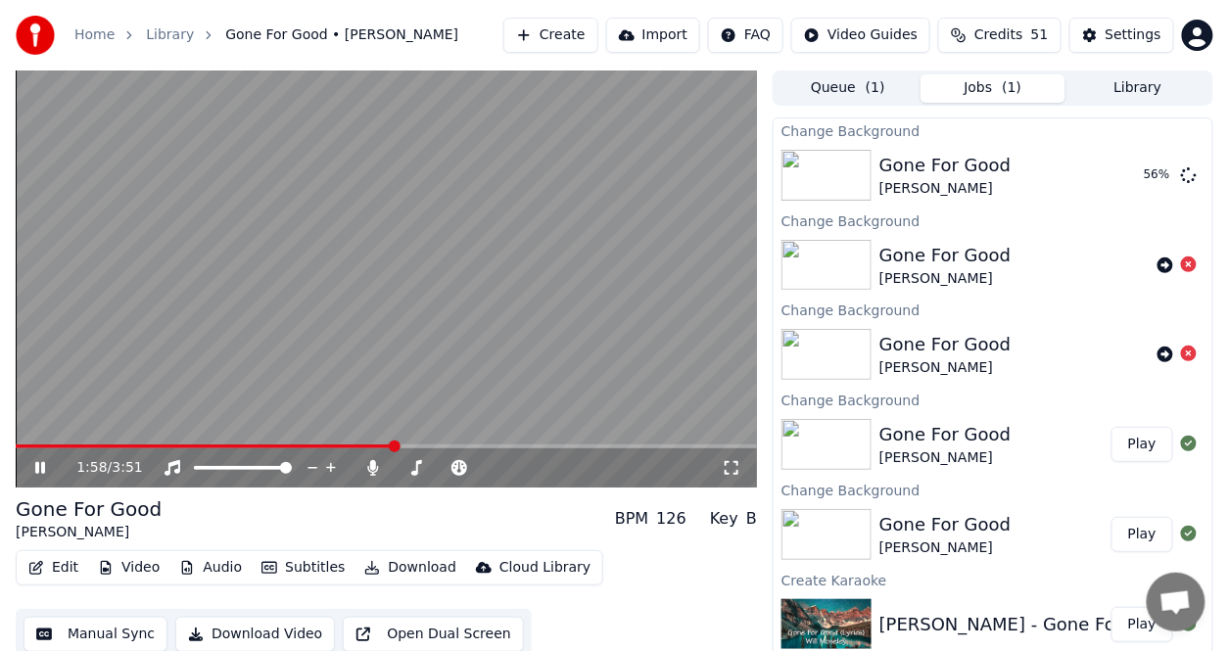
click at [39, 470] on icon at bounding box center [53, 468] width 45 height 16
click at [1124, 168] on button "Play" at bounding box center [1143, 175] width 62 height 35
click at [59, 570] on button "Edit" at bounding box center [54, 567] width 66 height 27
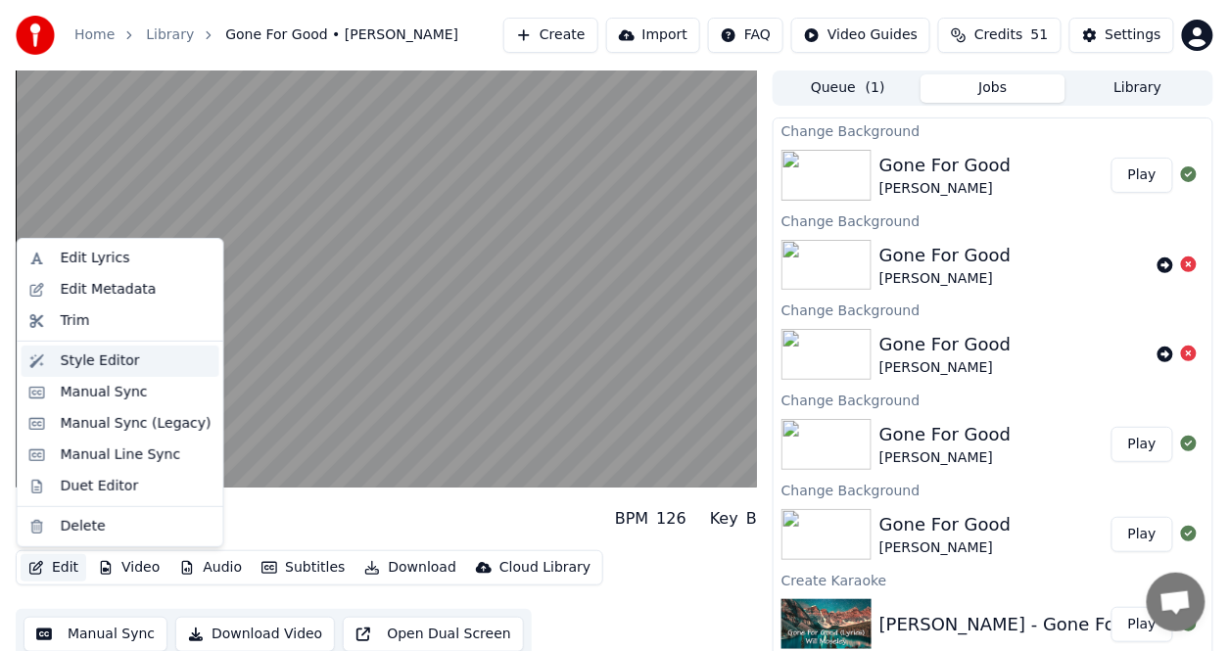
click at [94, 362] on div "Style Editor" at bounding box center [100, 362] width 79 height 20
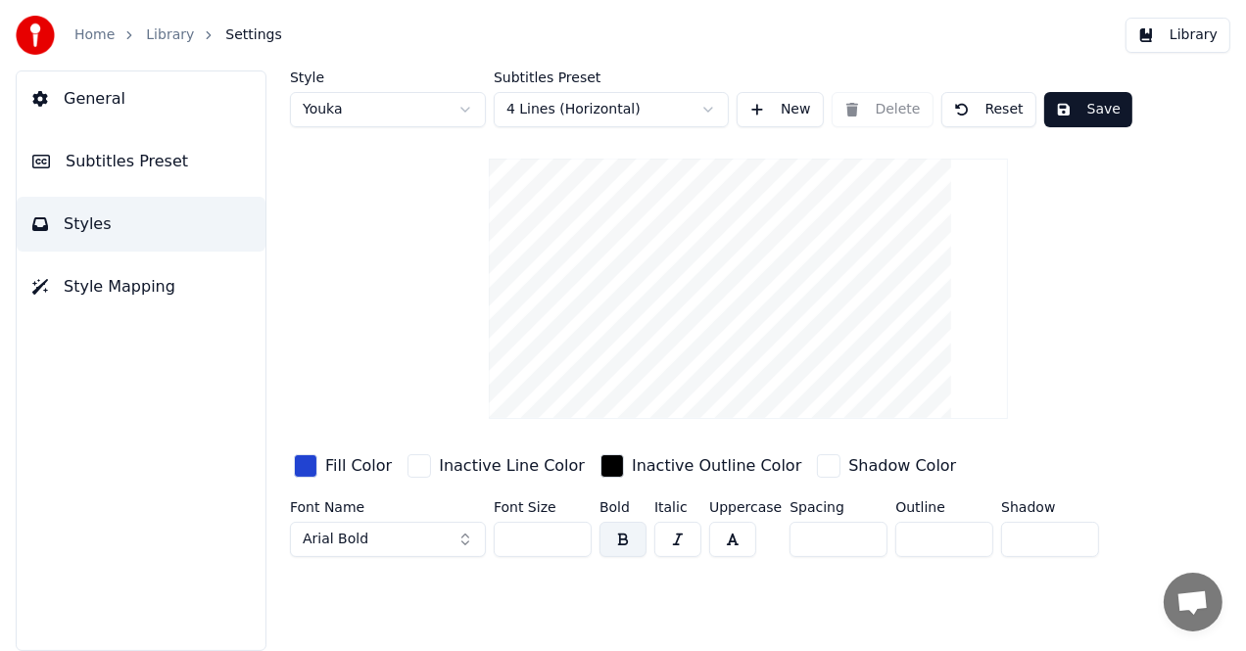
click at [314, 471] on div "button" at bounding box center [306, 466] width 24 height 24
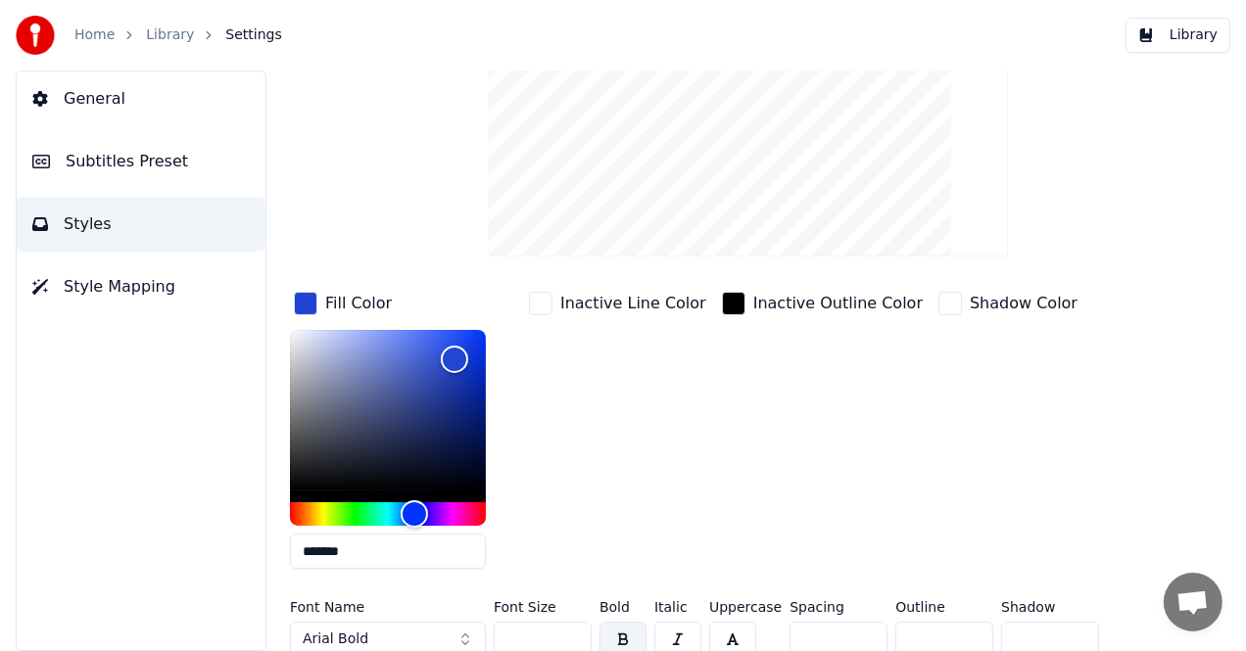
scroll to position [174, 0]
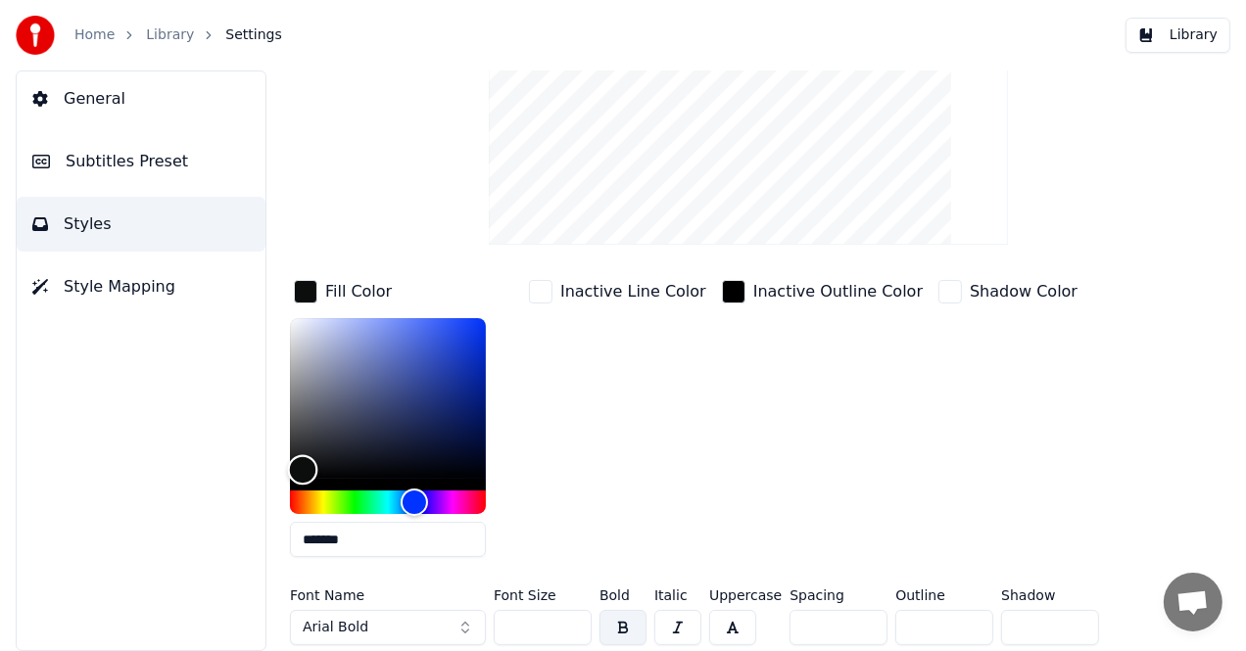
drag, startPoint x: 451, startPoint y: 345, endPoint x: 303, endPoint y: 469, distance: 193.2
click at [303, 469] on div "Color" at bounding box center [303, 470] width 30 height 30
type input "*******"
click at [307, 470] on div "Color" at bounding box center [307, 471] width 30 height 30
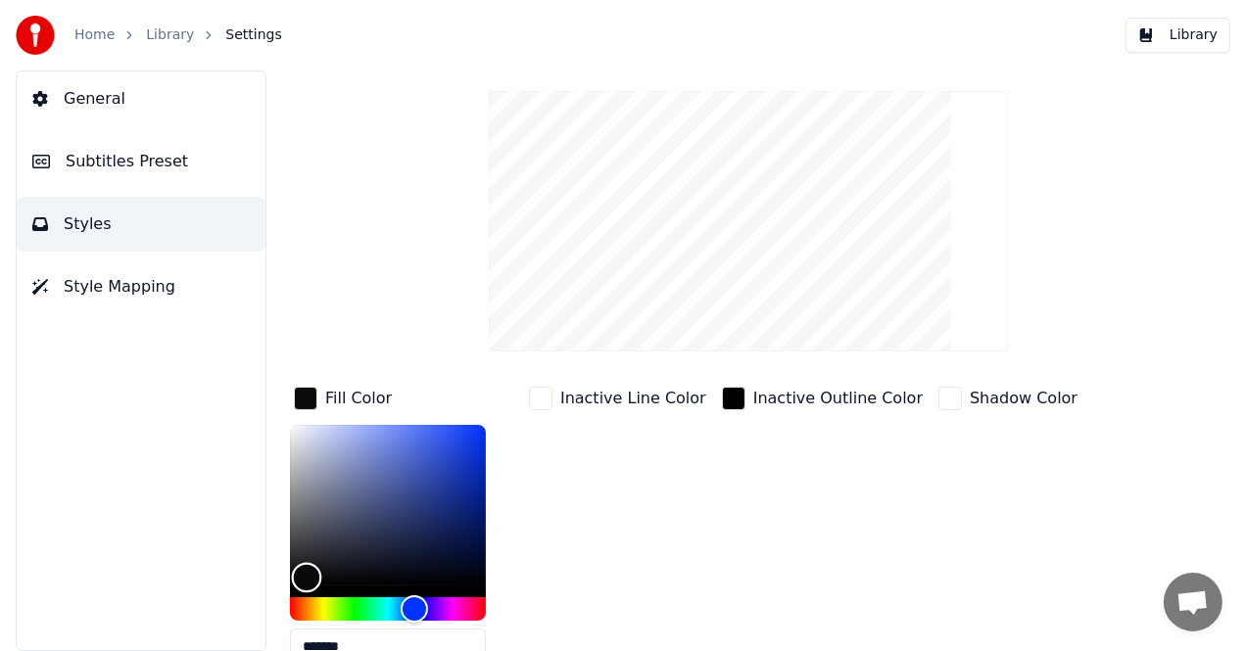
scroll to position [0, 0]
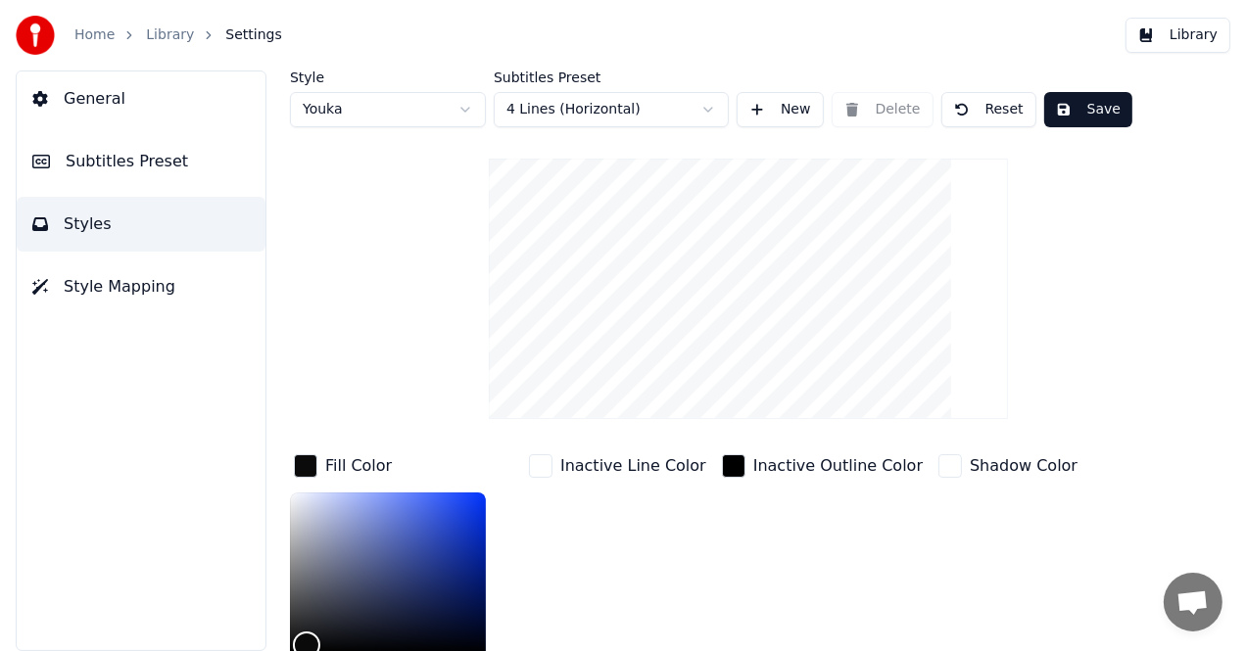
click at [1090, 106] on button "Save" at bounding box center [1088, 109] width 88 height 35
click at [157, 34] on link "Library" at bounding box center [170, 35] width 48 height 20
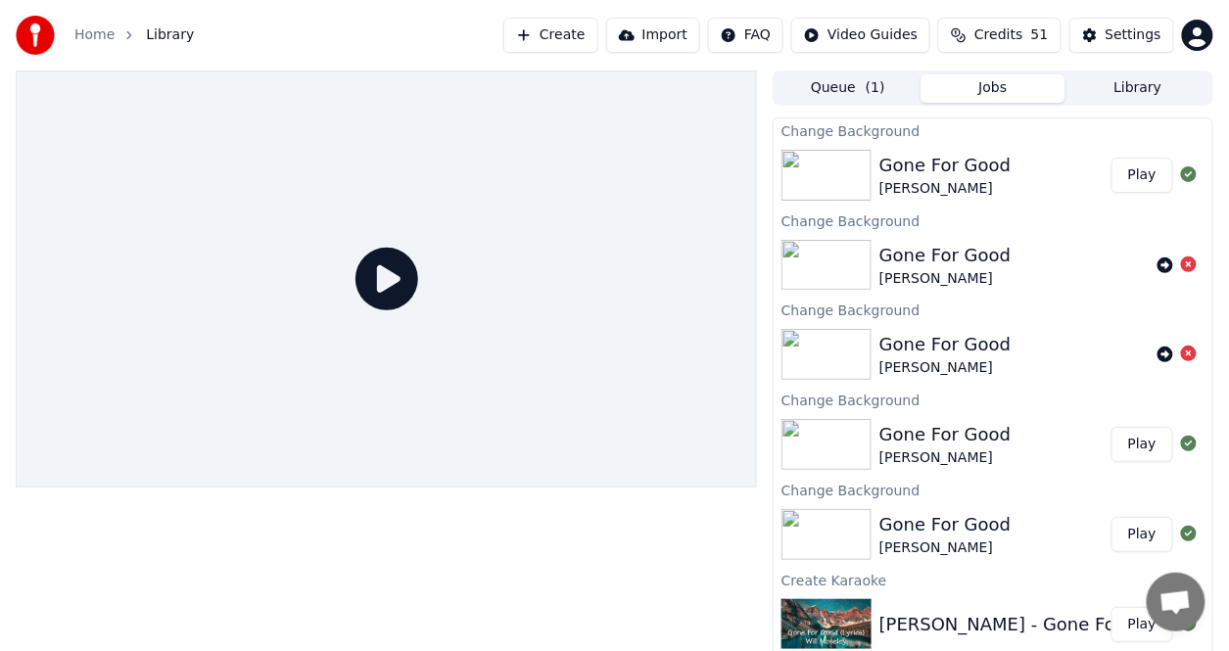
click at [1117, 174] on button "Play" at bounding box center [1143, 175] width 62 height 35
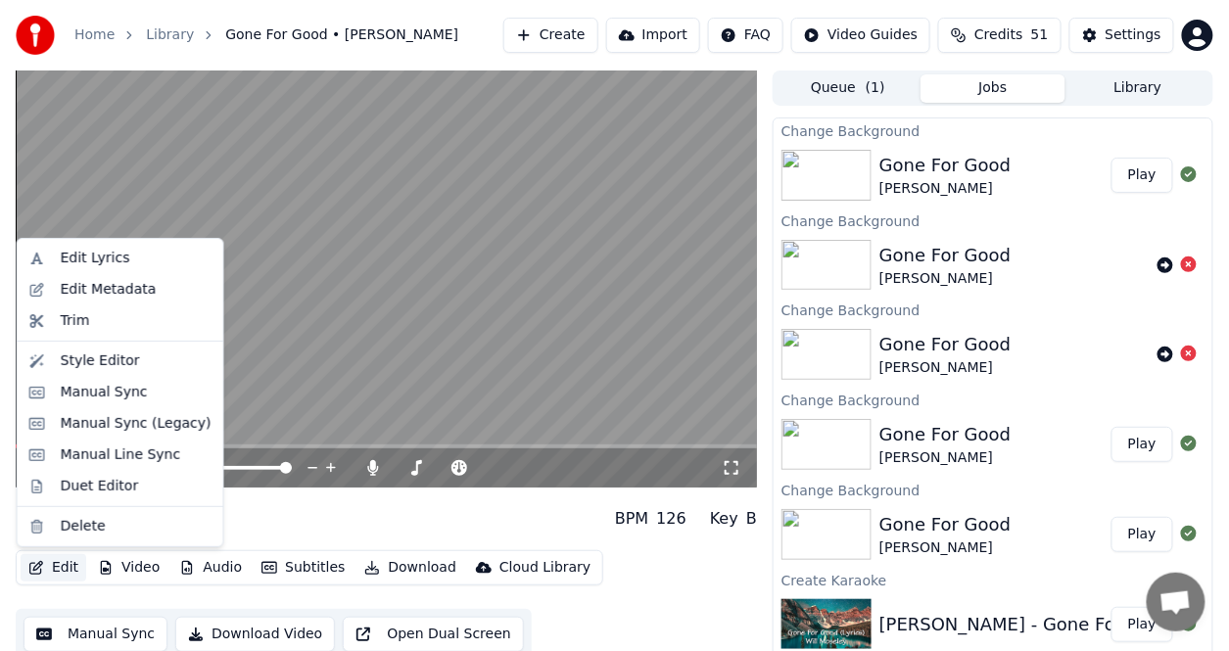
click at [53, 564] on button "Edit" at bounding box center [54, 567] width 66 height 27
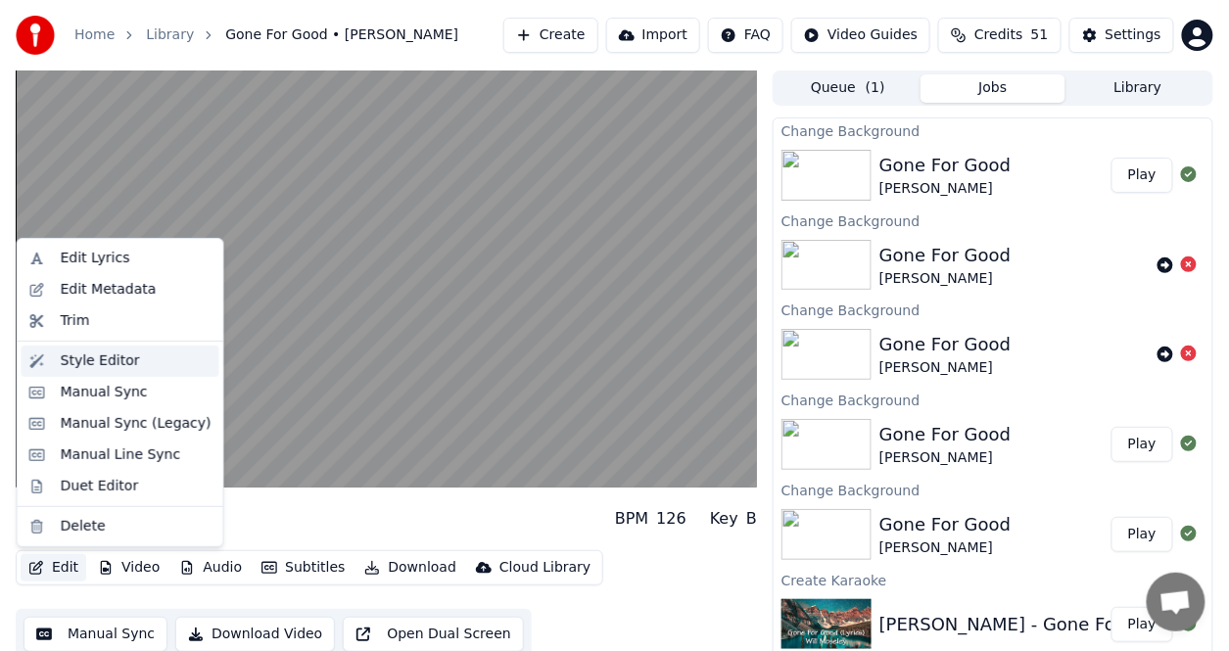
click at [81, 357] on div "Style Editor" at bounding box center [100, 362] width 79 height 20
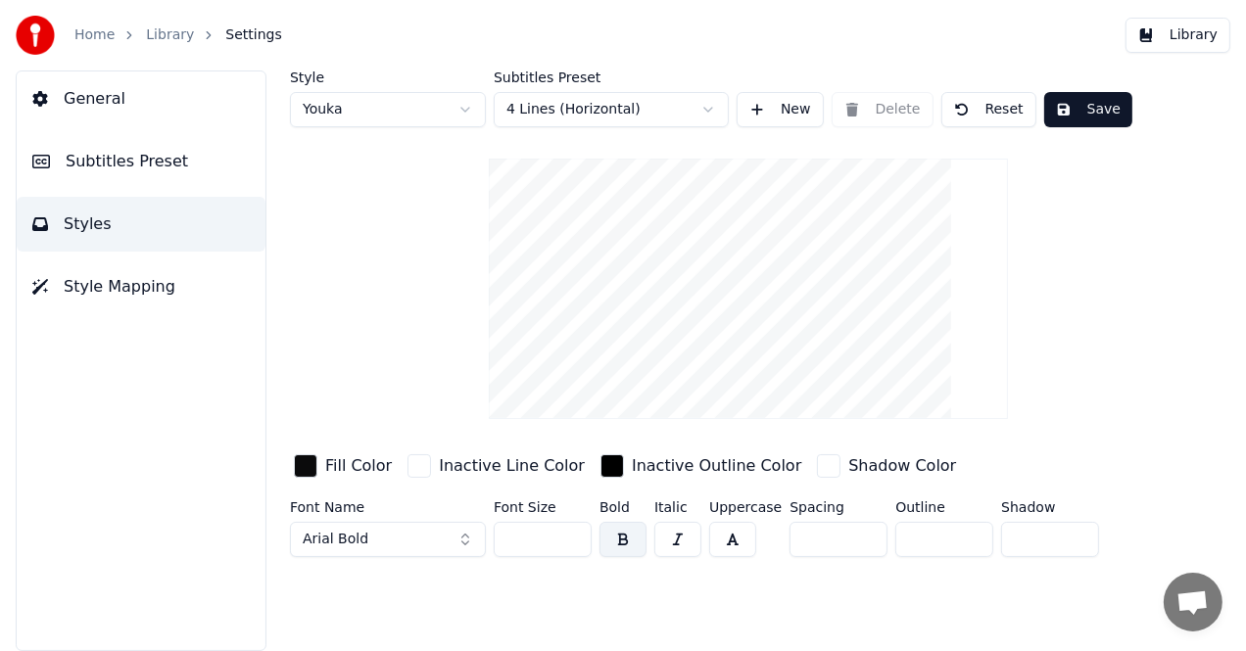
click at [314, 468] on div "button" at bounding box center [306, 466] width 24 height 24
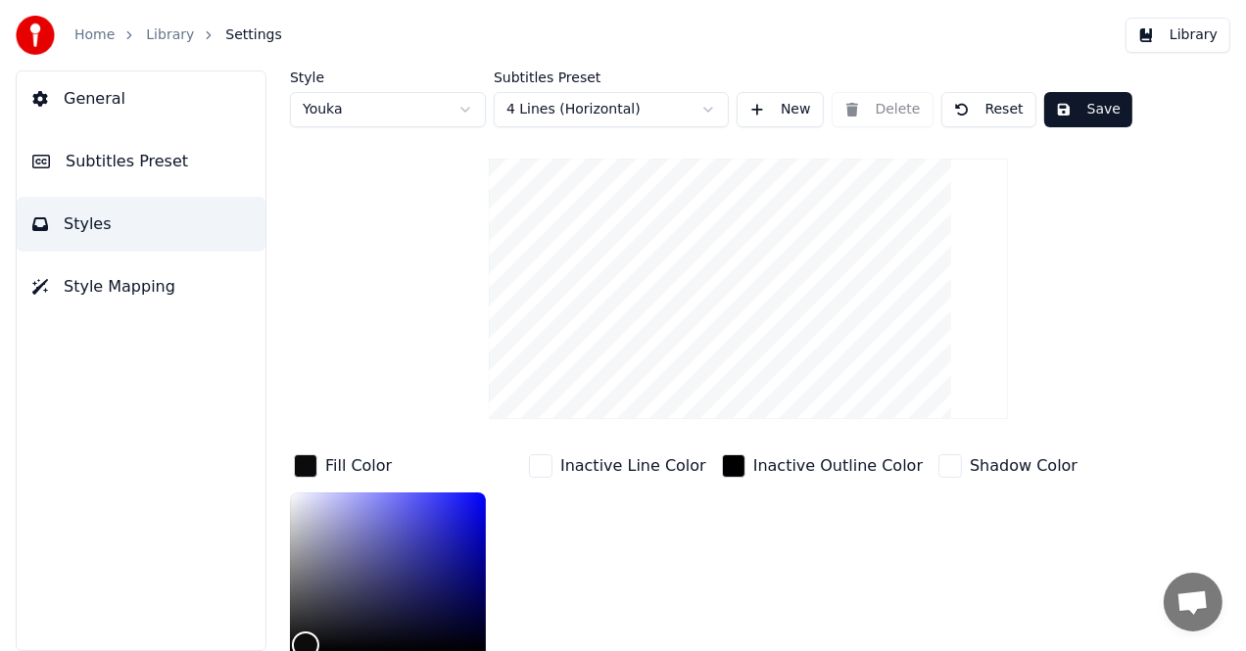
scroll to position [98, 0]
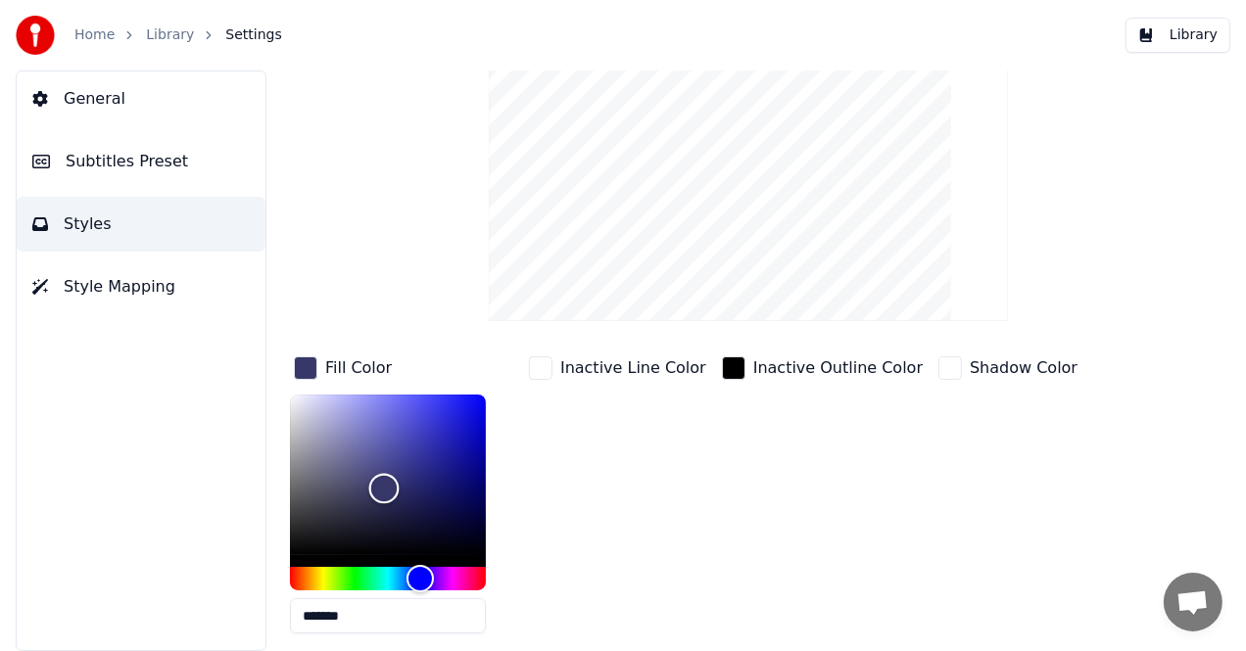
type input "*******"
drag, startPoint x: 307, startPoint y: 539, endPoint x: 384, endPoint y: 490, distance: 91.6
click at [384, 490] on div "Color" at bounding box center [384, 491] width 30 height 30
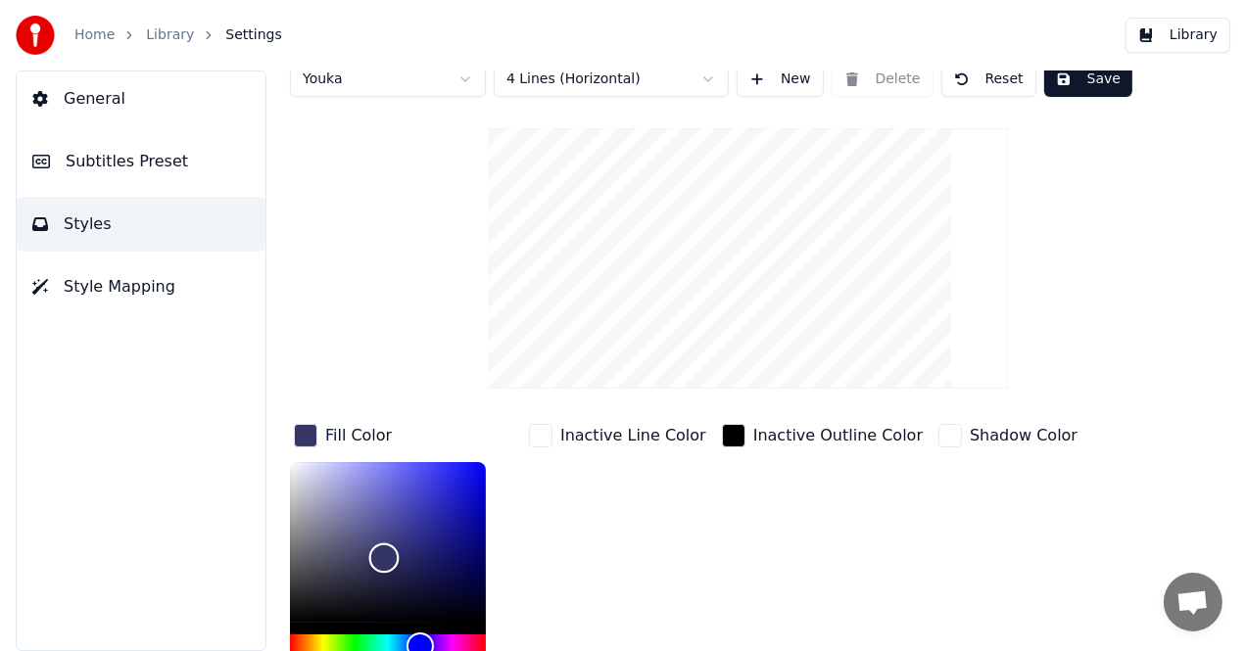
scroll to position [0, 0]
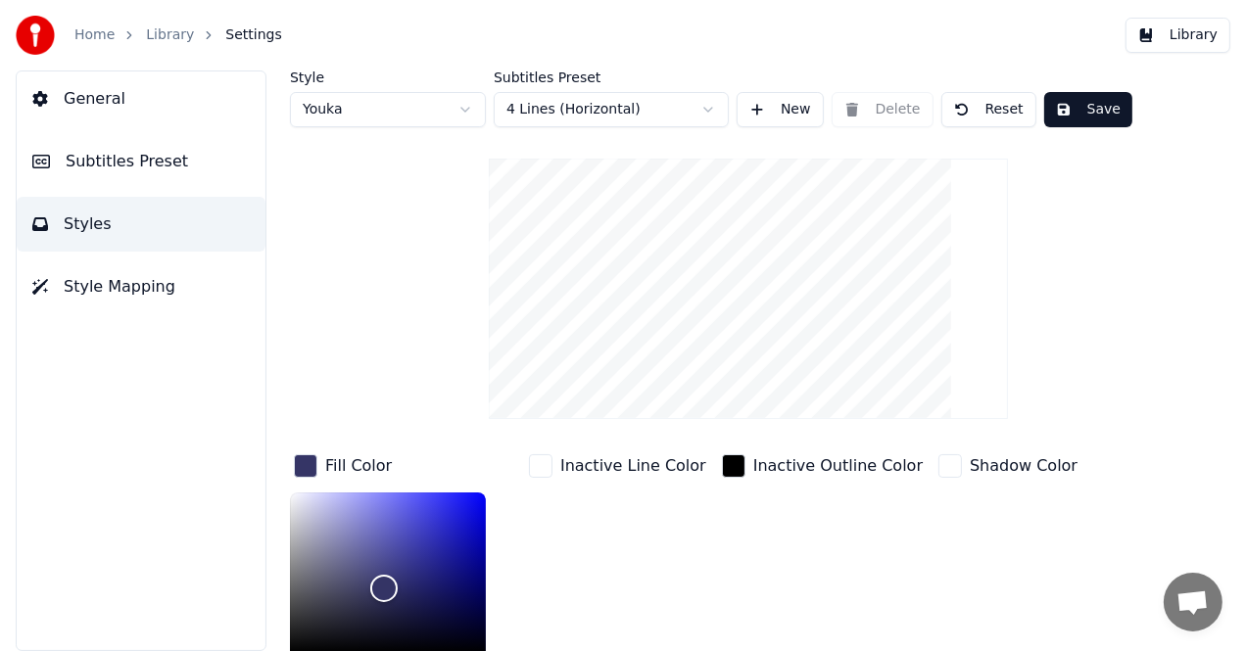
click at [1104, 116] on button "Save" at bounding box center [1088, 109] width 88 height 35
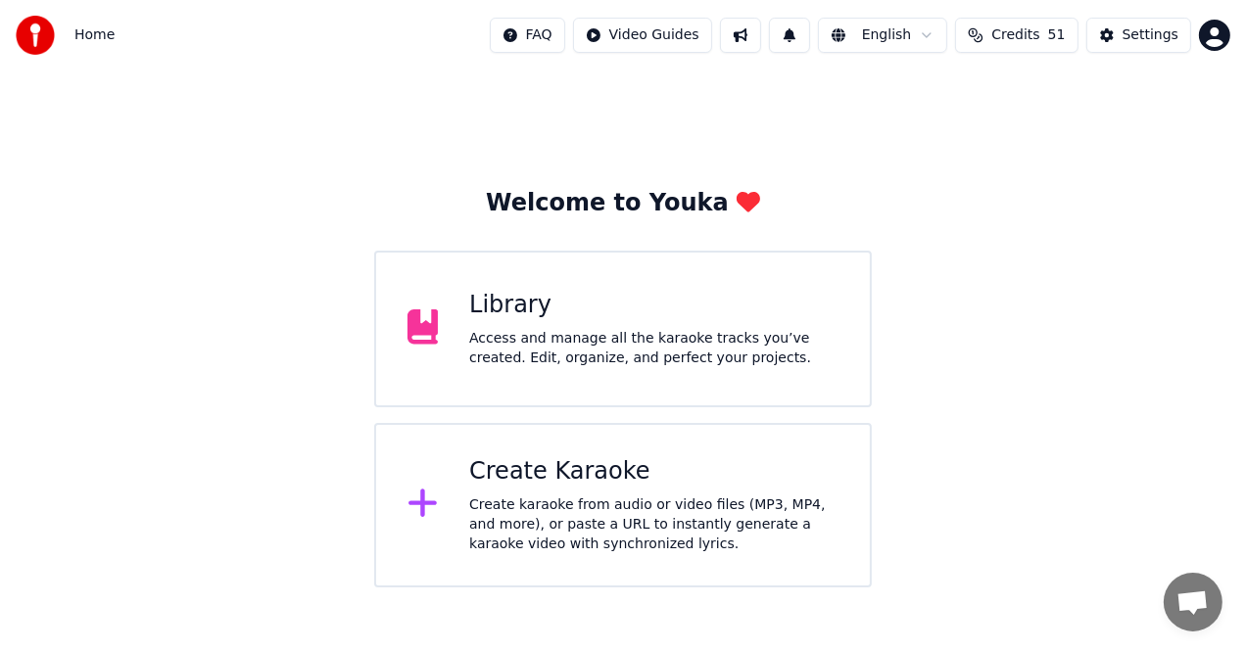
click at [672, 362] on div "Access and manage all the karaoke tracks you’ve created. Edit, organize, and pe…" at bounding box center [653, 348] width 369 height 39
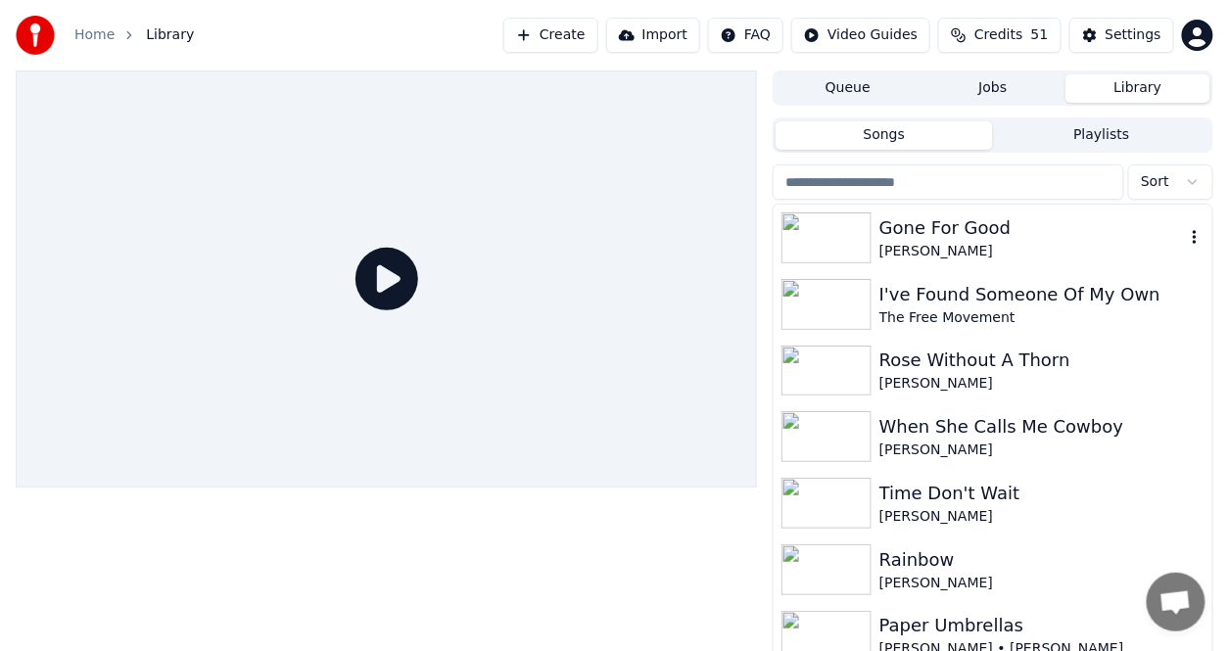
click at [986, 234] on div "Gone For Good" at bounding box center [1032, 227] width 306 height 27
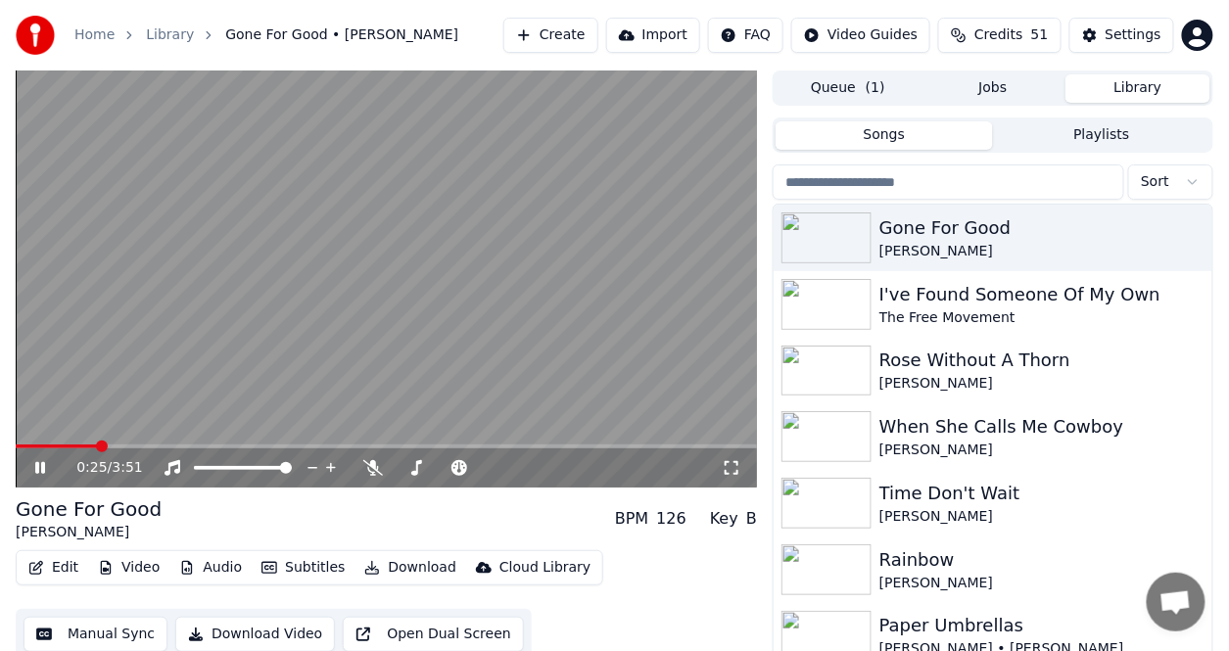
click at [68, 567] on button "Edit" at bounding box center [54, 567] width 66 height 27
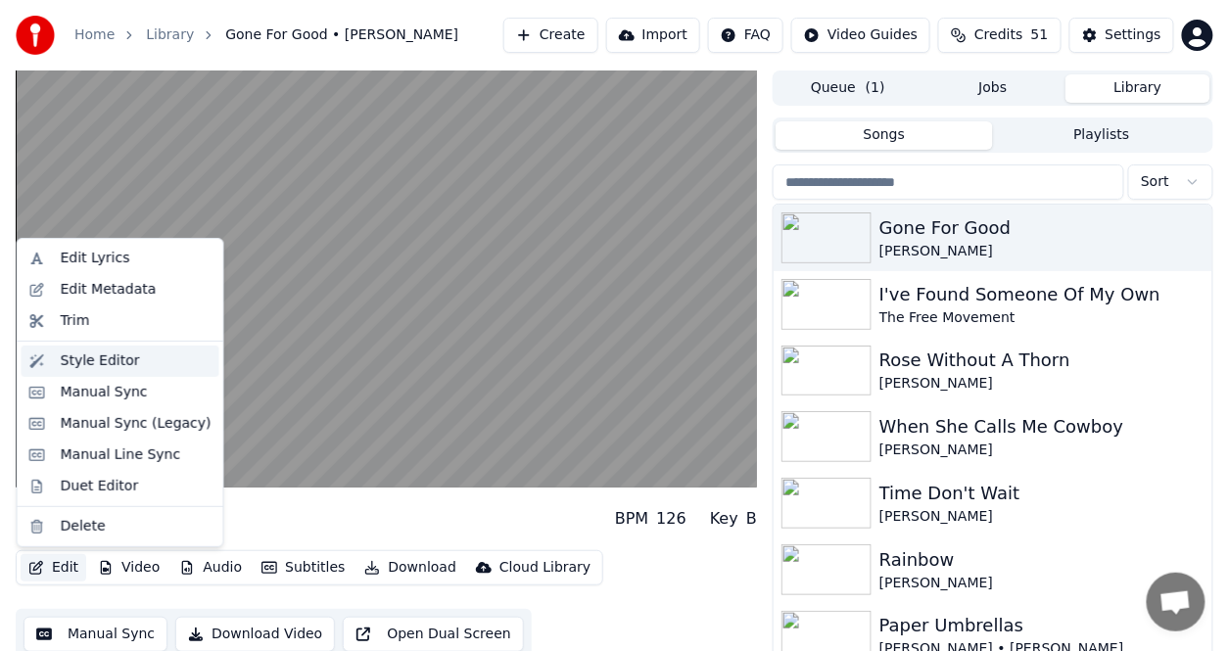
click at [97, 357] on div "Style Editor" at bounding box center [100, 362] width 79 height 20
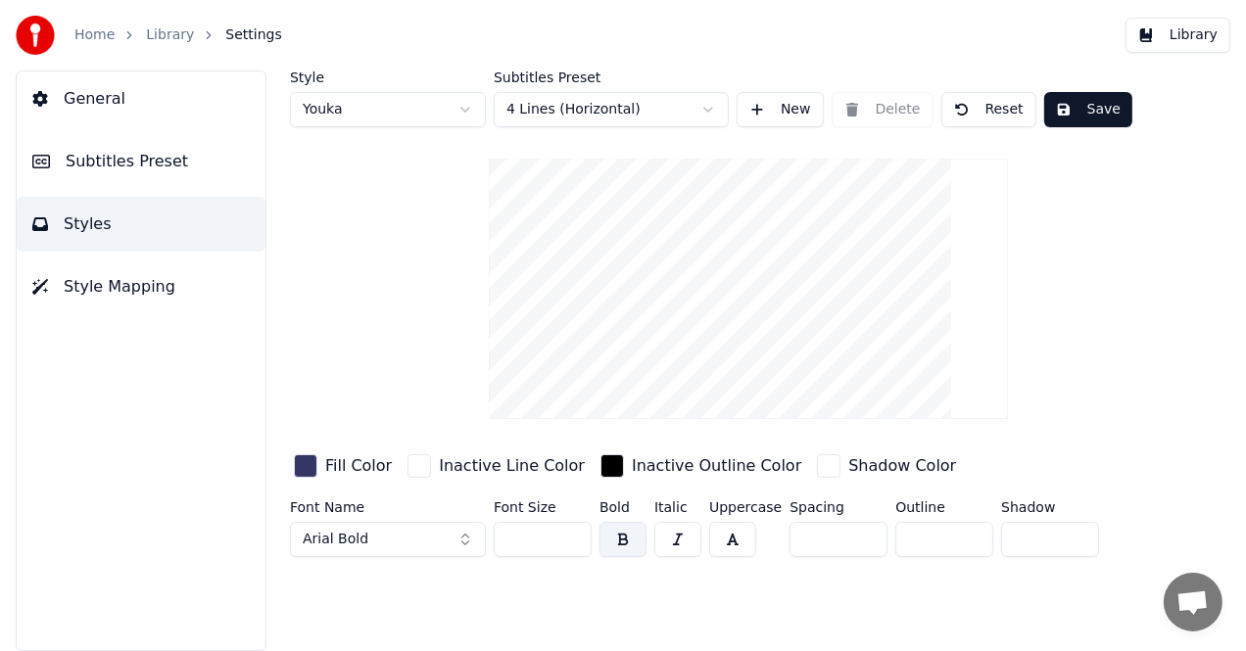
click at [311, 465] on div "button" at bounding box center [306, 466] width 24 height 24
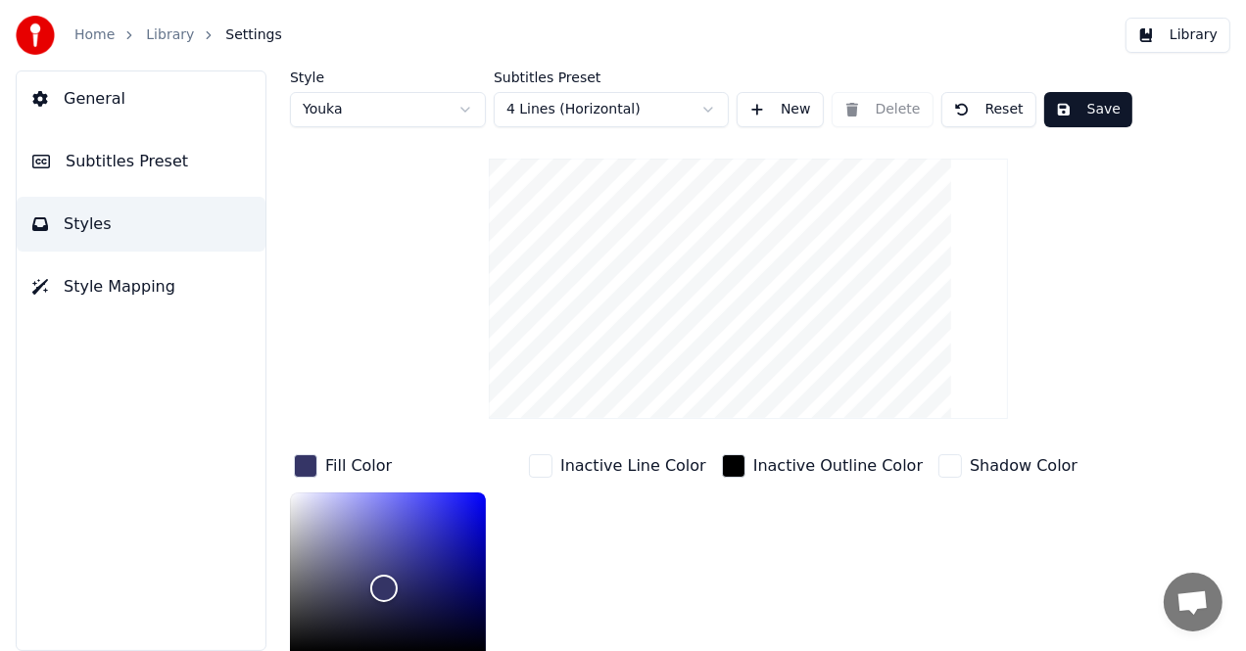
click at [729, 467] on div "Inactive Outline Color" at bounding box center [822, 466] width 209 height 31
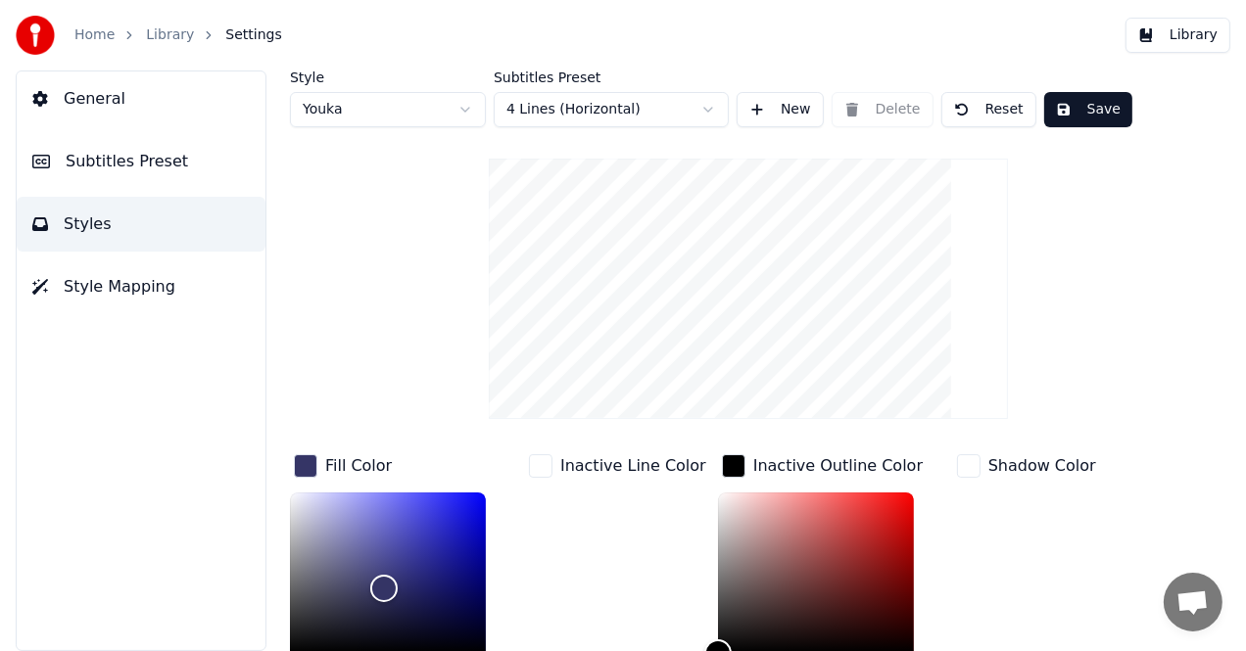
click at [722, 468] on div "button" at bounding box center [734, 466] width 24 height 24
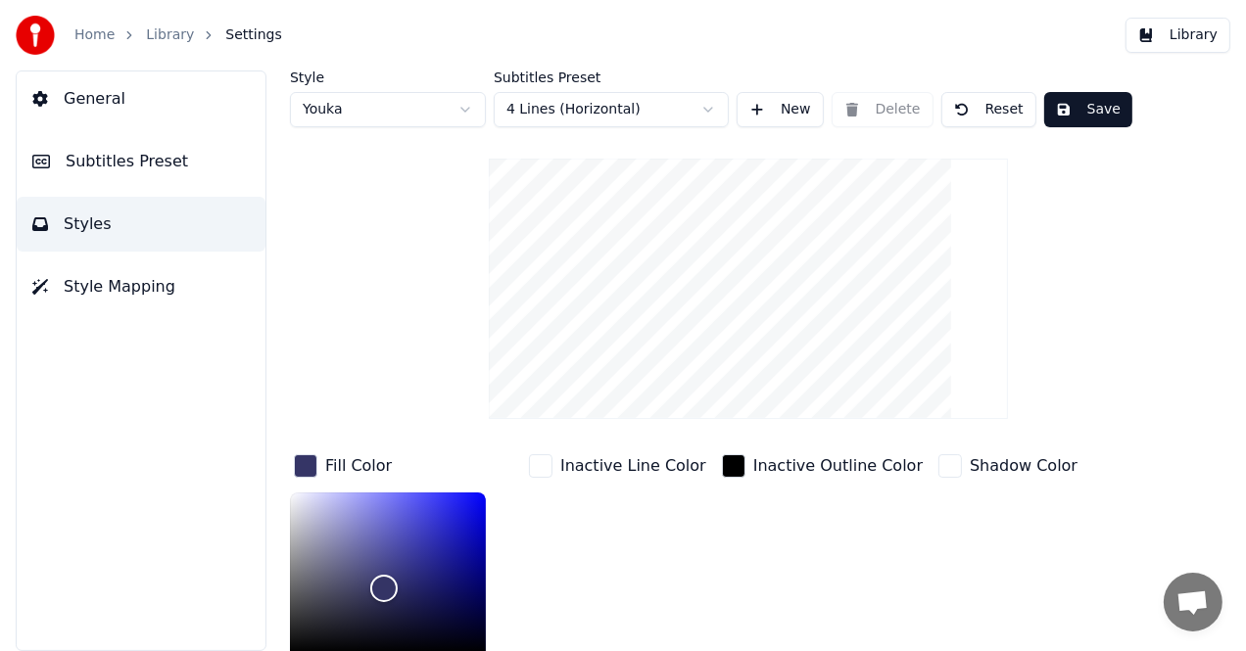
click at [722, 458] on div "button" at bounding box center [734, 466] width 24 height 24
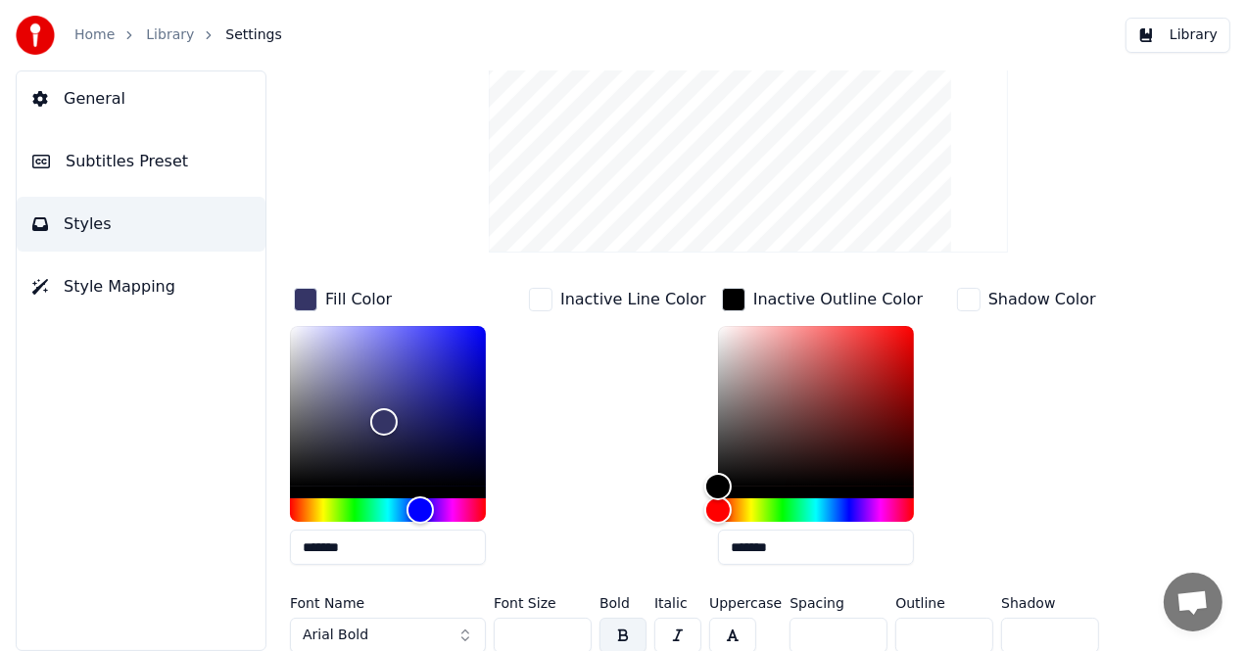
scroll to position [174, 0]
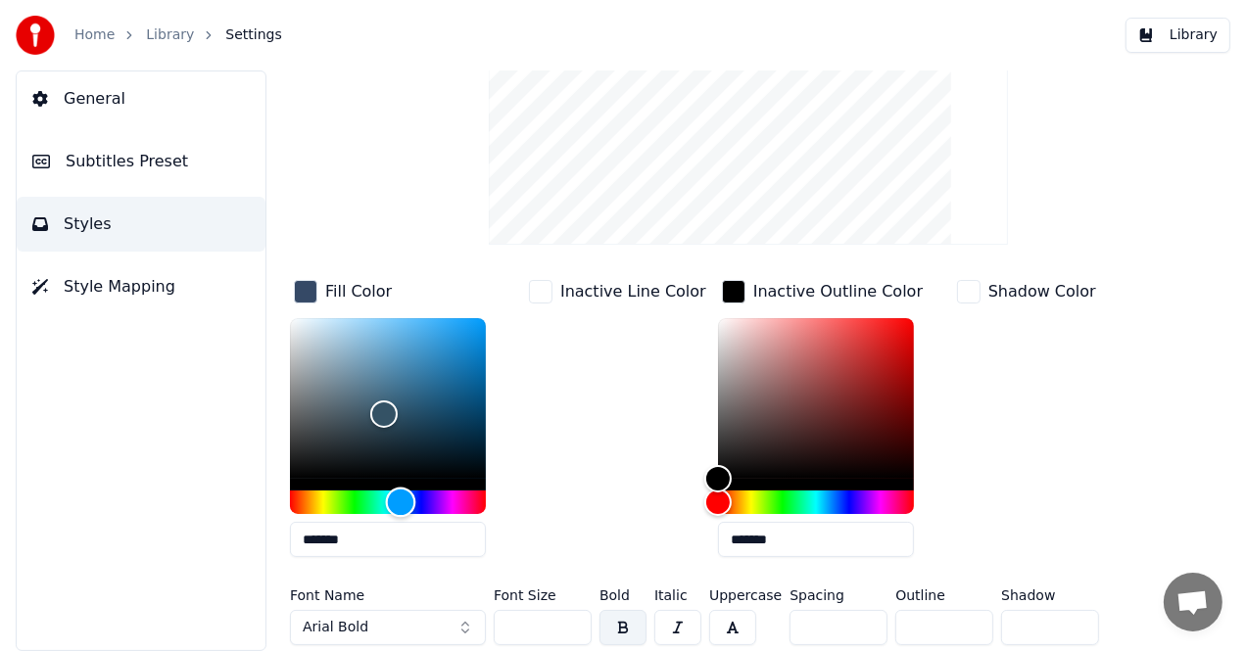
drag, startPoint x: 422, startPoint y: 497, endPoint x: 372, endPoint y: 492, distance: 50.2
click at [386, 492] on div "Hue" at bounding box center [401, 503] width 30 height 30
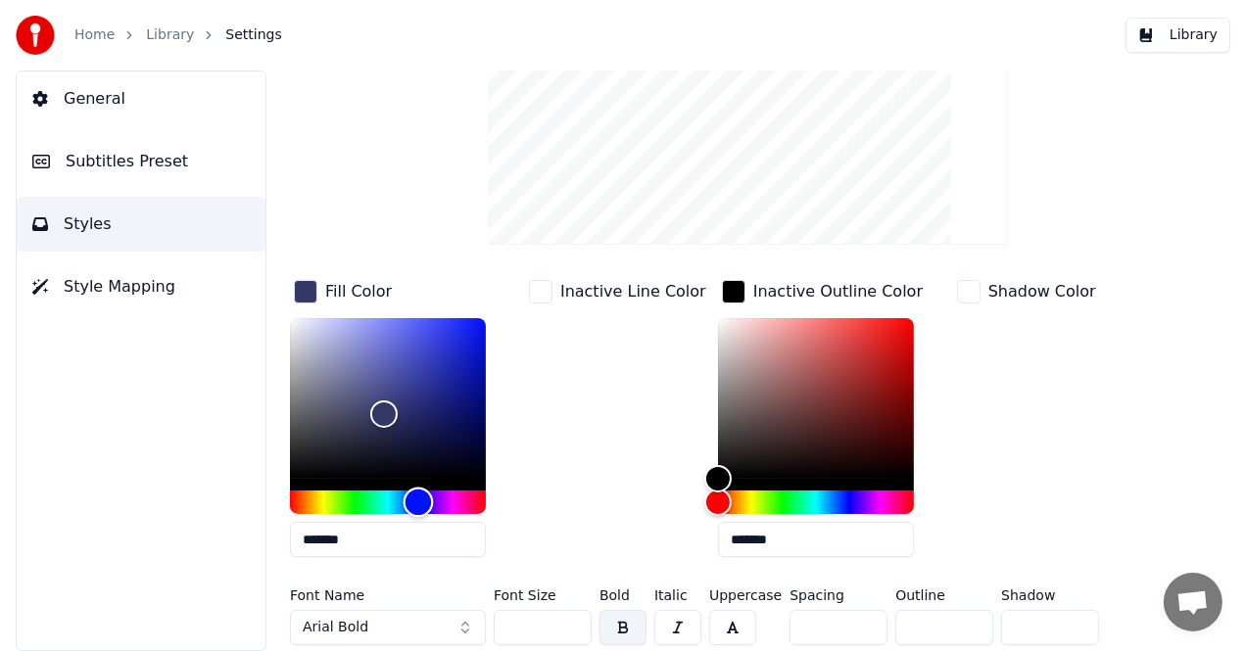
type input "*******"
drag, startPoint x: 379, startPoint y: 494, endPoint x: 416, endPoint y: 495, distance: 37.2
click at [416, 495] on div "Hue" at bounding box center [417, 503] width 30 height 30
type input "*******"
drag, startPoint x: 698, startPoint y: 483, endPoint x: 647, endPoint y: 493, distance: 51.9
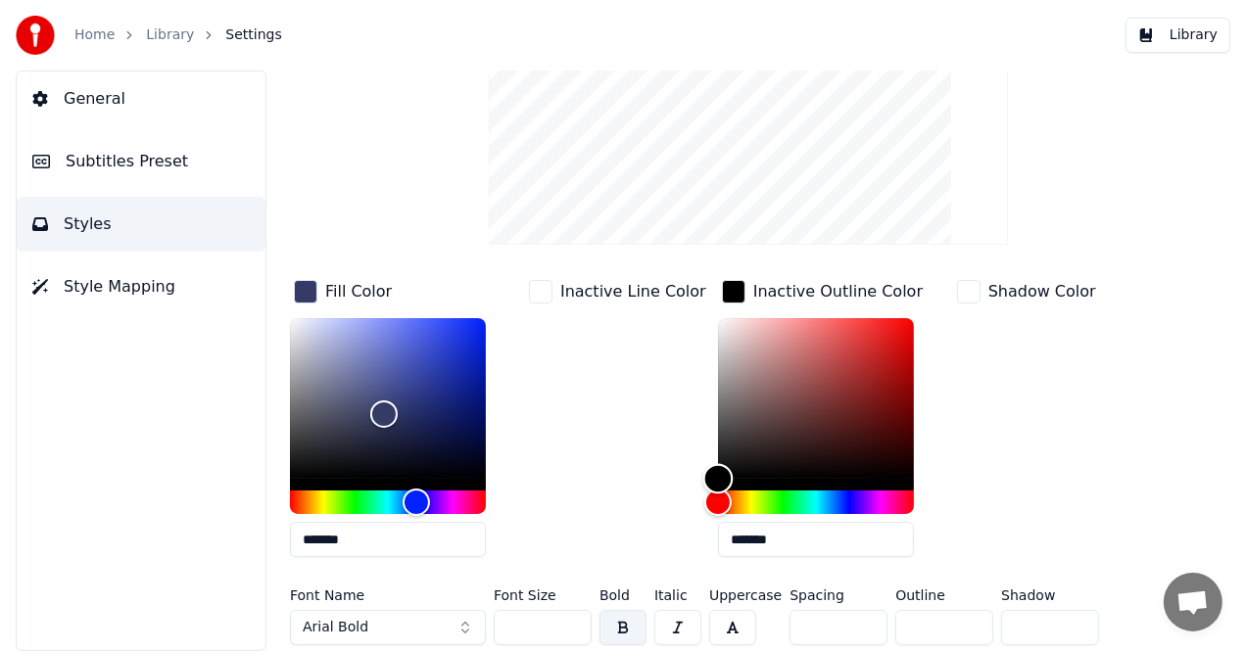
click at [647, 493] on div "Fill Color ******* Inactive Line Color Inactive Outline Color ******* Shadow Co…" at bounding box center [726, 424] width 872 height 297
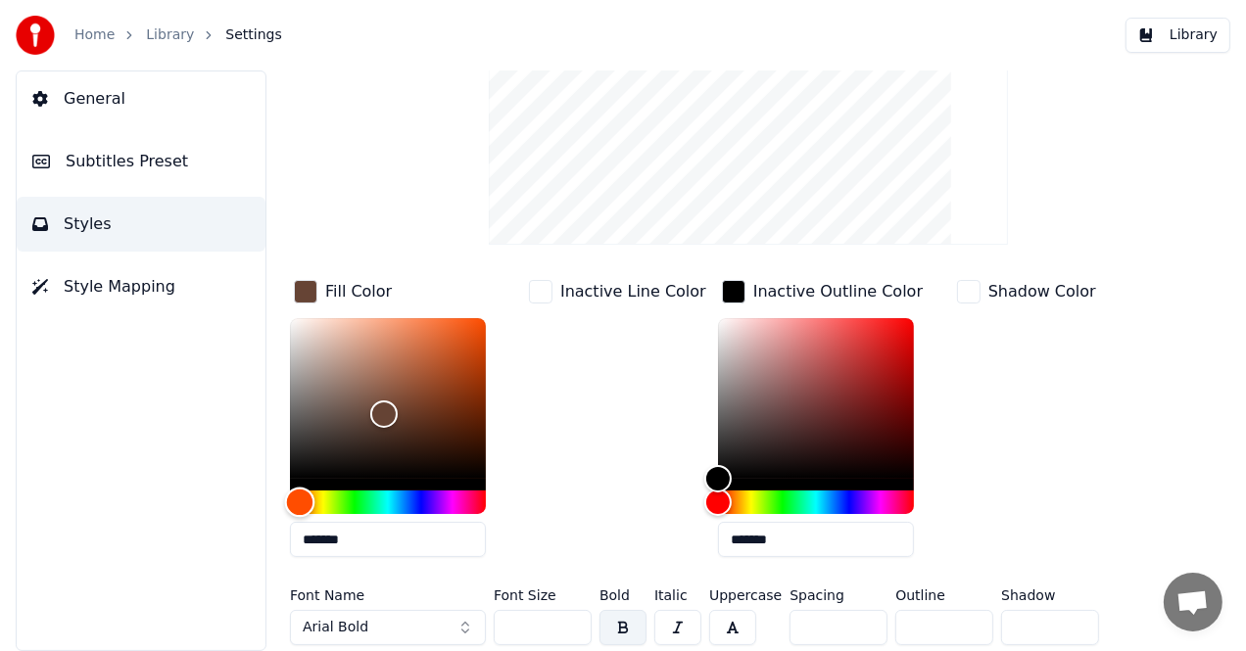
type input "*******"
drag, startPoint x: 416, startPoint y: 499, endPoint x: 299, endPoint y: 495, distance: 117.6
click at [299, 495] on div "Hue" at bounding box center [299, 503] width 30 height 30
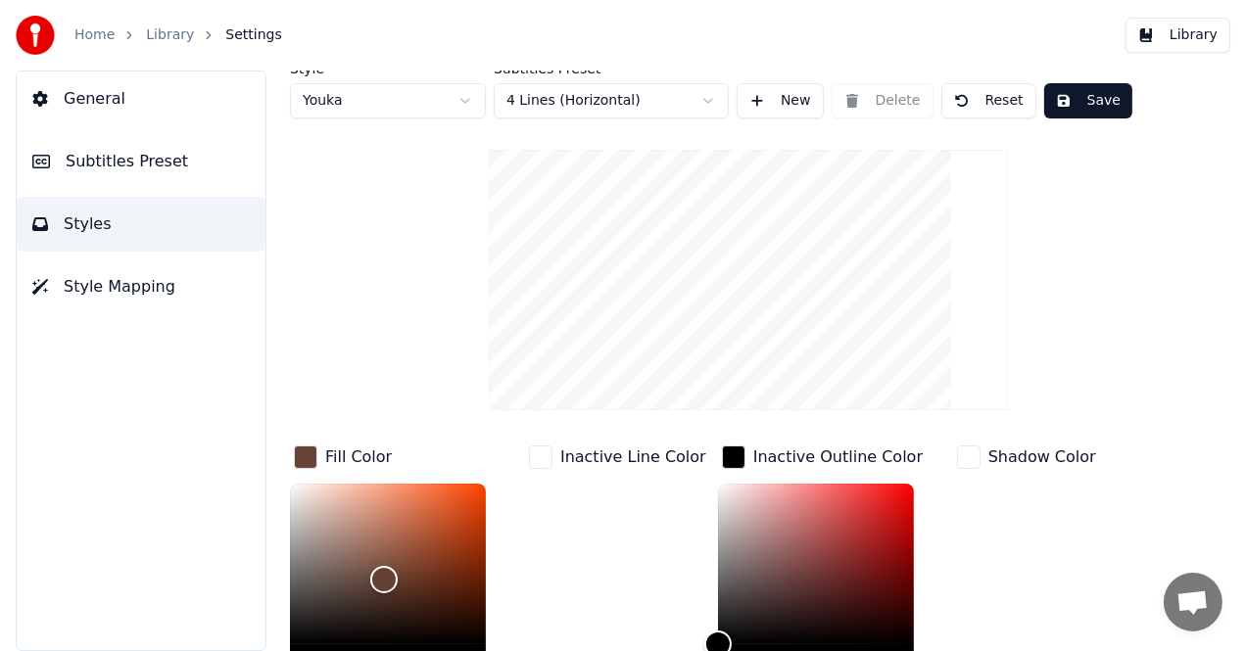
scroll to position [0, 0]
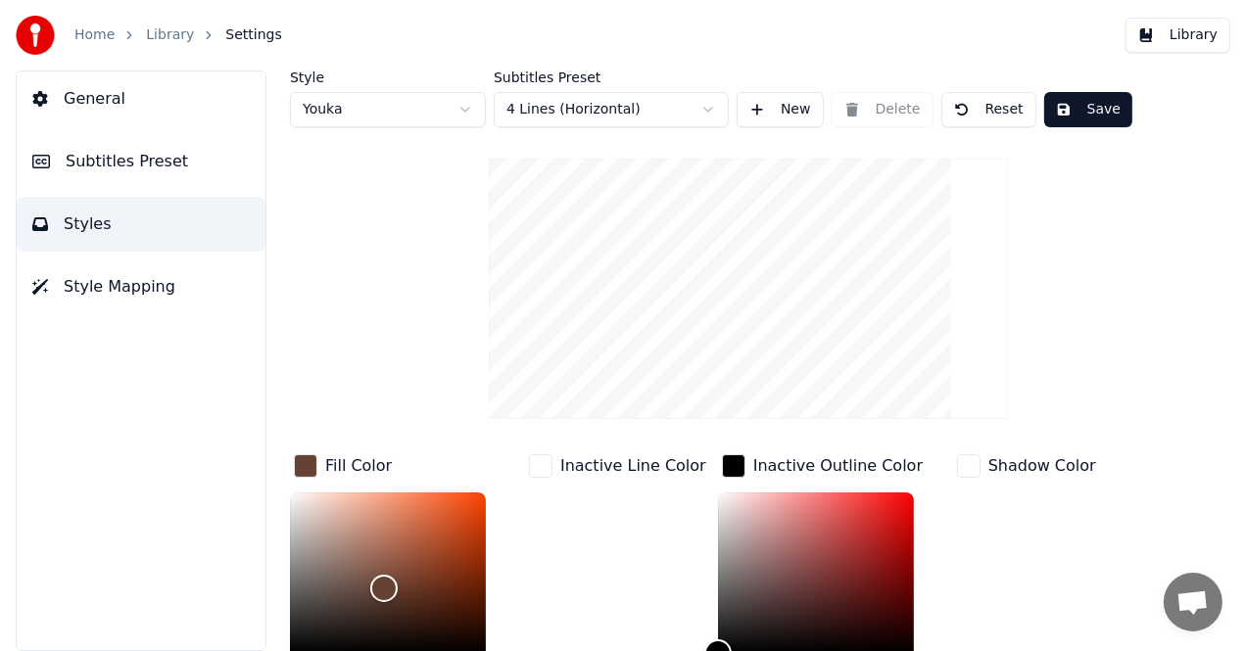
click at [1244, 53] on div "Home Library Settings Library" at bounding box center [623, 35] width 1246 height 71
click at [1100, 92] on button "Save" at bounding box center [1088, 109] width 88 height 35
click at [149, 36] on link "Library" at bounding box center [170, 35] width 48 height 20
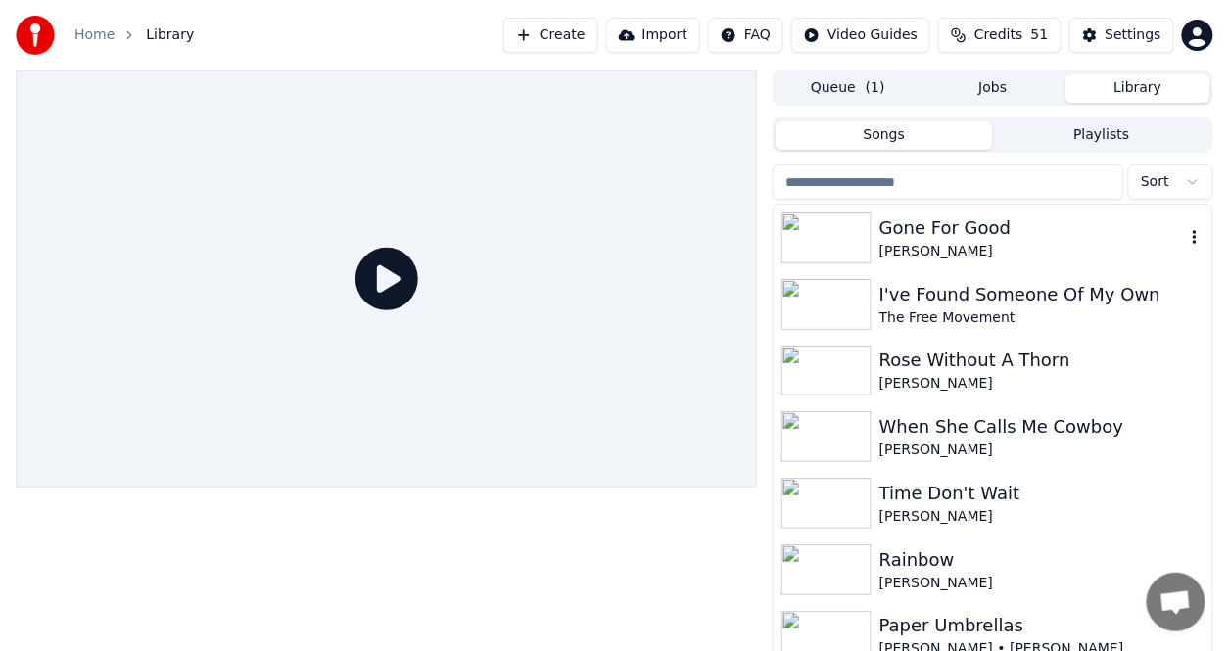
click at [979, 243] on div "[PERSON_NAME]" at bounding box center [1032, 252] width 306 height 20
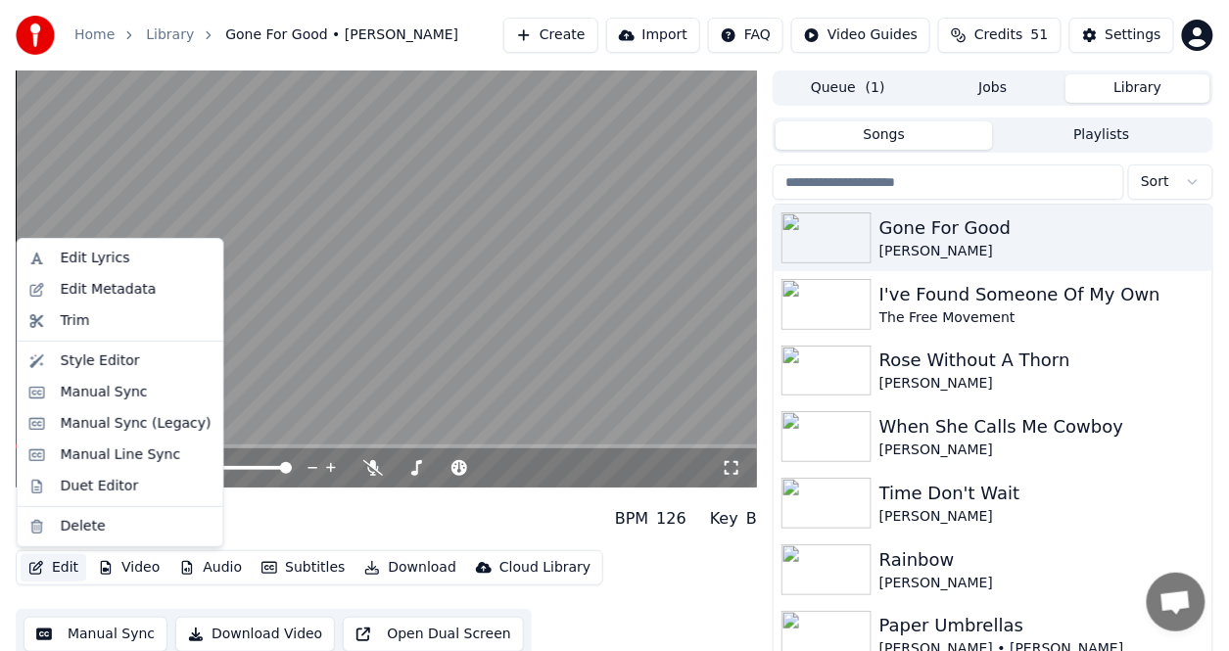
click at [61, 566] on button "Edit" at bounding box center [54, 567] width 66 height 27
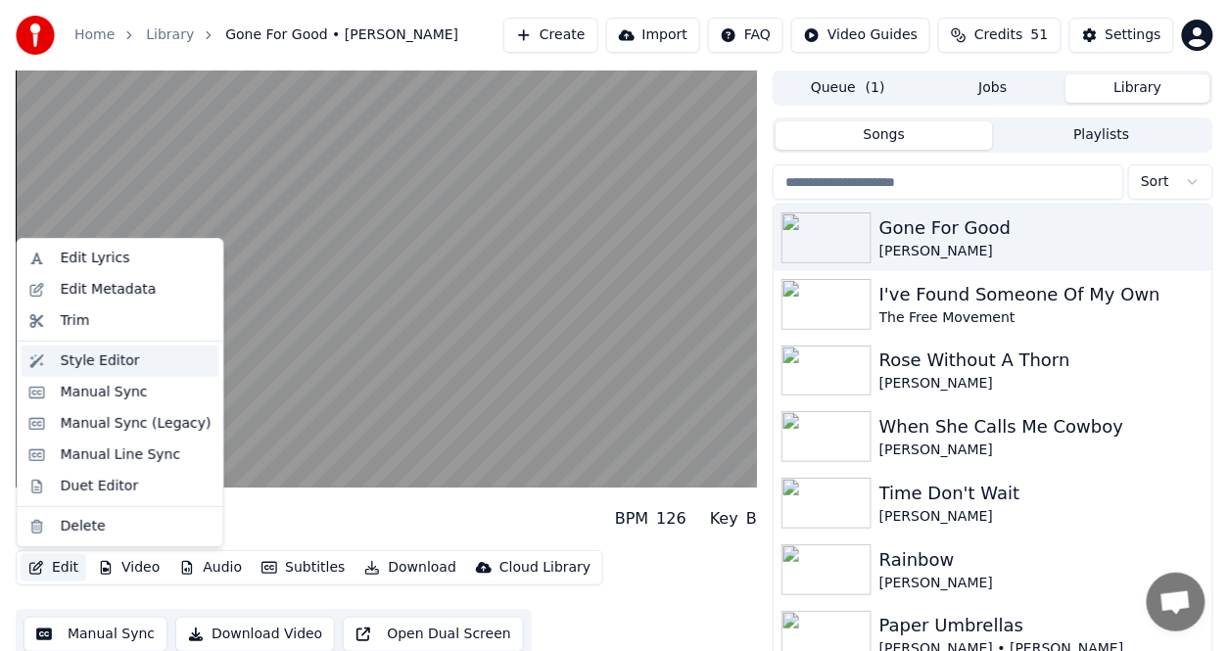
click at [94, 357] on div "Style Editor" at bounding box center [100, 362] width 79 height 20
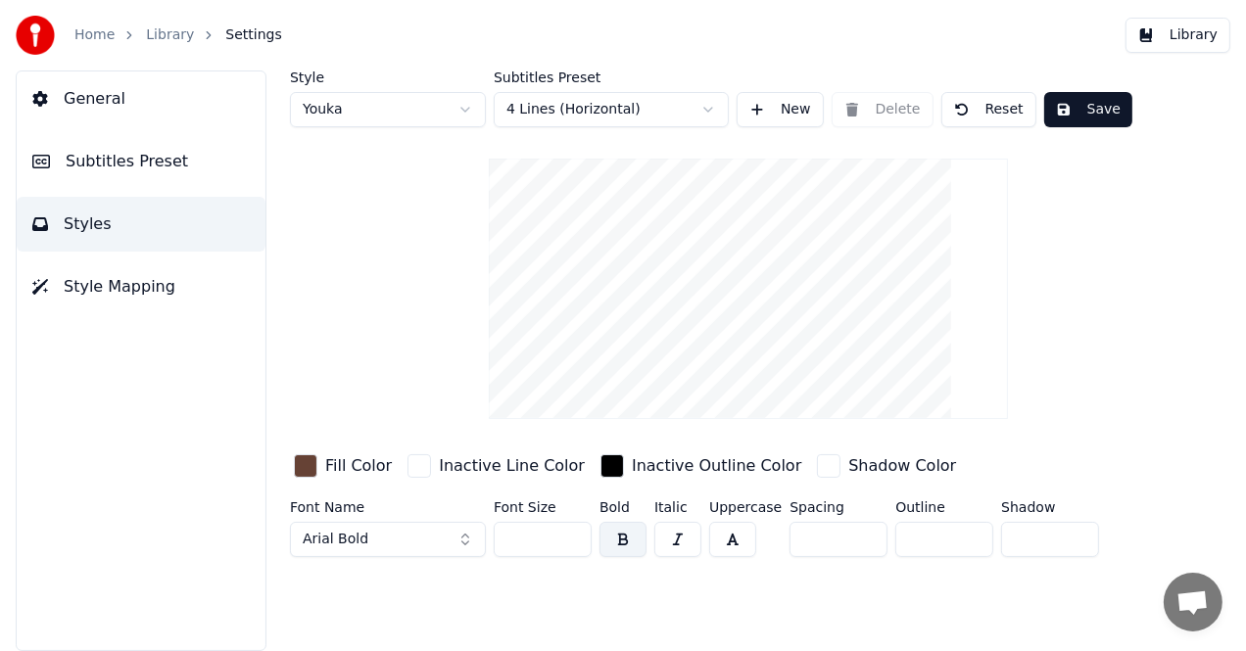
click at [600, 462] on div "button" at bounding box center [612, 466] width 24 height 24
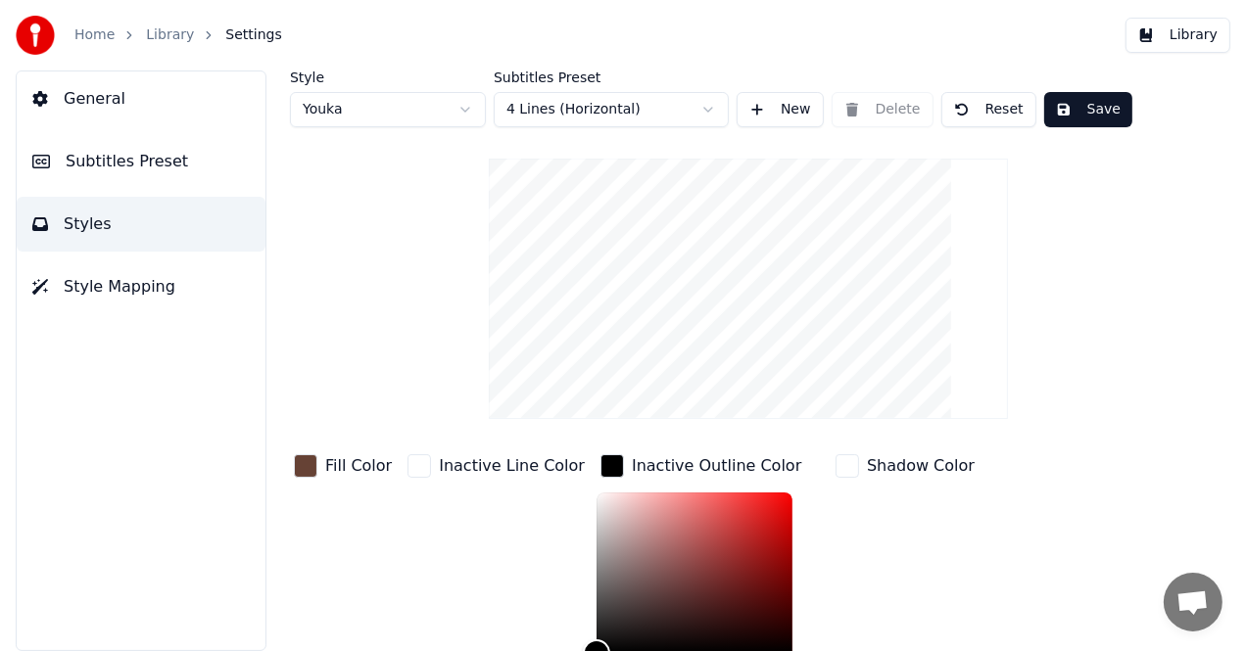
click at [600, 462] on div "button" at bounding box center [612, 466] width 24 height 24
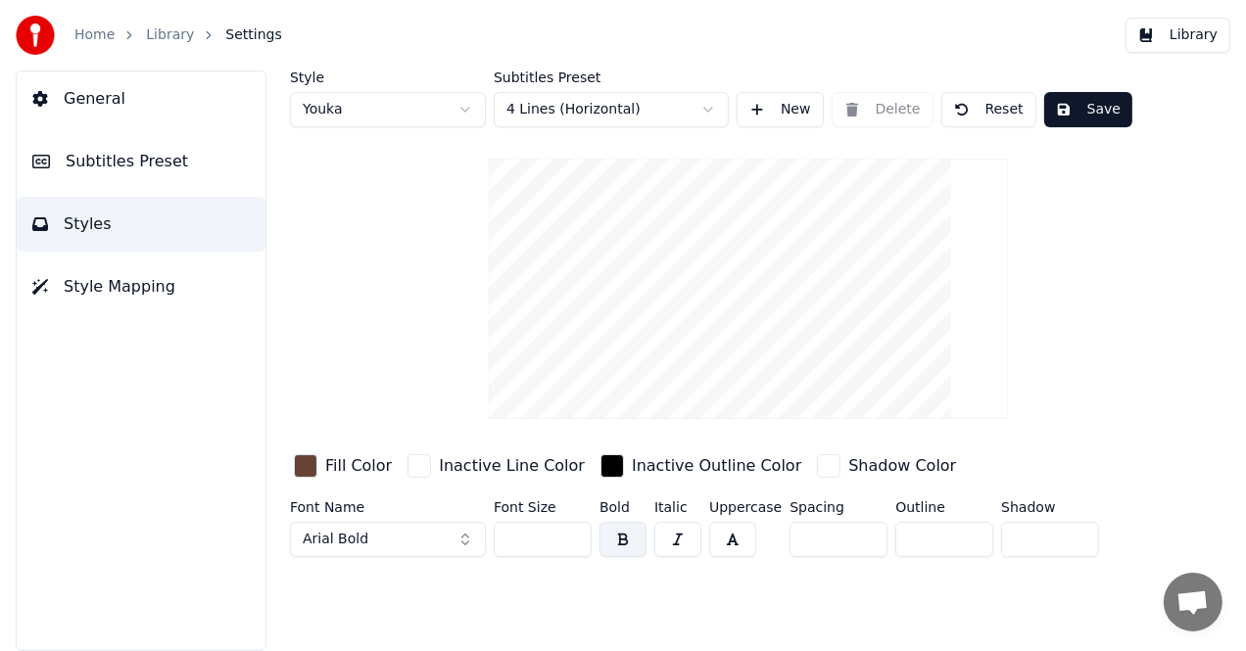
click at [848, 464] on div "Shadow Color" at bounding box center [902, 466] width 108 height 24
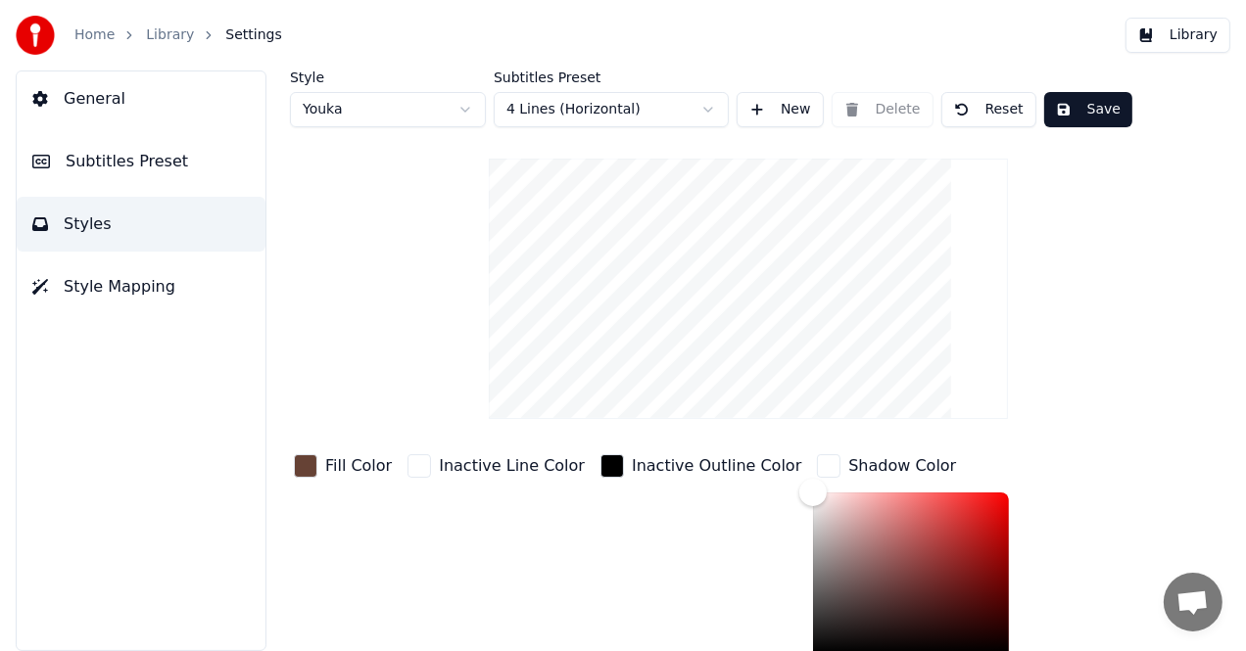
click at [848, 464] on div "Shadow Color" at bounding box center [902, 466] width 108 height 24
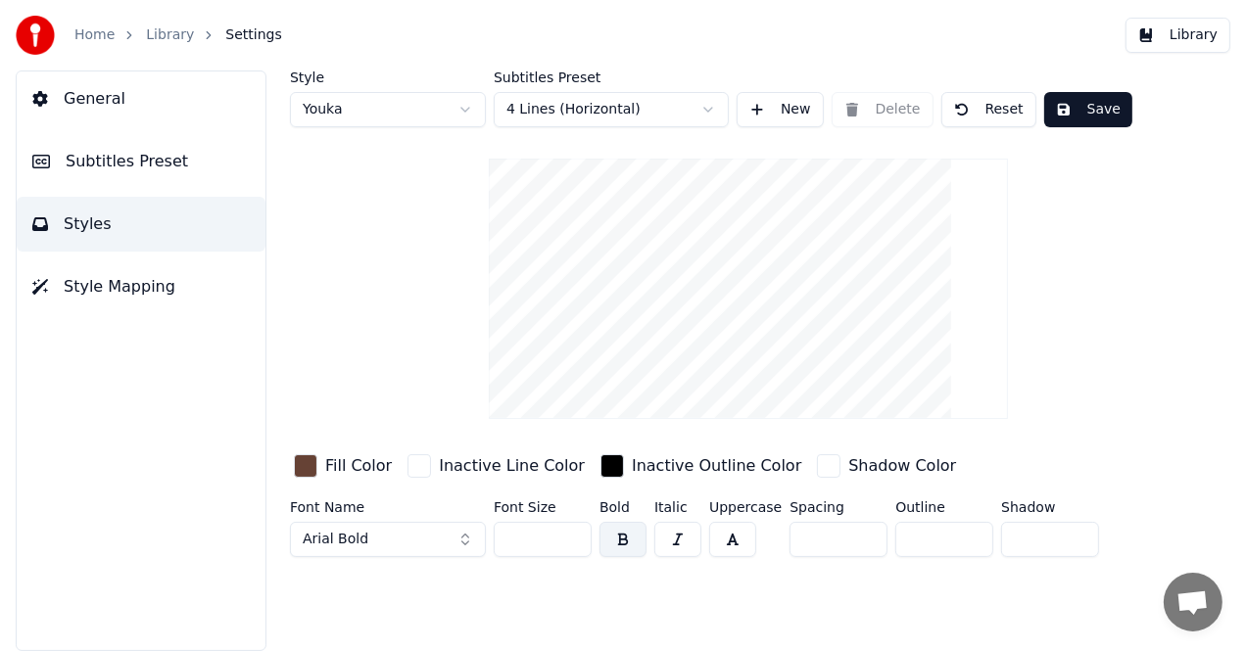
click at [848, 464] on div "Shadow Color" at bounding box center [902, 466] width 108 height 24
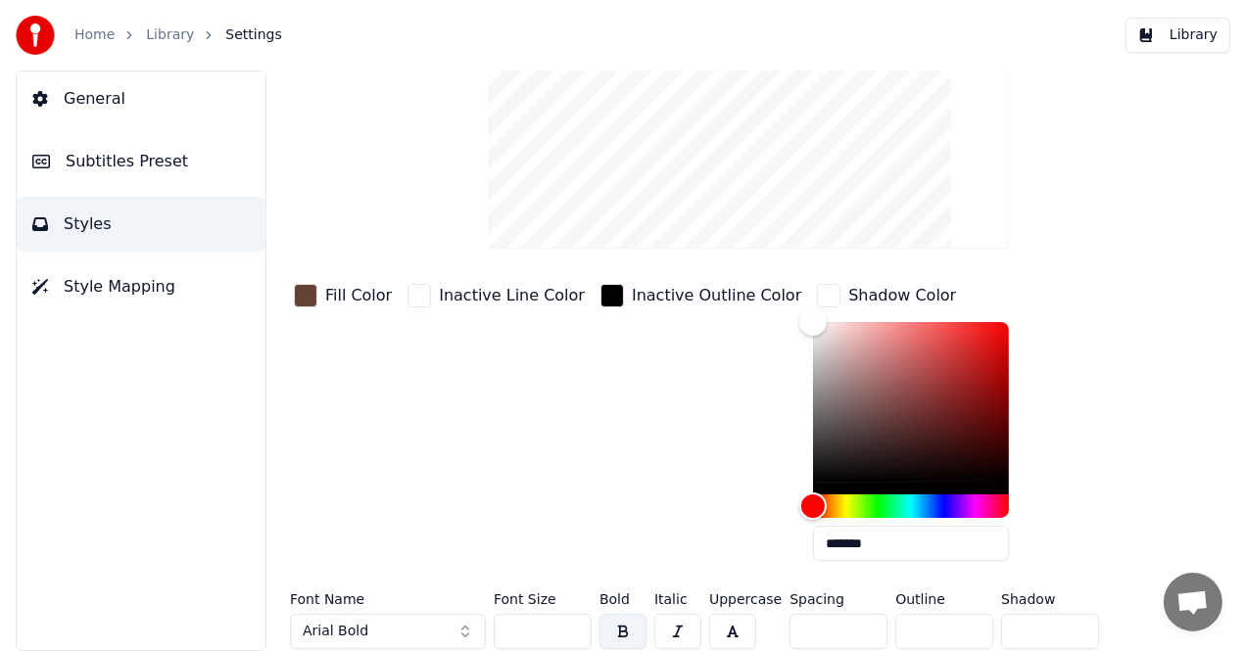
scroll to position [174, 0]
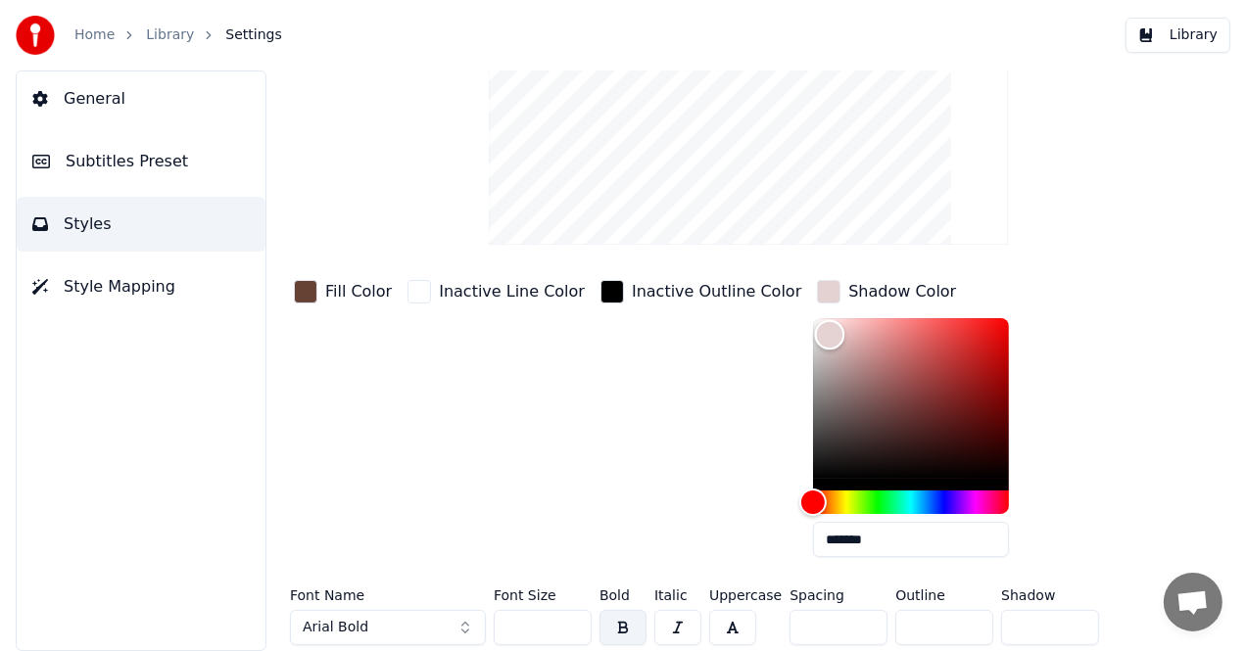
drag, startPoint x: 764, startPoint y: 314, endPoint x: 784, endPoint y: 334, distance: 28.4
click at [815, 334] on div "Color" at bounding box center [830, 335] width 30 height 30
type input "*******"
click at [817, 339] on div "Color" at bounding box center [832, 340] width 30 height 30
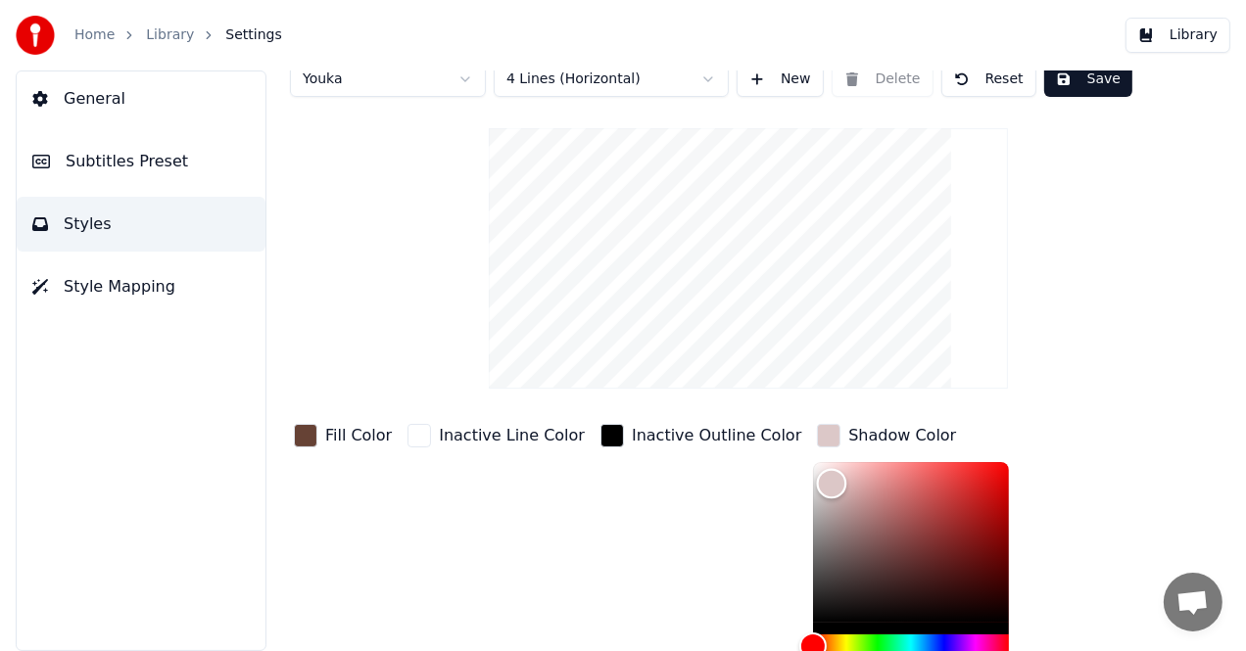
scroll to position [0, 0]
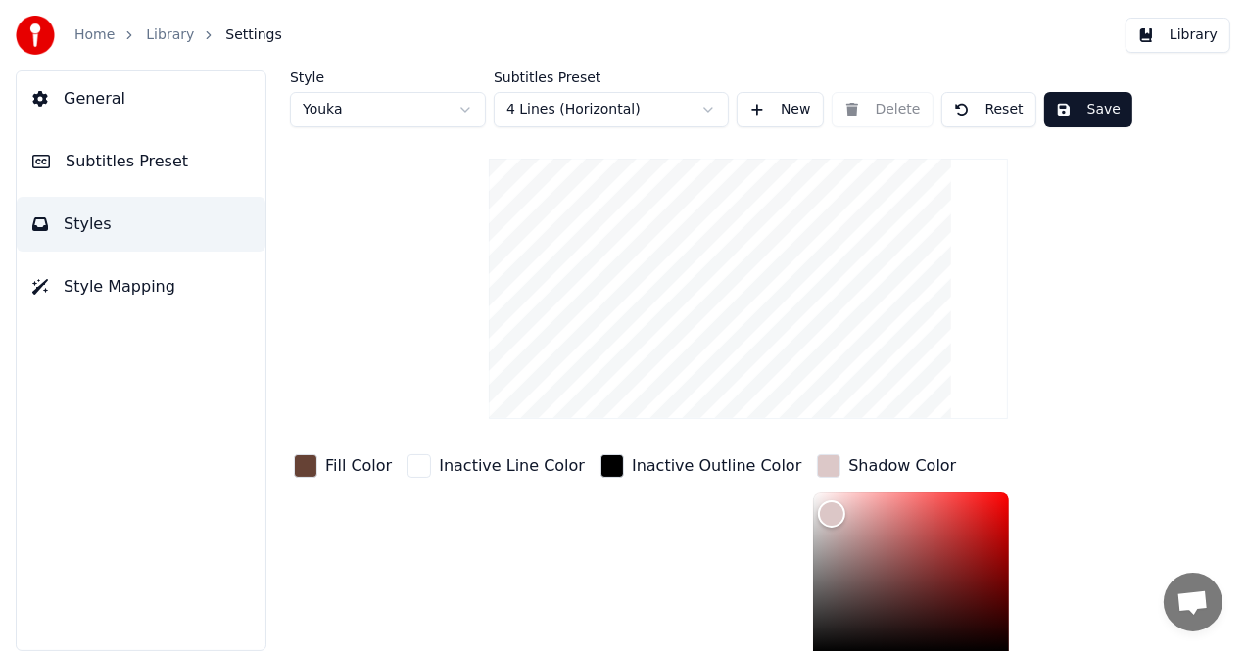
click at [600, 472] on div "button" at bounding box center [612, 466] width 24 height 24
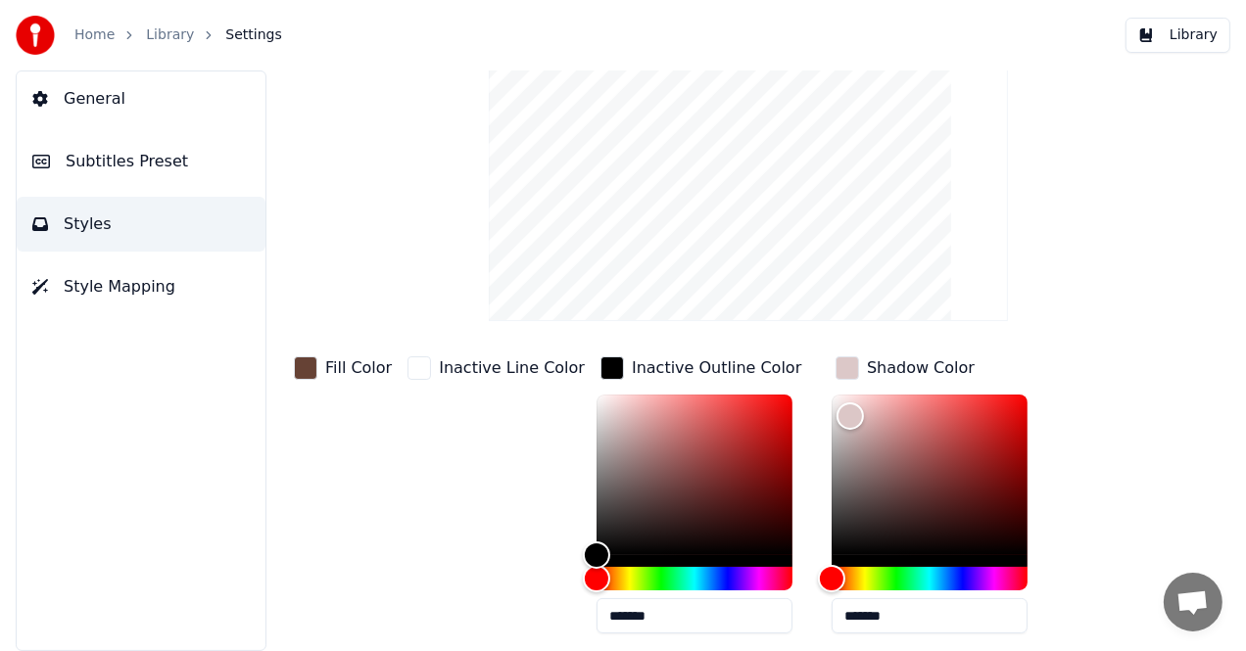
scroll to position [174, 0]
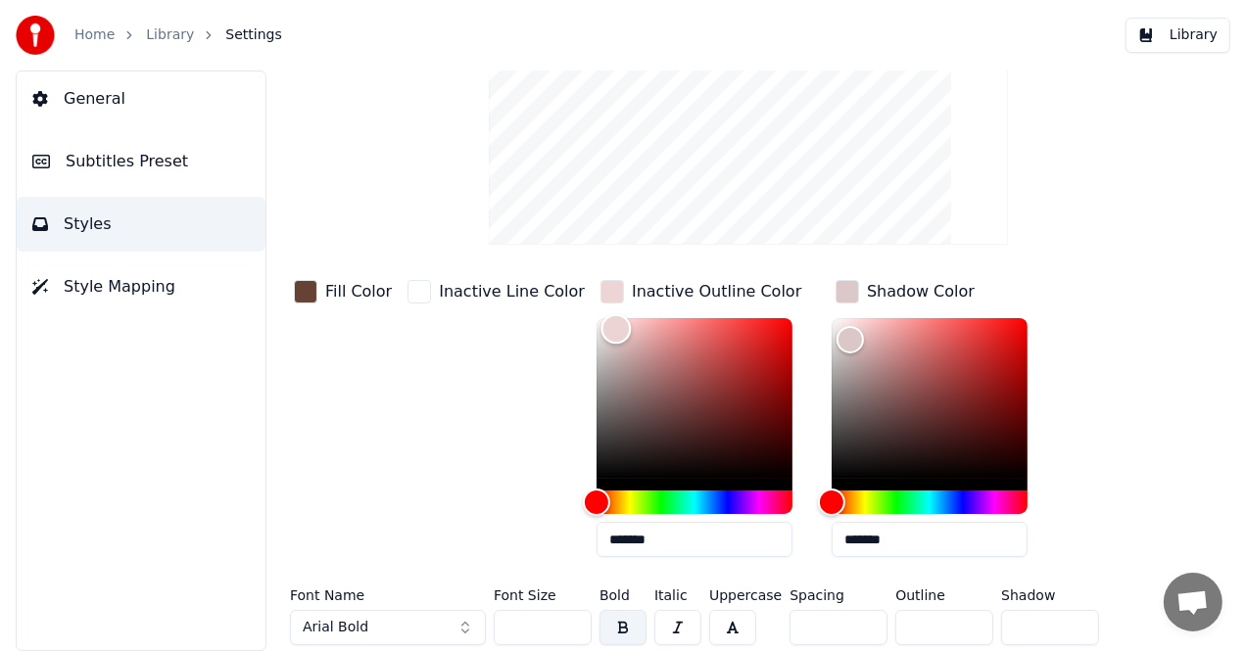
drag, startPoint x: 578, startPoint y: 474, endPoint x: 591, endPoint y: 325, distance: 149.4
click at [601, 325] on div "Color" at bounding box center [616, 329] width 30 height 30
drag, startPoint x: 594, startPoint y: 342, endPoint x: 598, endPoint y: 356, distance: 14.3
click at [598, 356] on div "Color" at bounding box center [694, 398] width 196 height 161
drag, startPoint x: 598, startPoint y: 358, endPoint x: 680, endPoint y: 408, distance: 95.4
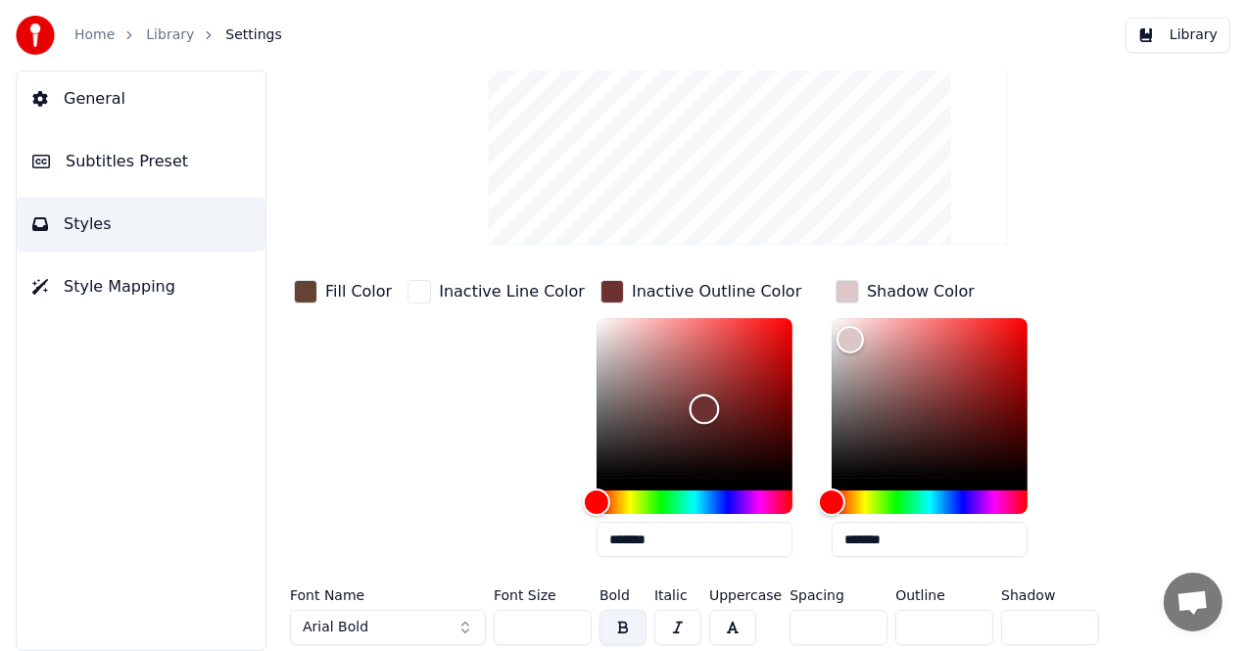
click at [689, 408] on div "Color" at bounding box center [704, 410] width 30 height 30
type input "*******"
drag, startPoint x: 672, startPoint y: 404, endPoint x: 676, endPoint y: 324, distance: 80.4
click at [686, 324] on div "Color" at bounding box center [701, 327] width 30 height 30
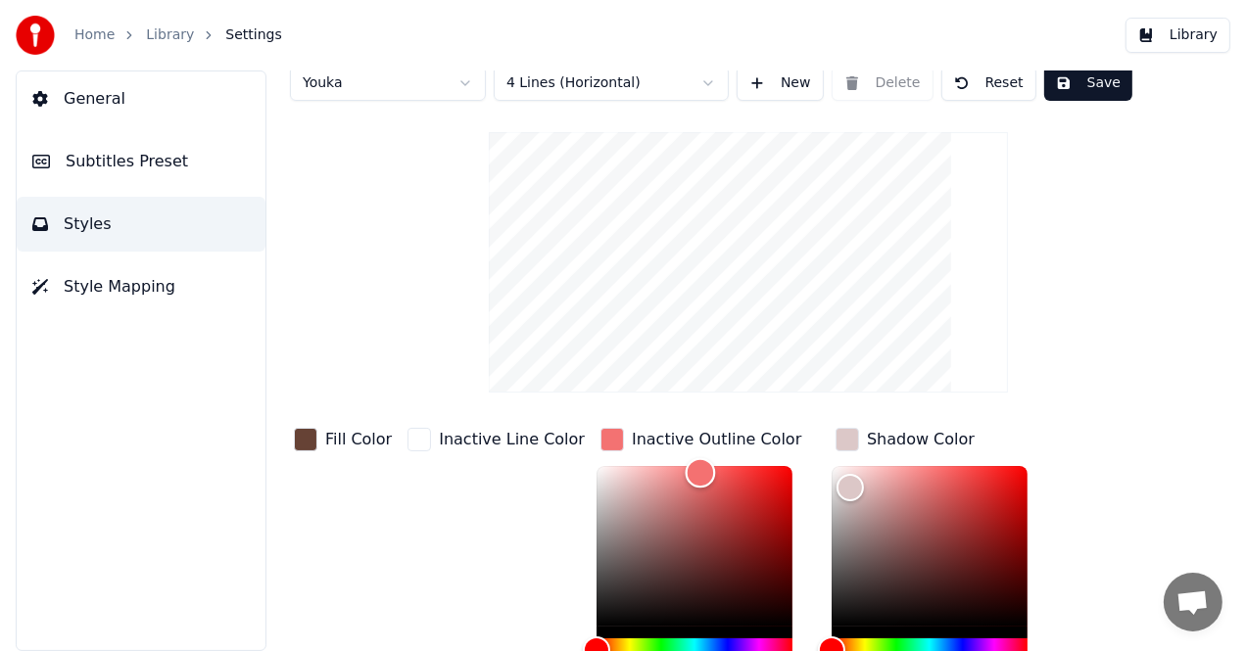
scroll to position [0, 0]
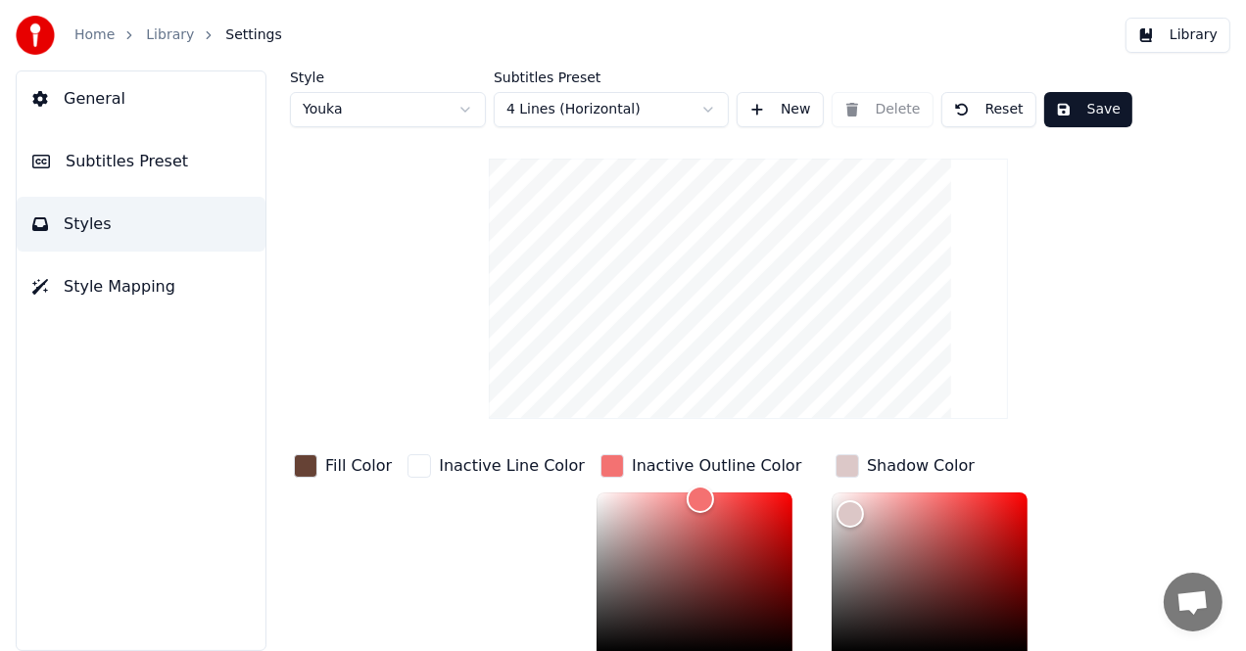
click at [1073, 112] on button "Save" at bounding box center [1088, 109] width 88 height 35
click at [174, 38] on link "Library" at bounding box center [170, 35] width 48 height 20
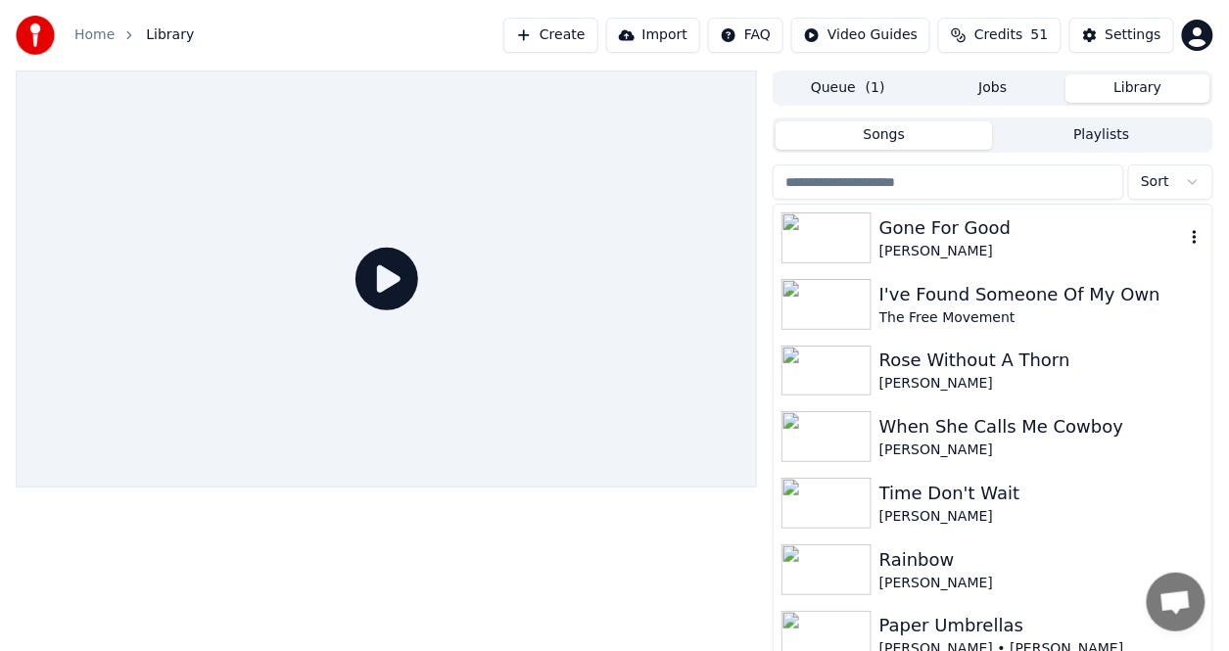
click at [919, 244] on div "[PERSON_NAME]" at bounding box center [1032, 252] width 306 height 20
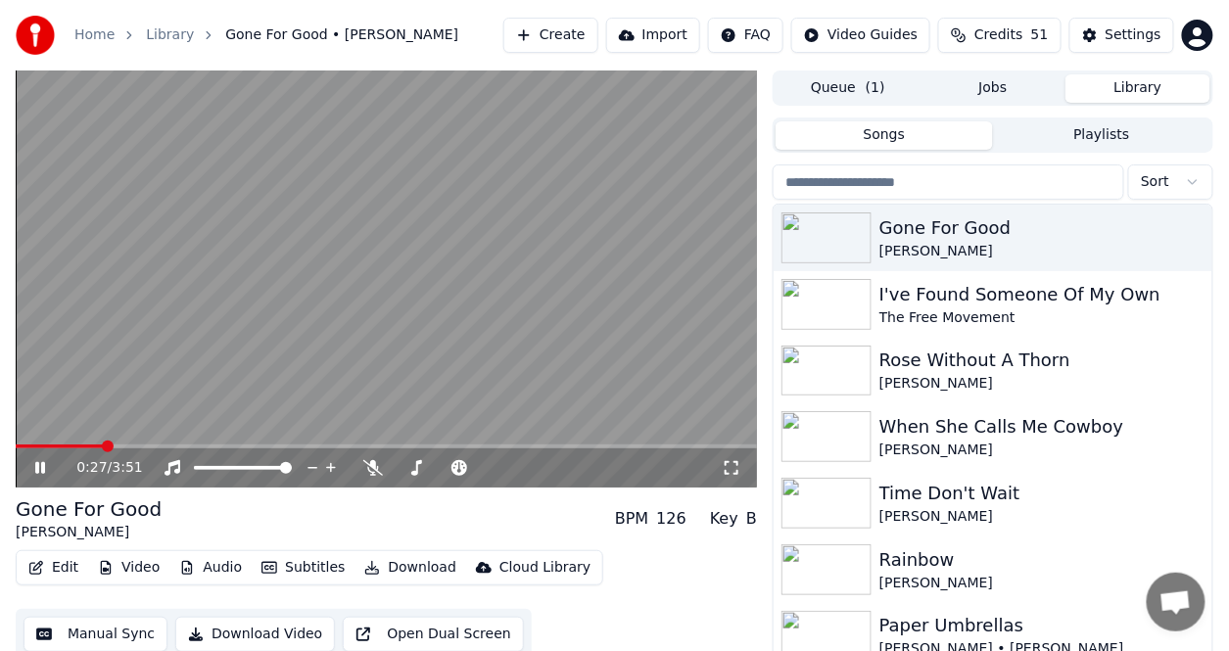
click at [67, 570] on button "Edit" at bounding box center [54, 567] width 66 height 27
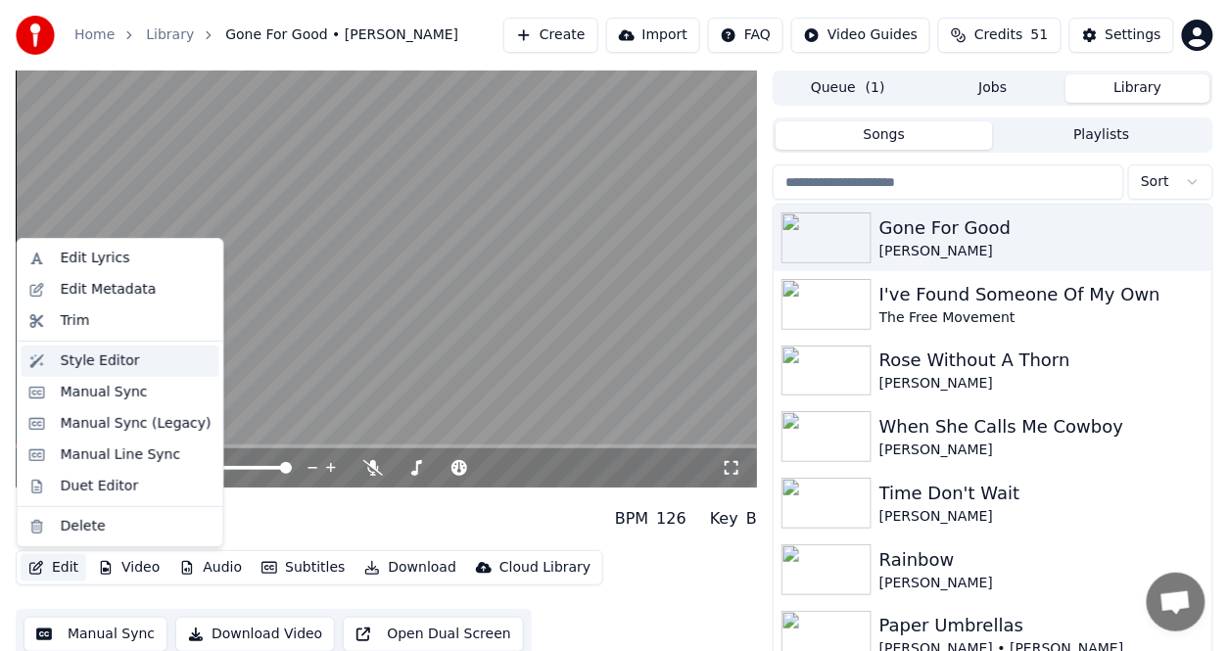
click at [96, 356] on div "Style Editor" at bounding box center [100, 362] width 79 height 20
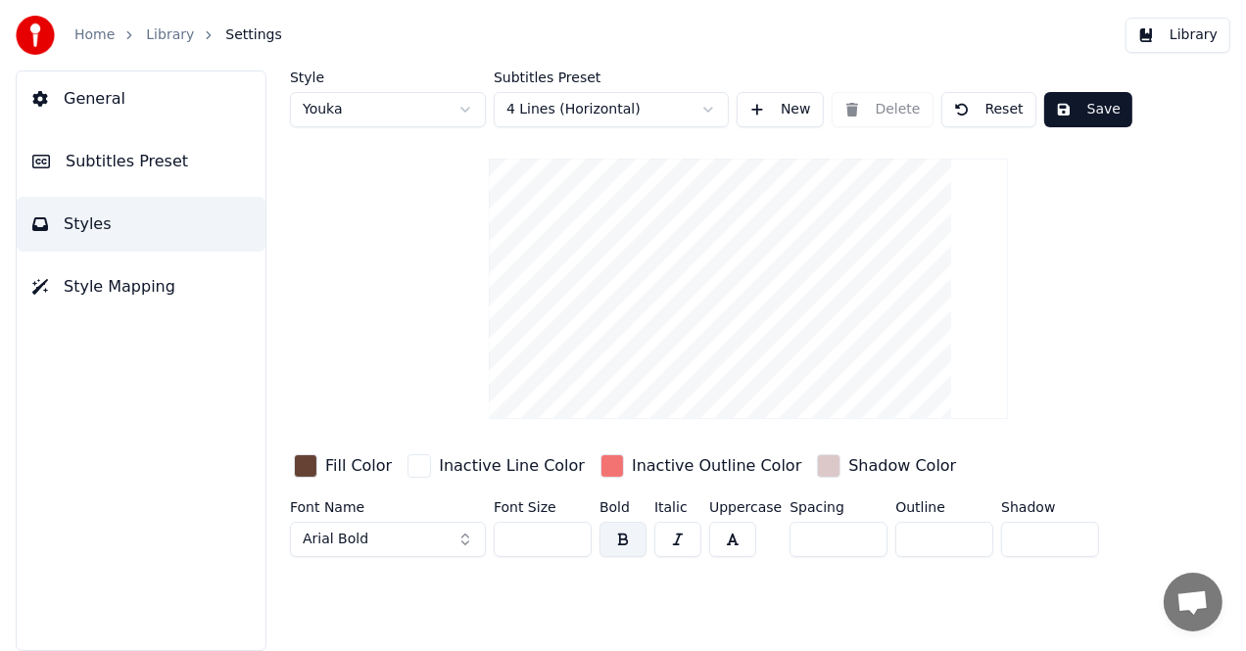
click at [600, 465] on div "button" at bounding box center [612, 466] width 24 height 24
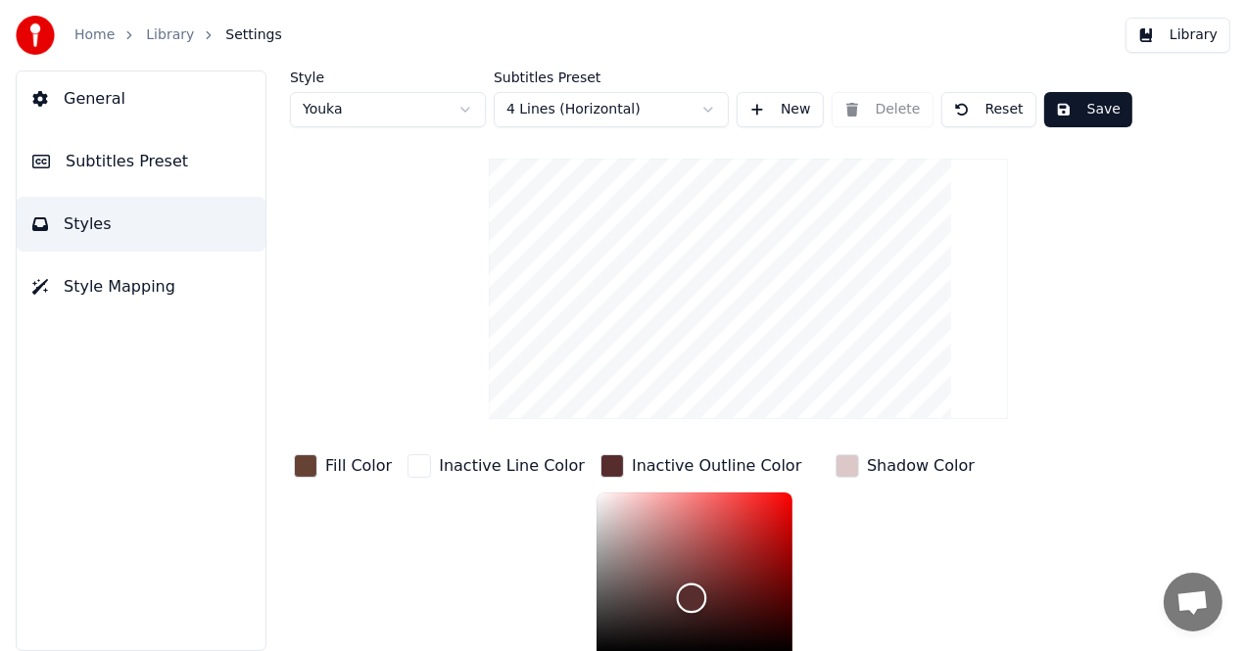
type input "*******"
drag, startPoint x: 662, startPoint y: 495, endPoint x: 668, endPoint y: 601, distance: 106.9
click at [678, 601] on div "Color" at bounding box center [693, 603] width 30 height 30
click at [878, 462] on div "Shadow Color" at bounding box center [921, 466] width 108 height 24
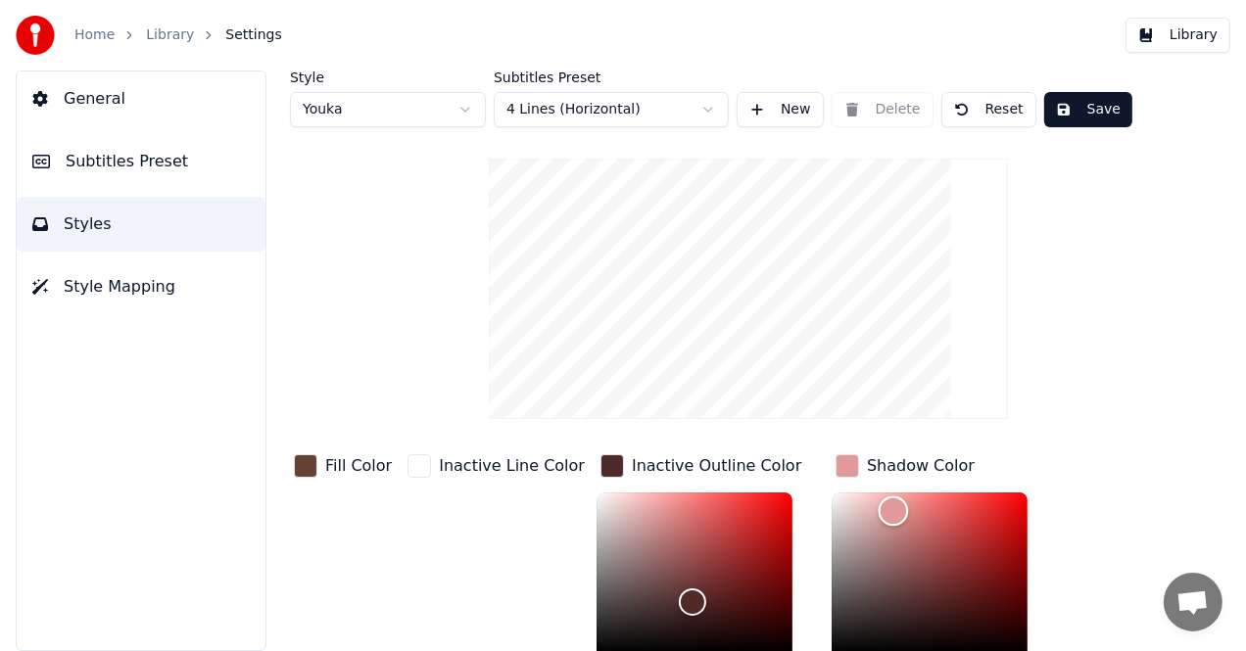
type input "*******"
drag, startPoint x: 832, startPoint y: 510, endPoint x: 870, endPoint y: 510, distance: 38.2
click at [879, 510] on div "Color" at bounding box center [894, 512] width 30 height 30
click at [315, 462] on div "button" at bounding box center [306, 466] width 24 height 24
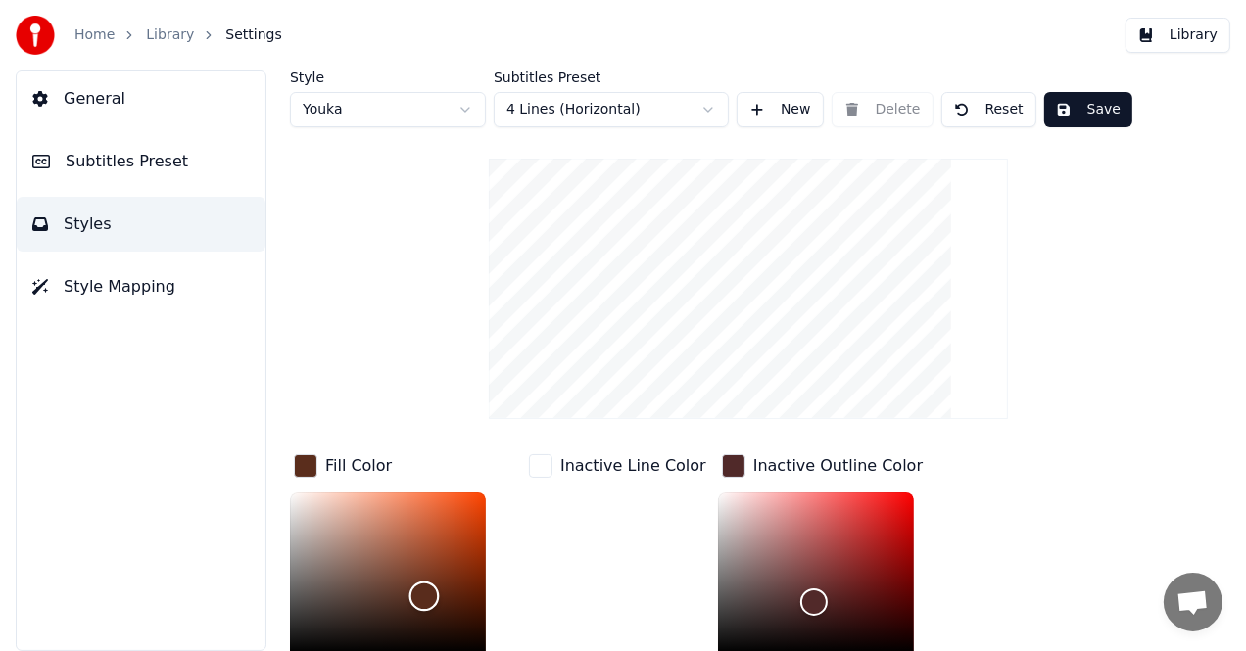
type input "*******"
drag, startPoint x: 392, startPoint y: 583, endPoint x: 428, endPoint y: 596, distance: 38.7
click at [428, 596] on div "Color" at bounding box center [428, 598] width 30 height 30
click at [1091, 118] on button "Save" at bounding box center [1088, 109] width 88 height 35
click at [176, 30] on link "Library" at bounding box center [170, 35] width 48 height 20
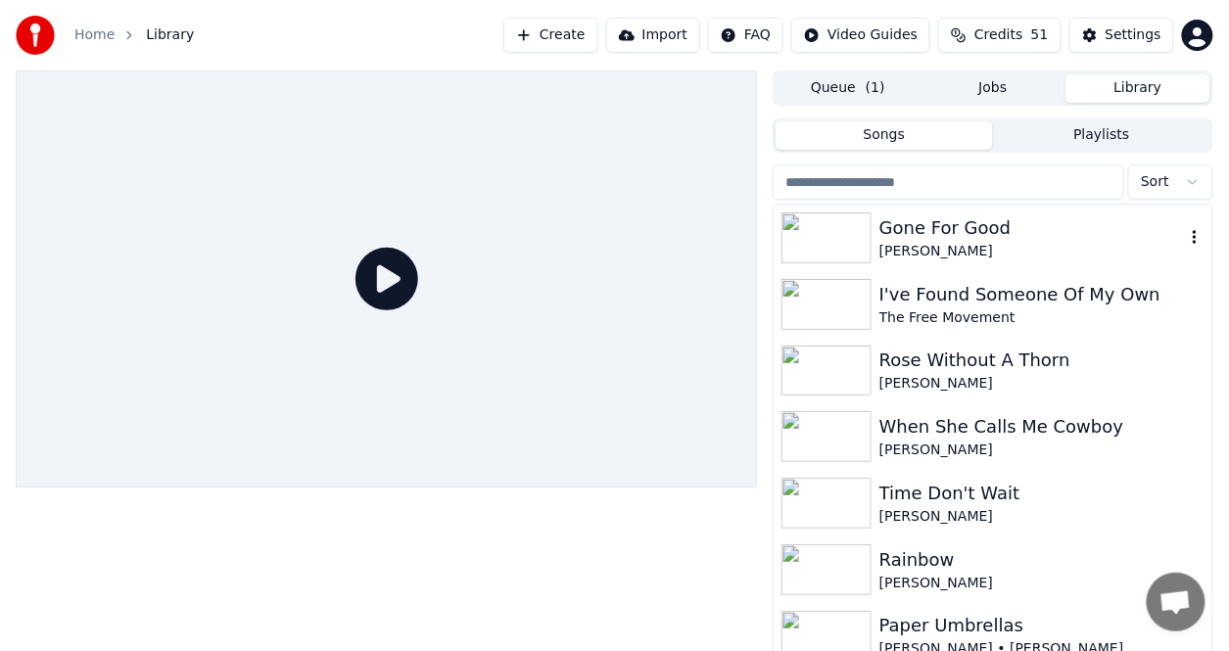
click at [933, 234] on div "Gone For Good" at bounding box center [1032, 227] width 306 height 27
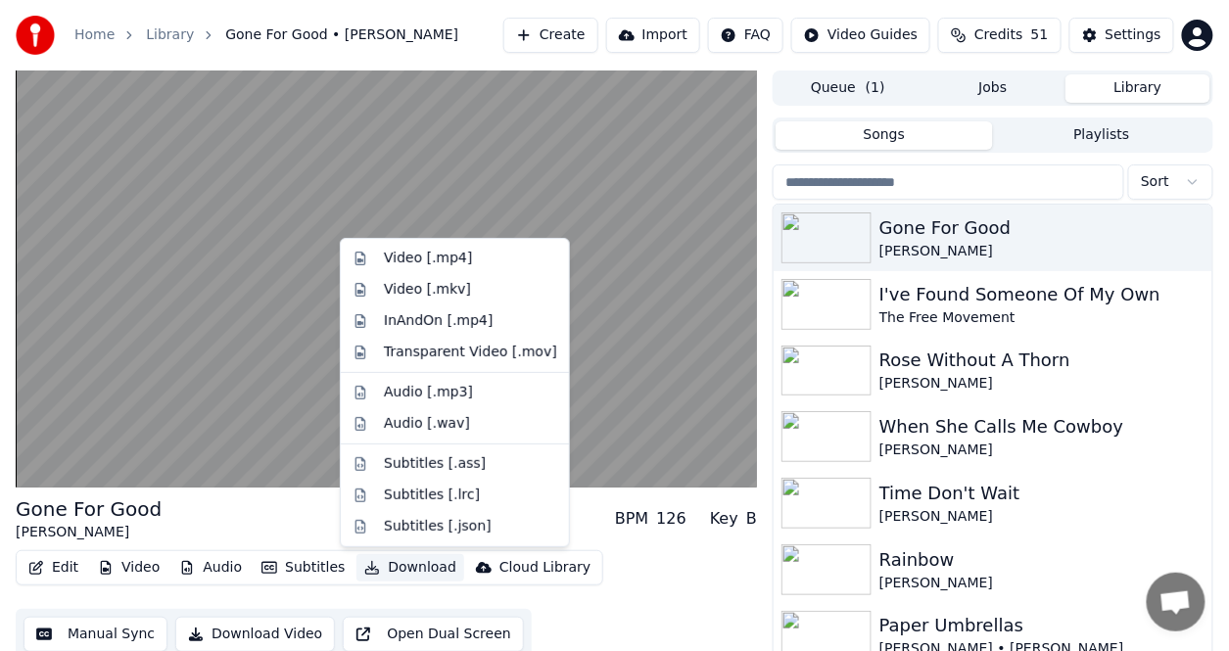
click at [406, 566] on button "Download" at bounding box center [411, 567] width 108 height 27
click at [418, 255] on div "Video [.mp4]" at bounding box center [428, 259] width 88 height 20
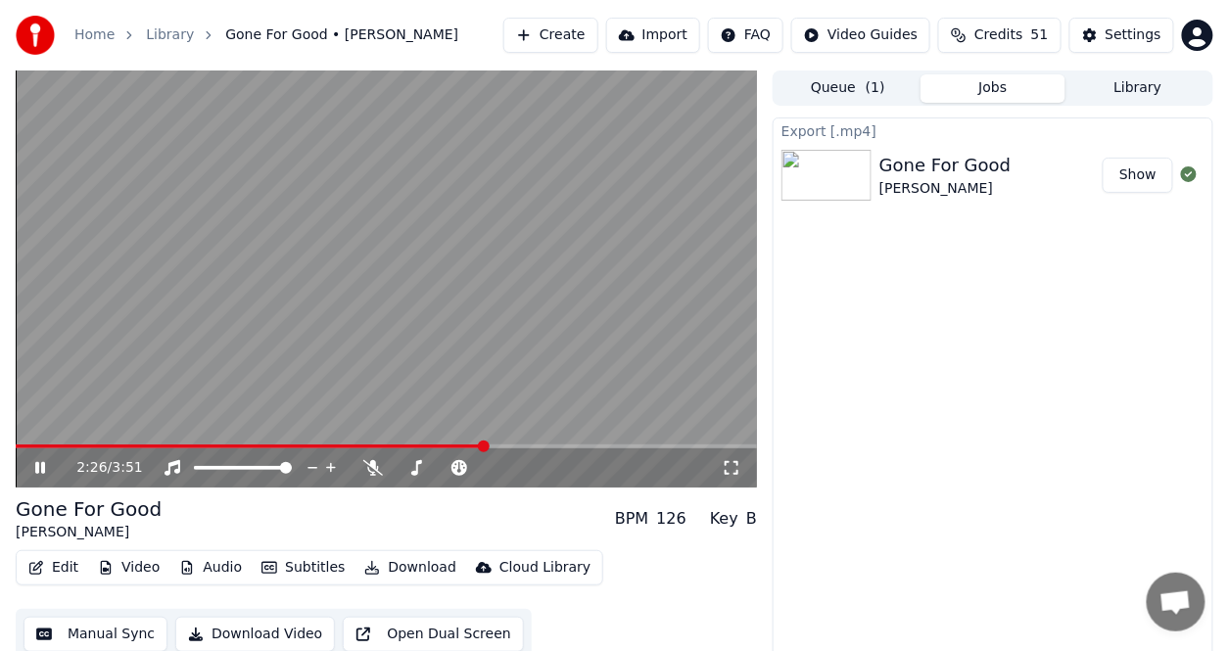
click at [1128, 170] on button "Show" at bounding box center [1138, 175] width 71 height 35
click at [217, 441] on span at bounding box center [220, 447] width 12 height 12
click at [0, 434] on div "1:04 / 3:51 Gone For Good Will Moseley BPM 126 Key B Edit Video Audio Subtitles…" at bounding box center [614, 371] width 1229 height 600
click at [22, 447] on span at bounding box center [19, 447] width 7 height 4
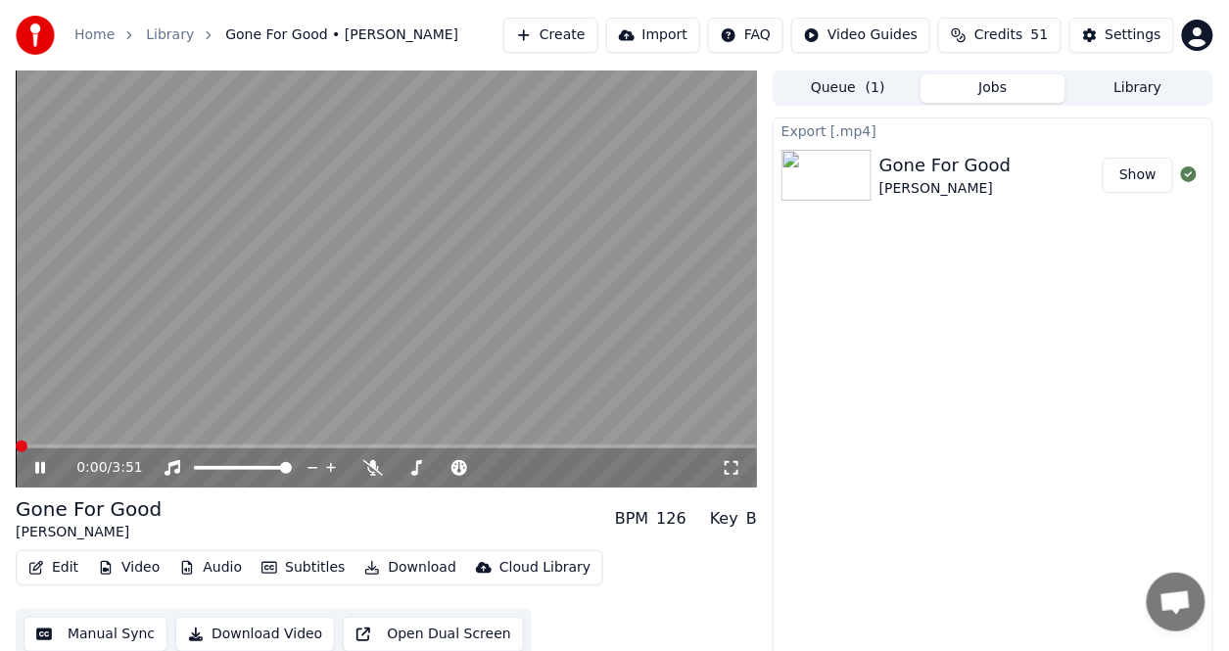
click at [16, 441] on span at bounding box center [22, 447] width 12 height 12
click at [368, 467] on icon at bounding box center [373, 468] width 20 height 16
click at [16, 444] on span at bounding box center [22, 447] width 12 height 12
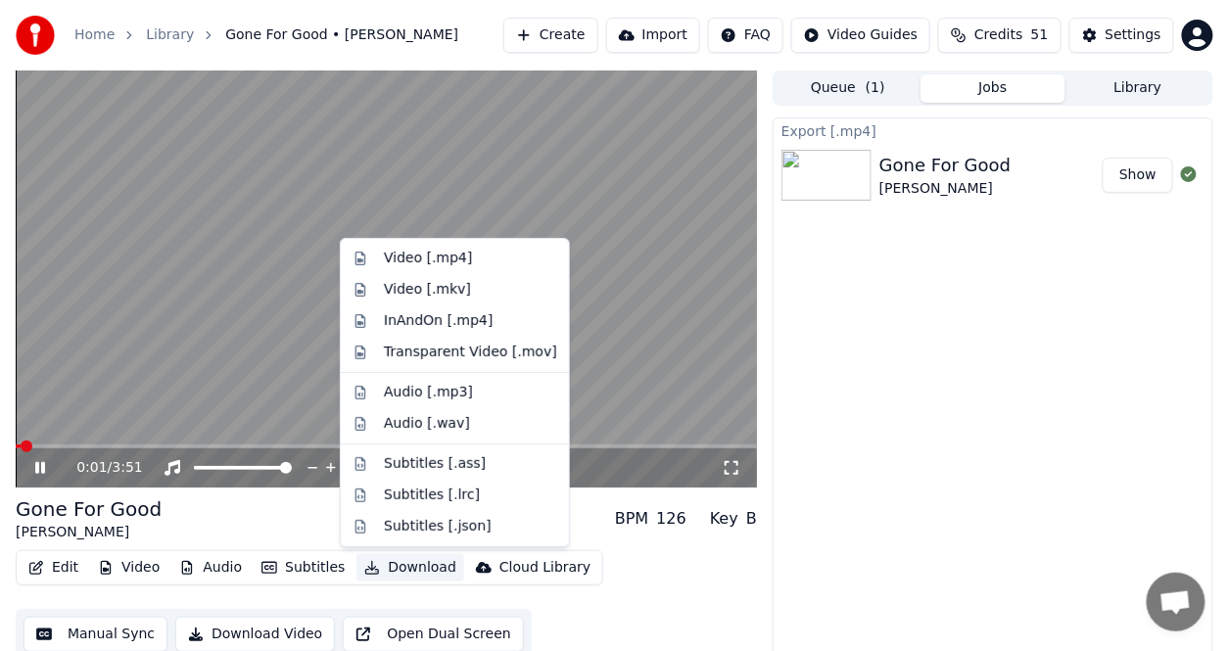
click at [410, 566] on button "Download" at bounding box center [411, 567] width 108 height 27
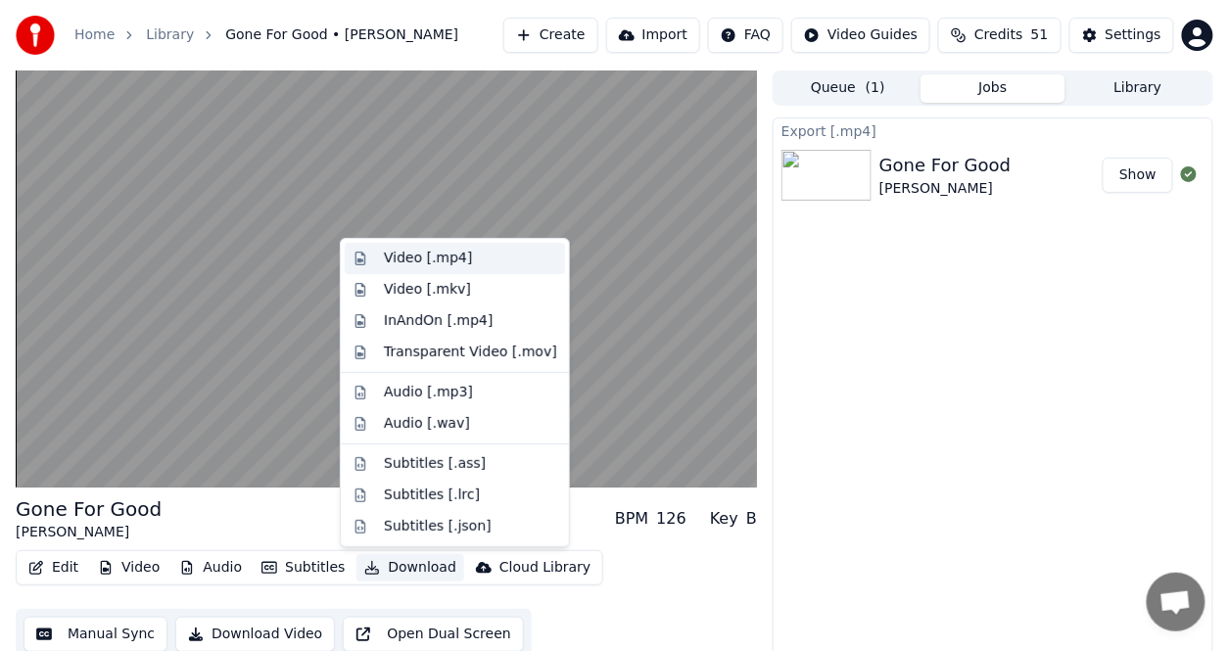
click at [398, 255] on div "Video [.mp4]" at bounding box center [428, 259] width 88 height 20
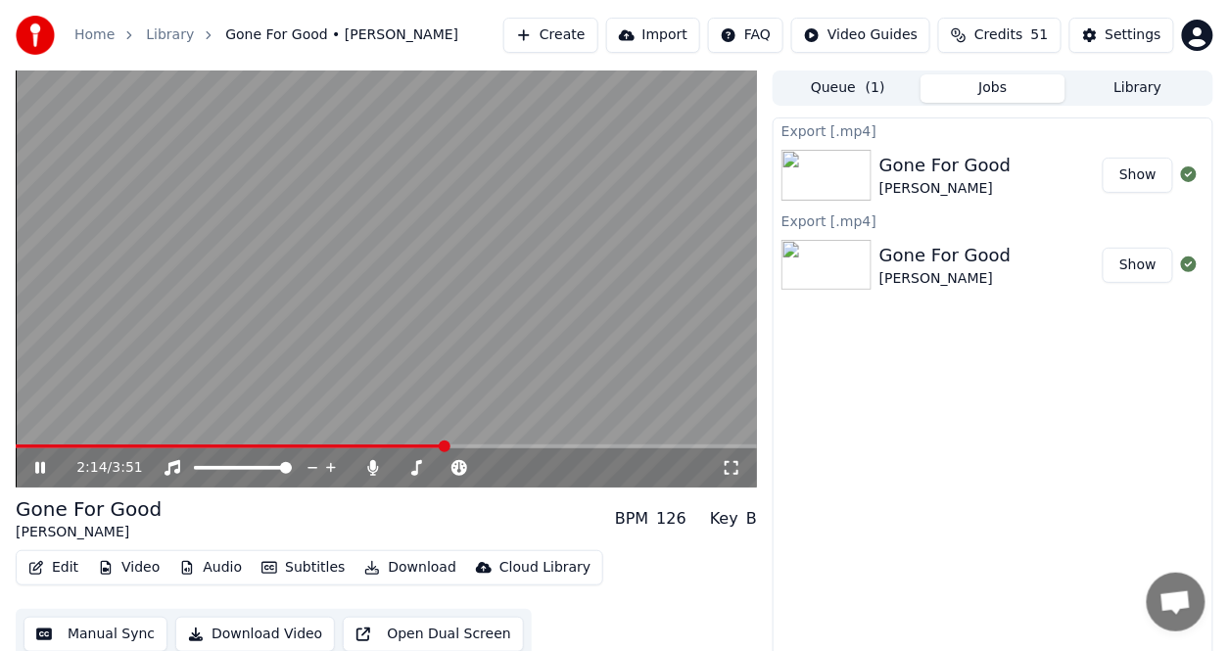
click at [1125, 165] on button "Show" at bounding box center [1138, 175] width 71 height 35
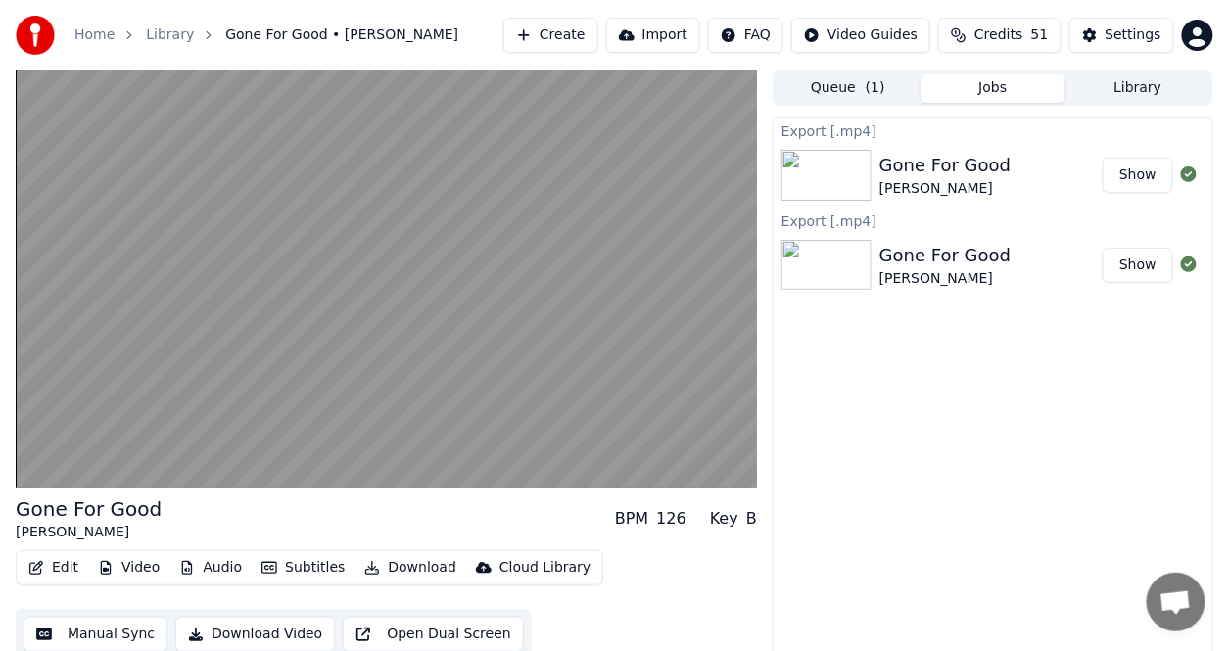
click at [90, 36] on link "Home" at bounding box center [94, 35] width 40 height 20
